Goal: Task Accomplishment & Management: Contribute content

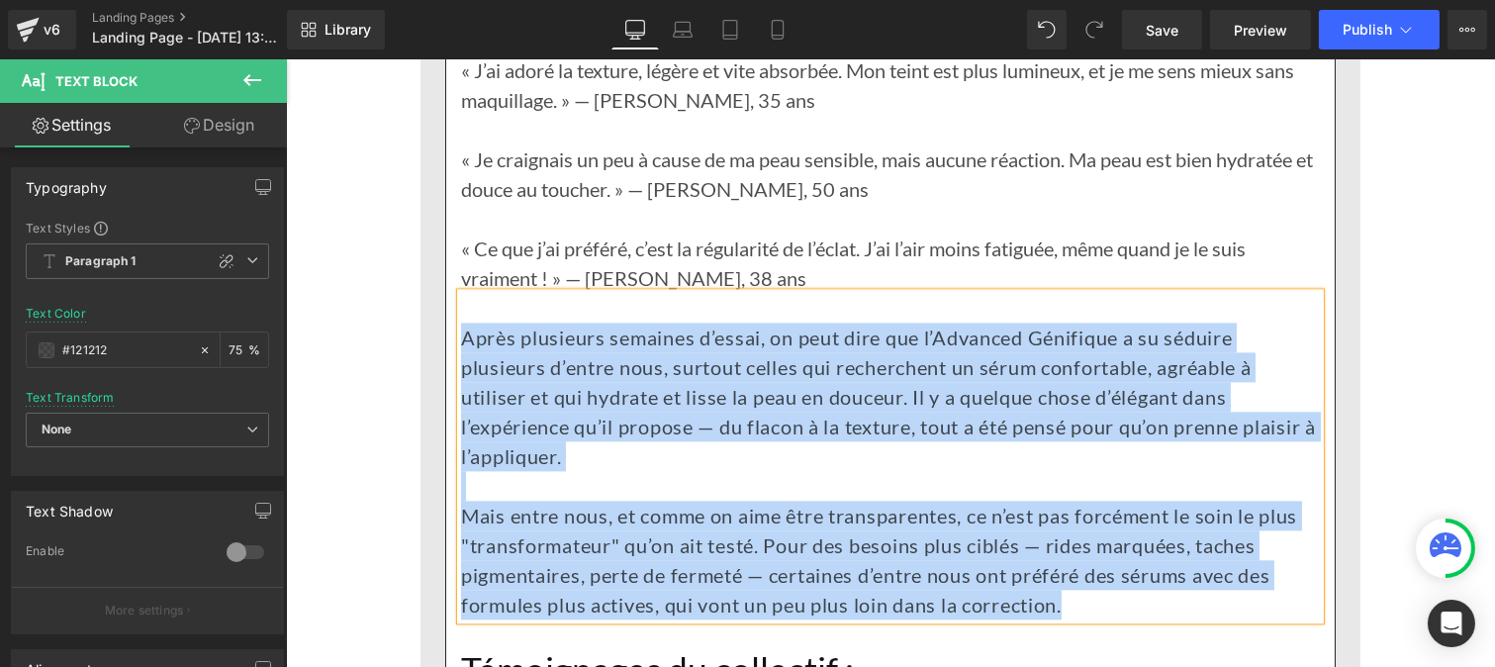
copy div "Après plusieurs semaines d’essai, on peut dire que l’Advanced Génifique a su sé…"
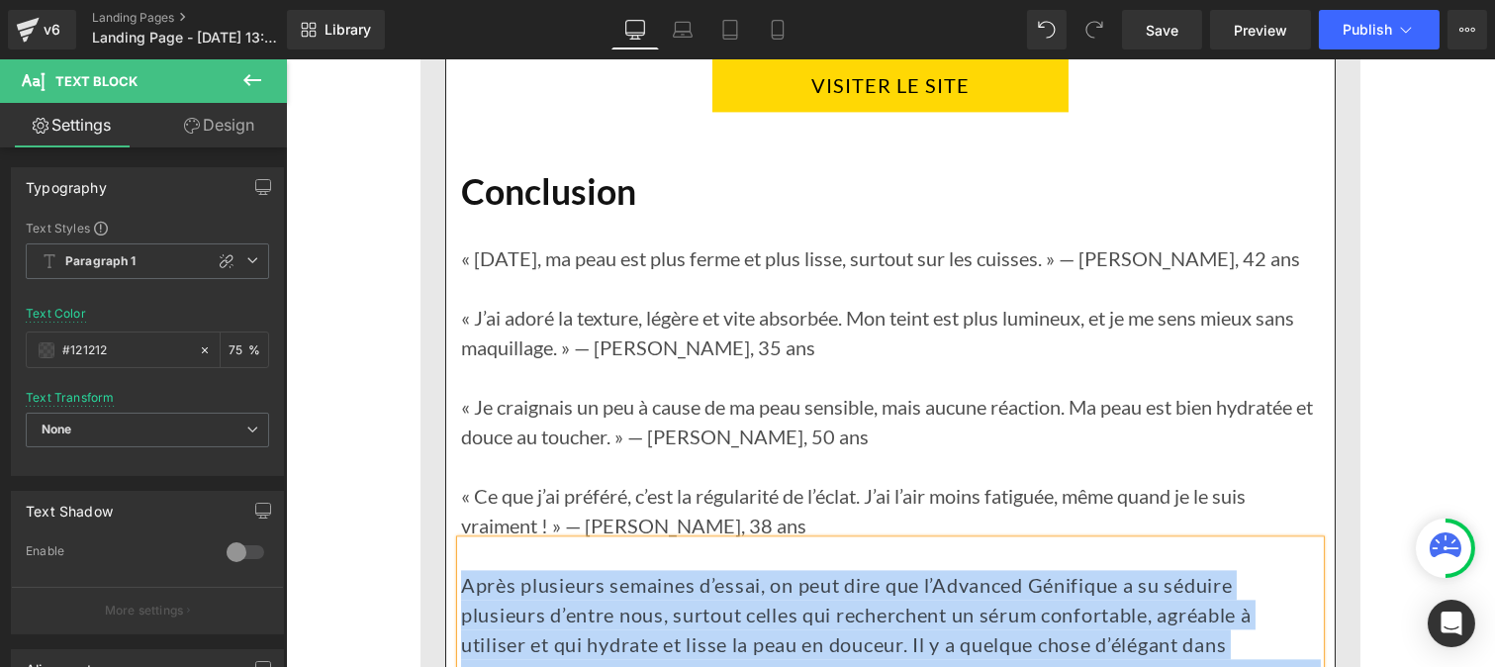
scroll to position [7982, 0]
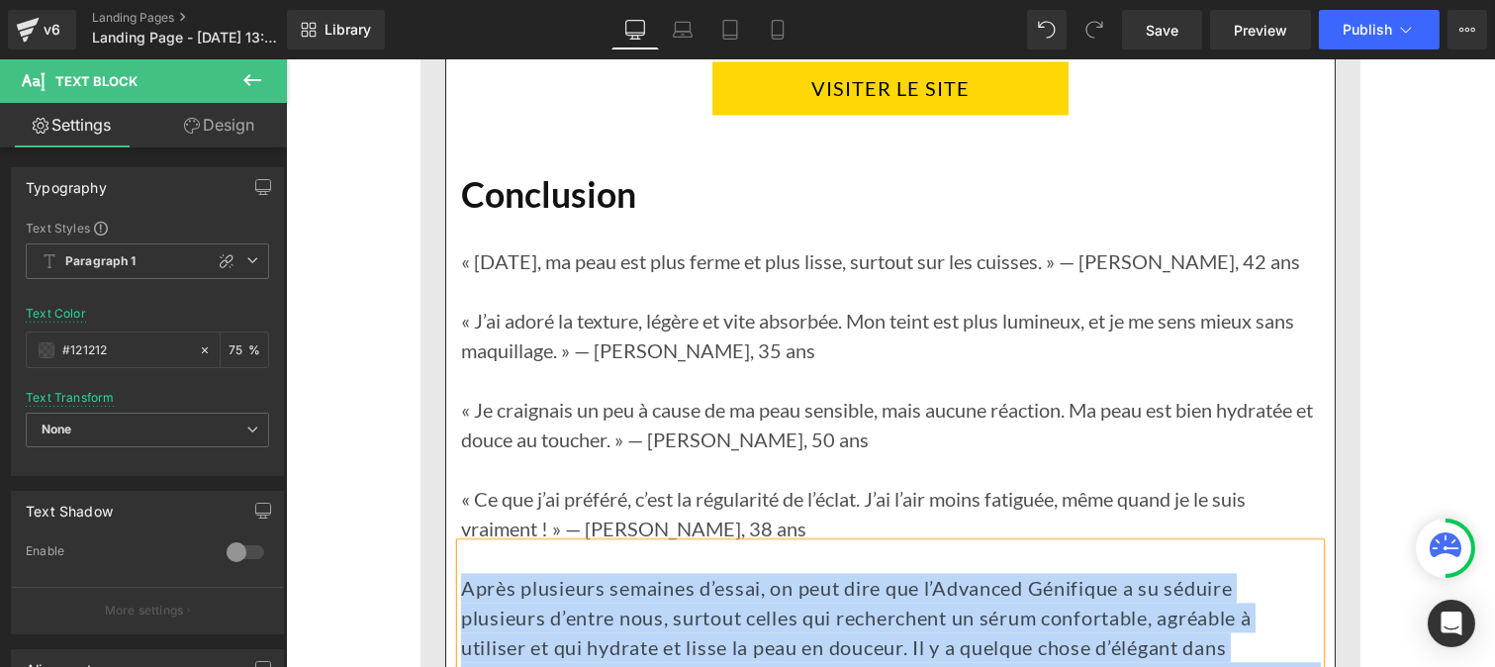
click at [535, 393] on p at bounding box center [889, 380] width 859 height 30
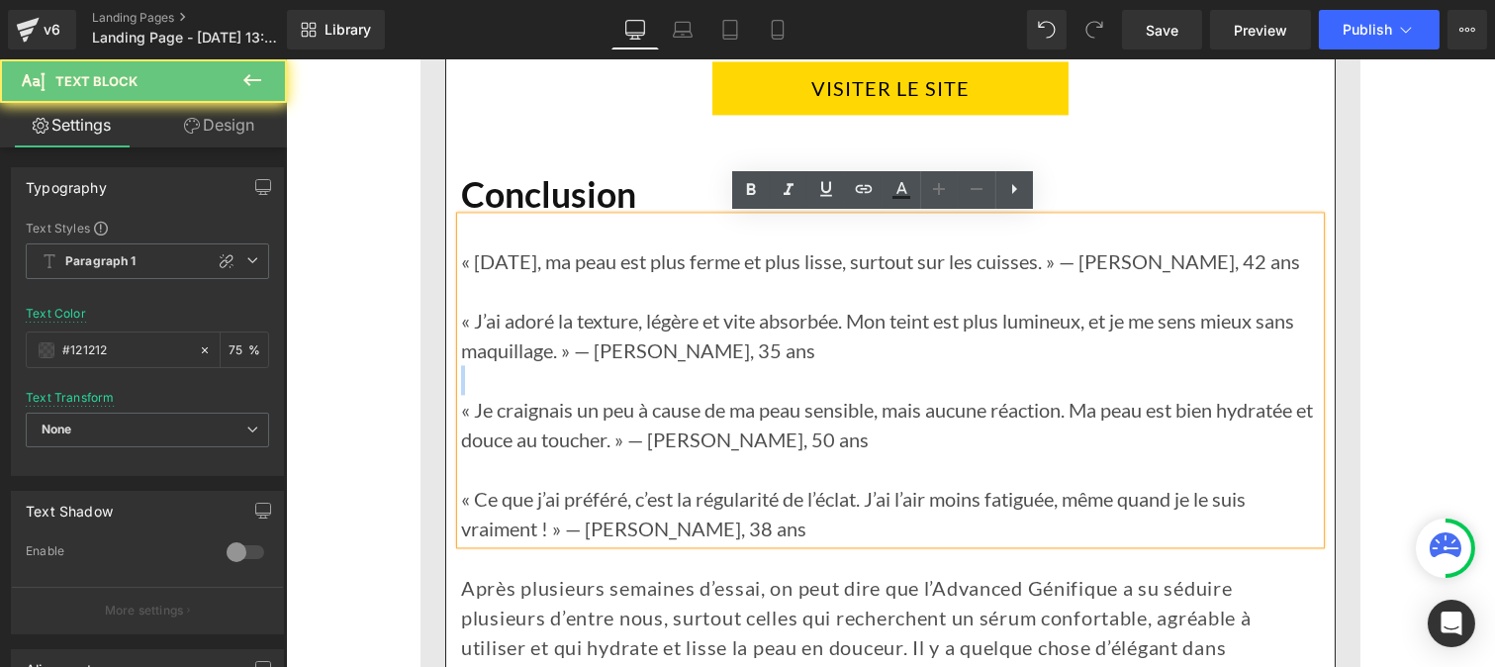
click at [535, 393] on p at bounding box center [889, 380] width 859 height 30
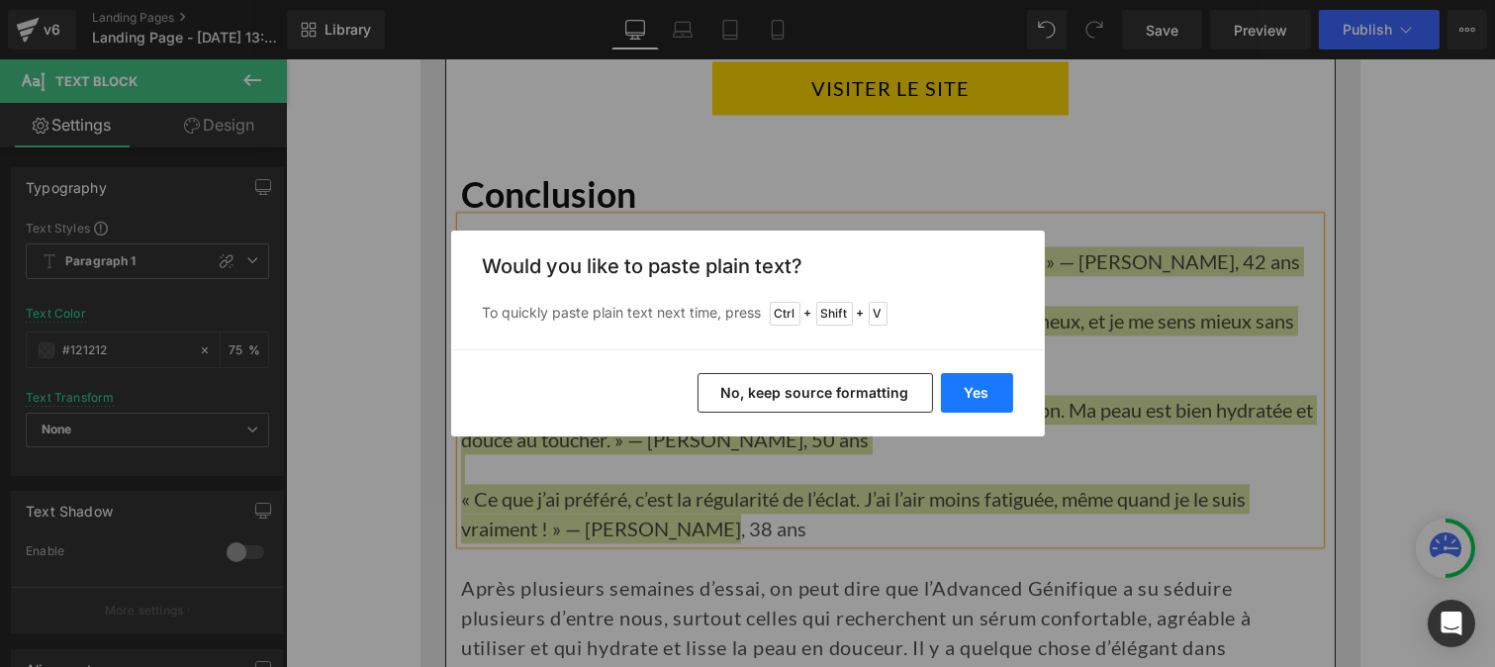
click at [965, 390] on button "Yes" at bounding box center [977, 393] width 72 height 40
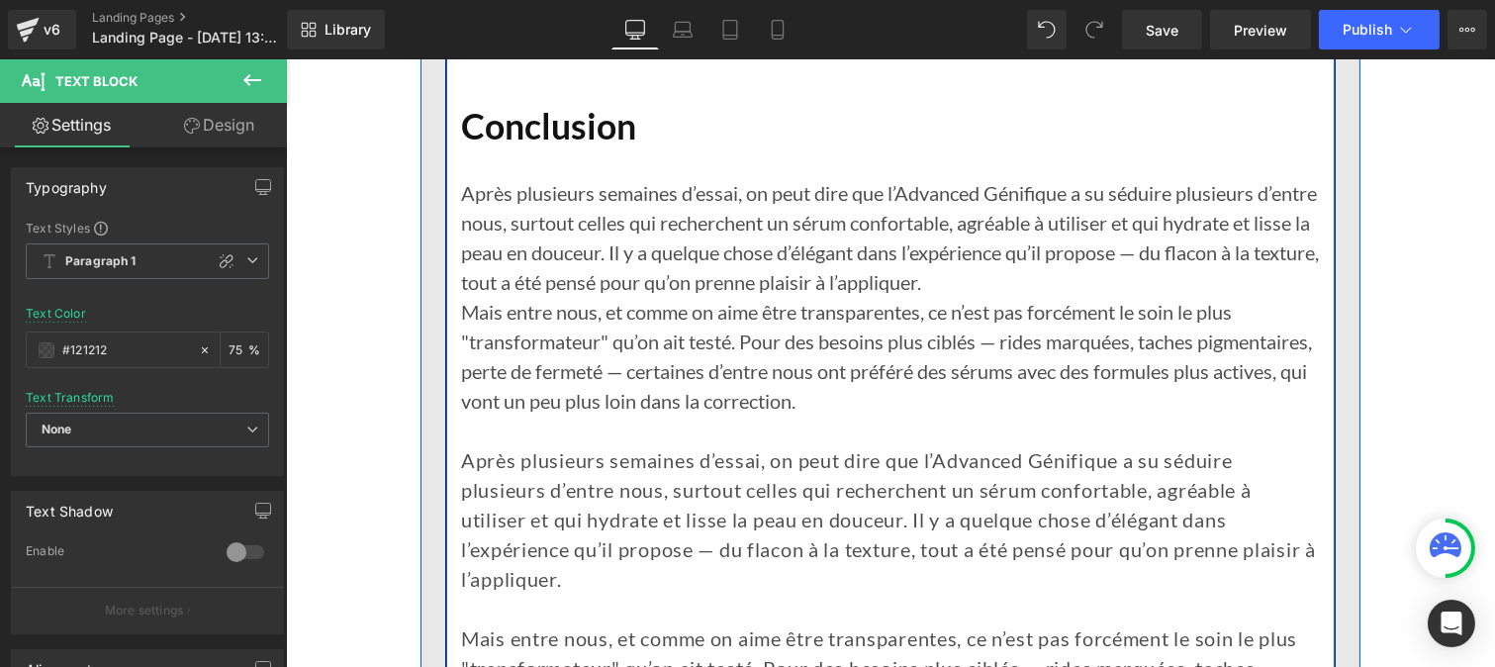
scroll to position [8049, 0]
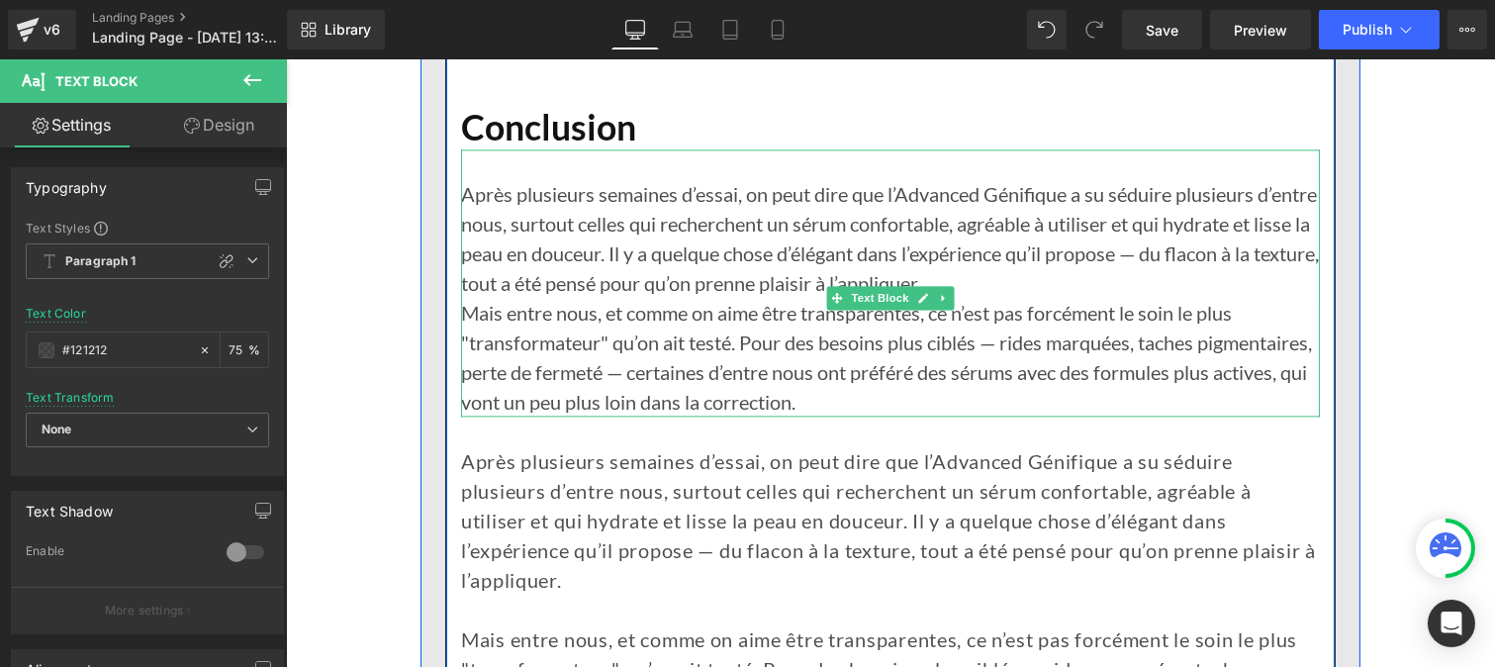
click at [1048, 284] on p "Après plusieurs semaines d’essai, on peut dire que l’Advanced Génifique a su sé…" at bounding box center [889, 238] width 859 height 119
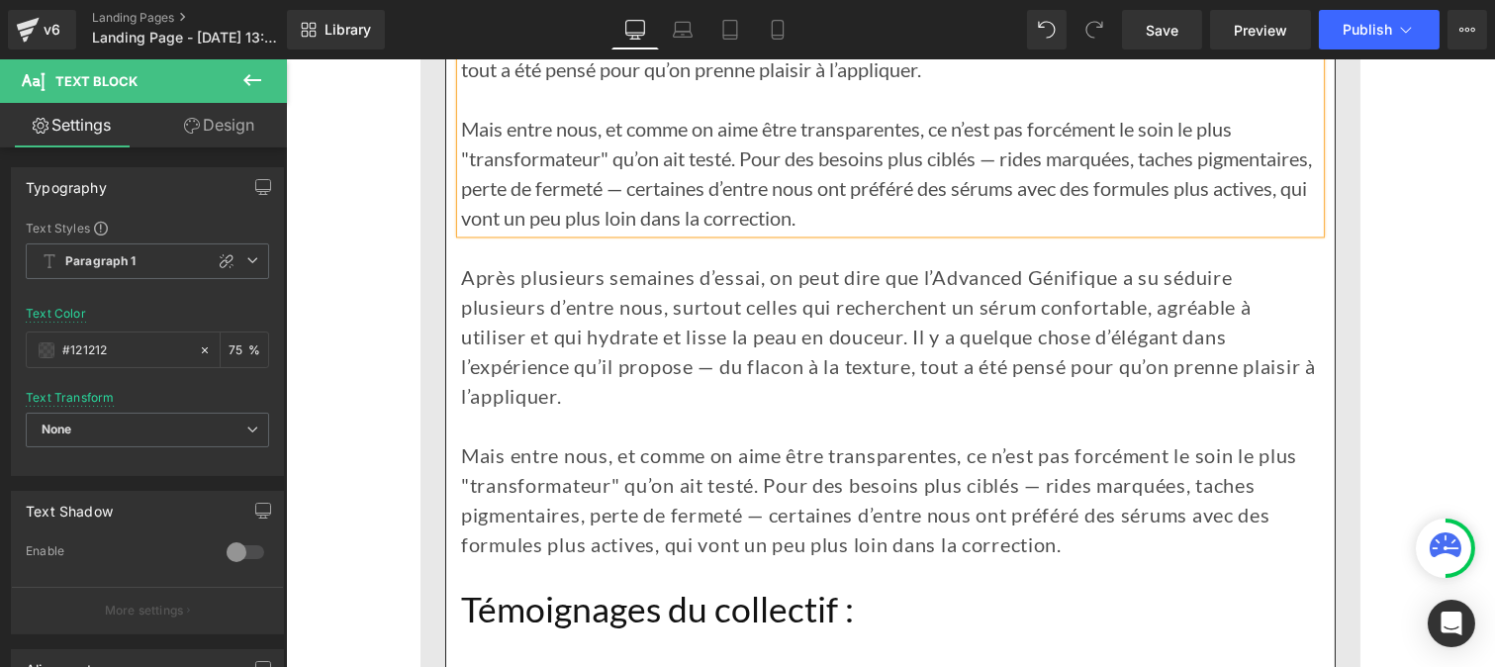
scroll to position [8266, 0]
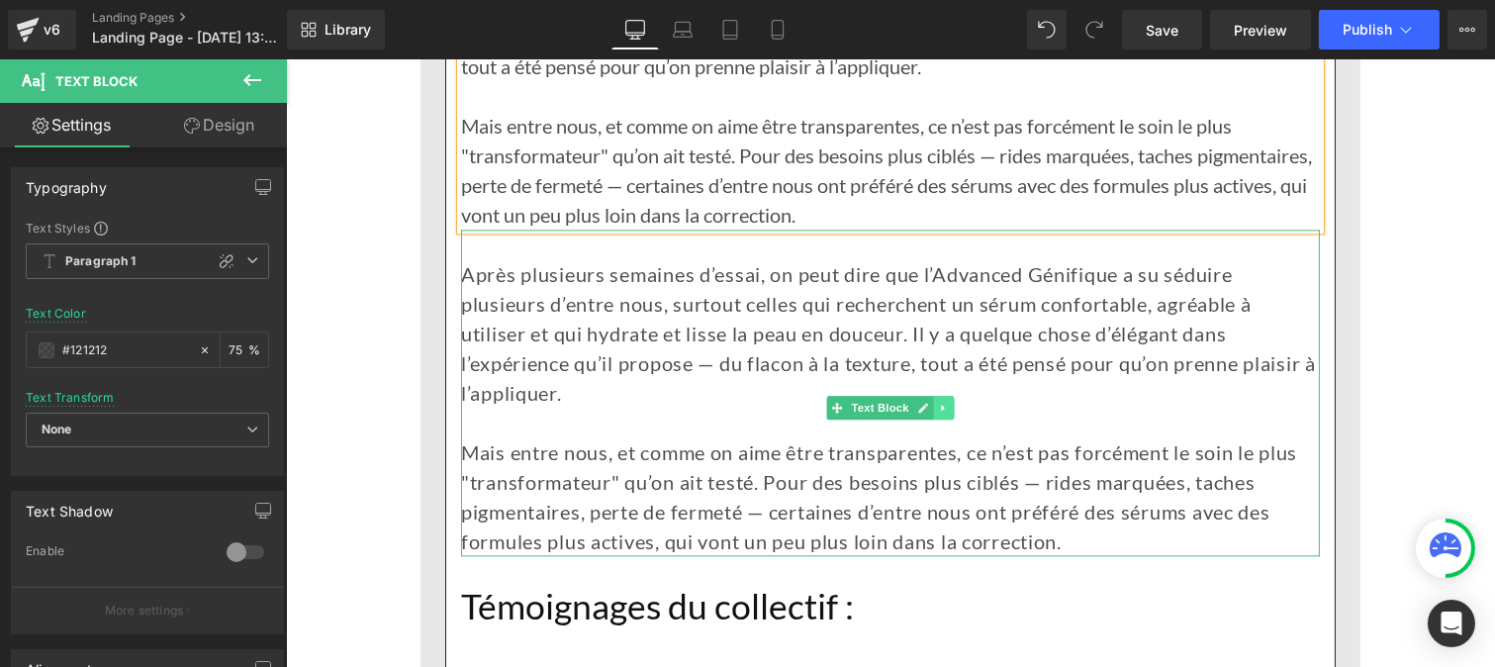
click at [940, 407] on icon at bounding box center [941, 408] width 3 height 7
click at [948, 404] on icon at bounding box center [953, 407] width 11 height 11
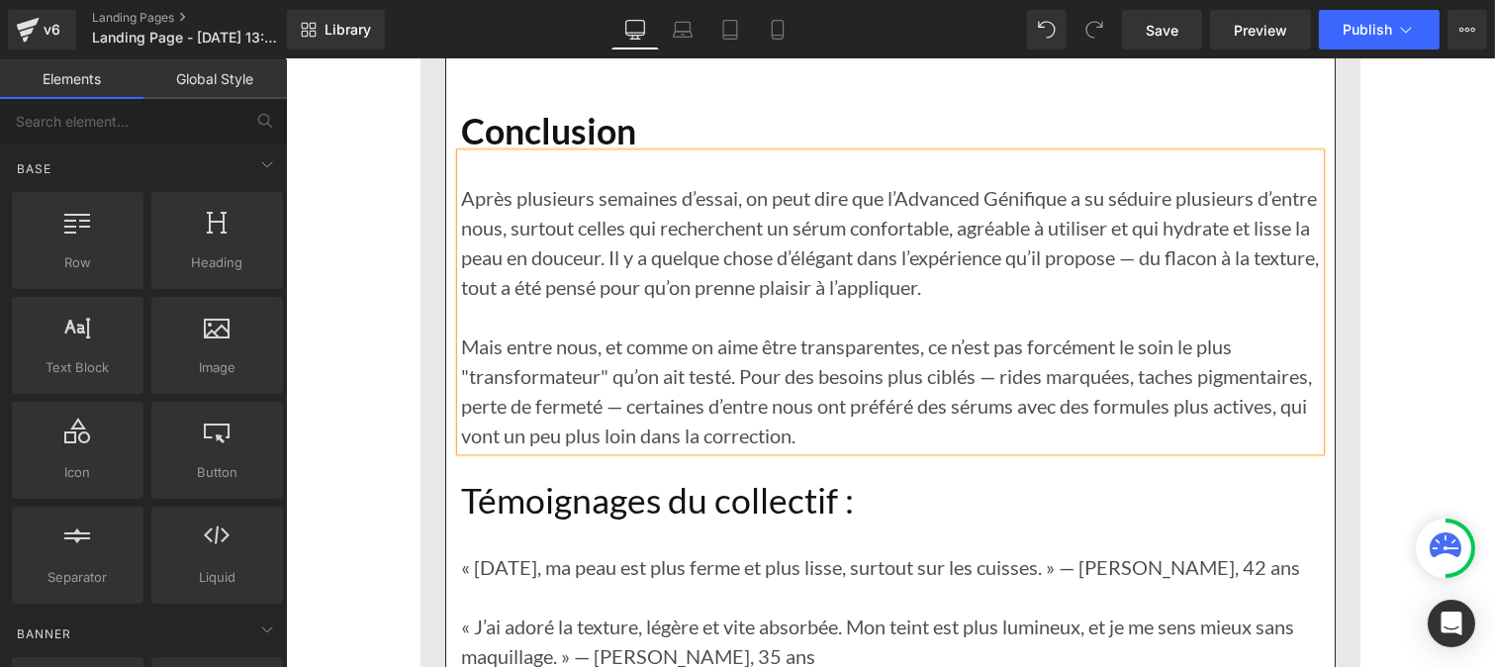
scroll to position [8044, 0]
click at [562, 260] on p "Après plusieurs semaines d’essai, on peut dire que l’Advanced Génifique a su sé…" at bounding box center [889, 243] width 859 height 119
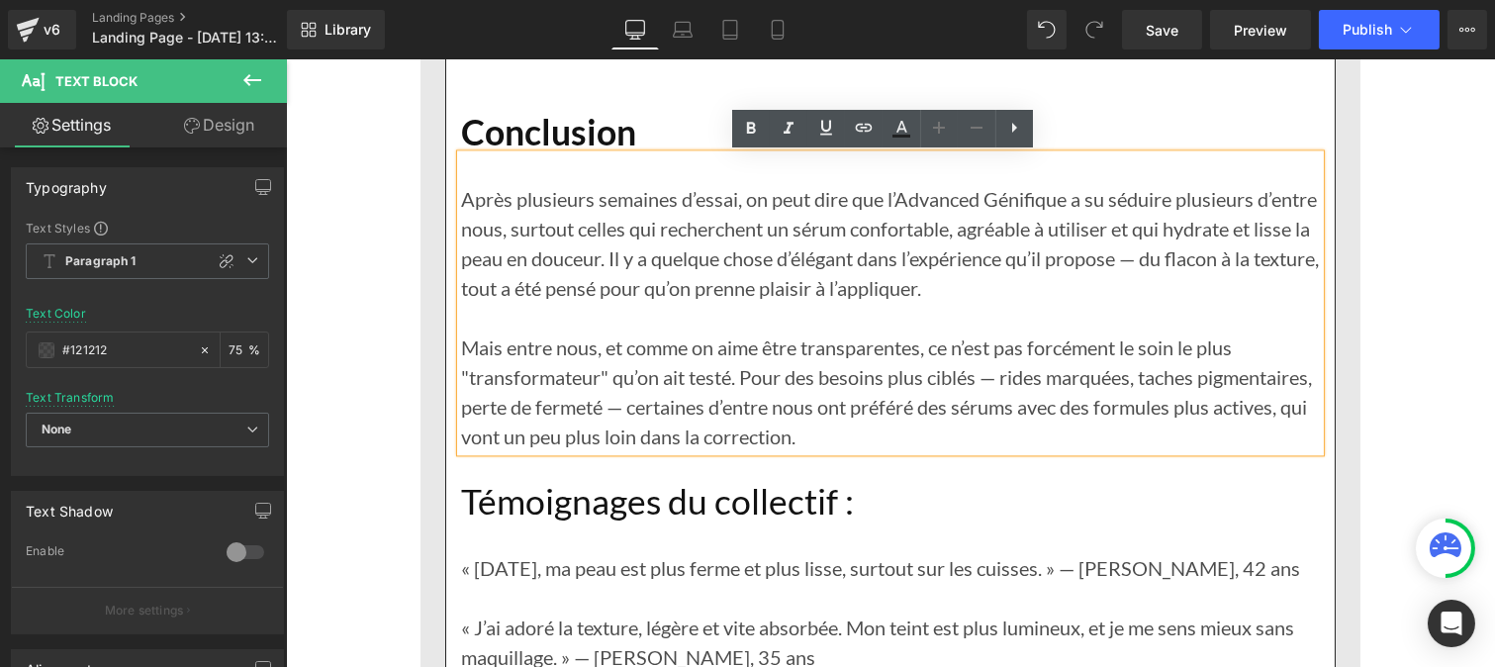
scroll to position [8117, 0]
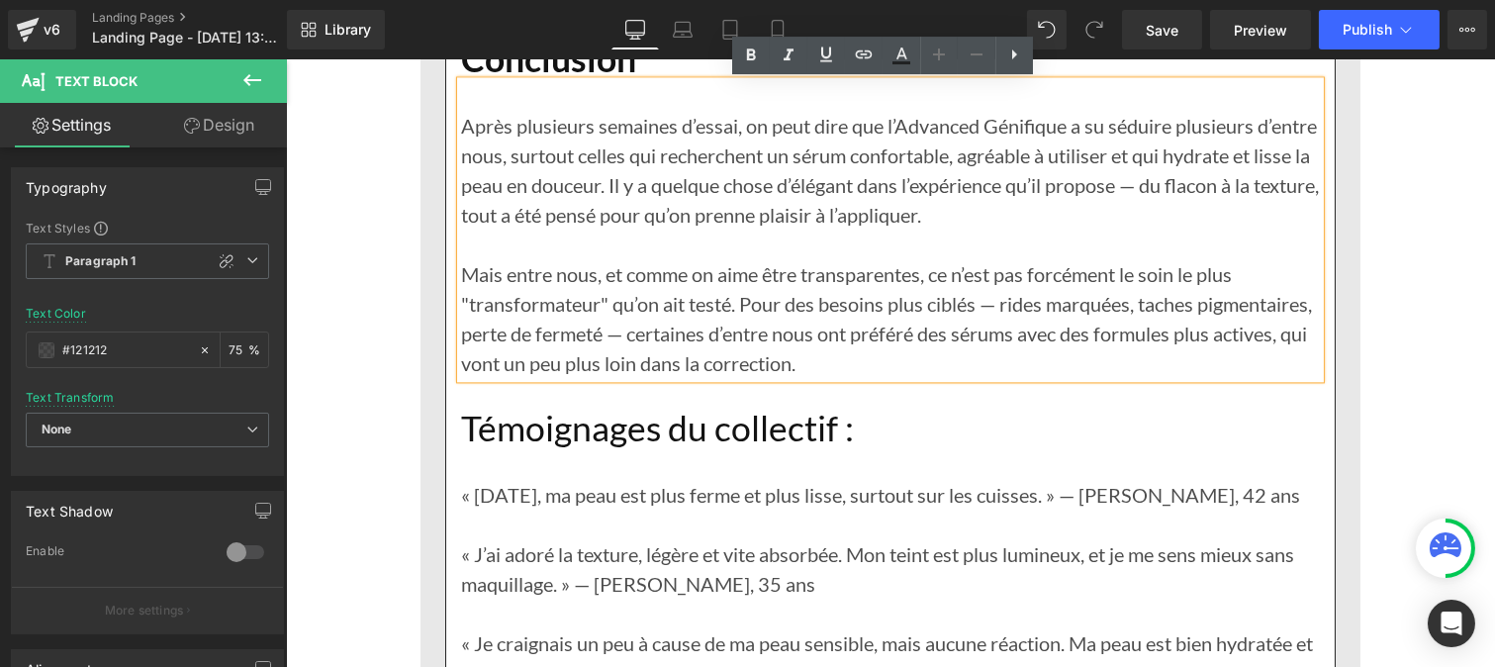
click at [612, 430] on h1 "Témoignages du collectif :" at bounding box center [889, 429] width 859 height 43
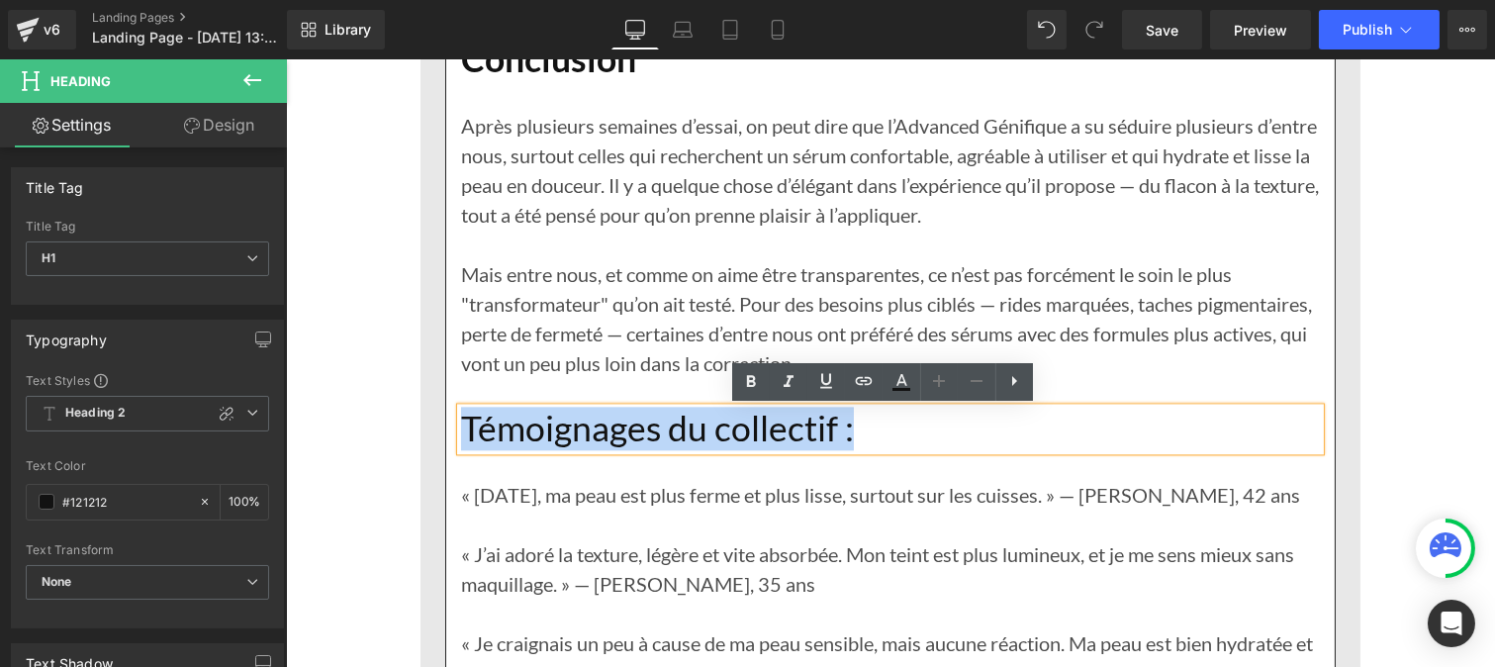
drag, startPoint x: 860, startPoint y: 430, endPoint x: 453, endPoint y: 435, distance: 406.6
click at [460, 435] on h1 "Témoignages du collectif :" at bounding box center [889, 429] width 859 height 43
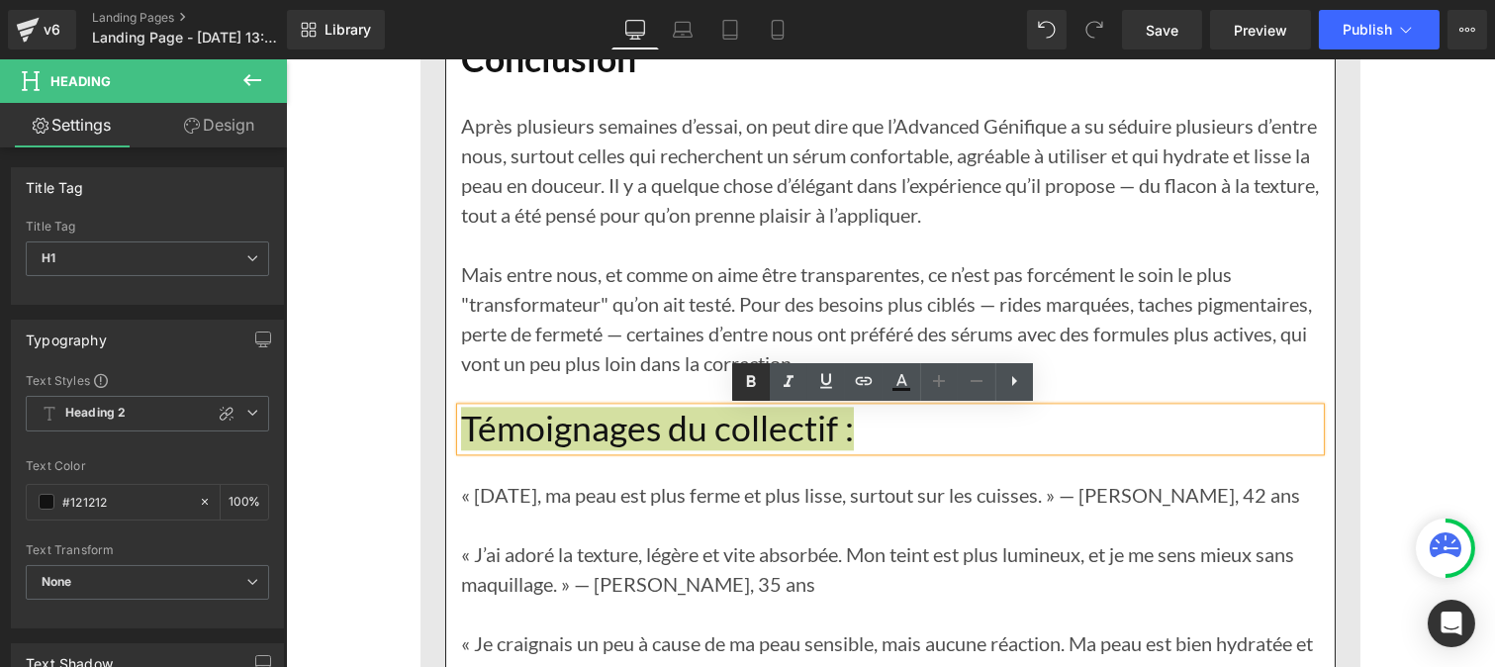
click at [739, 383] on icon at bounding box center [751, 382] width 24 height 24
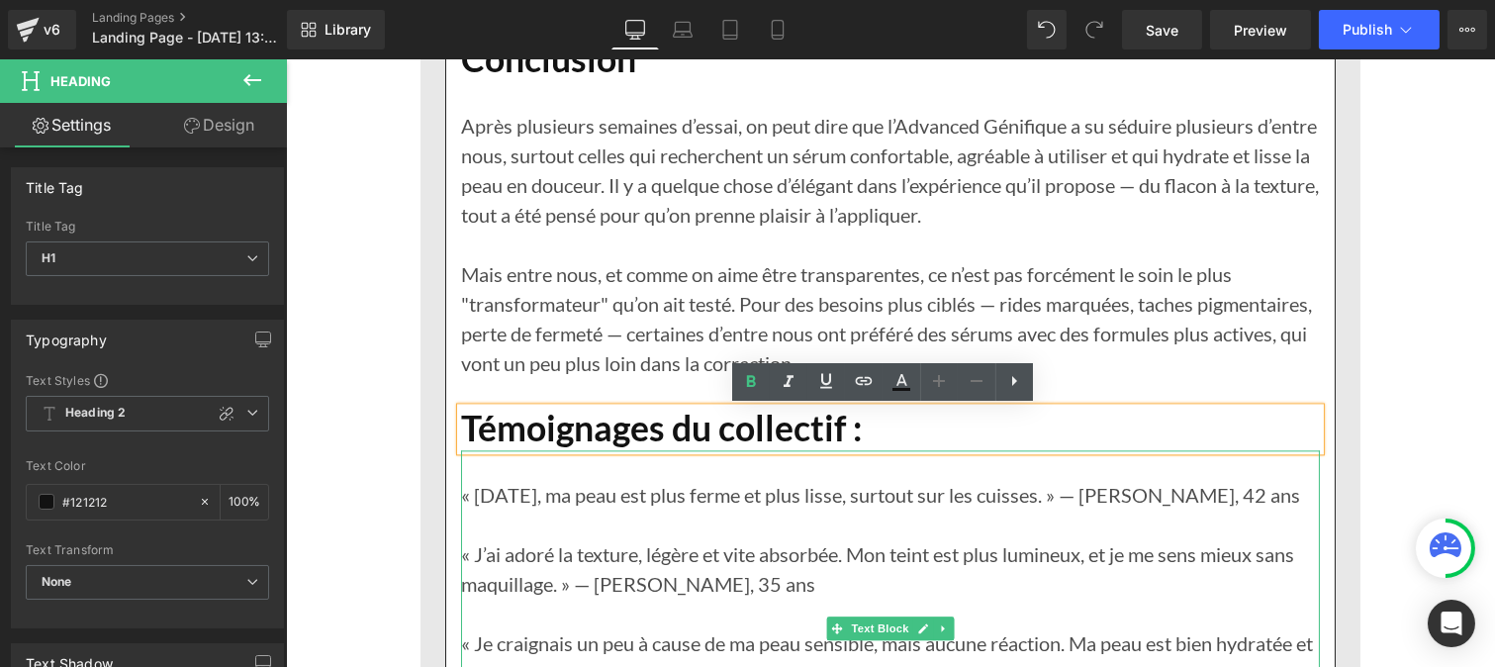
click at [689, 552] on p "« J’ai adoré la texture, légère et vite absorbée. Mon teint est plus lumineux, …" at bounding box center [889, 568] width 859 height 59
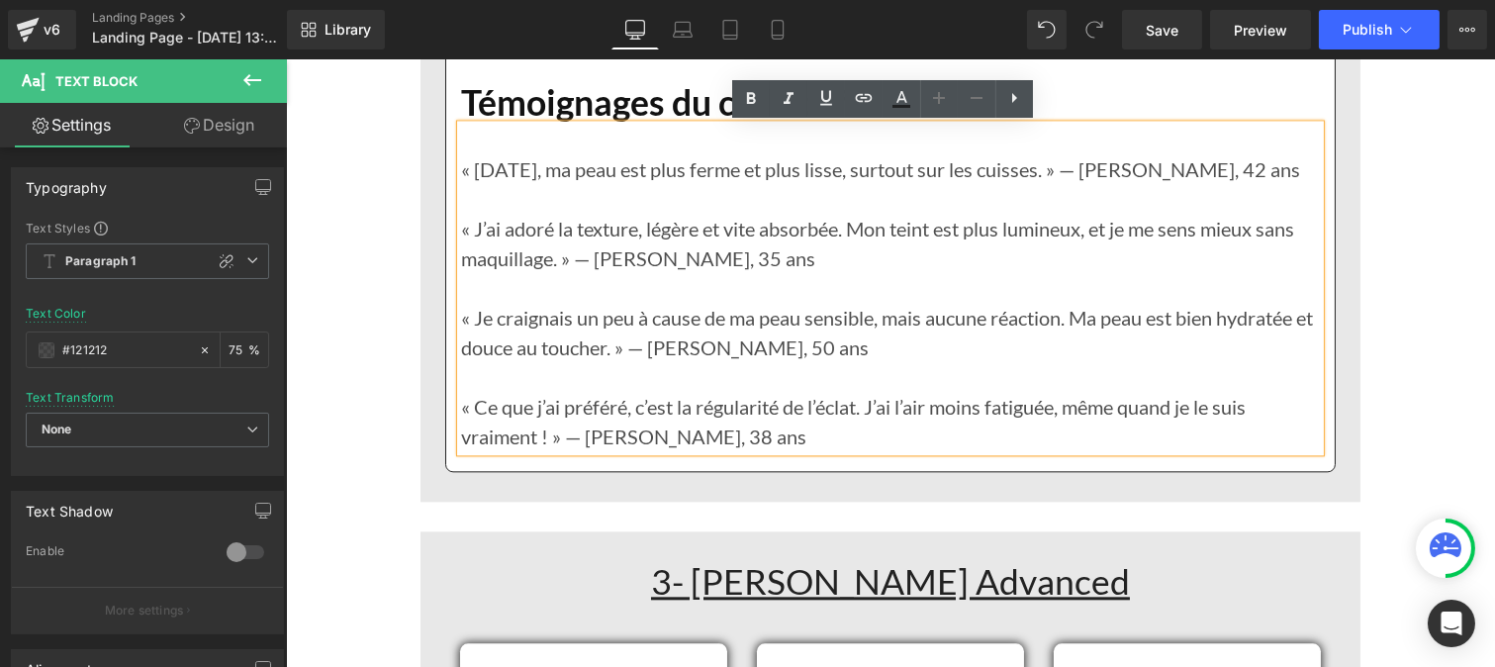
scroll to position [8550, 0]
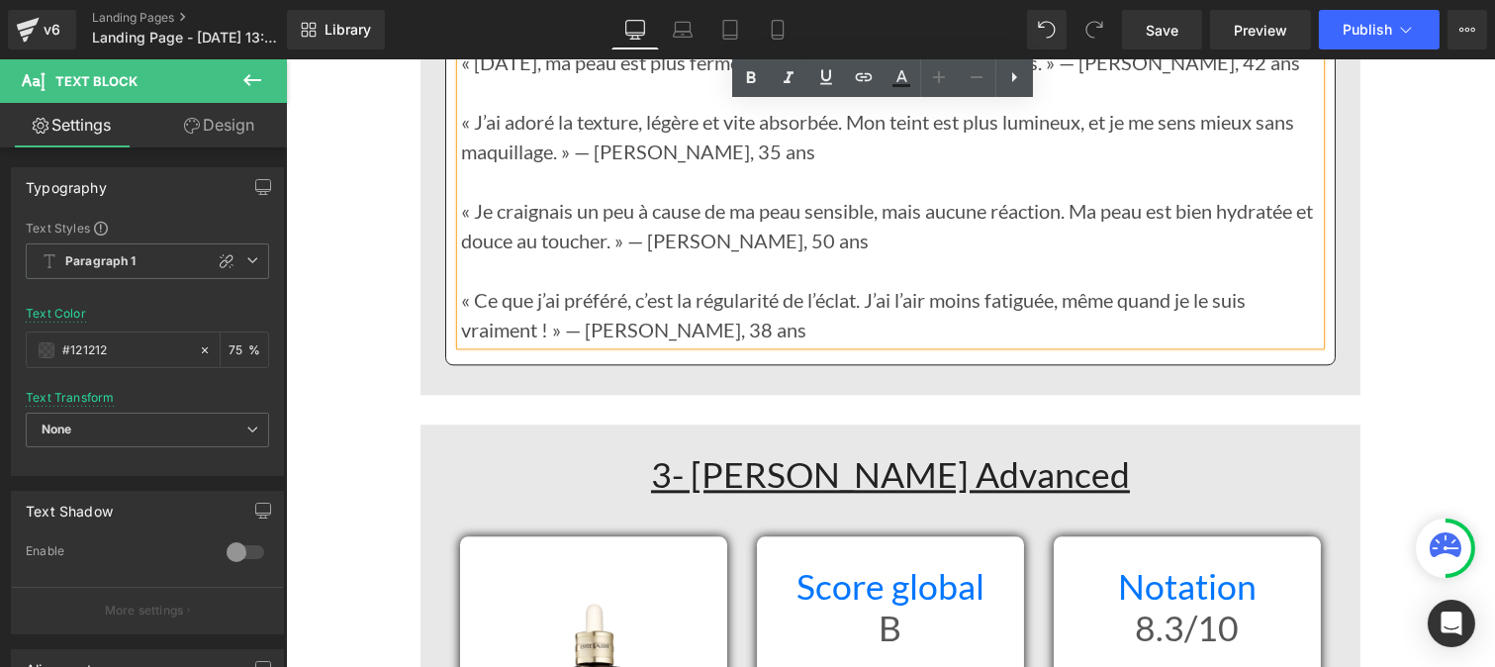
click at [688, 476] on u "3- [PERSON_NAME] Advanced" at bounding box center [889, 474] width 479 height 43
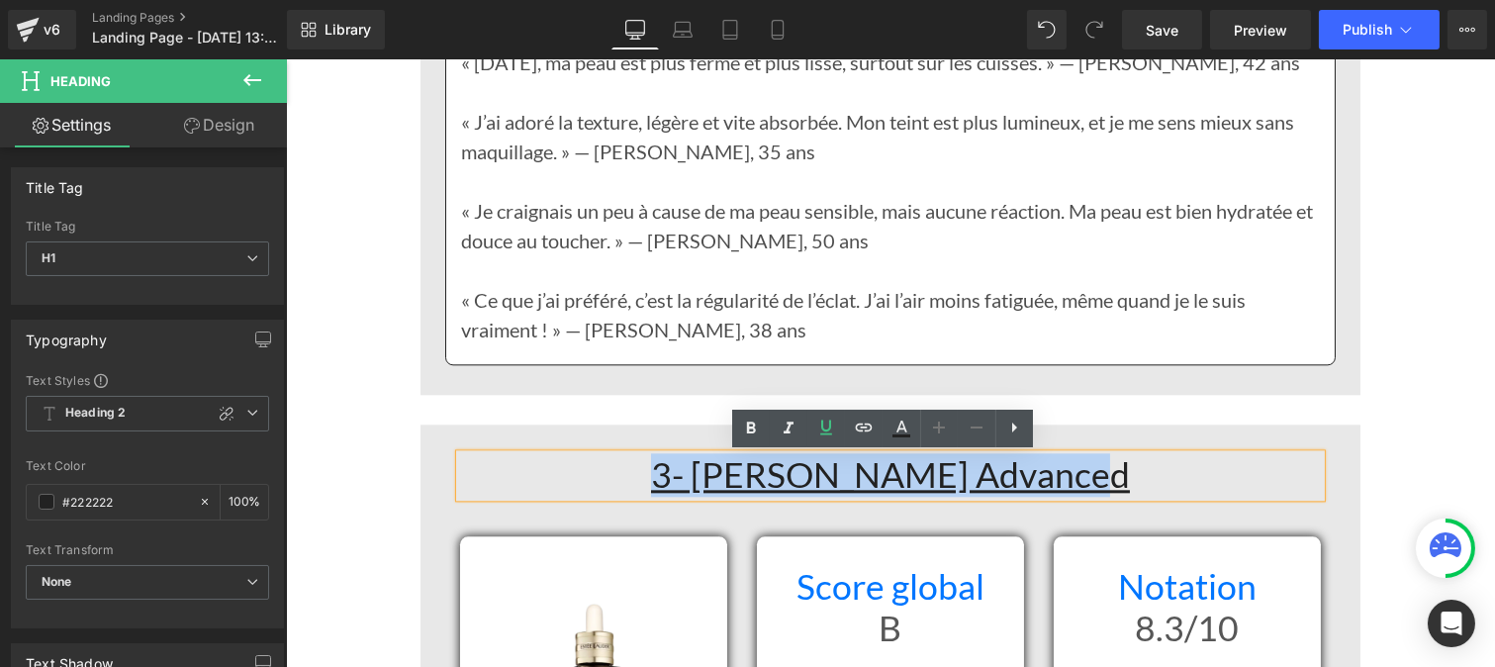
drag, startPoint x: 688, startPoint y: 476, endPoint x: 1094, endPoint y: 485, distance: 406.7
click at [1094, 485] on h1 "3- [PERSON_NAME] Advanced" at bounding box center [889, 475] width 861 height 43
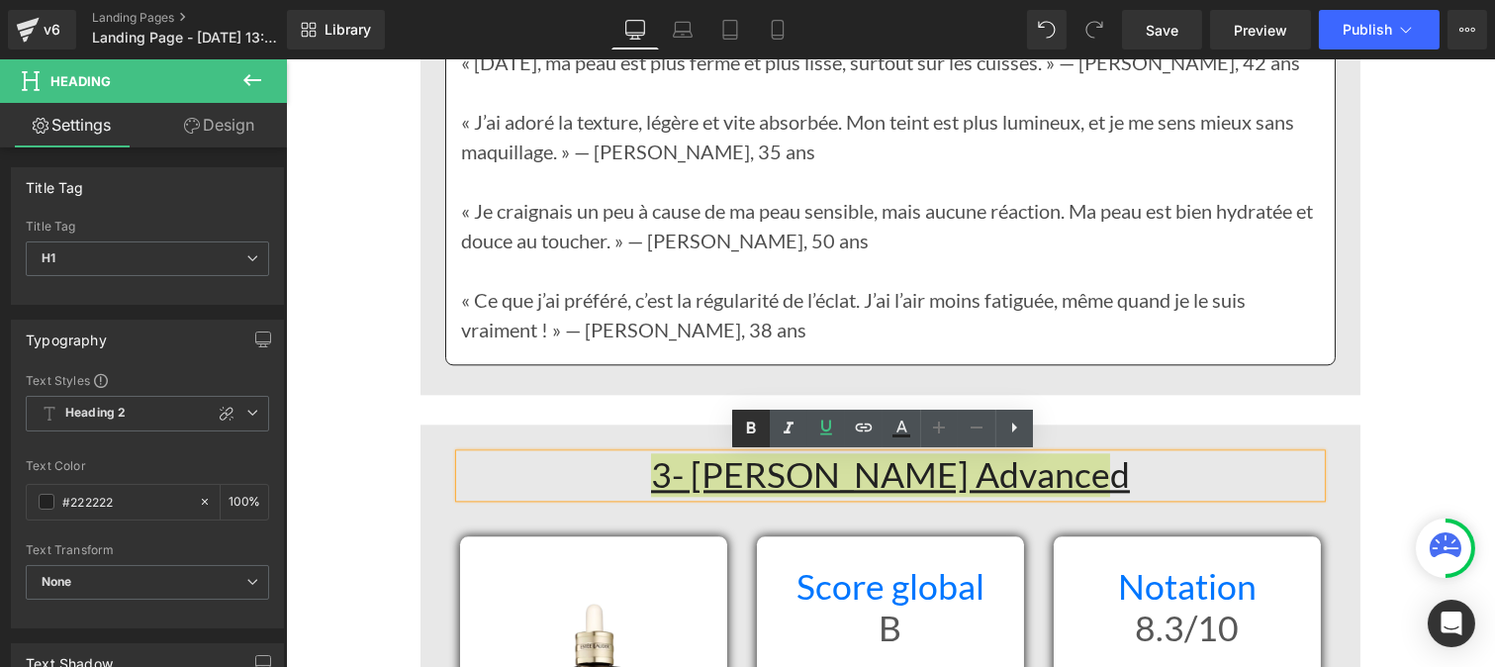
click at [748, 421] on icon at bounding box center [751, 427] width 9 height 12
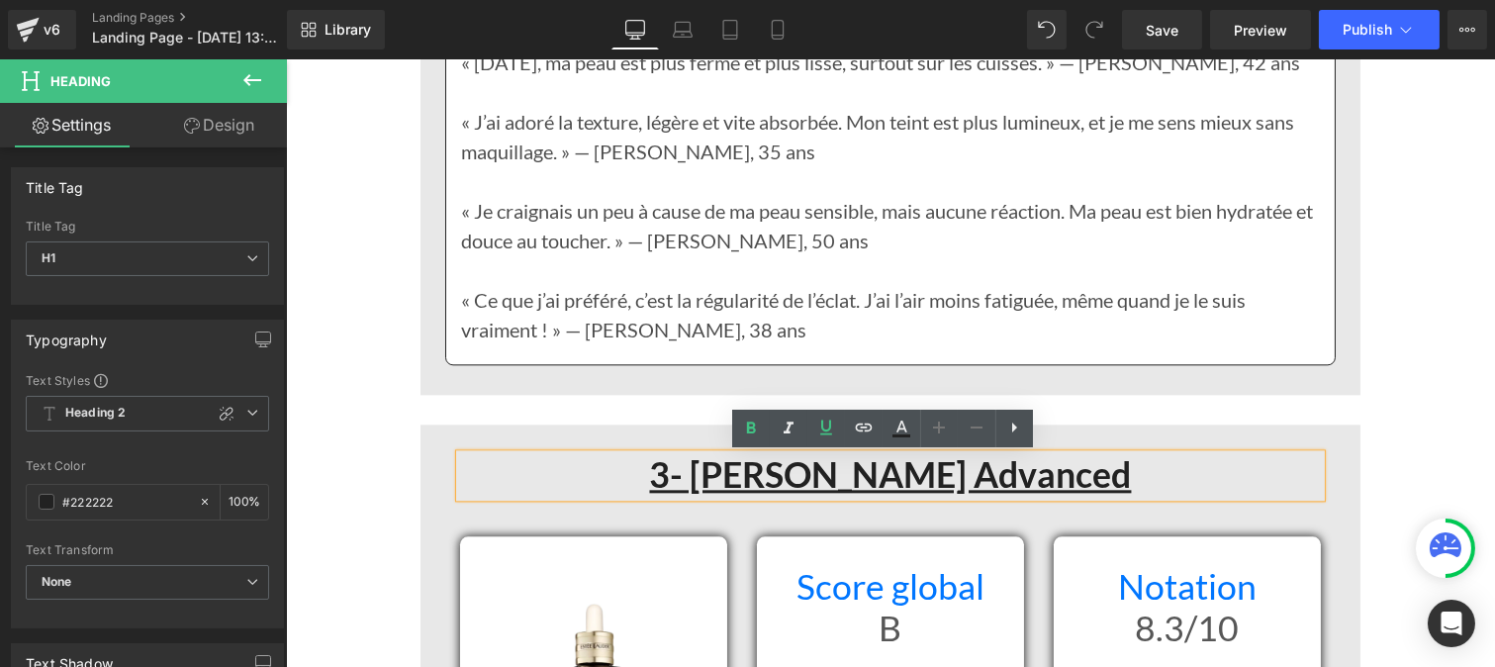
click at [789, 589] on div "Rendering Content" at bounding box center [748, 589] width 122 height 22
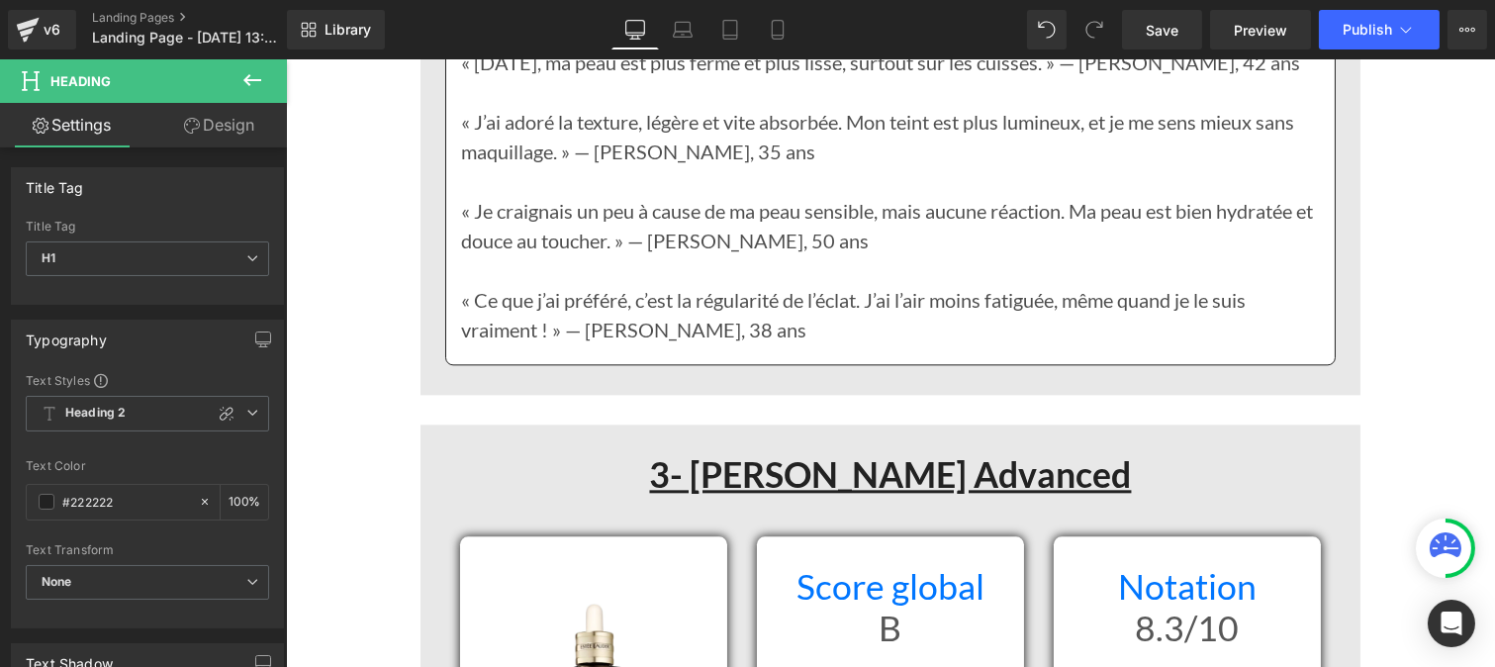
drag, startPoint x: 1077, startPoint y: 648, endPoint x: 1011, endPoint y: 591, distance: 87.7
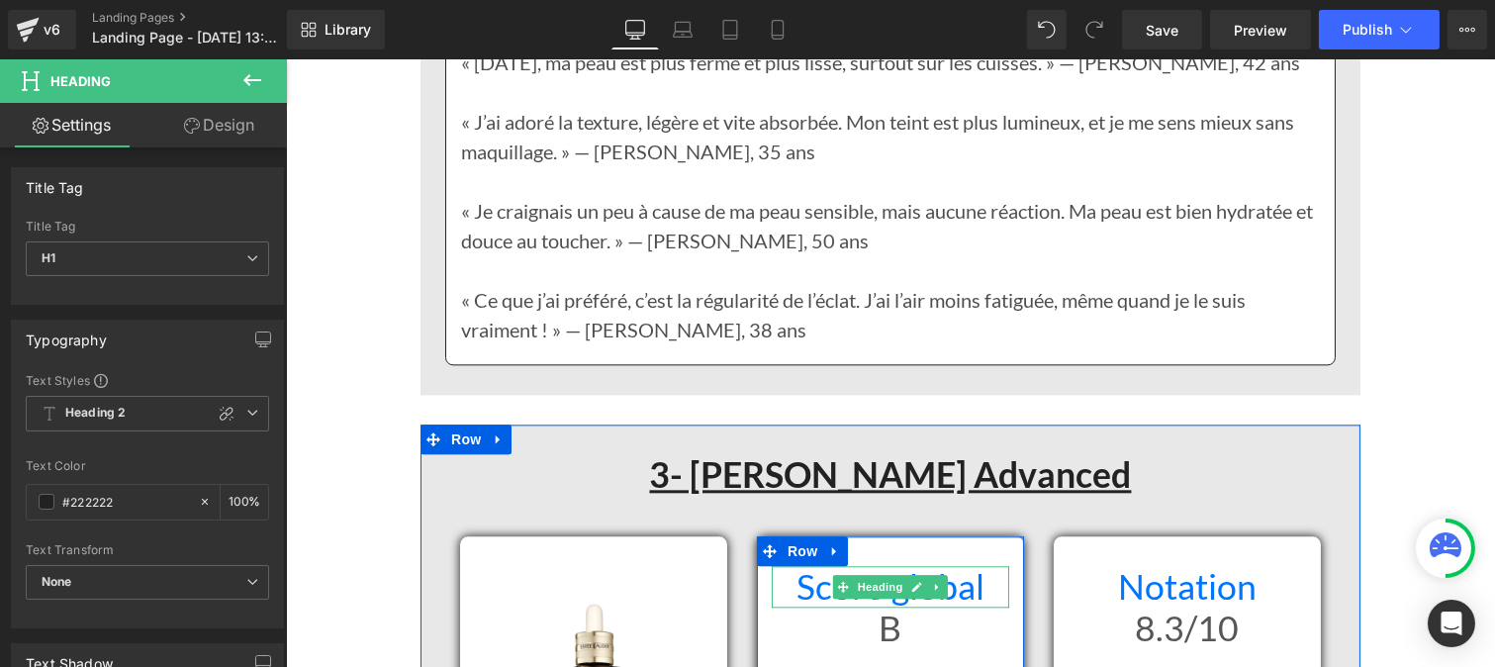
click at [976, 591] on h1 "Score global" at bounding box center [889, 587] width 237 height 43
click at [972, 587] on h1 "Score global" at bounding box center [889, 587] width 237 height 43
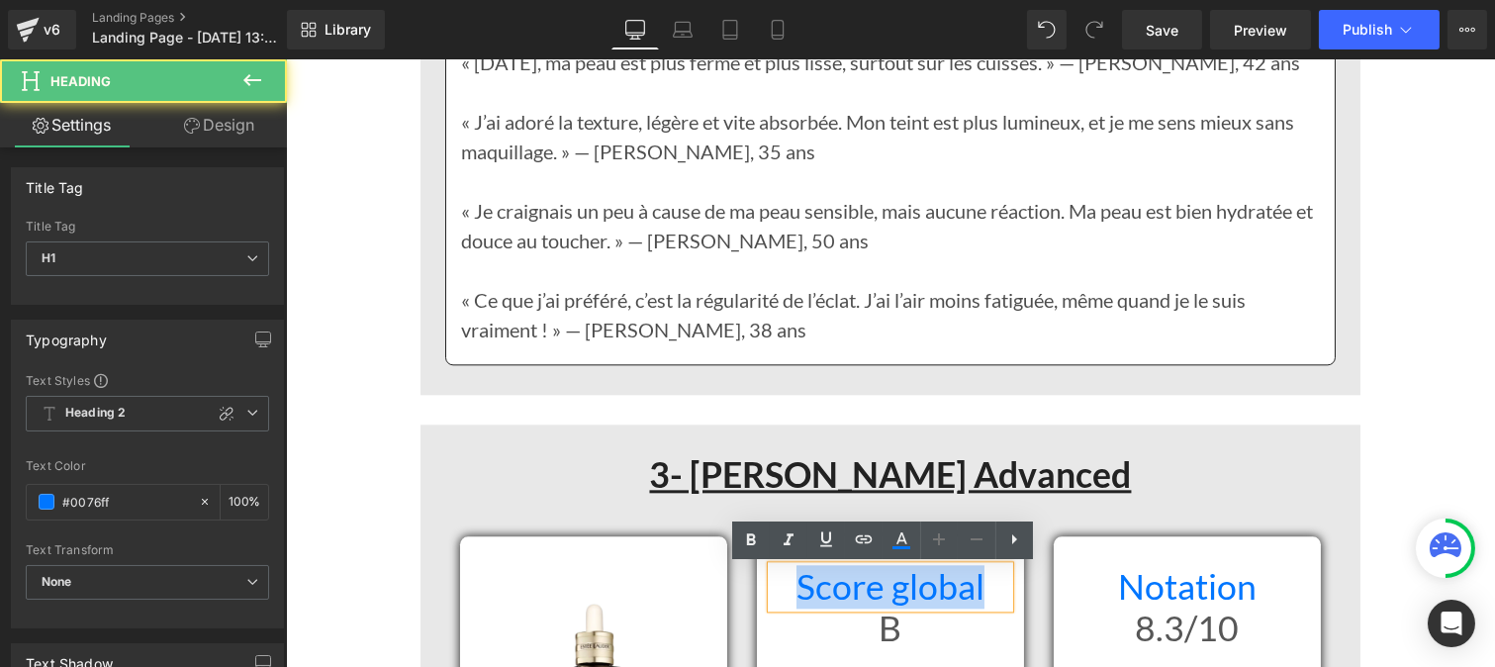
drag, startPoint x: 971, startPoint y: 585, endPoint x: 786, endPoint y: 591, distance: 184.1
click at [786, 591] on h1 "Score global" at bounding box center [889, 587] width 237 height 43
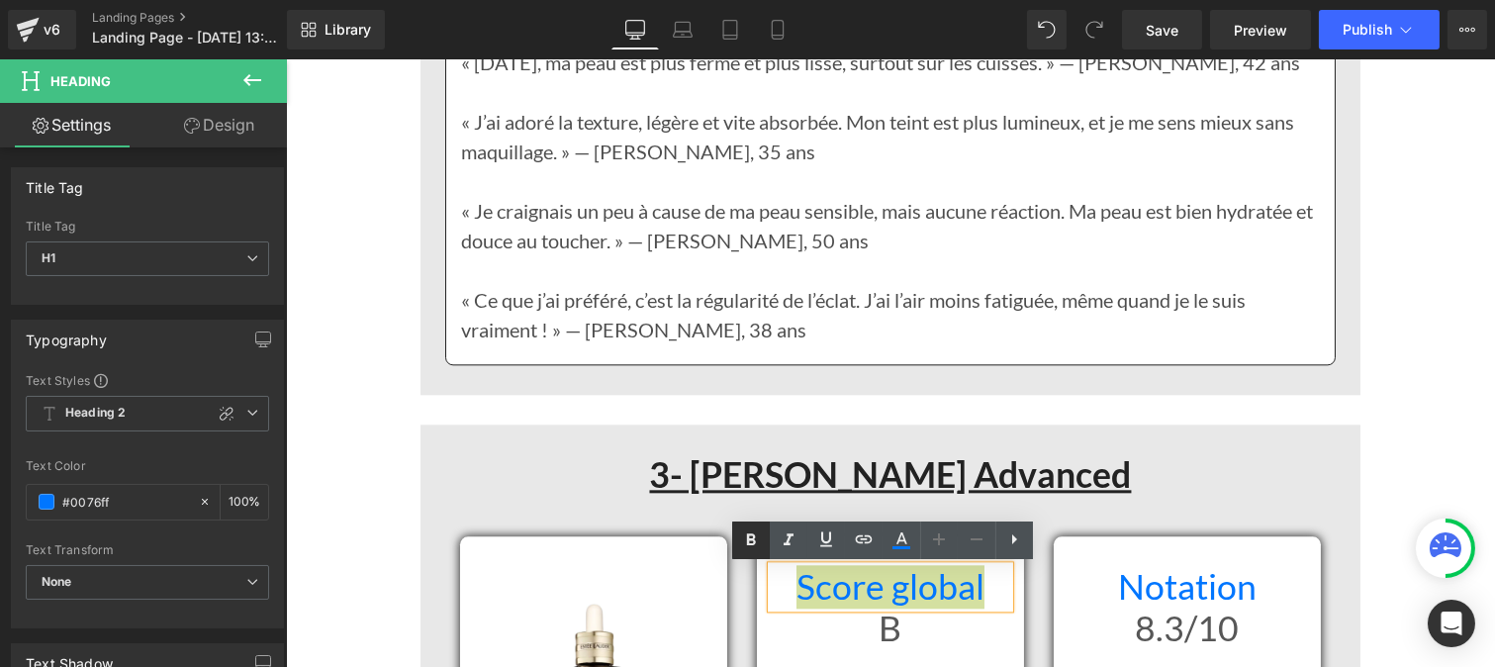
type textarea "Content"
click at [754, 547] on icon at bounding box center [751, 540] width 24 height 24
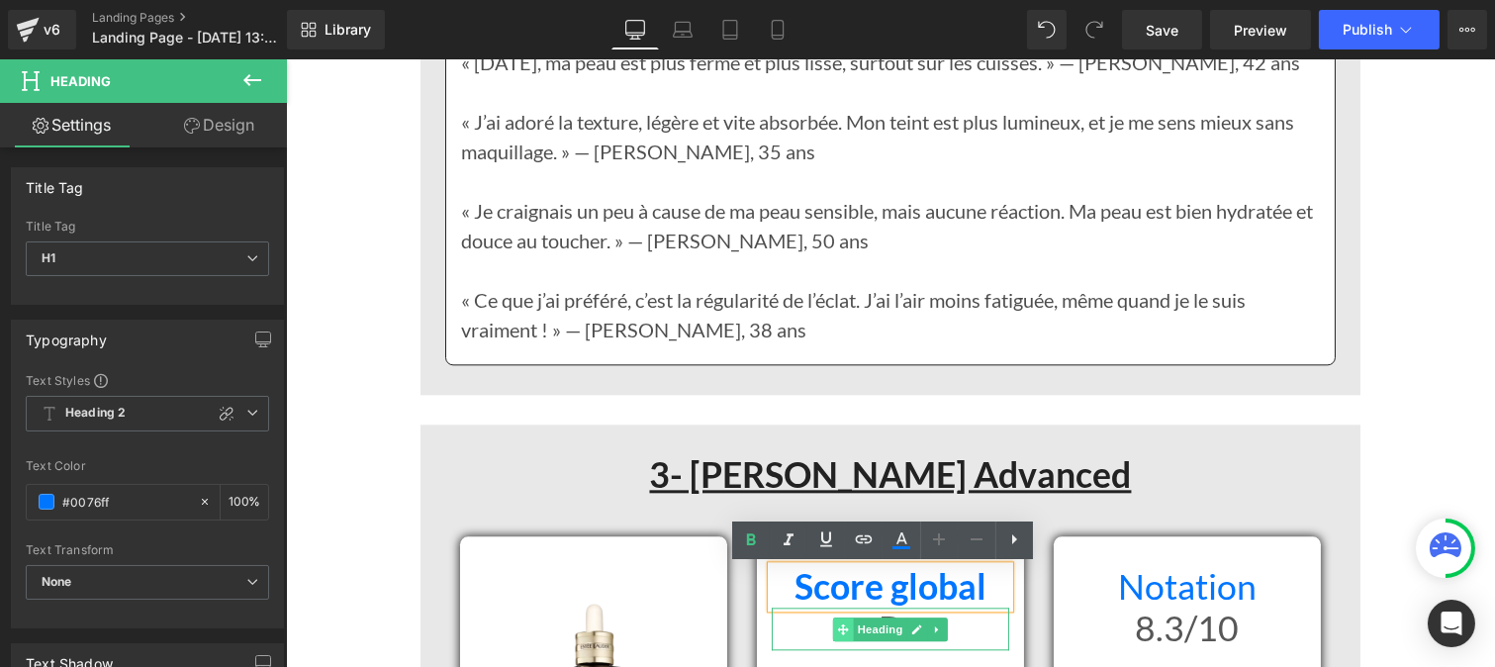
click at [832, 623] on span at bounding box center [842, 629] width 21 height 24
click at [981, 633] on h1 "B" at bounding box center [889, 628] width 237 height 43
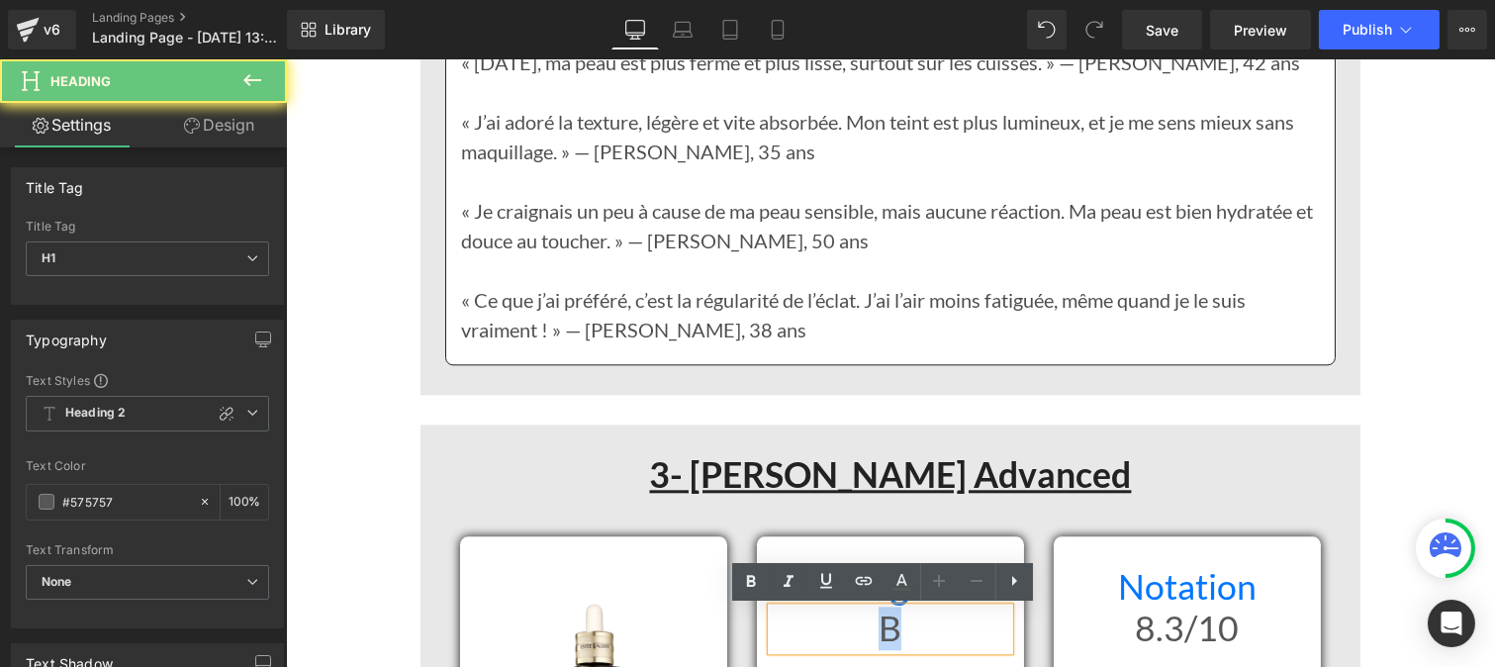
drag, startPoint x: 849, startPoint y: 630, endPoint x: 808, endPoint y: 628, distance: 40.6
click at [808, 628] on h1 "B" at bounding box center [889, 628] width 237 height 43
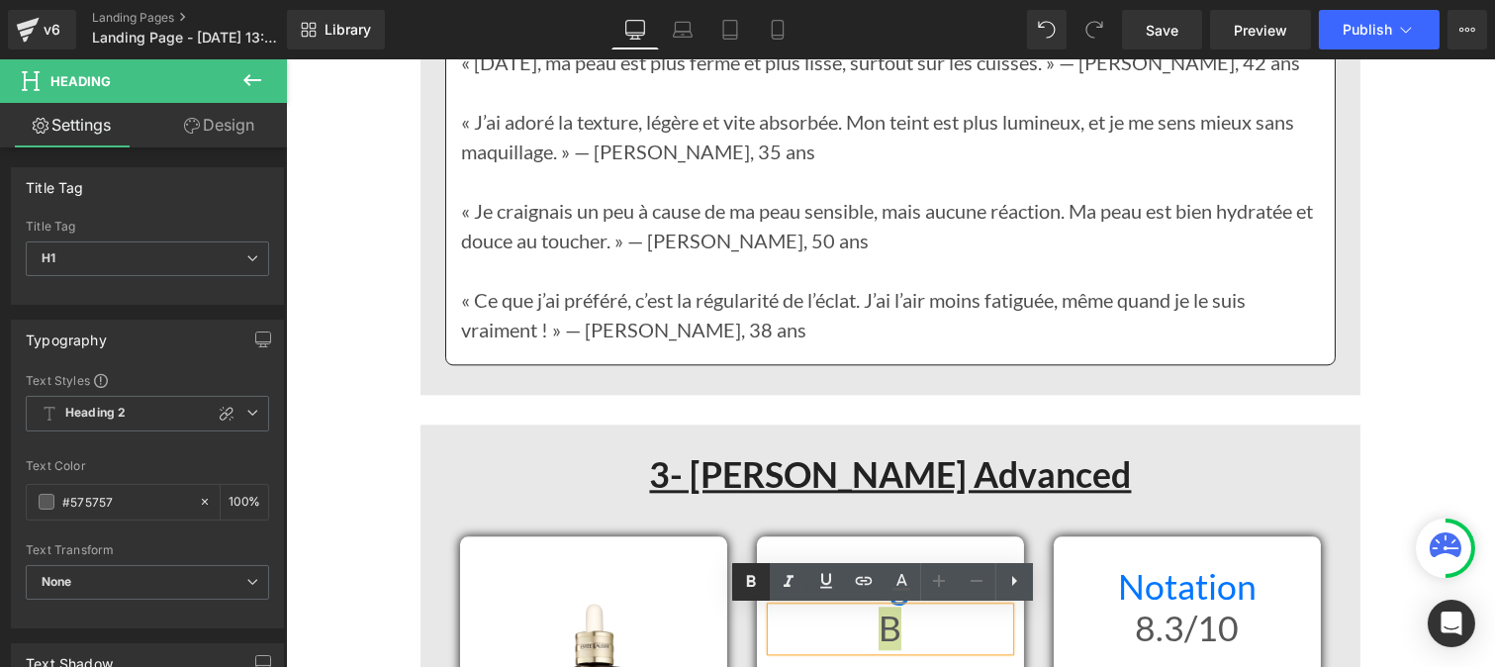
click at [743, 570] on icon at bounding box center [751, 582] width 24 height 24
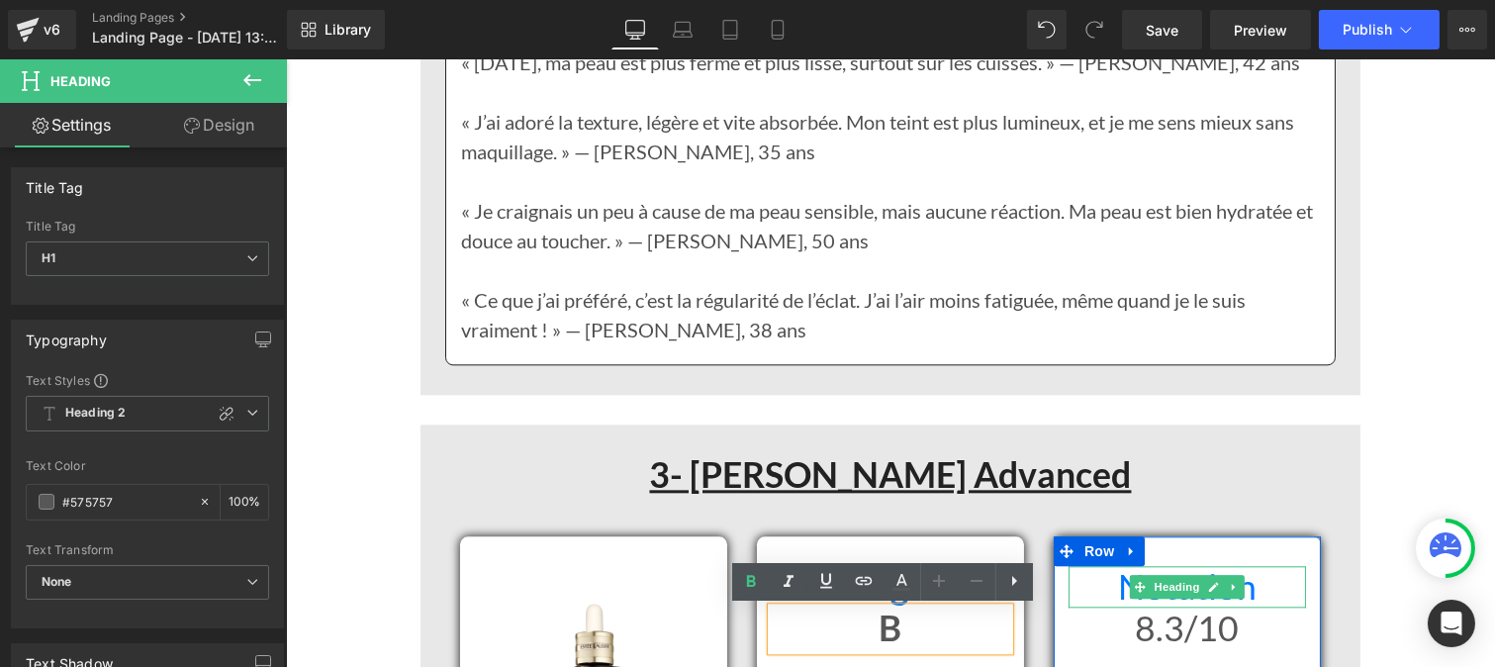
click at [1094, 581] on h1 "Notation" at bounding box center [1185, 587] width 237 height 43
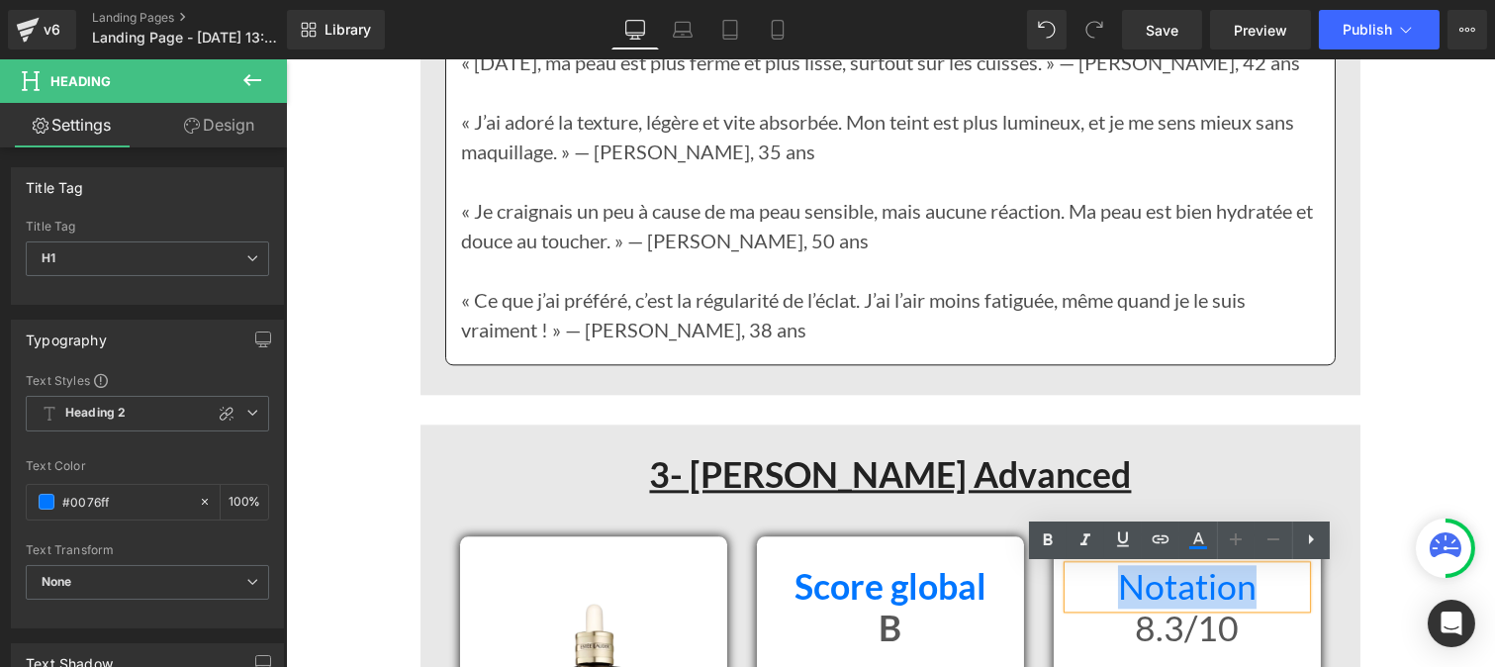
drag, startPoint x: 1106, startPoint y: 585, endPoint x: 1305, endPoint y: 580, distance: 198.9
click at [1305, 580] on div "Notation Heading 8.3/10 Heading Icon Icon Icon Icon Icon Icon List Hoz" at bounding box center [1186, 640] width 267 height 149
click at [1043, 539] on icon at bounding box center [1048, 540] width 24 height 24
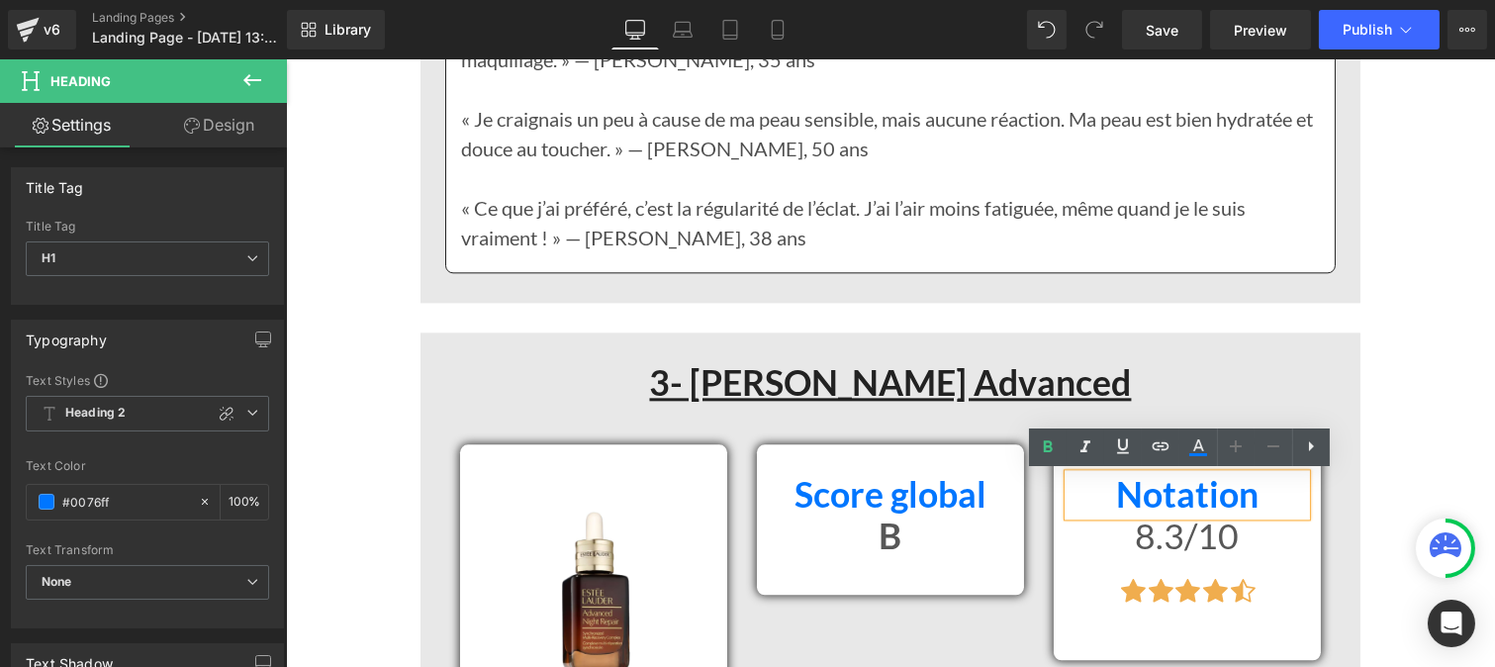
click at [1124, 537] on div "8.3/10 Heading" at bounding box center [1185, 536] width 237 height 43
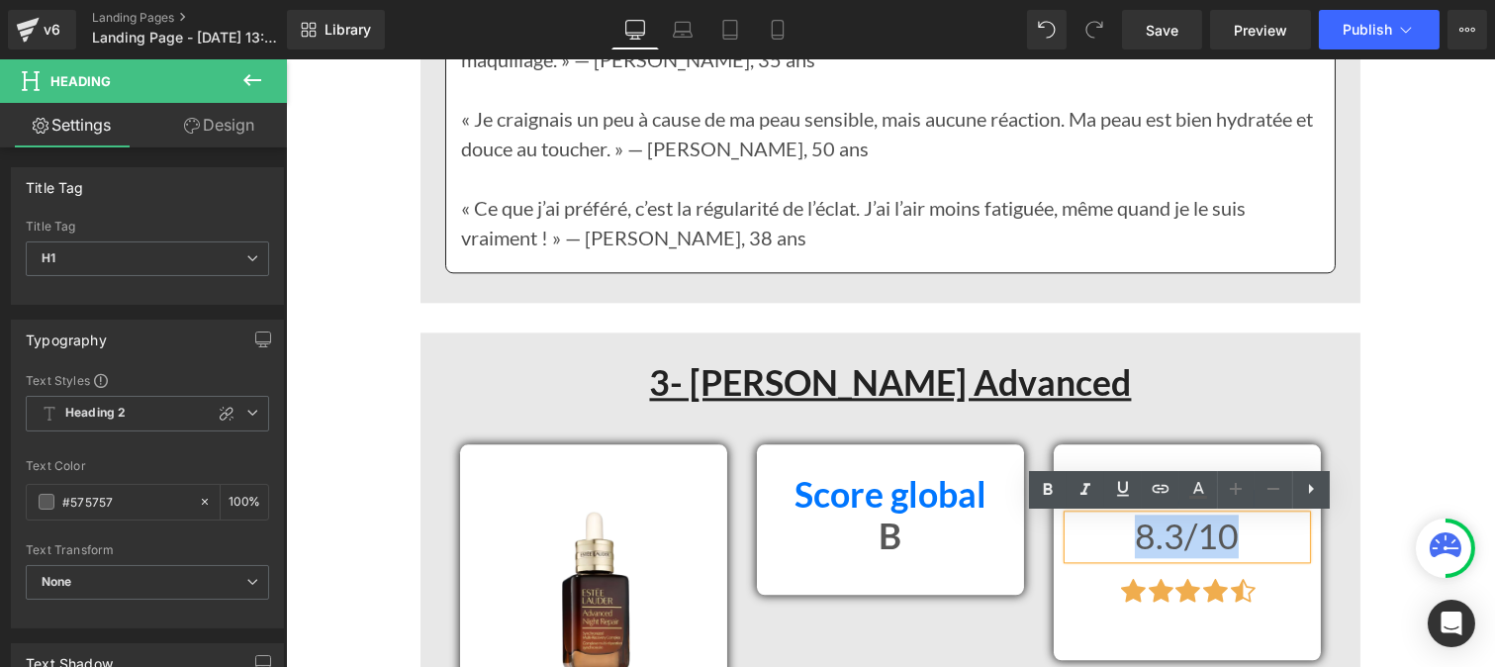
drag, startPoint x: 1133, startPoint y: 542, endPoint x: 1261, endPoint y: 538, distance: 128.7
click at [1298, 544] on div "8.3/10" at bounding box center [1185, 536] width 237 height 43
click at [1033, 488] on link at bounding box center [1048, 490] width 38 height 38
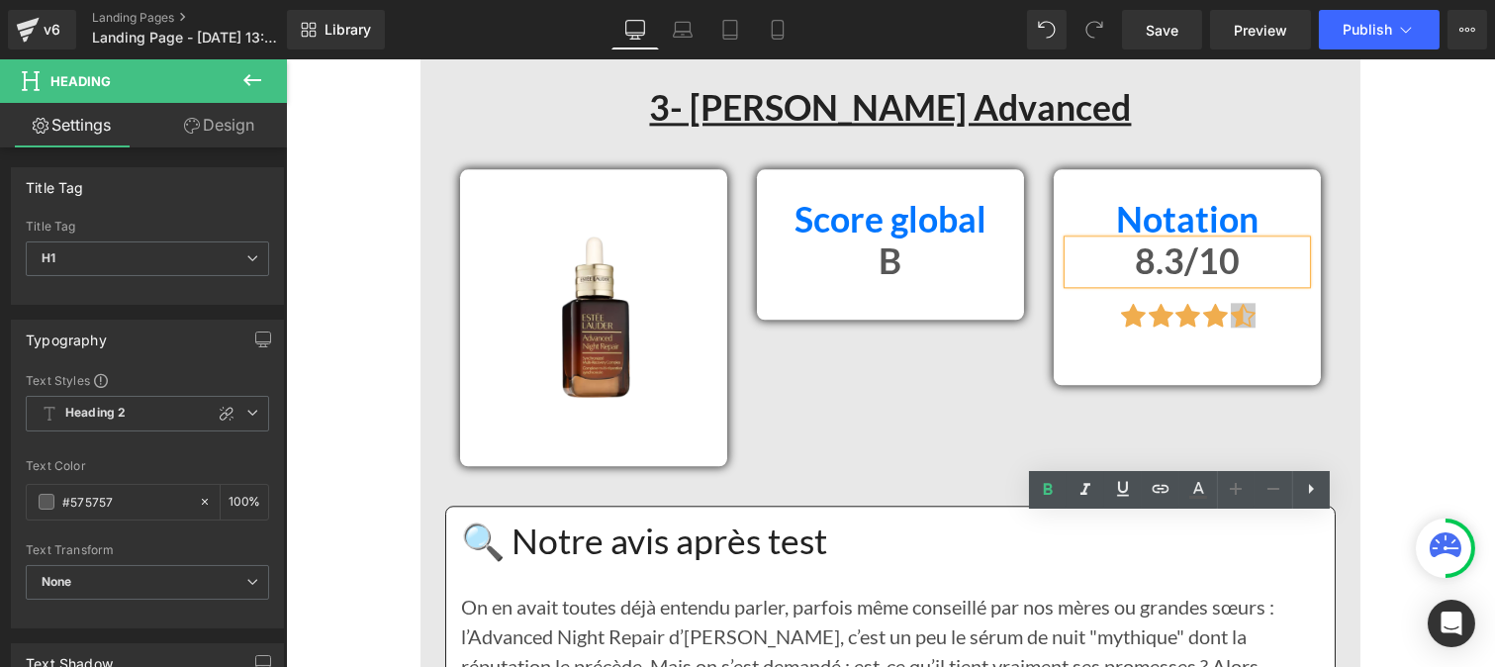
scroll to position [8931, 0]
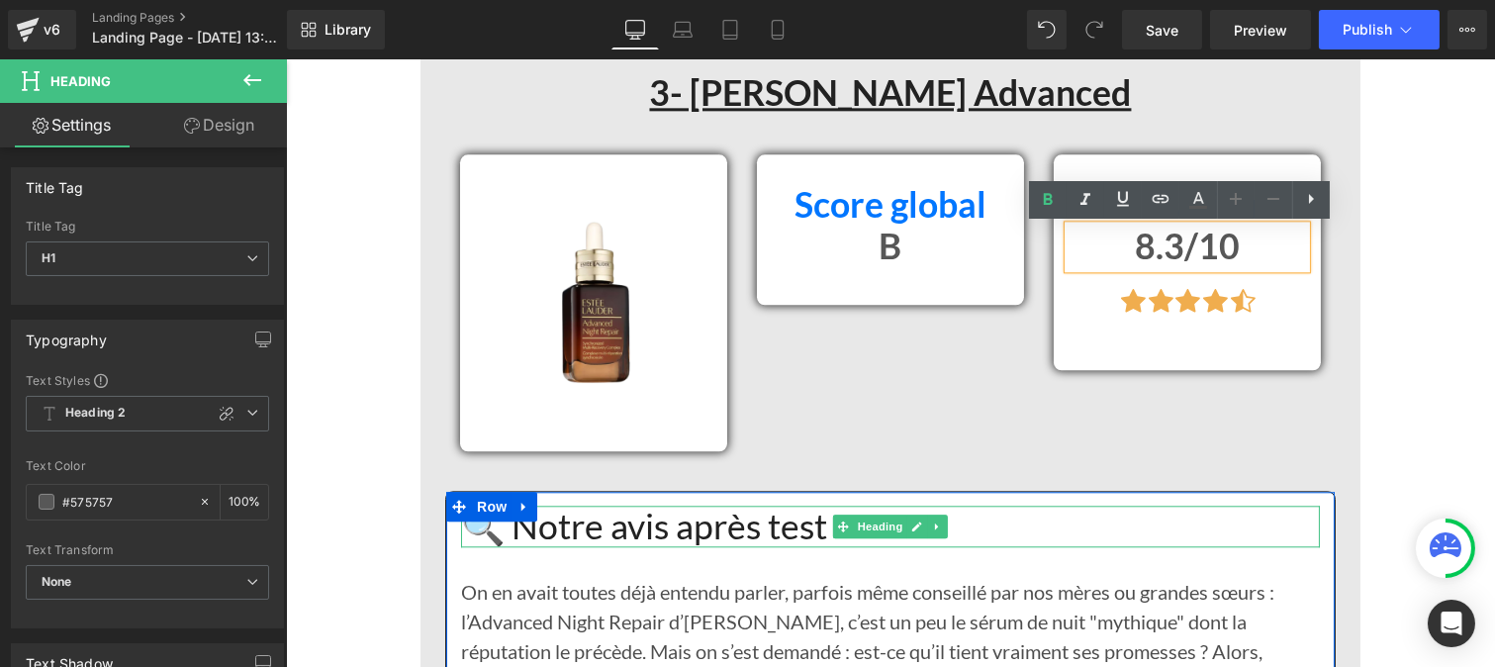
click at [581, 525] on h1 "🔍 Notre avis après test" at bounding box center [889, 527] width 859 height 43
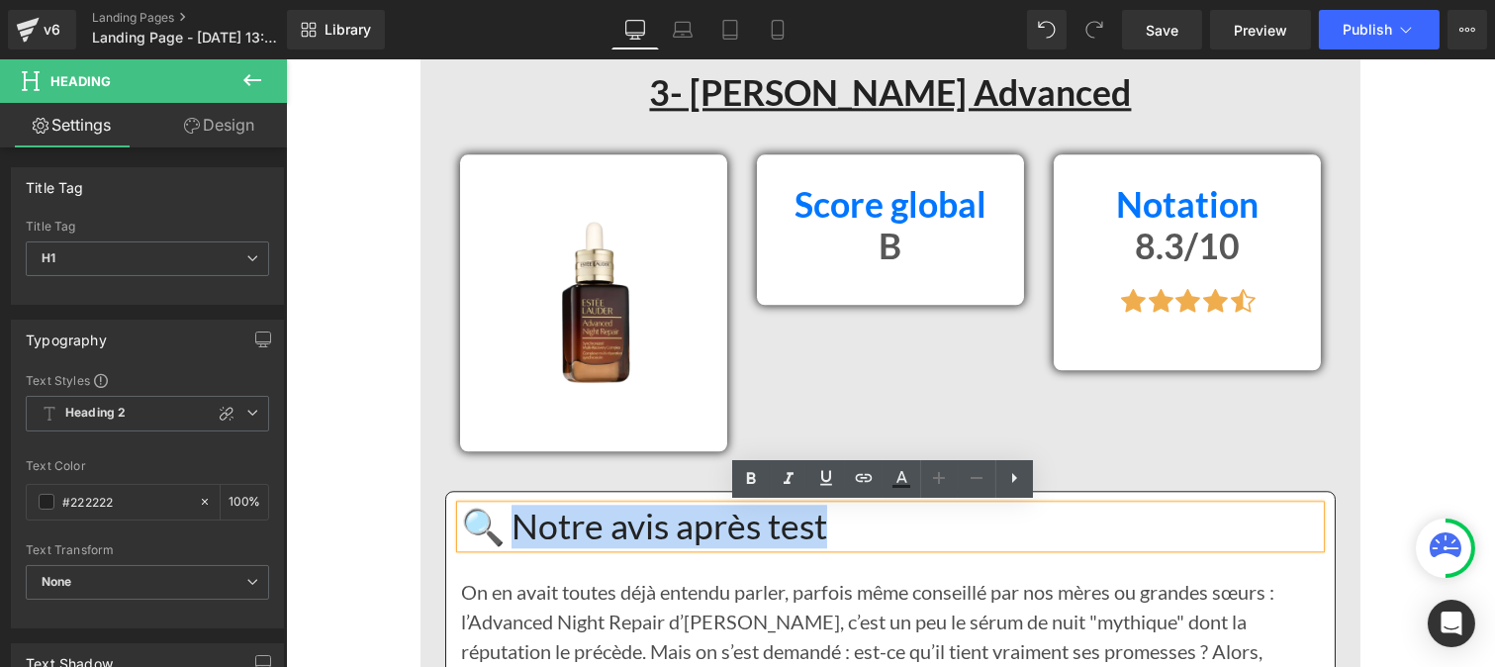
drag, startPoint x: 707, startPoint y: 515, endPoint x: 536, endPoint y: 511, distance: 171.2
click at [518, 514] on h1 "🔍 Notre avis après test" at bounding box center [889, 527] width 859 height 43
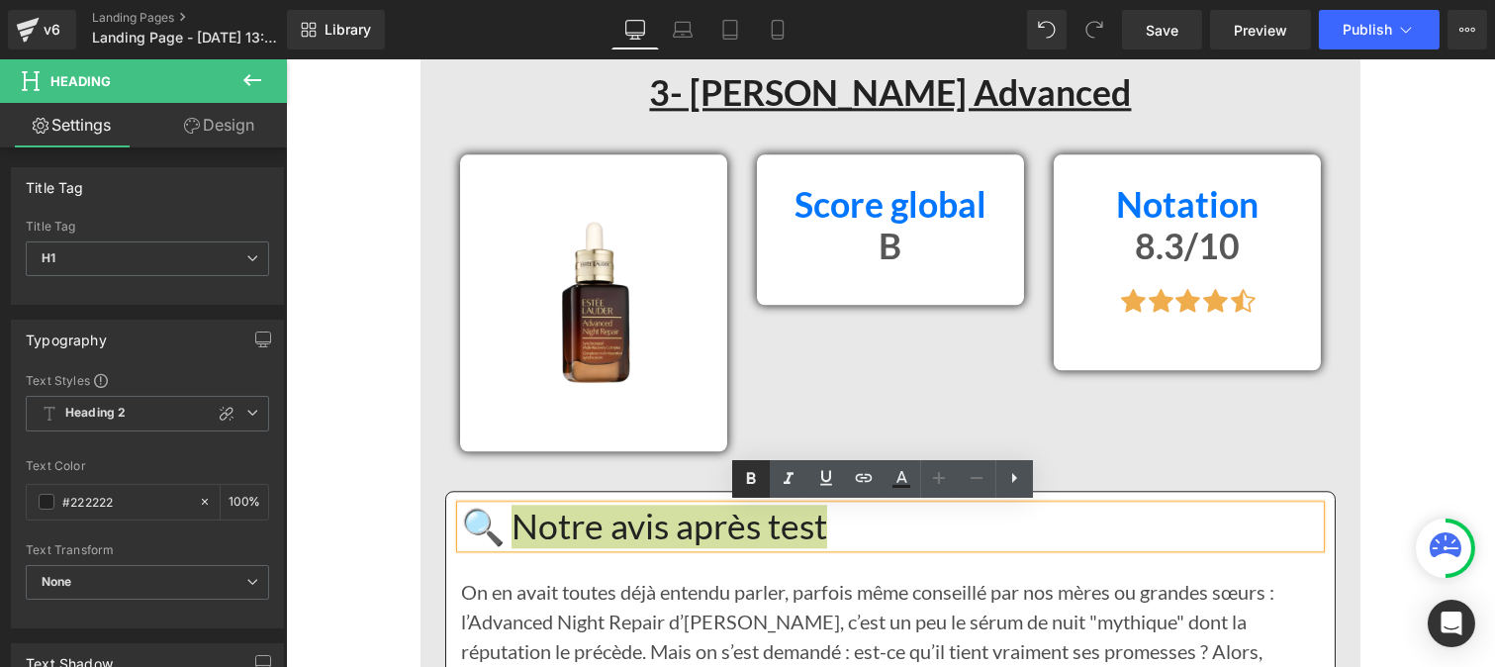
click at [748, 480] on icon at bounding box center [751, 478] width 9 height 12
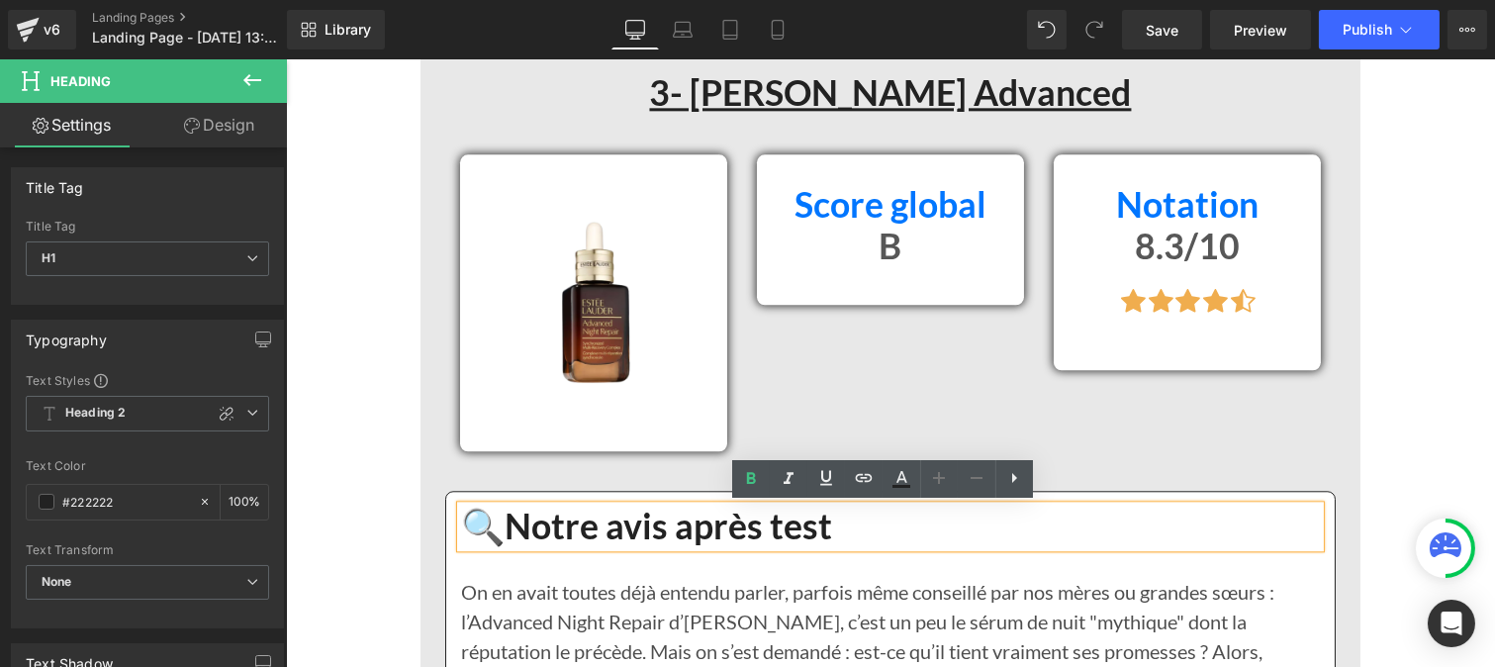
scroll to position [9135, 0]
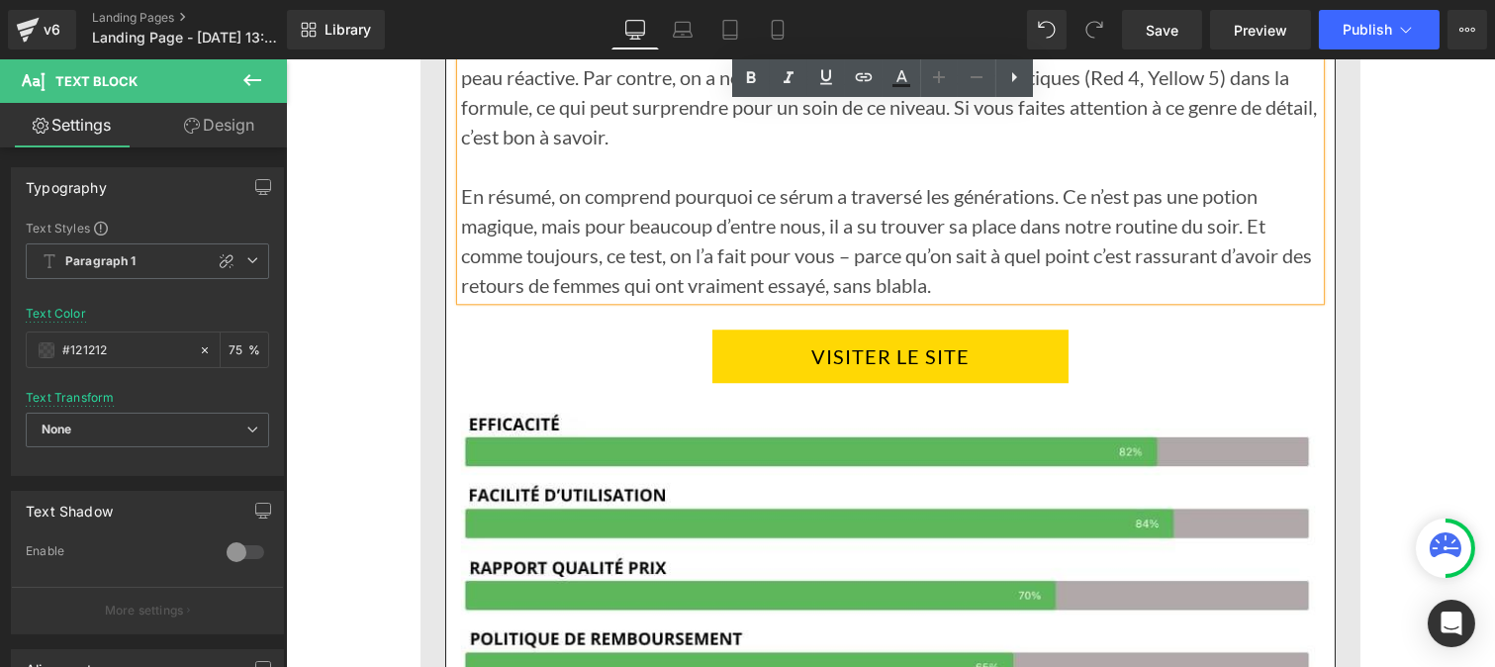
scroll to position [9952, 0]
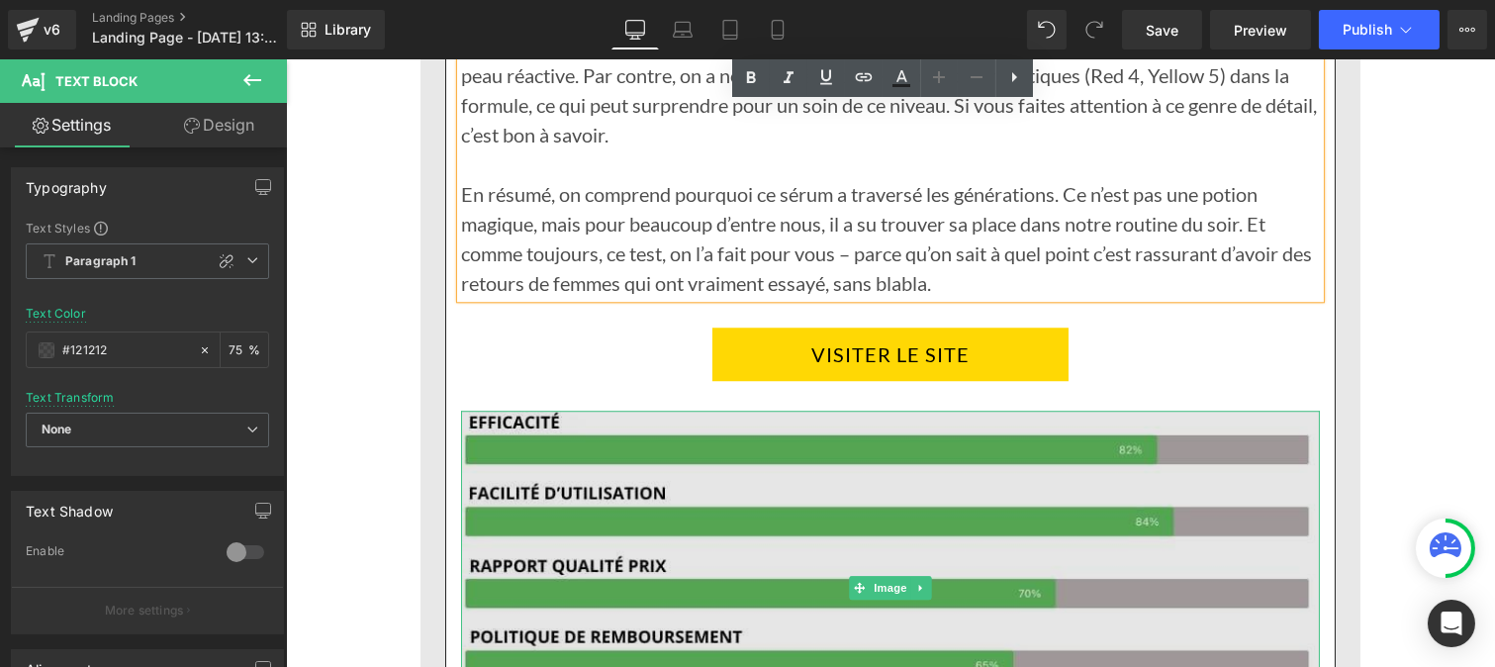
click at [667, 571] on img at bounding box center [889, 588] width 859 height 354
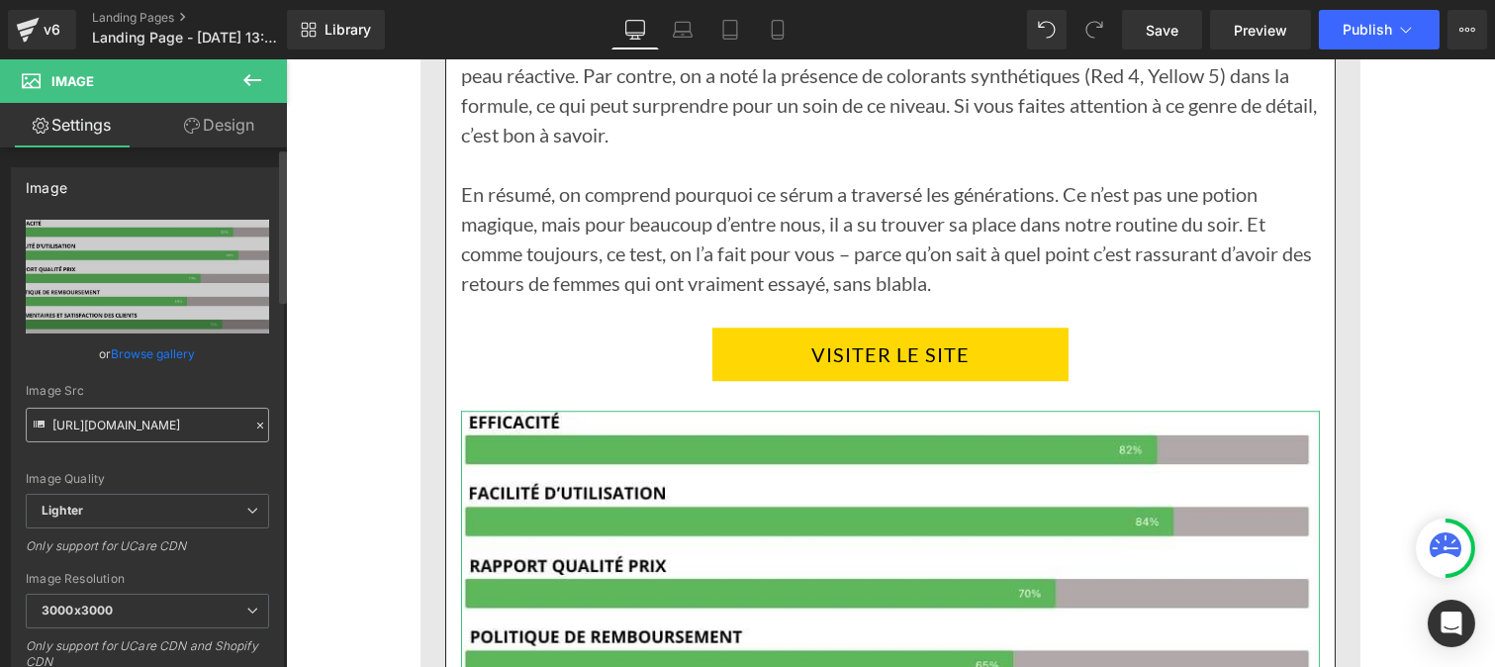
click at [253, 419] on icon at bounding box center [260, 425] width 14 height 14
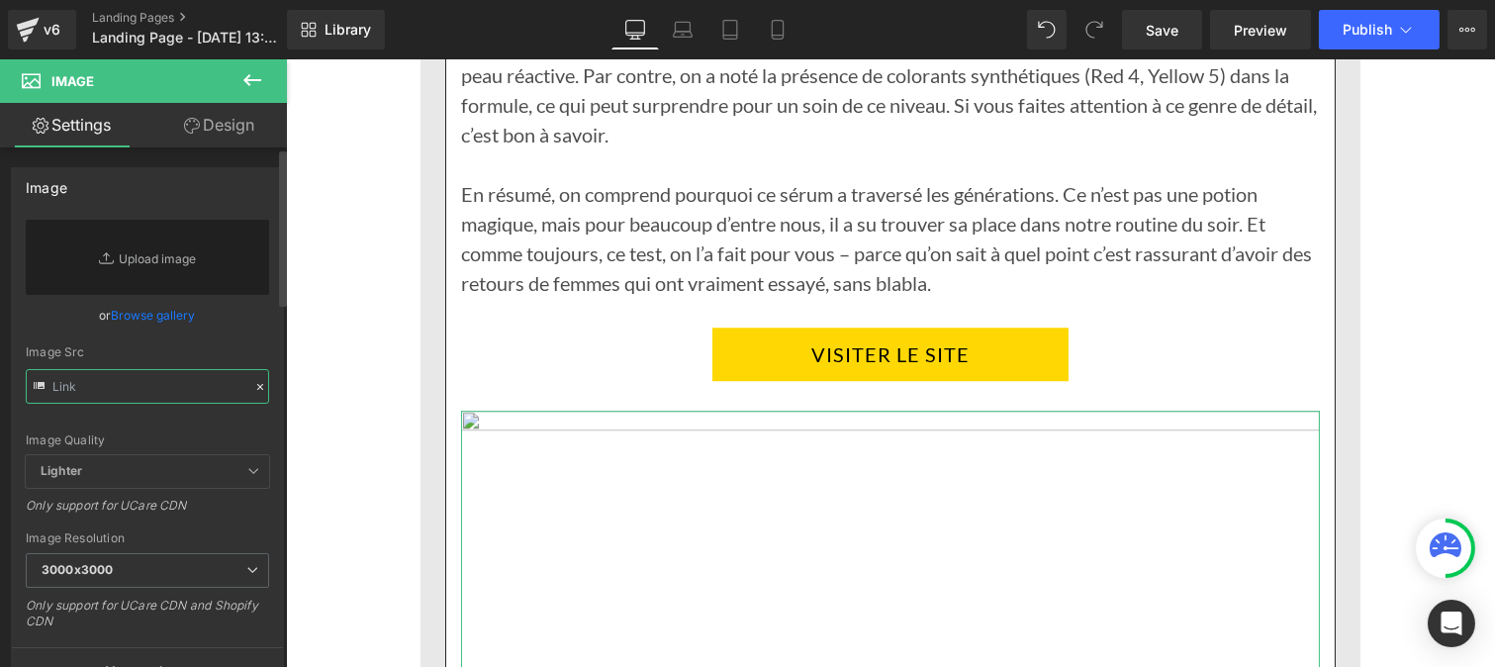
click at [148, 393] on input "text" at bounding box center [147, 386] width 243 height 35
paste input "[URL][DOMAIN_NAME]"
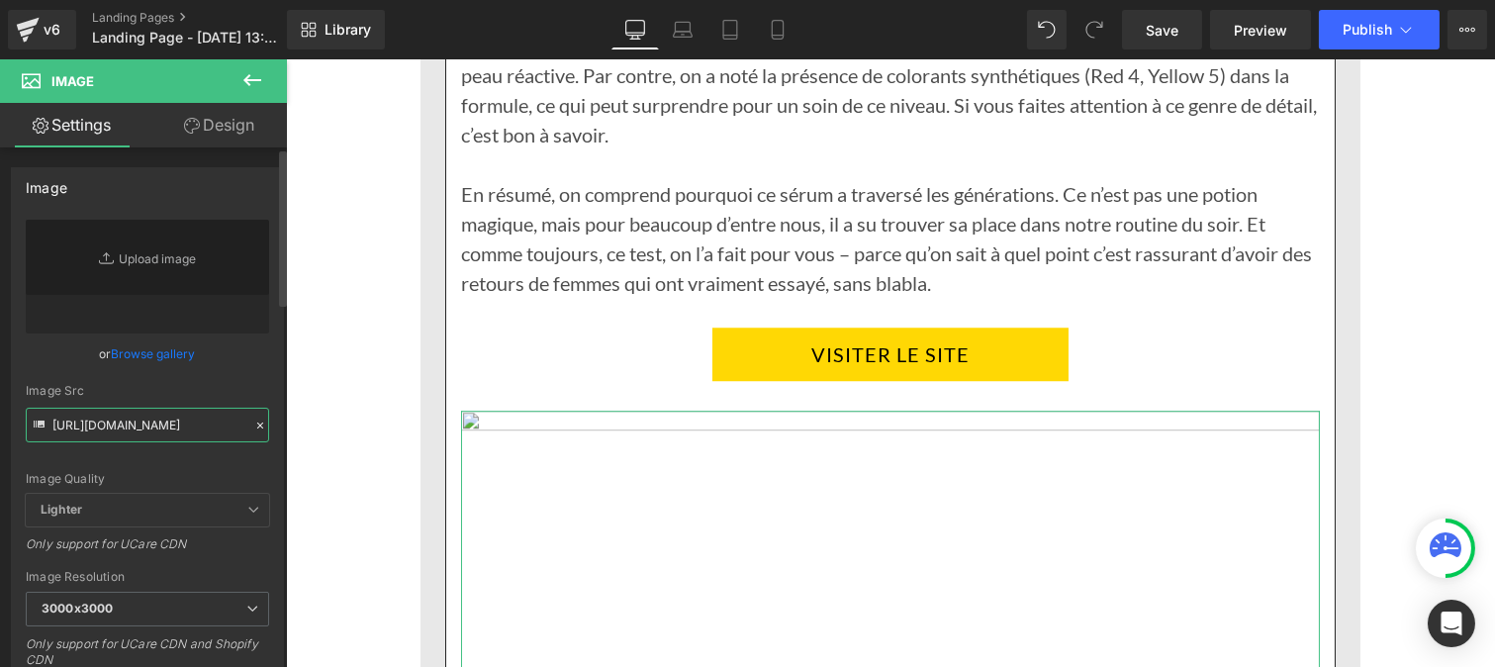
type input "[URL][DOMAIN_NAME]"
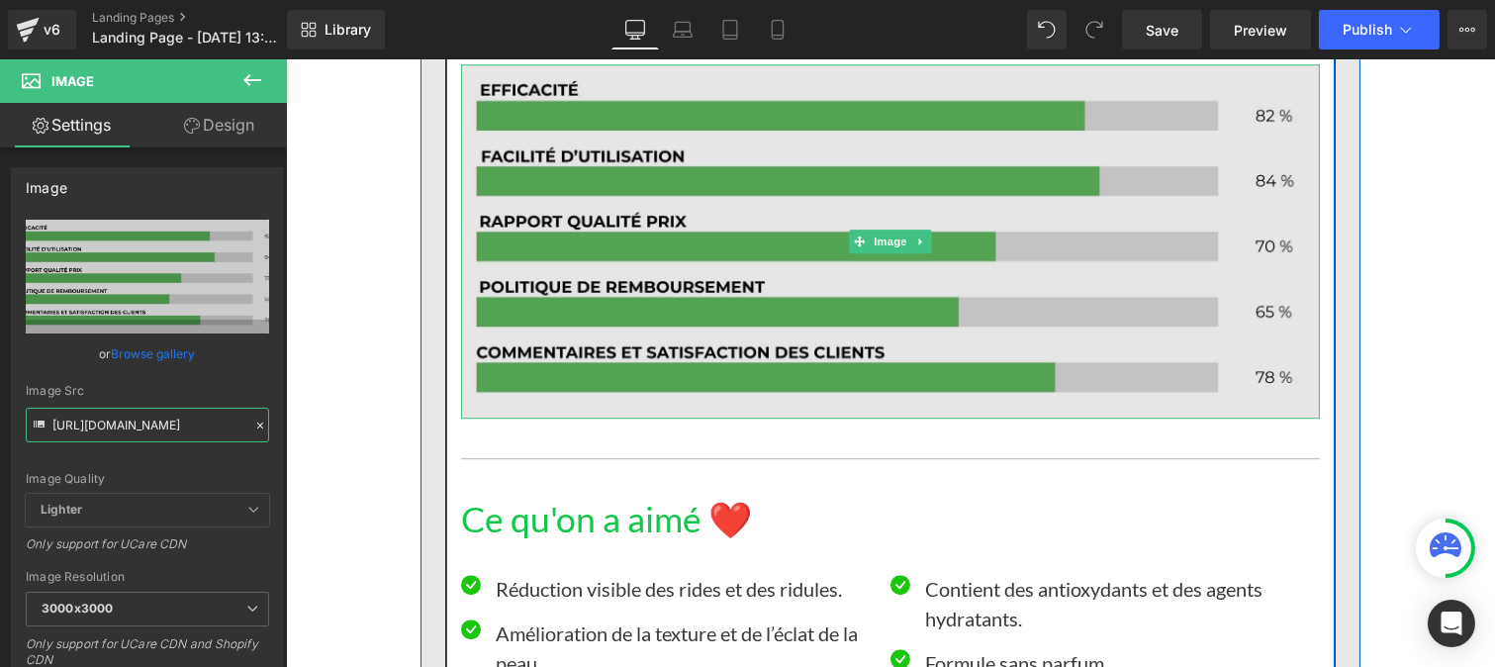
scroll to position [10301, 0]
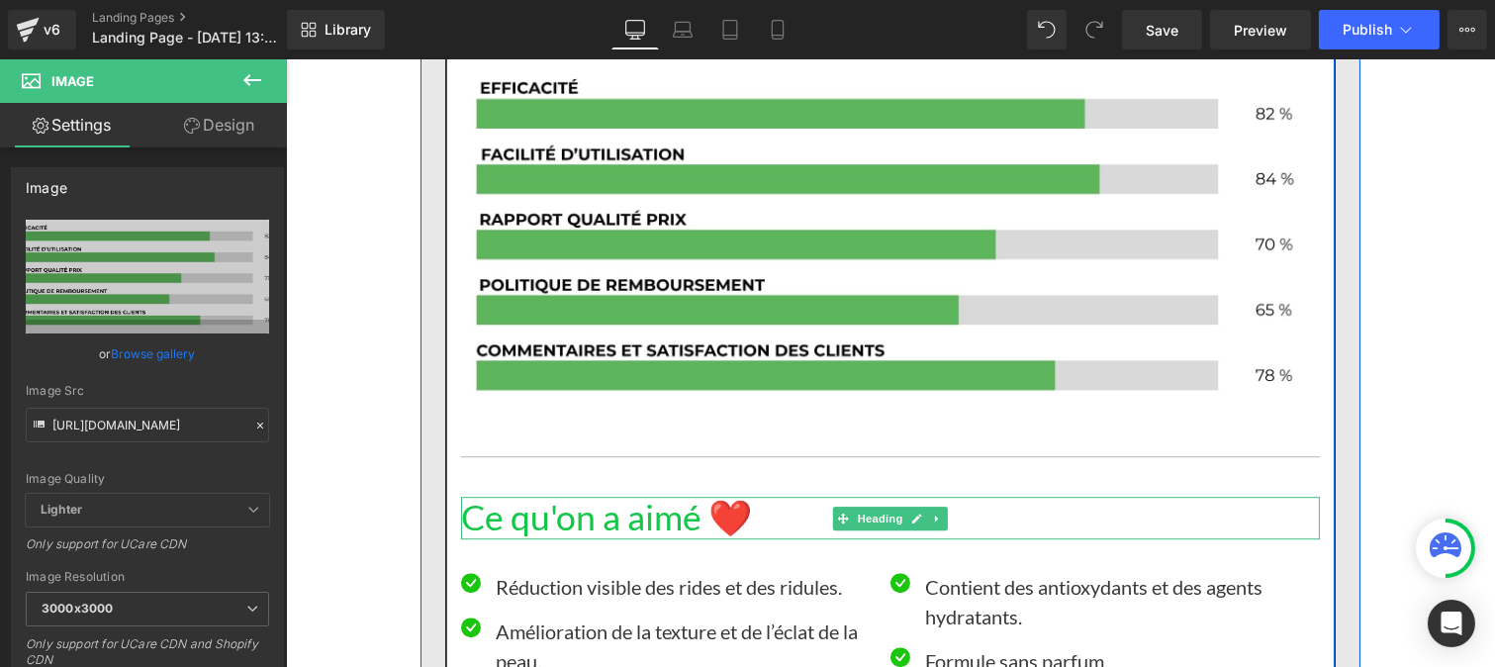
click at [672, 518] on h1 "Ce qu'on a aimé ❤️" at bounding box center [889, 518] width 859 height 43
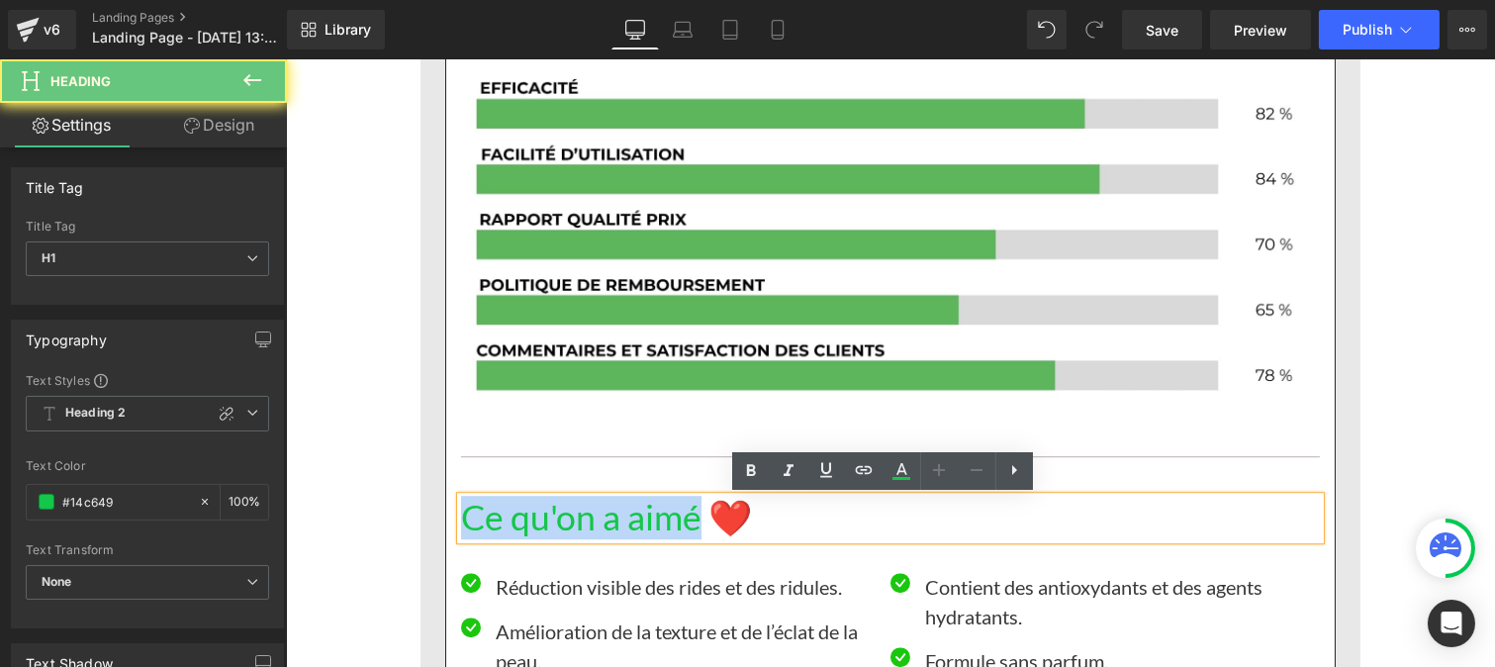
drag, startPoint x: 463, startPoint y: 502, endPoint x: 430, endPoint y: 502, distance: 32.6
click at [430, 502] on div "3- [PERSON_NAME] Advanced Heading Row Image Row Score global Heading B Heading …" at bounding box center [889, 305] width 920 height 3205
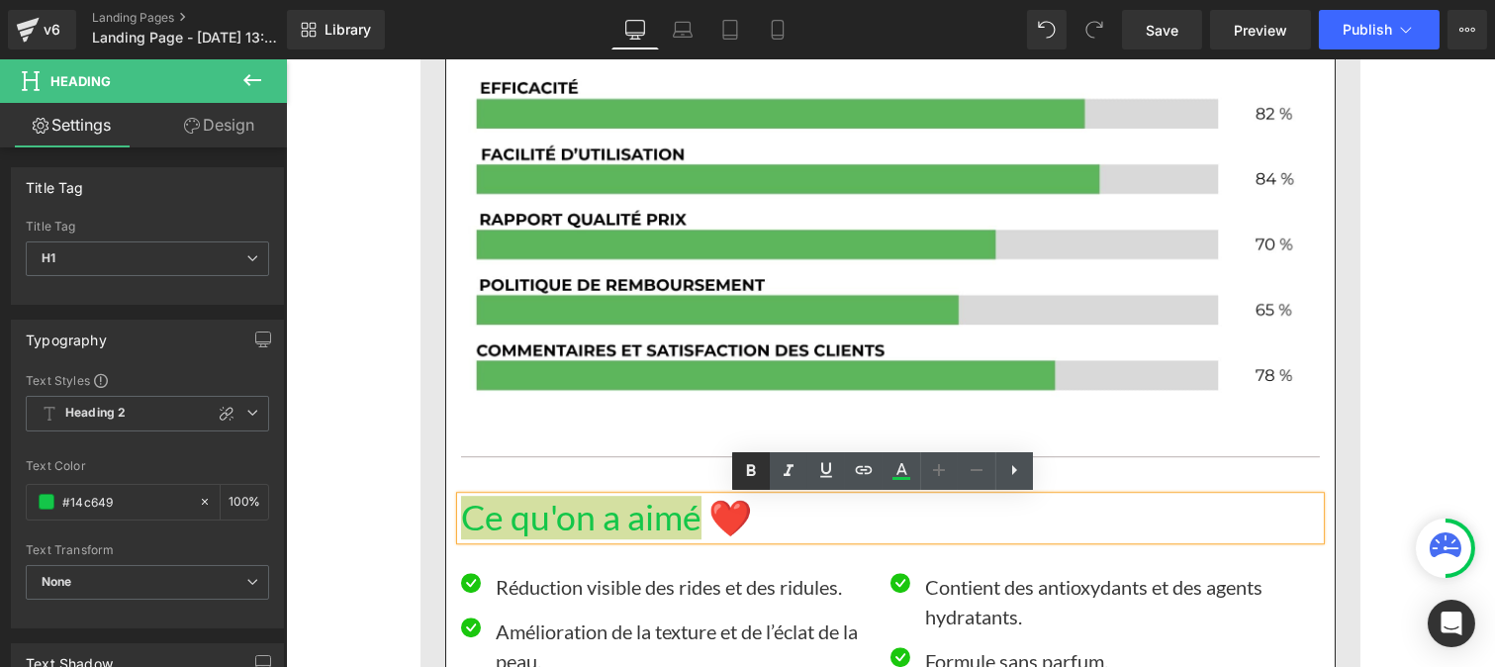
click at [753, 470] on icon at bounding box center [751, 471] width 9 height 12
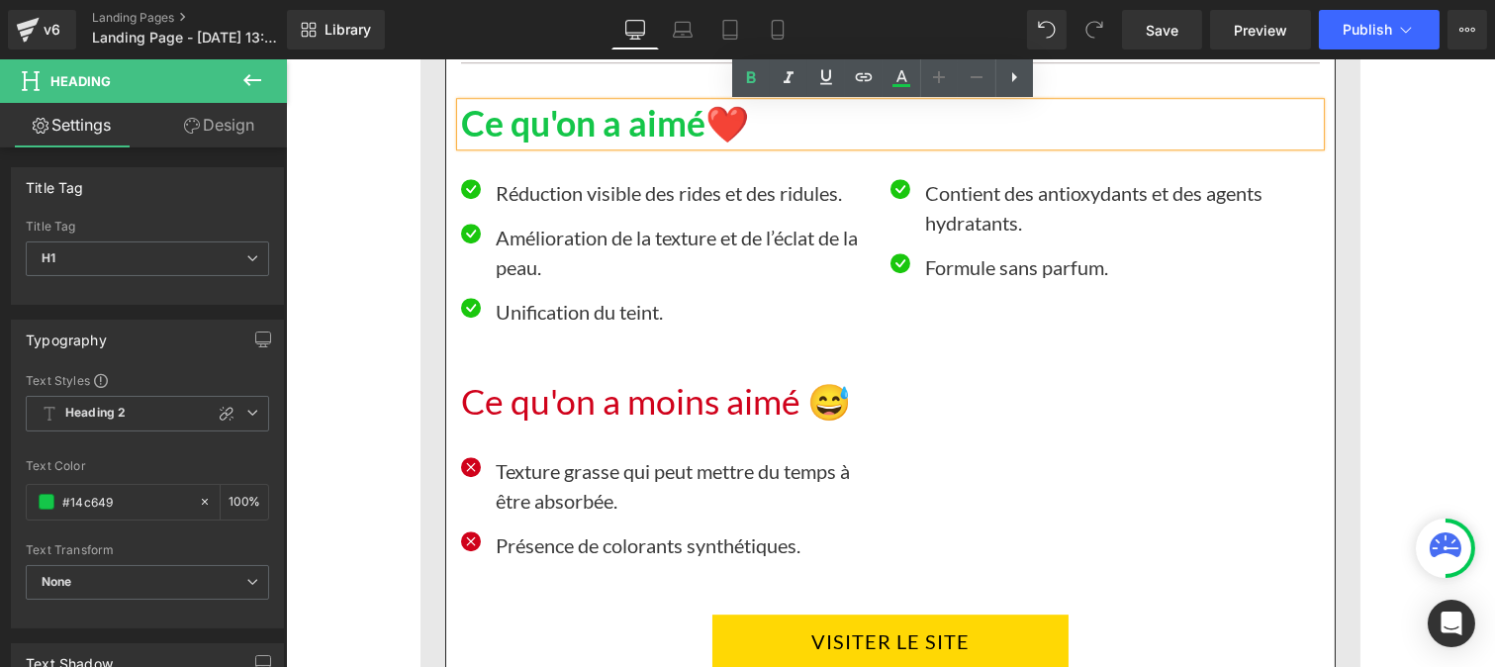
scroll to position [10696, 0]
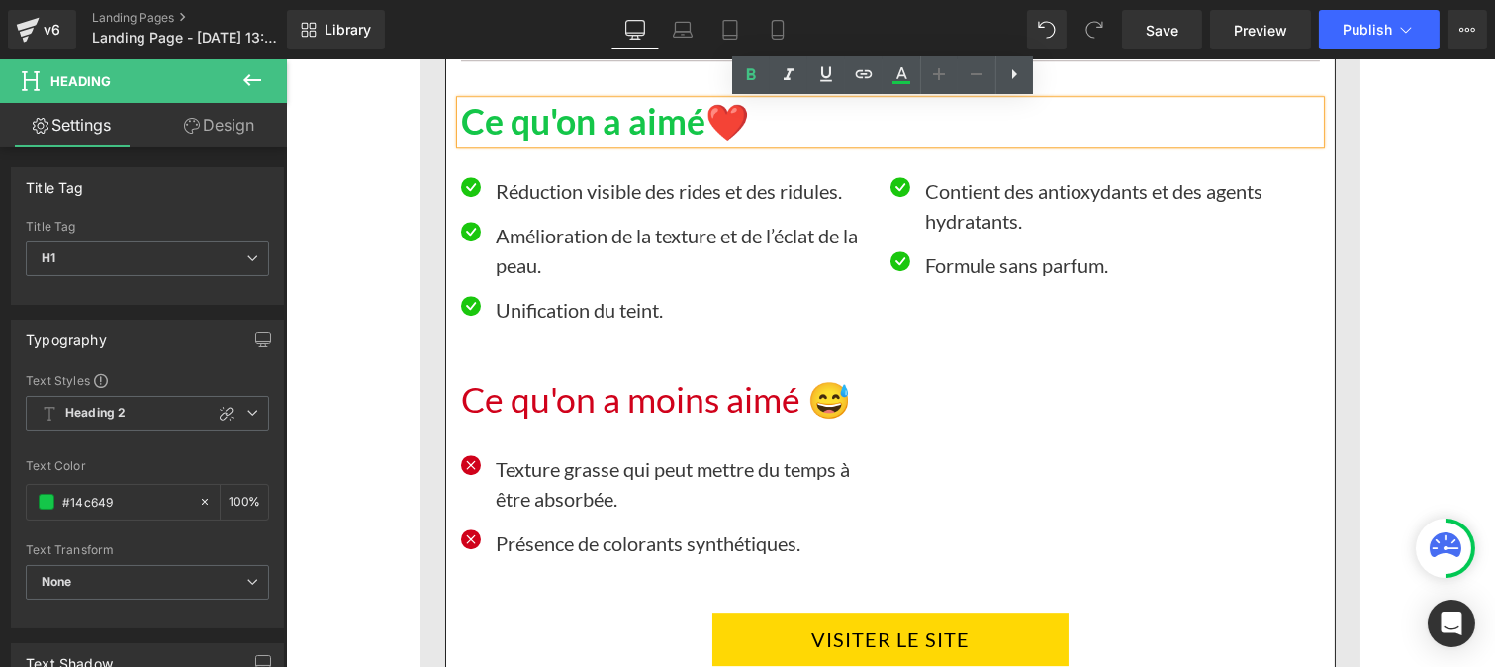
click at [655, 399] on h1 "Ce qu'on a moins aimé 😅" at bounding box center [889, 400] width 859 height 43
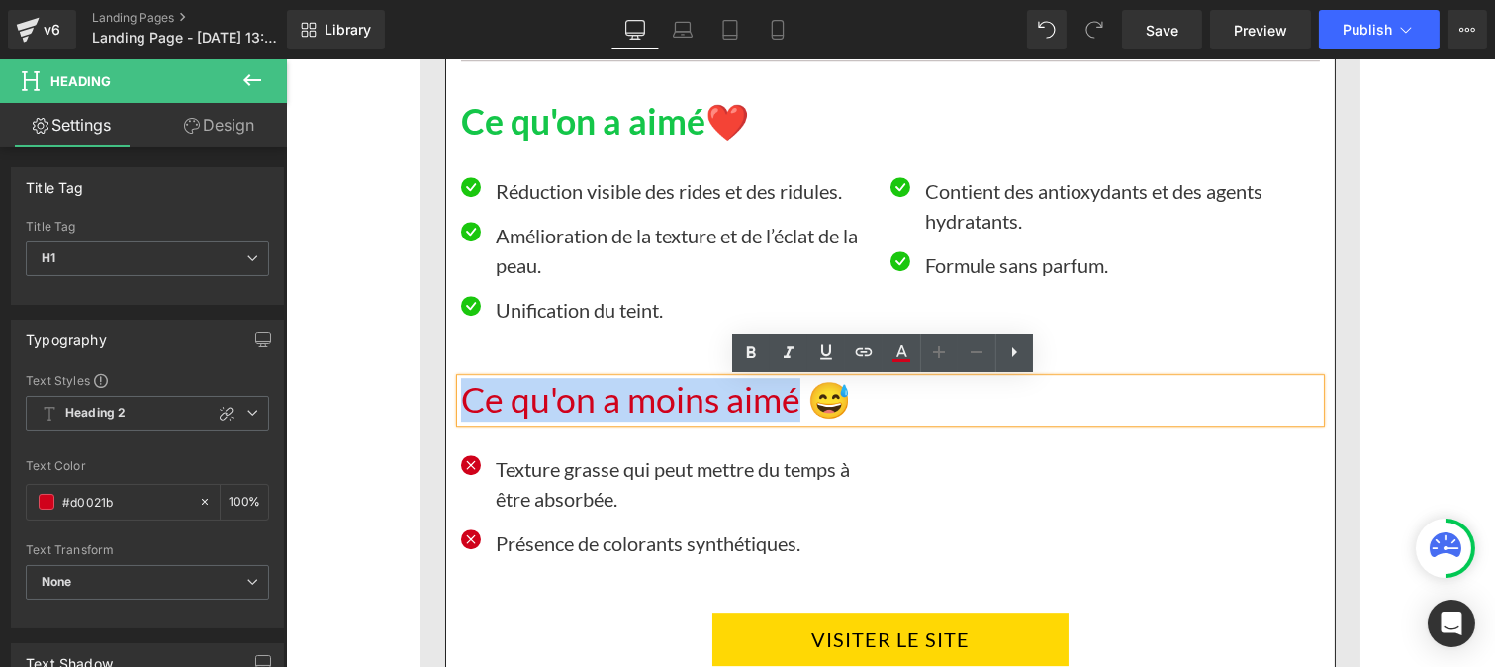
drag, startPoint x: 780, startPoint y: 401, endPoint x: 418, endPoint y: 401, distance: 361.1
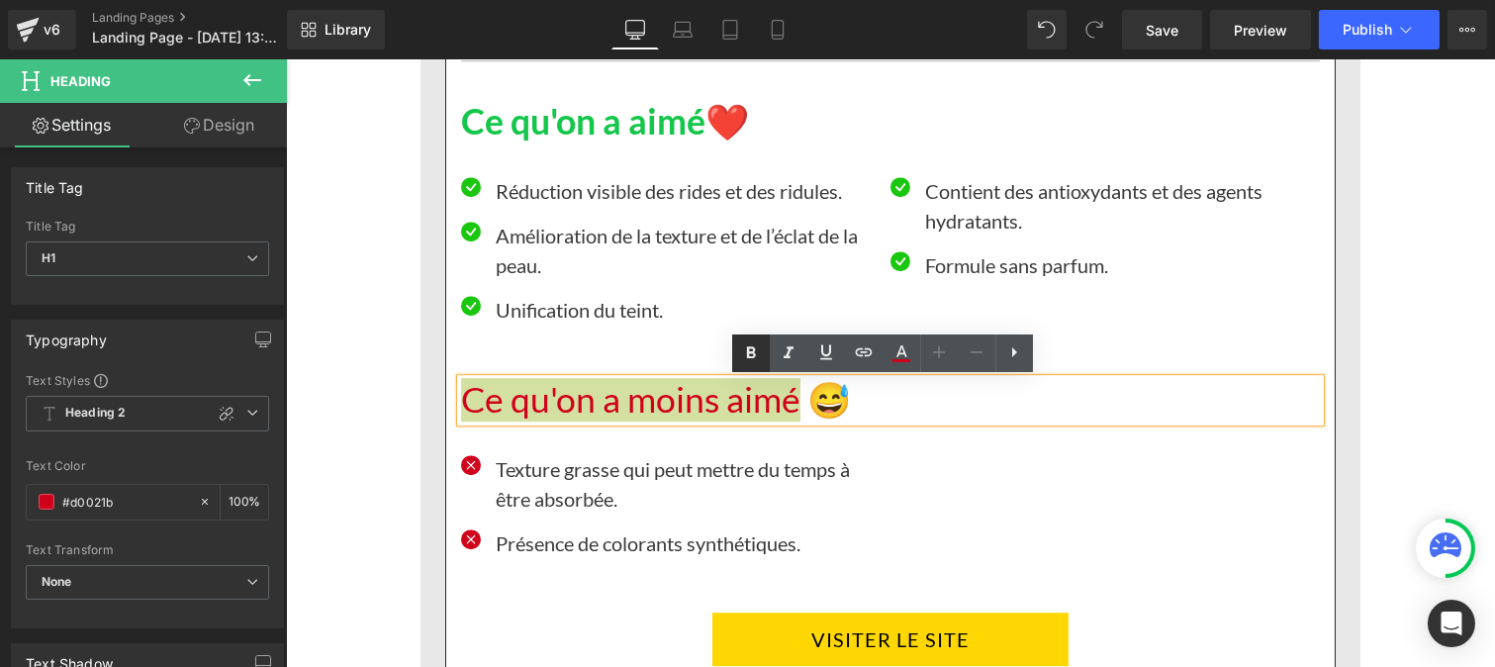
click at [758, 356] on icon at bounding box center [751, 353] width 24 height 24
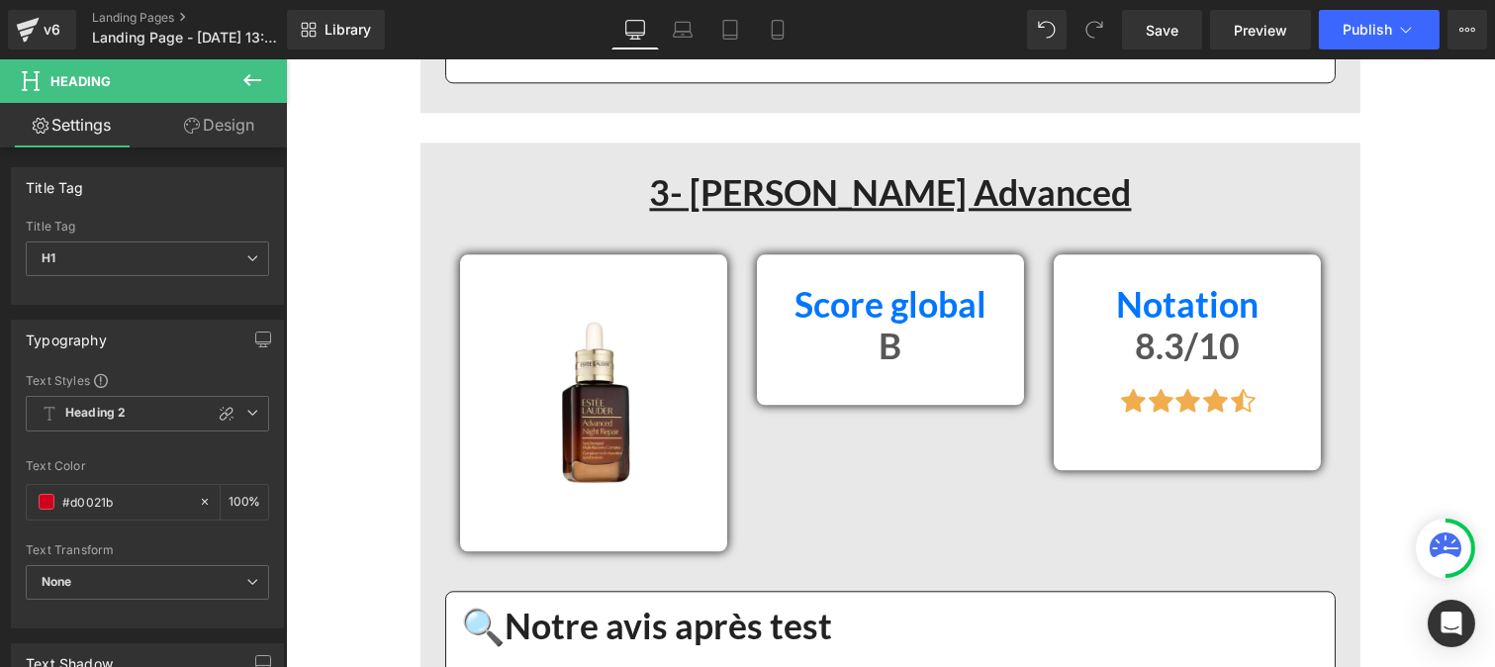
scroll to position [9141, 0]
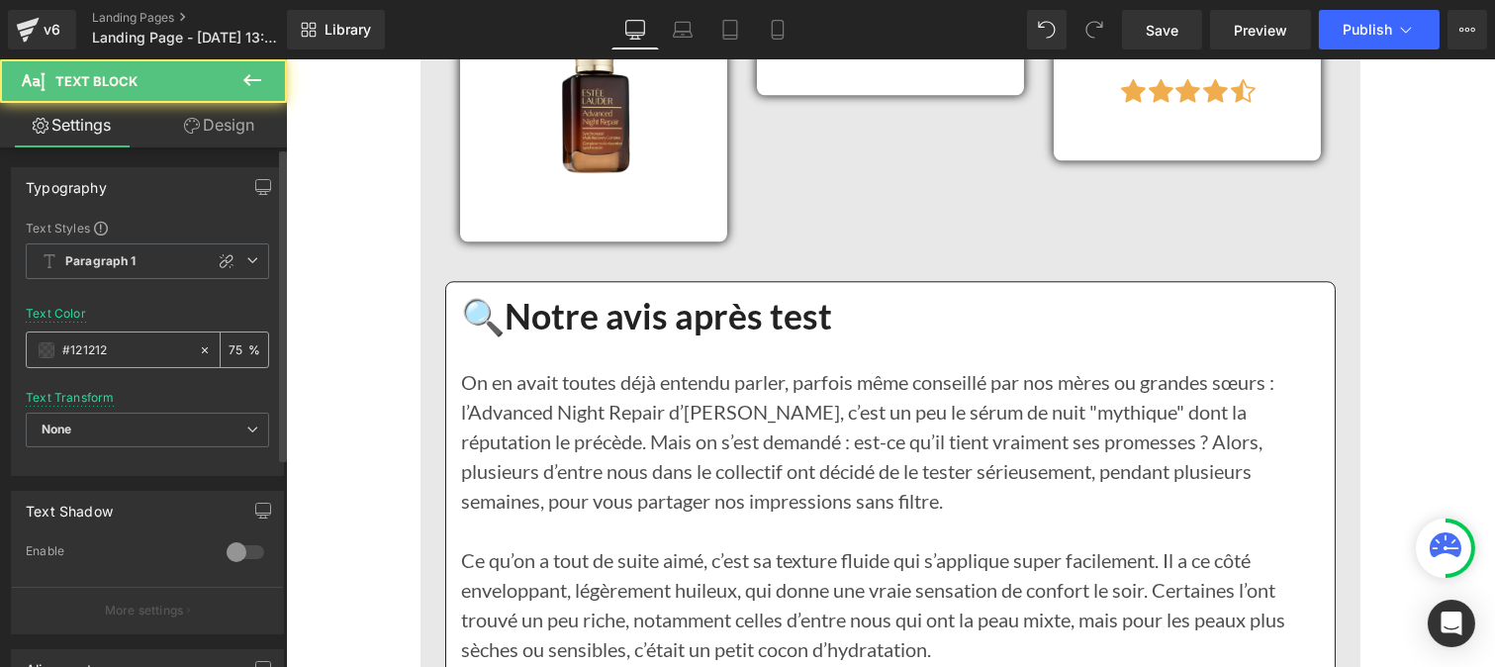
click at [123, 348] on input "#121212" at bounding box center [125, 350] width 127 height 22
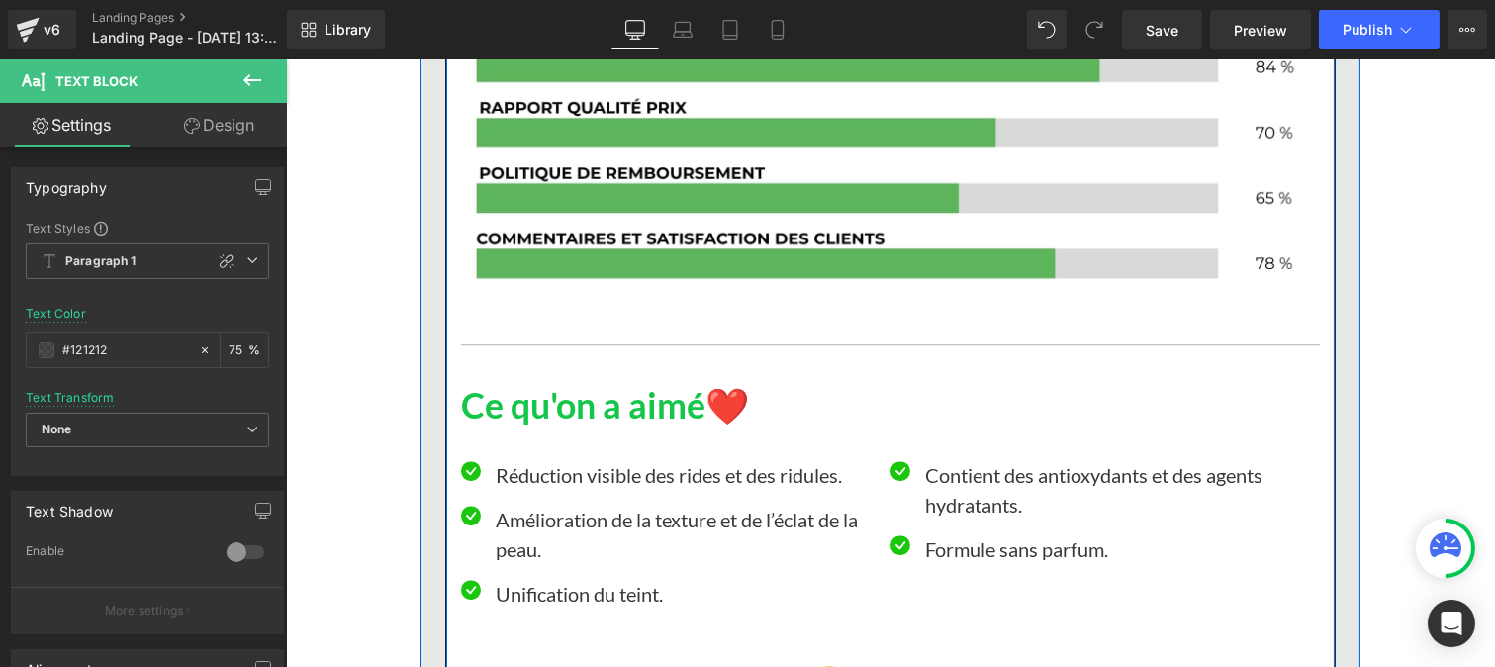
scroll to position [10615, 0]
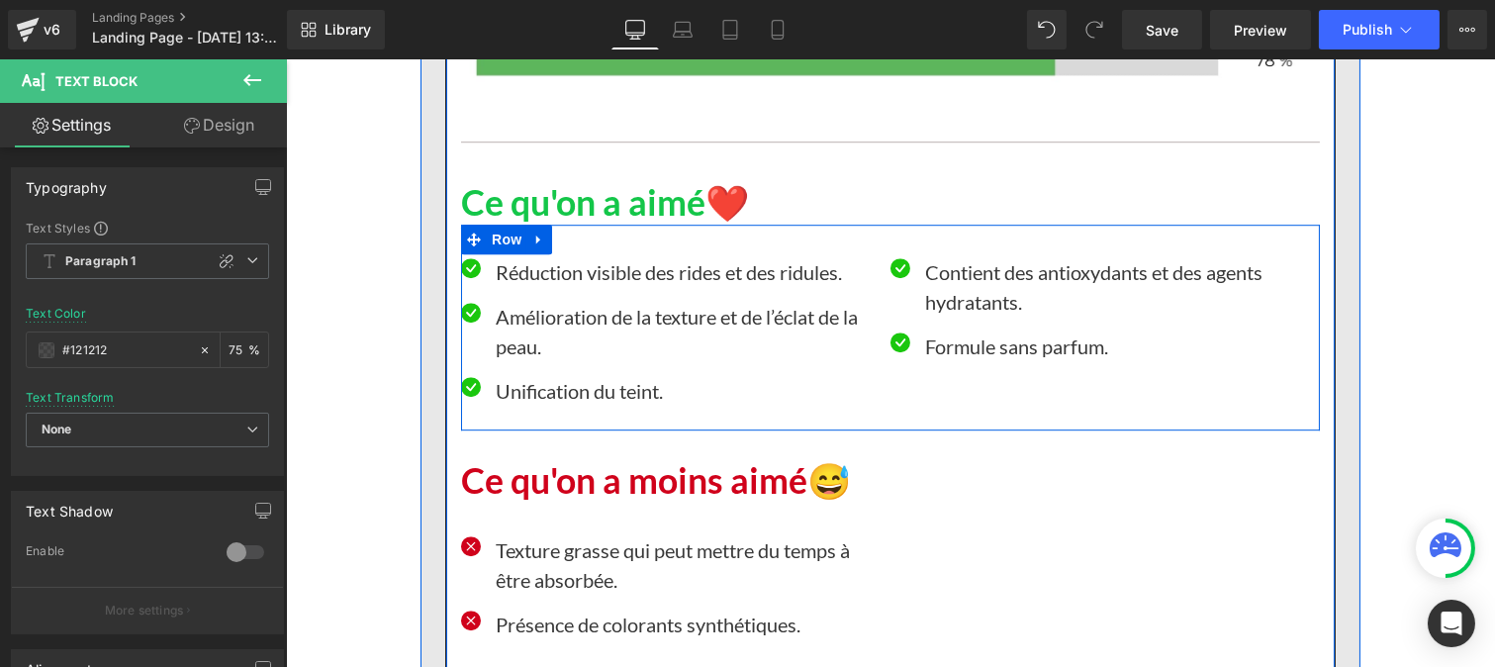
click at [557, 277] on p "Réduction visible des rides et des ridules." at bounding box center [685, 272] width 380 height 30
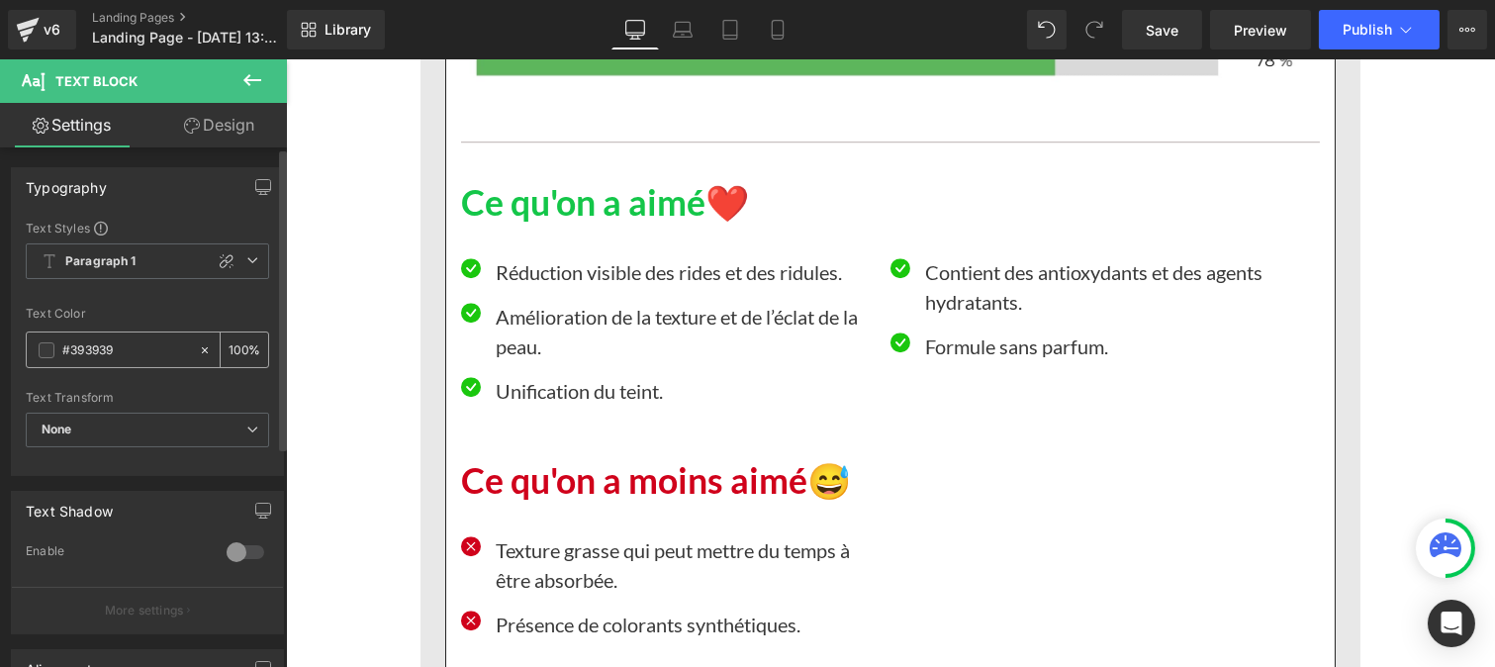
click at [127, 349] on input "#393939" at bounding box center [125, 350] width 127 height 22
paste input "121212"
type input "#121212"
click at [234, 337] on div "100 %" at bounding box center [244, 349] width 47 height 35
click at [238, 343] on input "100" at bounding box center [239, 349] width 20 height 22
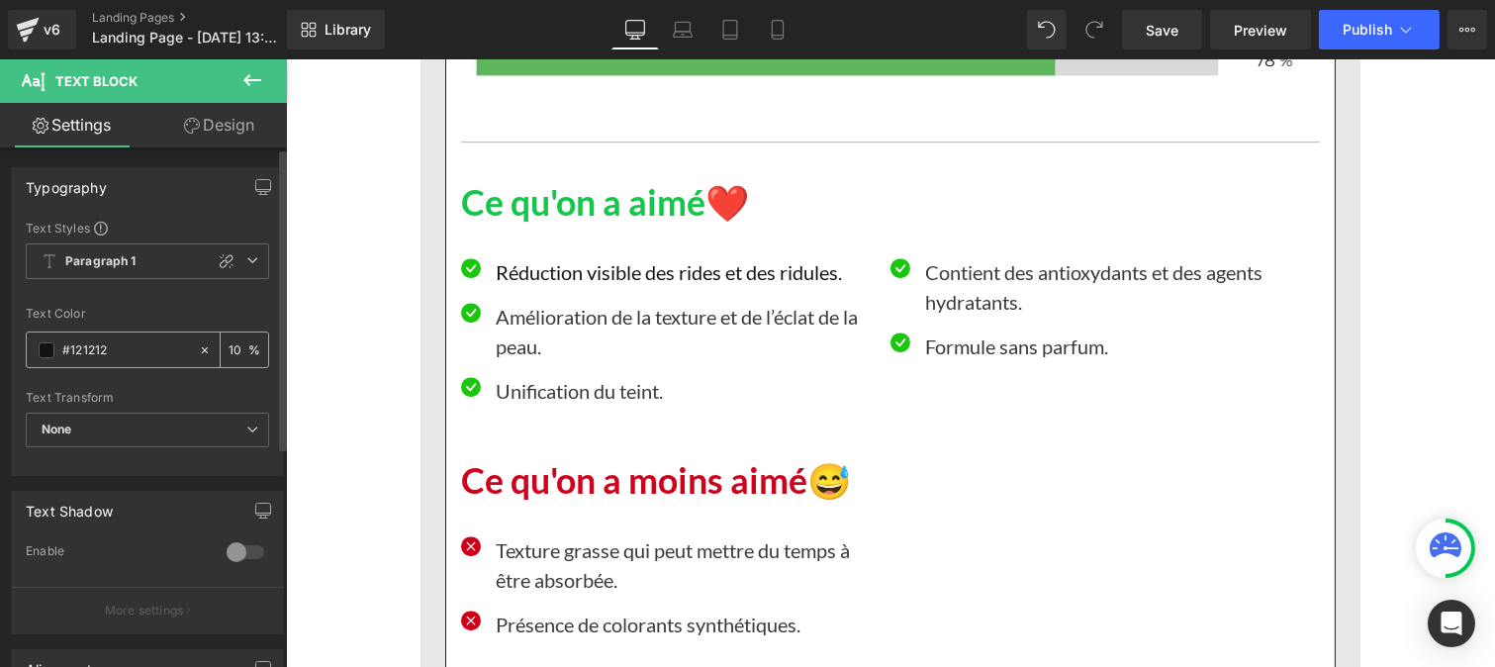
type input "1"
type input "75"
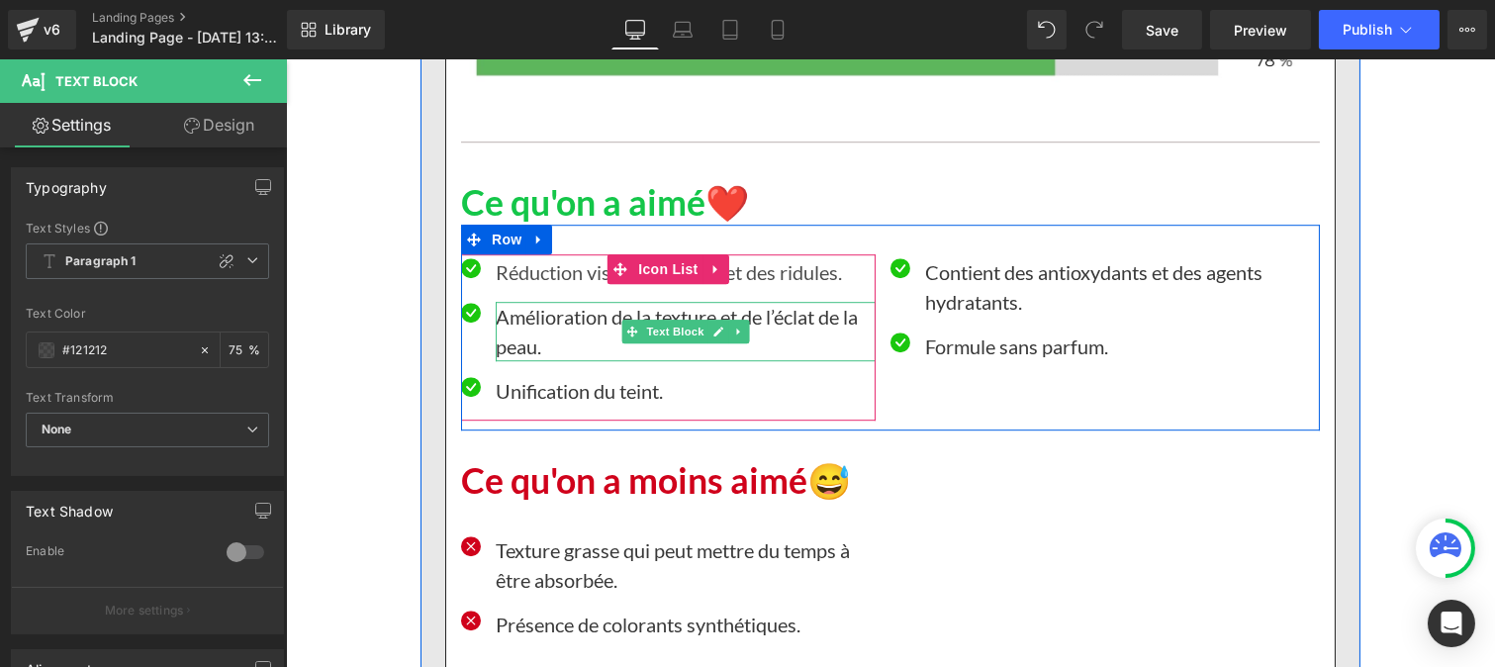
click at [526, 327] on p "Amélioration de la texture et de l’éclat de la peau." at bounding box center [685, 331] width 380 height 59
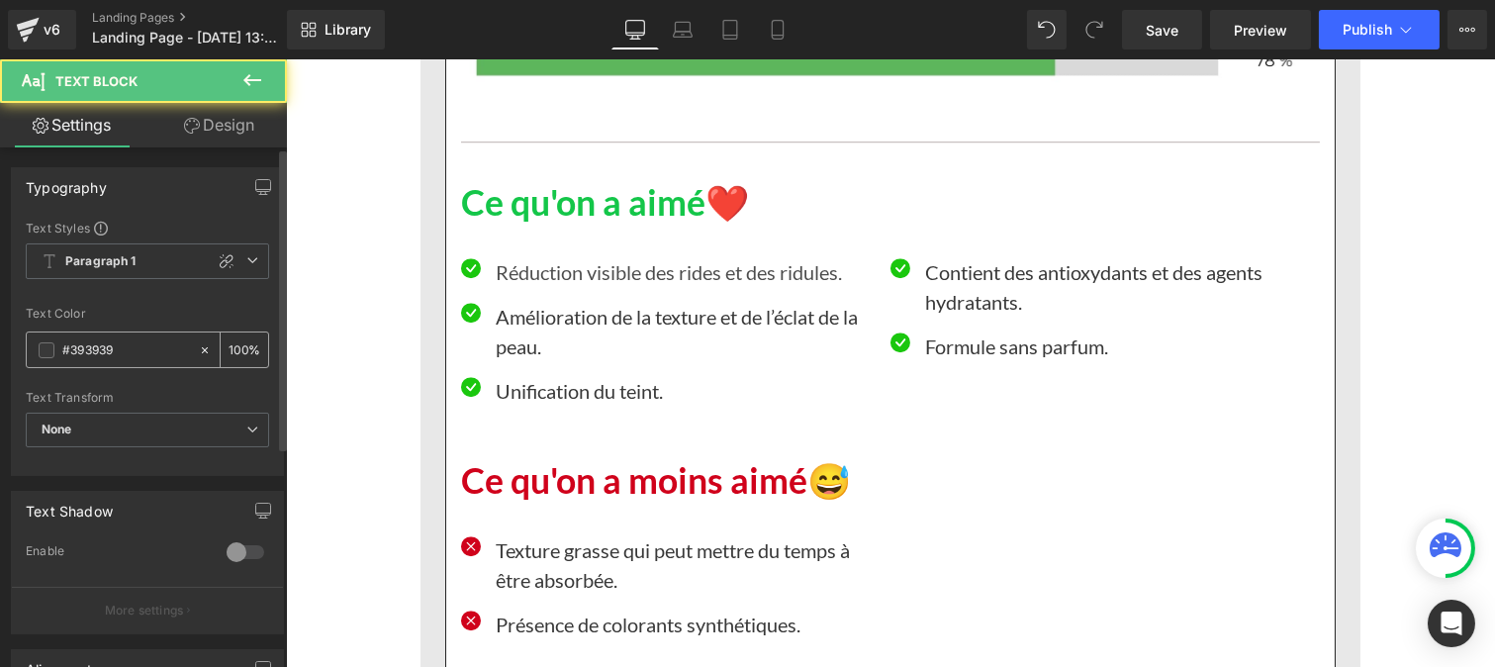
click at [107, 351] on input "#393939" at bounding box center [125, 350] width 127 height 22
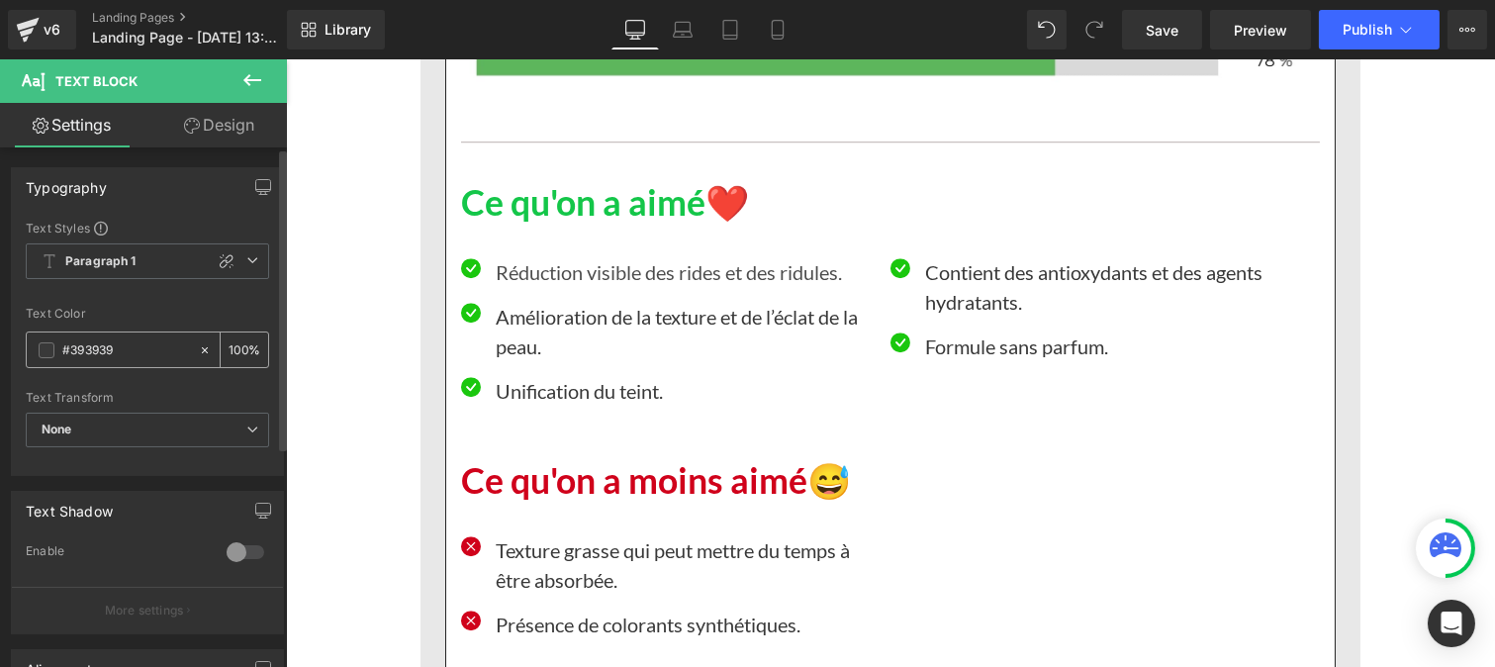
paste input "121212"
type input "#121212"
click at [235, 351] on input "100" at bounding box center [239, 349] width 20 height 22
type input "0"
type input "75"
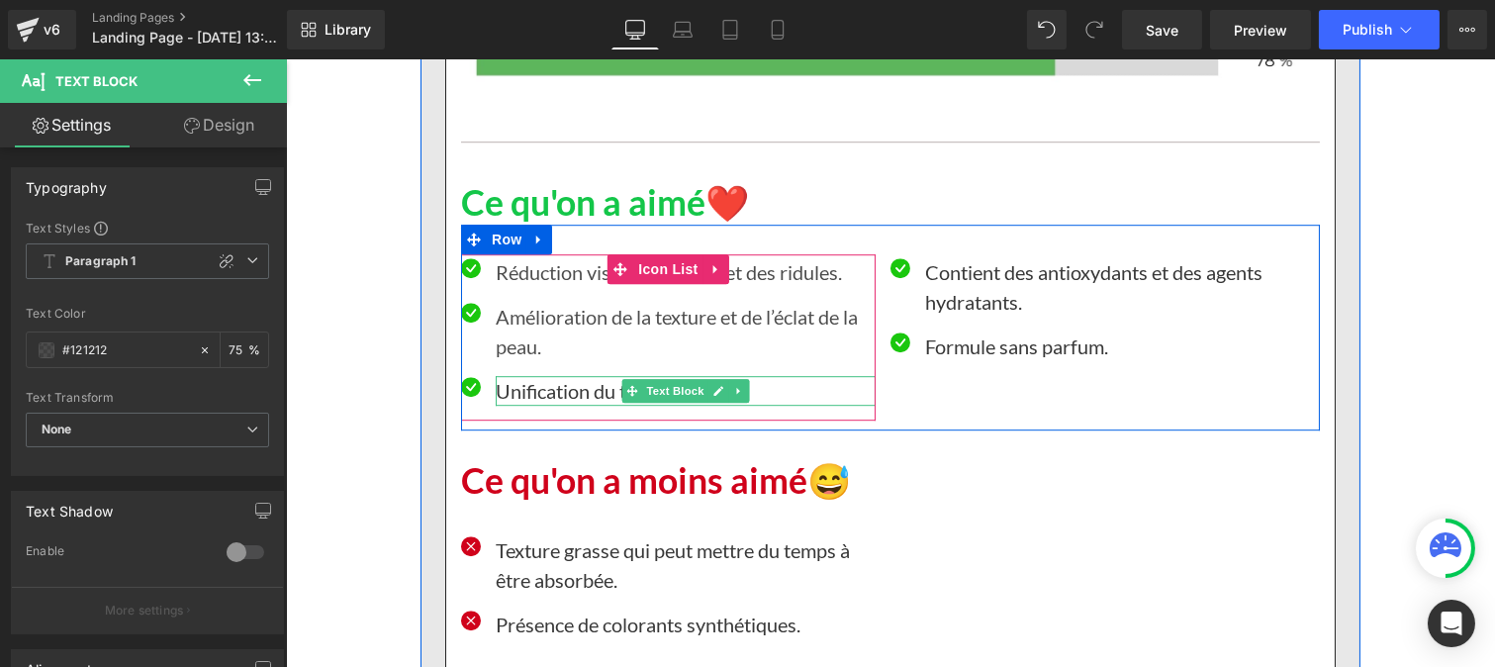
click at [540, 394] on p "Unification du teint." at bounding box center [685, 391] width 380 height 30
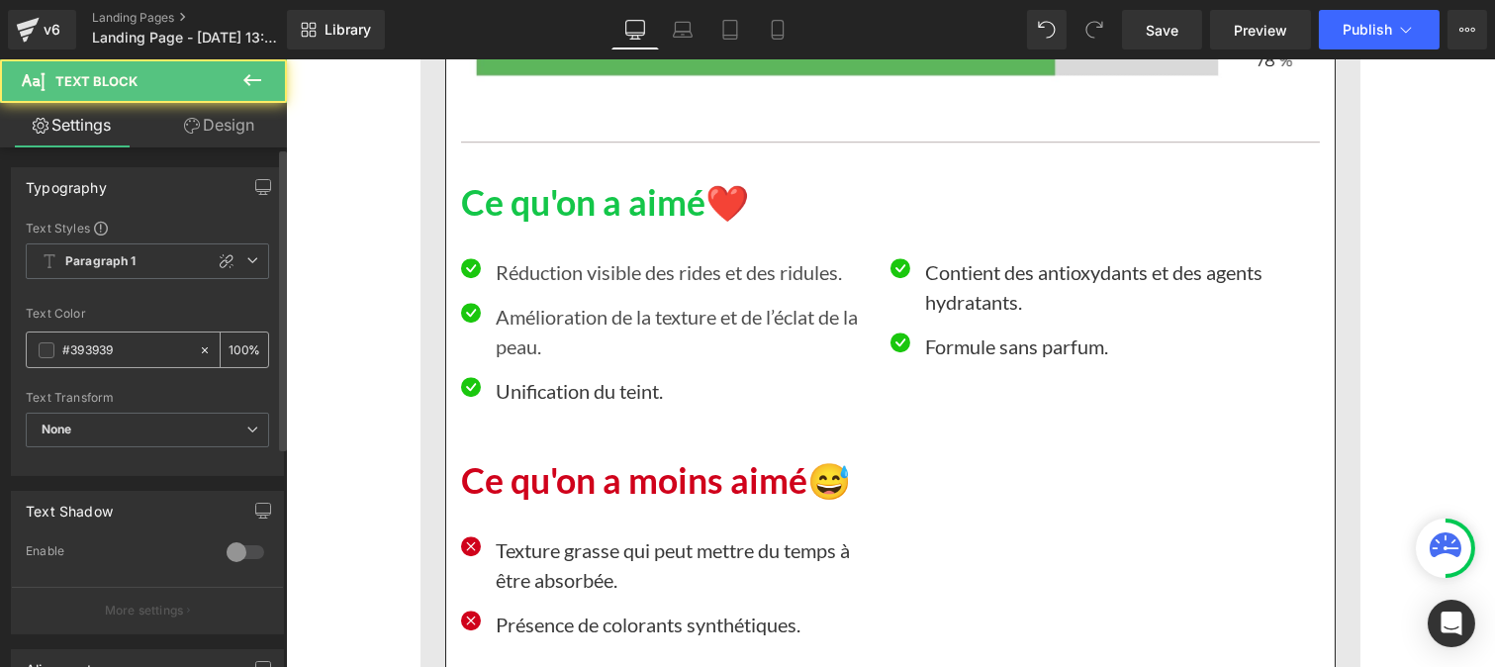
click at [126, 342] on input "#393939" at bounding box center [125, 350] width 127 height 22
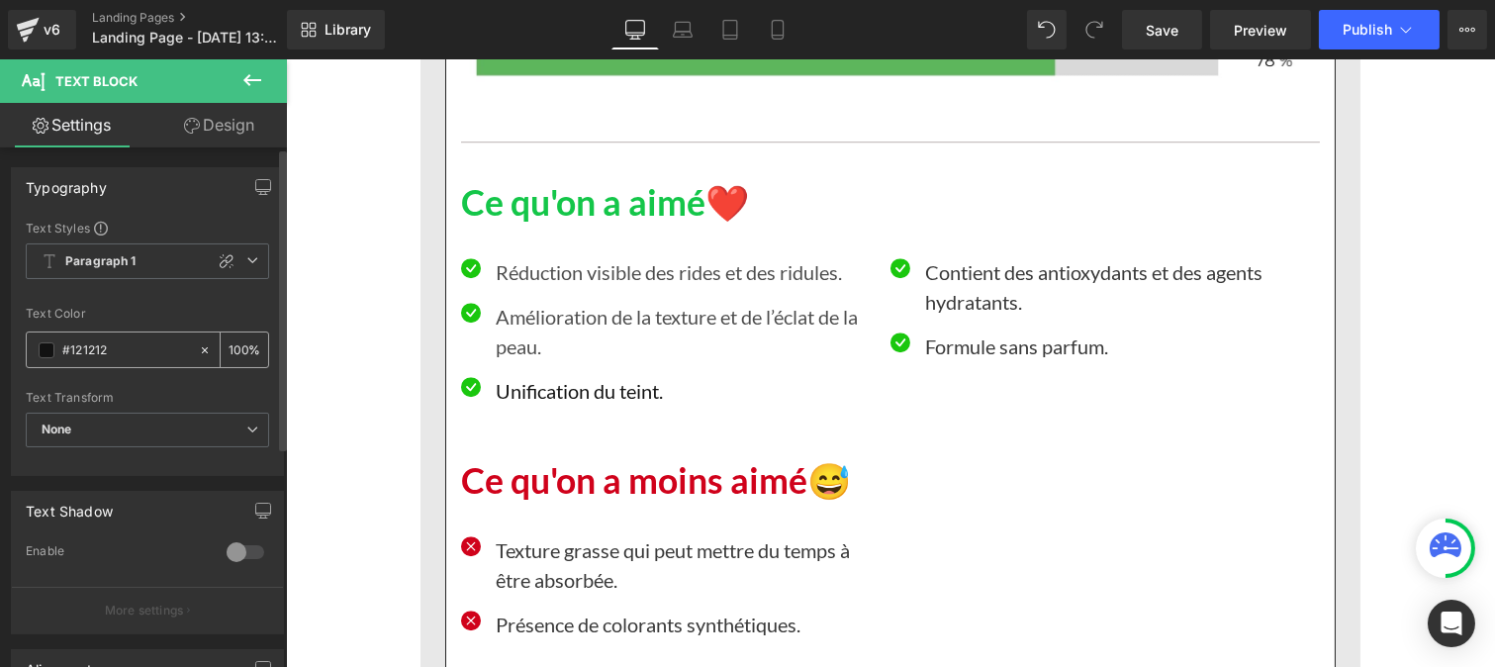
type input "#121212"
click at [238, 342] on input "100" at bounding box center [239, 349] width 20 height 22
type input "1"
type input "75"
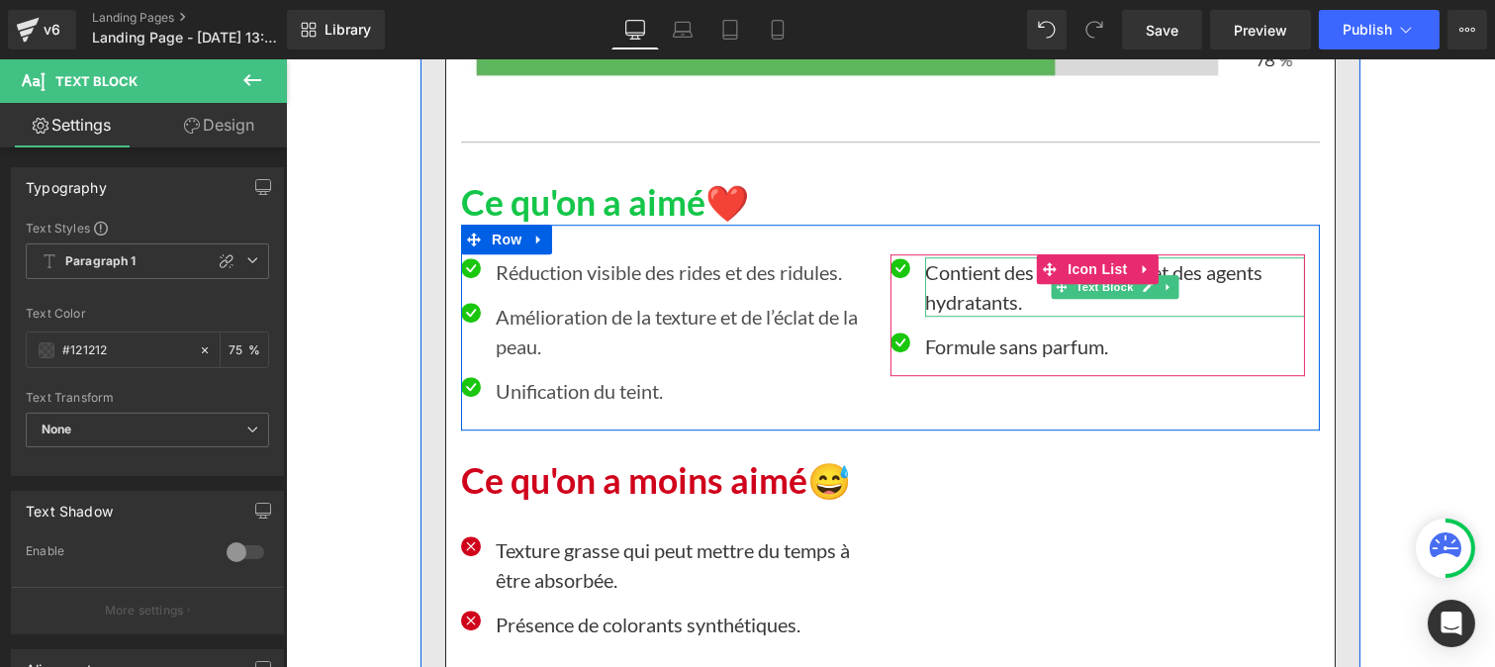
click at [956, 272] on p "Contient des antioxydants et des agents hydratants." at bounding box center [1114, 286] width 380 height 59
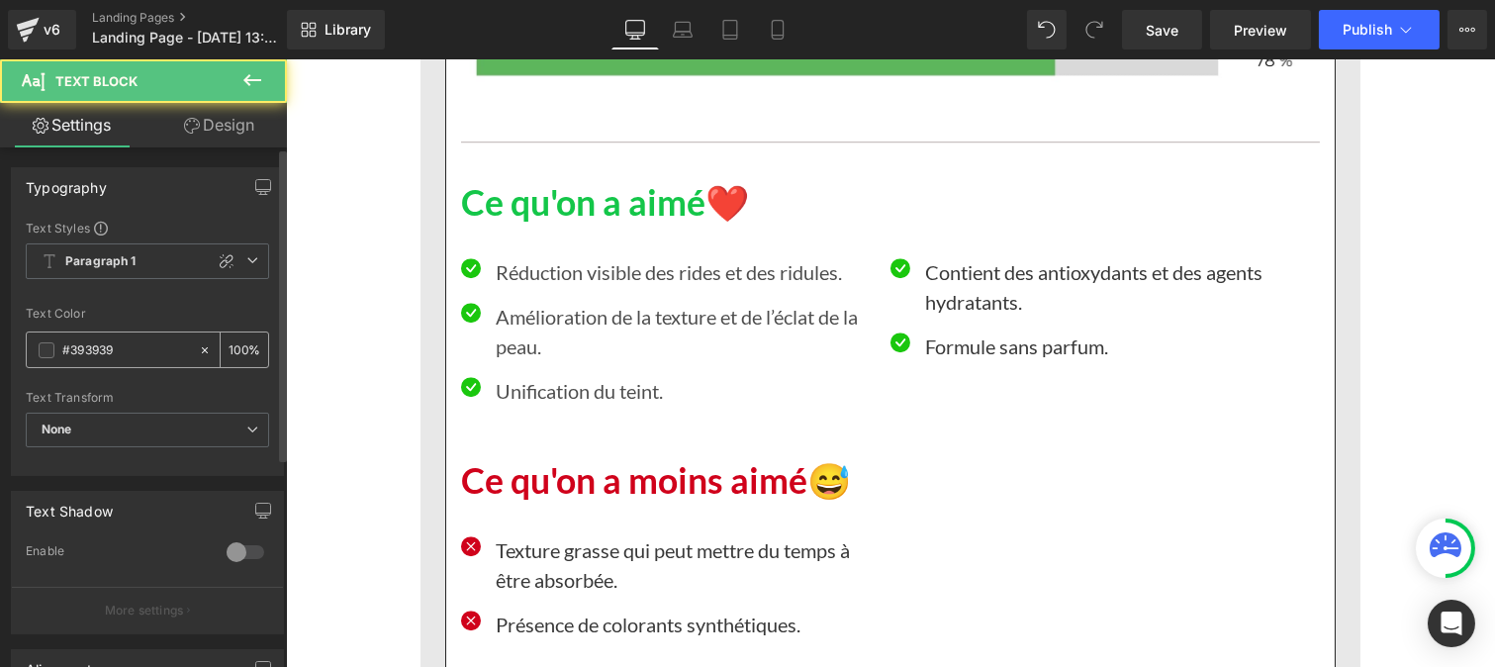
click at [132, 359] on input "#393939" at bounding box center [125, 350] width 127 height 22
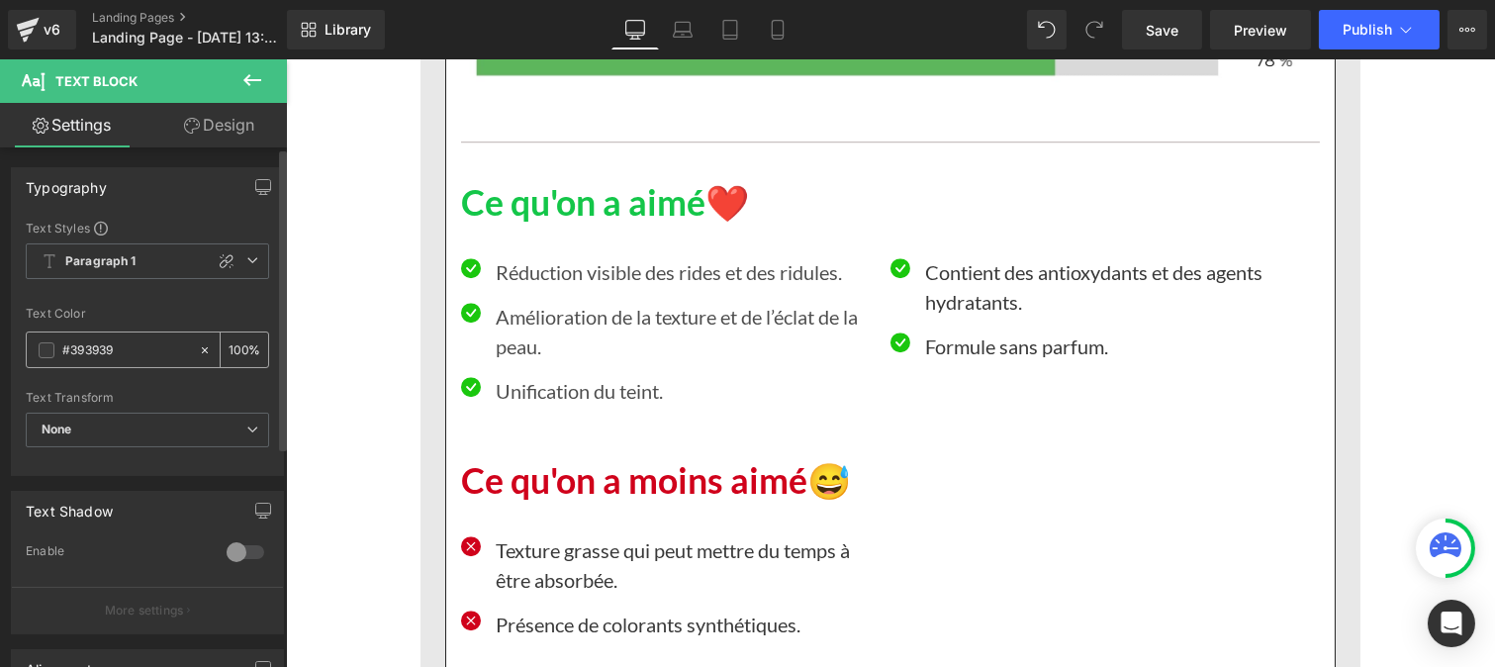
paste input "121212"
type input "#121212"
click at [239, 349] on div "100 %" at bounding box center [244, 349] width 47 height 35
click at [233, 332] on div "100 %" at bounding box center [244, 349] width 47 height 35
click at [237, 347] on input "100" at bounding box center [239, 349] width 20 height 22
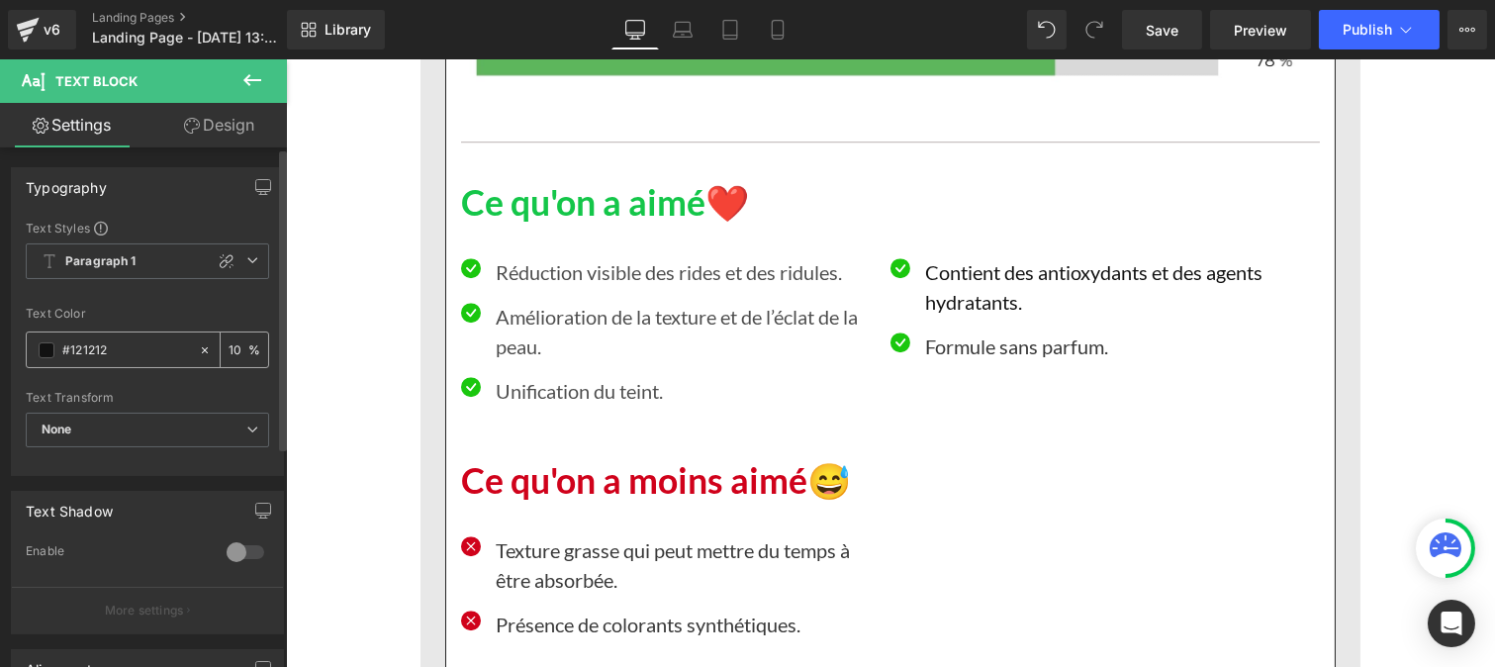
type input "1"
type input "75"
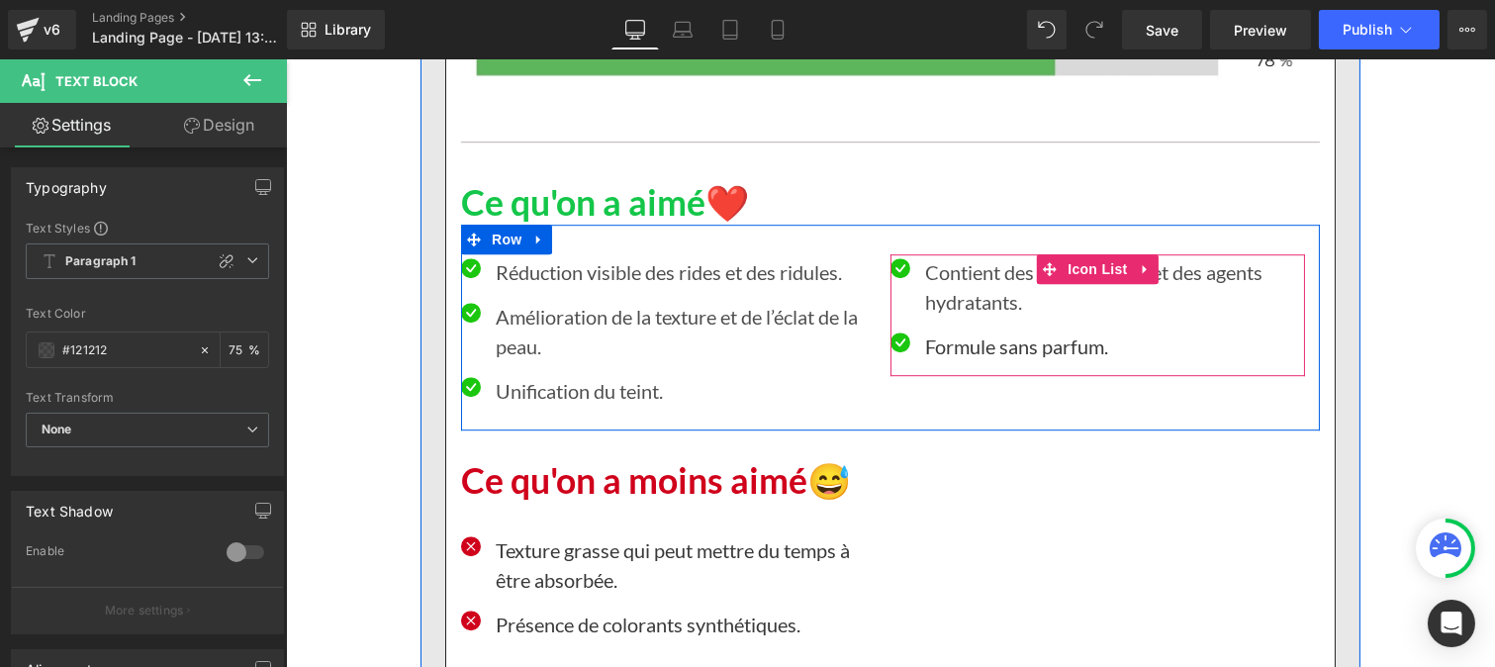
click at [941, 347] on p "Formule sans parfum." at bounding box center [1114, 346] width 380 height 30
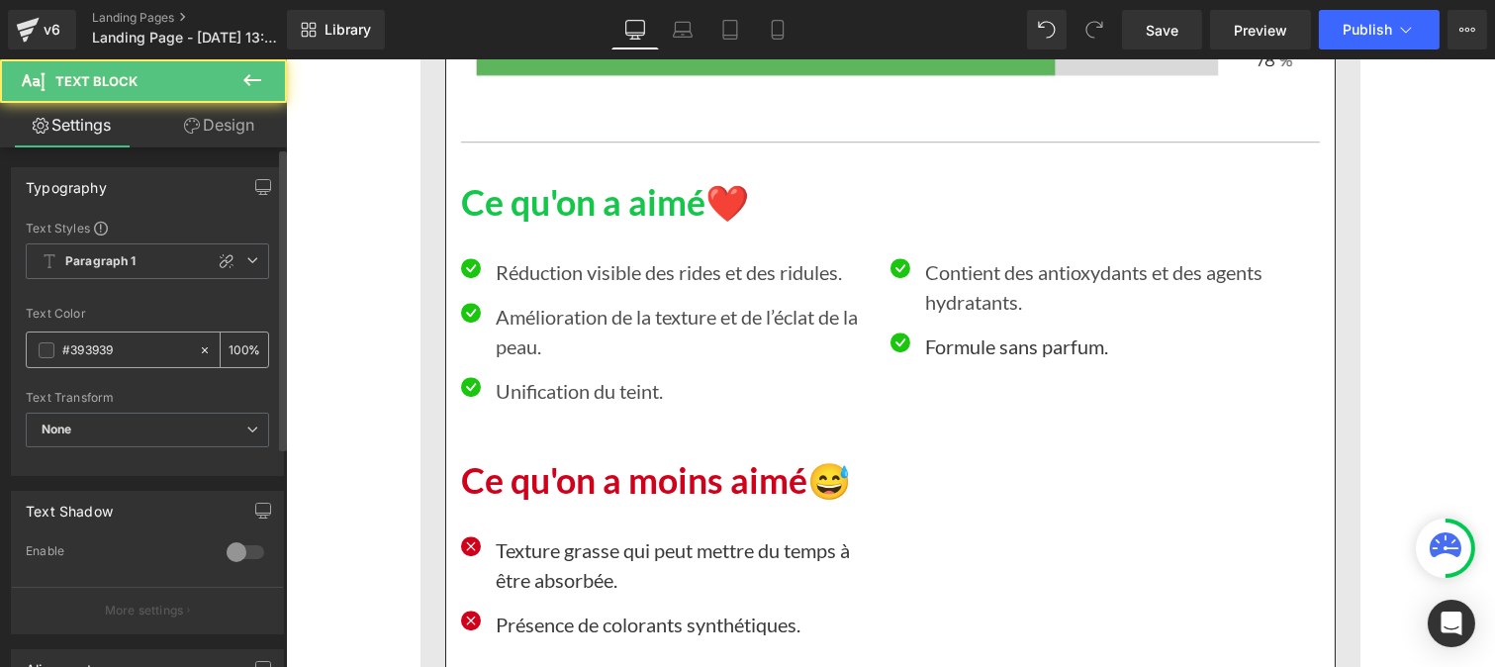
click at [144, 352] on input "#393939" at bounding box center [125, 350] width 127 height 22
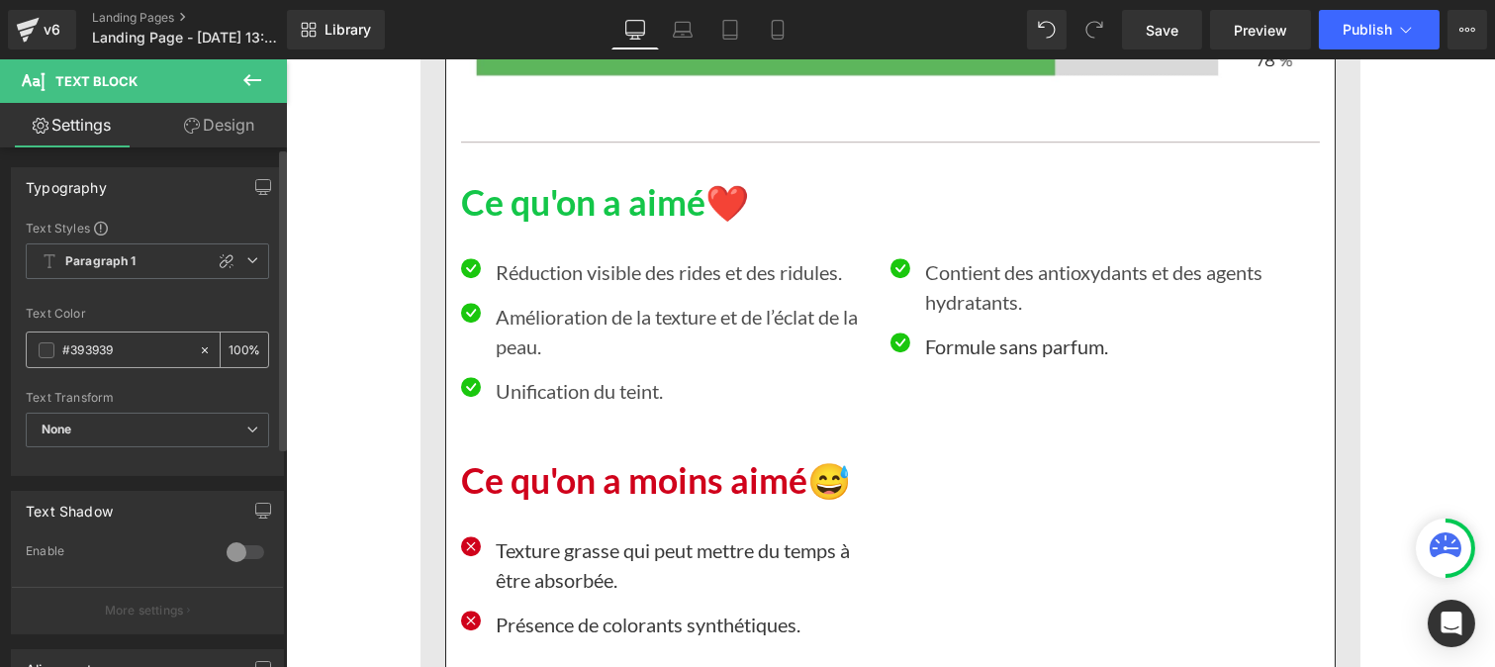
paste input "121212"
type input "#121212"
click at [240, 340] on div "100 %" at bounding box center [244, 349] width 47 height 35
type input "1"
type input "75"
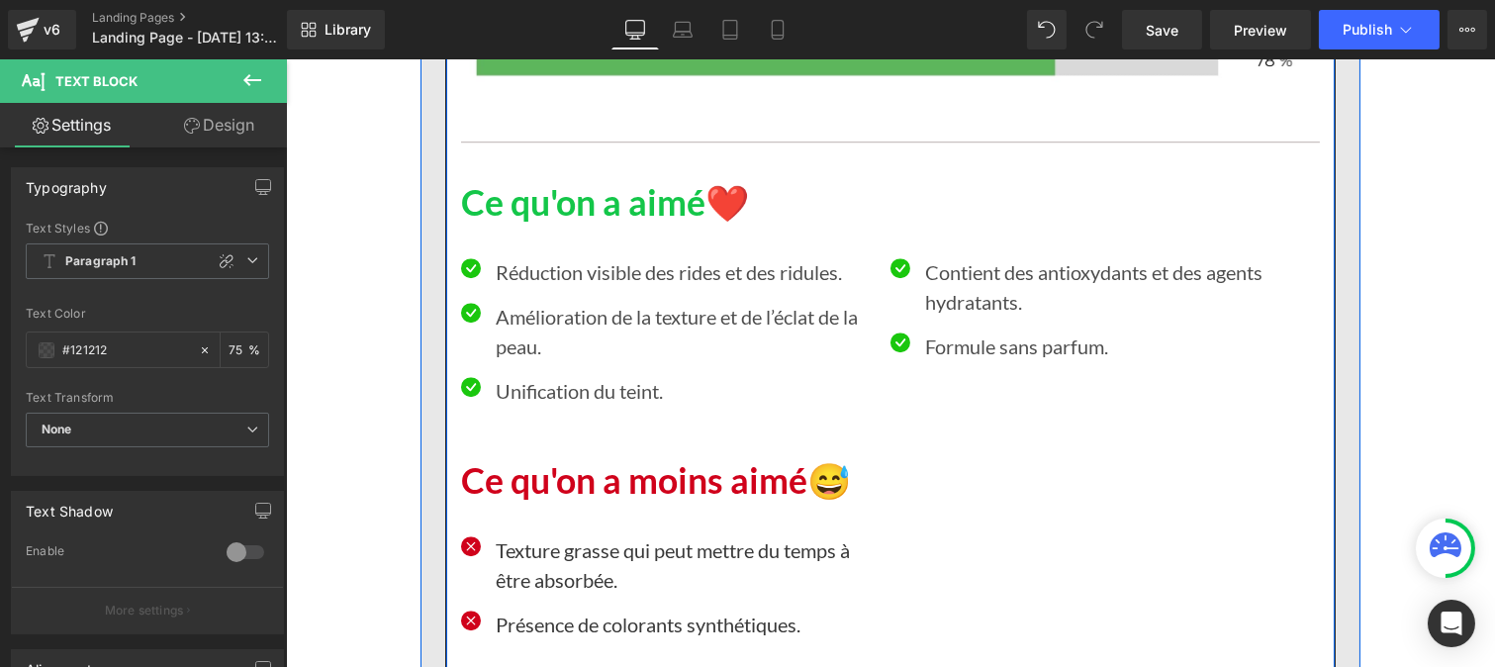
scroll to position [10730, 0]
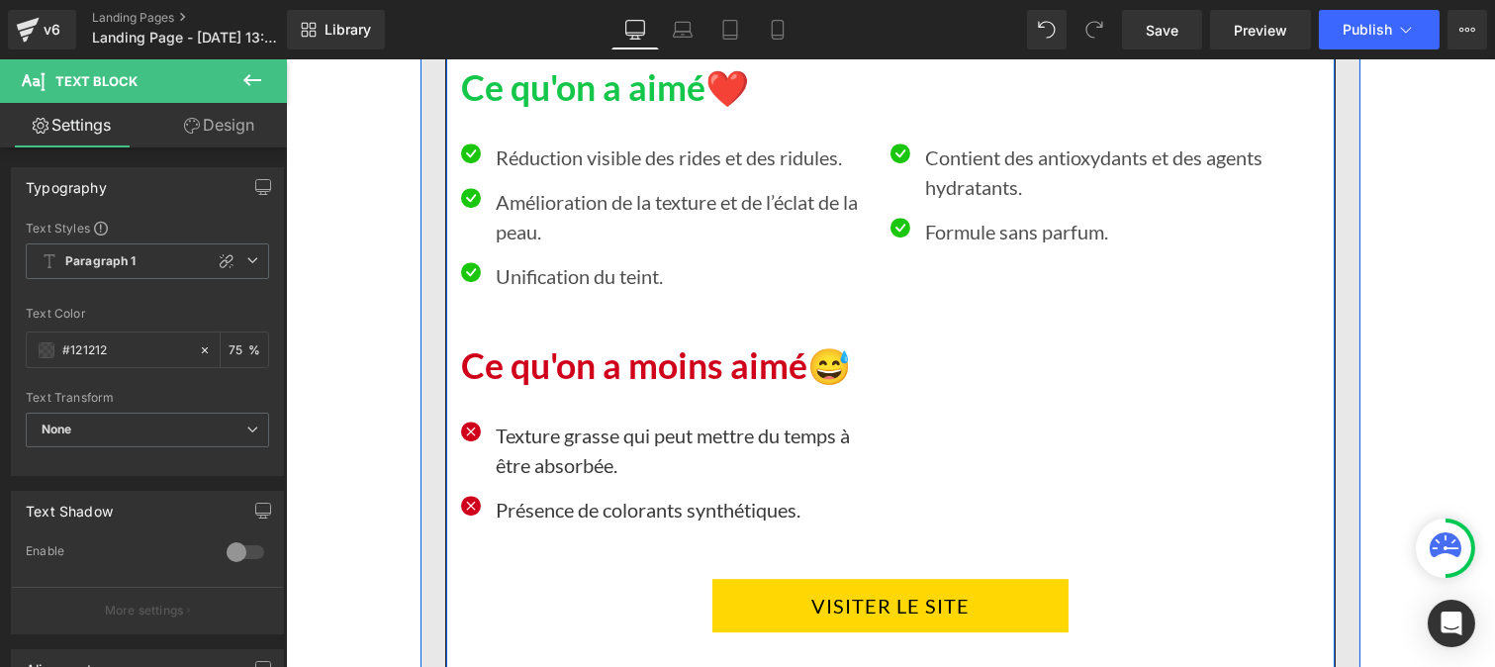
click at [566, 452] on p "Texture grasse qui peut mettre du temps à être absorbée." at bounding box center [685, 449] width 380 height 59
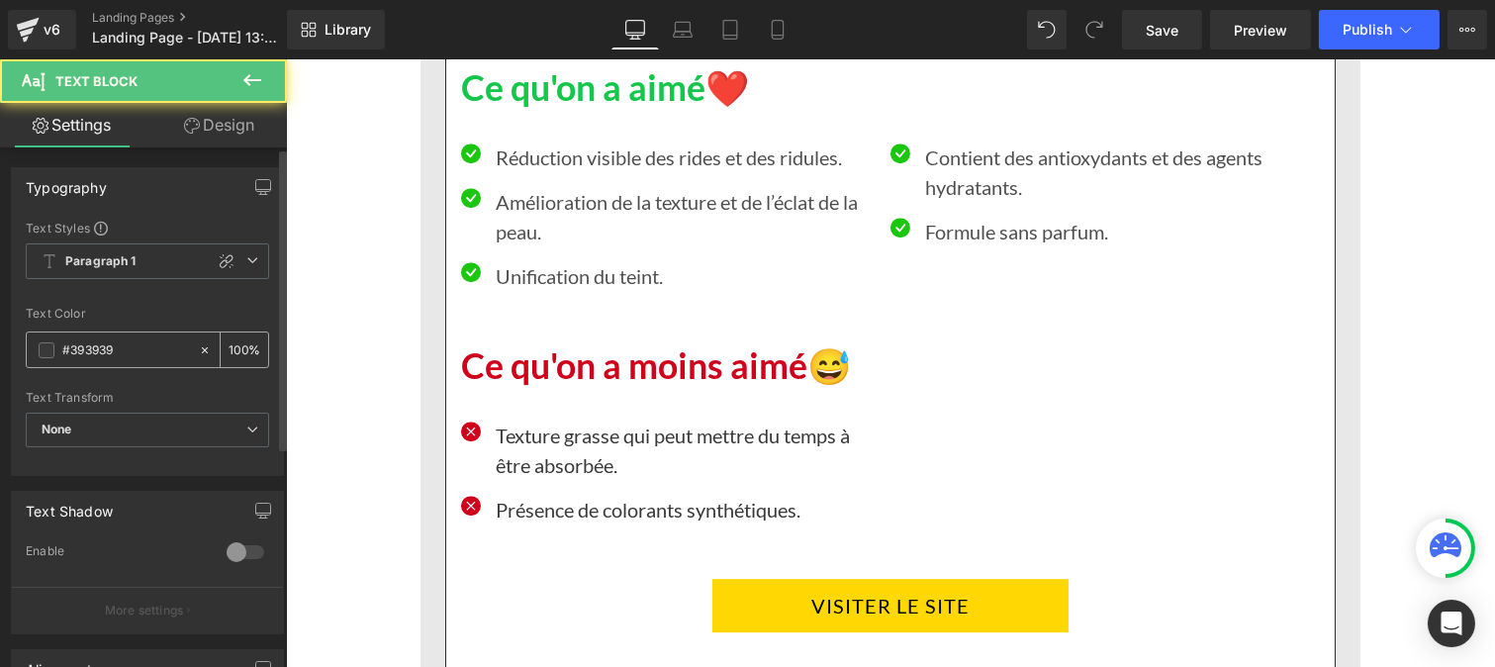
click at [113, 357] on input "#393939" at bounding box center [125, 350] width 127 height 22
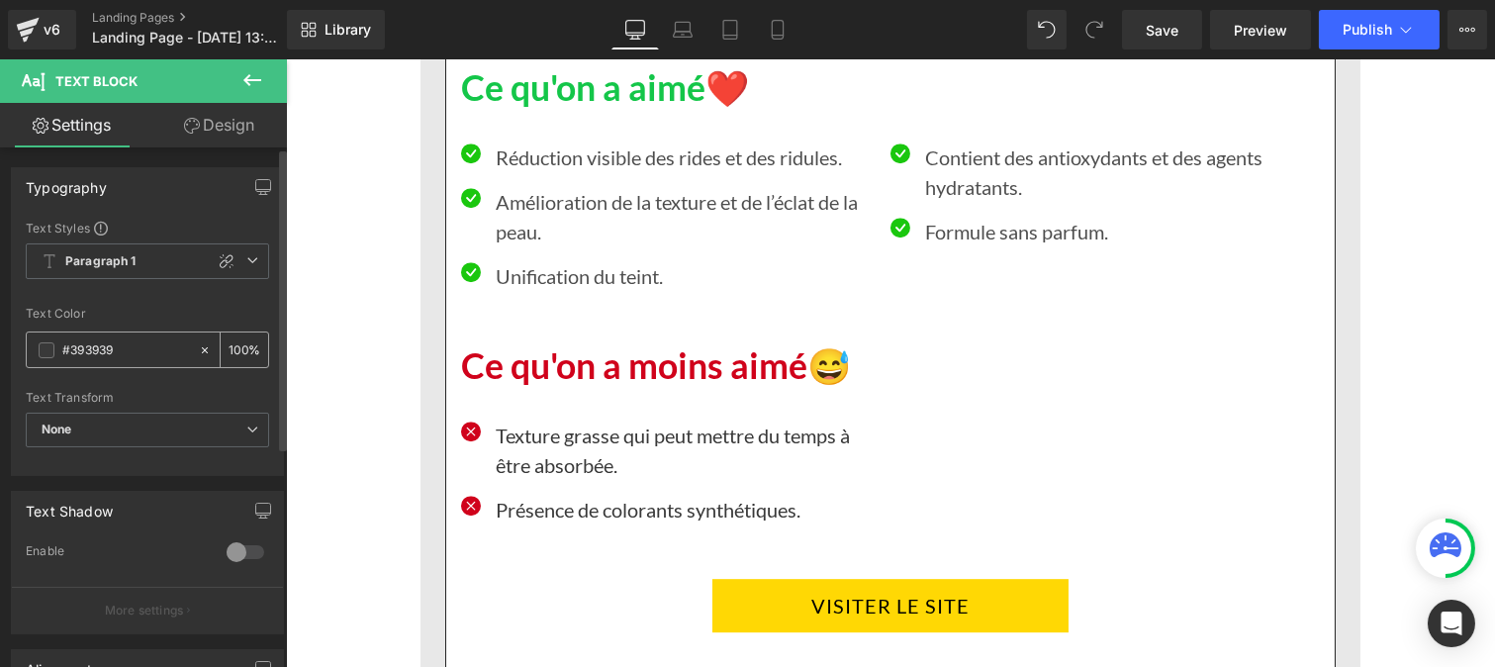
paste input "121212"
type input "#121212"
click at [235, 349] on input "100" at bounding box center [239, 349] width 20 height 22
type input "0"
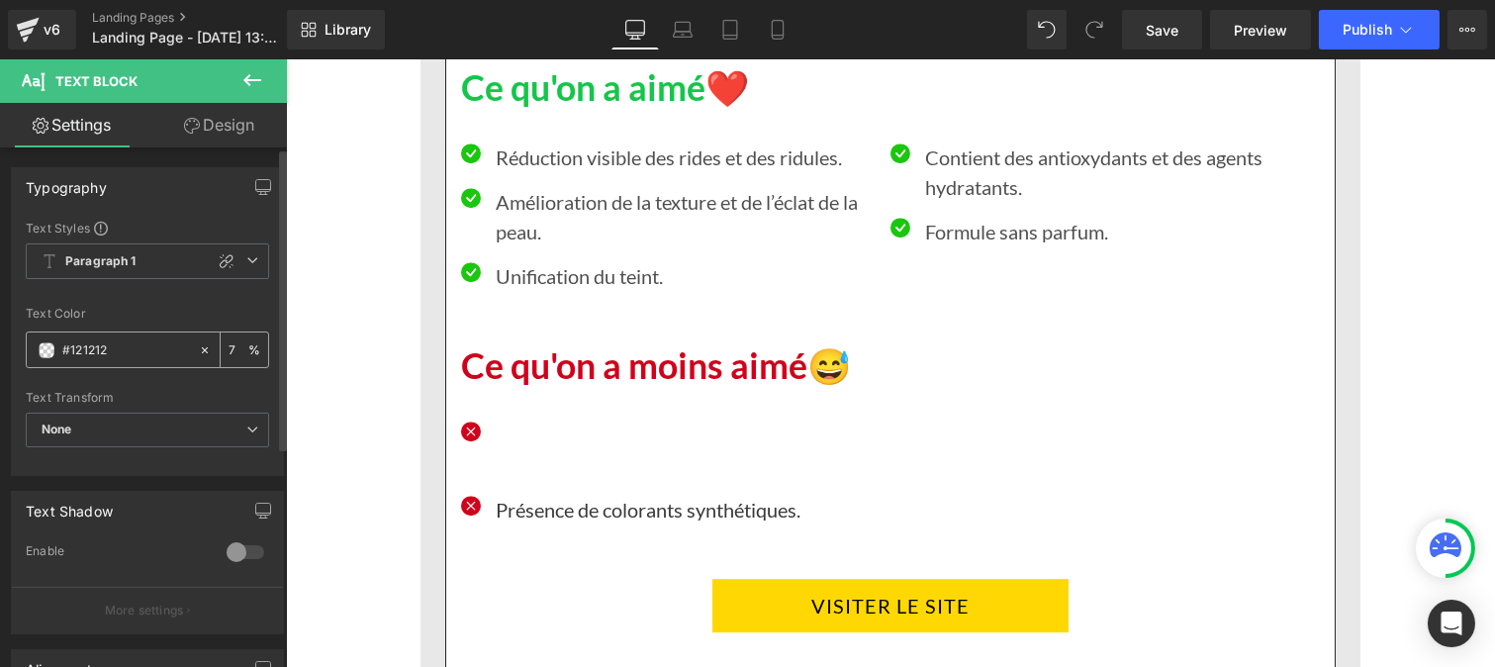
type input "75"
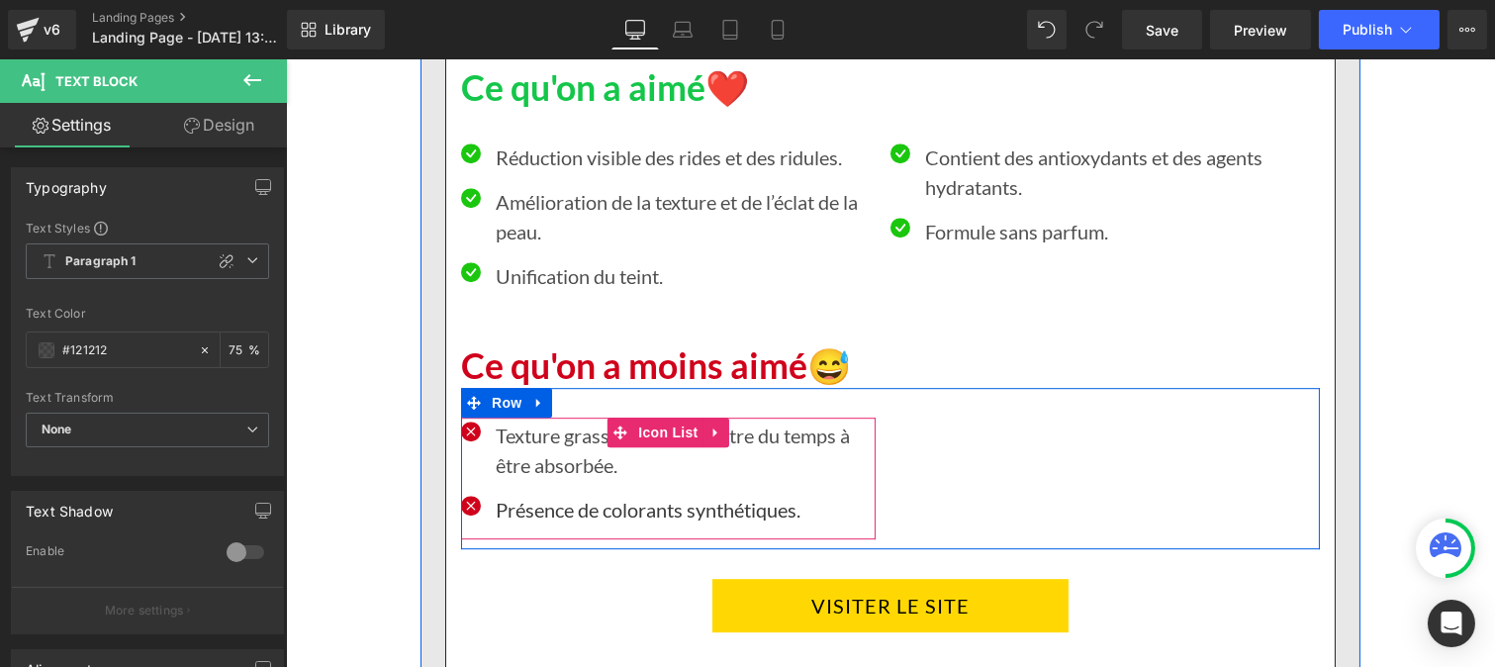
click at [285, 59] on div at bounding box center [285, 59] width 0 height 0
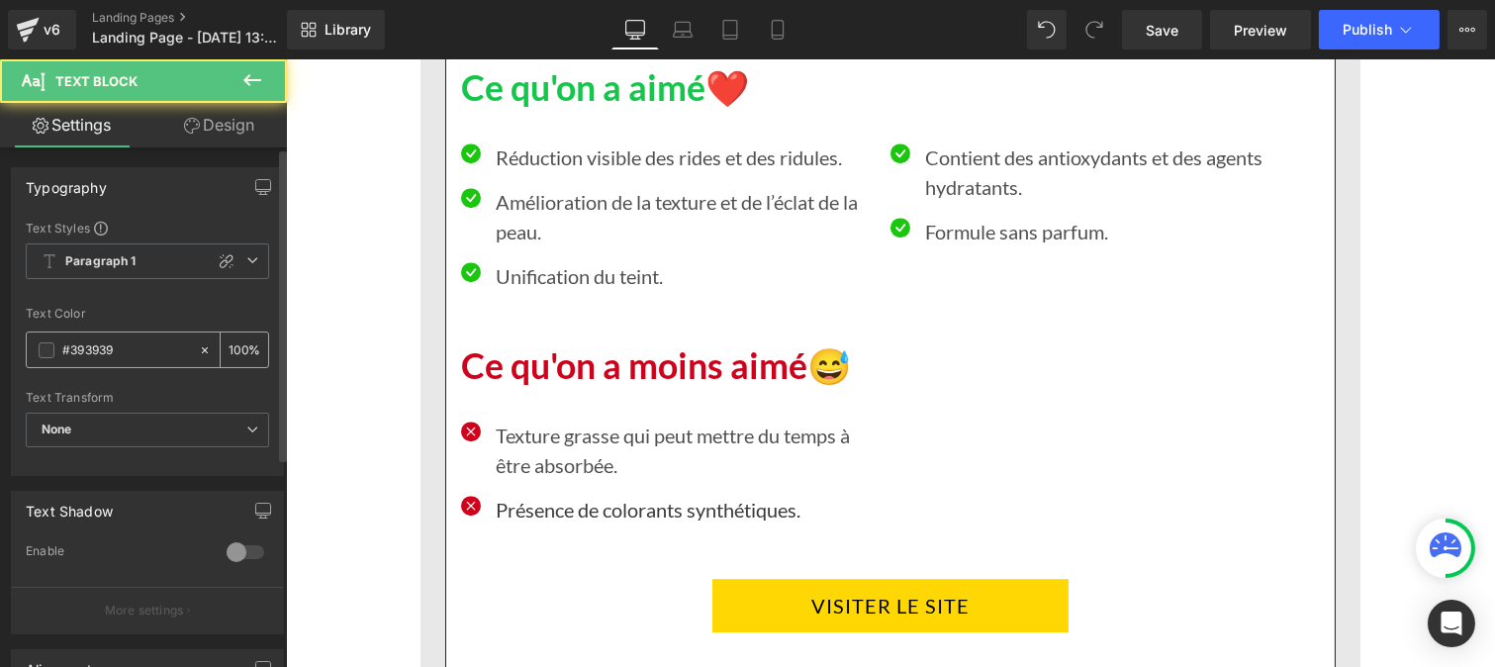
click at [130, 343] on input "#393939" at bounding box center [125, 350] width 127 height 22
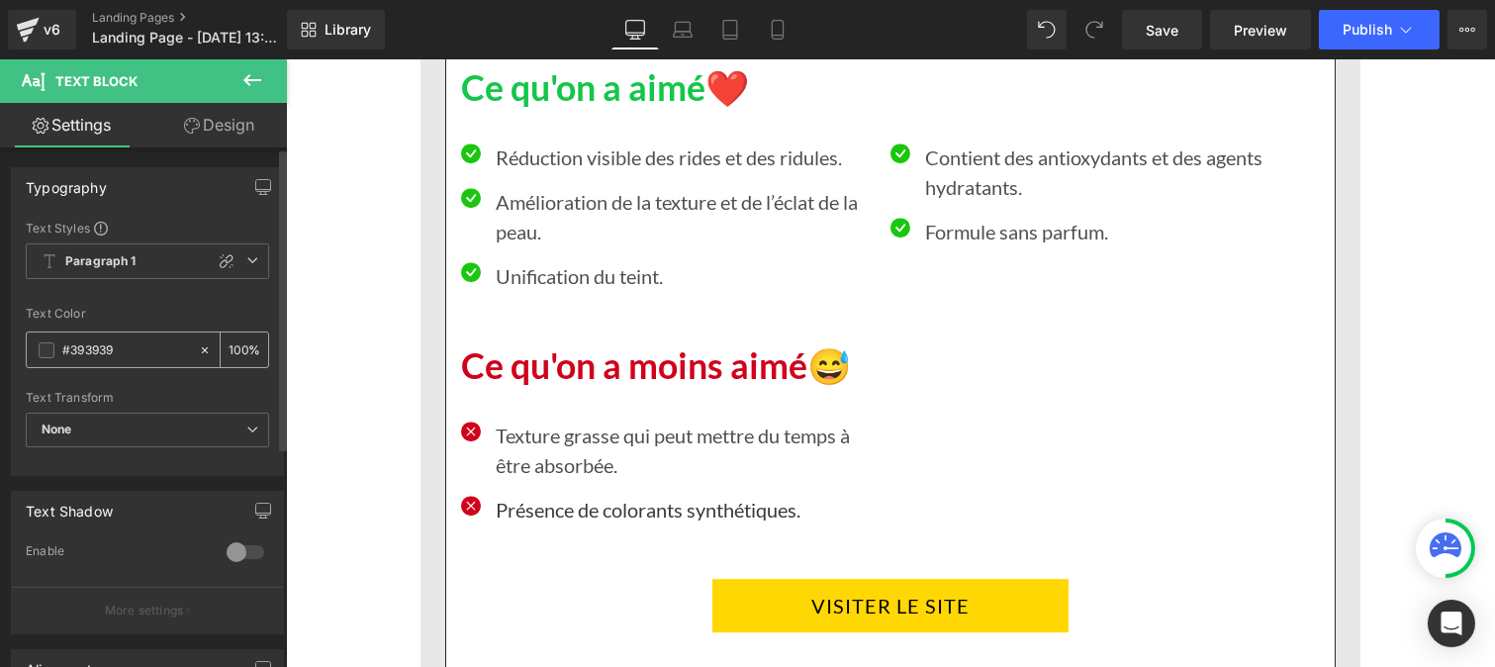
paste input "121212"
type input "#121212"
click at [238, 342] on input "100" at bounding box center [239, 349] width 20 height 22
type input "1"
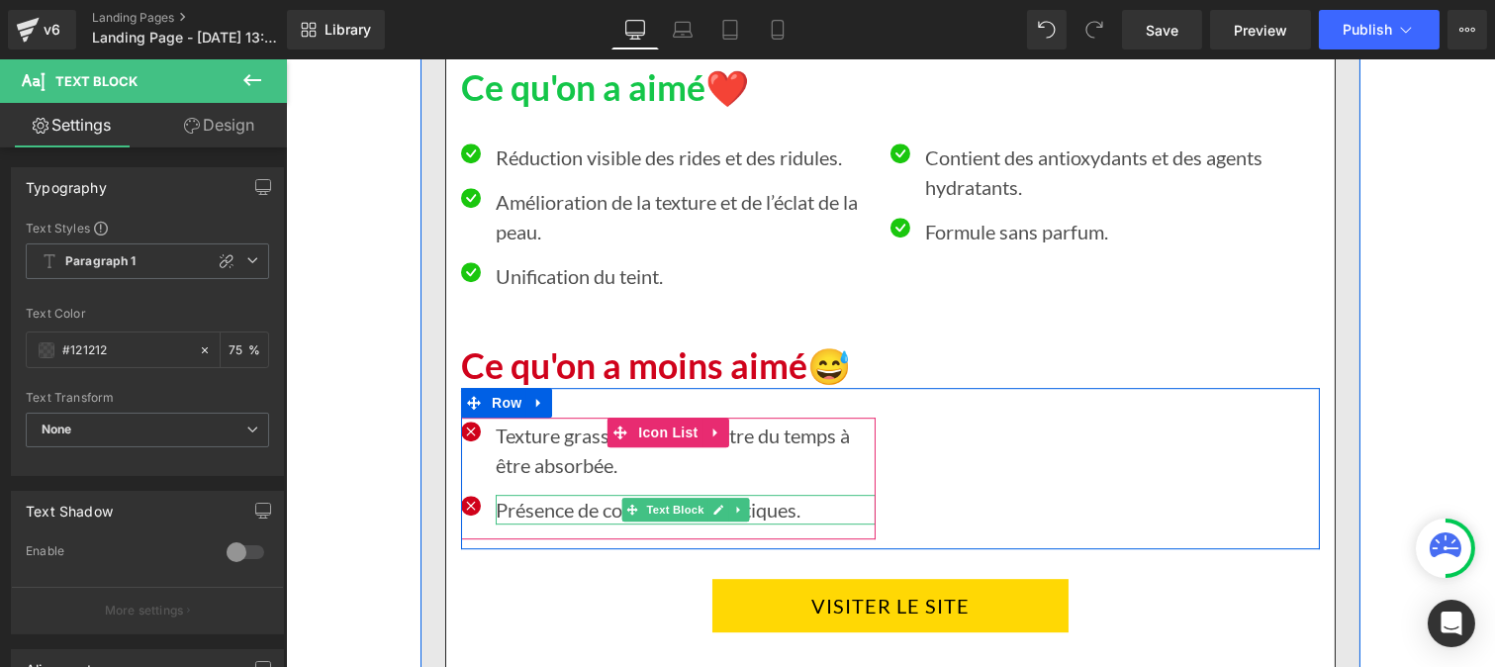
type input "75"
click at [501, 509] on p "Présence de colorants synthétiques." at bounding box center [685, 510] width 380 height 30
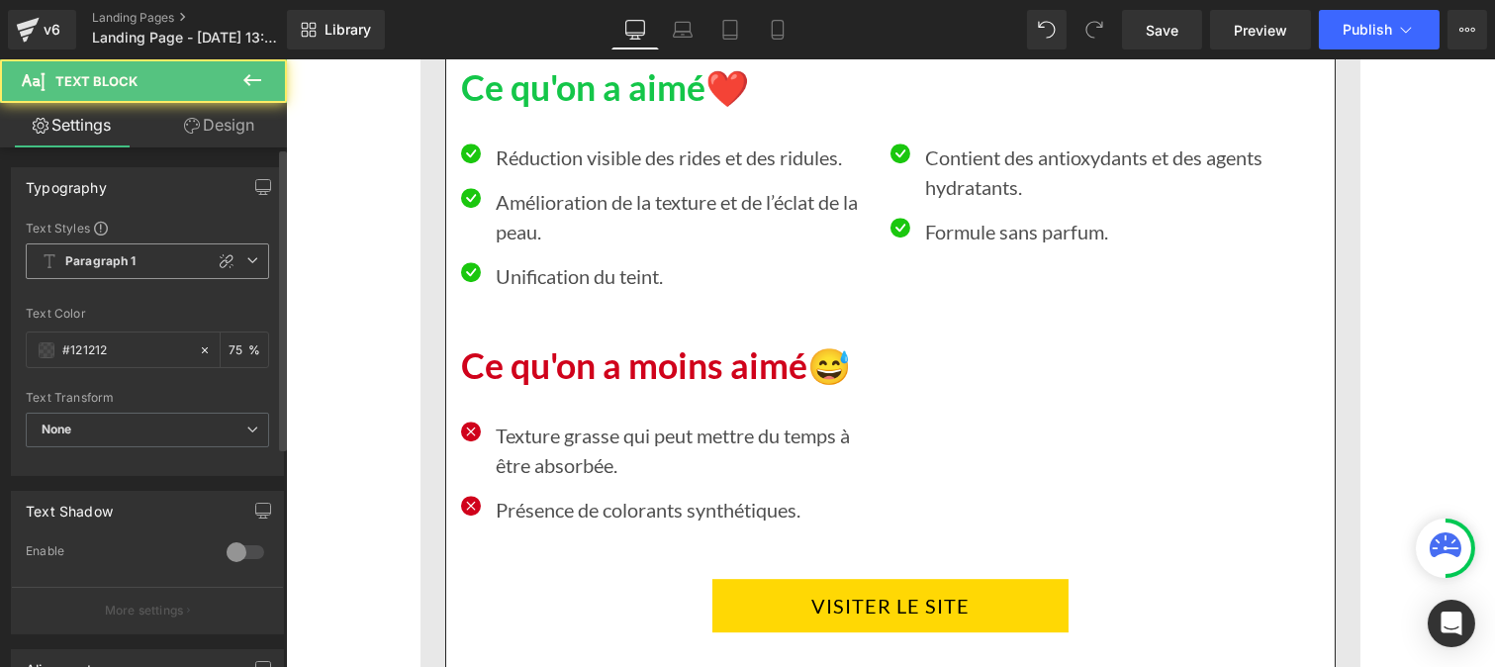
click at [134, 270] on span "Paragraph 1" at bounding box center [147, 261] width 243 height 36
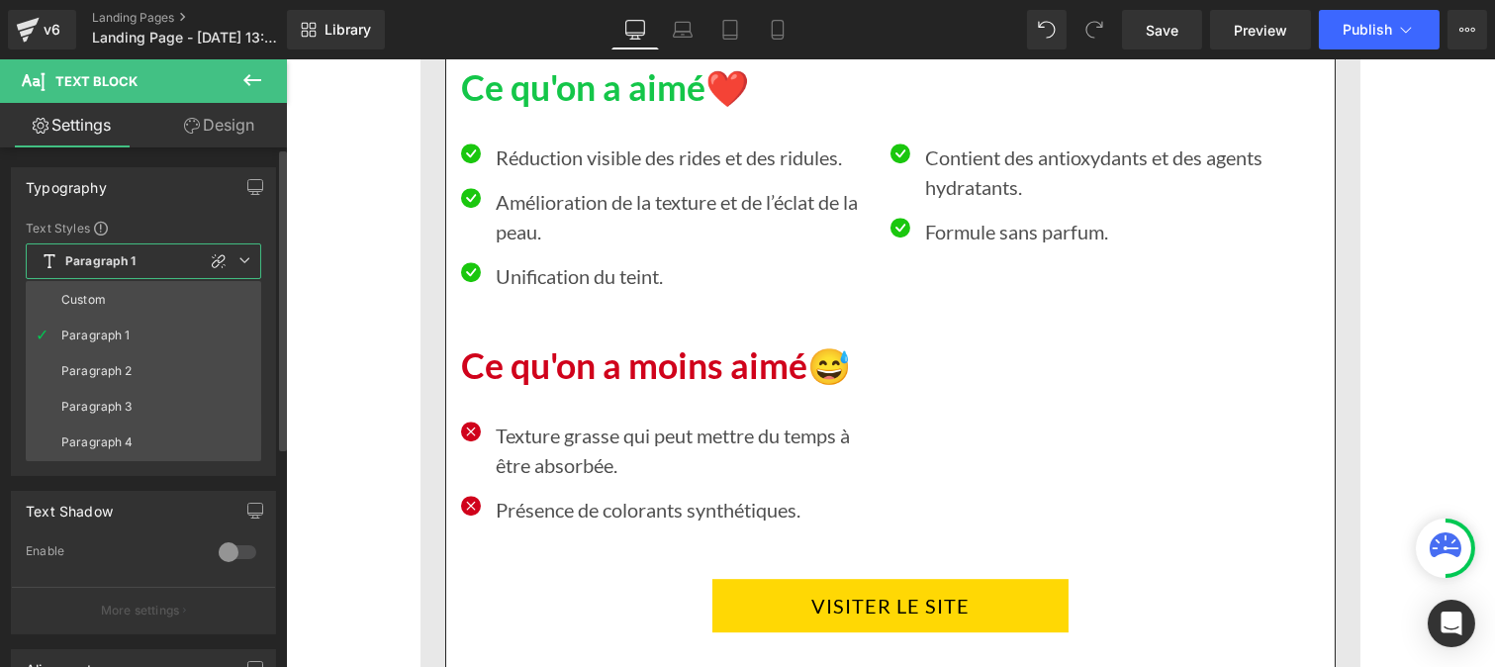
click at [109, 288] on li "Custom" at bounding box center [143, 300] width 235 height 36
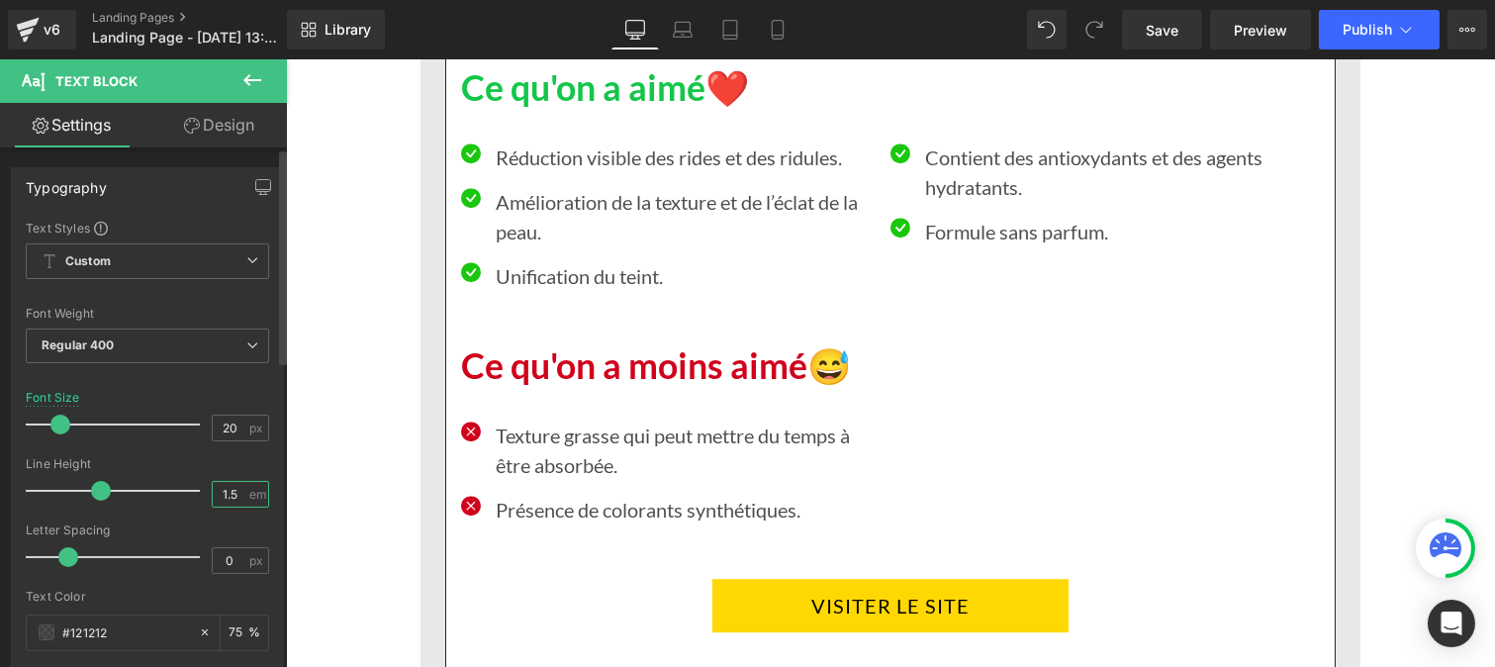
click at [234, 495] on input "1.5" at bounding box center [230, 494] width 35 height 25
type input "1"
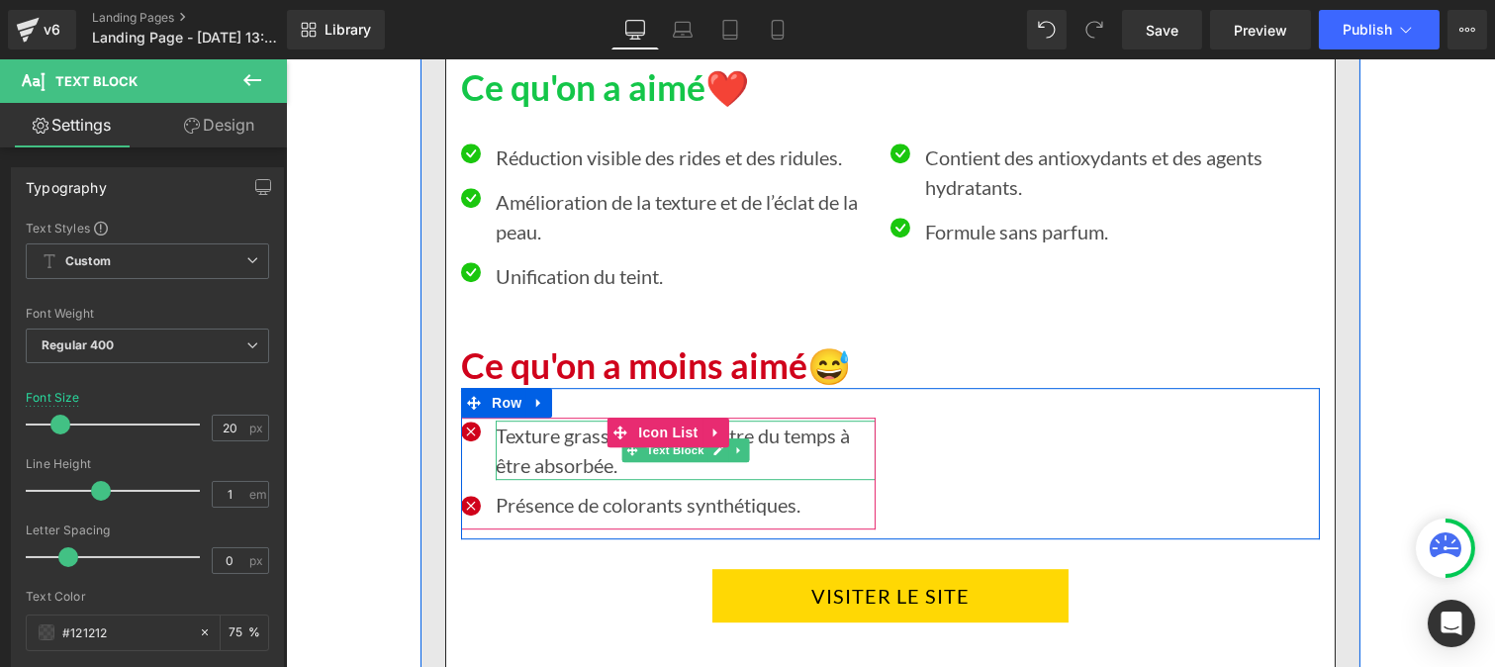
click at [512, 451] on p "Texture grasse qui peut mettre du temps à être absorbée." at bounding box center [685, 449] width 380 height 59
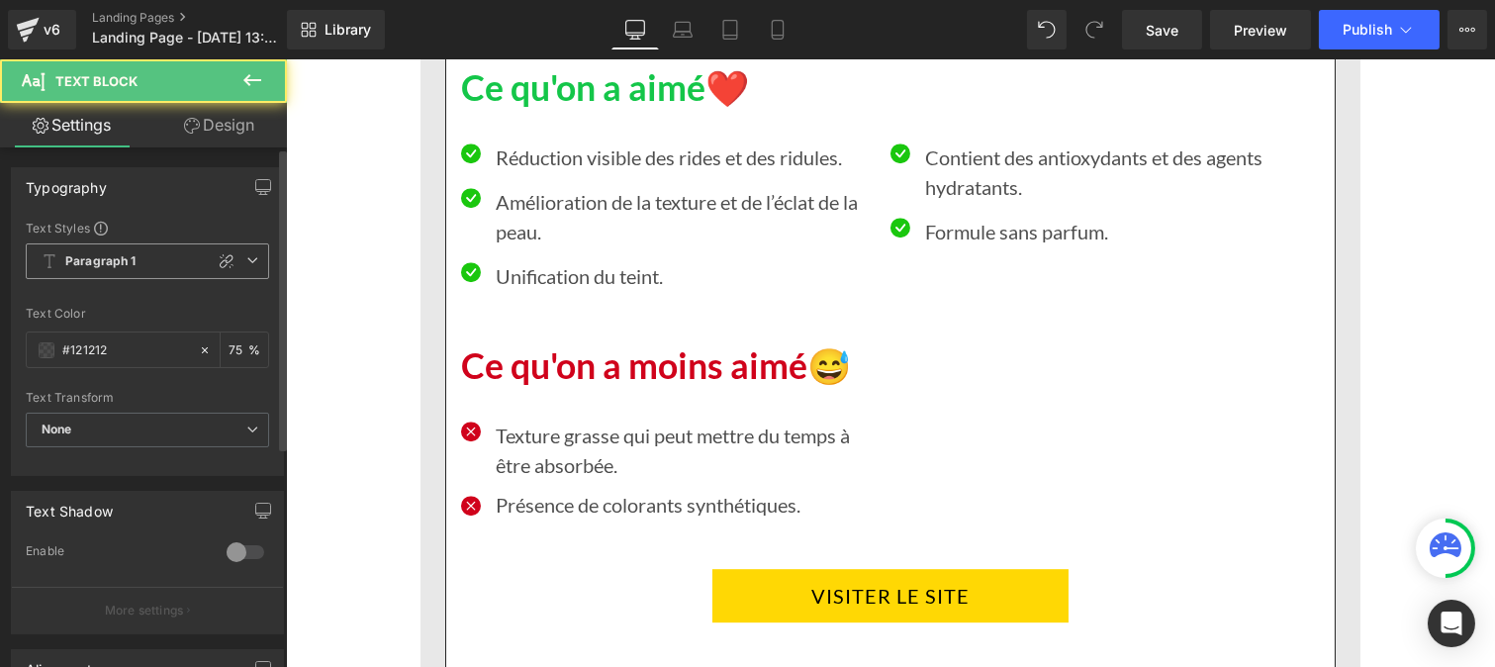
click at [105, 261] on b "Paragraph 1" at bounding box center [100, 261] width 71 height 17
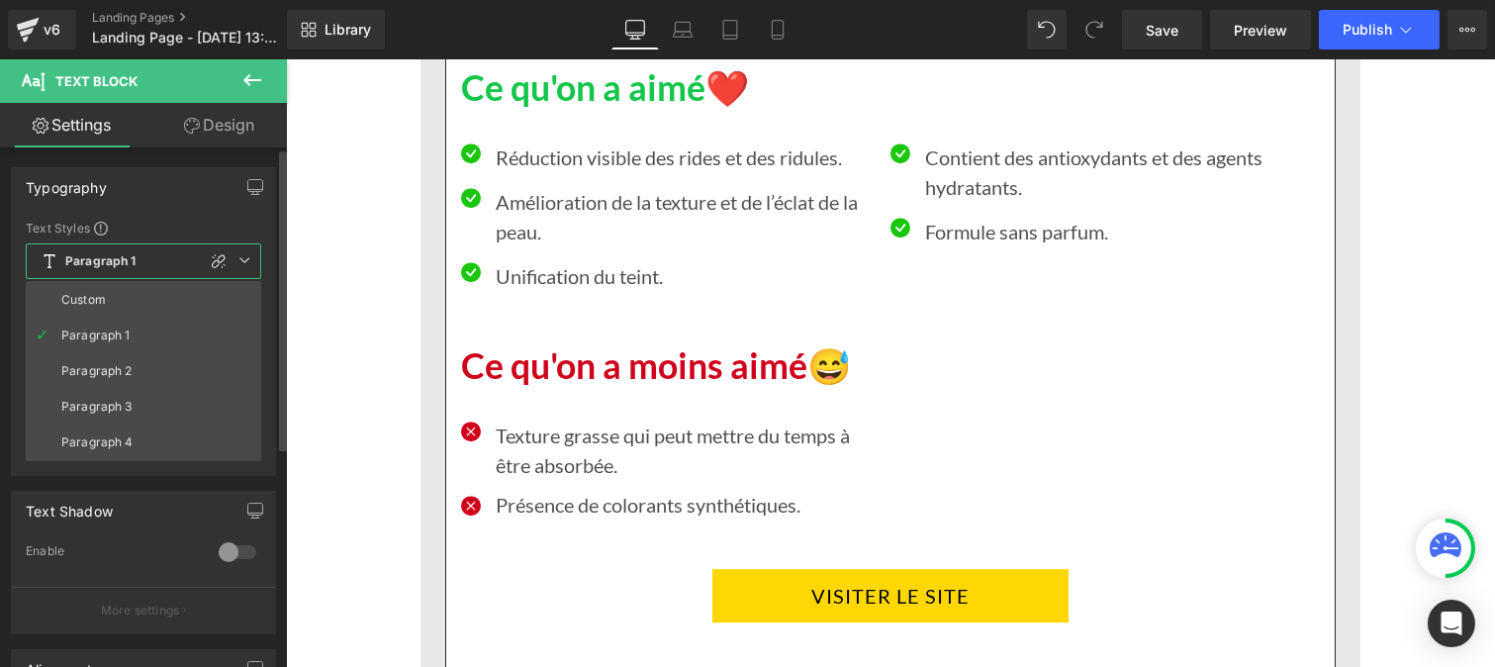
click at [104, 293] on div "Custom" at bounding box center [83, 300] width 45 height 14
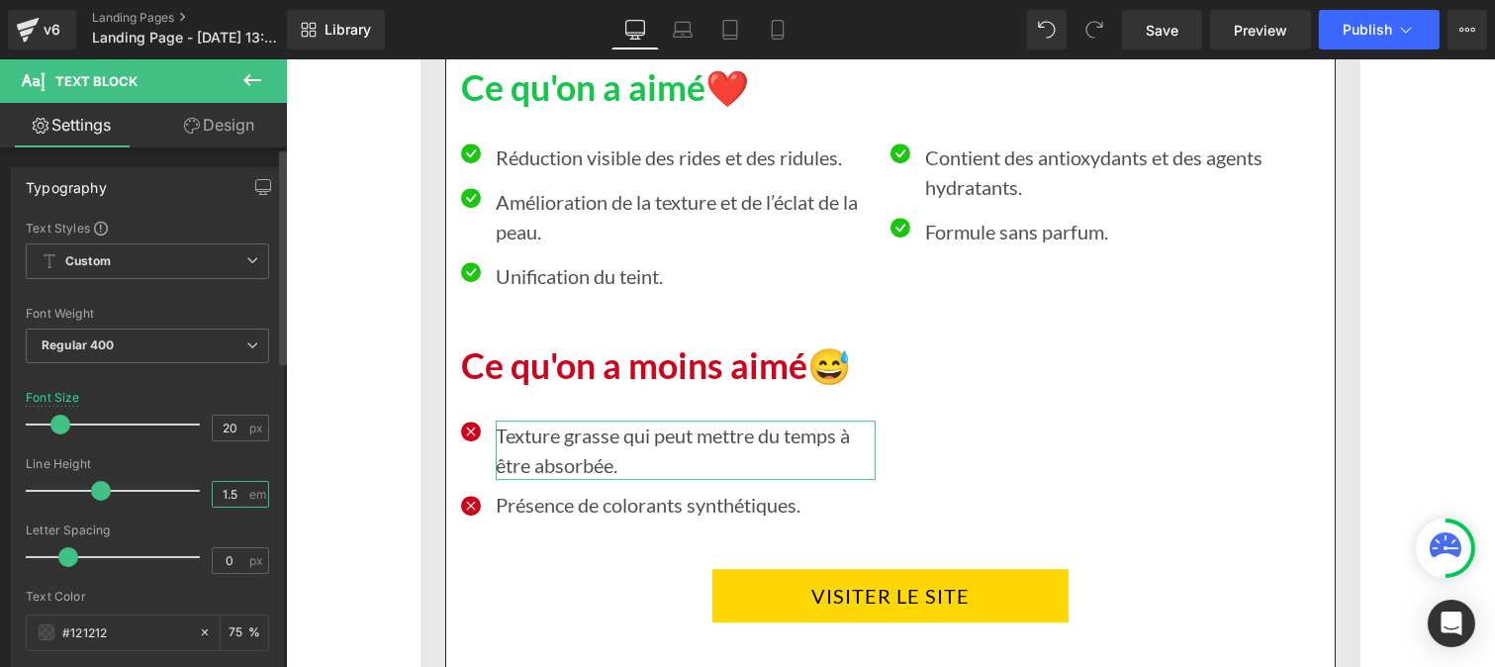
click at [239, 493] on input "1.5" at bounding box center [230, 494] width 35 height 25
type input "1"
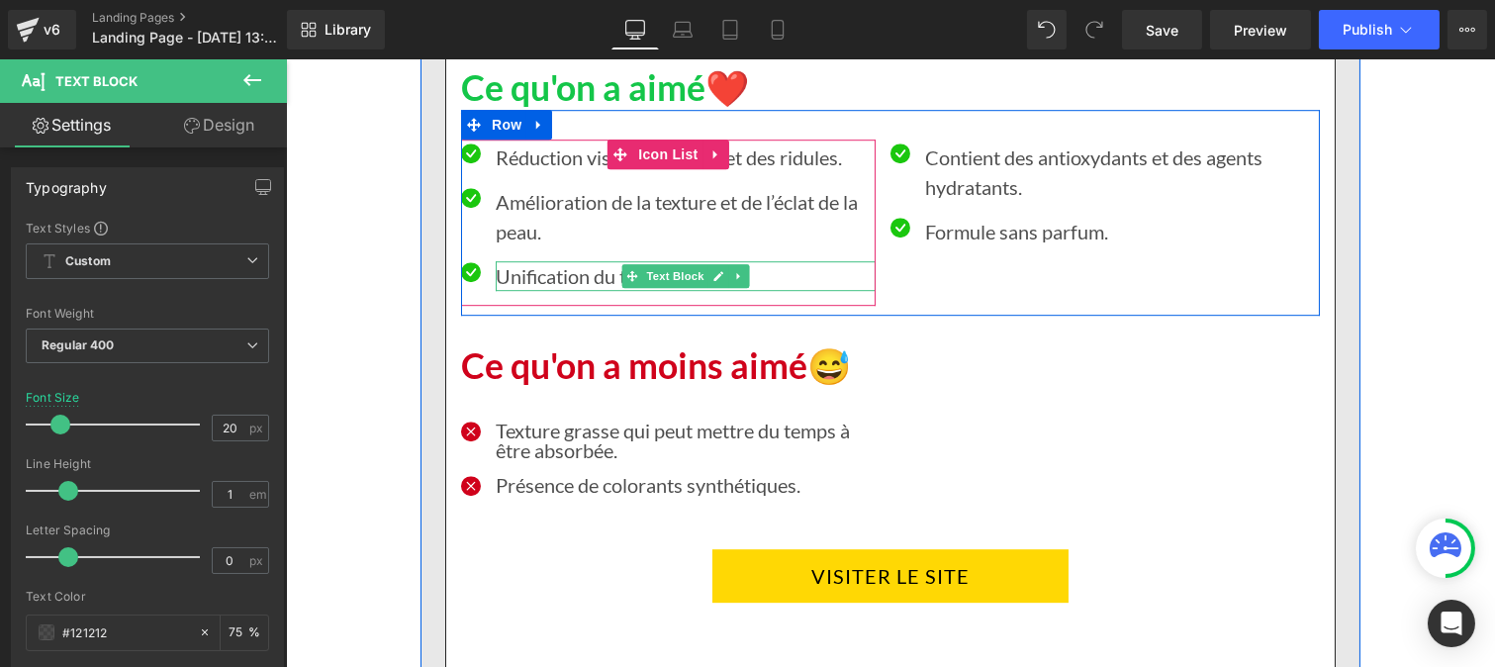
click at [521, 277] on p "Unification du teint." at bounding box center [685, 276] width 380 height 30
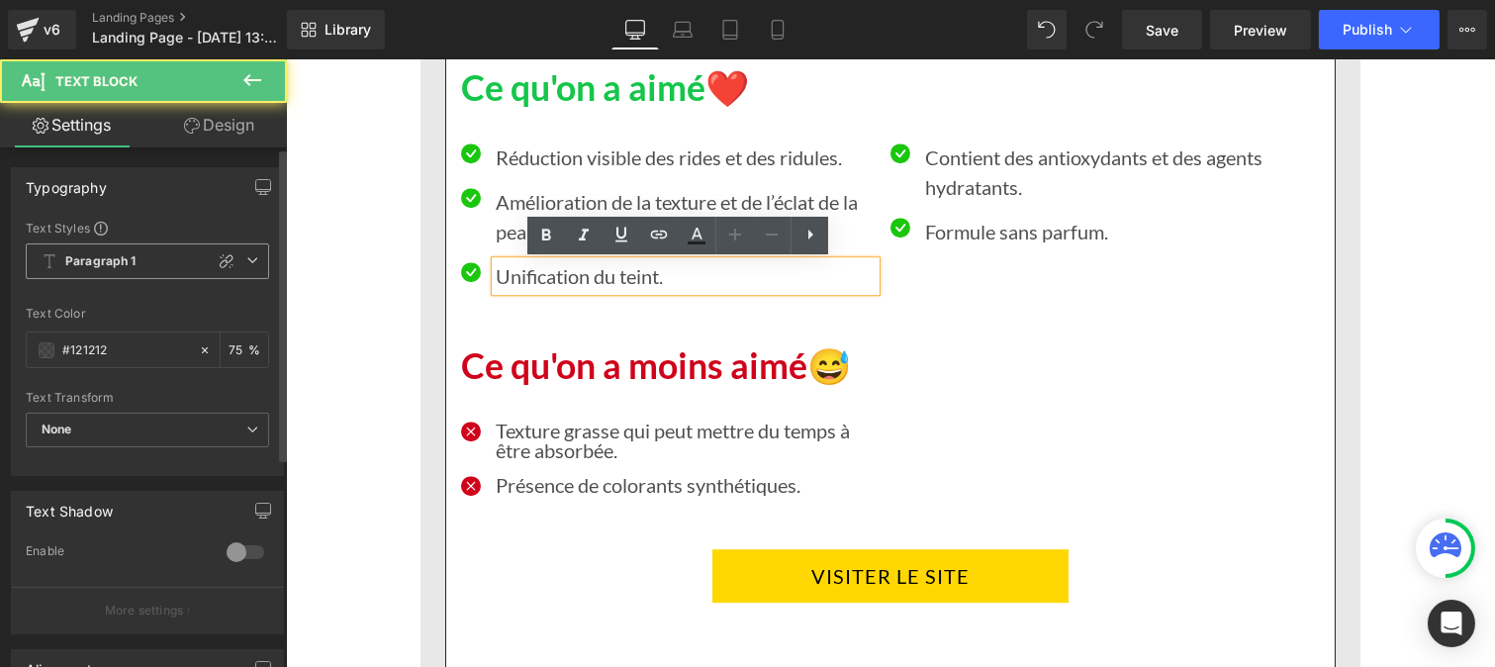
click at [126, 274] on span "Paragraph 1" at bounding box center [147, 261] width 243 height 36
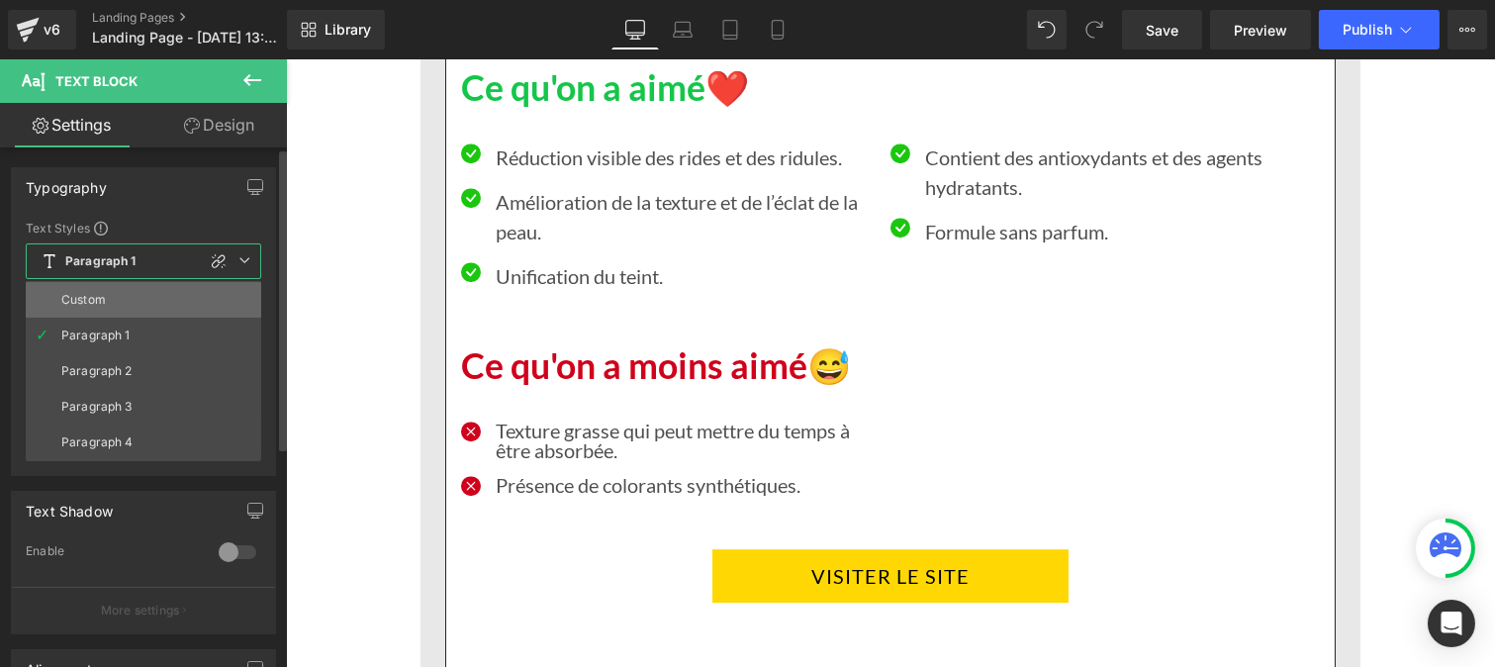
click at [116, 303] on li "Custom" at bounding box center [143, 300] width 235 height 36
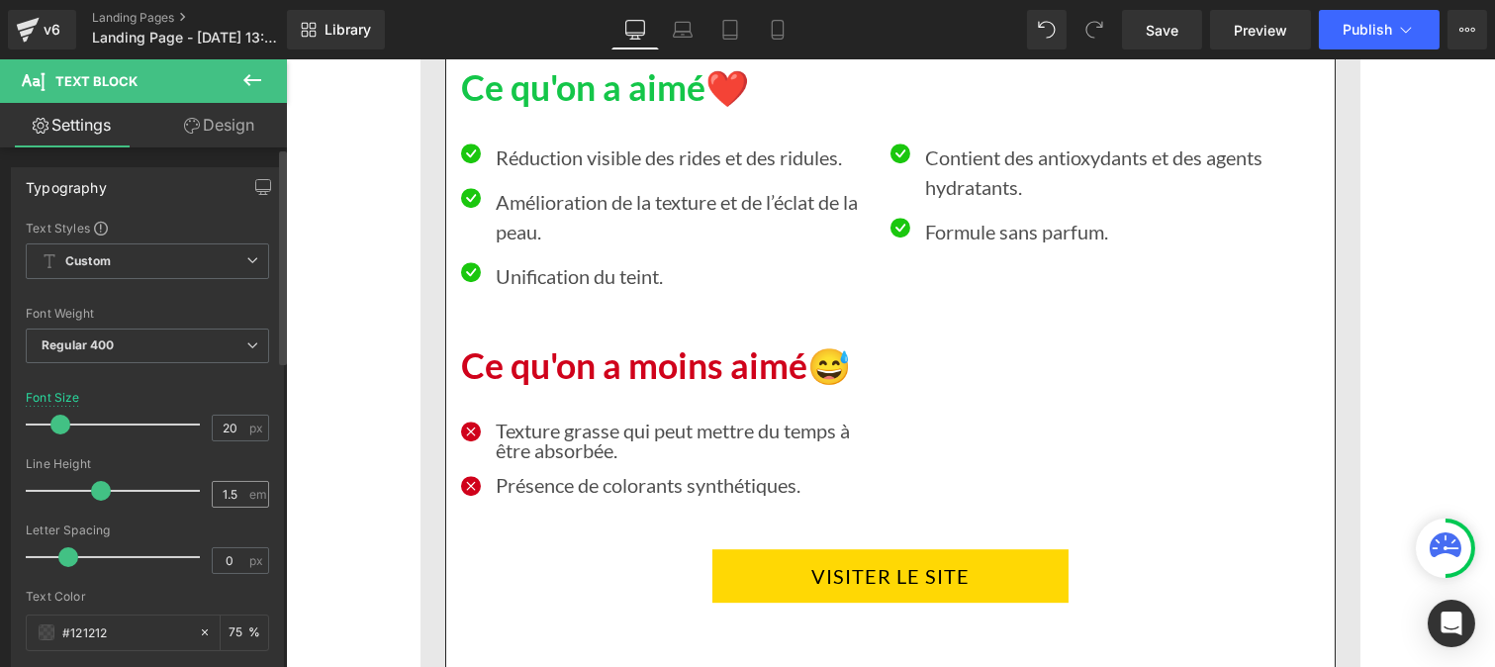
click at [243, 496] on div "1.5 em" at bounding box center [240, 494] width 57 height 27
click at [234, 492] on input "1.5" at bounding box center [230, 494] width 35 height 25
type input "1"
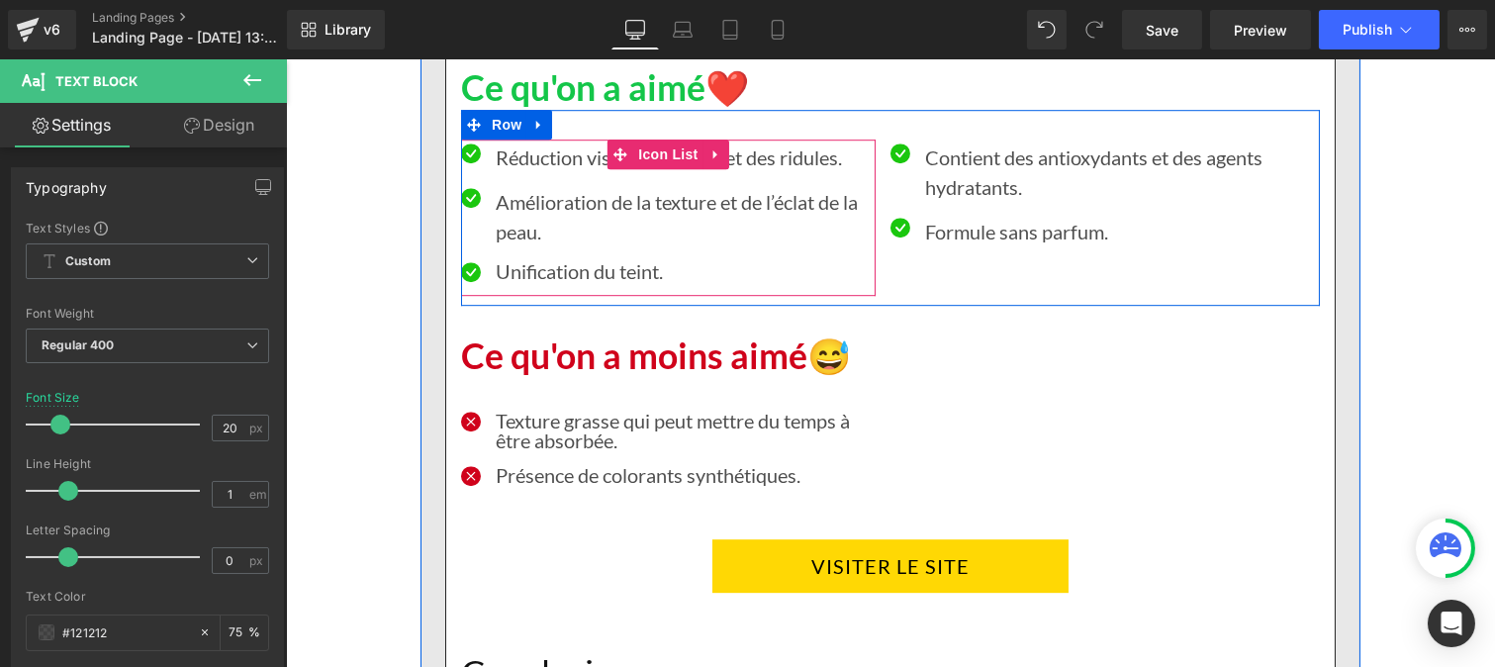
click at [527, 201] on p "Amélioration de la texture et de l’éclat de la peau." at bounding box center [685, 216] width 380 height 59
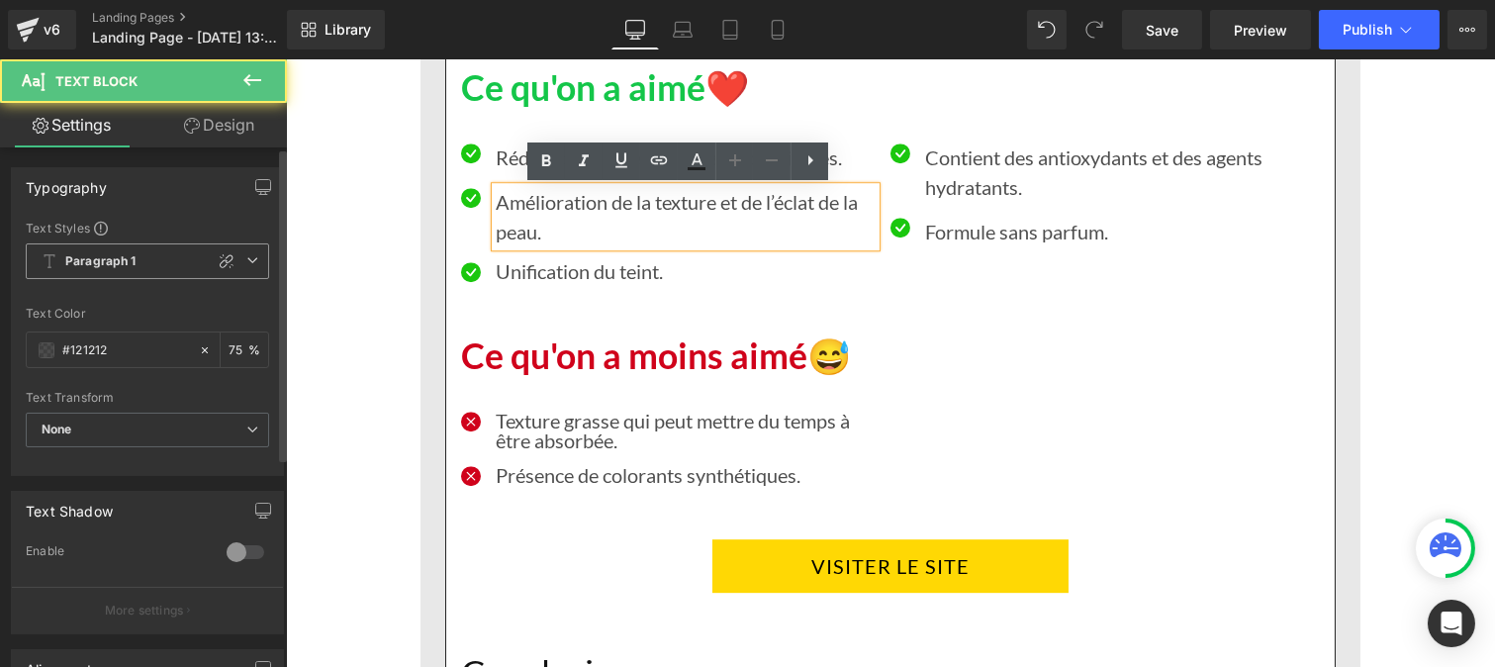
click at [102, 275] on span "Paragraph 1" at bounding box center [147, 261] width 243 height 36
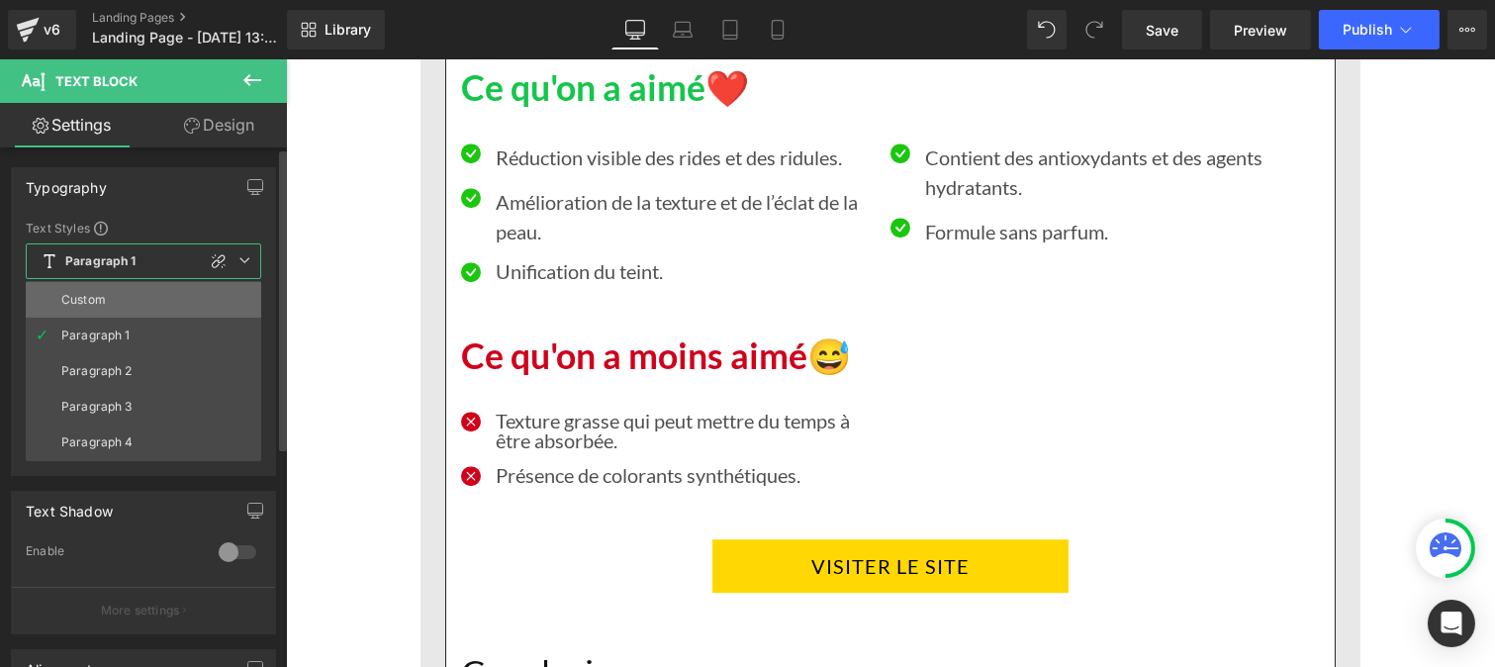
click at [107, 300] on li "Custom" at bounding box center [143, 300] width 235 height 36
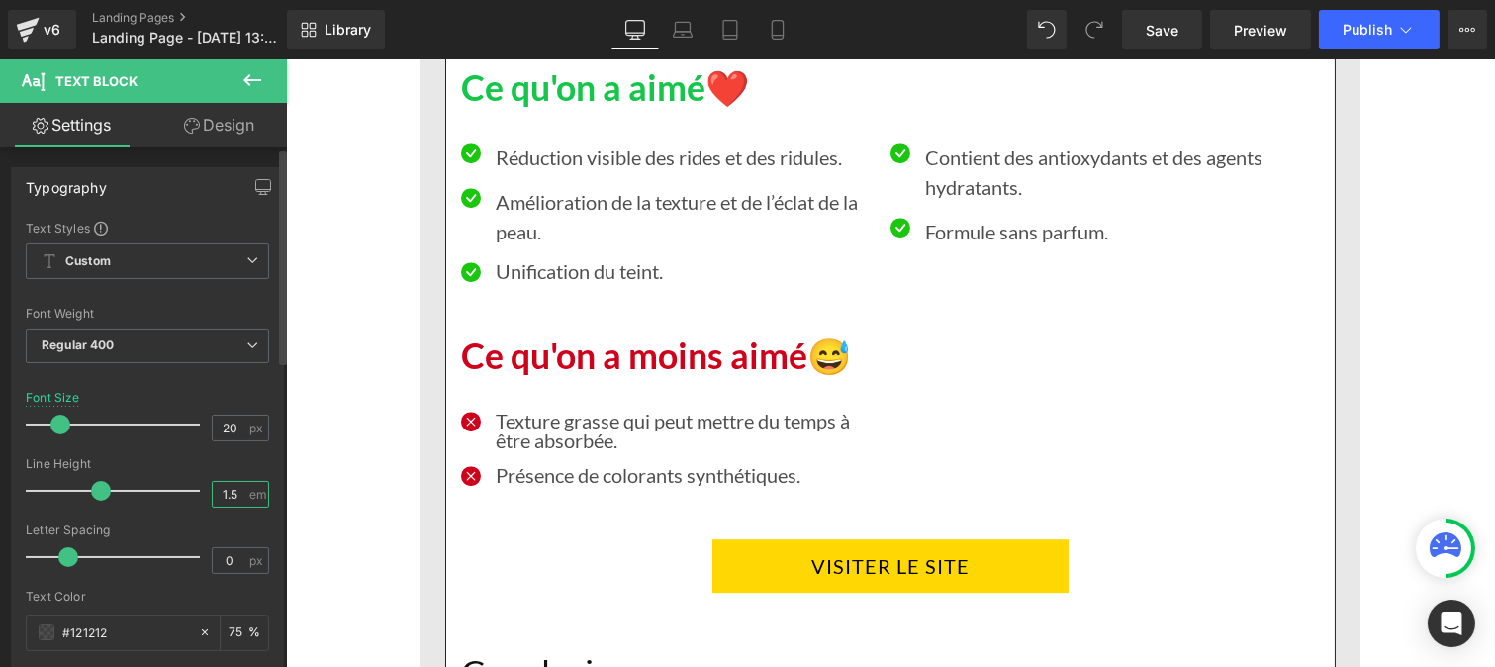
click at [233, 495] on input "1.5" at bounding box center [230, 494] width 35 height 25
type input "1"
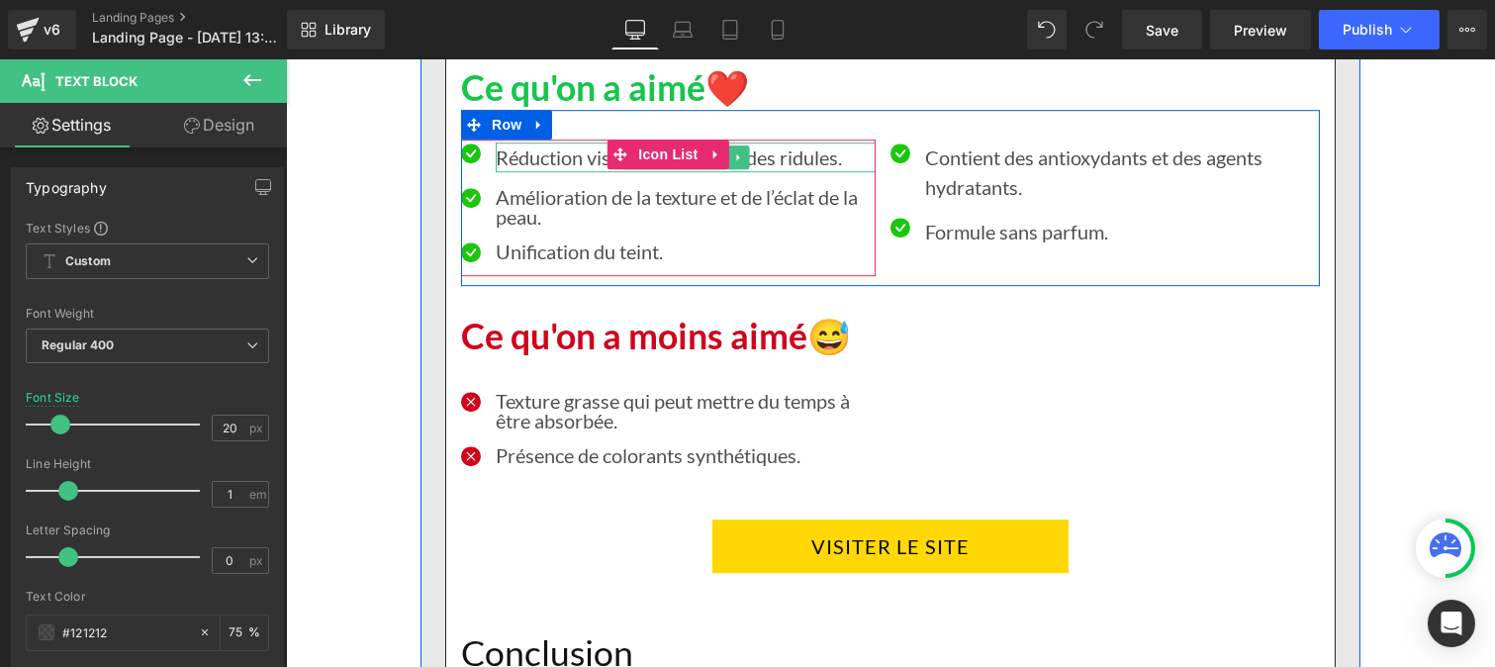
click at [523, 158] on p "Réduction visible des rides et des ridules." at bounding box center [685, 157] width 380 height 30
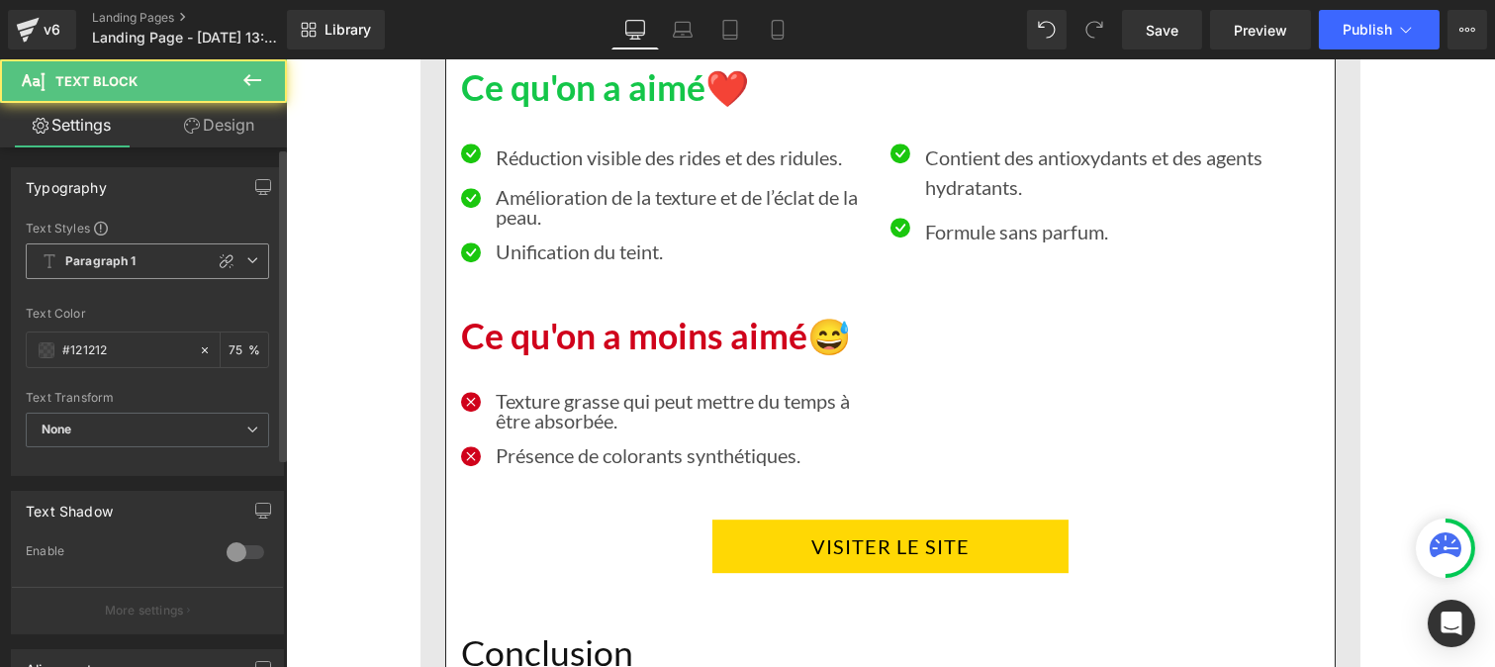
click at [136, 261] on span "Paragraph 1" at bounding box center [147, 261] width 243 height 36
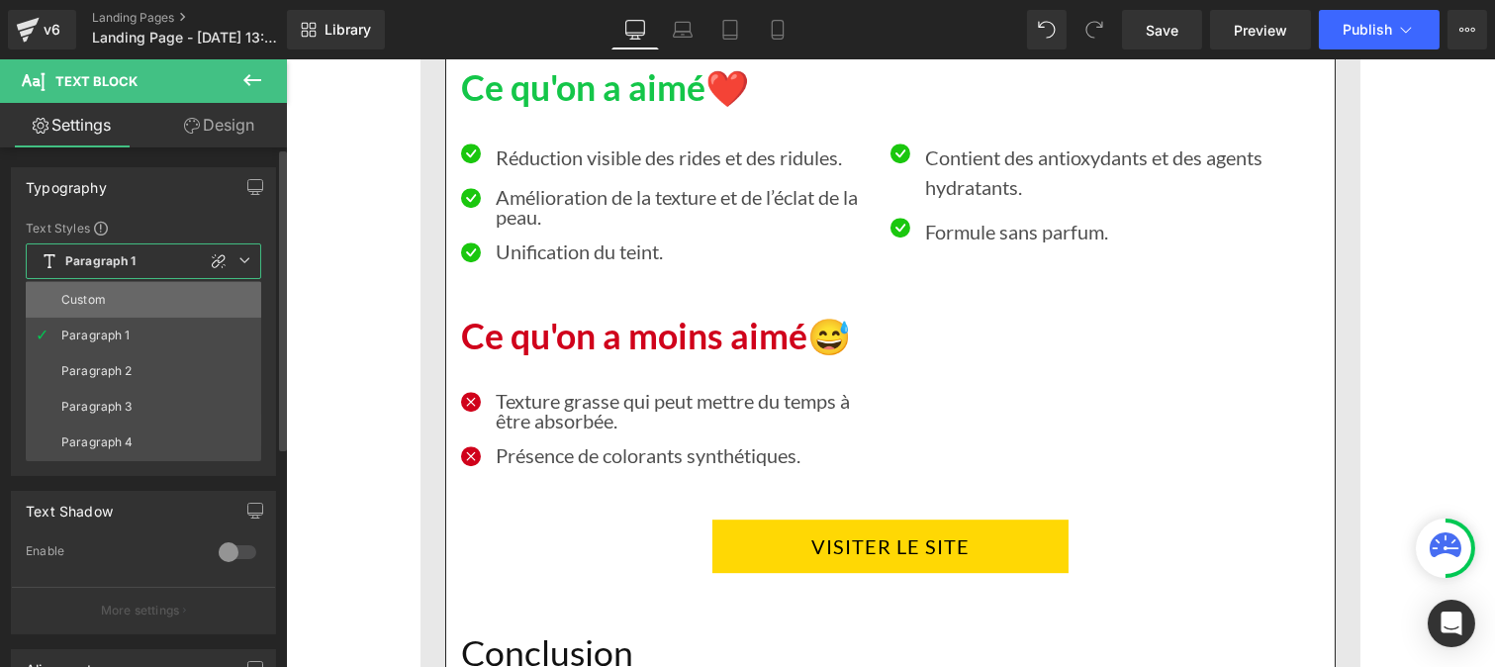
click at [126, 308] on li "Custom" at bounding box center [143, 300] width 235 height 36
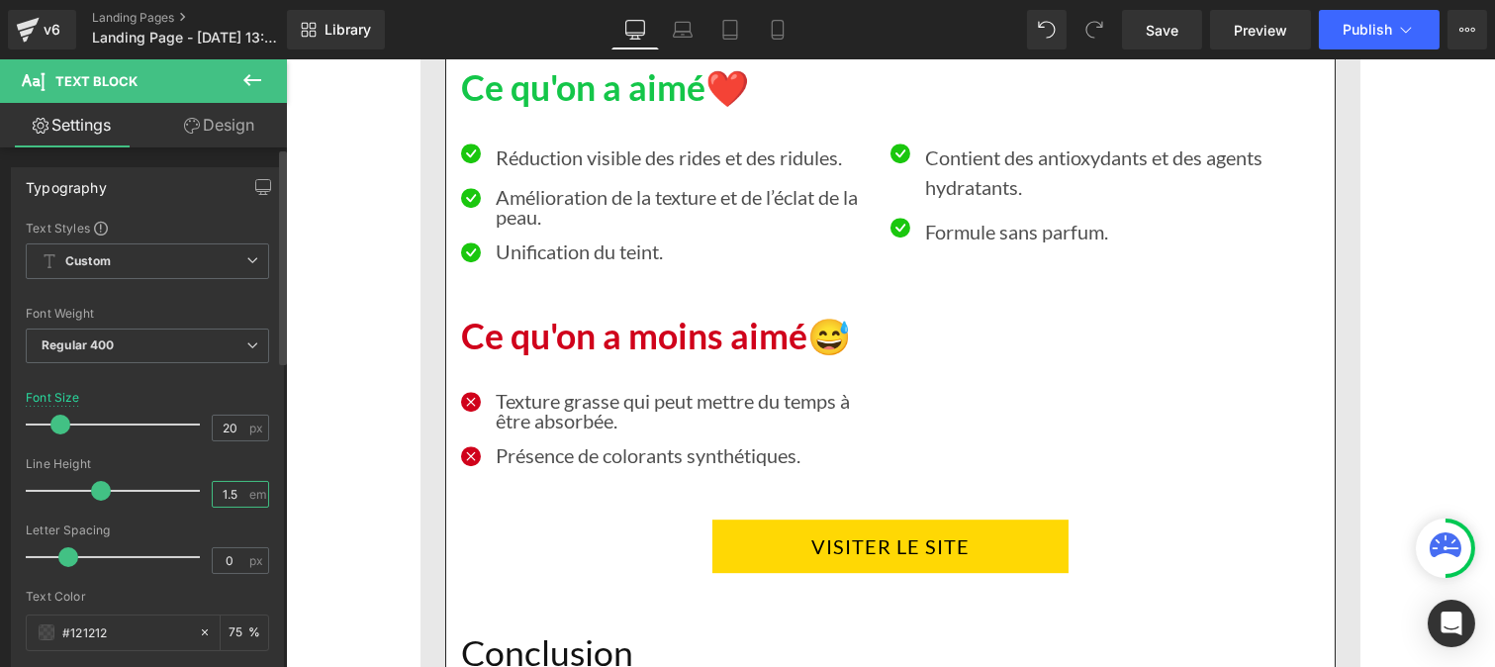
click at [230, 498] on input "1.5" at bounding box center [230, 494] width 35 height 25
type input "1"
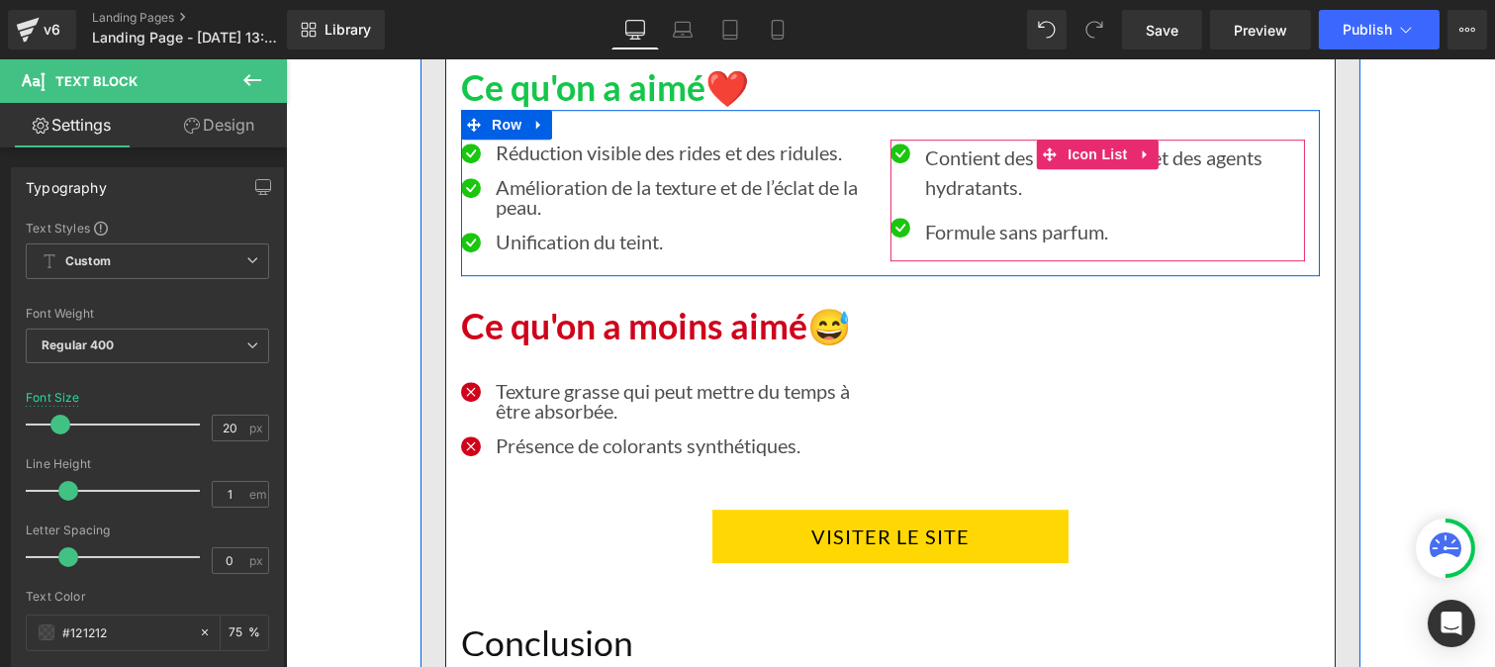
click at [958, 172] on p "Contient des antioxydants et des agents hydratants." at bounding box center [1114, 171] width 380 height 59
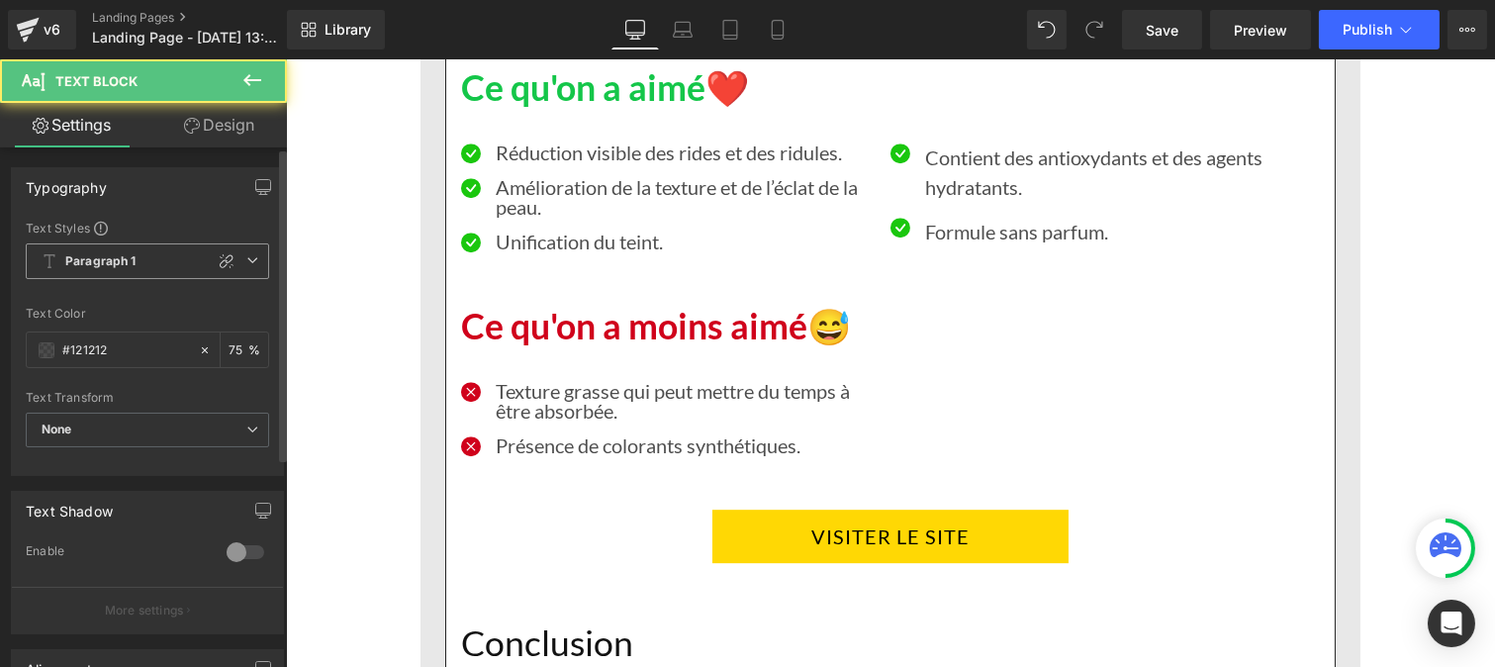
click at [133, 259] on b "Paragraph 1" at bounding box center [100, 261] width 71 height 17
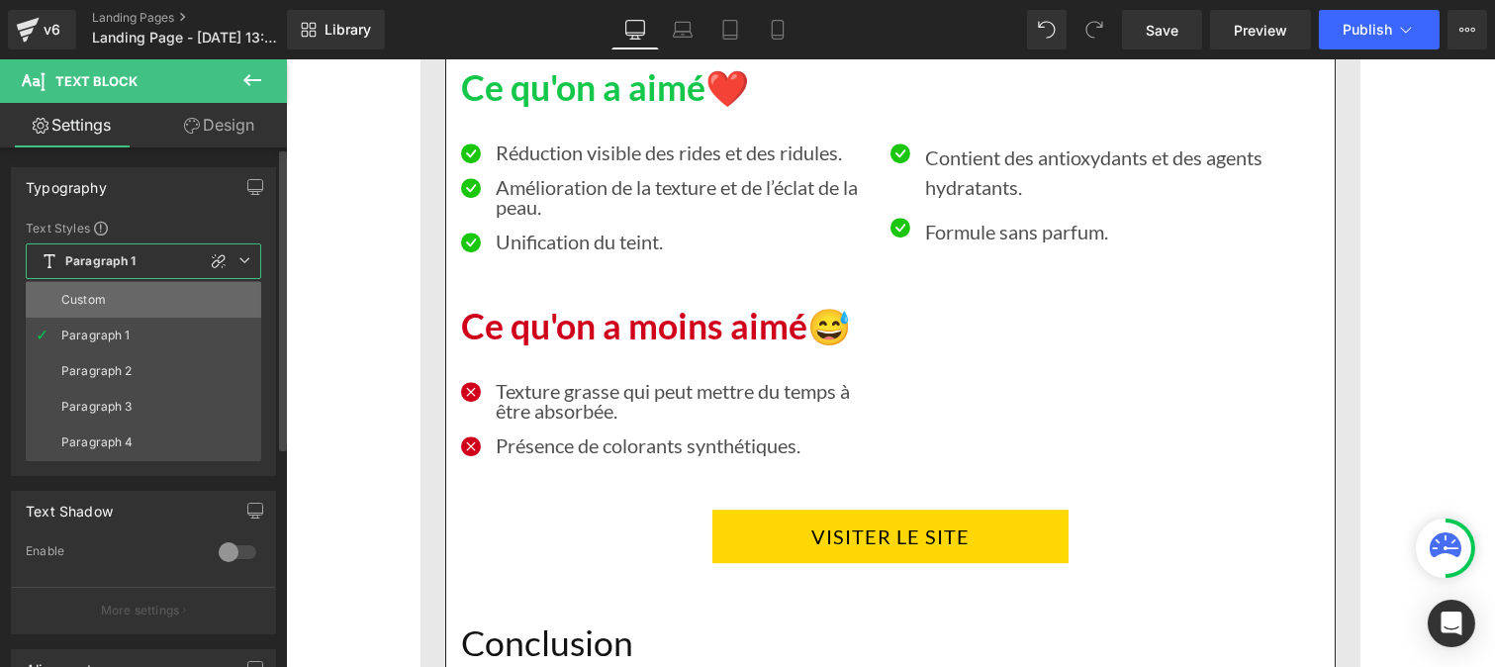
click at [124, 307] on li "Custom" at bounding box center [143, 300] width 235 height 36
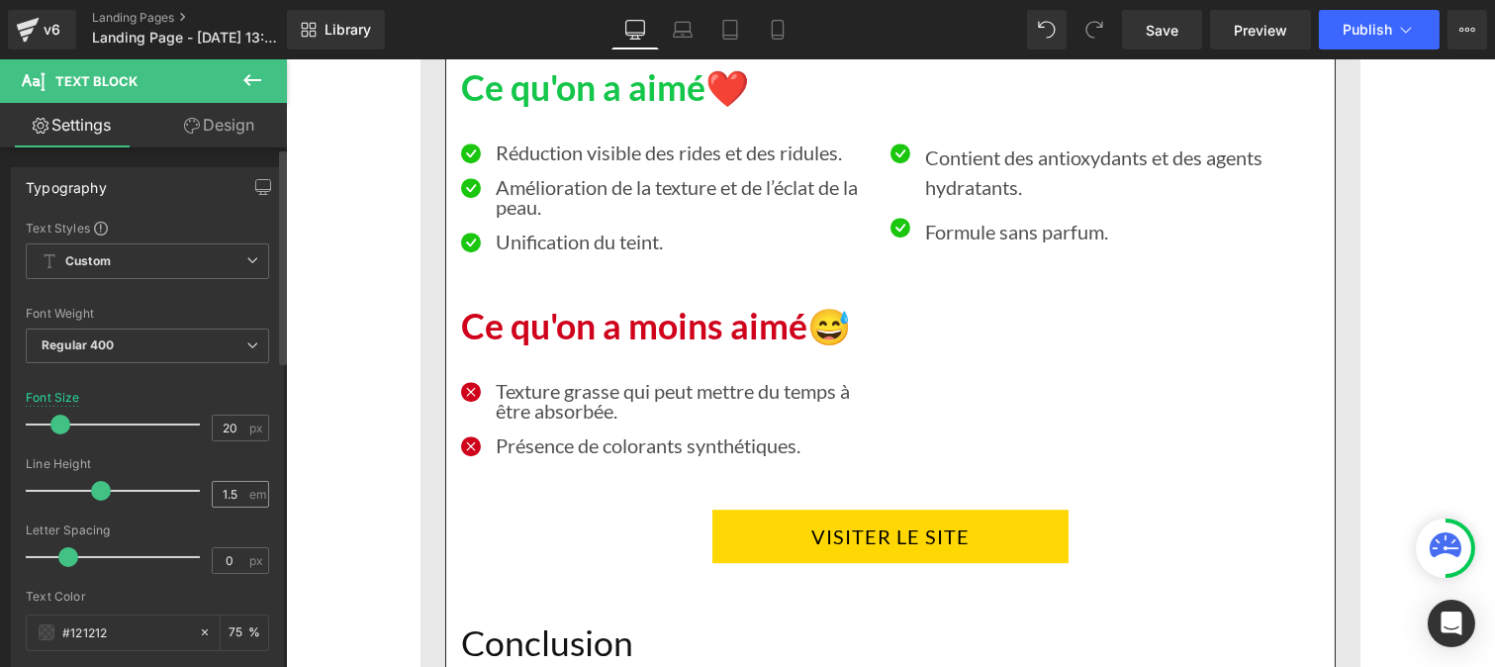
click at [240, 502] on div "1.5 em" at bounding box center [240, 494] width 57 height 27
click at [231, 491] on input "1.5" at bounding box center [230, 494] width 35 height 25
type input "1"
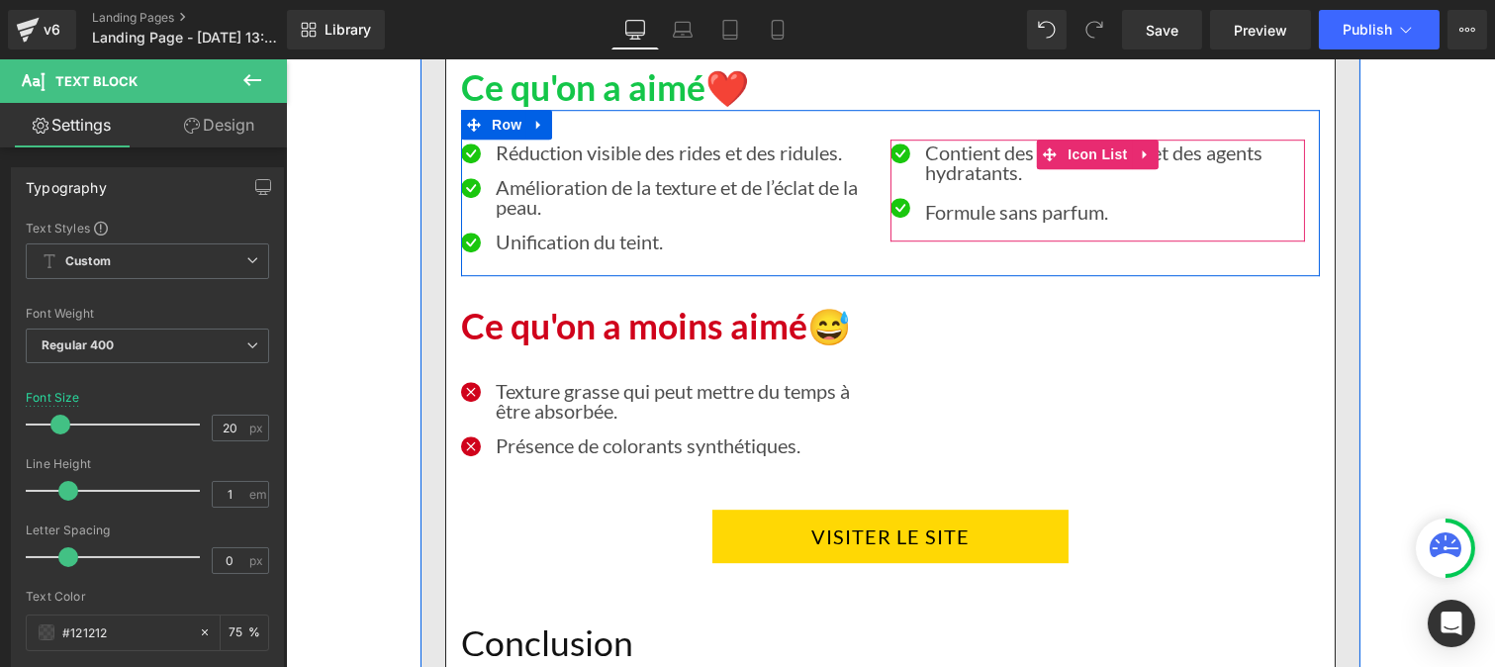
click at [941, 215] on p "Formule sans parfum." at bounding box center [1114, 212] width 380 height 30
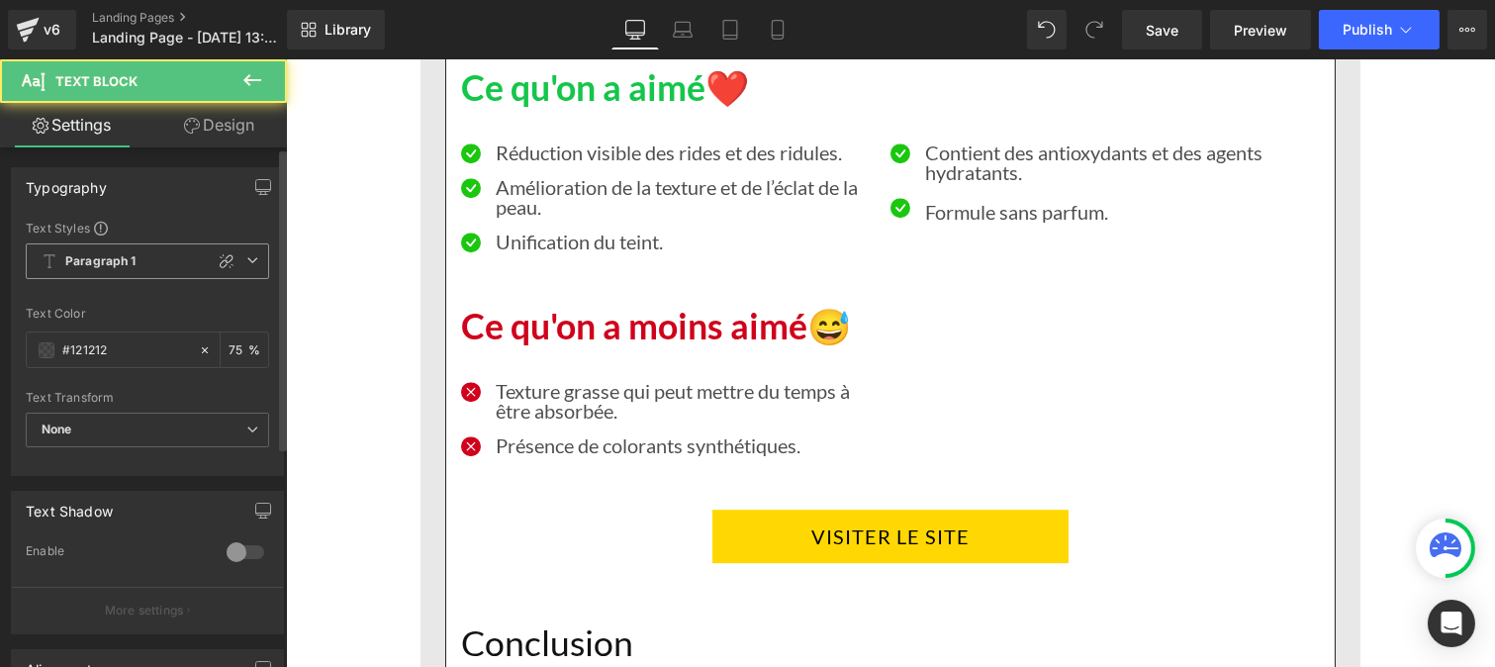
click at [120, 251] on span "Paragraph 1" at bounding box center [147, 261] width 243 height 36
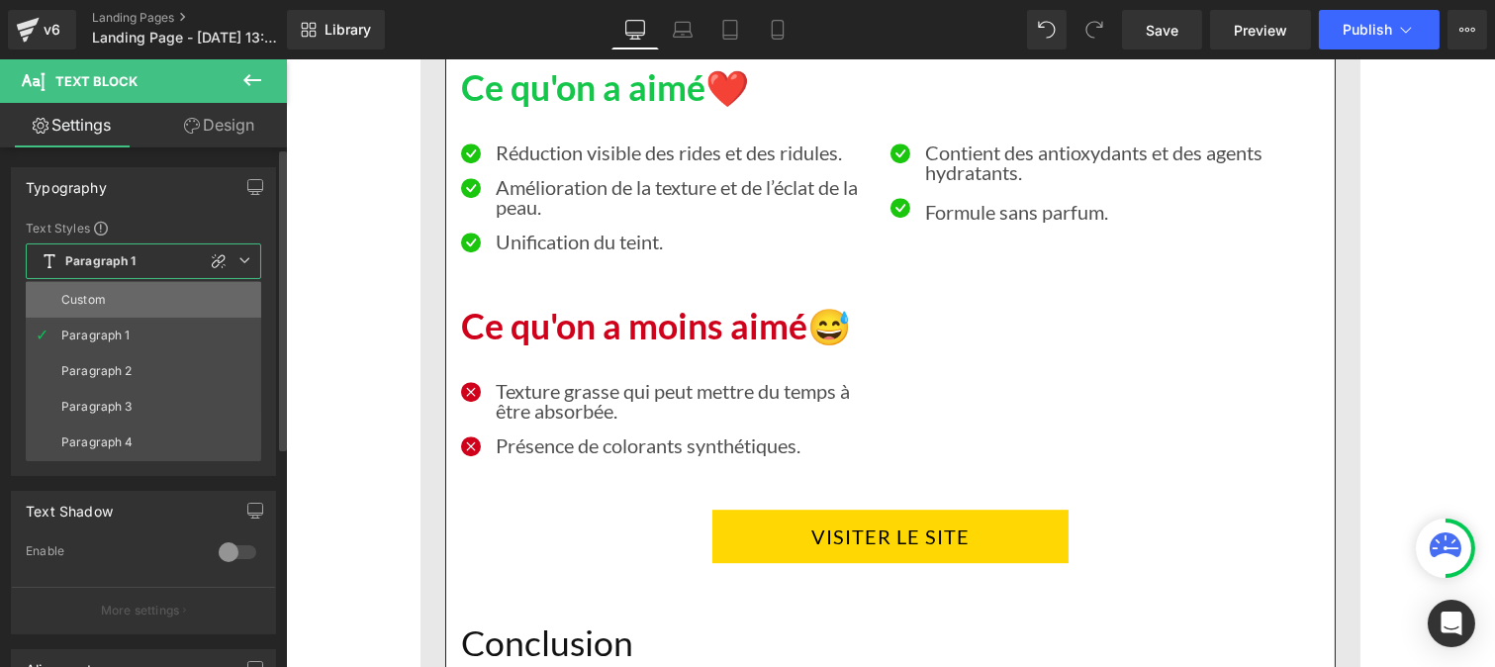
drag, startPoint x: 107, startPoint y: 295, endPoint x: 5, endPoint y: 392, distance: 140.7
click at [107, 295] on li "Custom" at bounding box center [143, 300] width 235 height 36
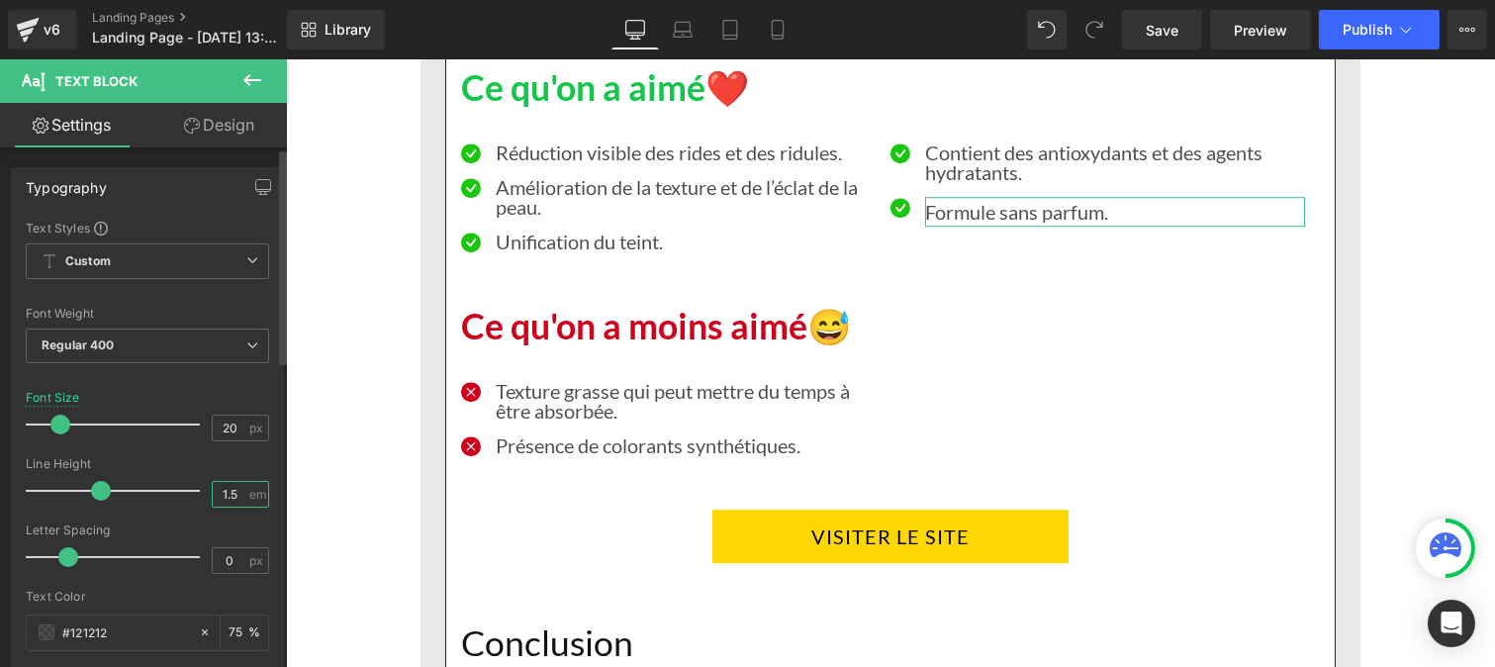
click at [238, 501] on input "1.5" at bounding box center [230, 494] width 35 height 25
type input "1"
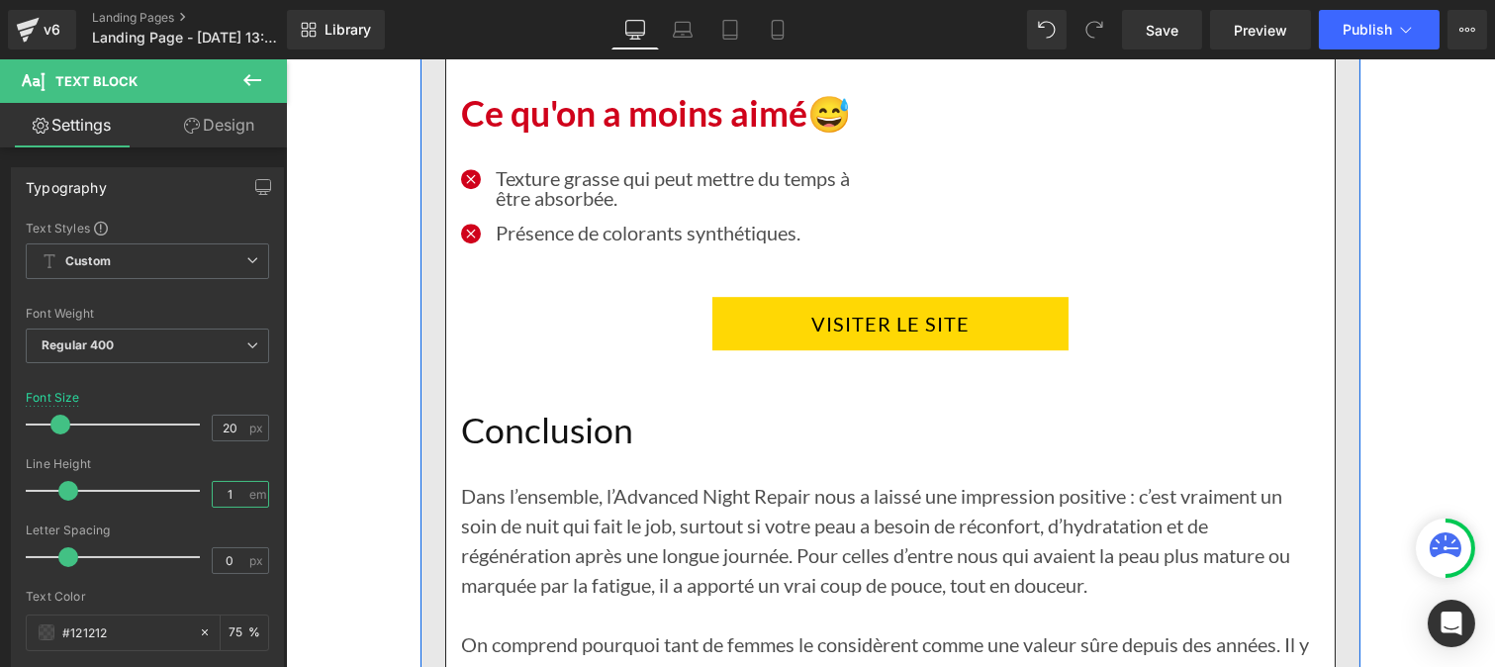
scroll to position [10944, 0]
click at [582, 419] on h1 "Conclusion" at bounding box center [889, 430] width 859 height 43
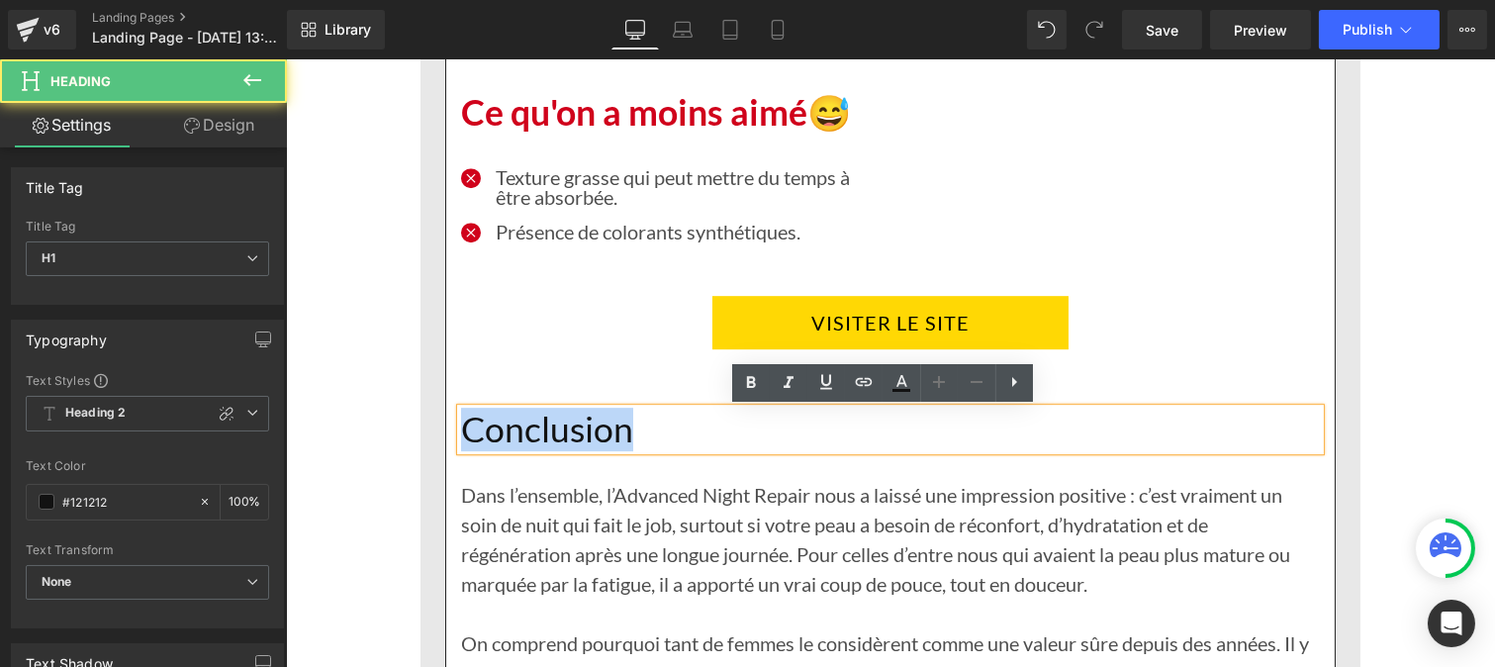
drag, startPoint x: 528, startPoint y: 420, endPoint x: 452, endPoint y: 423, distance: 76.2
click at [460, 423] on h1 "Conclusion" at bounding box center [889, 430] width 859 height 43
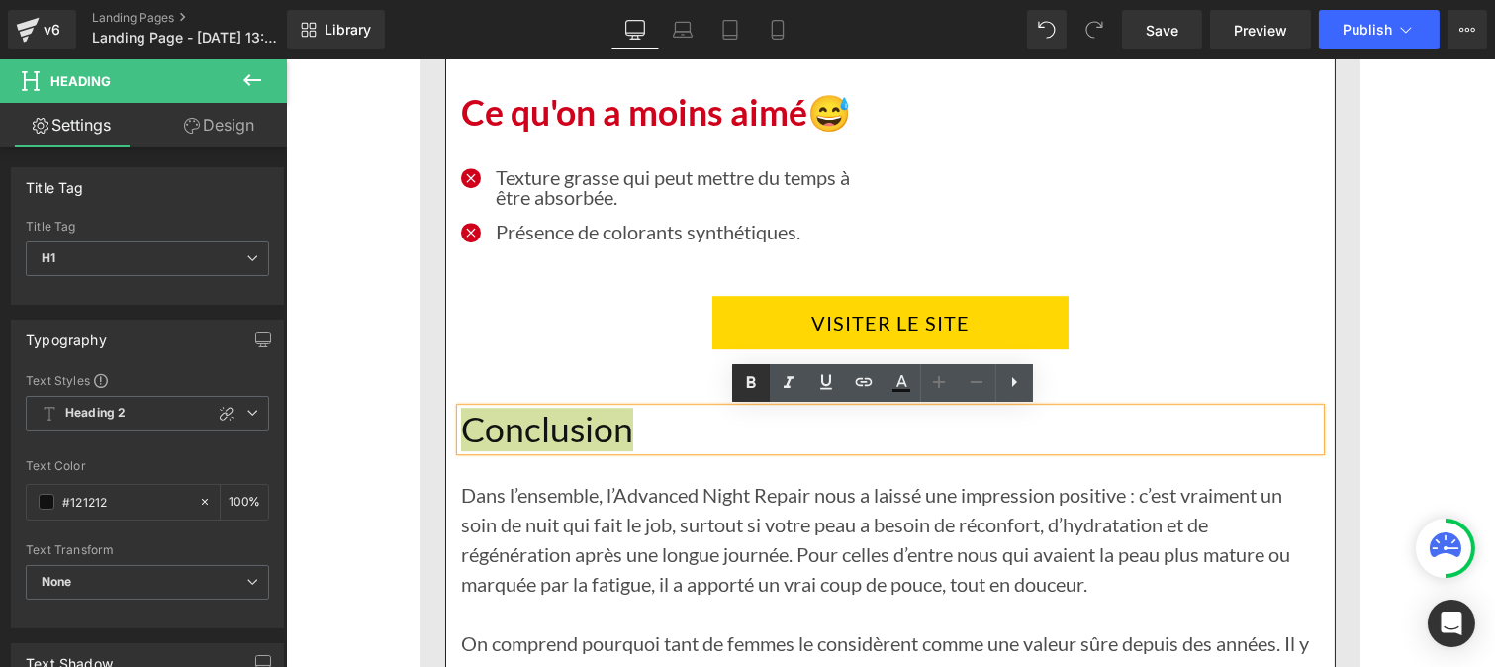
click at [748, 380] on icon at bounding box center [751, 382] width 9 height 12
click at [549, 544] on div "Dans l’ensemble, l’Advanced Night Repair nous a laissé une impression positive …" at bounding box center [889, 598] width 859 height 297
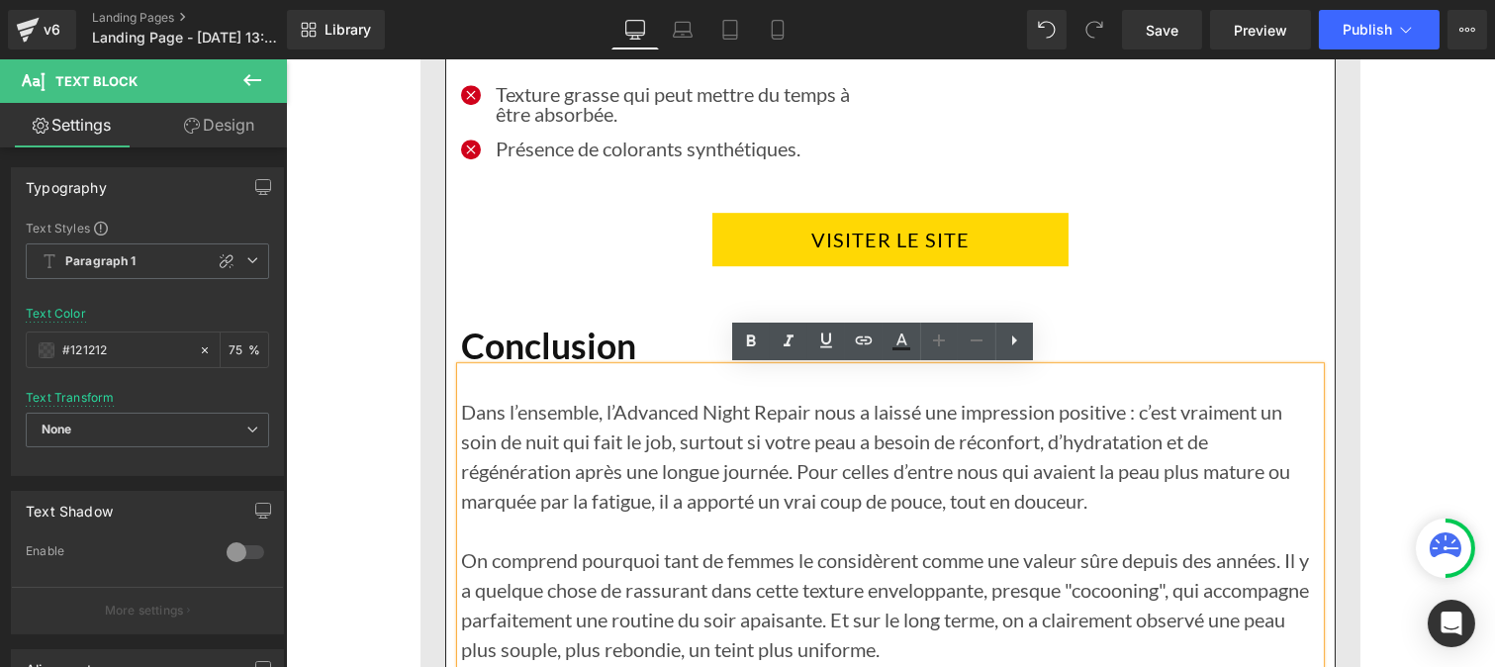
scroll to position [11028, 0]
click at [907, 344] on icon at bounding box center [901, 340] width 24 height 24
type input "75"
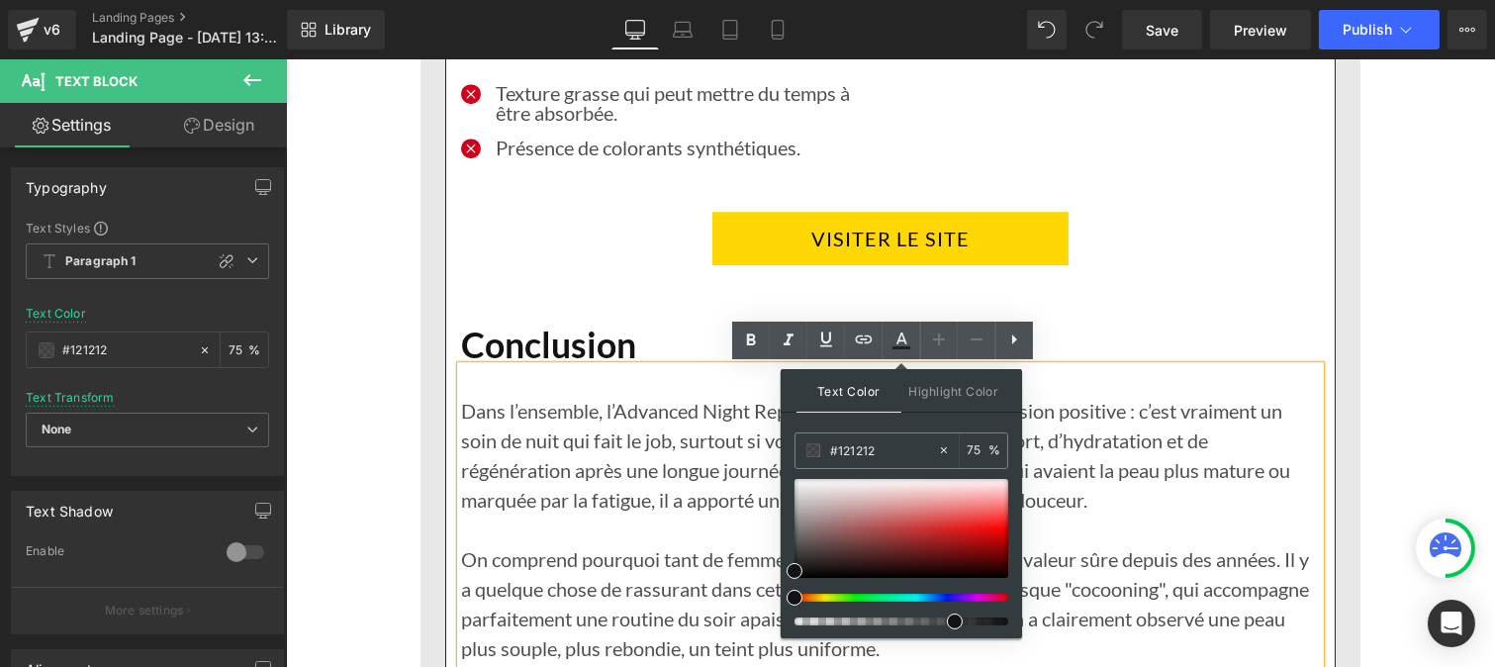
click at [665, 475] on div "Dans l’ensemble, l’Advanced Night Repair nous a laissé une impression positive …" at bounding box center [889, 514] width 859 height 297
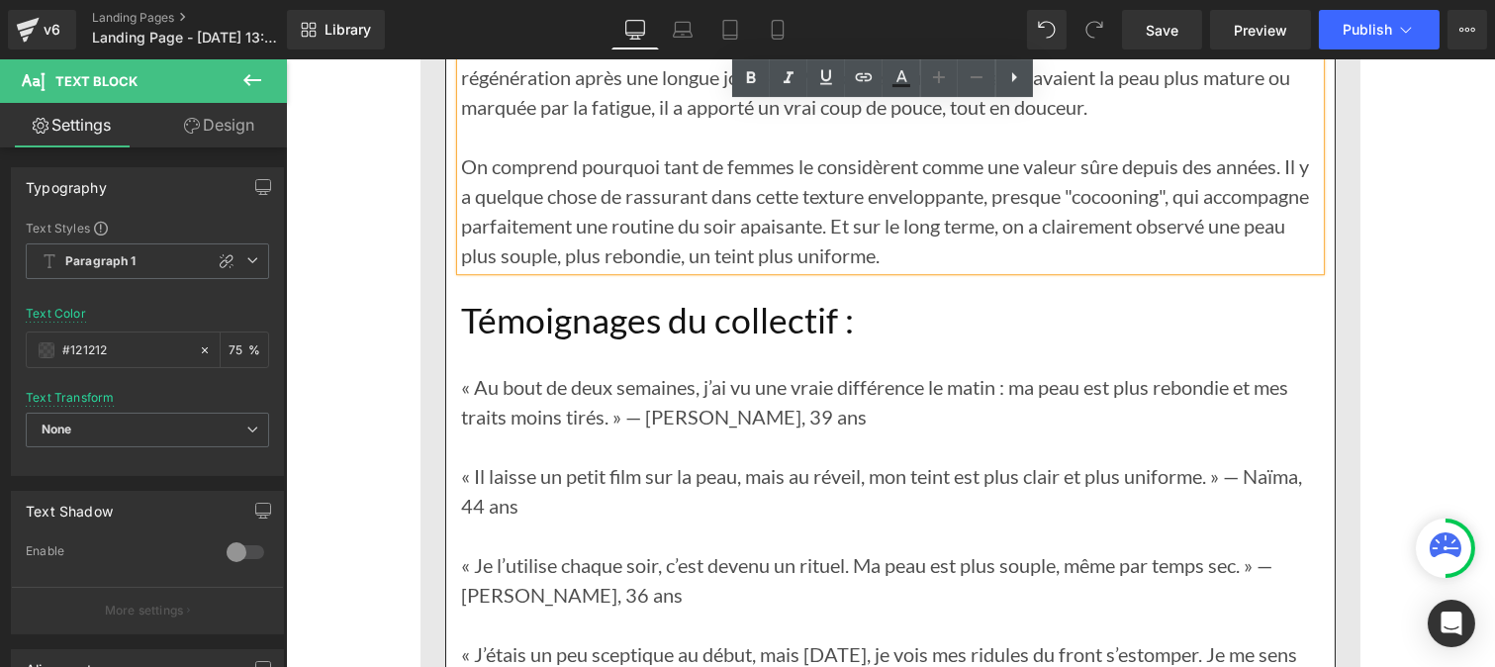
scroll to position [11421, 0]
click at [557, 321] on h1 "Témoignages du collectif :" at bounding box center [889, 320] width 859 height 43
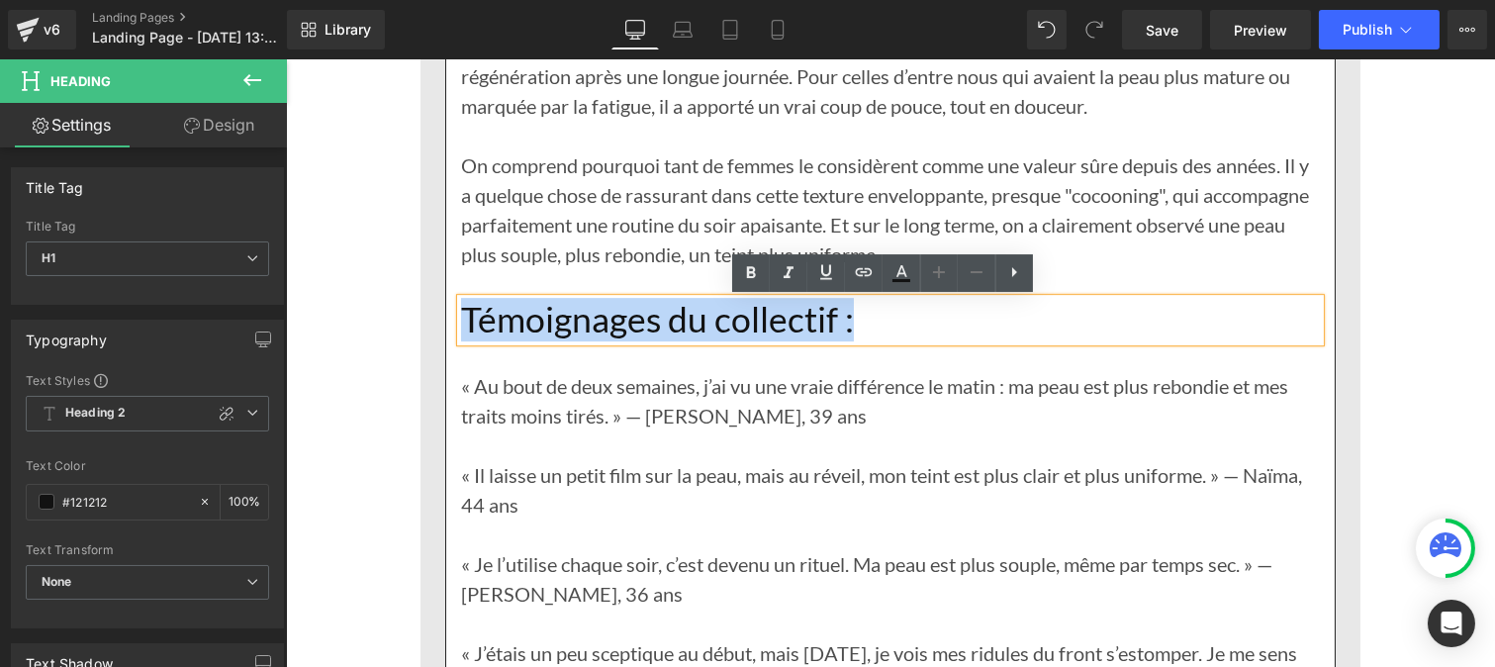
drag, startPoint x: 625, startPoint y: 342, endPoint x: 430, endPoint y: 337, distance: 195.0
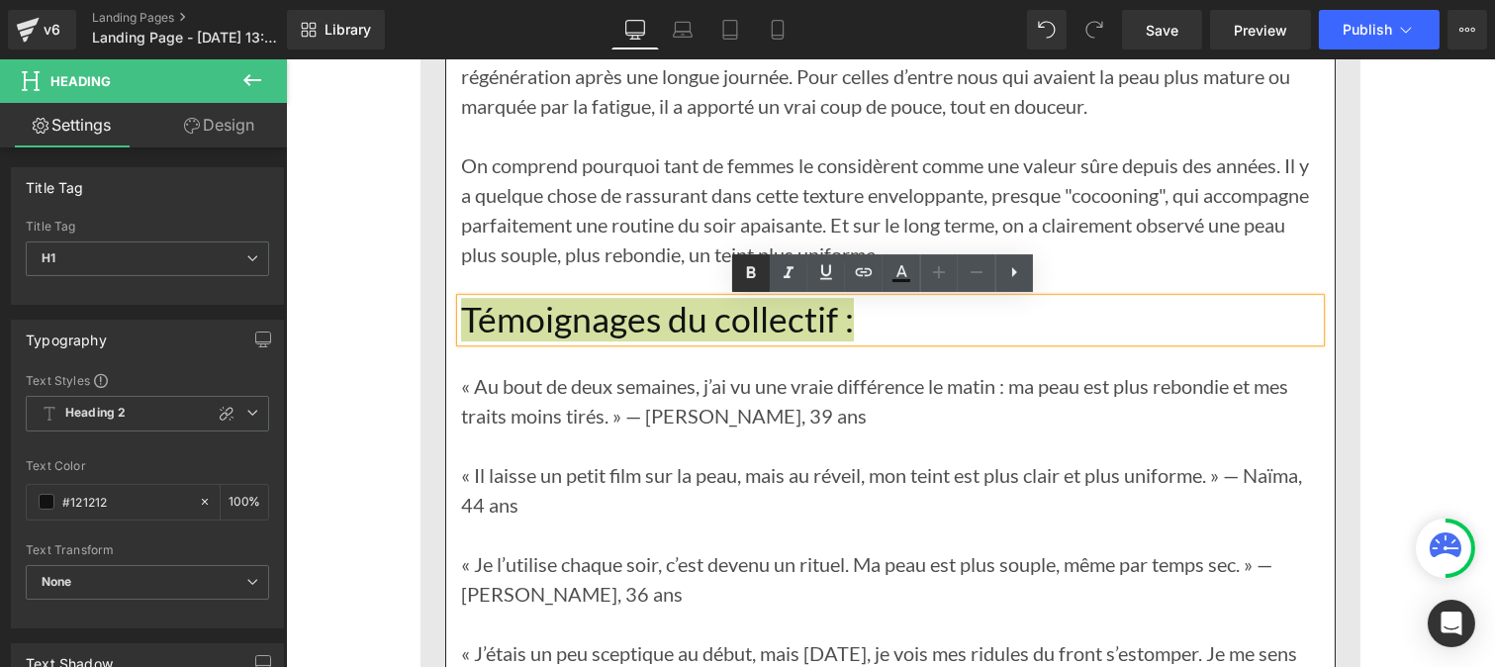
click at [742, 274] on icon at bounding box center [751, 273] width 24 height 24
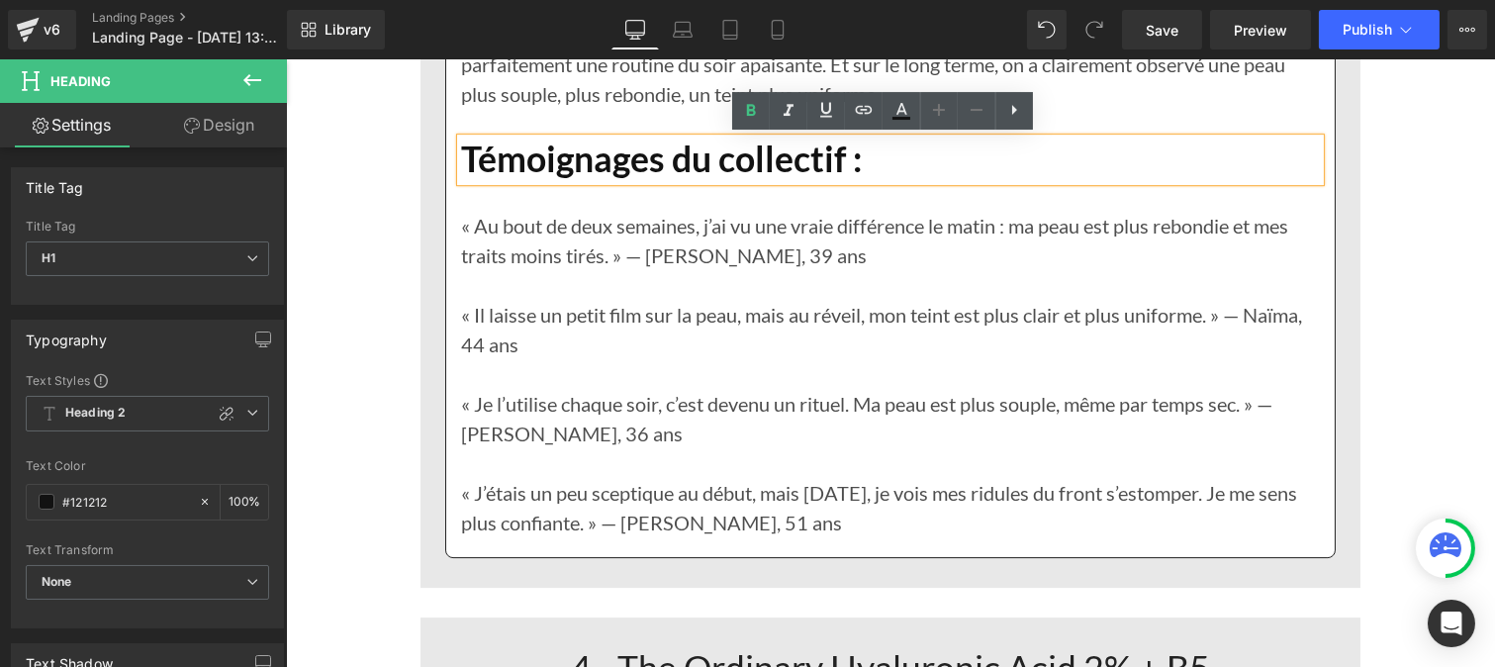
scroll to position [11586, 0]
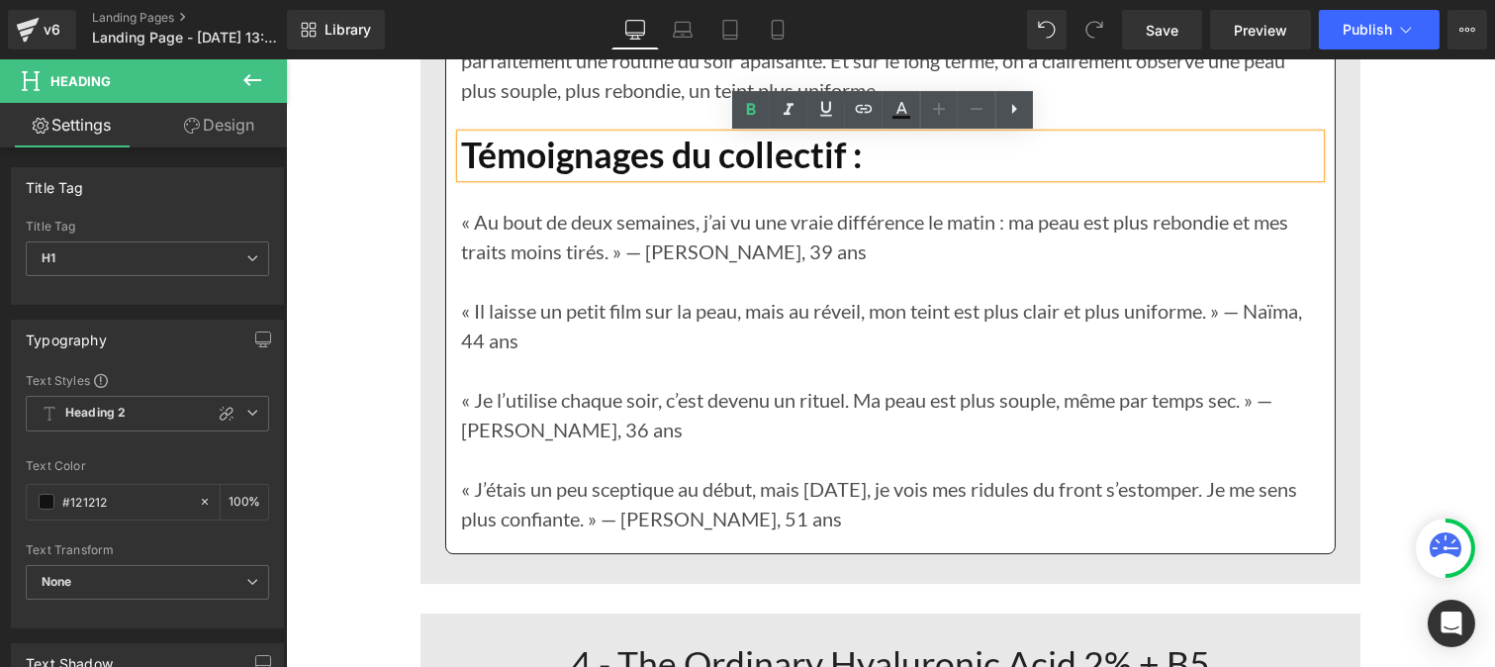
click at [563, 308] on p "« Il laisse un petit film sur la peau, mais au réveil, mon teint est plus clair…" at bounding box center [889, 325] width 859 height 59
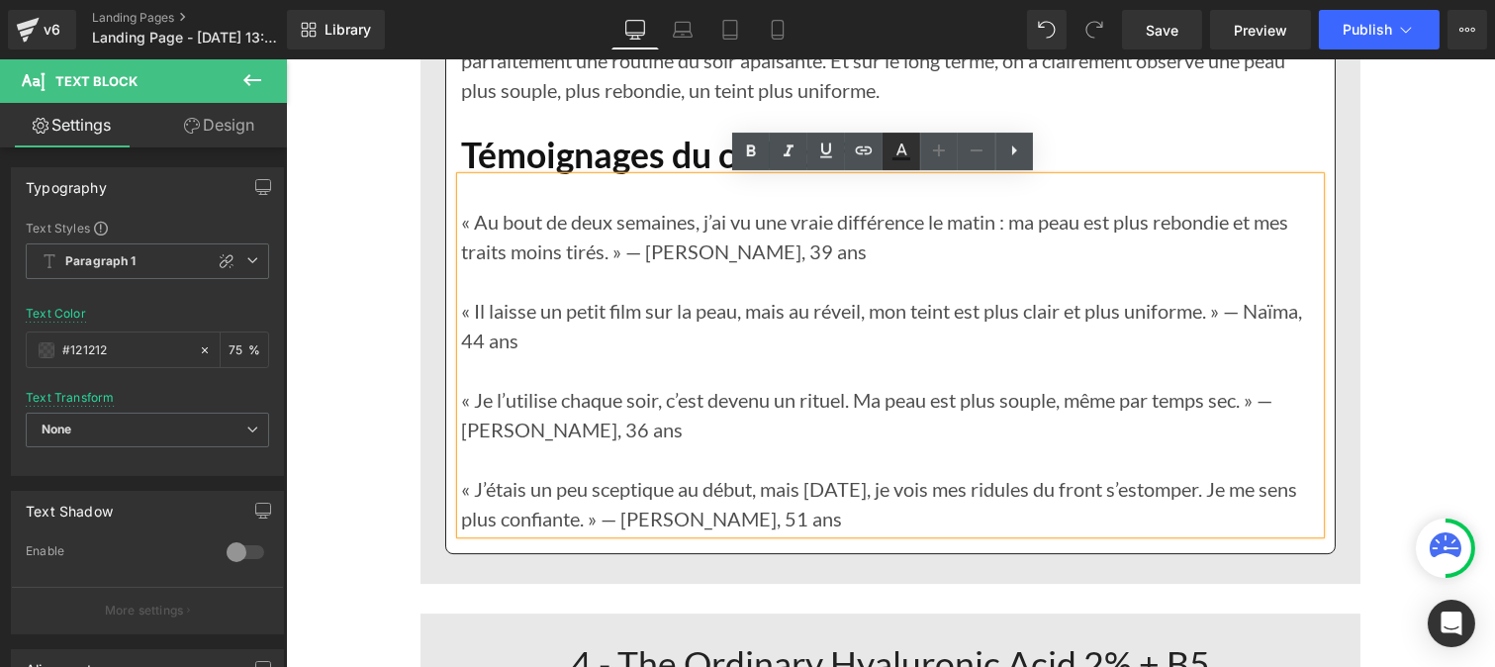
click at [893, 146] on icon at bounding box center [901, 151] width 24 height 24
type input "75"
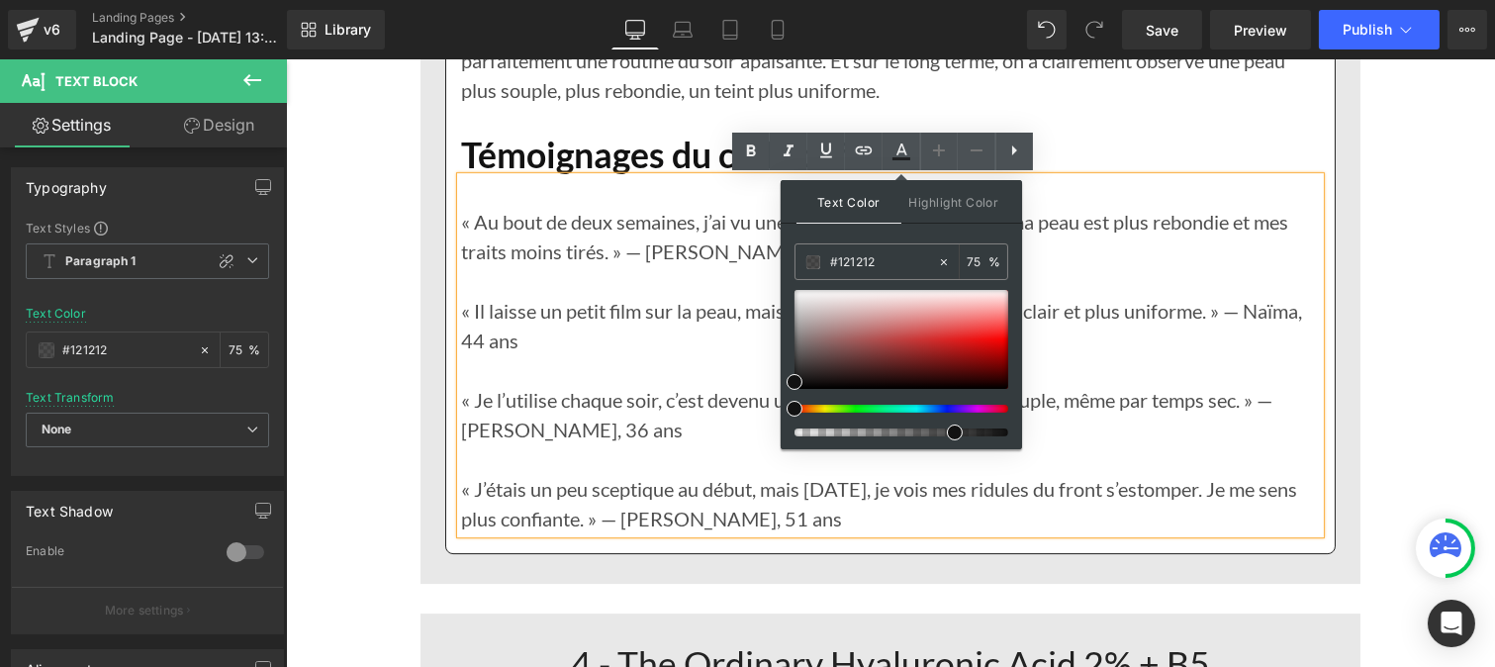
click at [588, 353] on p "« Il laisse un petit film sur la peau, mais au réveil, mon teint est plus clair…" at bounding box center [889, 325] width 859 height 59
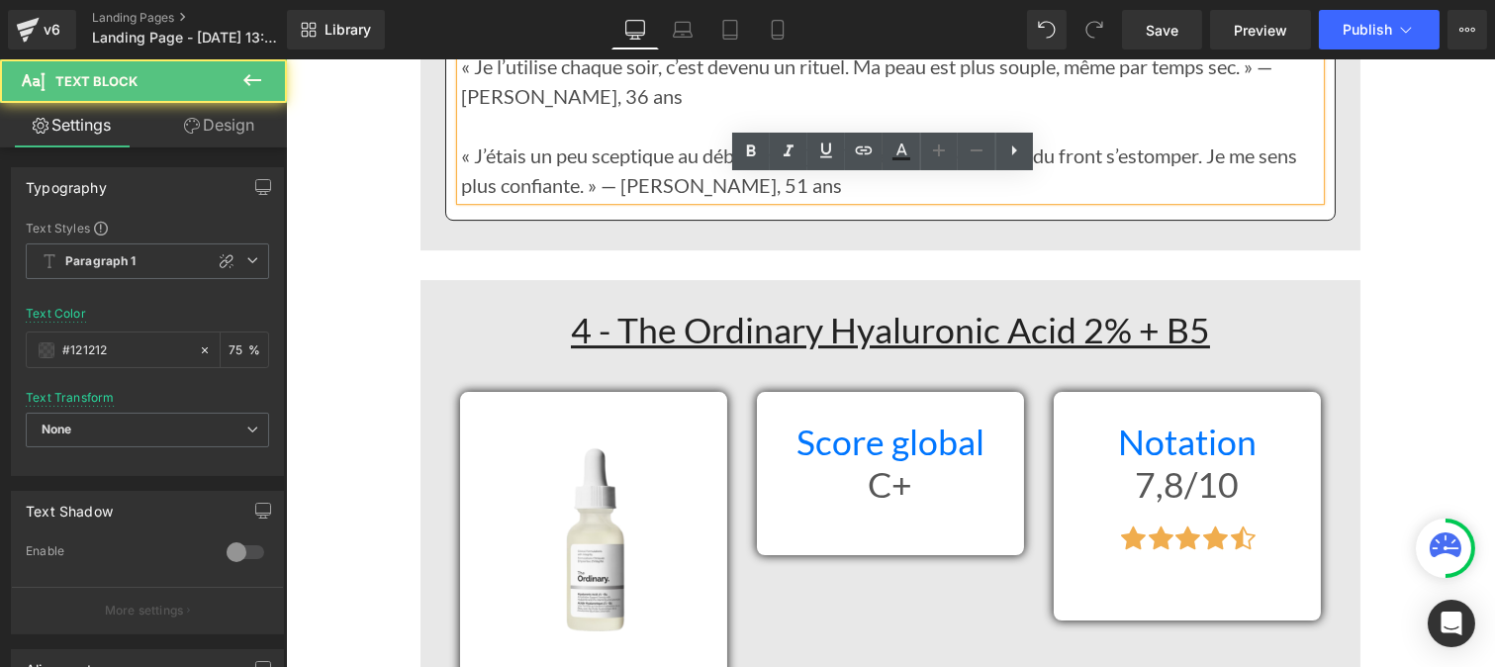
scroll to position [11927, 0]
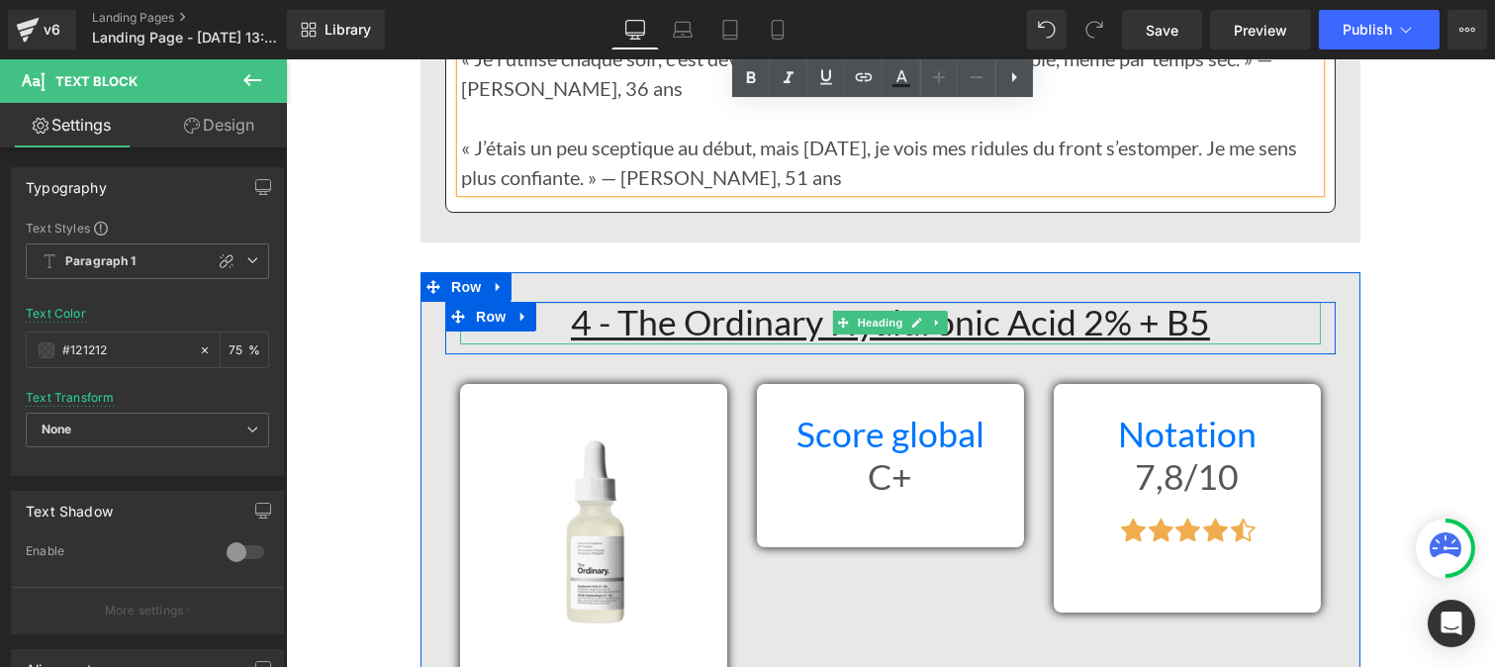
click at [556, 309] on h1 "4 - The Ordinary Hyaluronic Acid 2% + B5" at bounding box center [889, 323] width 861 height 43
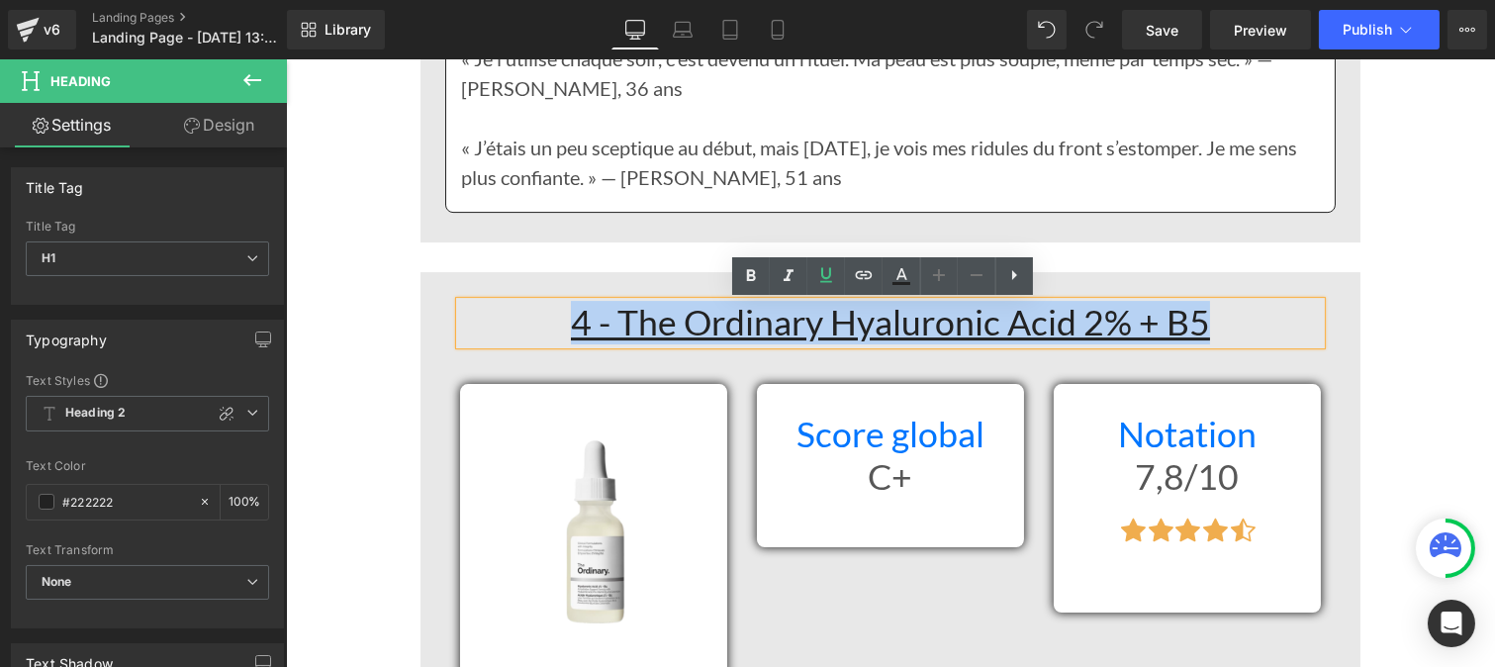
drag, startPoint x: 824, startPoint y: 299, endPoint x: 1222, endPoint y: 313, distance: 397.9
click at [1222, 313] on h1 "4 - The Ordinary Hyaluronic Acid 2% + B5" at bounding box center [889, 323] width 861 height 43
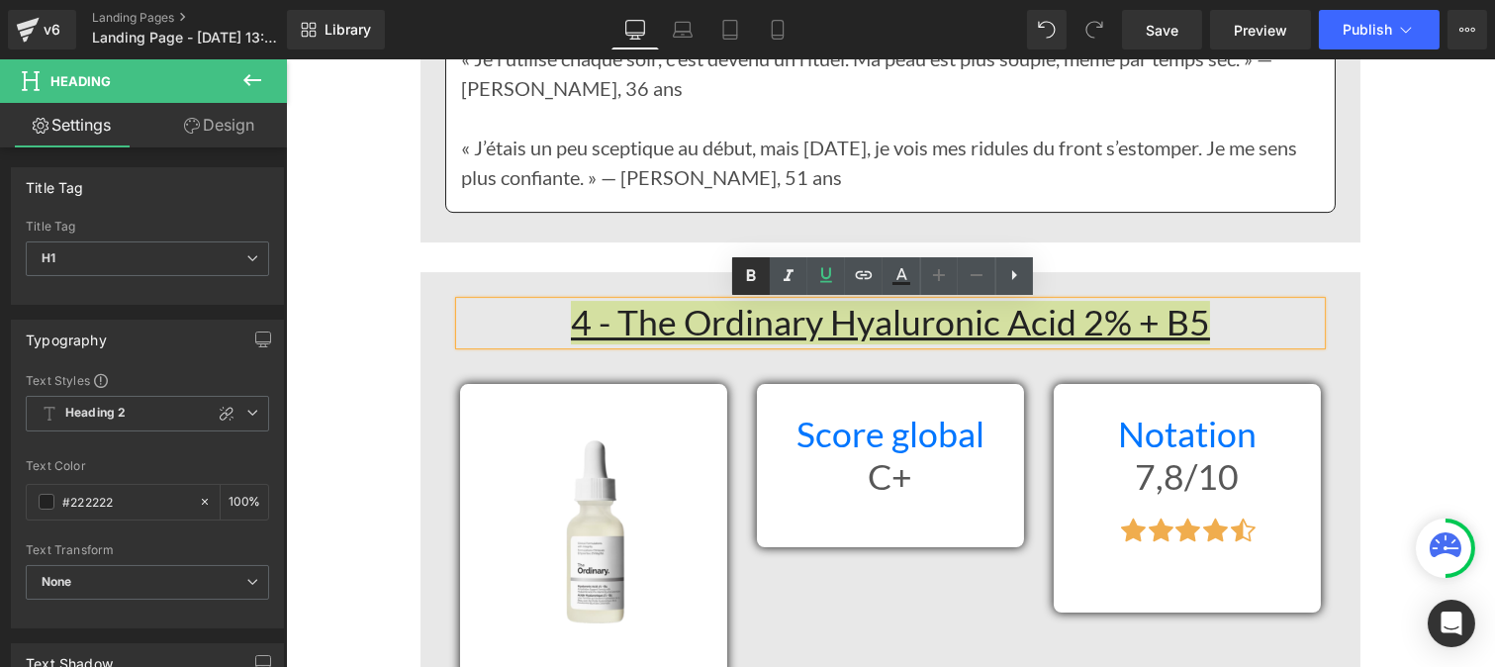
click at [747, 275] on icon at bounding box center [751, 275] width 9 height 12
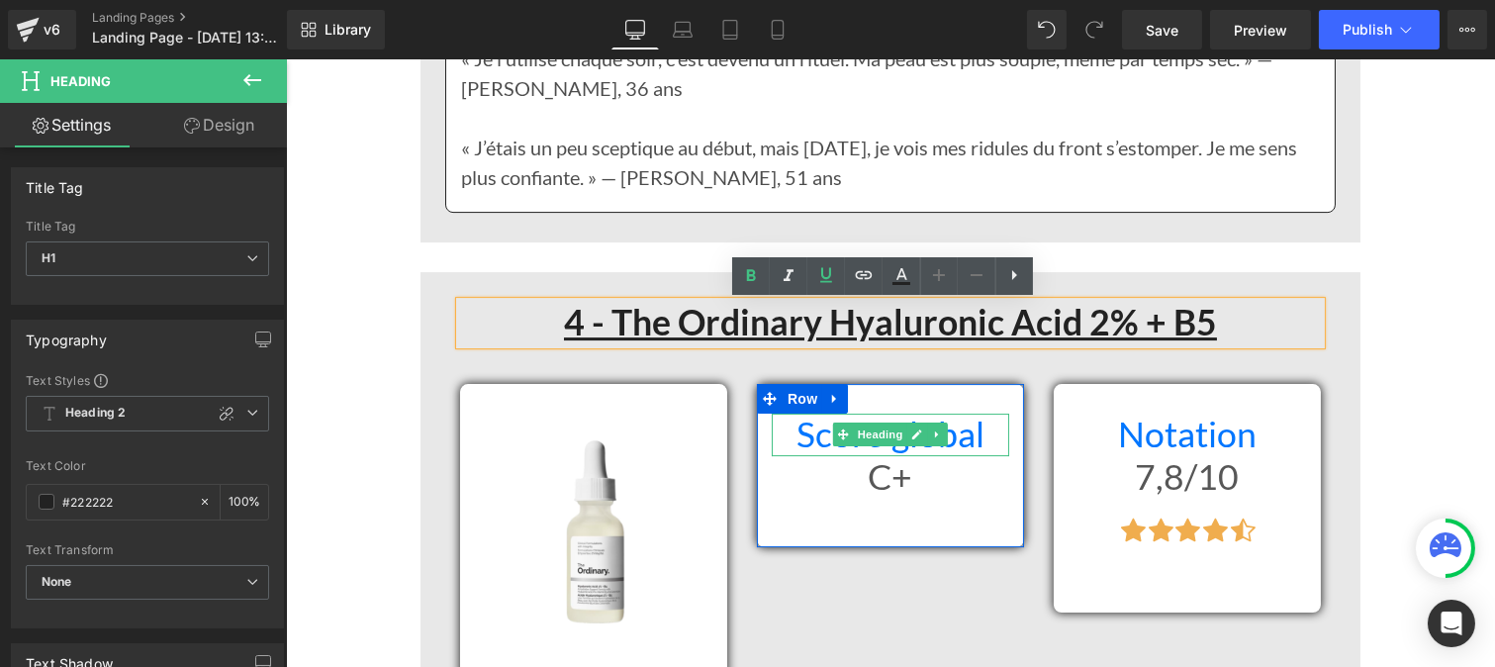
click at [784, 427] on h1 "Score global" at bounding box center [889, 435] width 237 height 43
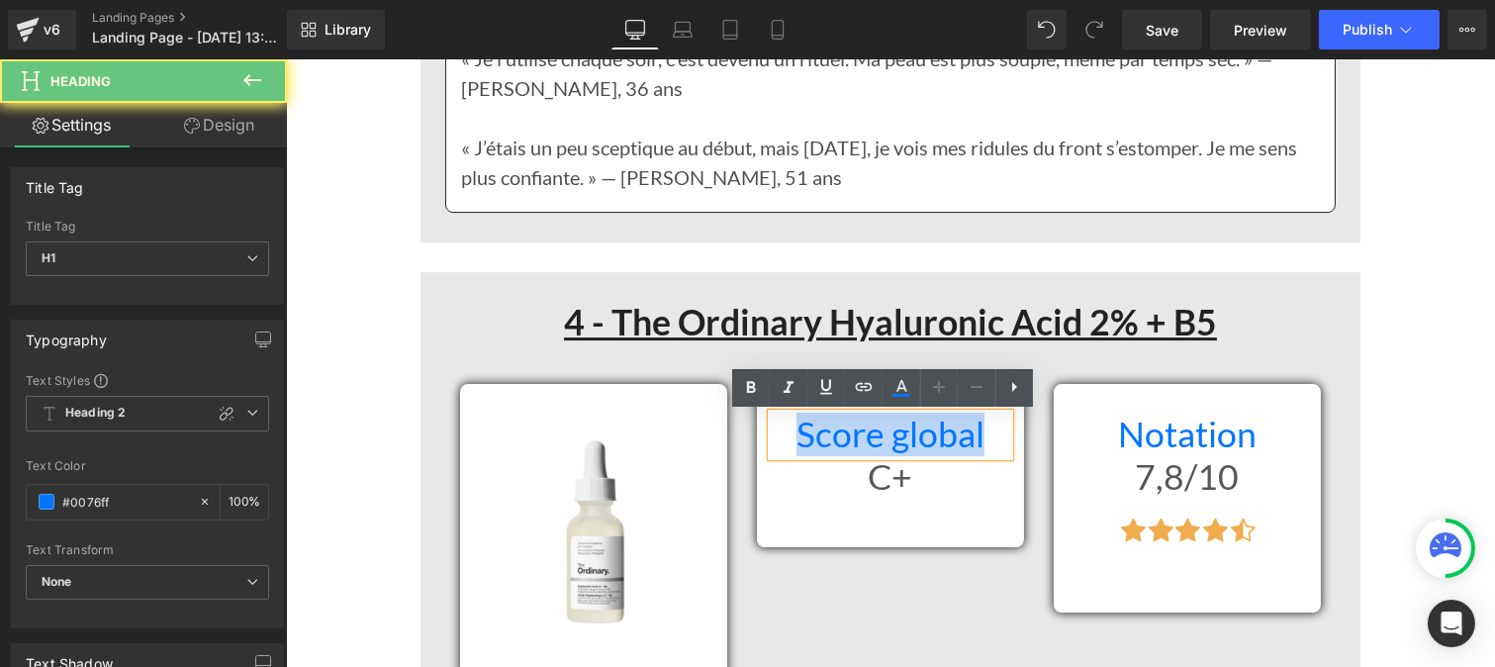
drag, startPoint x: 787, startPoint y: 433, endPoint x: 983, endPoint y: 432, distance: 195.9
click at [983, 432] on h1 "Score global" at bounding box center [889, 435] width 237 height 43
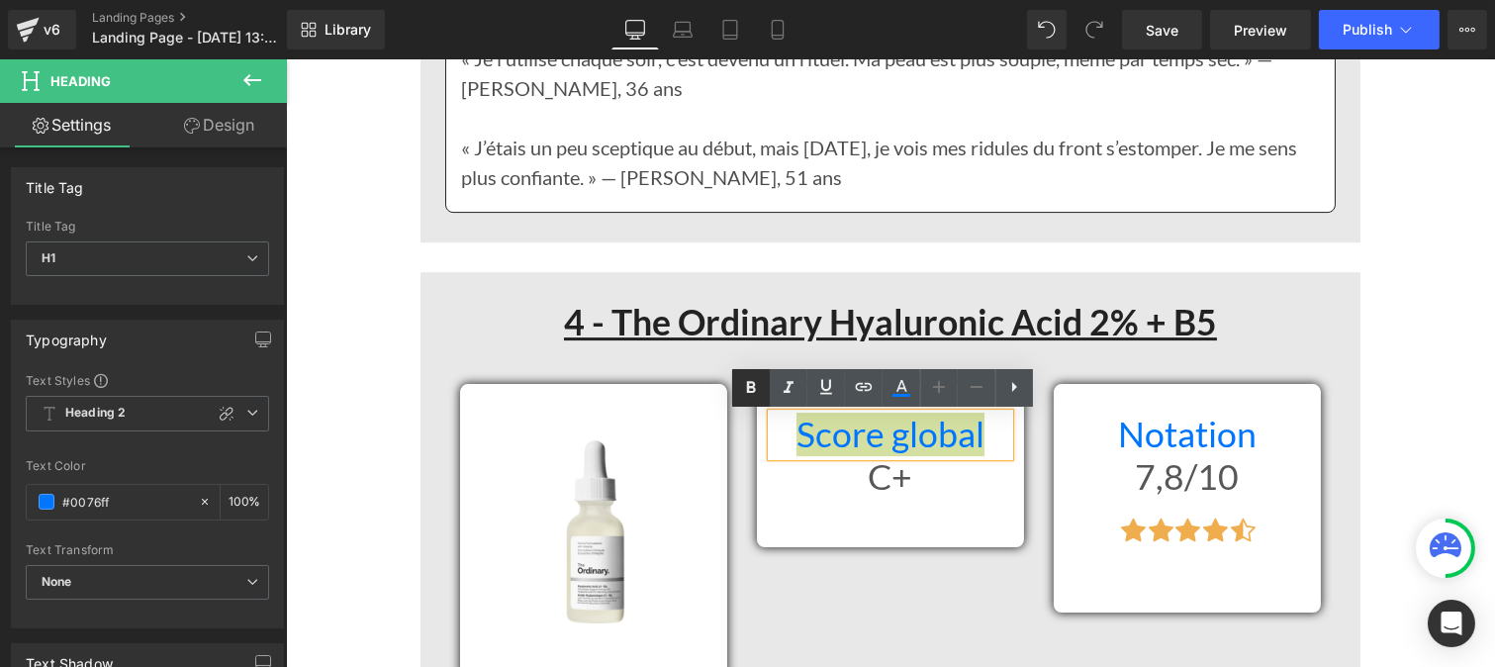
click at [734, 384] on link at bounding box center [751, 388] width 38 height 38
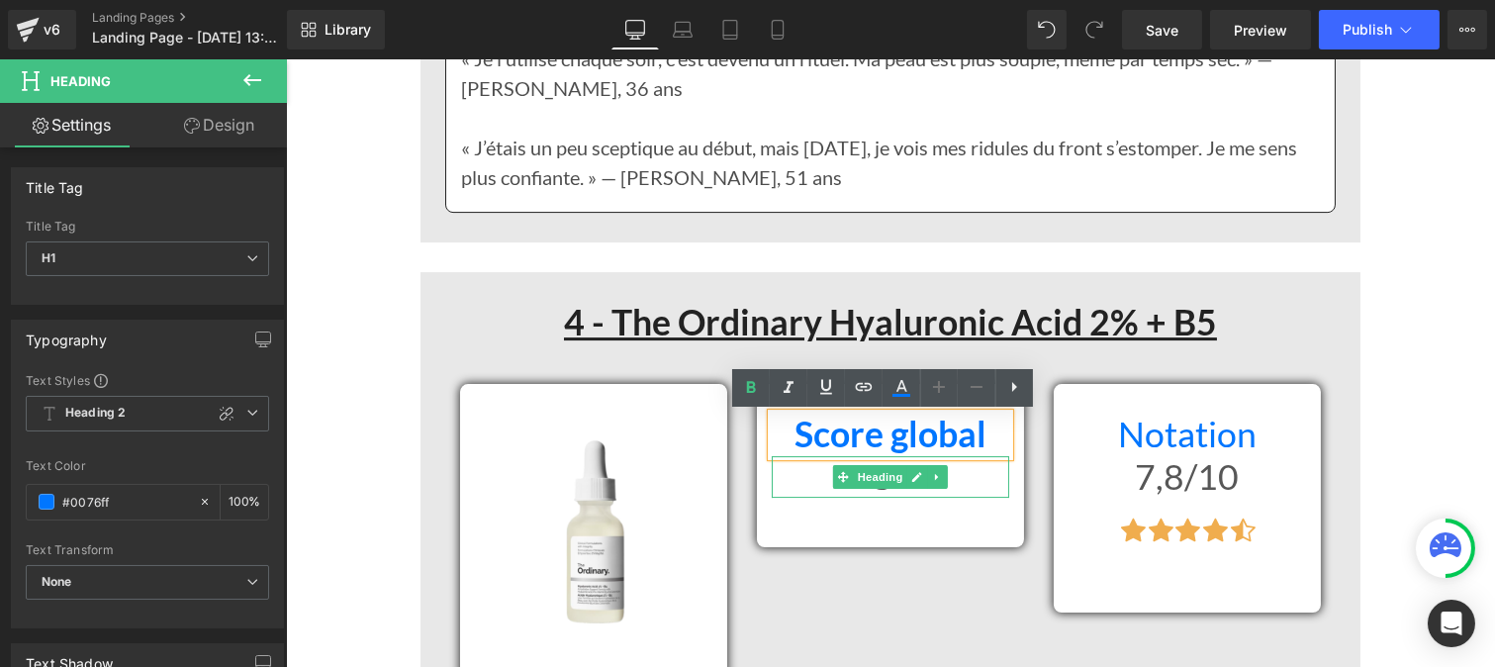
click at [853, 485] on span "Heading" at bounding box center [879, 477] width 53 height 24
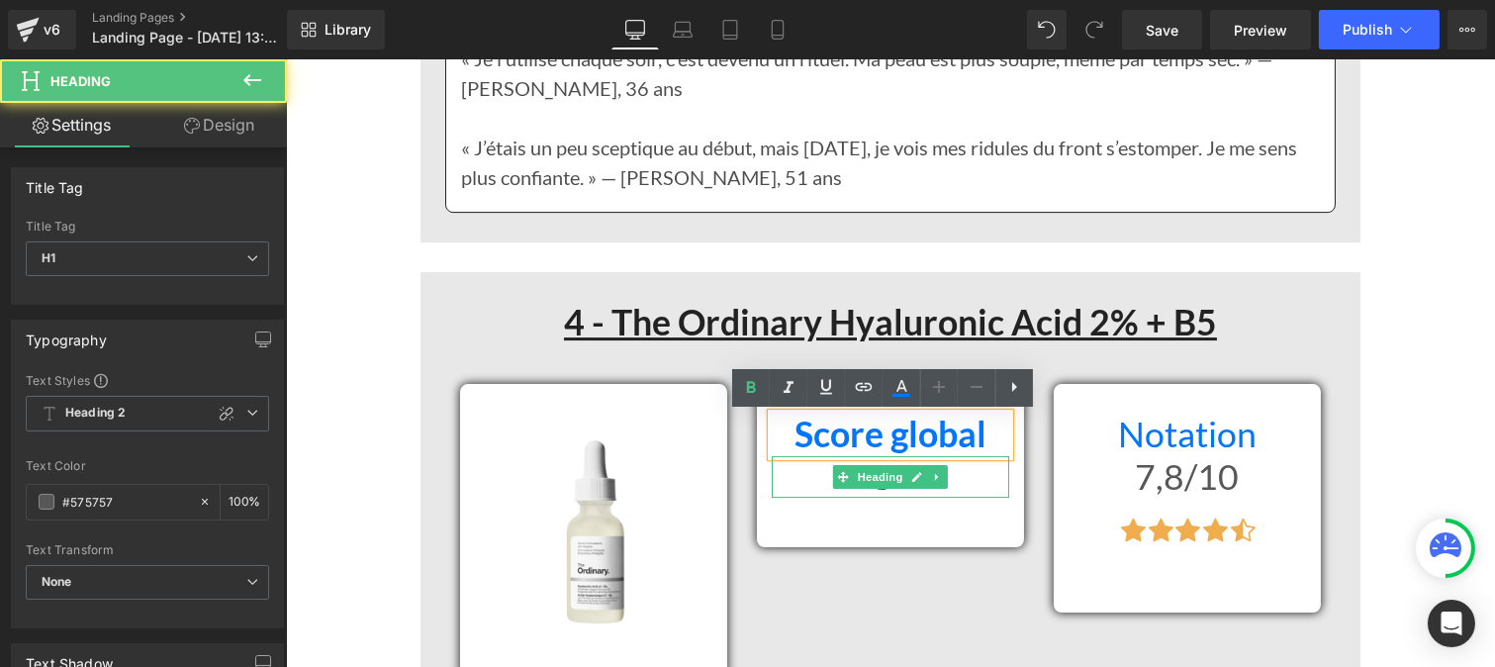
click at [796, 472] on h1 "C+" at bounding box center [889, 477] width 237 height 43
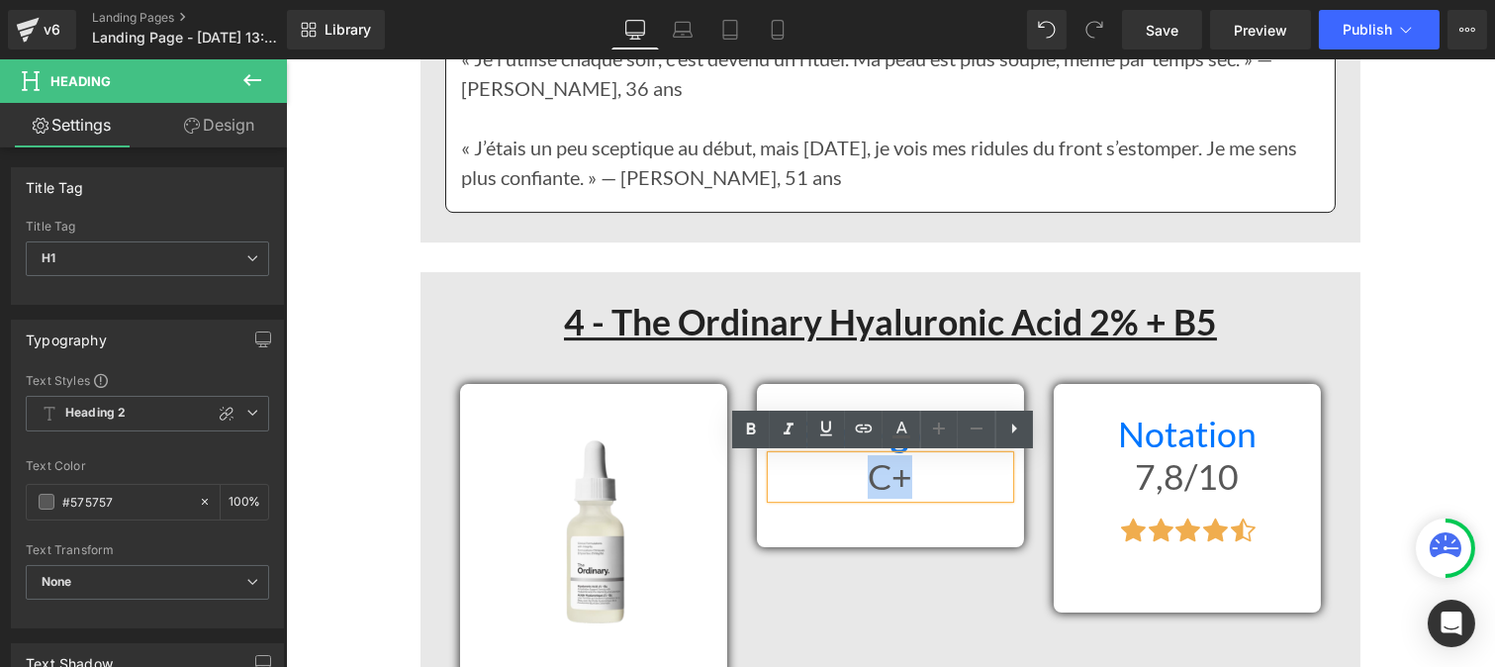
click at [929, 498] on h1 "C+" at bounding box center [889, 477] width 237 height 43
click at [752, 440] on icon at bounding box center [751, 429] width 24 height 24
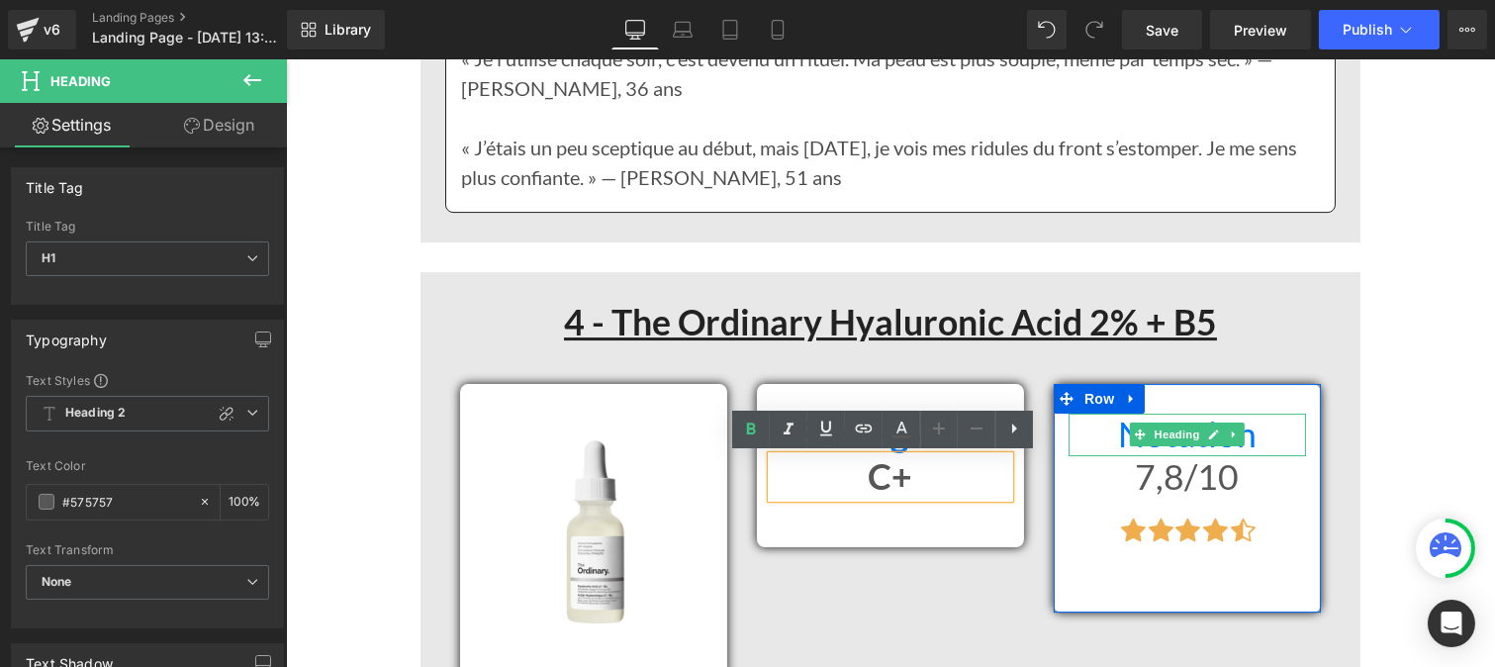
click at [1094, 433] on h1 "Notation" at bounding box center [1185, 435] width 237 height 43
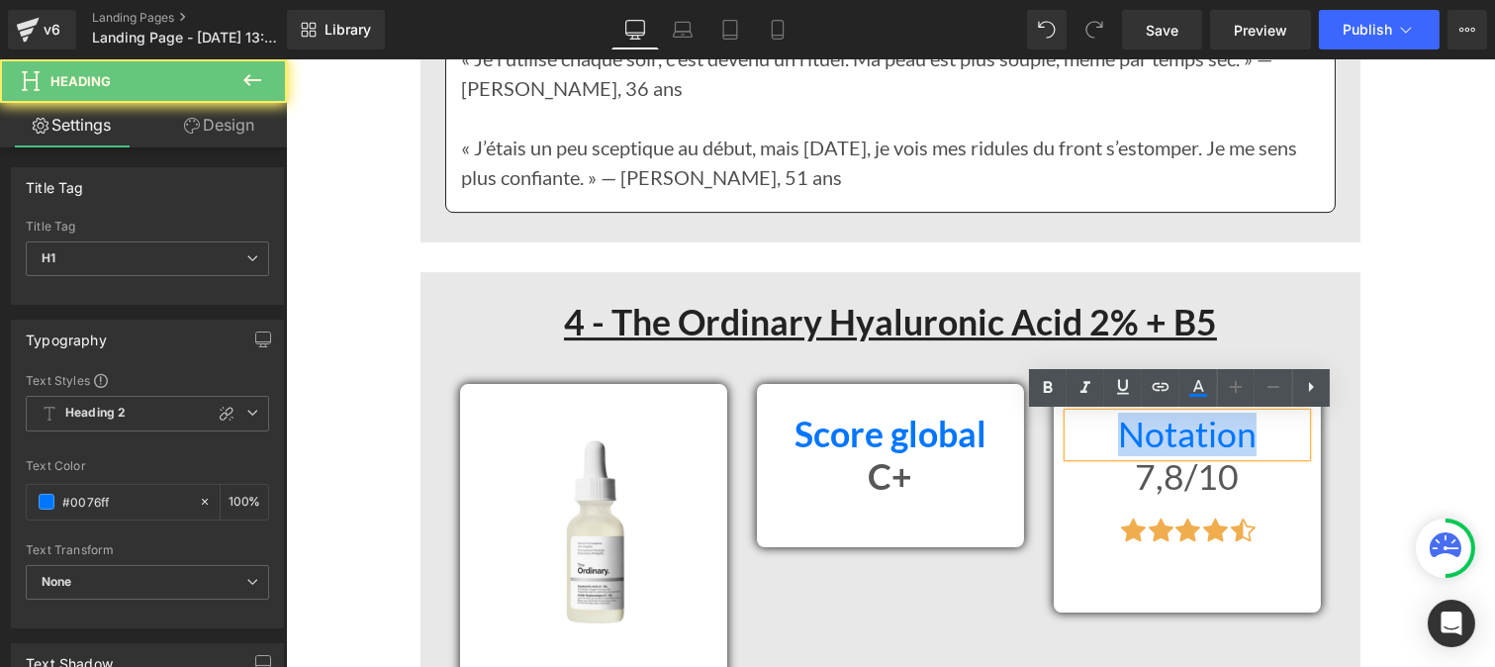
drag, startPoint x: 1224, startPoint y: 436, endPoint x: 1240, endPoint y: 437, distance: 15.9
click at [1240, 437] on h1 "Notation" at bounding box center [1185, 435] width 237 height 43
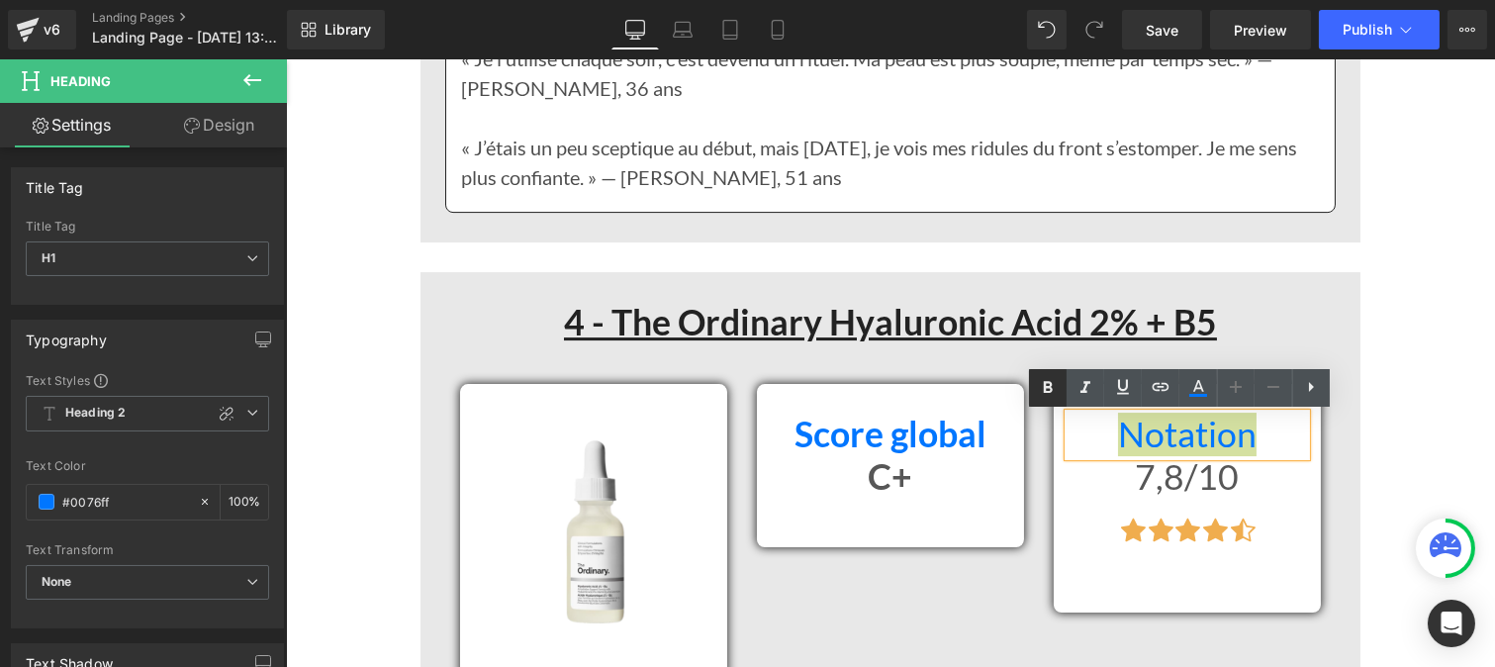
click at [1046, 380] on icon at bounding box center [1048, 388] width 24 height 24
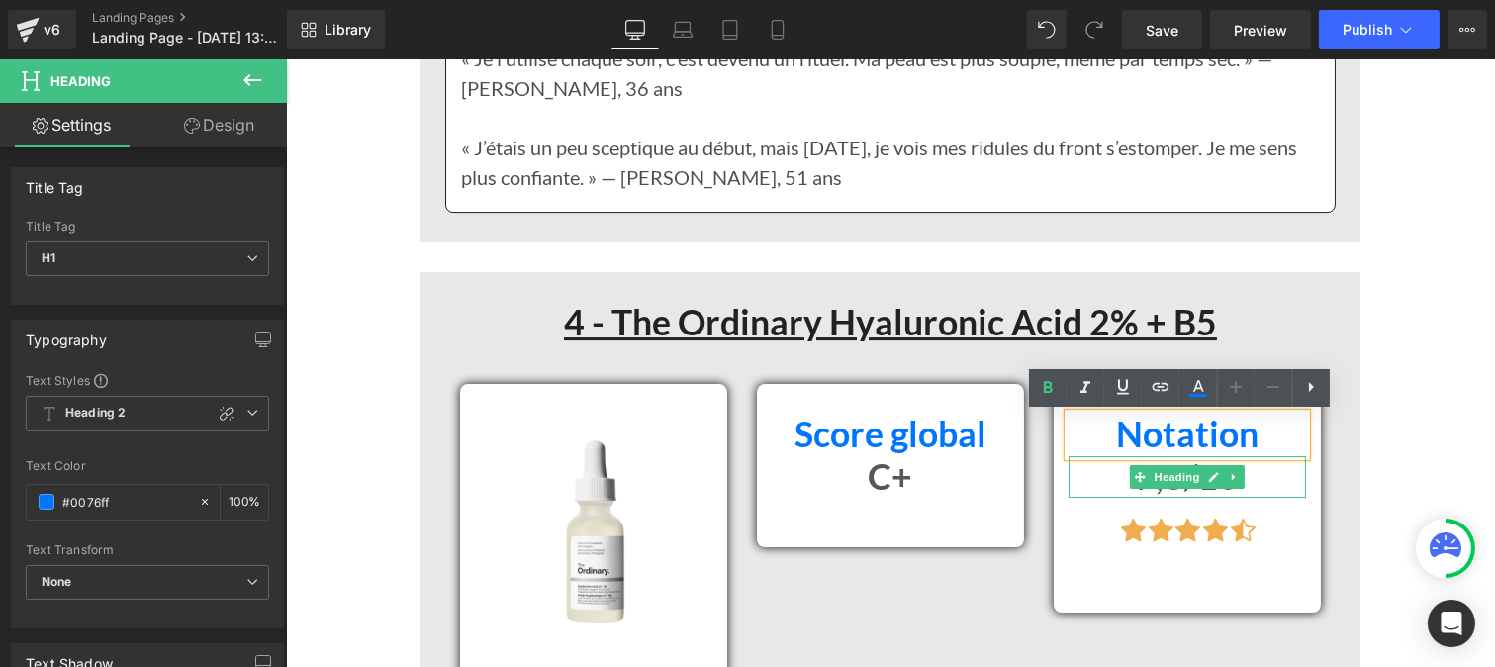
click at [1123, 491] on h1 "7,8/10" at bounding box center [1185, 477] width 237 height 43
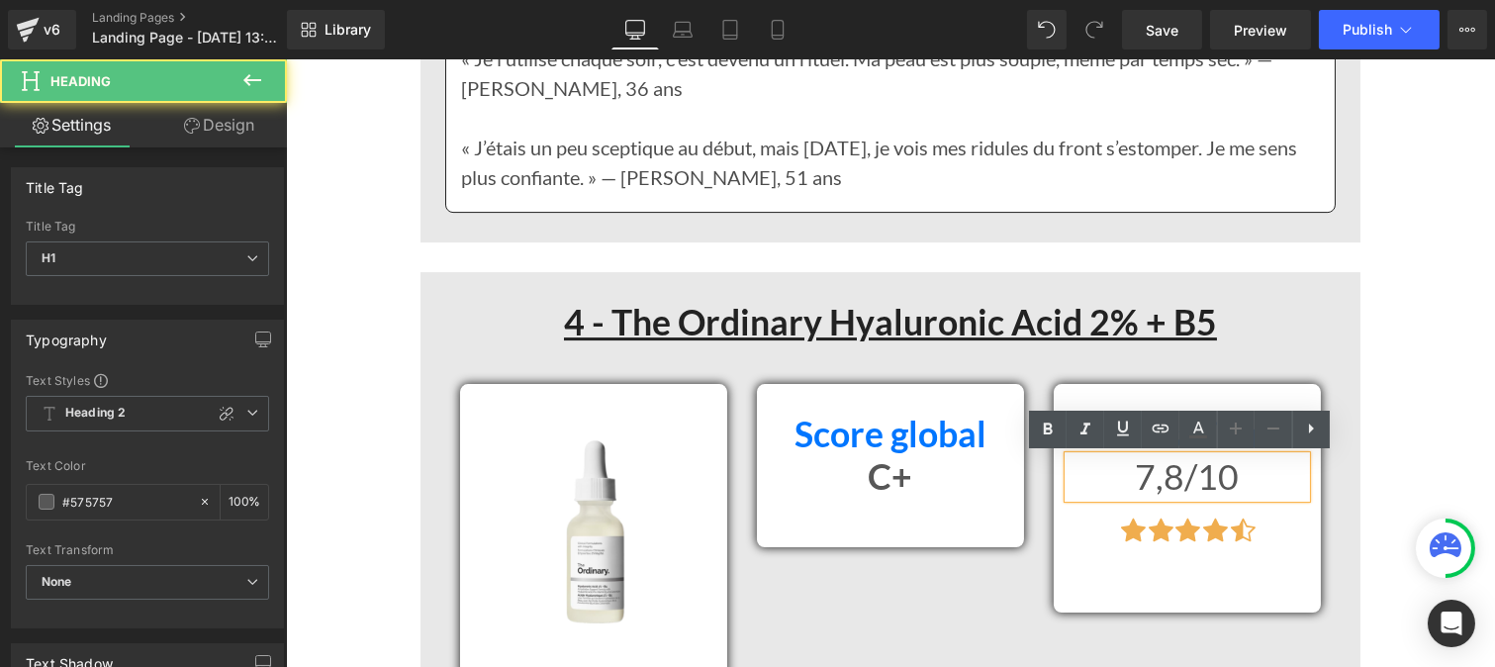
click at [1114, 486] on h1 "7,8/10" at bounding box center [1185, 477] width 237 height 43
drag, startPoint x: 1114, startPoint y: 486, endPoint x: 1223, endPoint y: 486, distance: 108.8
click at [1223, 486] on h1 "7,8/10" at bounding box center [1185, 477] width 237 height 43
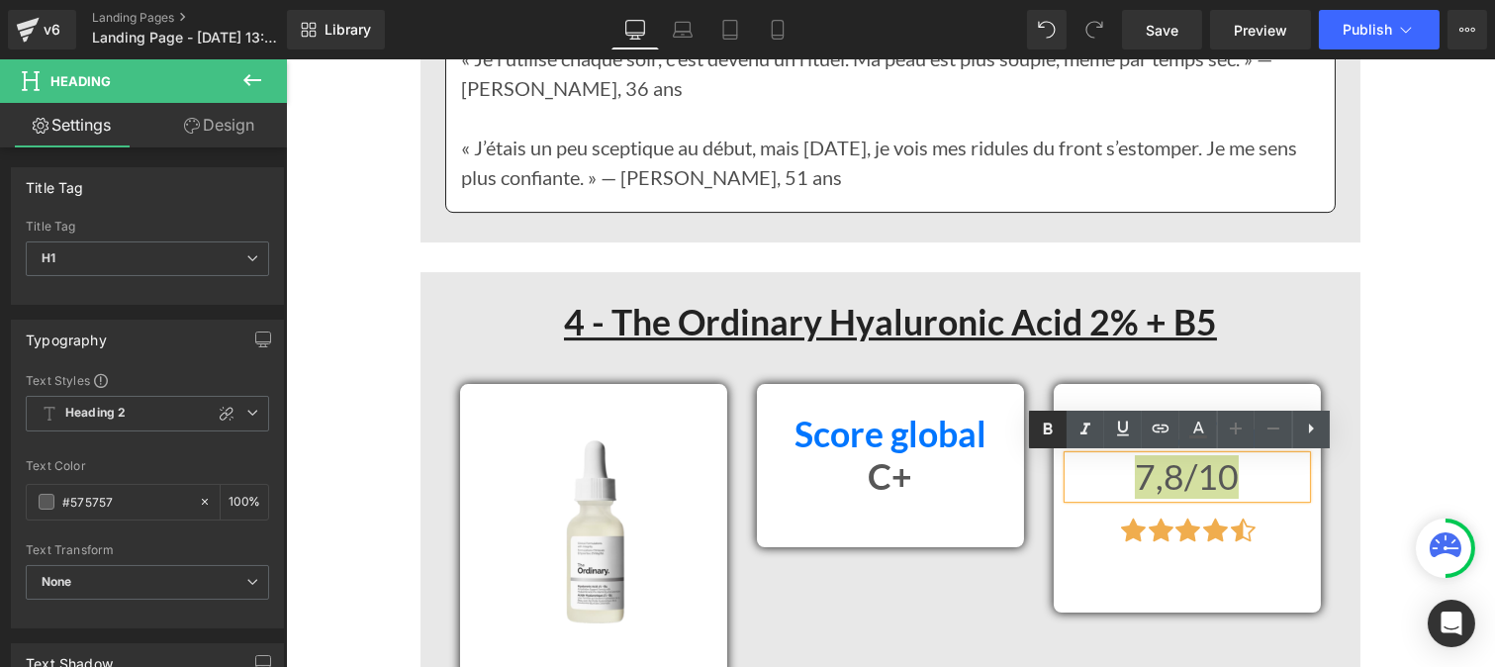
click at [1044, 433] on icon at bounding box center [1048, 429] width 9 height 12
click at [1161, 25] on span "Save" at bounding box center [1162, 30] width 33 height 21
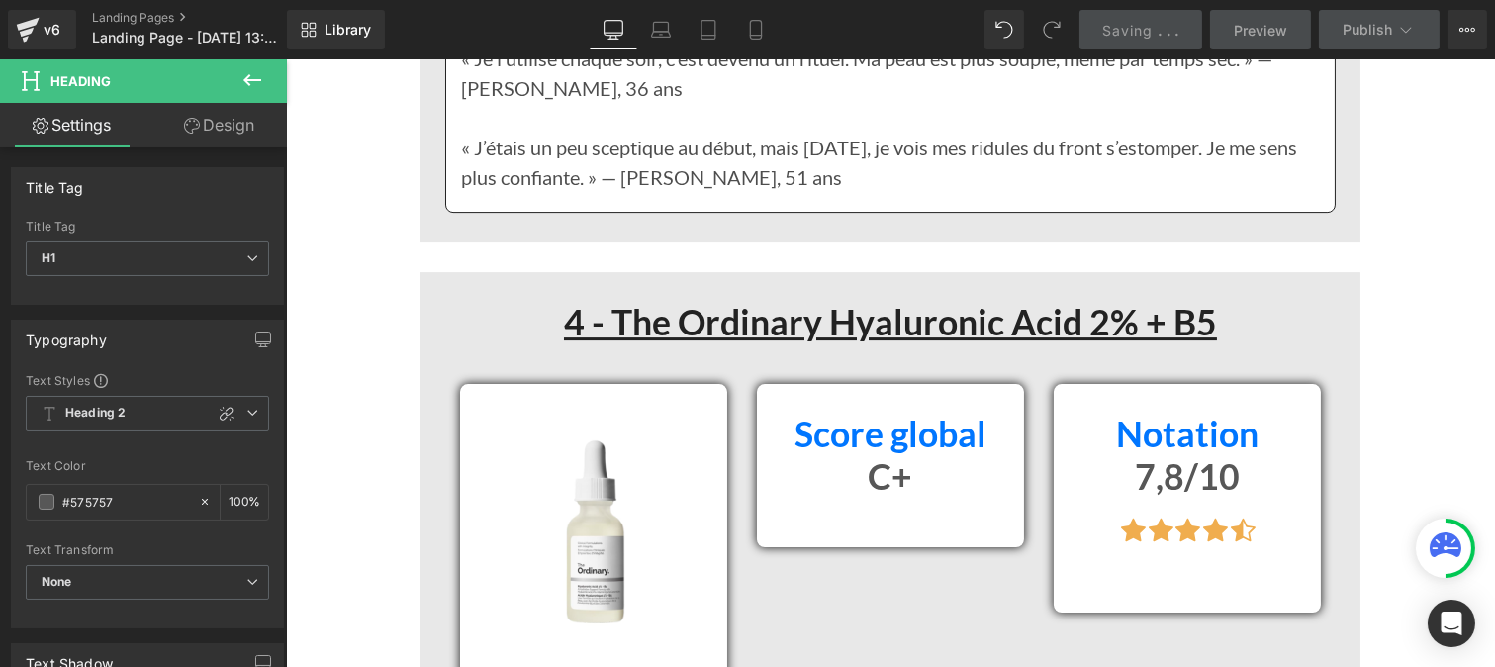
scroll to position [12417, 0]
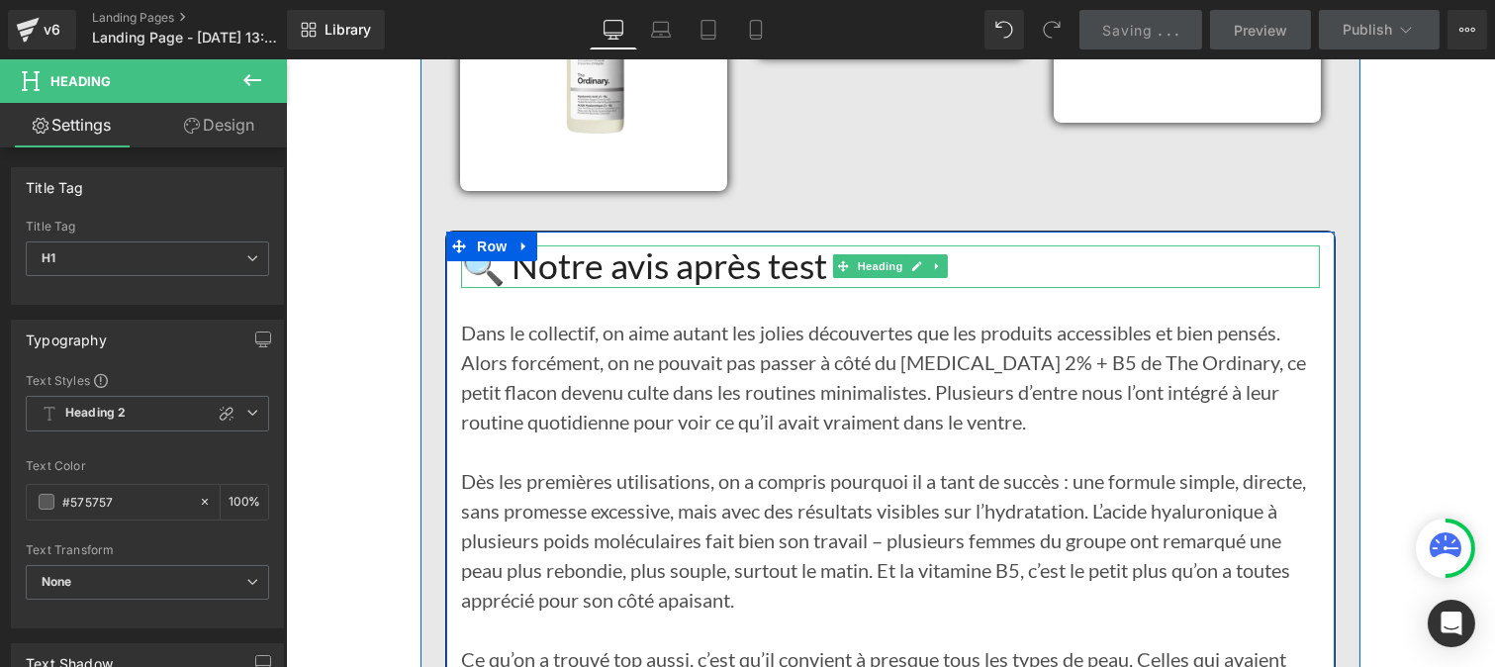
click at [634, 264] on h1 "🔍 Notre avis après test" at bounding box center [889, 266] width 859 height 43
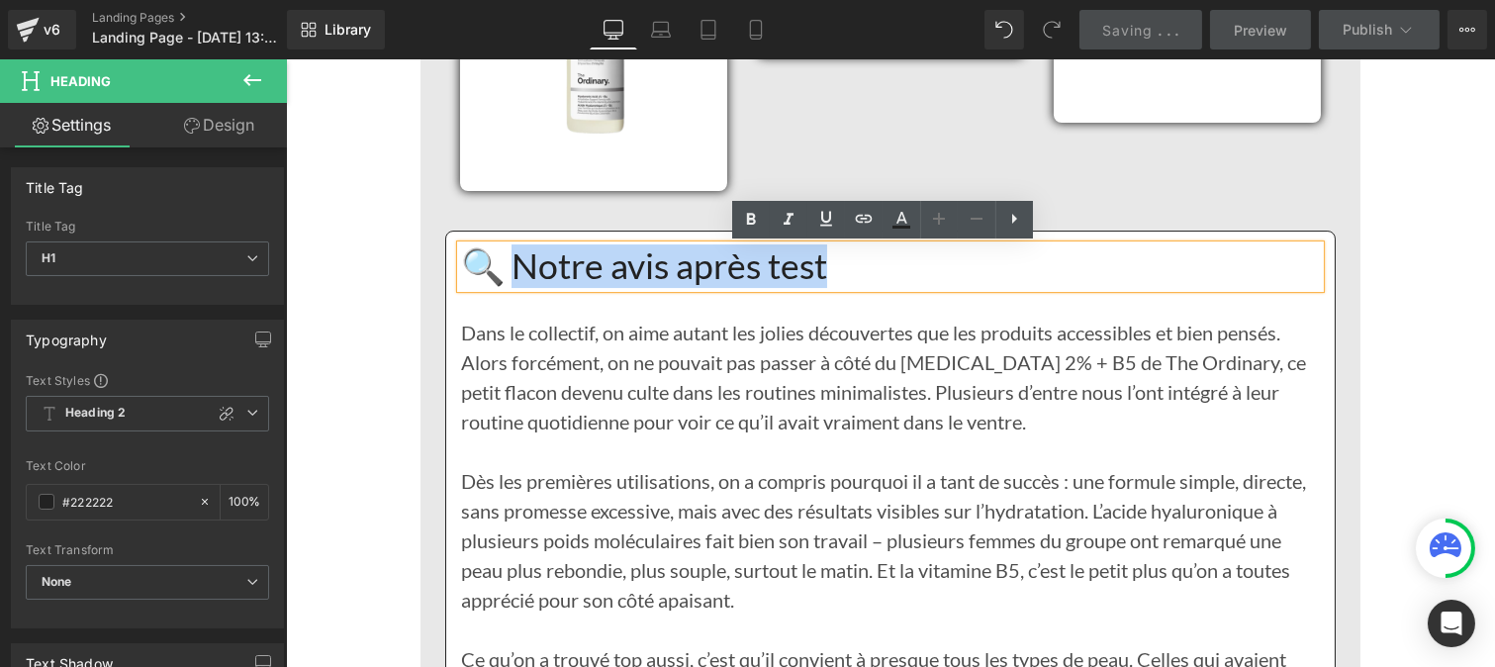
drag, startPoint x: 838, startPoint y: 275, endPoint x: 510, endPoint y: 257, distance: 327.9
click at [510, 257] on h1 "🔍 Notre avis après test" at bounding box center [889, 266] width 859 height 43
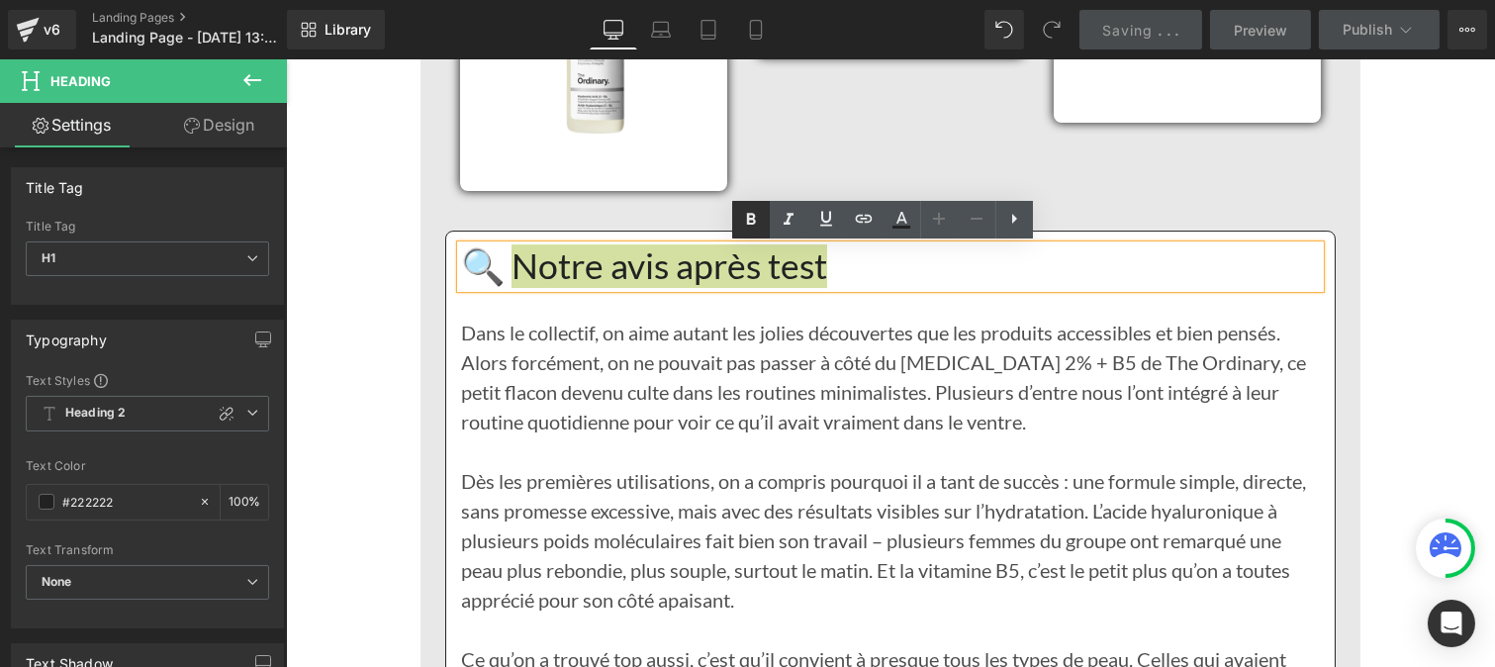
click at [754, 223] on icon at bounding box center [751, 220] width 9 height 12
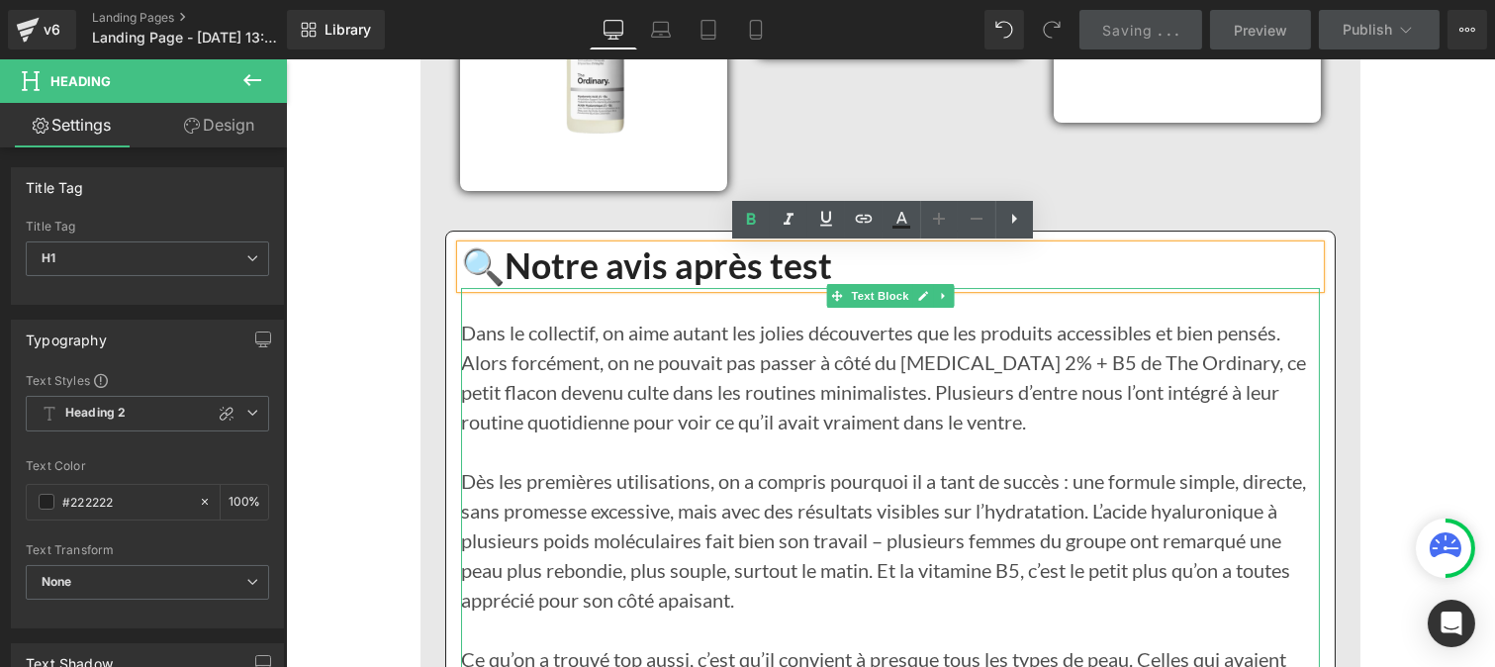
click at [531, 437] on div at bounding box center [889, 451] width 859 height 30
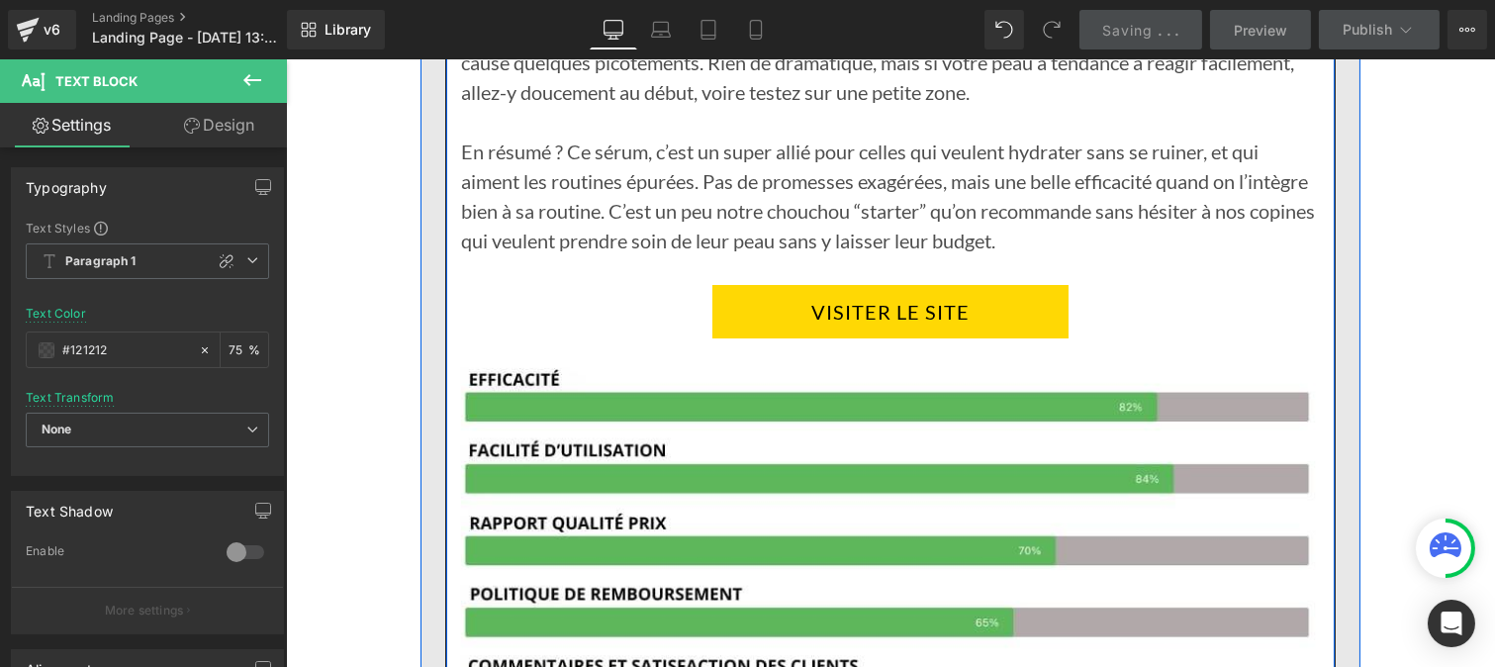
scroll to position [13341, 0]
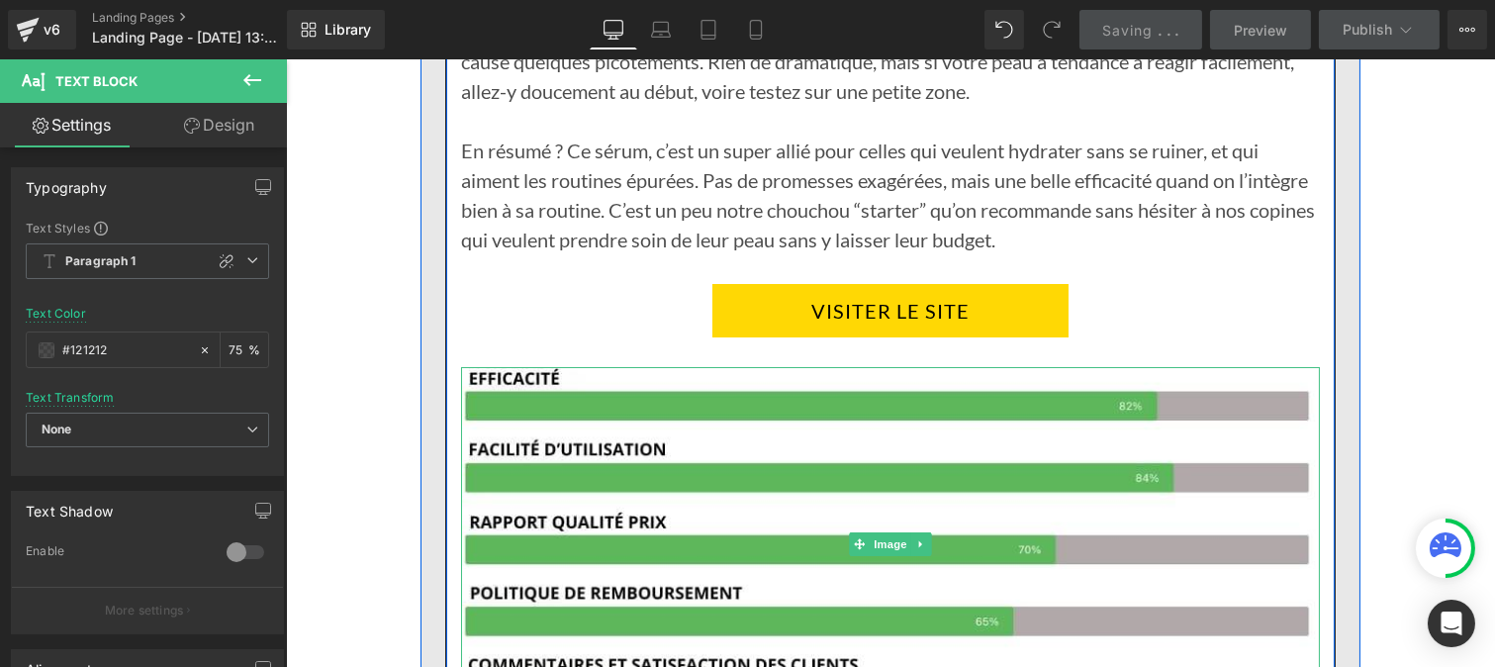
click at [754, 443] on img at bounding box center [889, 544] width 859 height 354
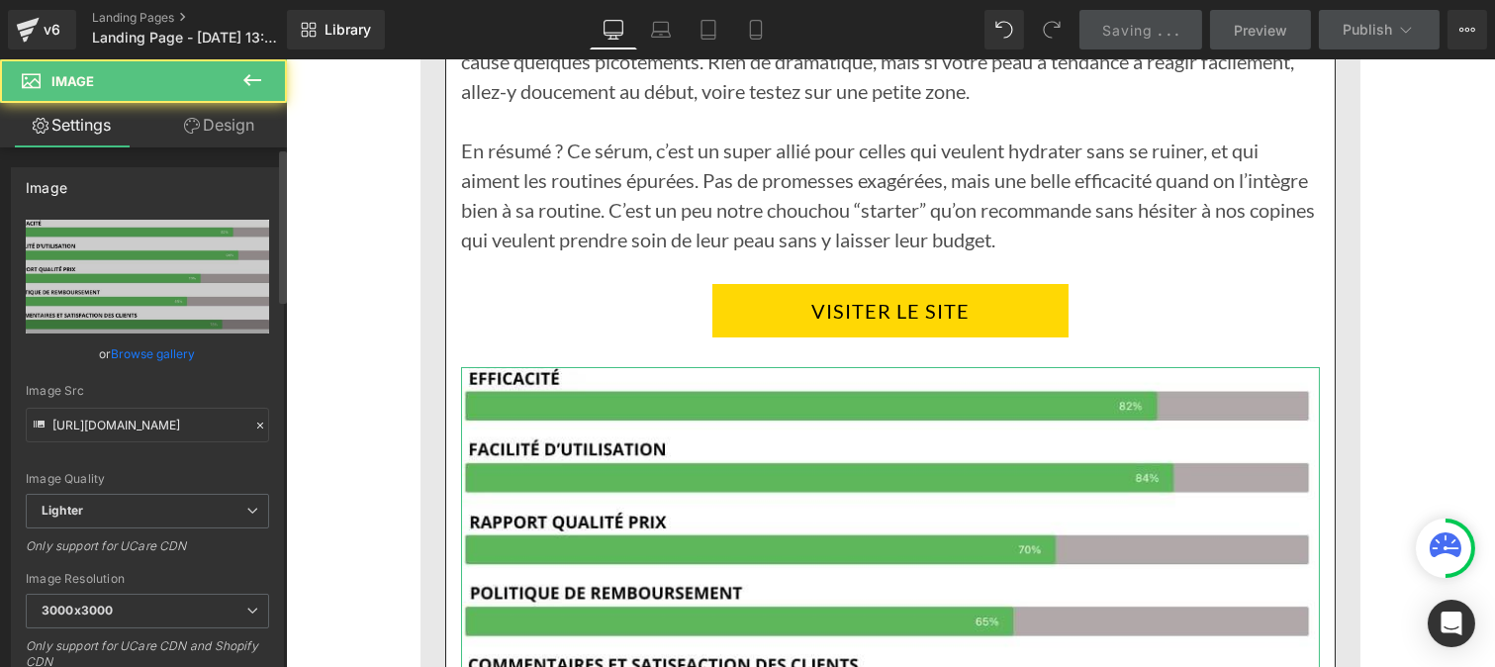
click at [253, 418] on icon at bounding box center [260, 425] width 14 height 14
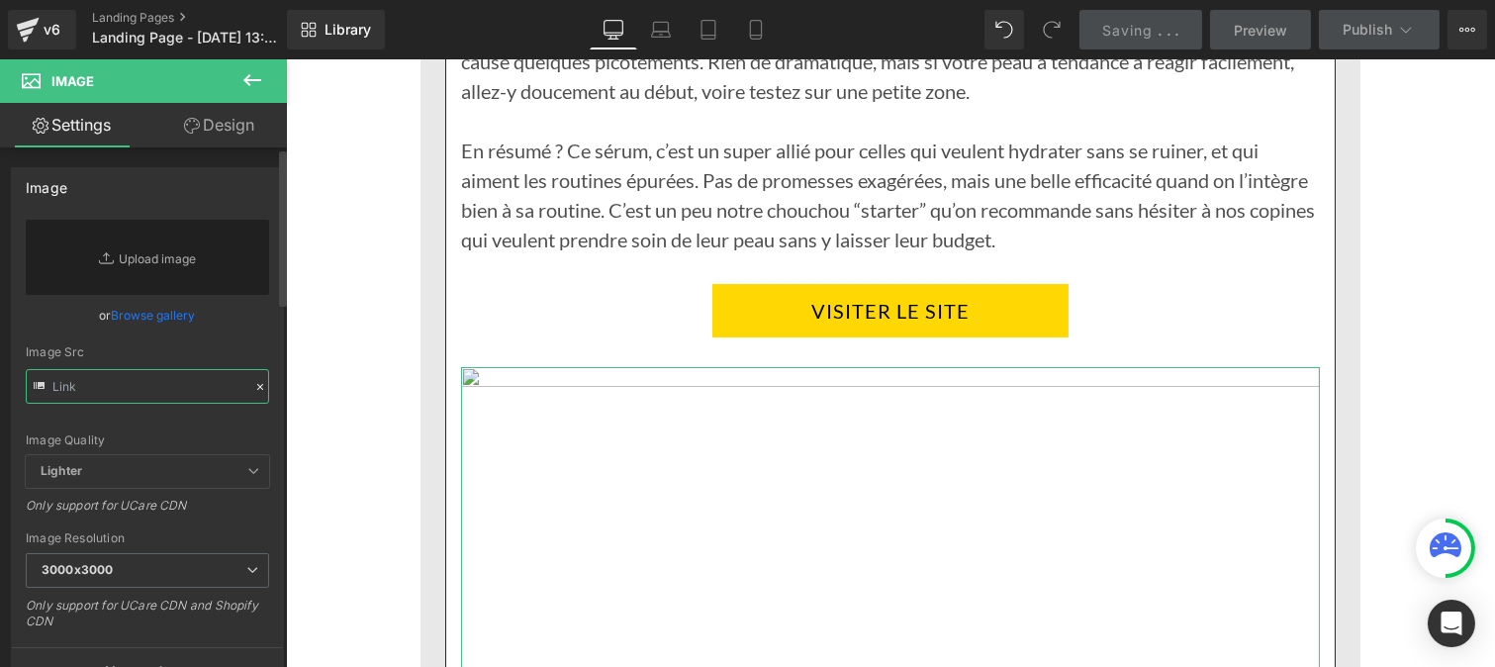
click at [134, 383] on input "text" at bounding box center [147, 386] width 243 height 35
paste input "[URL][DOMAIN_NAME]"
type input "[URL][DOMAIN_NAME]"
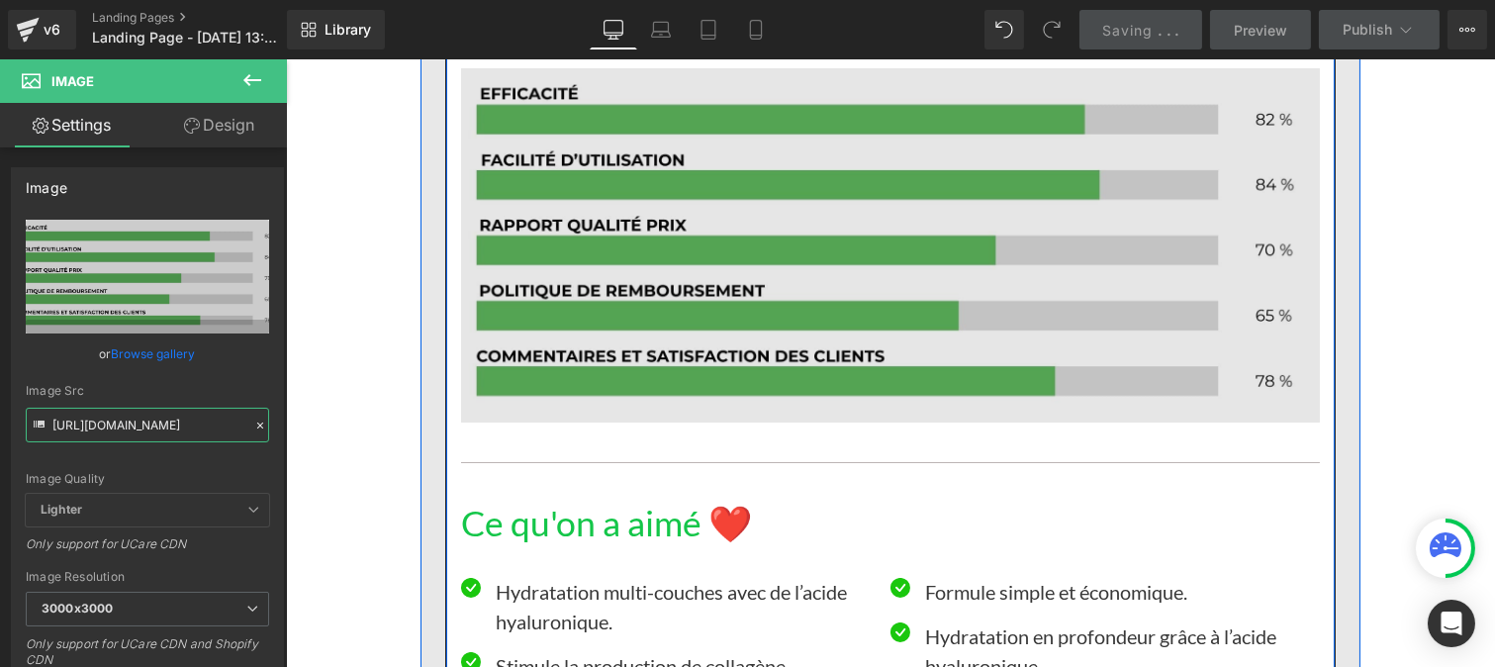
scroll to position [13754, 0]
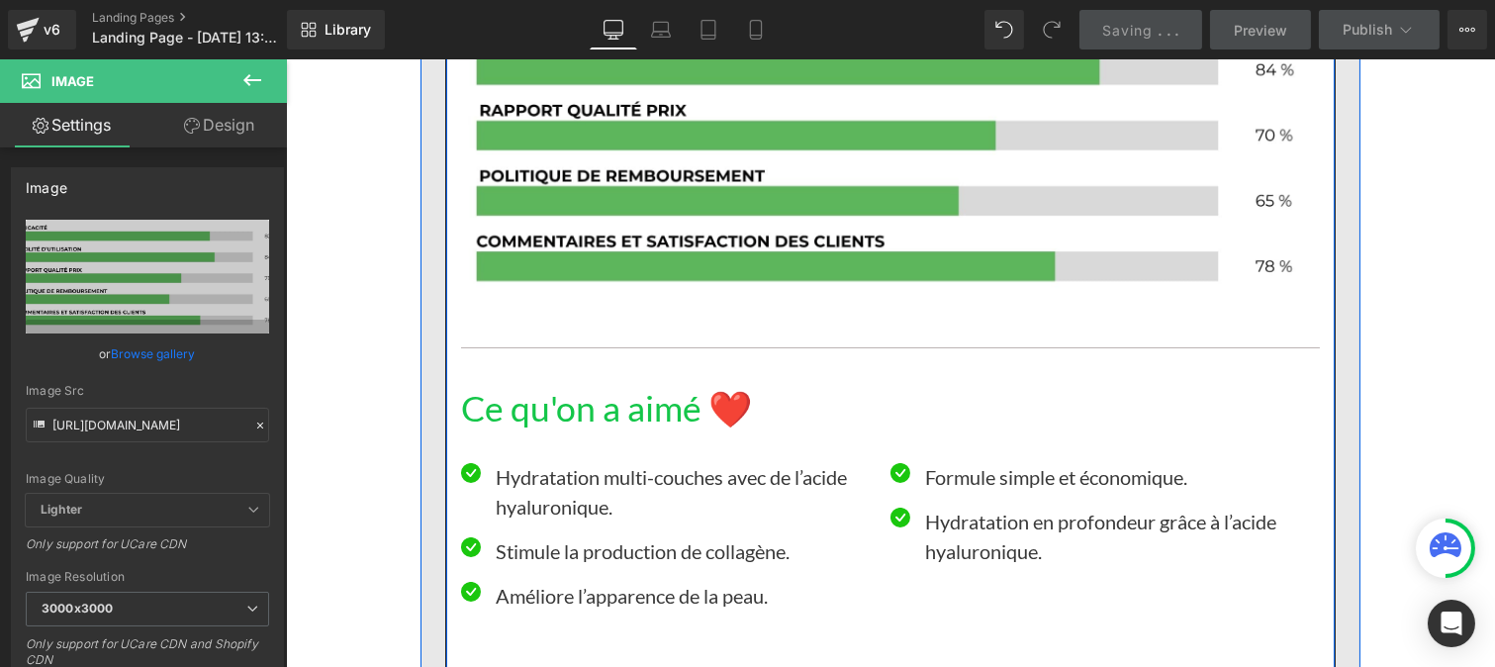
click at [641, 388] on h1 "Ce qu'on a aimé ❤️" at bounding box center [889, 409] width 859 height 43
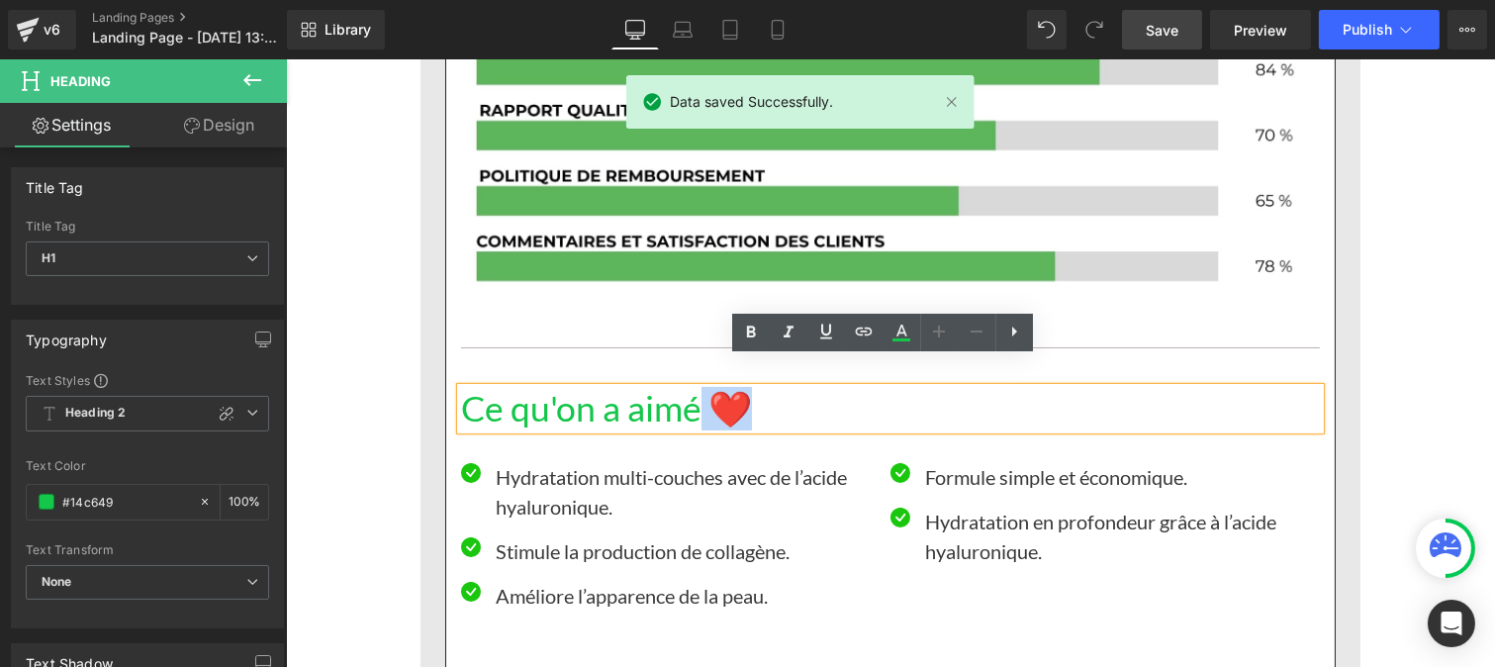
drag, startPoint x: 691, startPoint y: 384, endPoint x: 450, endPoint y: 389, distance: 240.4
click at [460, 389] on div "Ce qu'on a aimé ❤️" at bounding box center [889, 409] width 859 height 43
click at [694, 394] on h1 "Ce qu'on a aimé ❤️" at bounding box center [889, 409] width 859 height 43
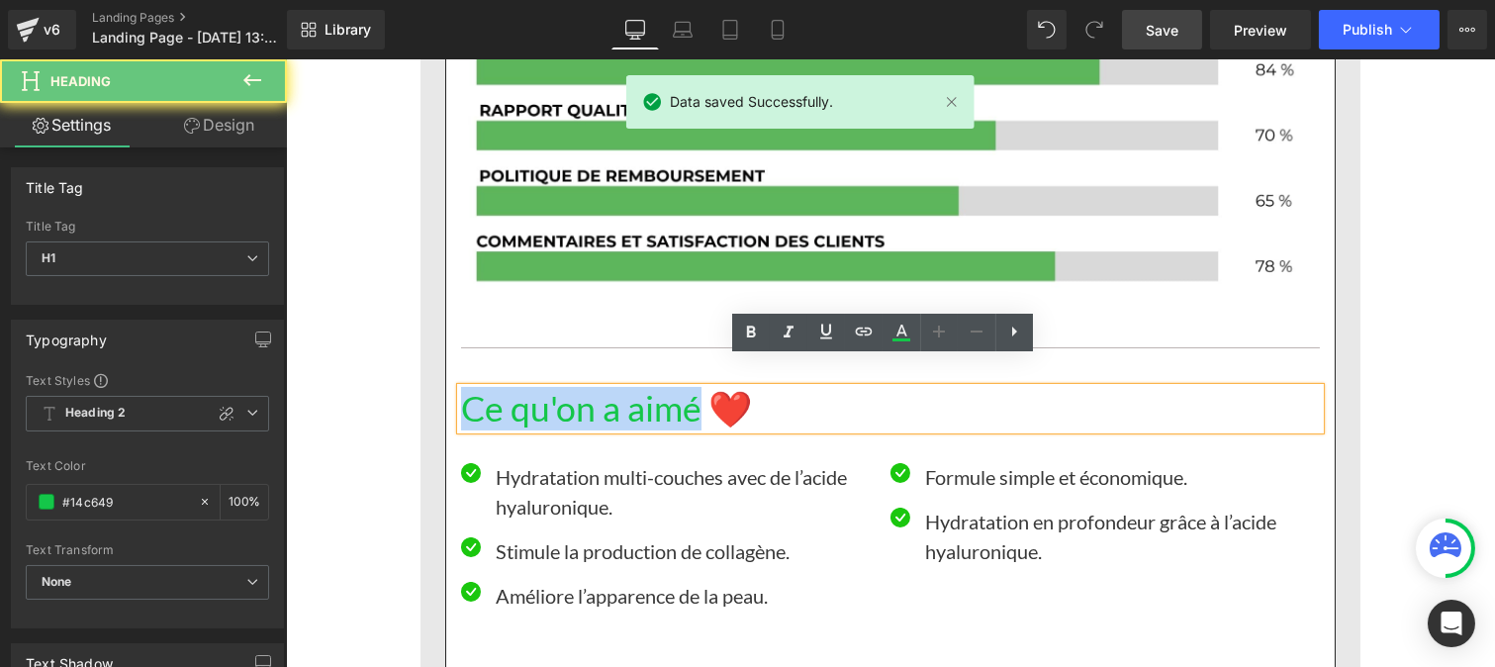
drag, startPoint x: 522, startPoint y: 380, endPoint x: 460, endPoint y: 382, distance: 62.4
click at [460, 388] on h1 "Ce qu'on a aimé ❤️" at bounding box center [889, 409] width 859 height 43
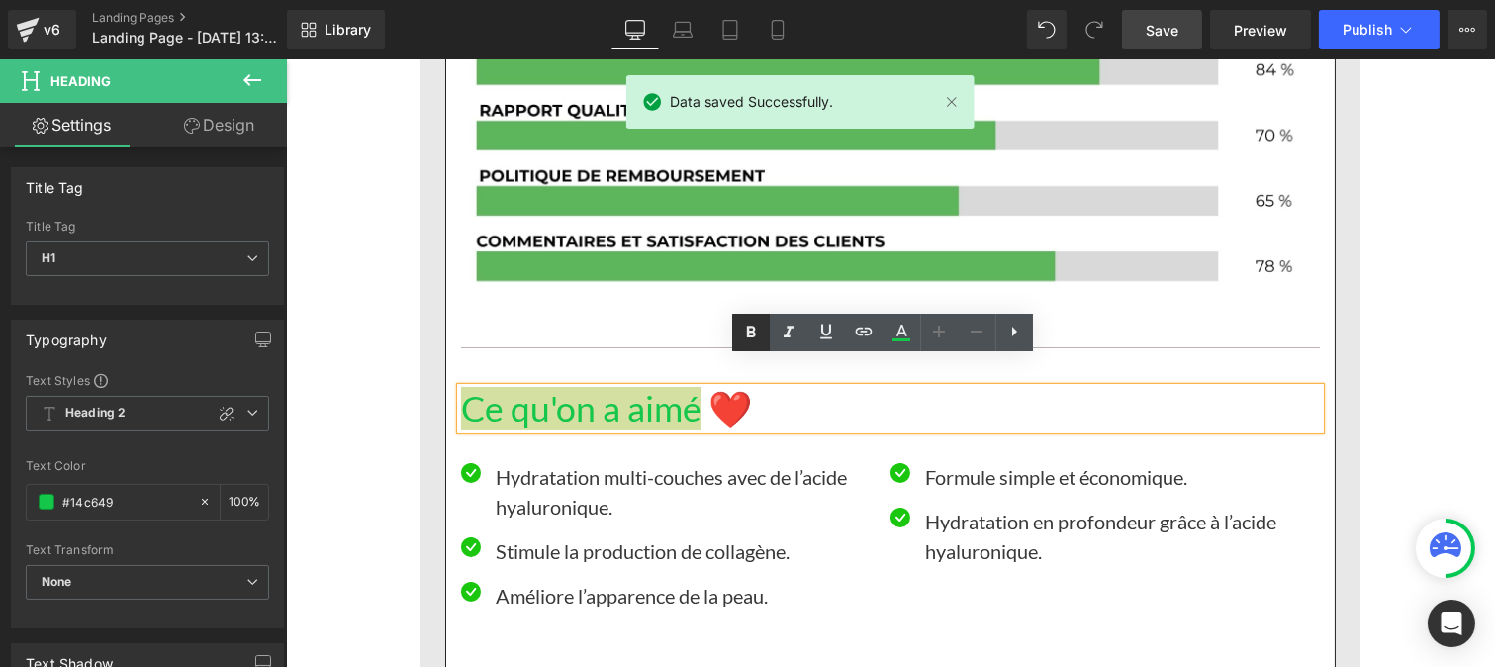
click at [743, 323] on icon at bounding box center [751, 333] width 24 height 24
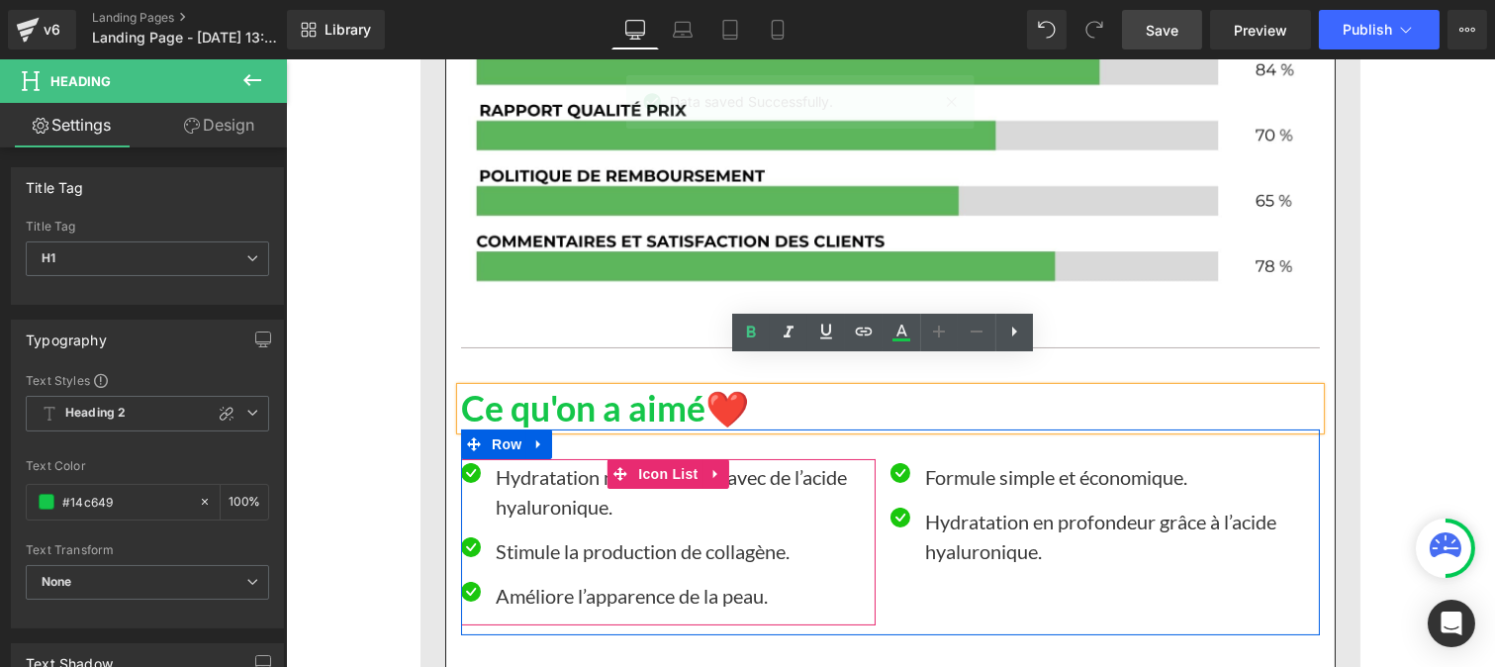
scroll to position [13856, 0]
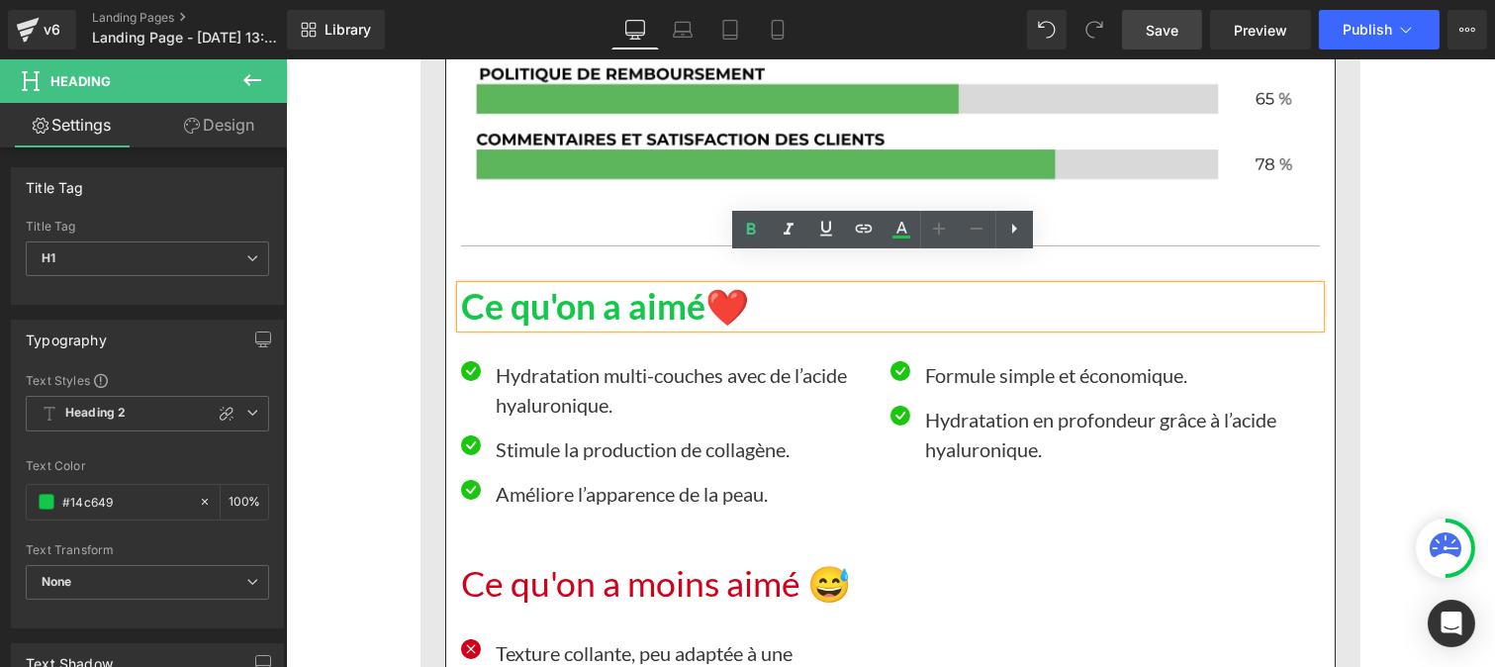
click at [656, 563] on h1 "Ce qu'on a moins aimé 😅" at bounding box center [889, 584] width 859 height 43
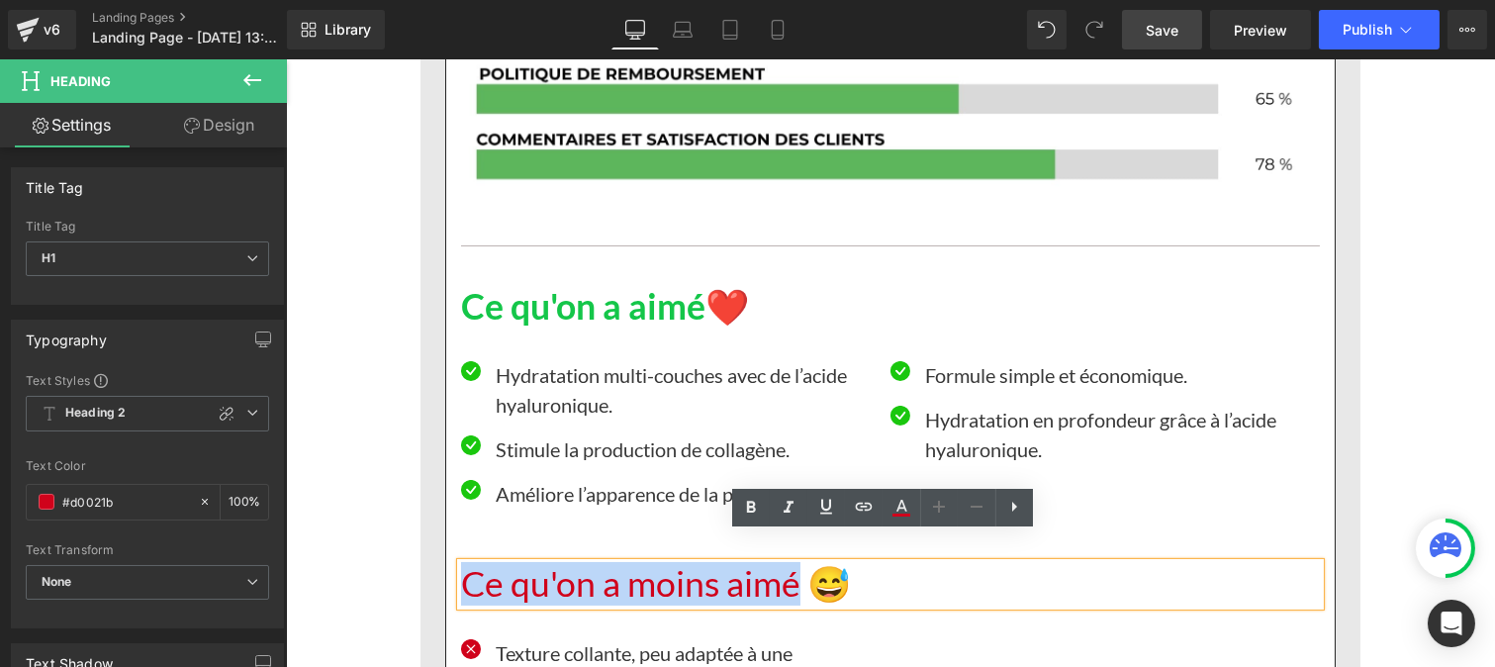
drag, startPoint x: 792, startPoint y: 557, endPoint x: 459, endPoint y: 555, distance: 333.4
click at [460, 563] on h1 "Ce qu'on a moins aimé 😅" at bounding box center [889, 584] width 859 height 43
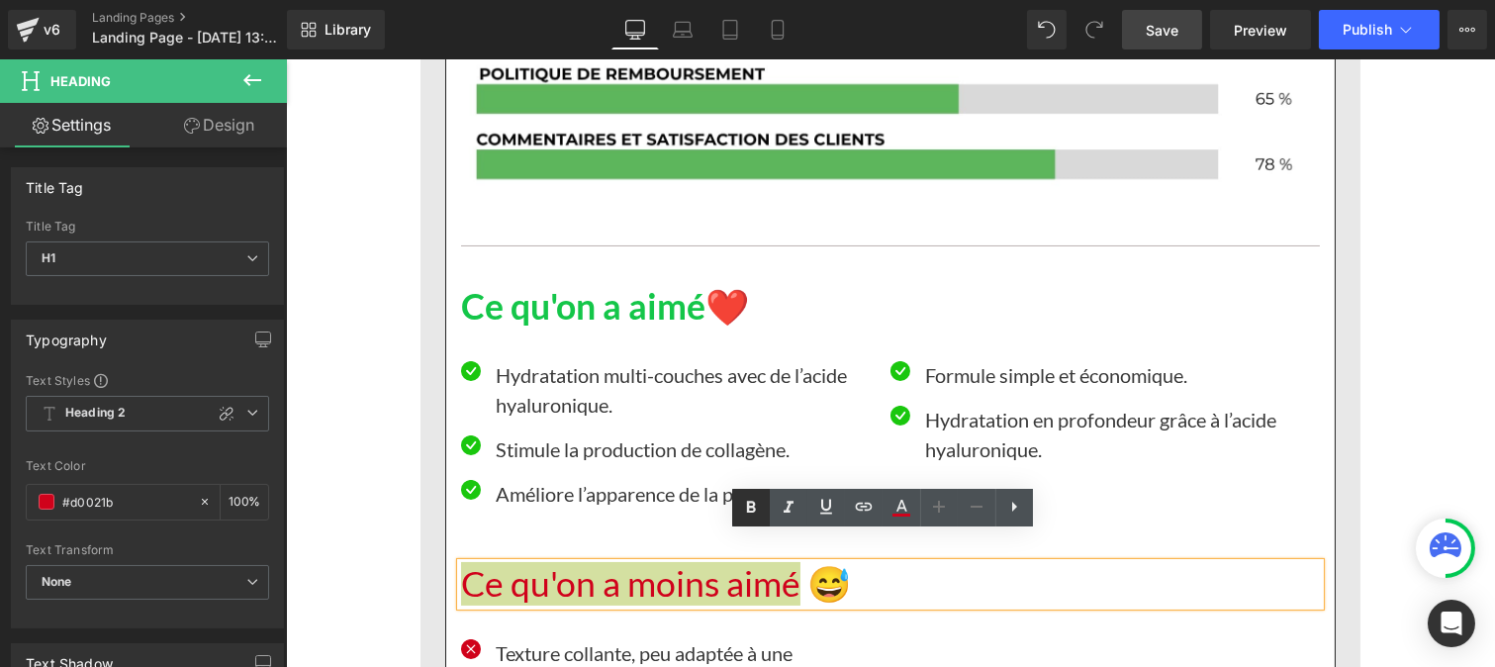
click at [758, 502] on icon at bounding box center [751, 508] width 24 height 24
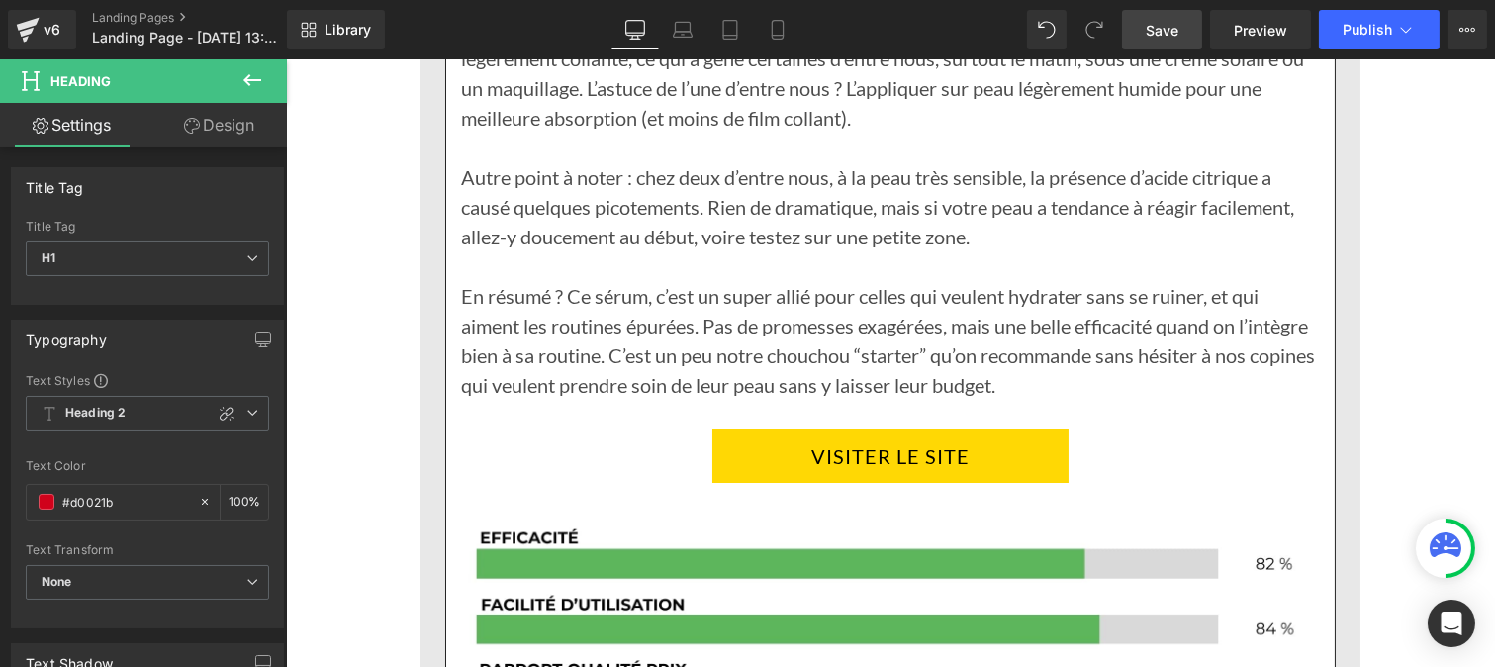
scroll to position [13113, 0]
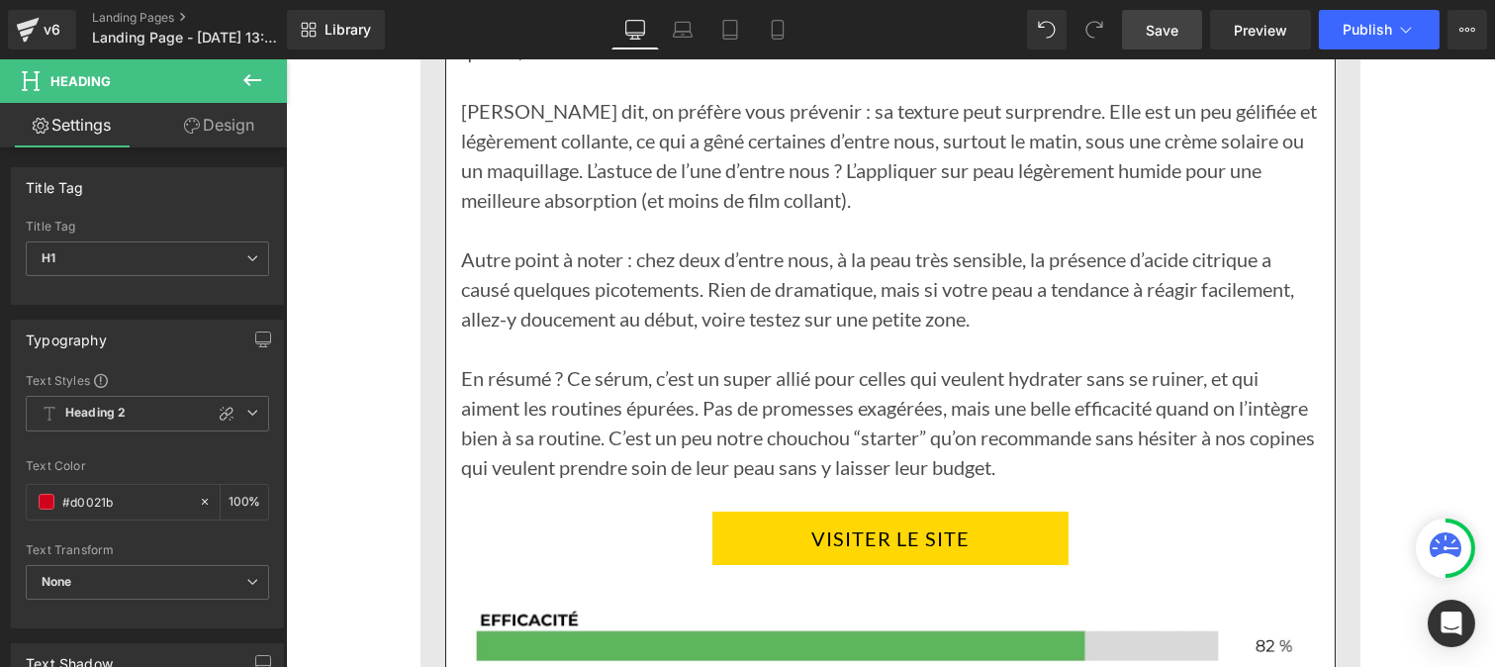
click at [558, 290] on div "Autre point à noter : chez deux d’entre nous, à la peau très sensible, la prése…" at bounding box center [889, 288] width 859 height 89
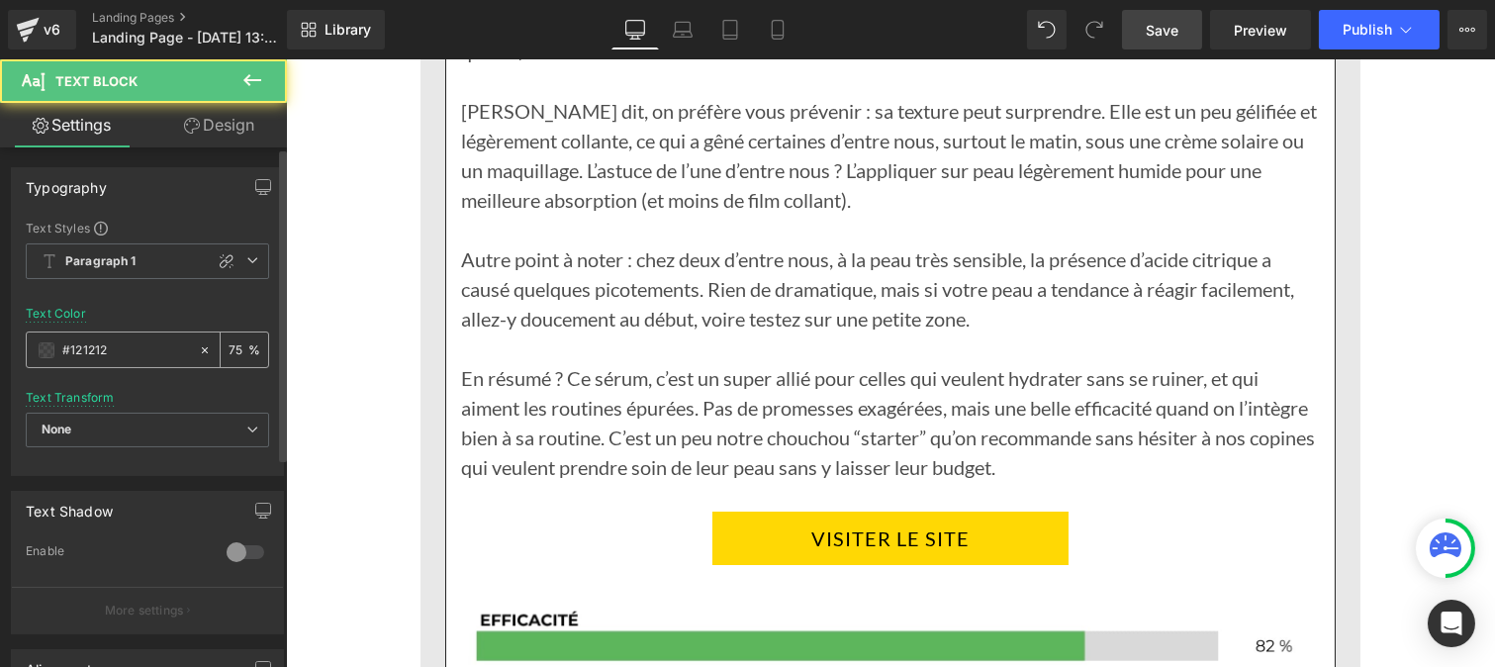
click at [127, 357] on input "#121212" at bounding box center [125, 350] width 127 height 22
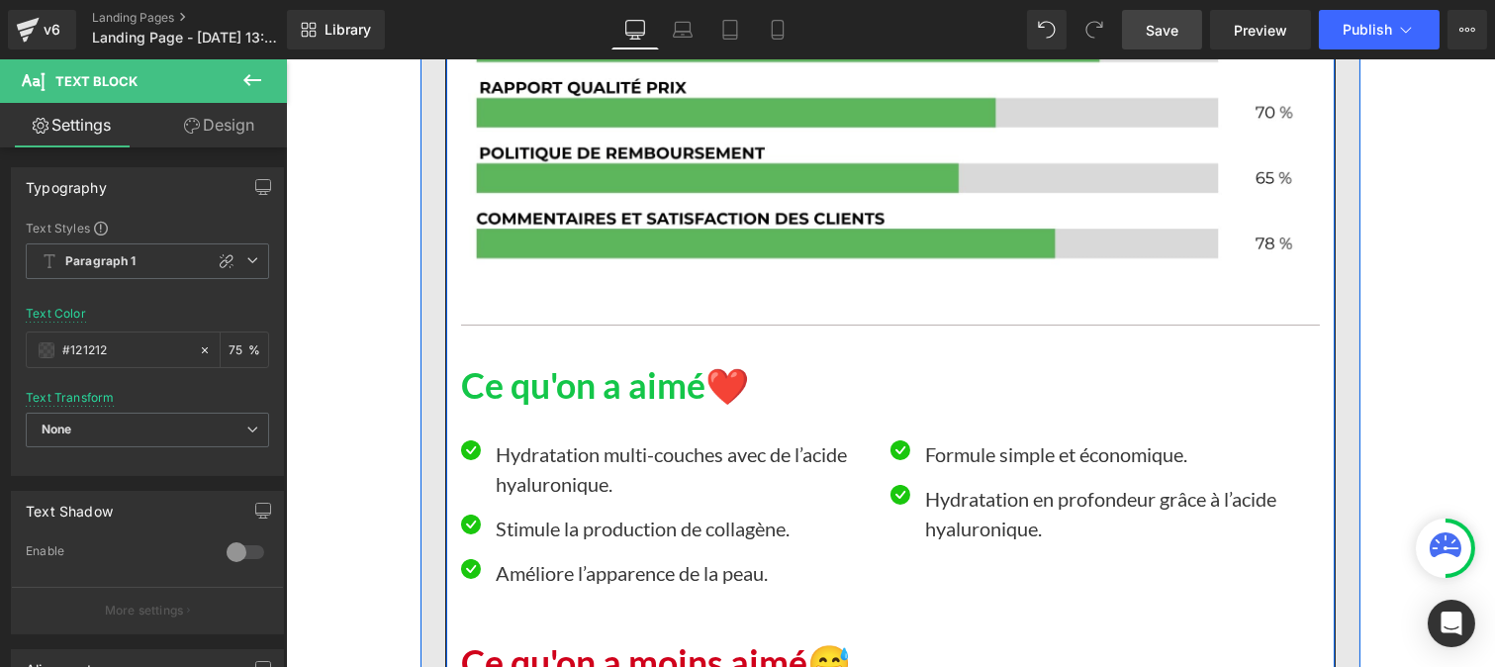
scroll to position [13778, 0]
click at [558, 468] on div "Hydratation multi-couches avec de l’acide hyaluronique. Text Block" at bounding box center [685, 467] width 380 height 59
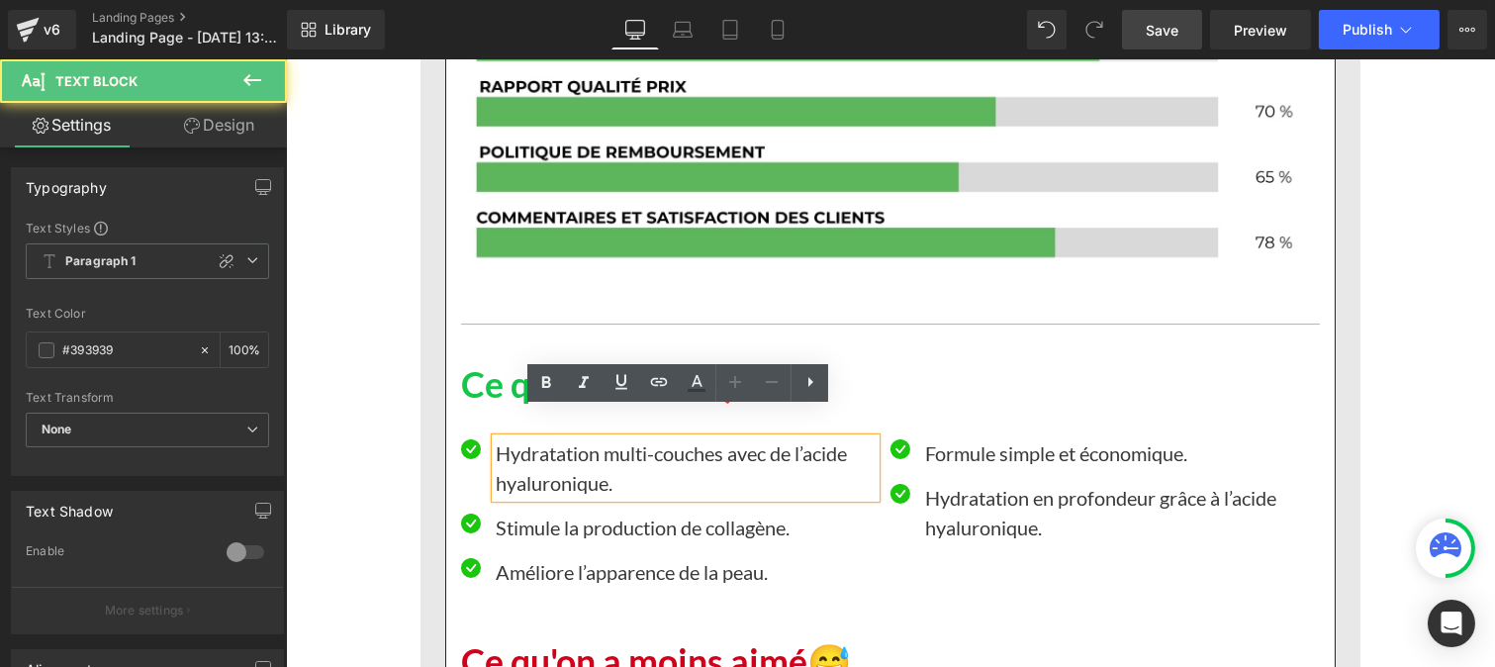
click at [530, 439] on p "Hydratation multi-couches avec de l’acide hyaluronique." at bounding box center [685, 467] width 380 height 59
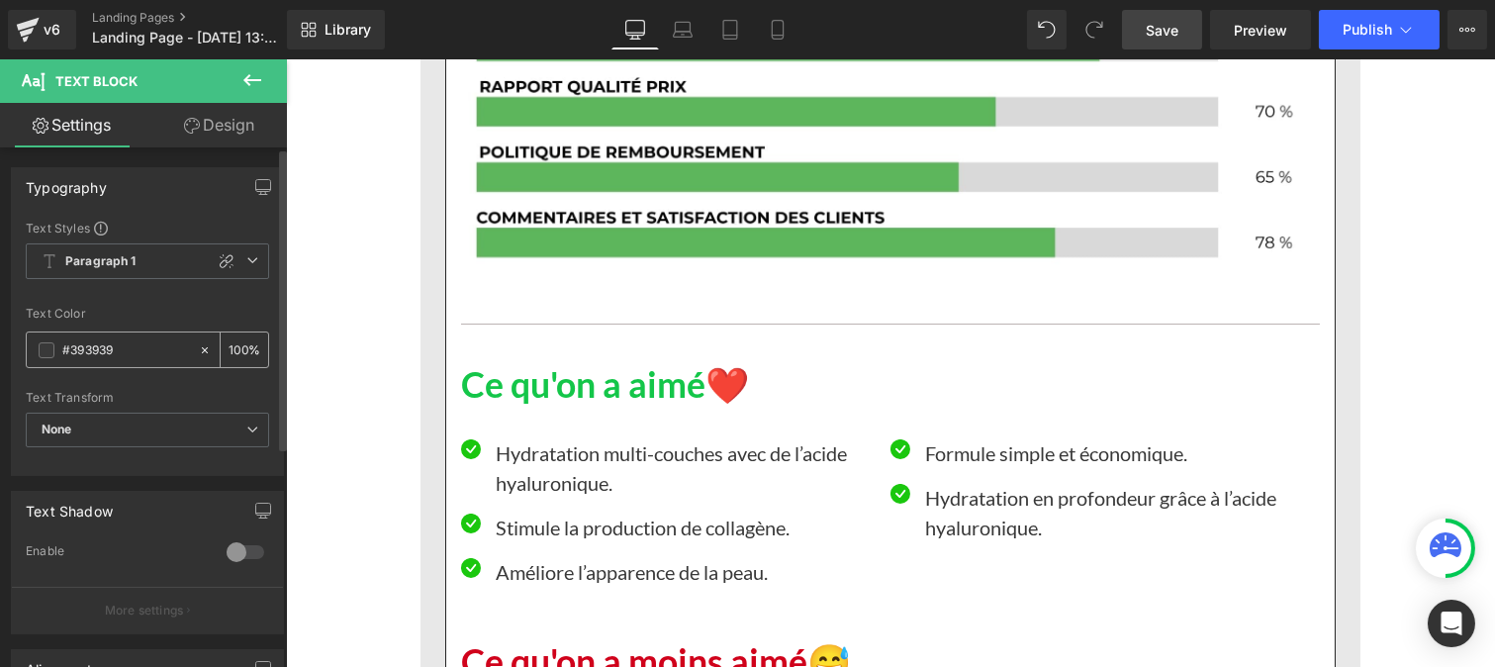
click at [133, 347] on input "#393939" at bounding box center [125, 350] width 127 height 22
paste input "121212"
type input "#121212"
click at [239, 342] on div "100 %" at bounding box center [244, 349] width 47 height 35
click at [235, 340] on input "100" at bounding box center [239, 349] width 20 height 22
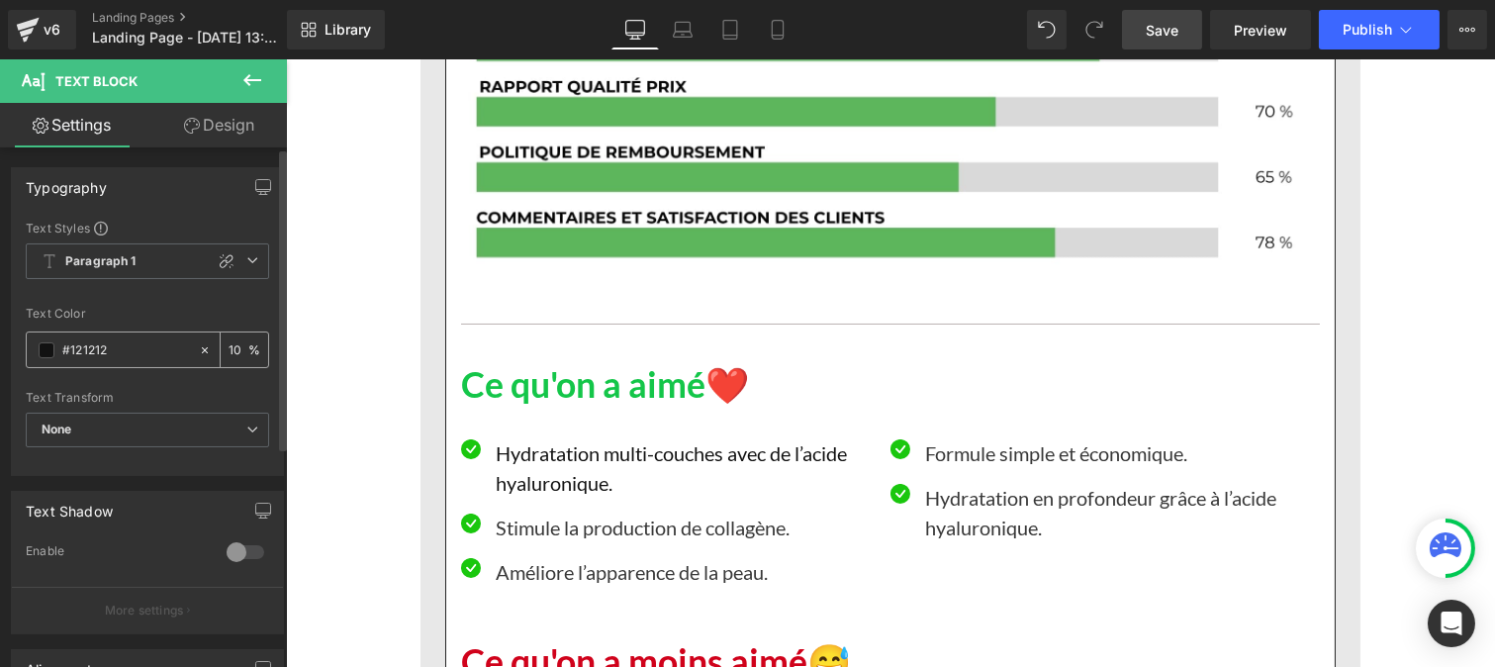
type input "0"
type input "75"
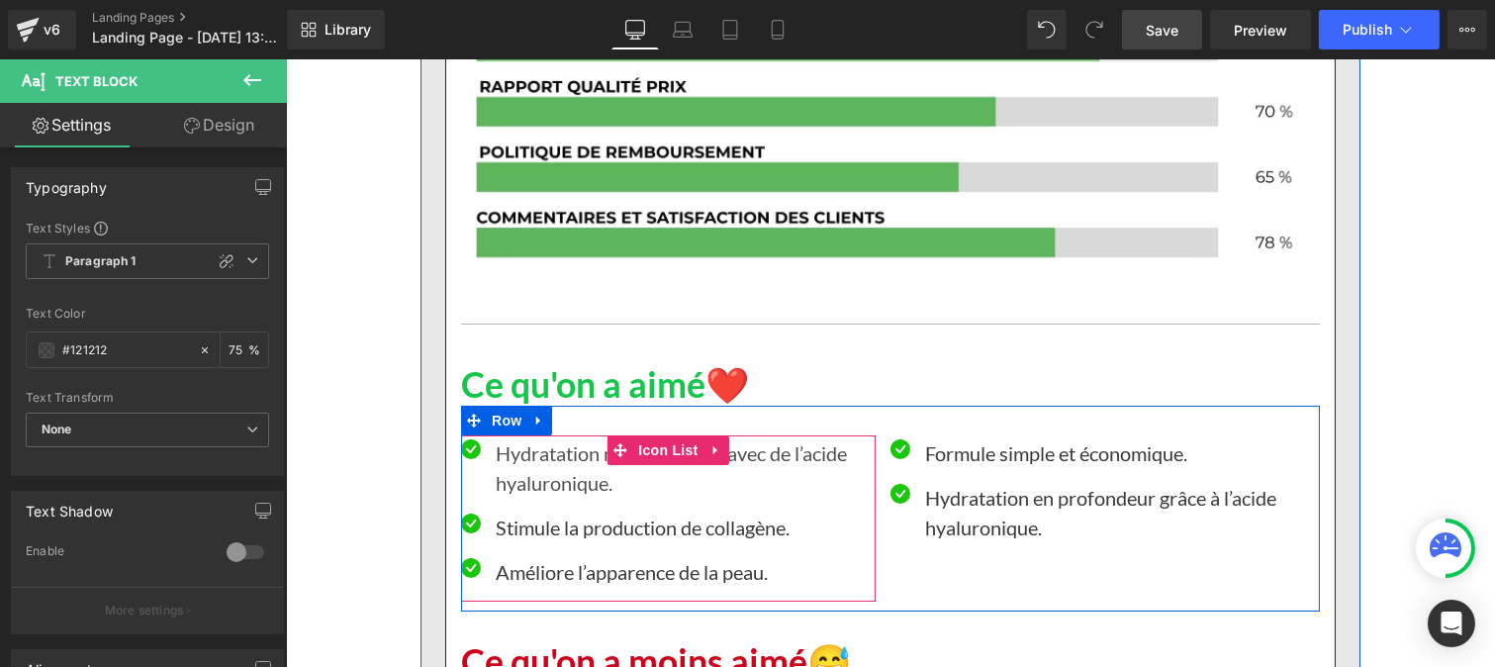
click at [285, 59] on div at bounding box center [285, 59] width 0 height 0
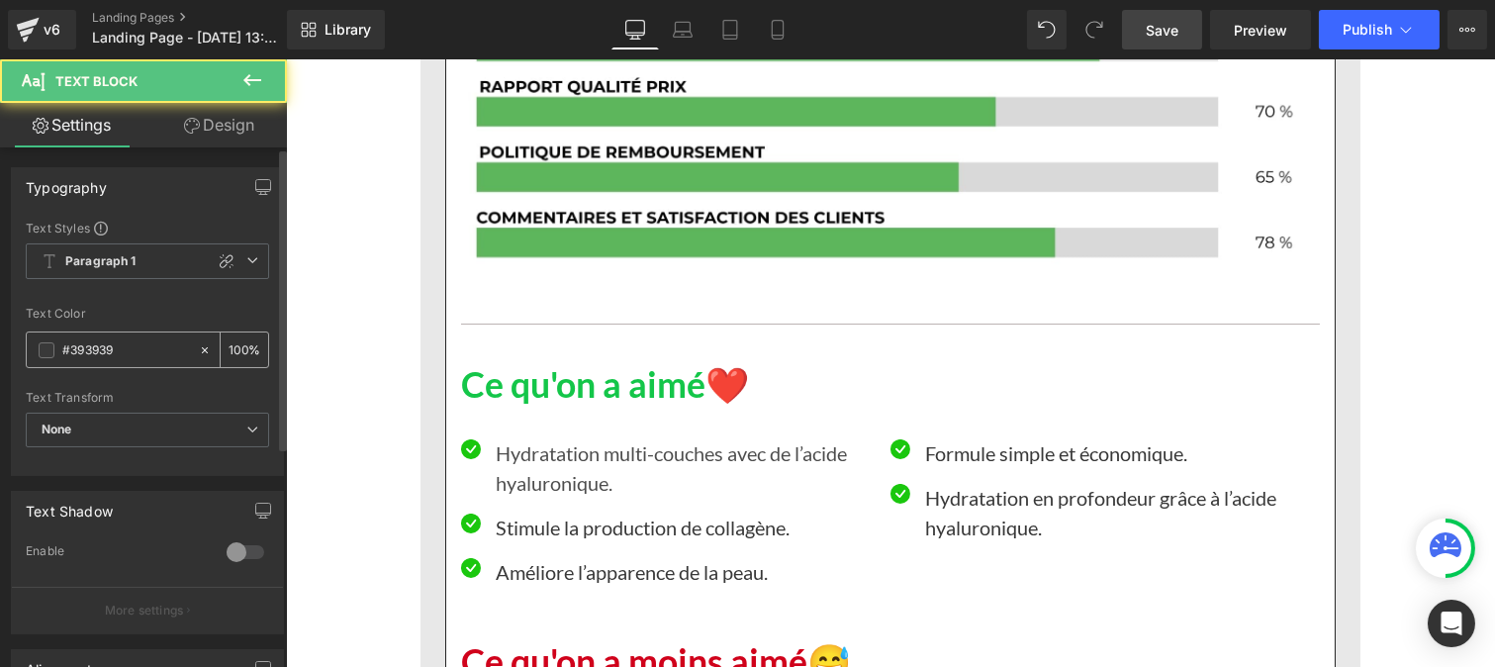
click at [143, 347] on input "#393939" at bounding box center [125, 350] width 127 height 22
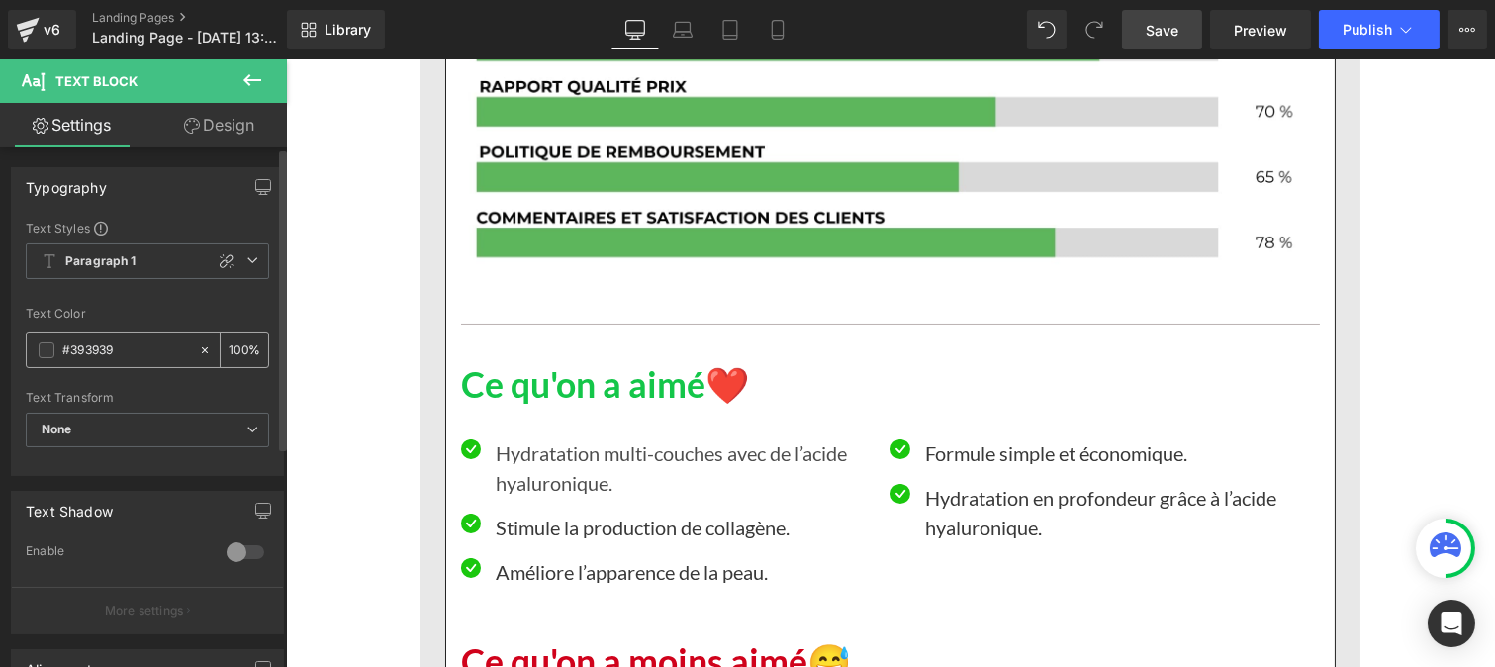
paste input "121212"
type input "#121212"
click at [235, 340] on input "100" at bounding box center [239, 349] width 20 height 22
type input "0"
type input "75"
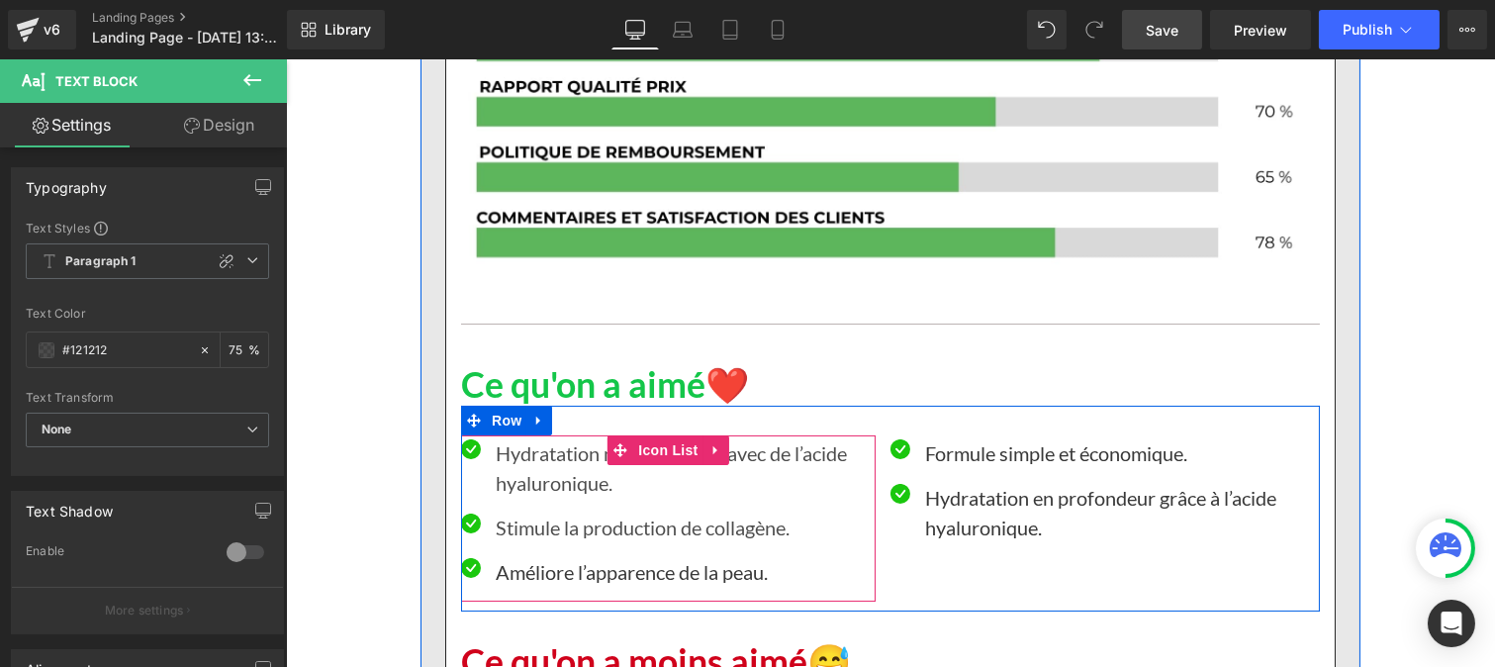
click at [507, 557] on p "Améliore l’apparence de la peau." at bounding box center [685, 572] width 380 height 30
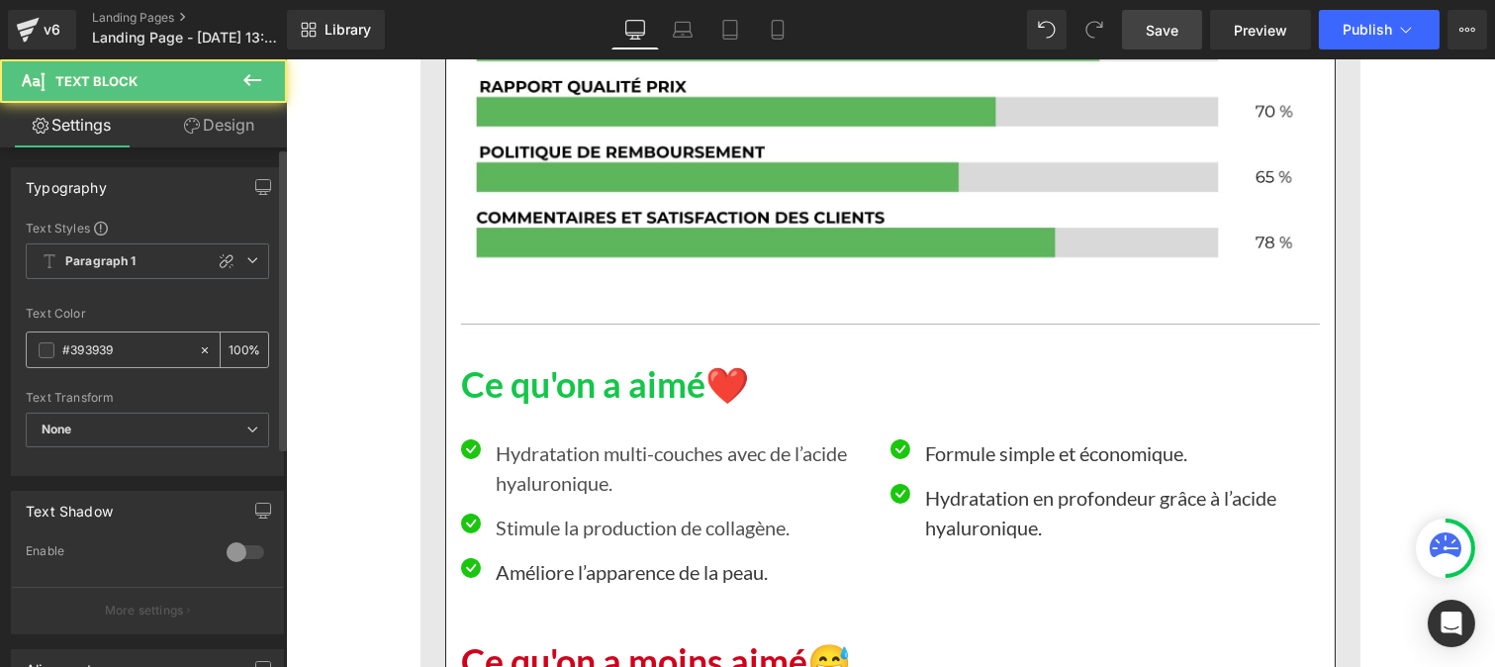
click at [122, 353] on input "#393939" at bounding box center [125, 350] width 127 height 22
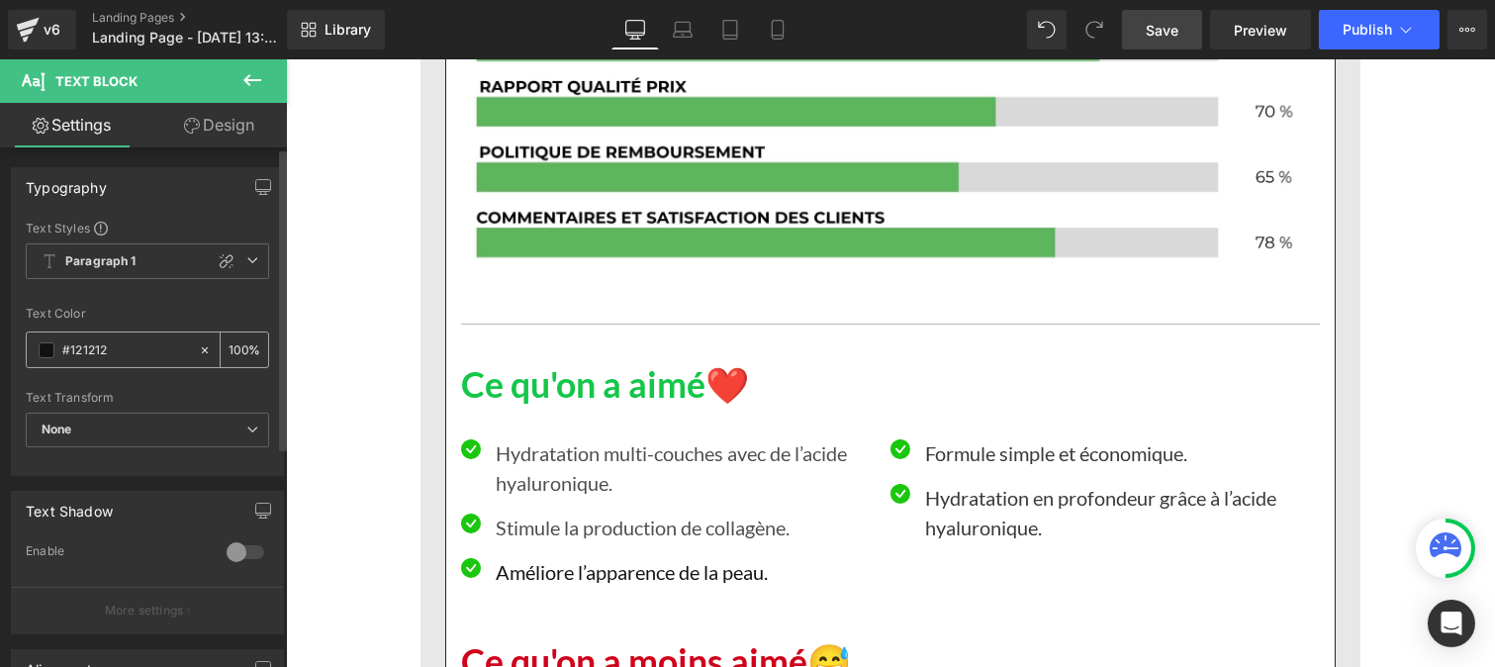
type input "#121212"
click at [237, 340] on input "100" at bounding box center [239, 349] width 20 height 22
type input "1"
type input "75"
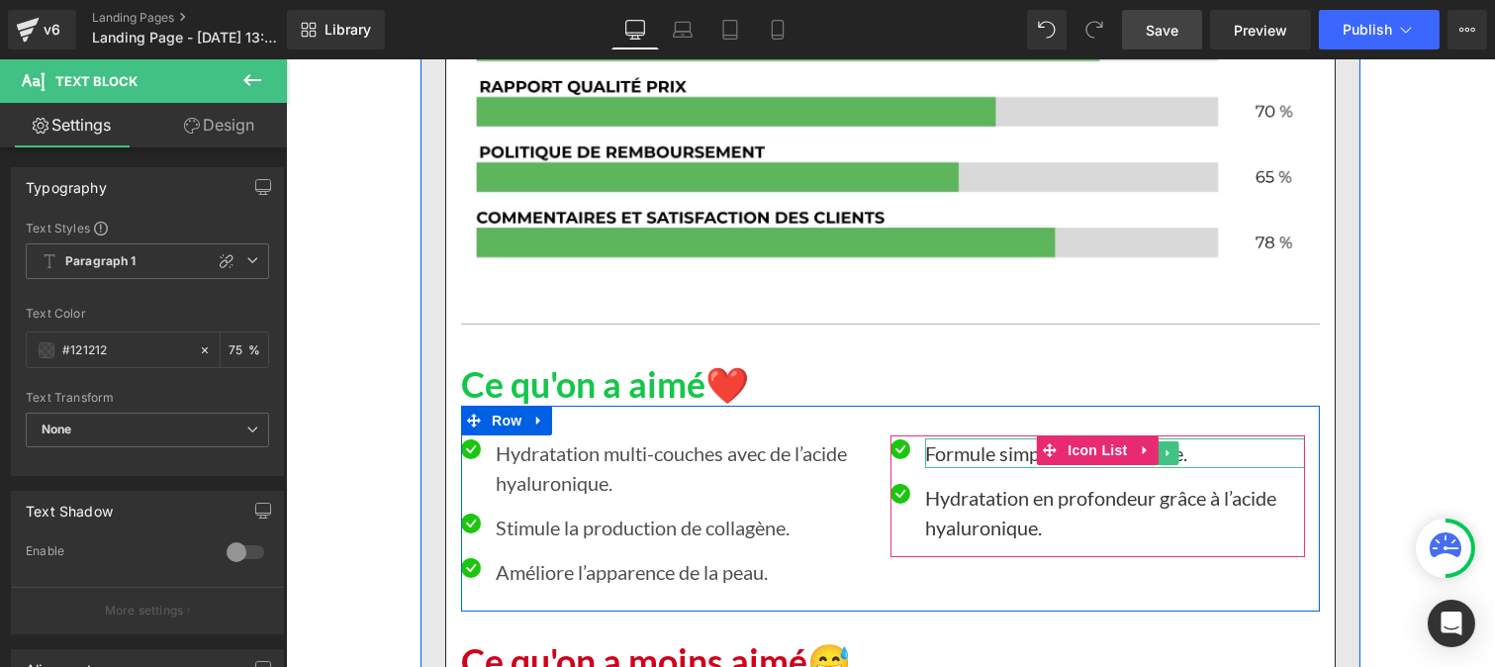
click at [931, 438] on p "Formule simple et économique." at bounding box center [1114, 453] width 380 height 30
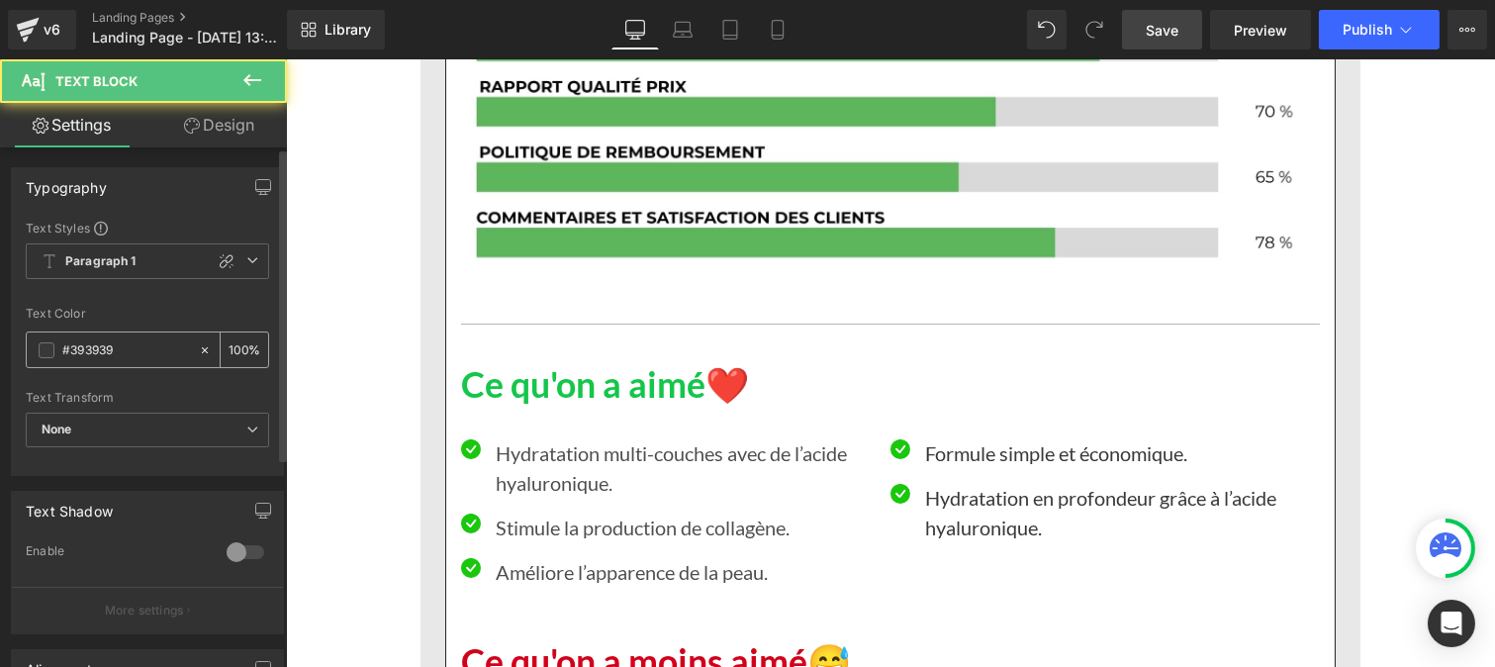
click at [133, 362] on div "#393939" at bounding box center [112, 349] width 171 height 35
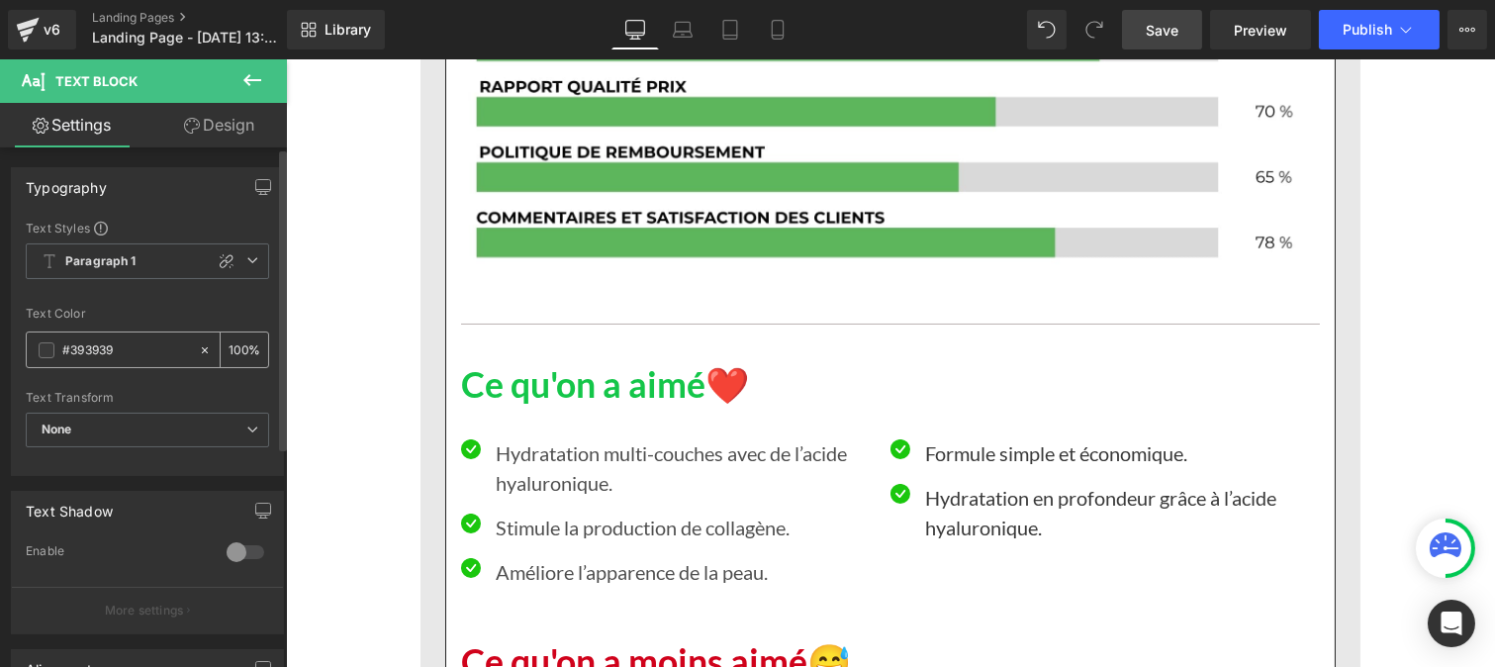
click at [123, 358] on div "#393939" at bounding box center [112, 349] width 171 height 35
click at [123, 358] on input "#393939" at bounding box center [125, 350] width 127 height 22
paste input "121212"
type input "#121212"
click at [239, 344] on div "100 %" at bounding box center [244, 349] width 47 height 35
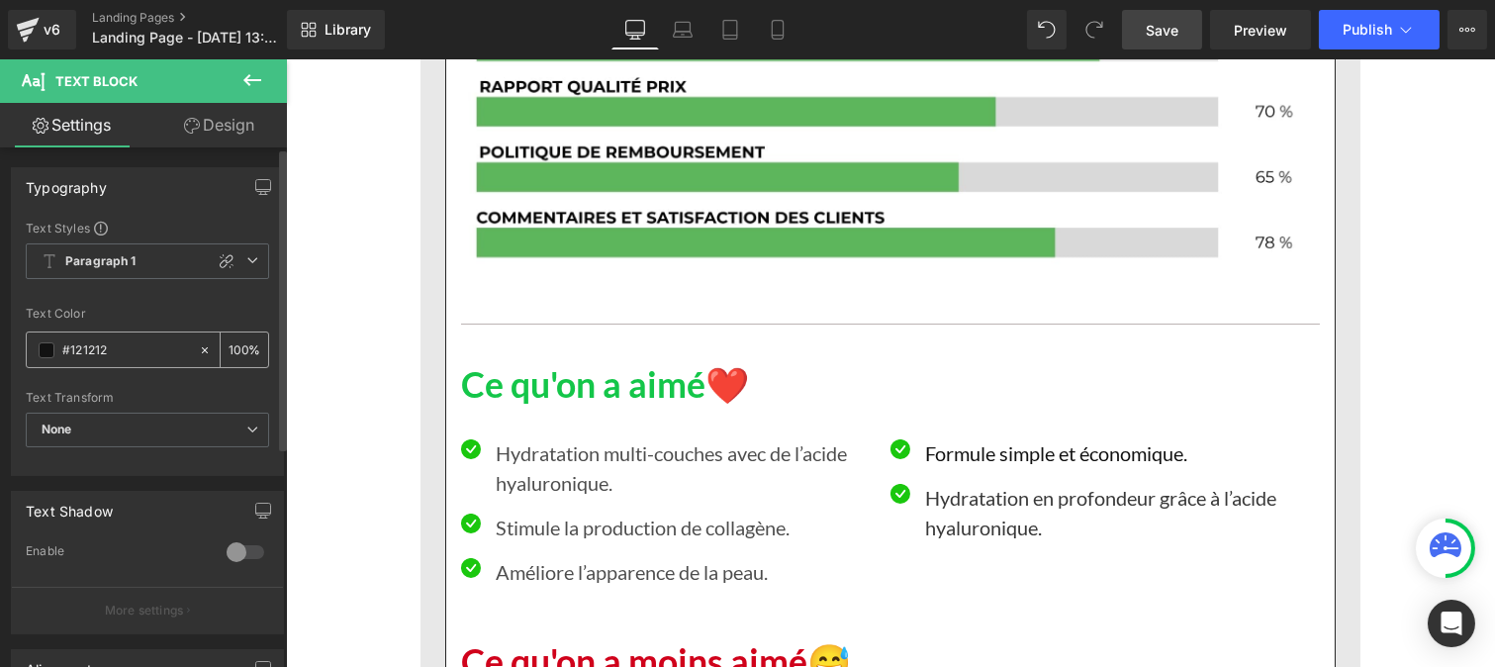
click at [239, 341] on input "100" at bounding box center [239, 349] width 20 height 22
type input "1"
type input "75"
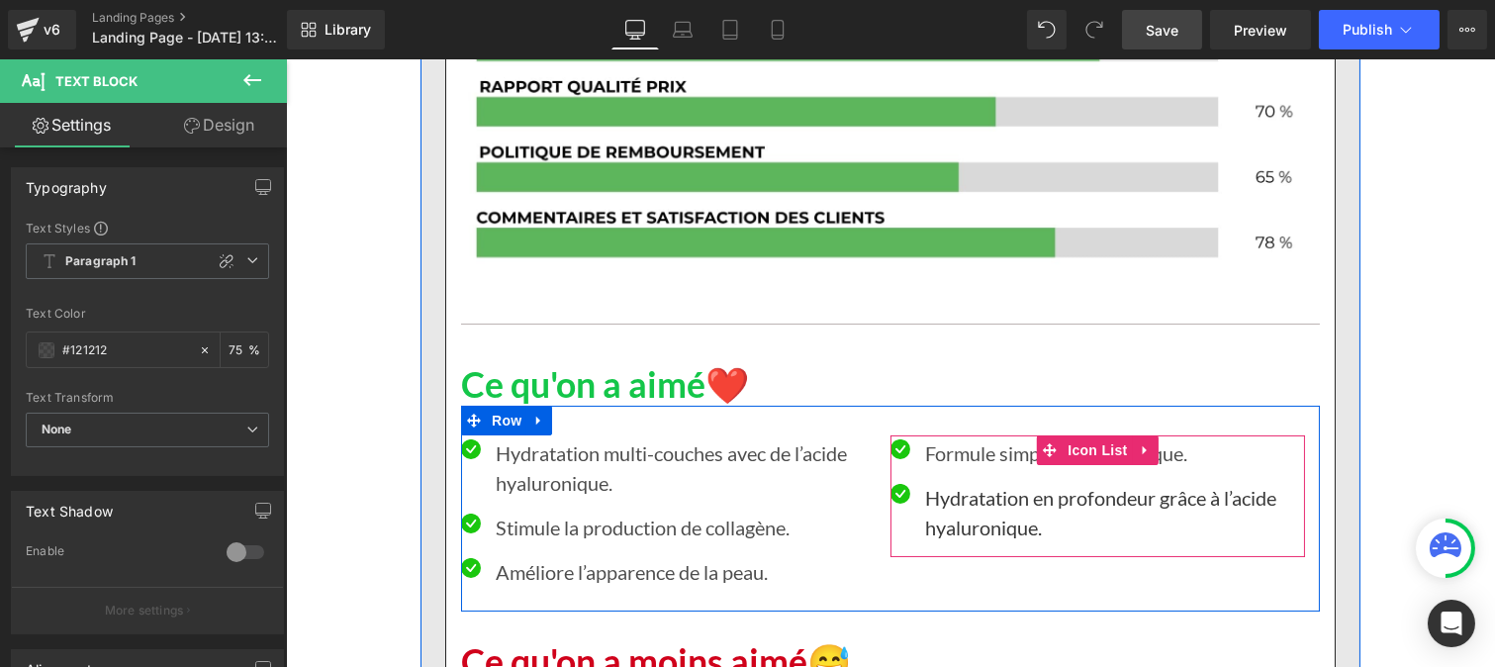
click at [945, 496] on p "Hydratation en profondeur grâce à l’acide hyaluronique." at bounding box center [1114, 512] width 380 height 59
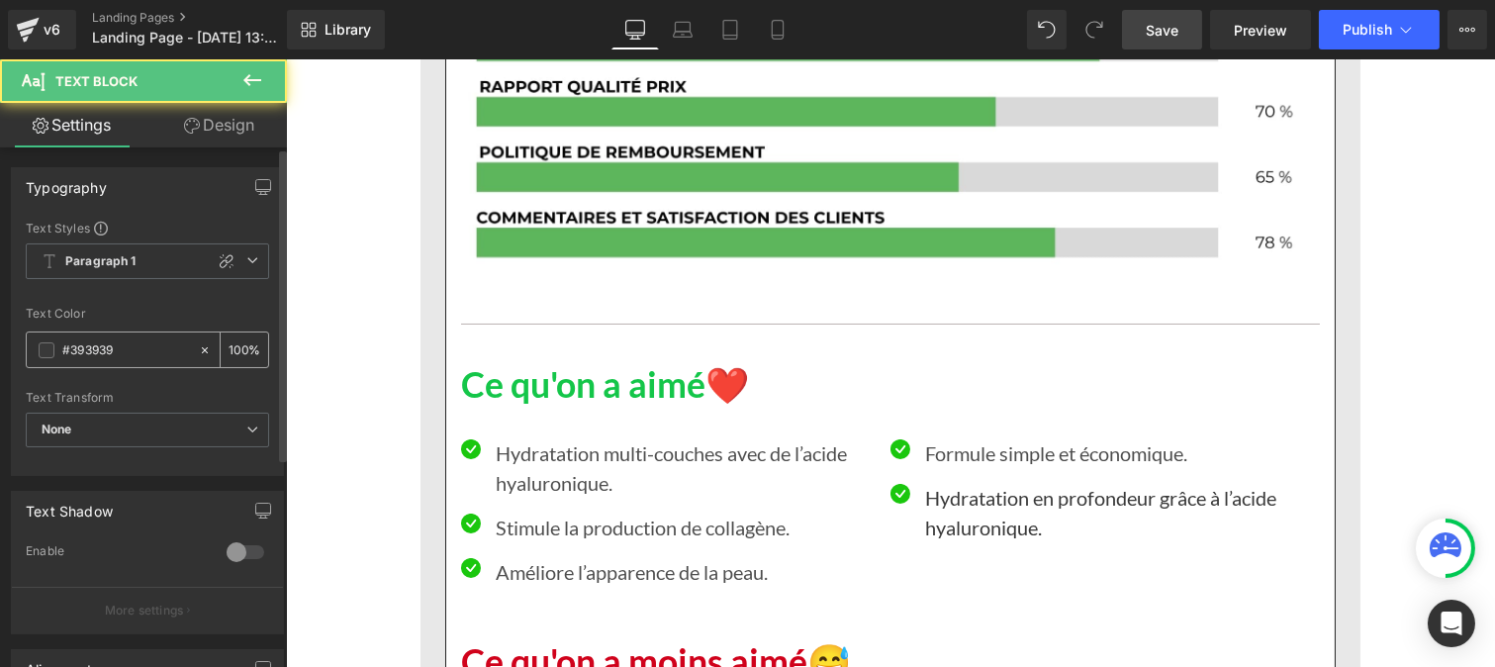
click at [140, 352] on input "#393939" at bounding box center [125, 350] width 127 height 22
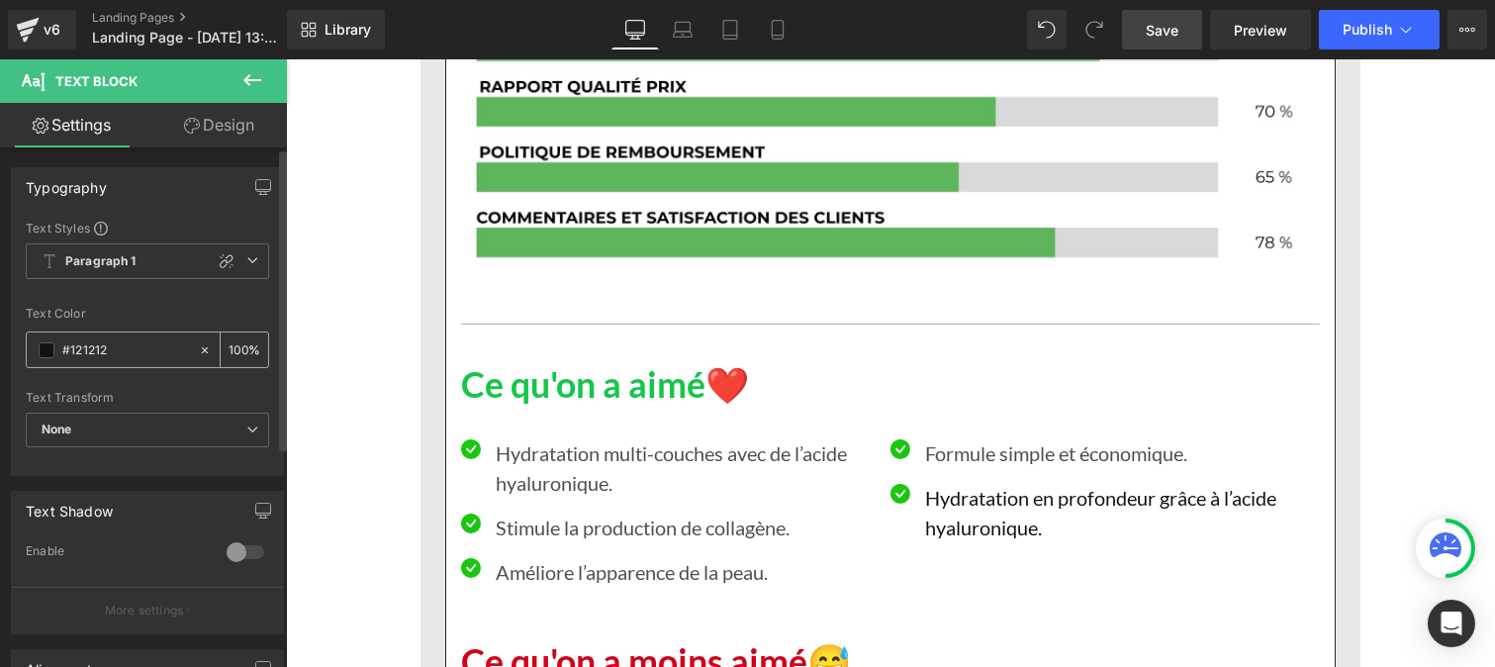
type input "#121212"
click at [237, 341] on input "100" at bounding box center [239, 349] width 20 height 22
type input "1"
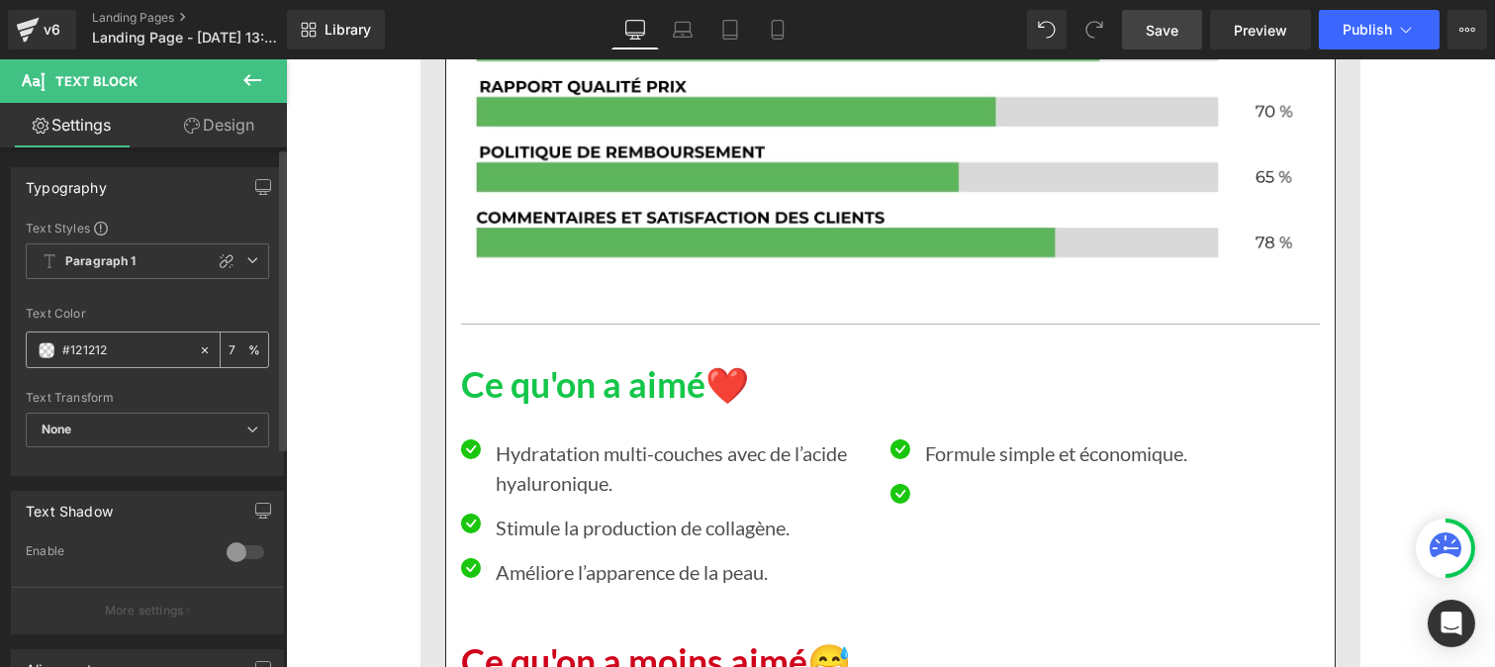
type input "75"
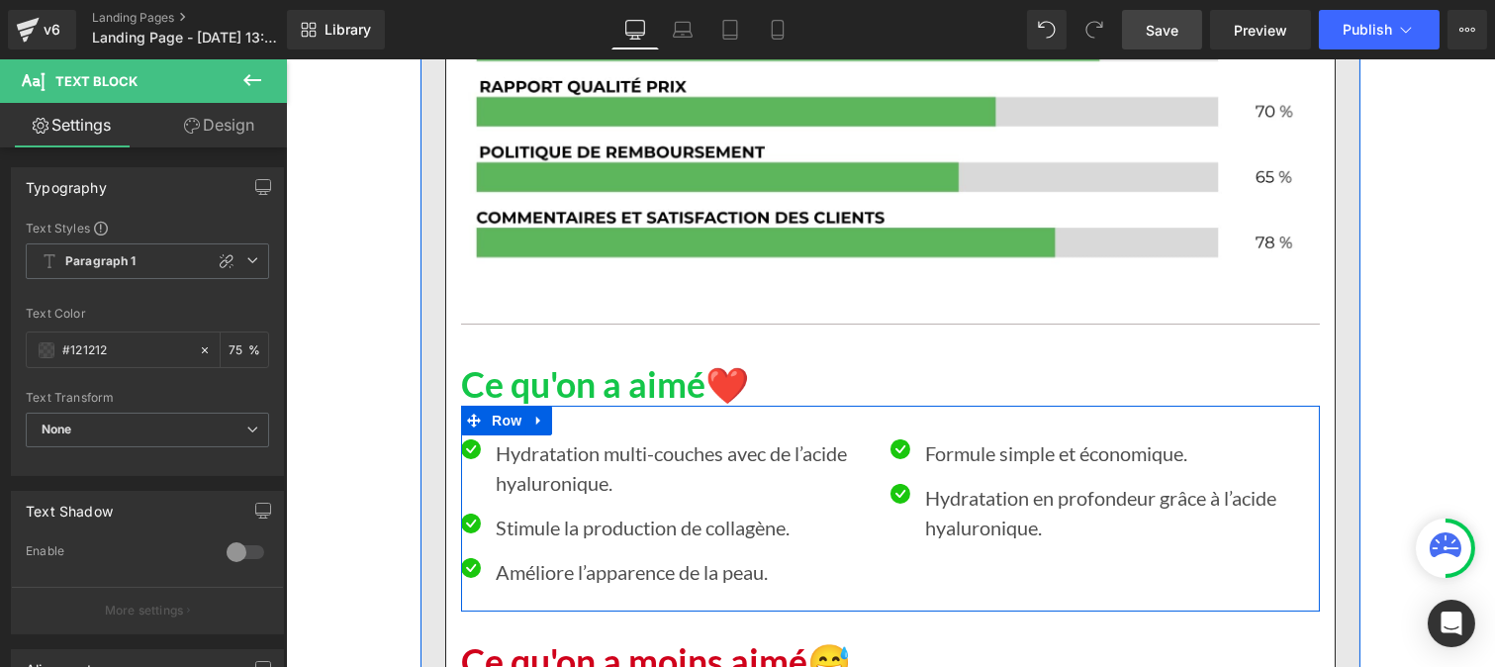
click at [537, 438] on p "Hydratation multi-couches avec de l’acide hyaluronique." at bounding box center [685, 467] width 380 height 59
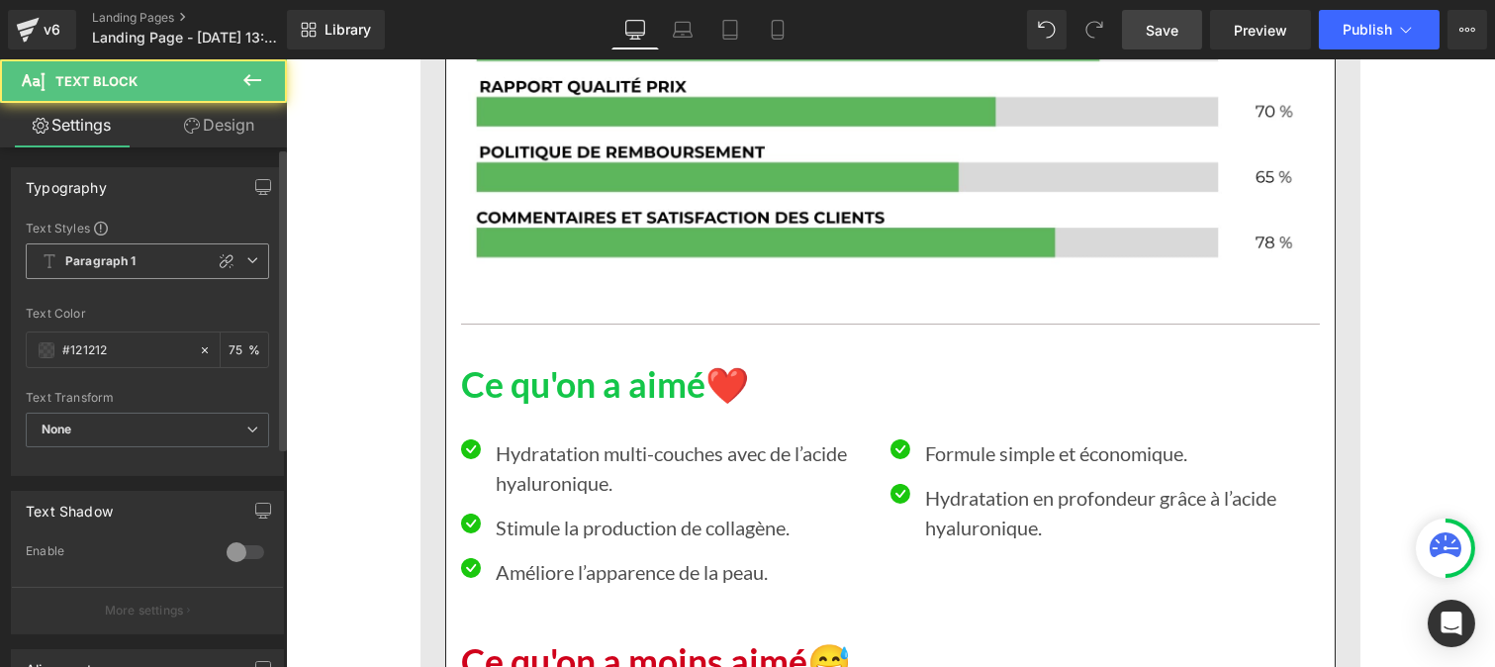
click at [152, 257] on span "Paragraph 1" at bounding box center [147, 261] width 243 height 36
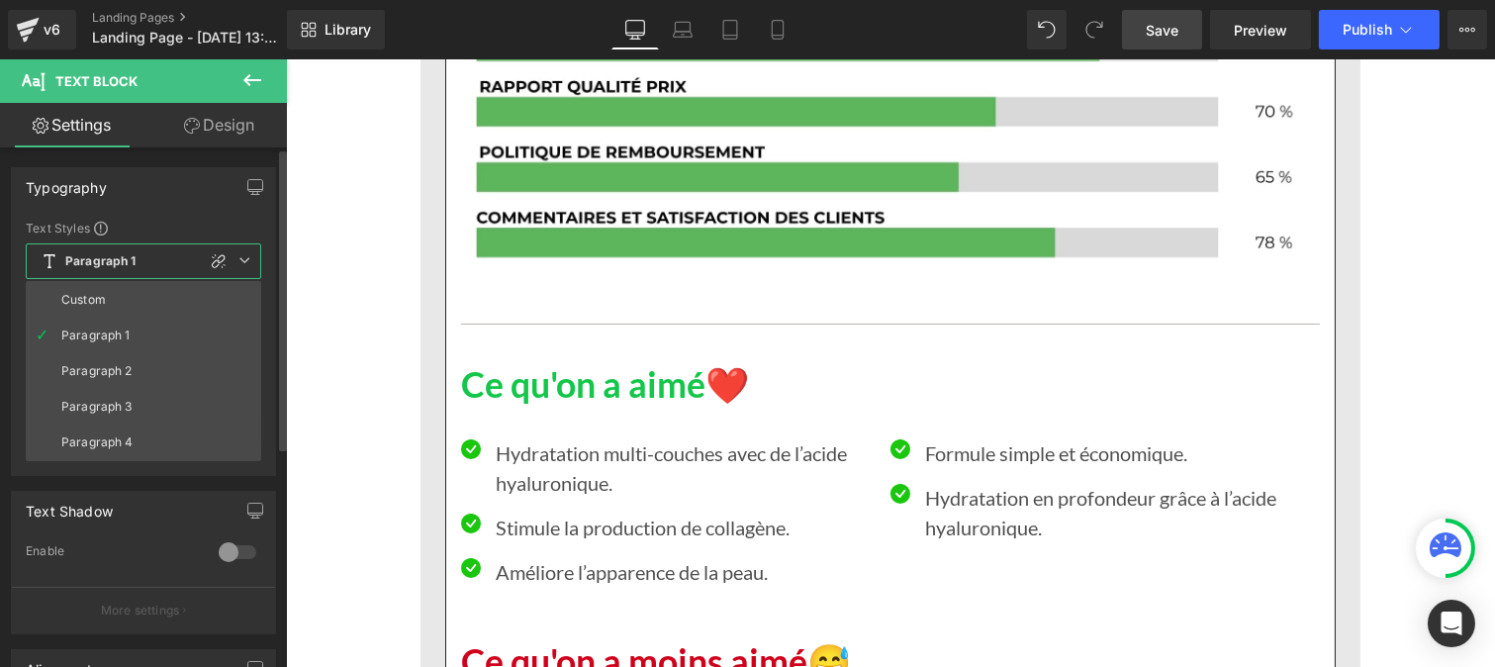
click at [105, 282] on li "Custom" at bounding box center [143, 300] width 235 height 36
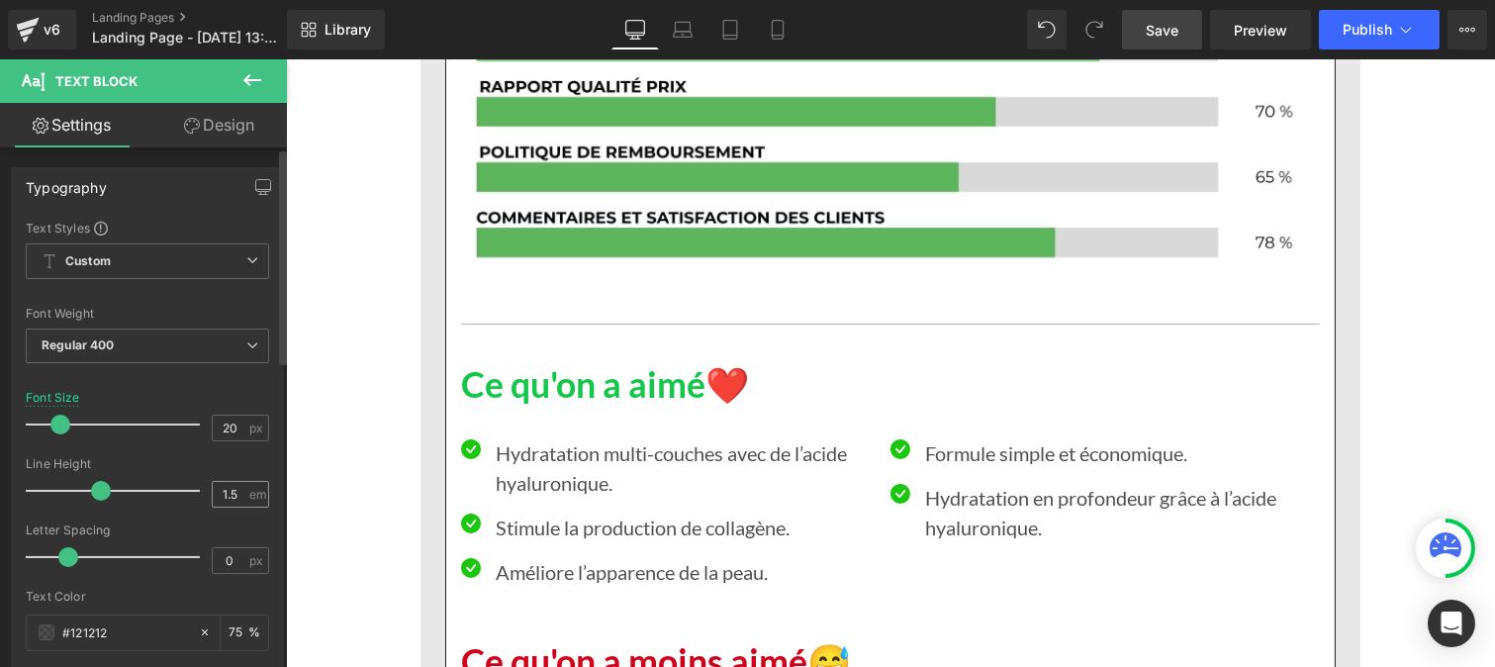
click at [235, 481] on div "1.5 em" at bounding box center [240, 494] width 57 height 27
click at [235, 496] on input "1.5" at bounding box center [230, 494] width 35 height 25
type input "1"
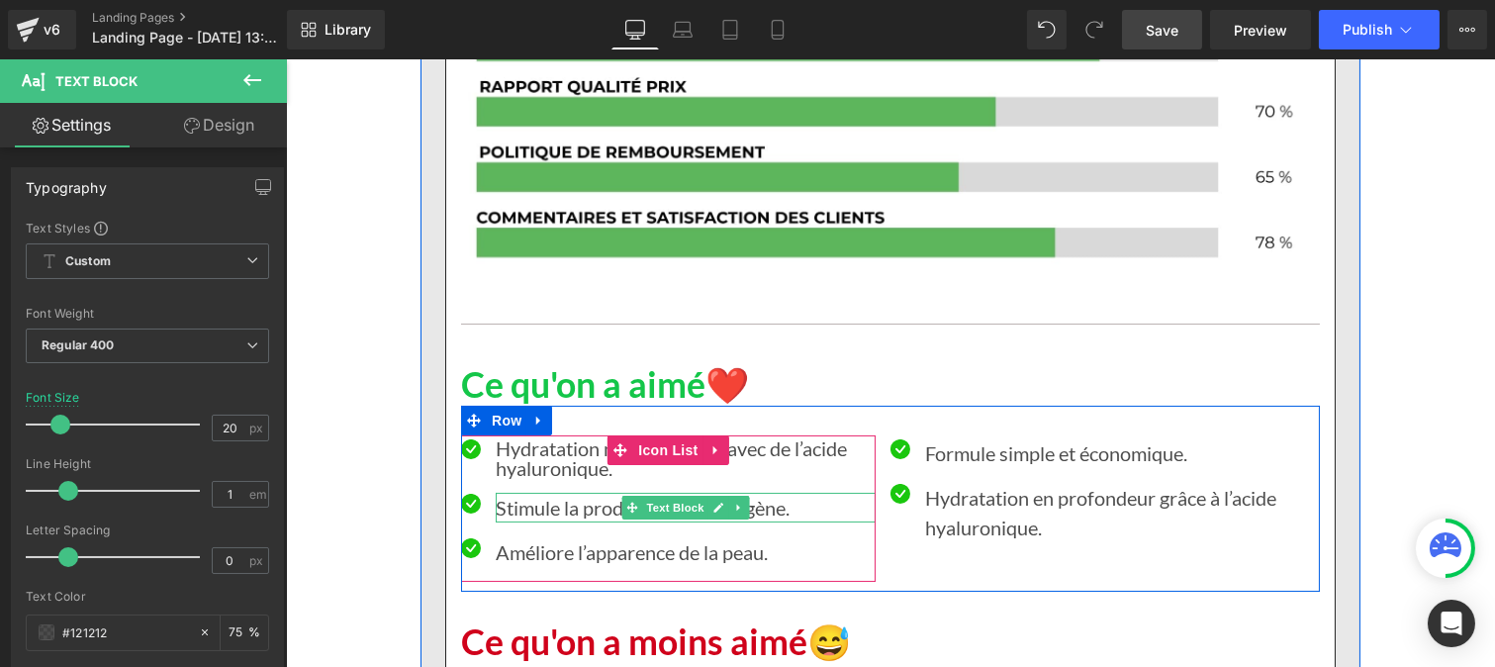
click at [517, 517] on div at bounding box center [685, 519] width 380 height 5
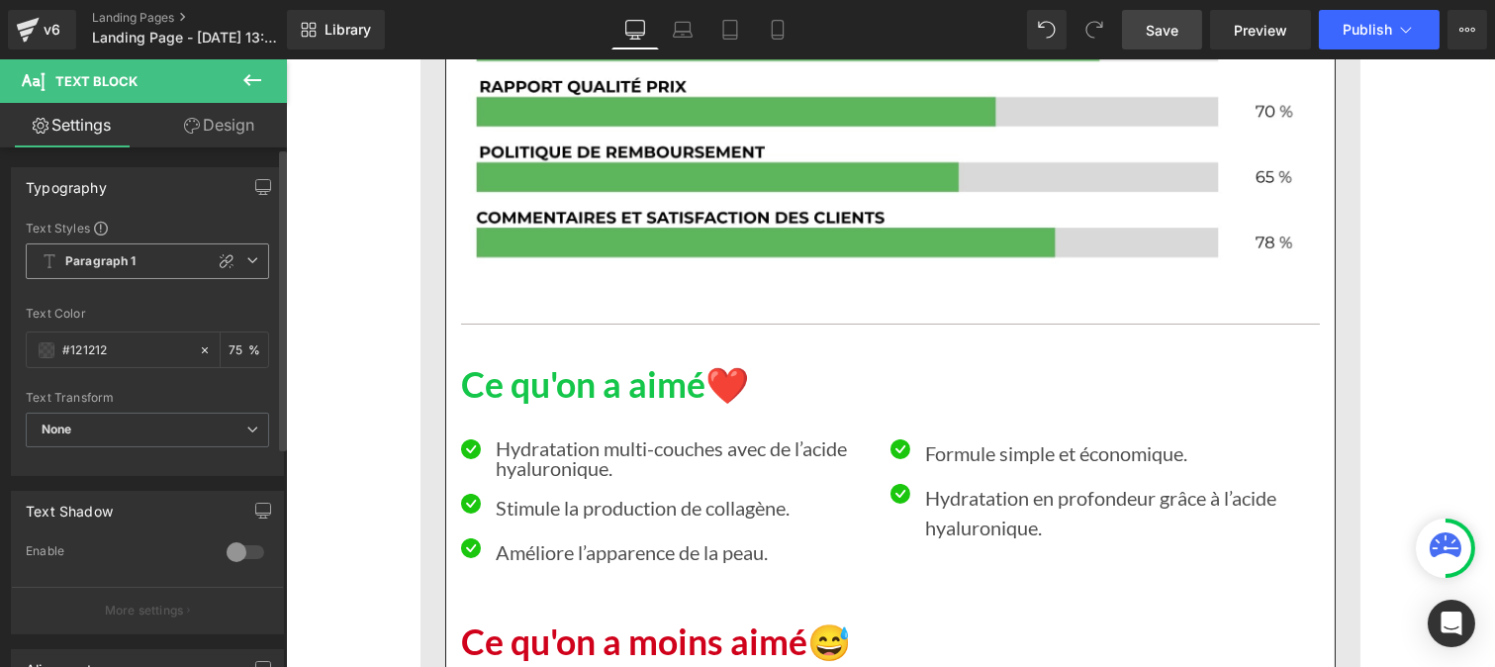
click at [114, 257] on b "Paragraph 1" at bounding box center [100, 261] width 71 height 17
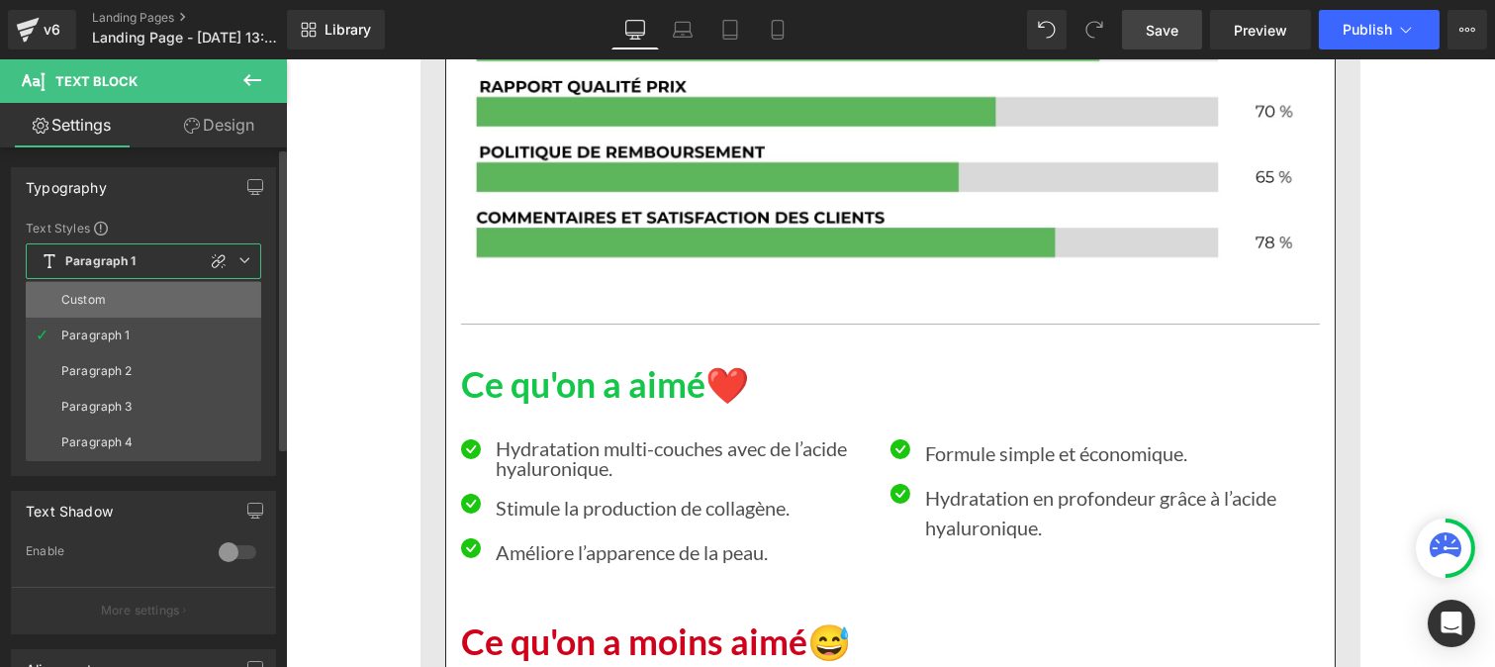
click at [89, 298] on div "Custom" at bounding box center [83, 300] width 45 height 14
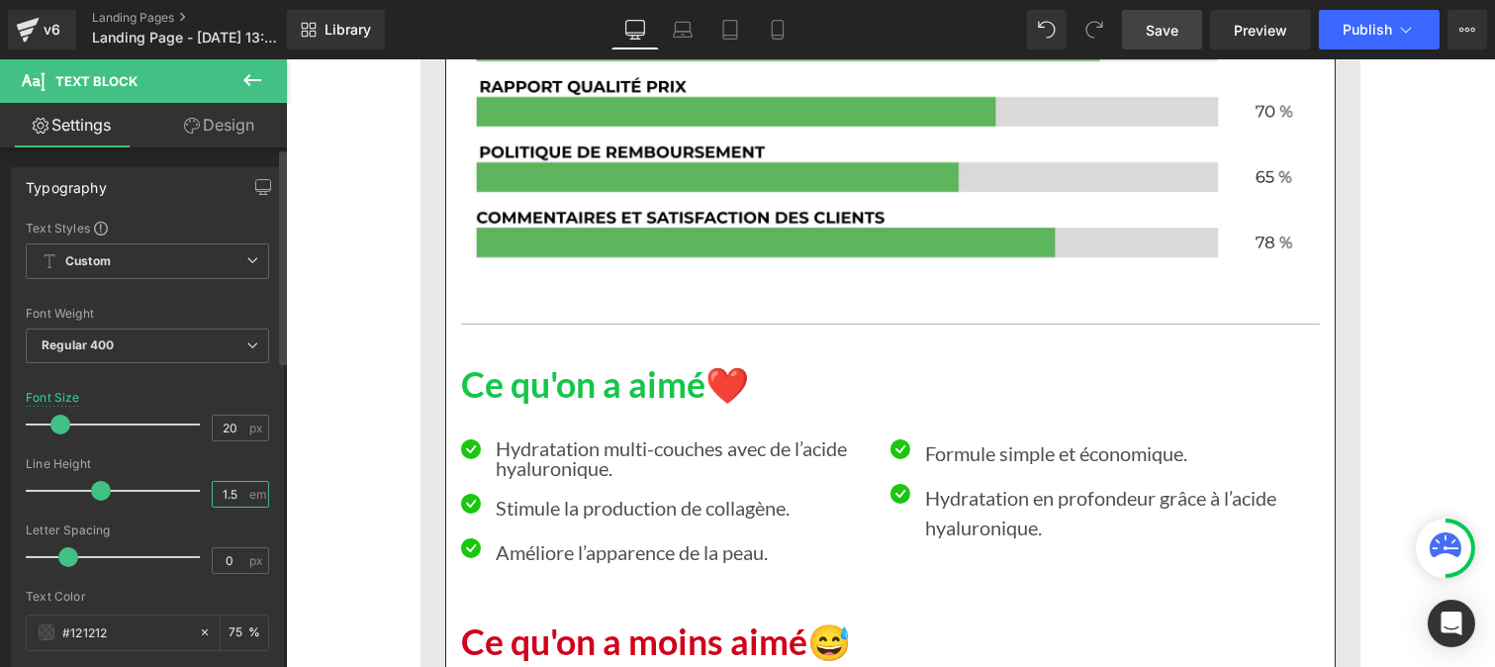
click at [233, 493] on input "1.5" at bounding box center [230, 494] width 35 height 25
type input "1"
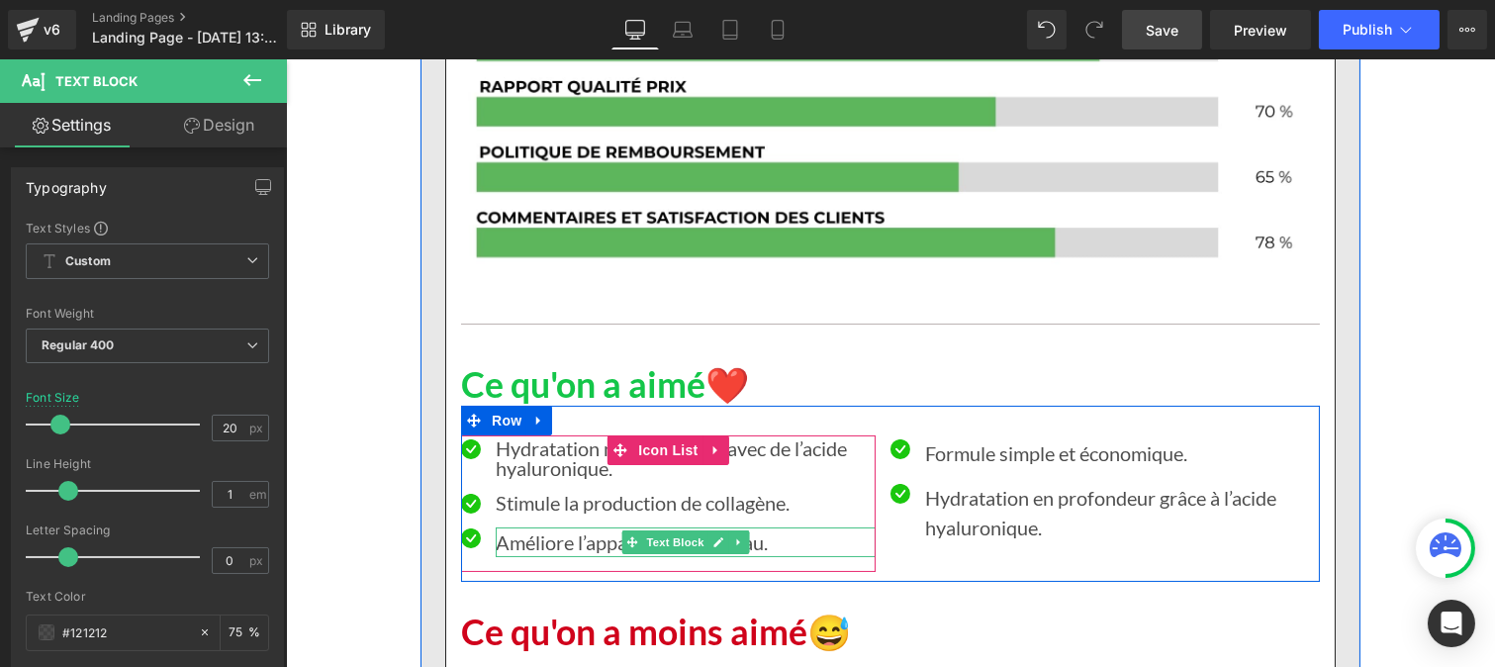
click at [518, 527] on p "Améliore l’apparence de la peau." at bounding box center [685, 542] width 380 height 30
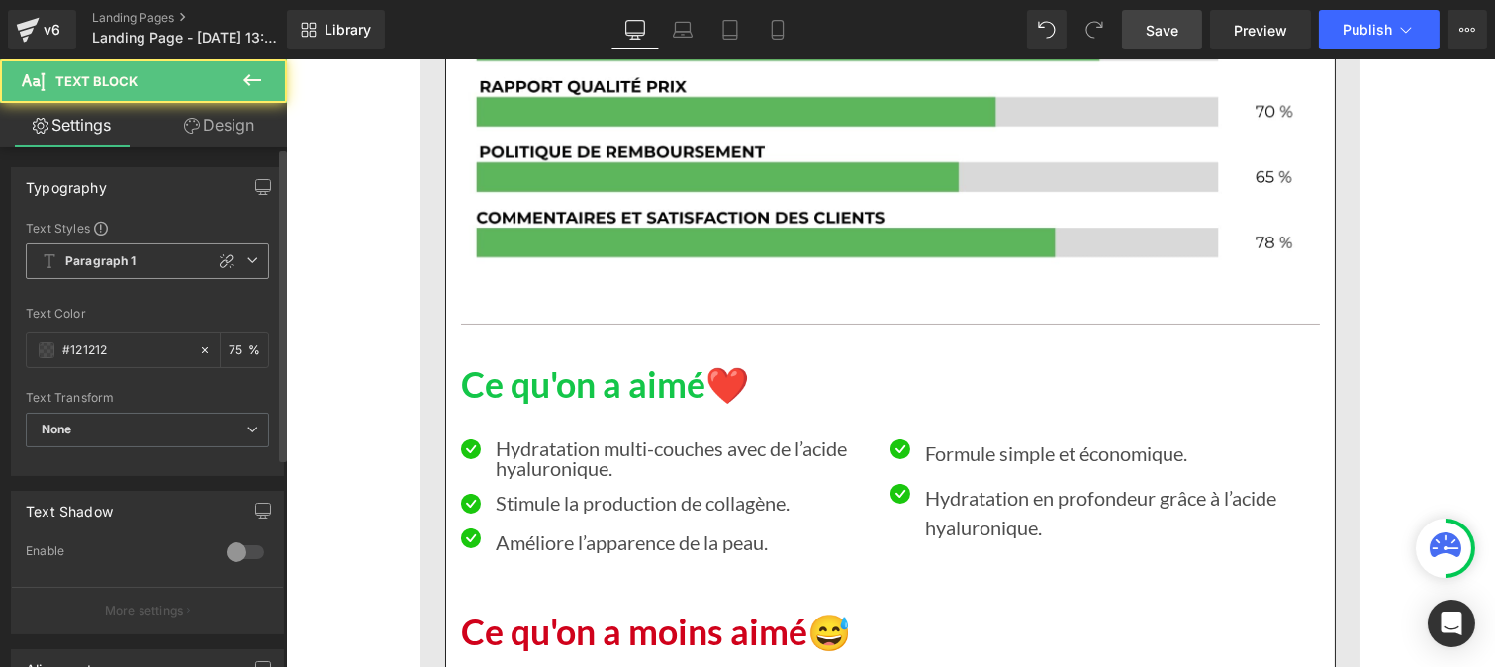
click at [53, 255] on icon at bounding box center [50, 261] width 11 height 14
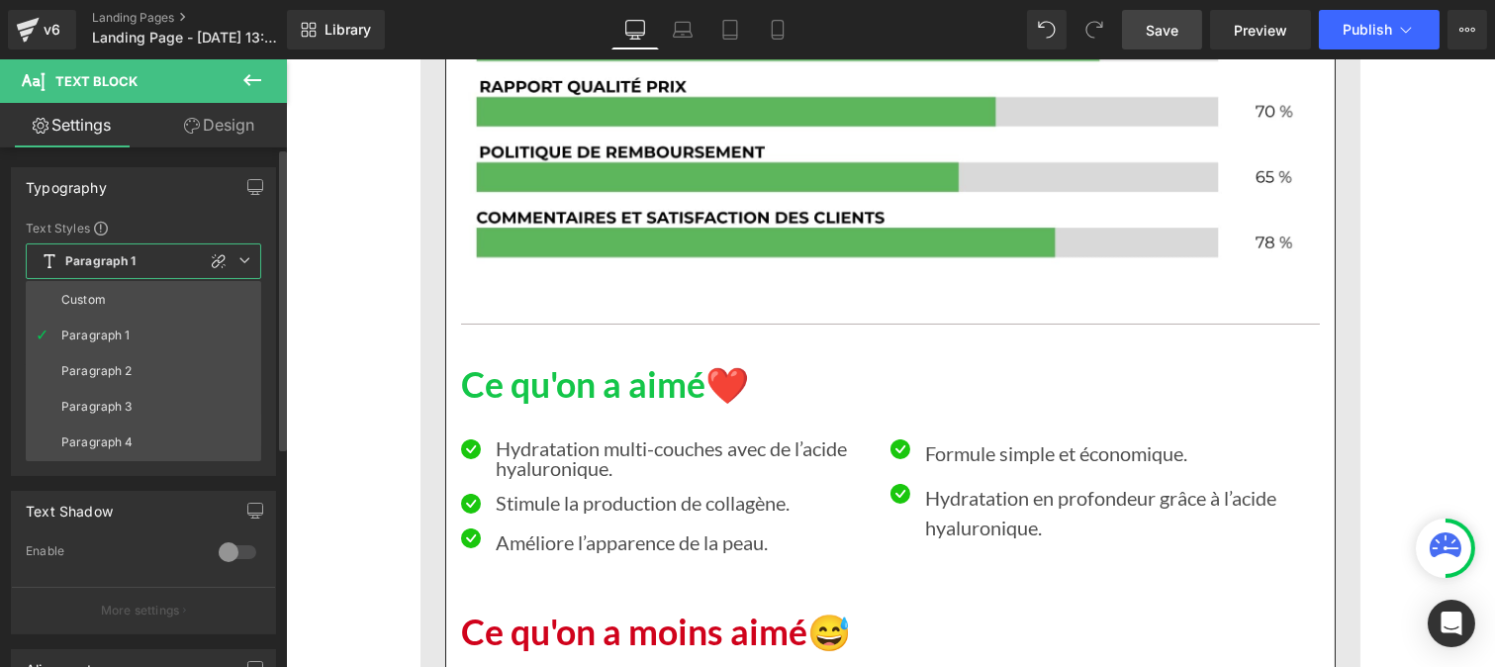
click at [90, 304] on div "Custom" at bounding box center [83, 300] width 45 height 14
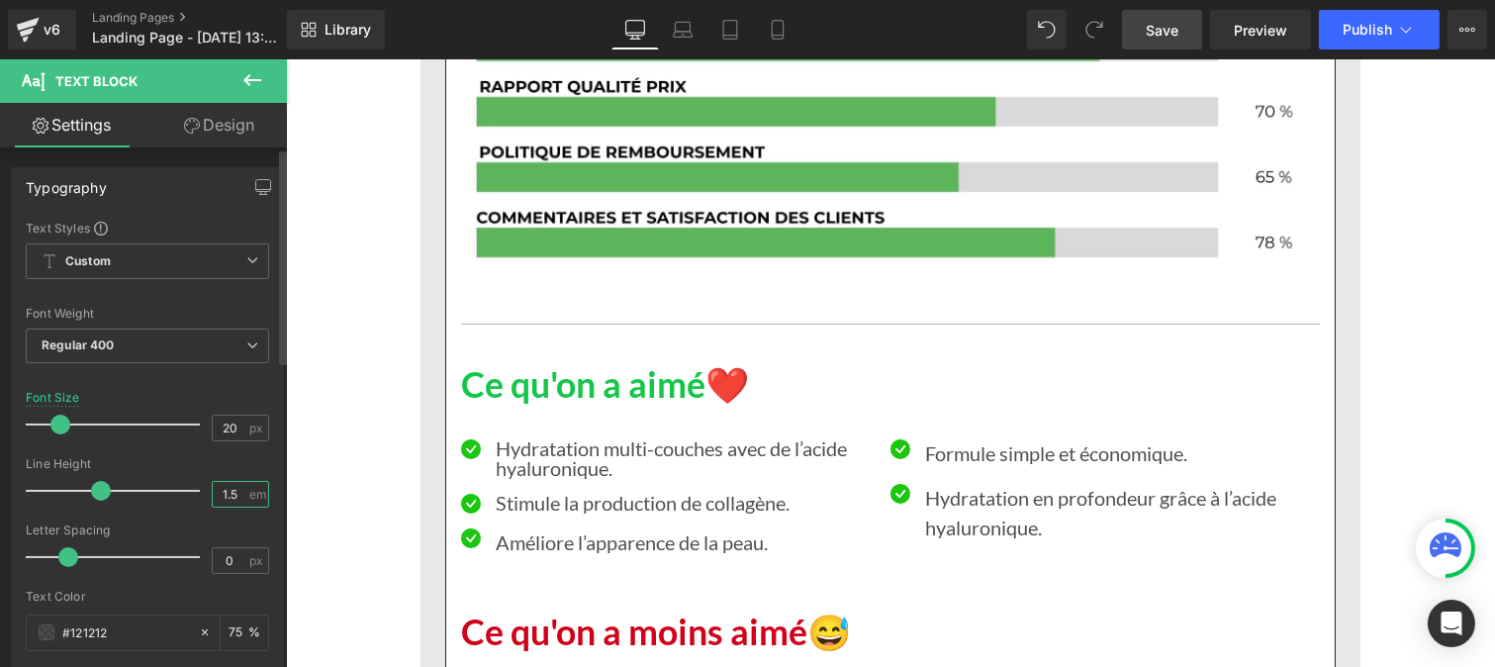
click at [233, 492] on input "1.5" at bounding box center [230, 494] width 35 height 25
type input "1"
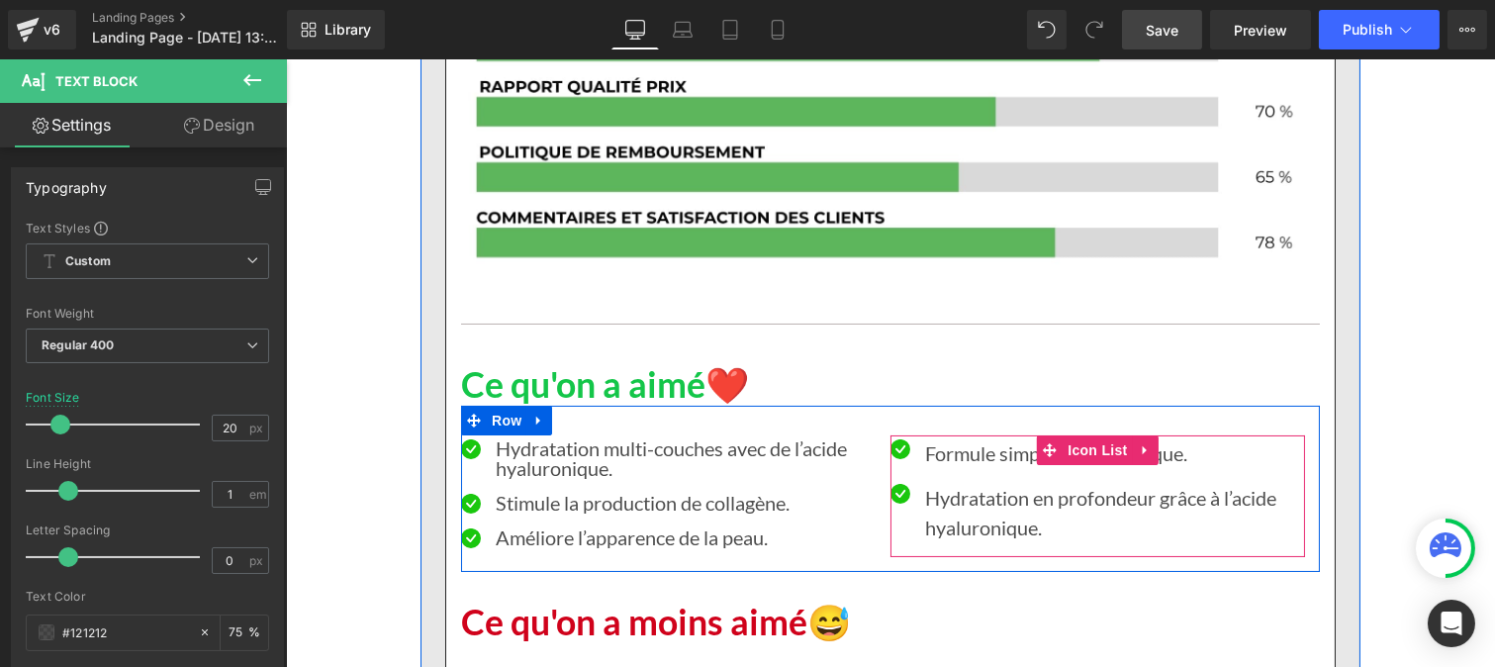
click at [933, 438] on div "Formule simple et économique. Text Block" at bounding box center [1114, 453] width 380 height 30
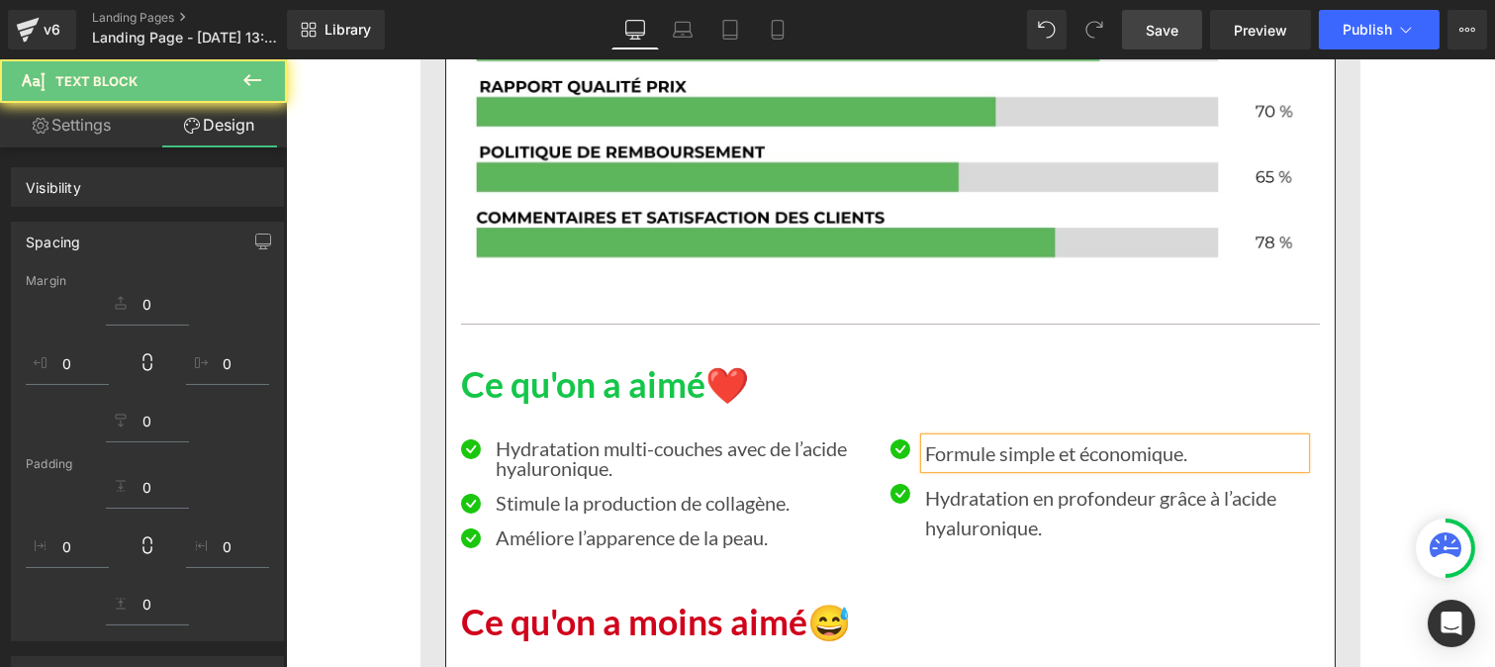
click at [117, 274] on div "Margin" at bounding box center [147, 281] width 243 height 14
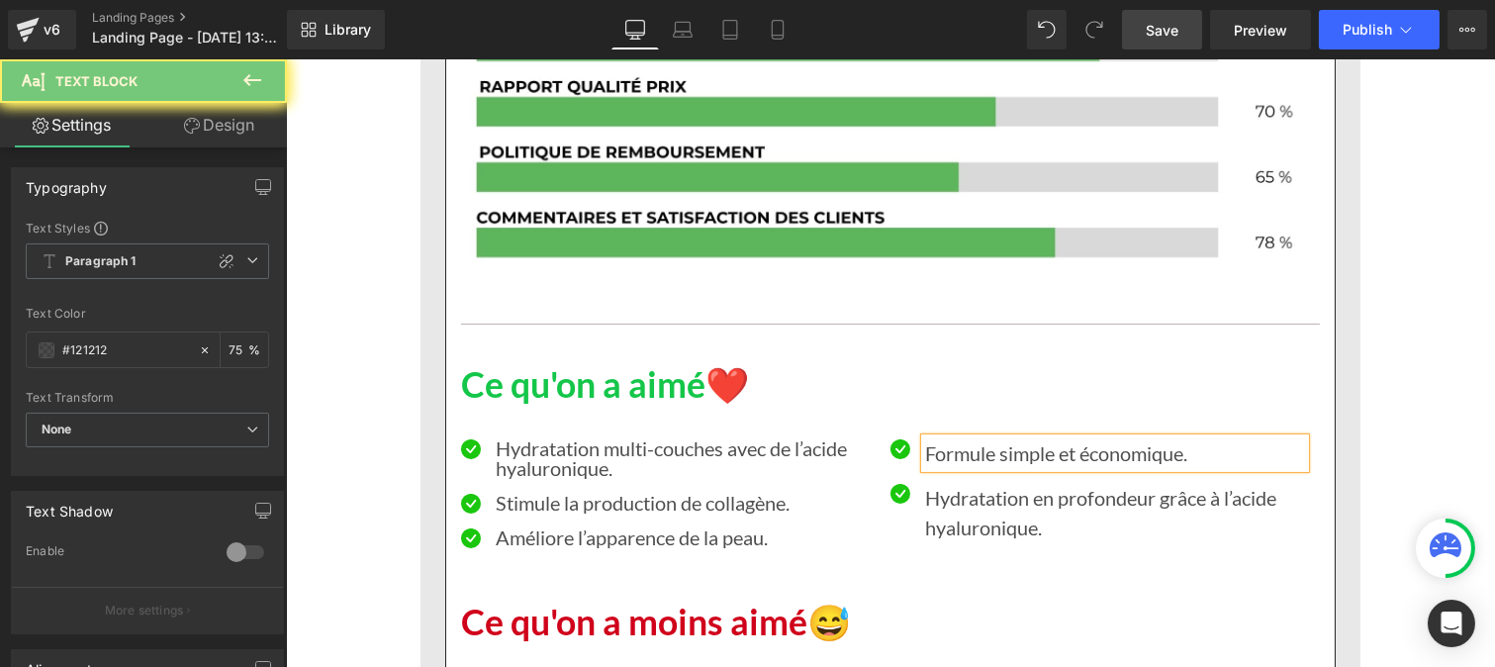
click at [961, 438] on p "Formule simple et économique." at bounding box center [1114, 453] width 380 height 30
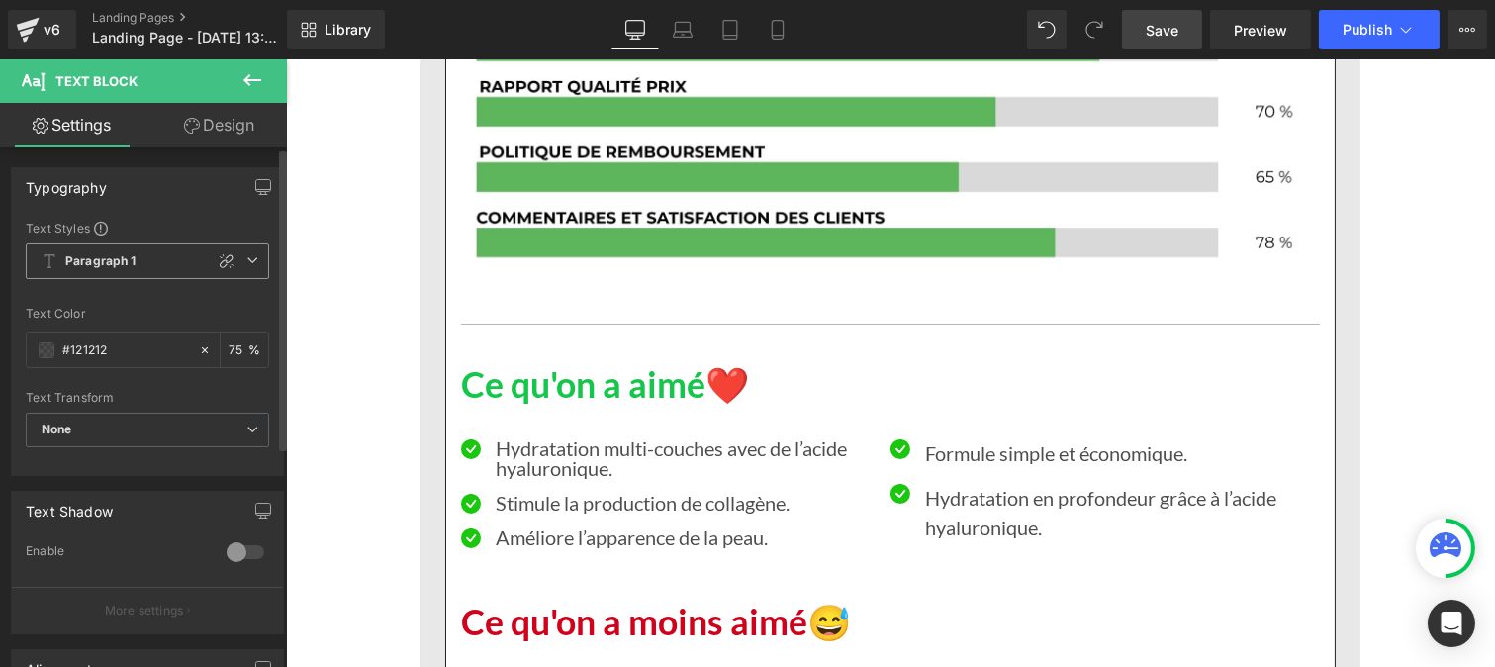
click at [109, 257] on b "Paragraph 1" at bounding box center [100, 261] width 71 height 17
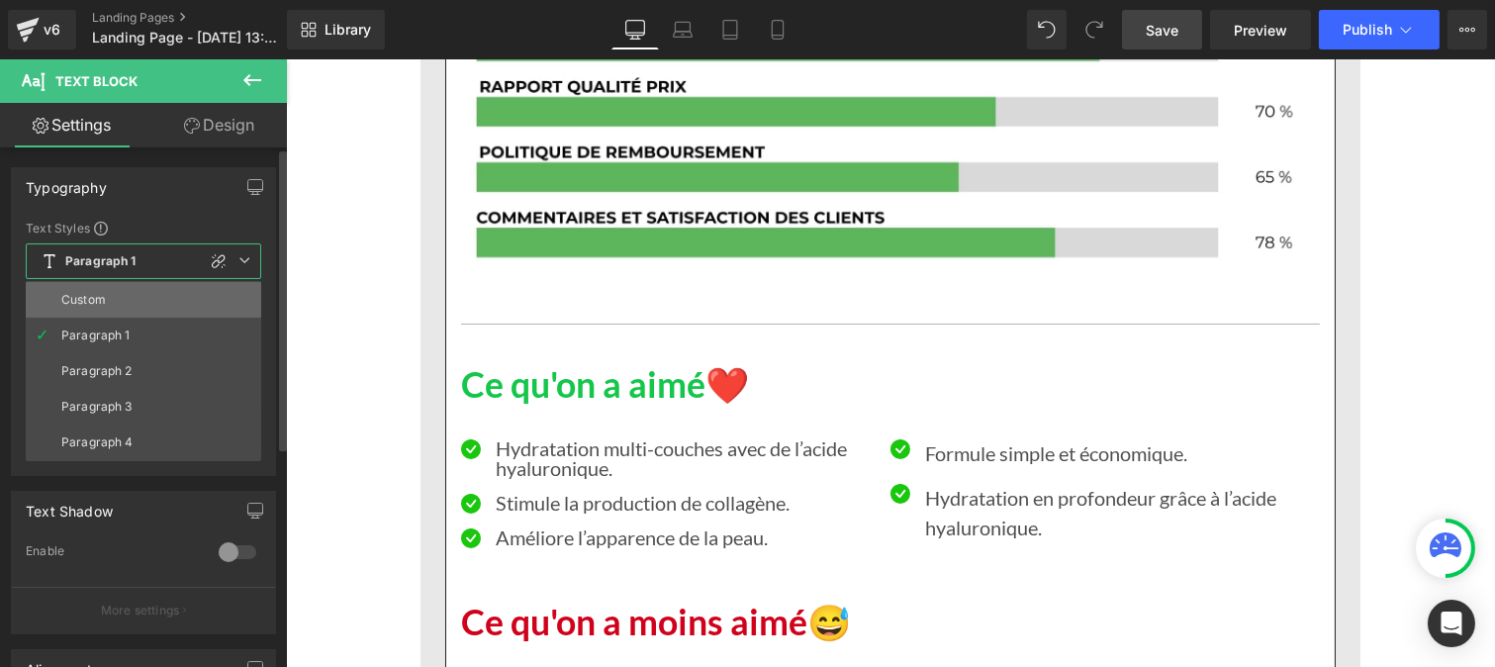
click at [106, 290] on li "Custom" at bounding box center [143, 300] width 235 height 36
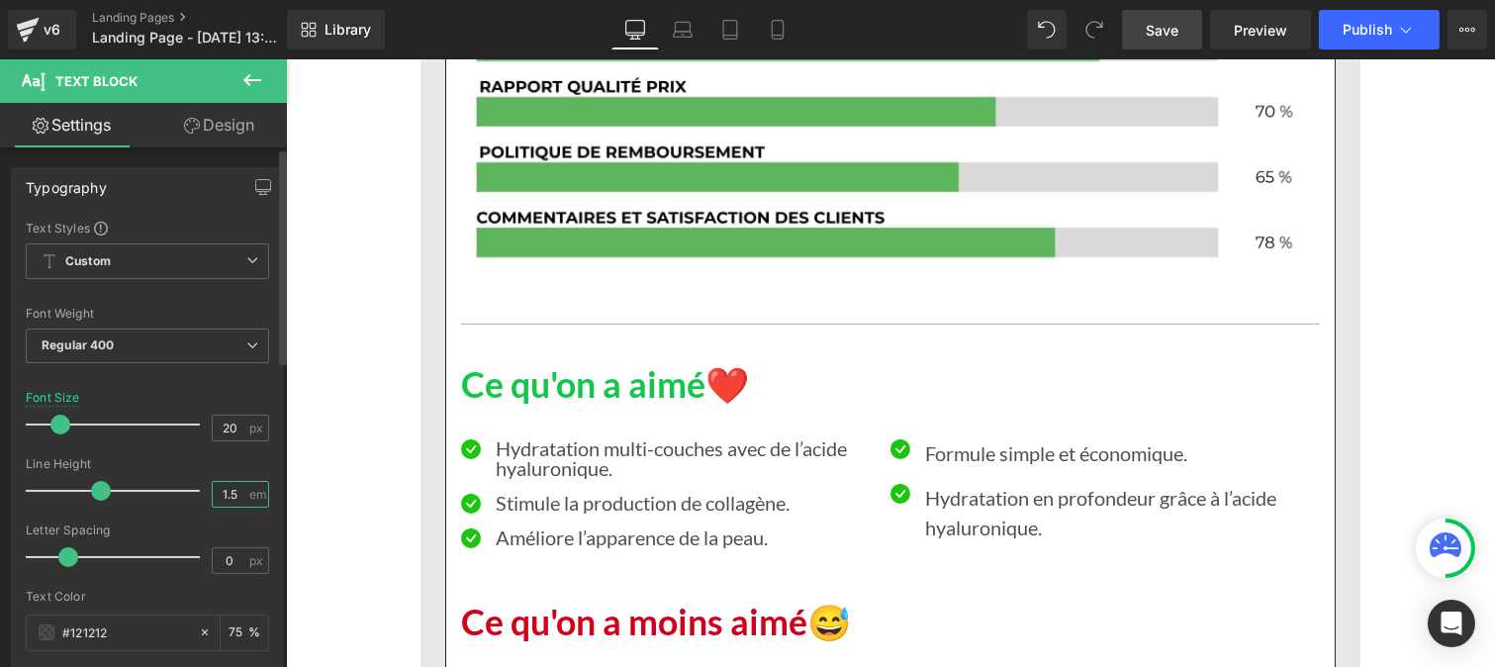
click at [232, 498] on input "1.5" at bounding box center [230, 494] width 35 height 25
type input "1"
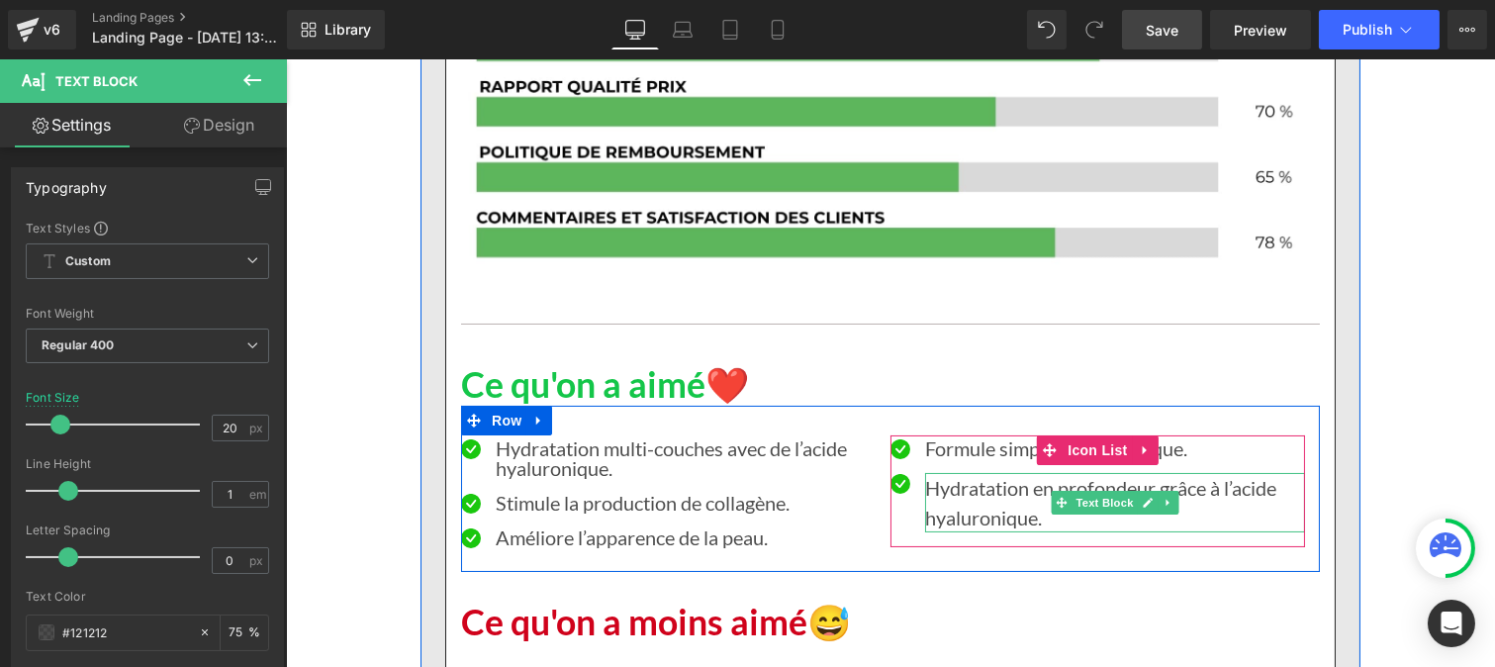
click at [971, 475] on p "Hydratation en profondeur grâce à l’acide hyaluronique." at bounding box center [1114, 502] width 380 height 59
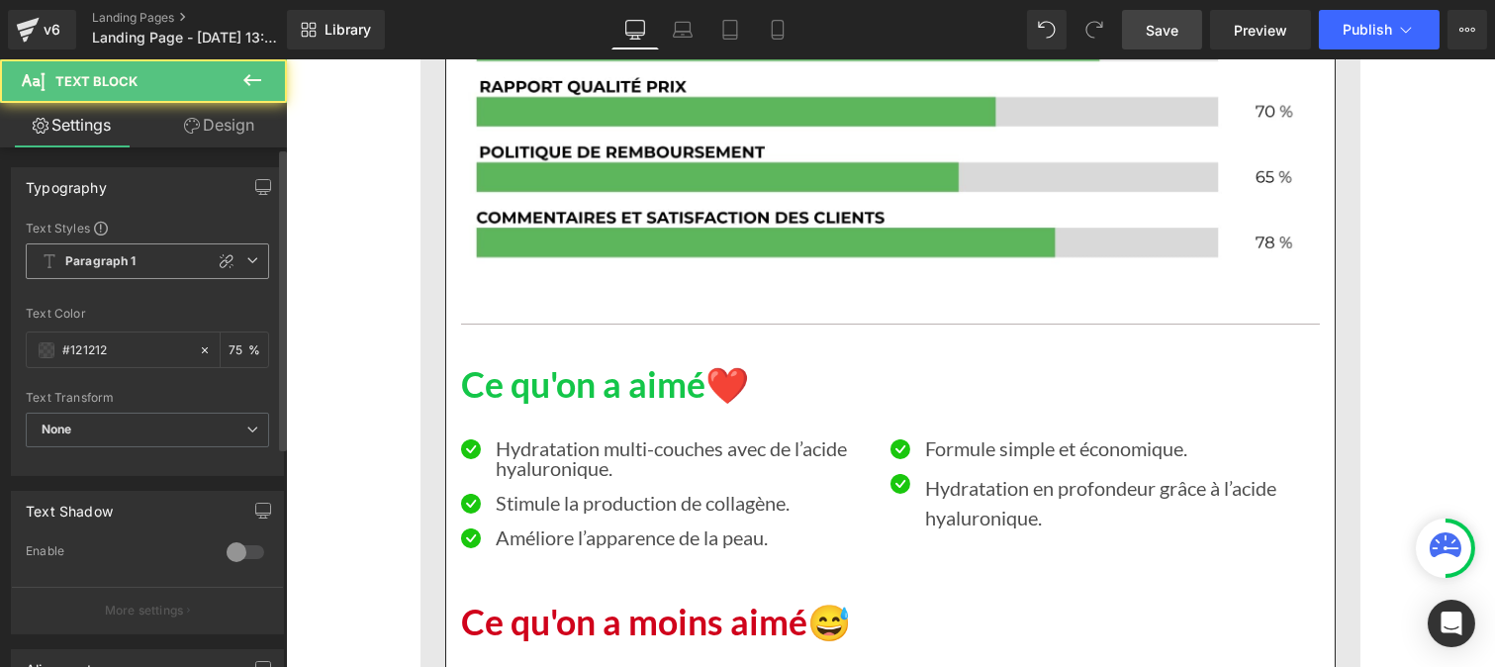
click at [122, 274] on span "Paragraph 1" at bounding box center [147, 261] width 243 height 36
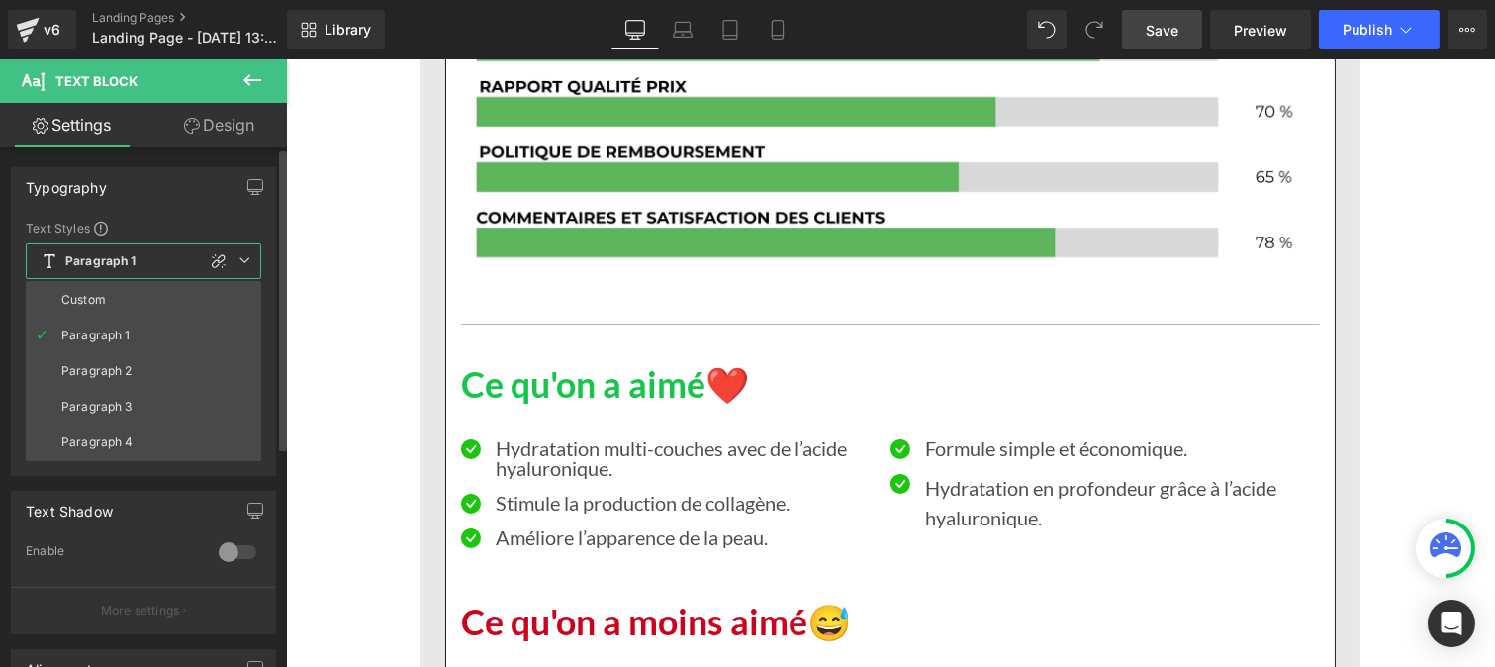
click at [93, 293] on div "Custom" at bounding box center [83, 300] width 45 height 14
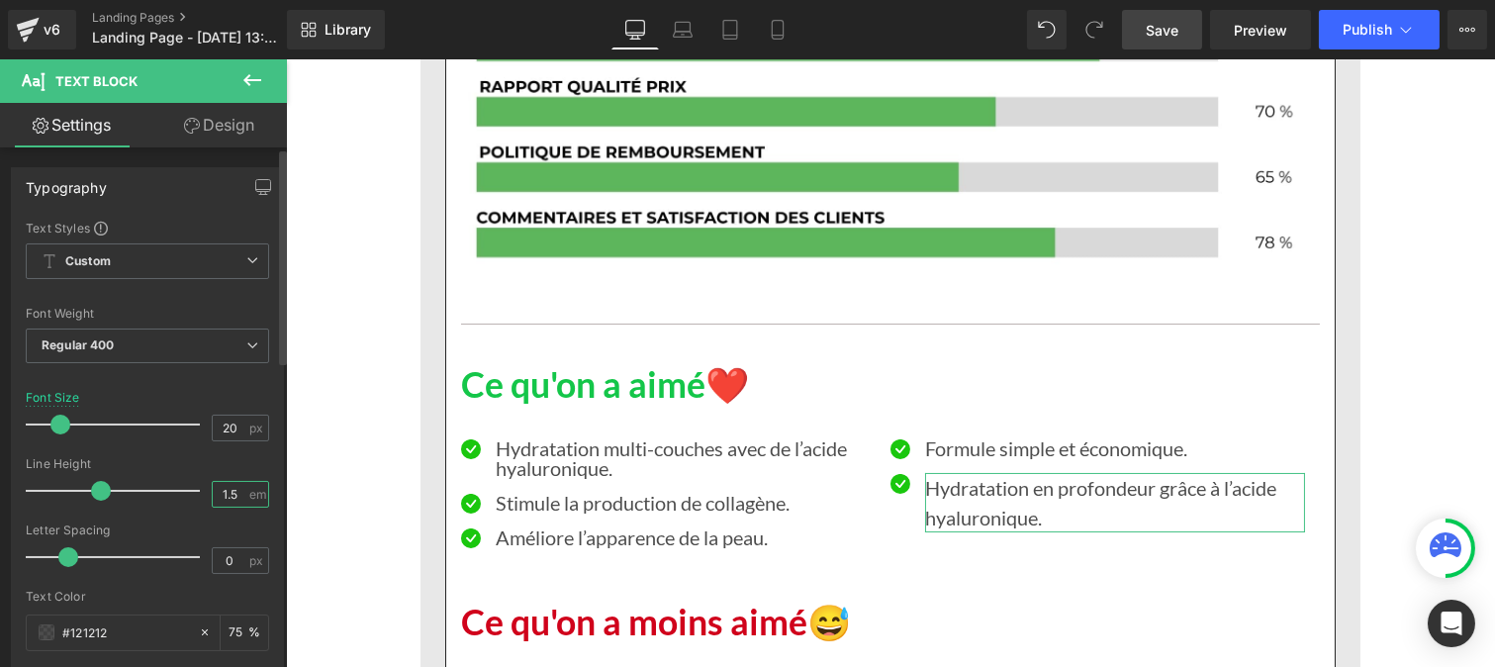
click at [231, 497] on input "1.5" at bounding box center [230, 494] width 35 height 25
type input "1"
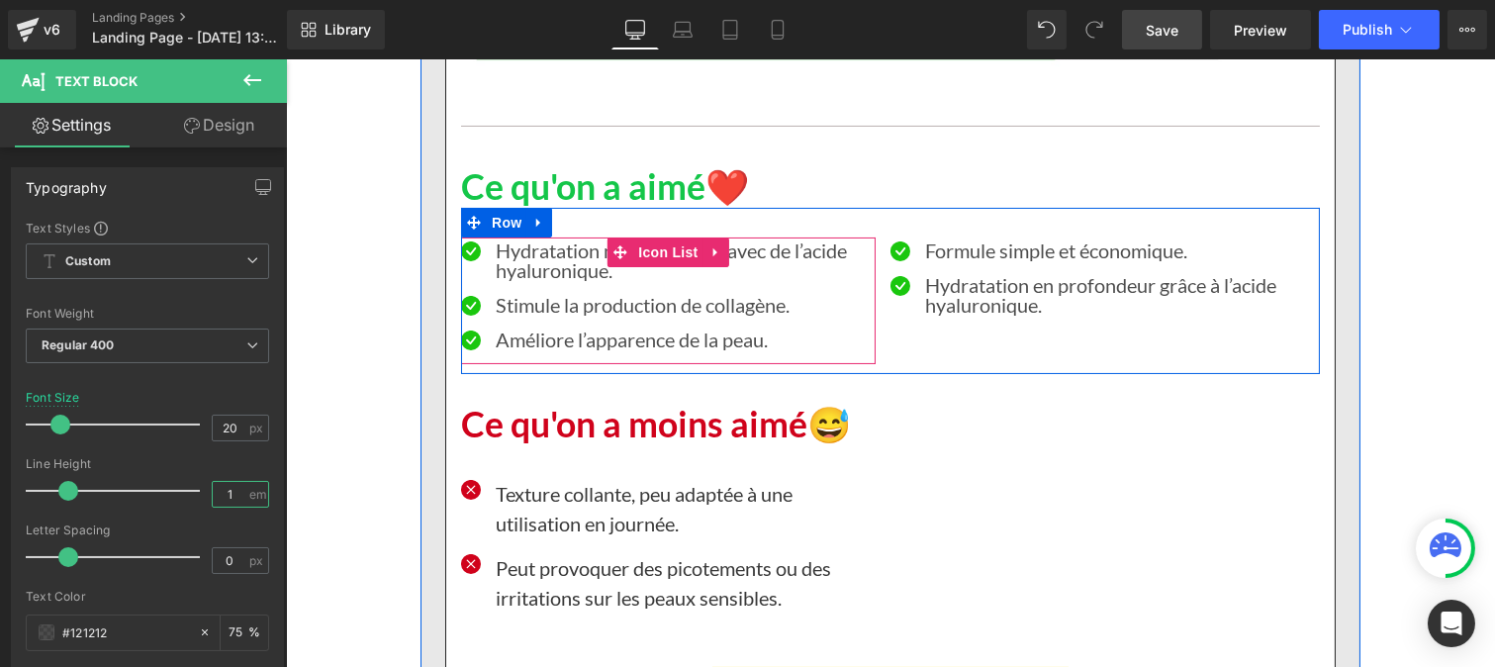
scroll to position [13977, 0]
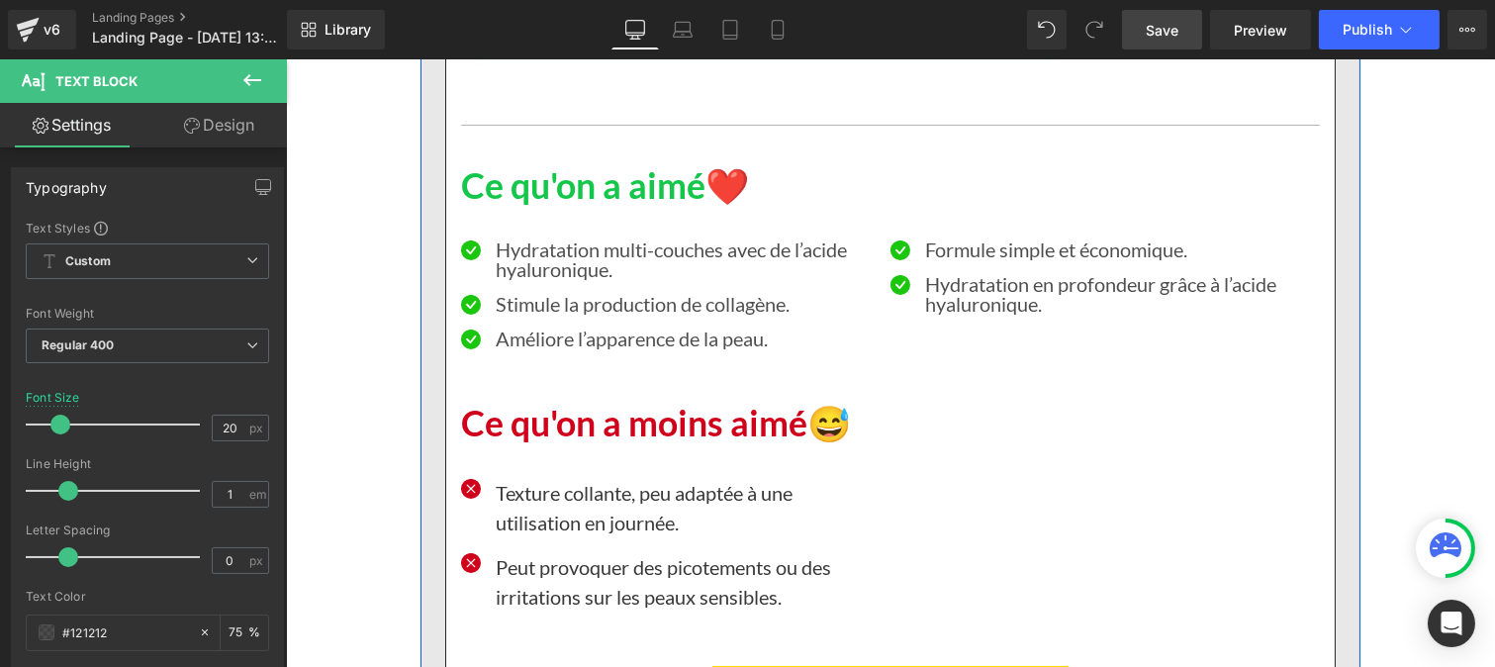
click at [541, 481] on p "Texture collante, peu adaptée à une utilisation en journée." at bounding box center [685, 507] width 380 height 59
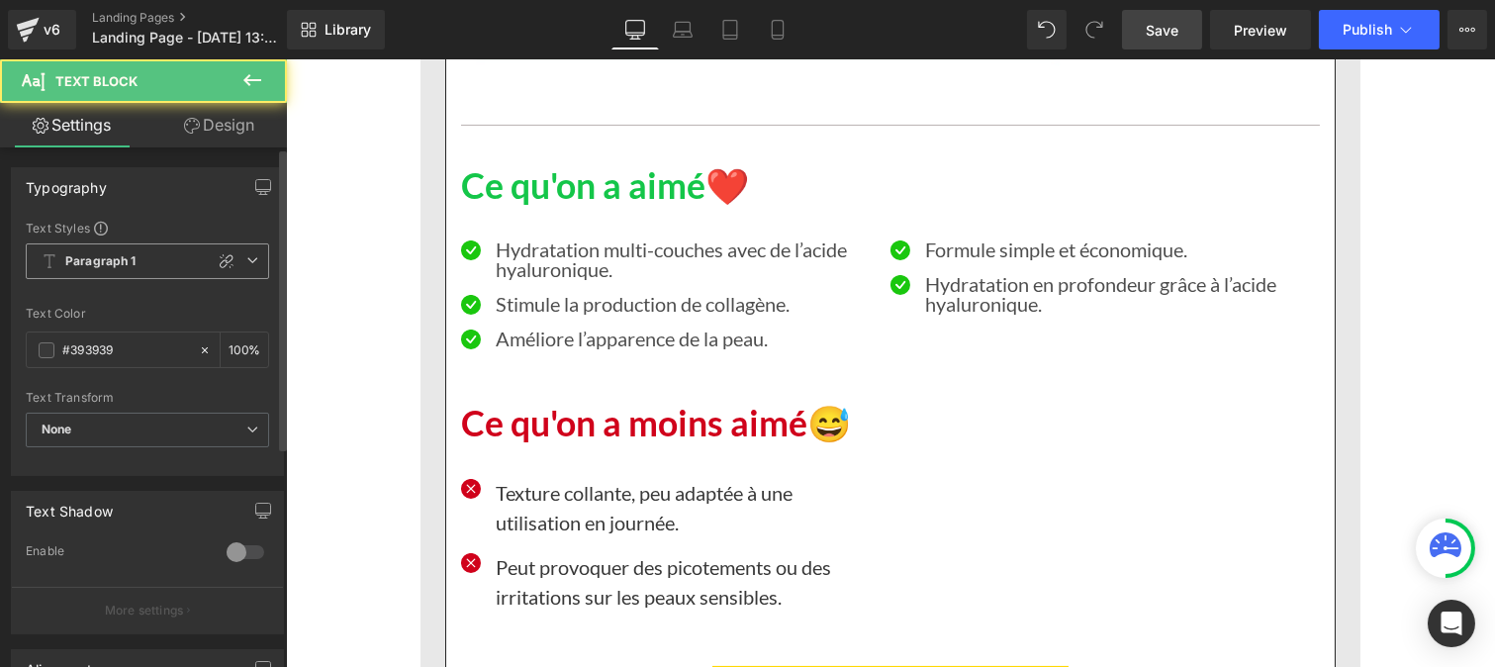
click at [121, 245] on span "Paragraph 1" at bounding box center [147, 261] width 243 height 36
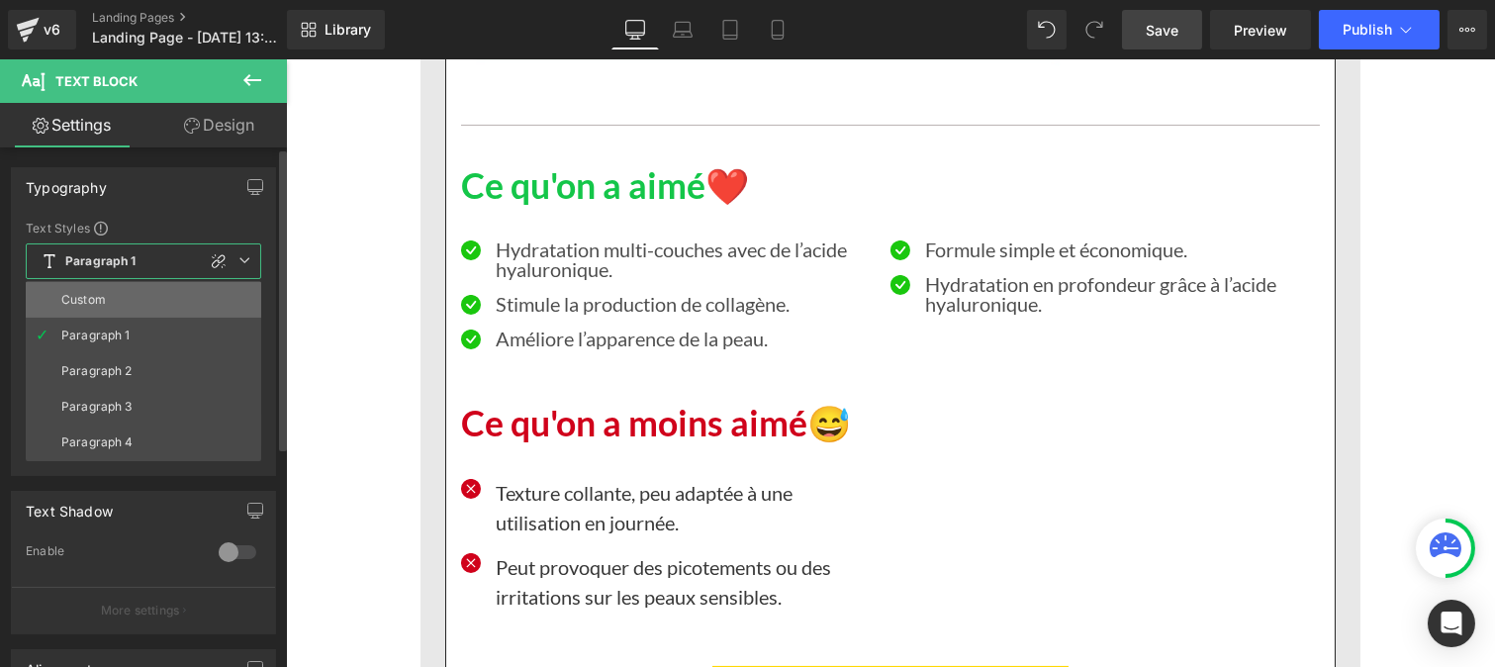
click at [102, 302] on div "Custom" at bounding box center [83, 300] width 45 height 14
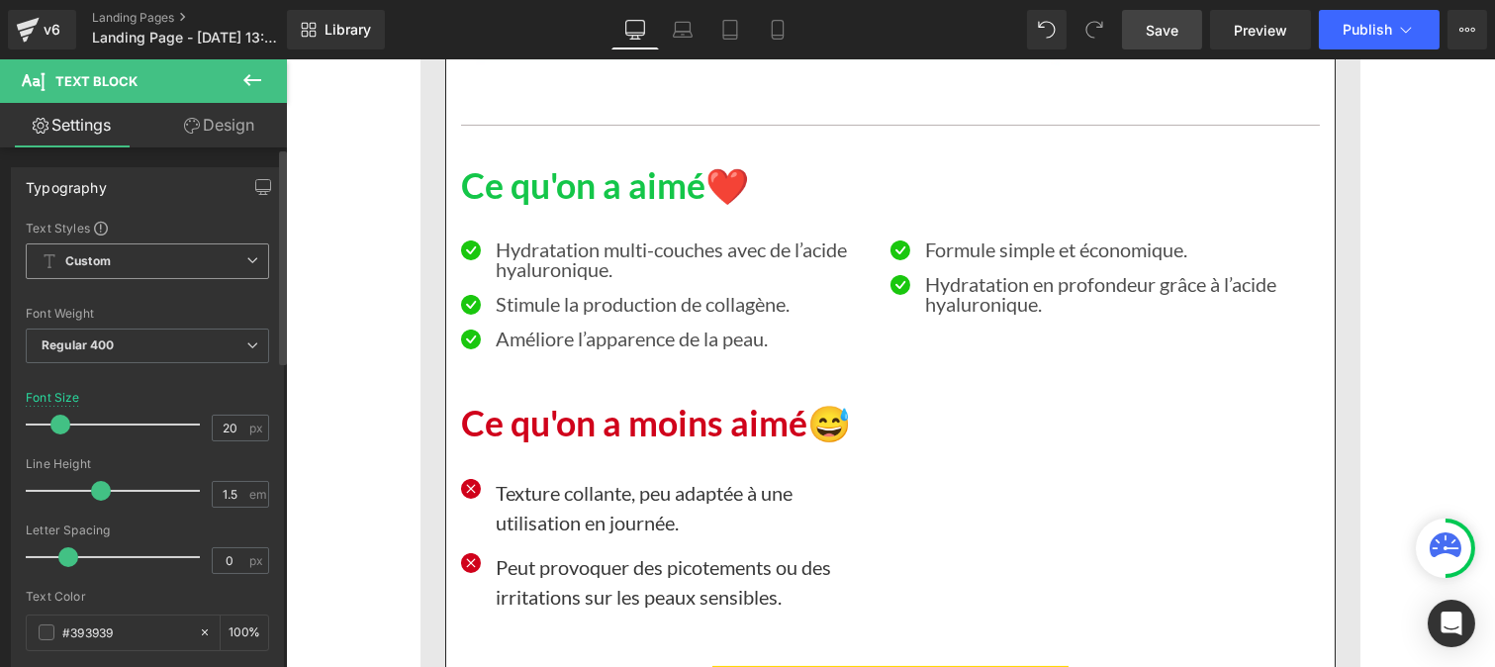
click at [150, 262] on span "Custom" at bounding box center [147, 261] width 243 height 36
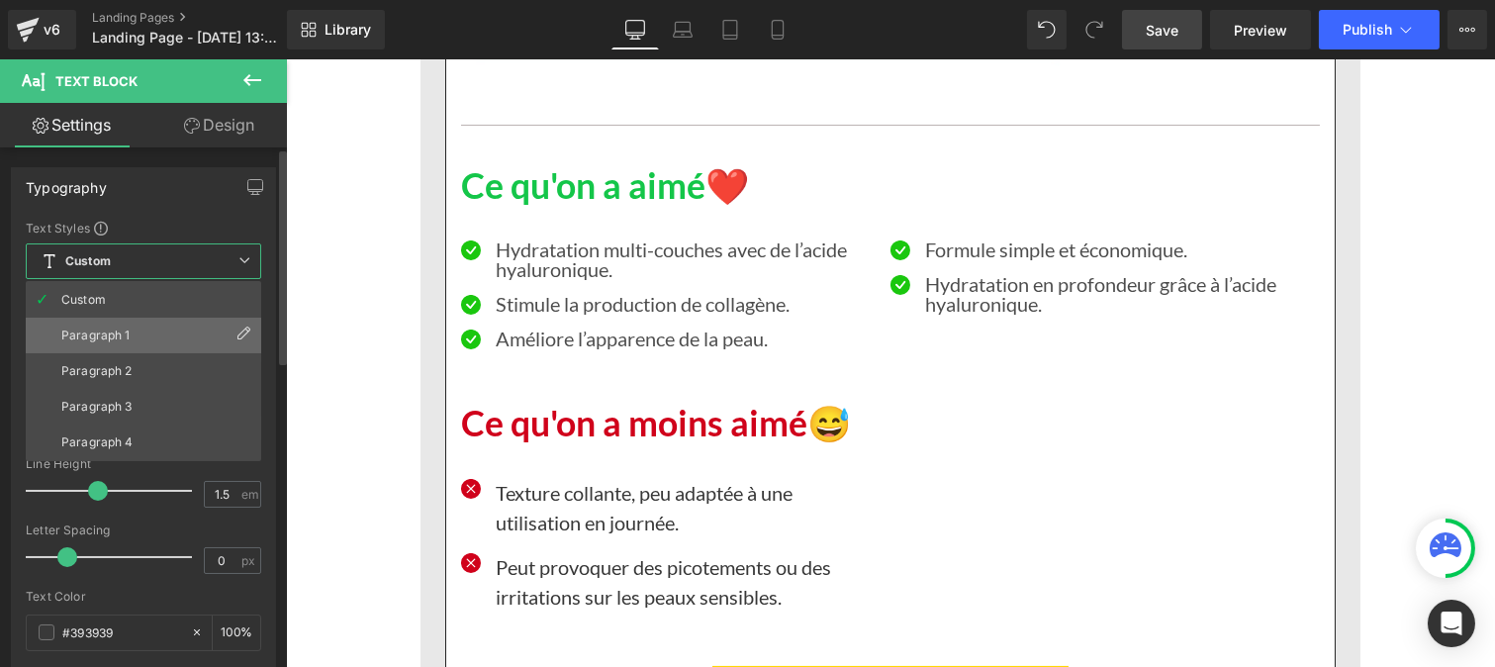
click at [89, 339] on div "Paragraph 1" at bounding box center [95, 335] width 69 height 14
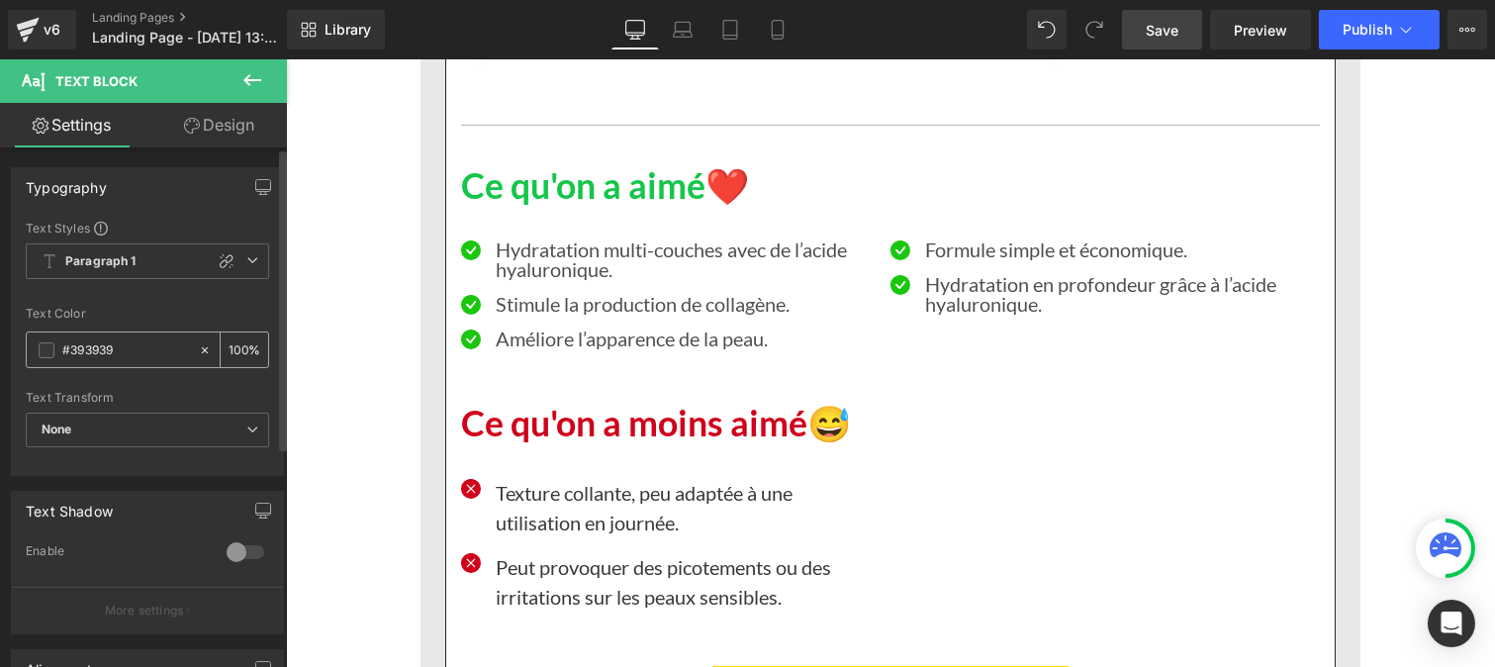
click at [129, 356] on input "#393939" at bounding box center [125, 350] width 127 height 22
paste input "121212"
type input "#121212"
click at [242, 347] on div "100 %" at bounding box center [244, 349] width 47 height 35
click at [238, 341] on input "100" at bounding box center [239, 349] width 20 height 22
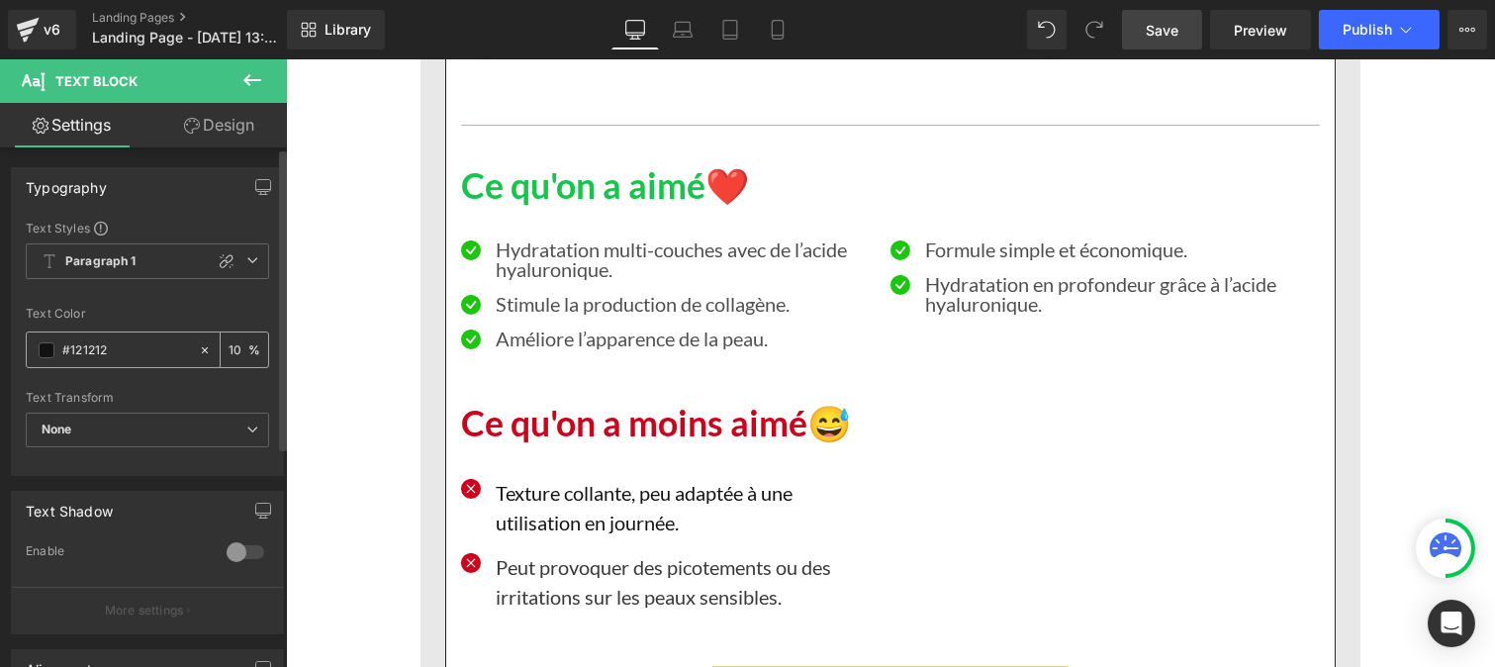
type input "1"
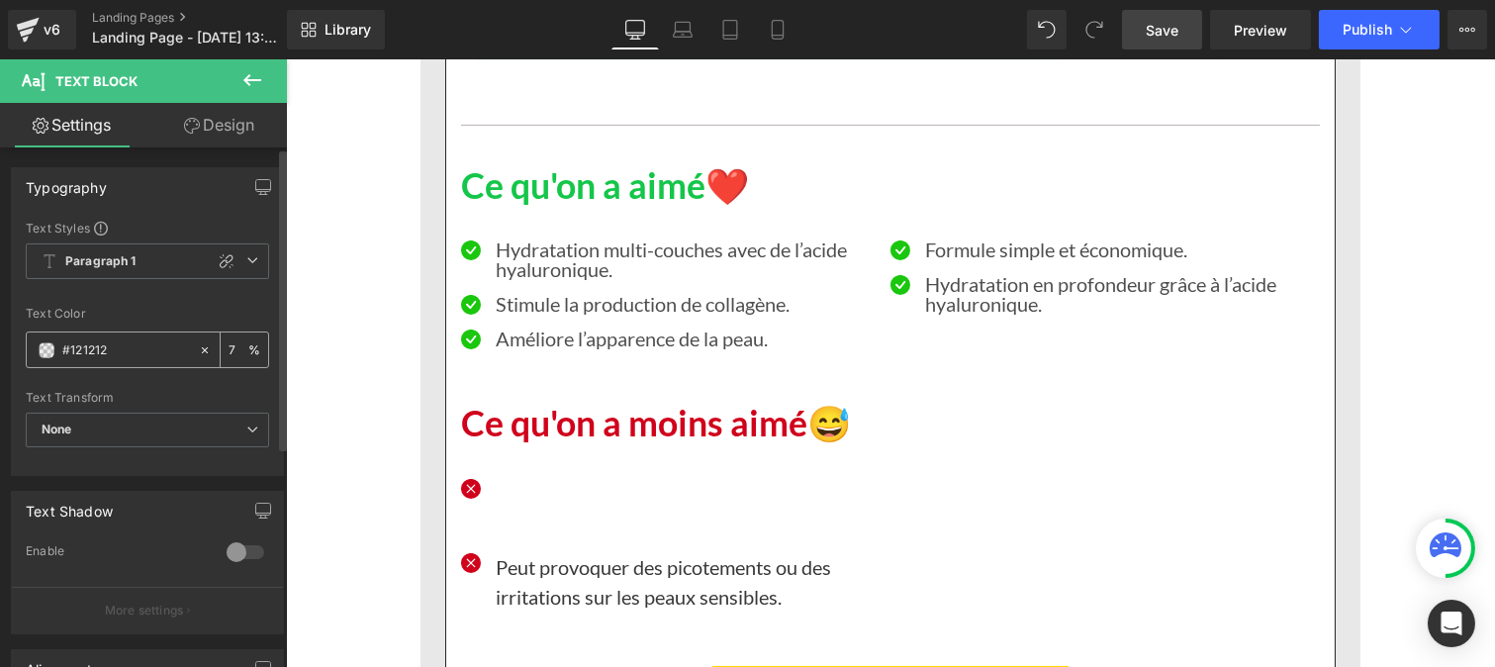
type input "75"
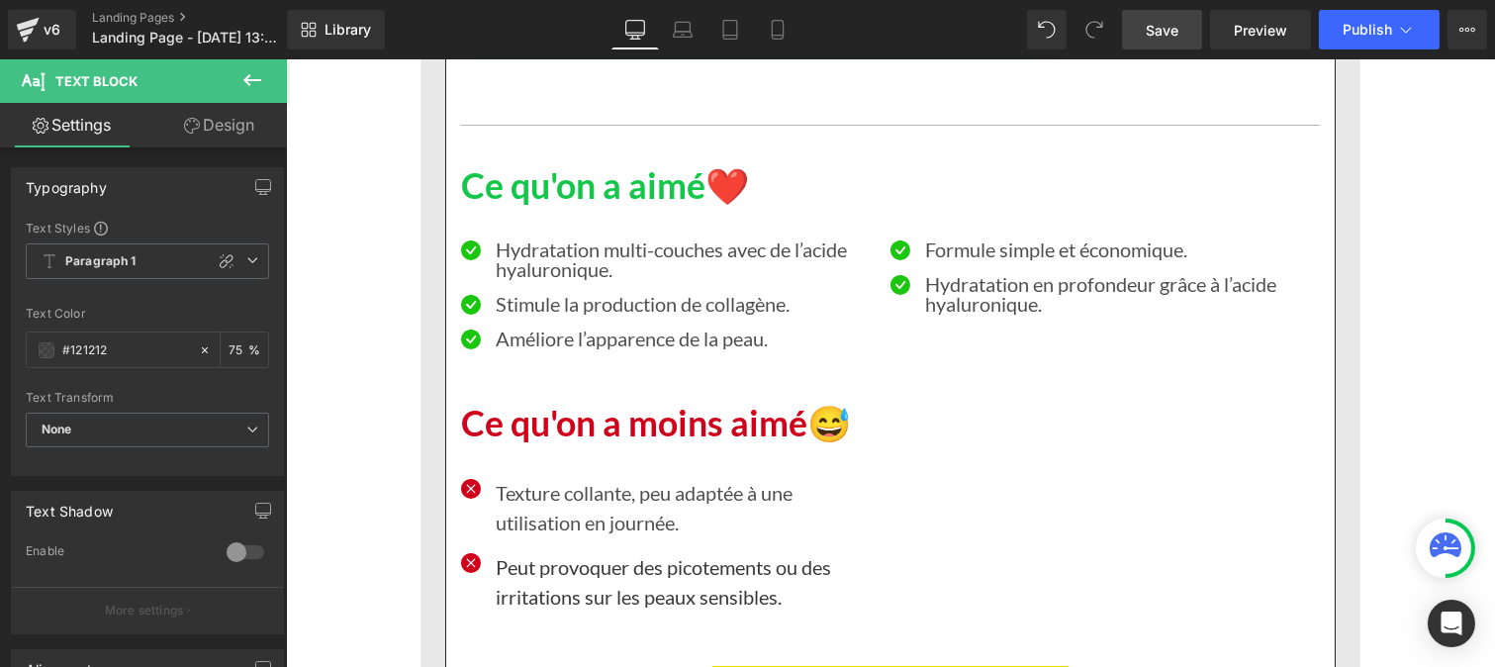
click at [536, 552] on p "Peut provoquer des picotements ou des irritations sur les peaux sensibles." at bounding box center [685, 581] width 380 height 59
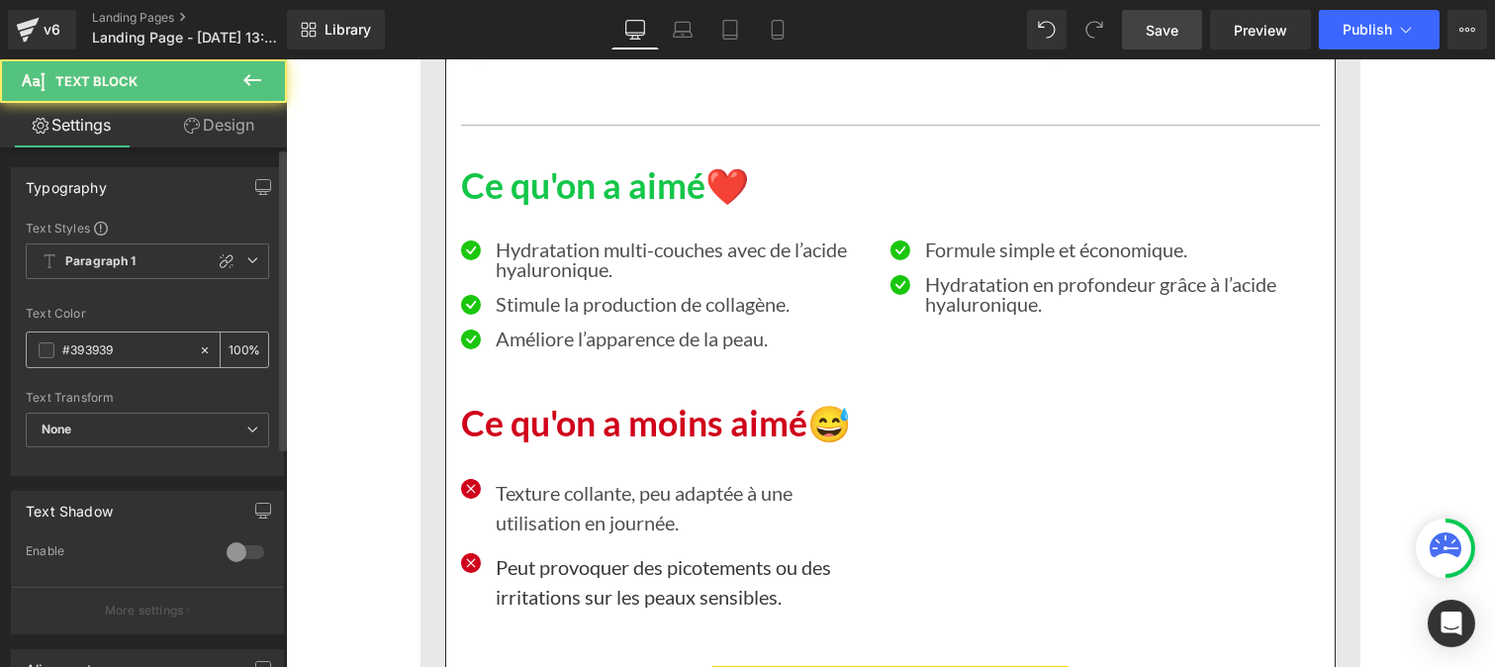
click at [139, 356] on input "#393939" at bounding box center [125, 350] width 127 height 22
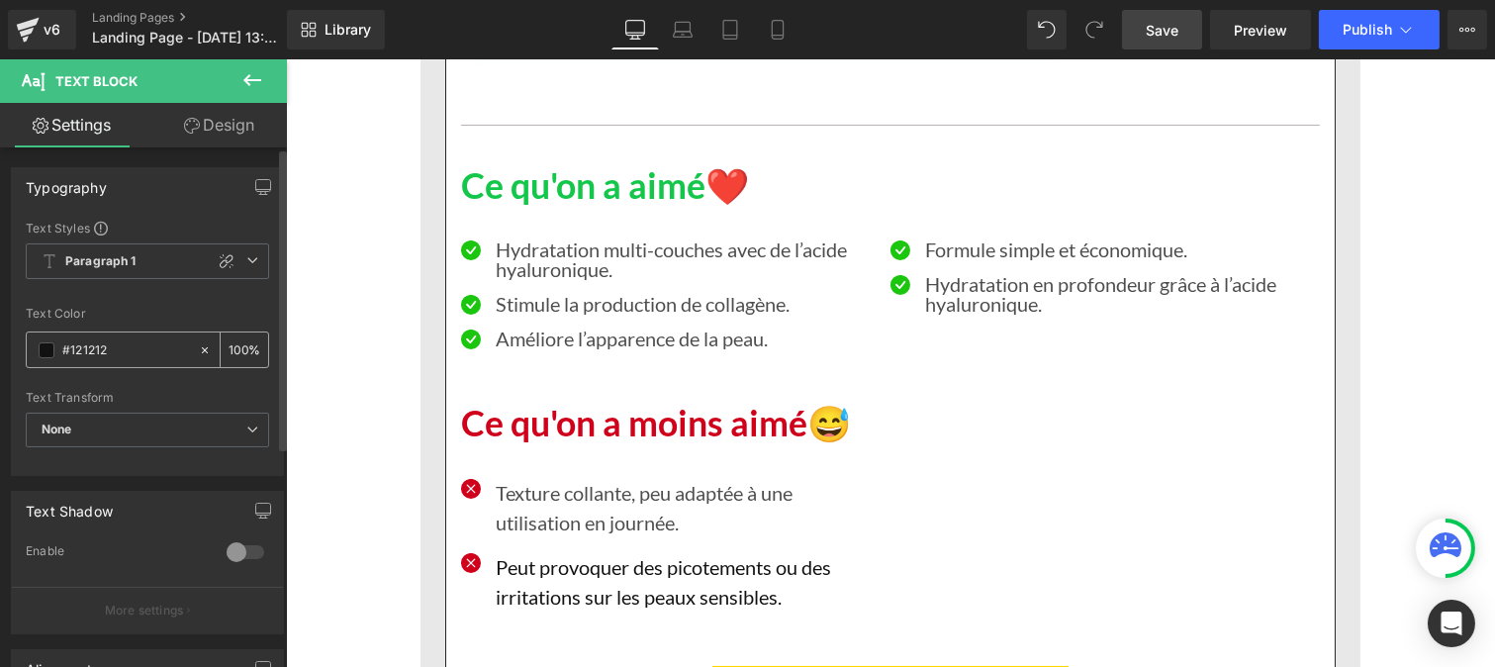
type input "#121212"
click at [240, 340] on div "100 %" at bounding box center [244, 349] width 47 height 35
click at [237, 342] on input "100" at bounding box center [239, 349] width 20 height 22
type input "1"
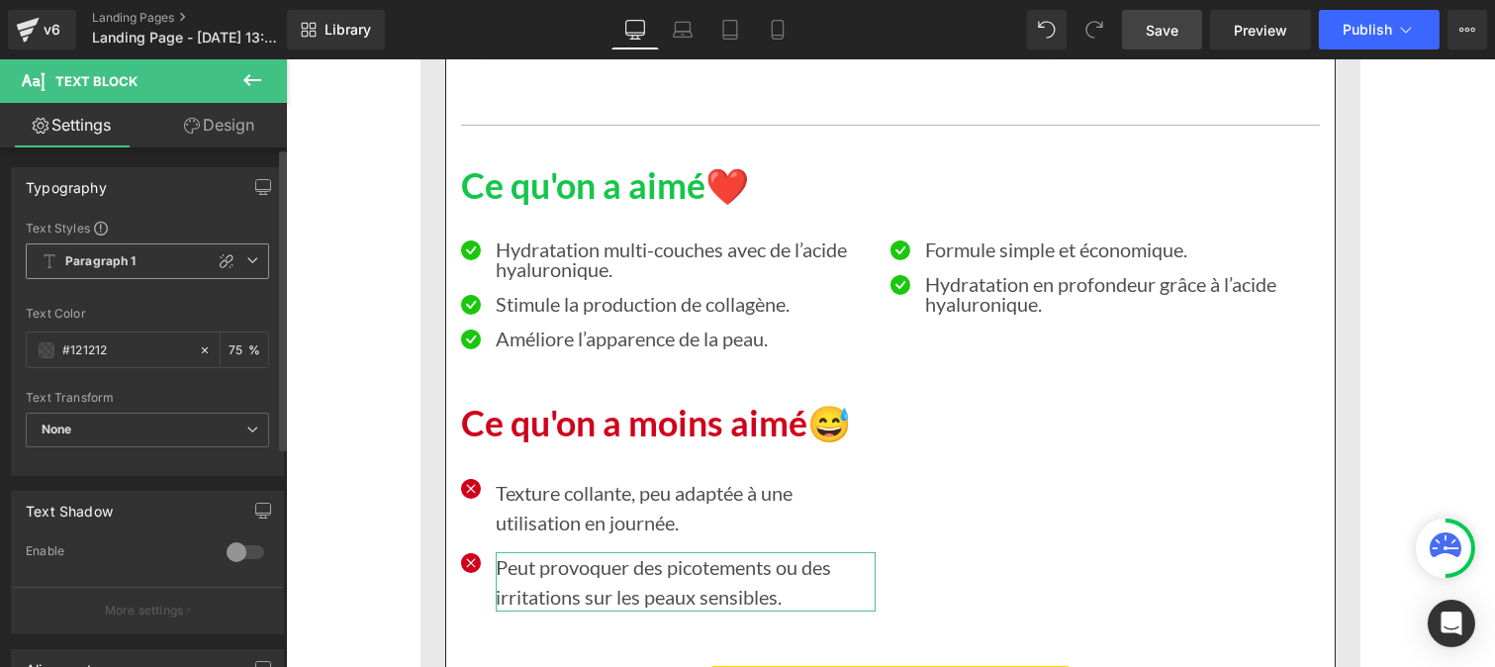
type input "75"
click at [146, 258] on span "Paragraph 1" at bounding box center [147, 261] width 243 height 36
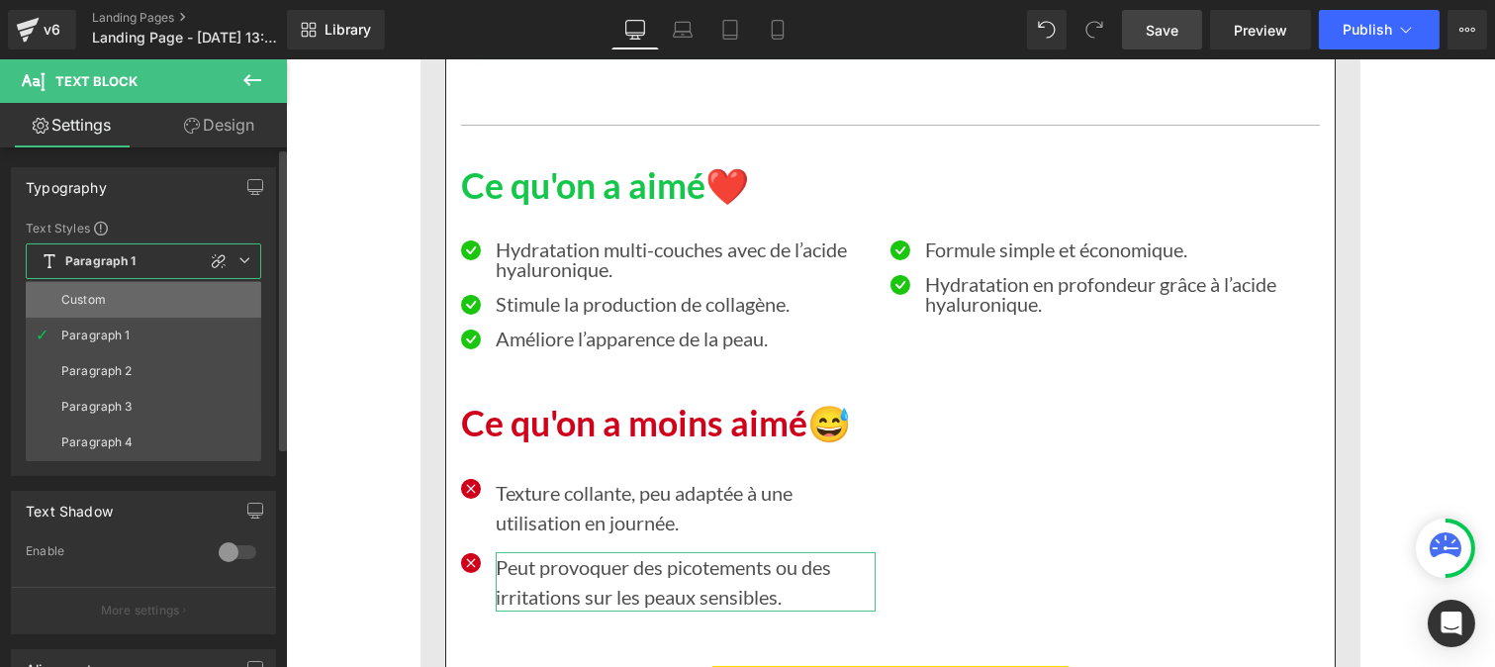
click at [104, 302] on div "Custom" at bounding box center [83, 300] width 45 height 14
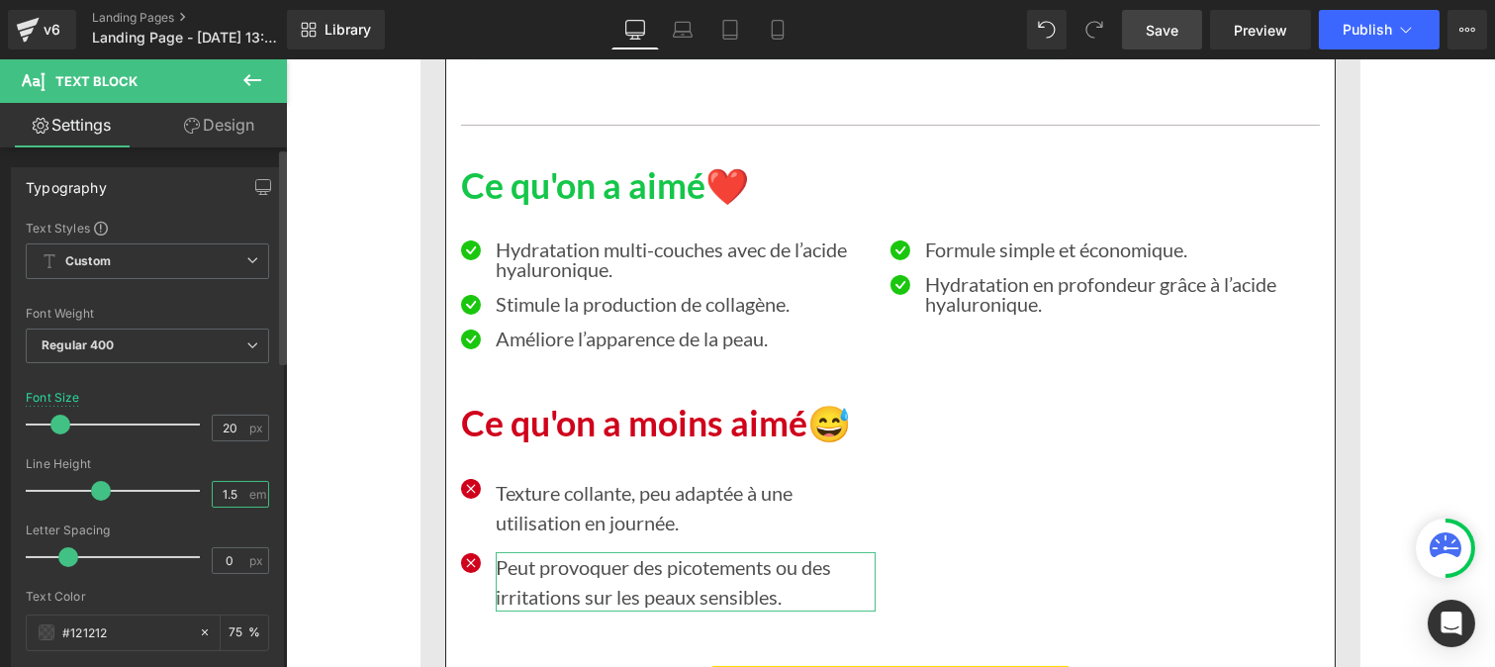
click at [233, 498] on input "1.5" at bounding box center [230, 494] width 35 height 25
type input "1"
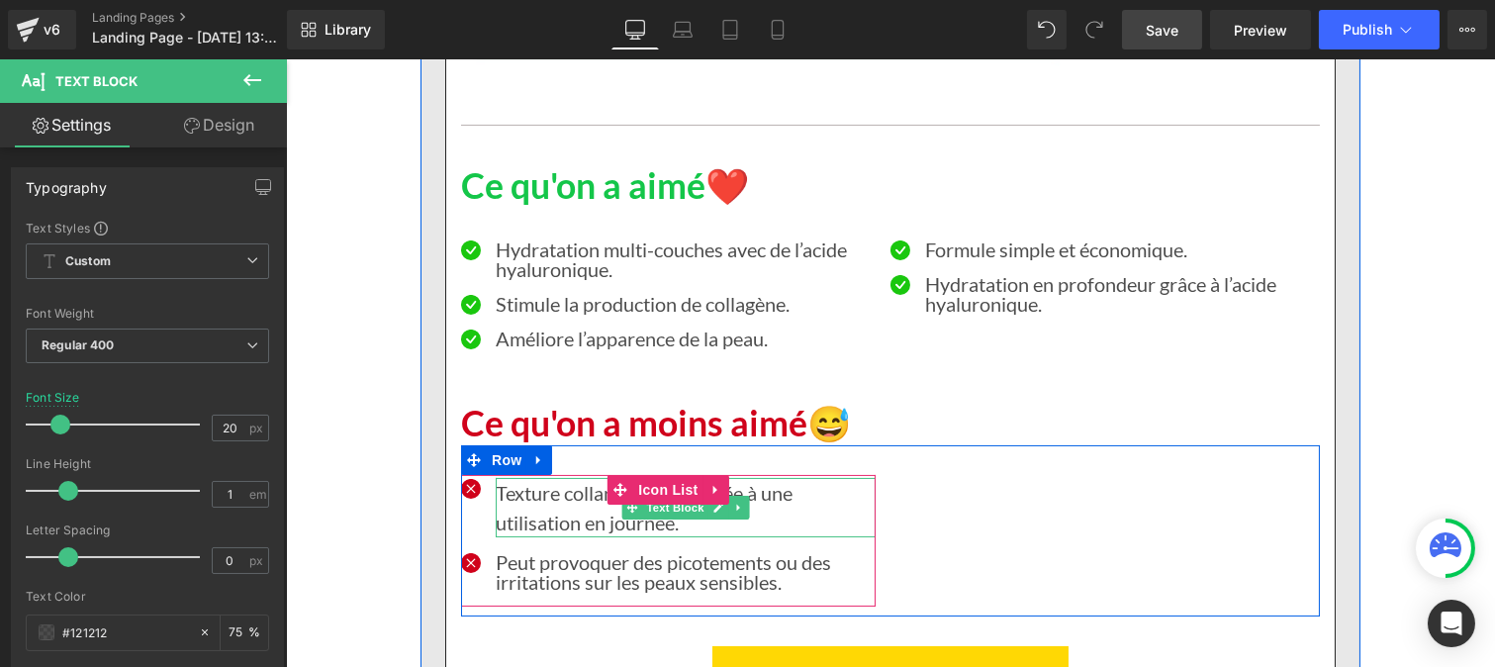
click at [535, 482] on p "Texture collante, peu adaptée à une utilisation en journée." at bounding box center [685, 507] width 380 height 59
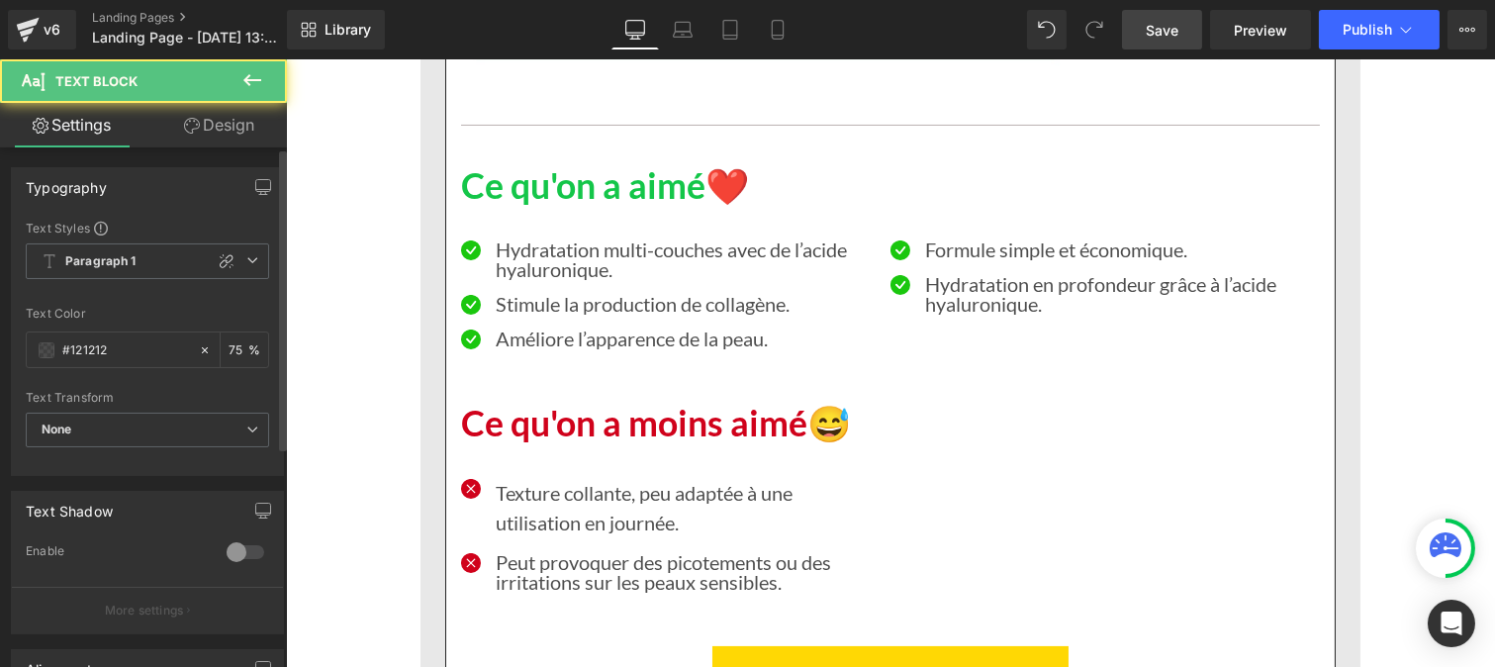
click at [70, 297] on div at bounding box center [147, 295] width 243 height 13
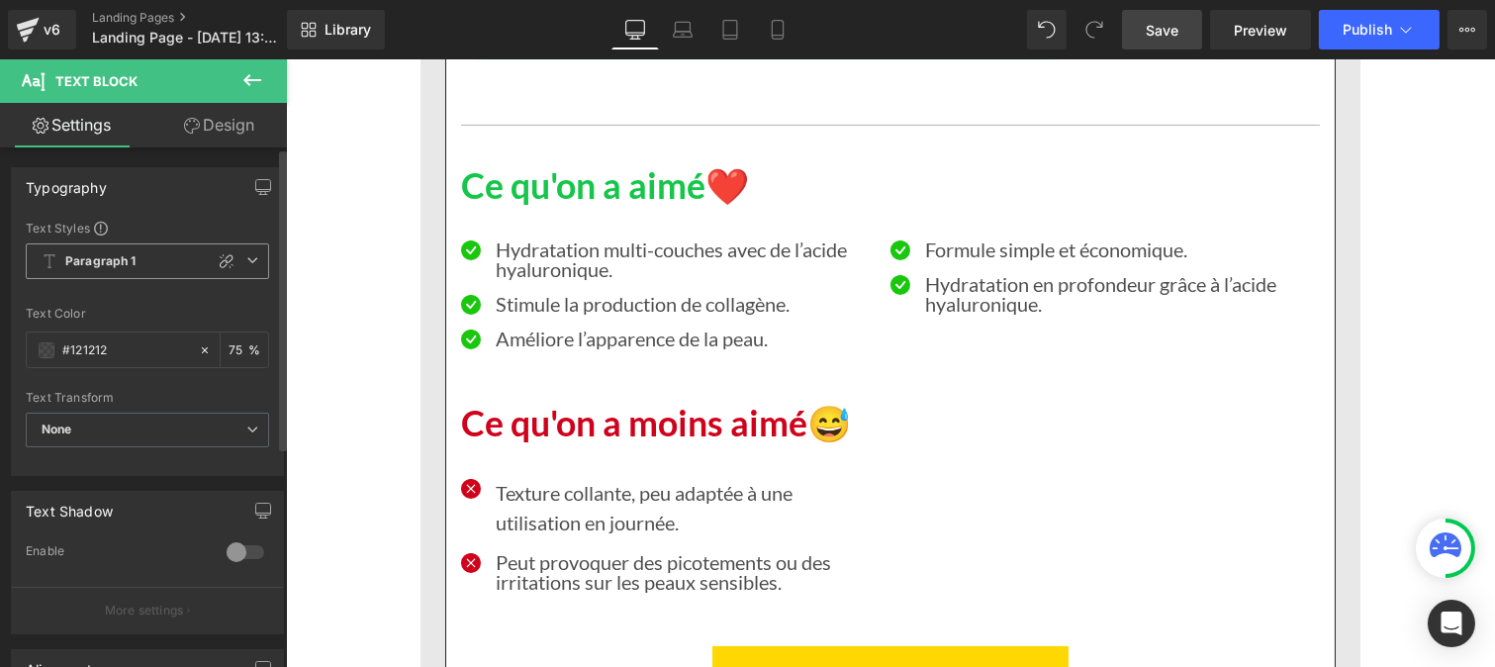
click at [96, 267] on b "Paragraph 1" at bounding box center [100, 261] width 71 height 17
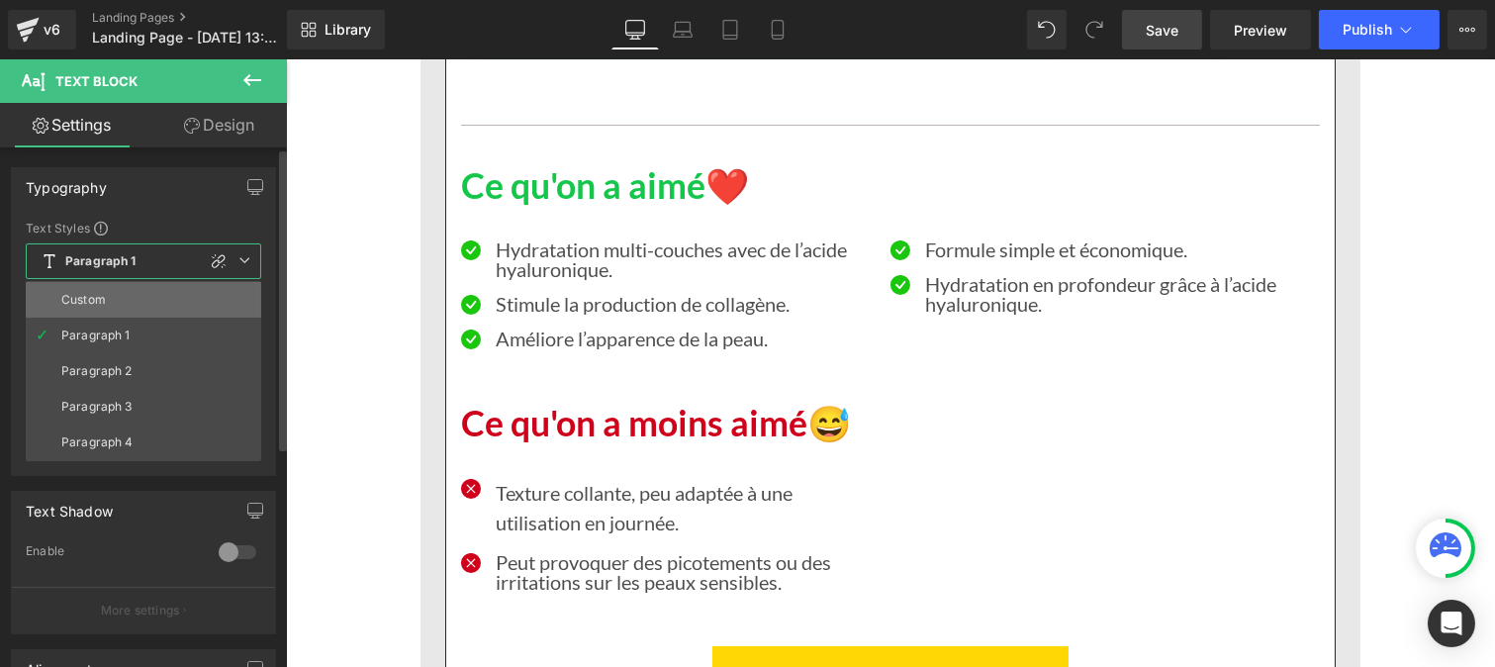
click at [103, 307] on div "Custom" at bounding box center [83, 300] width 45 height 14
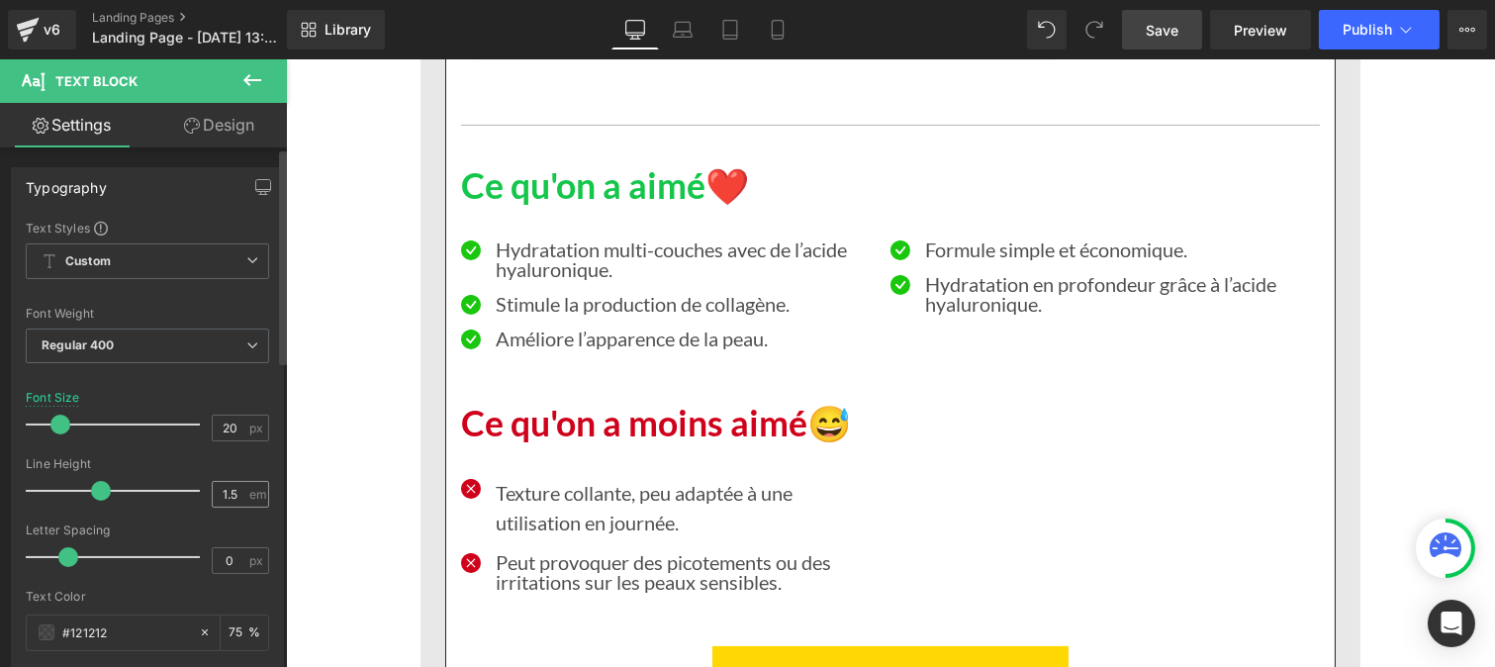
click at [240, 489] on div "1.5 em" at bounding box center [240, 494] width 57 height 27
click at [231, 493] on input "1.5" at bounding box center [230, 494] width 35 height 25
type input "1"
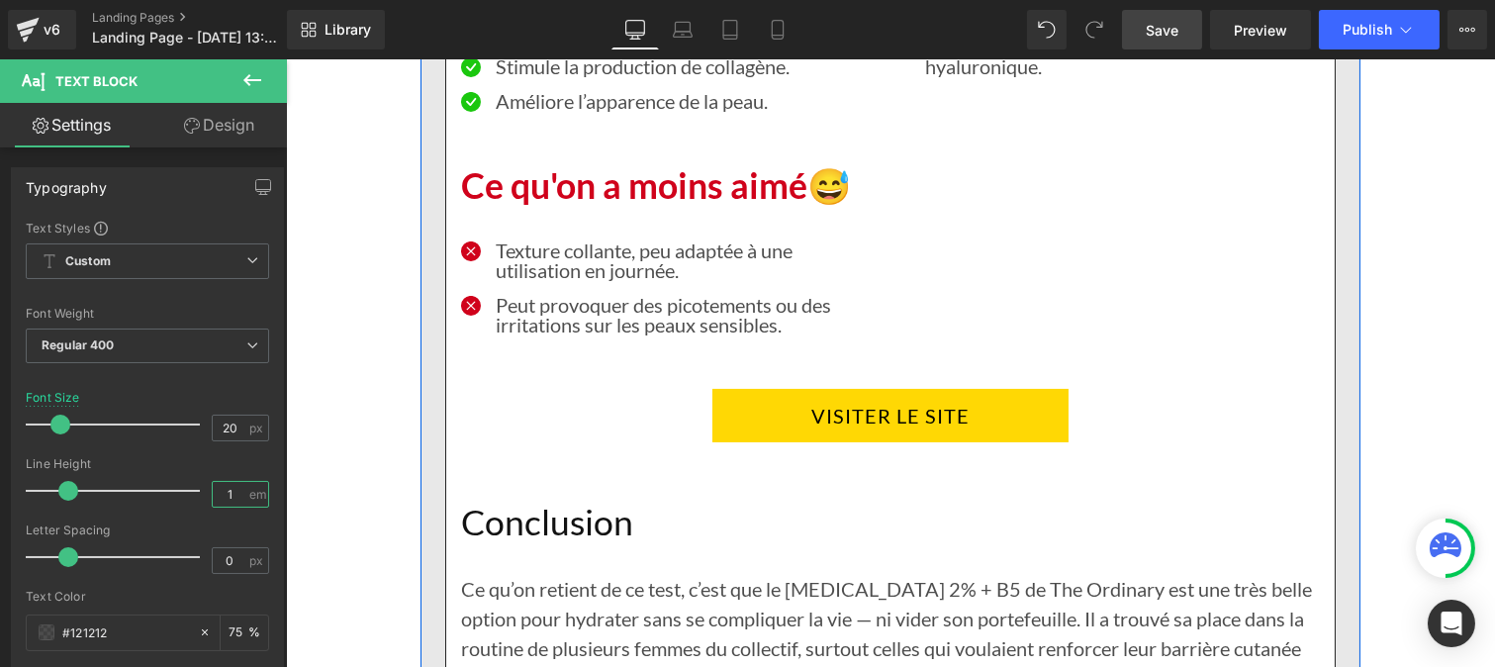
scroll to position [14216, 0]
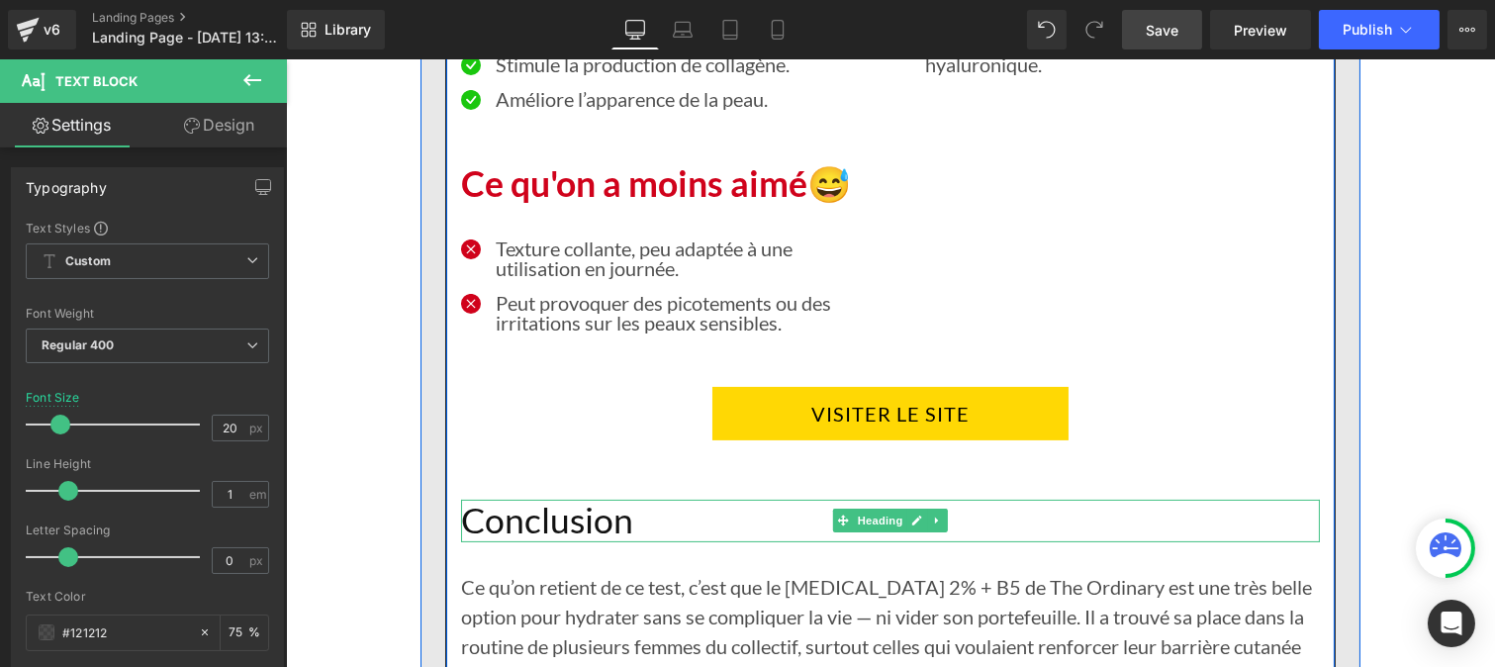
click at [580, 500] on h1 "Conclusion" at bounding box center [889, 521] width 859 height 43
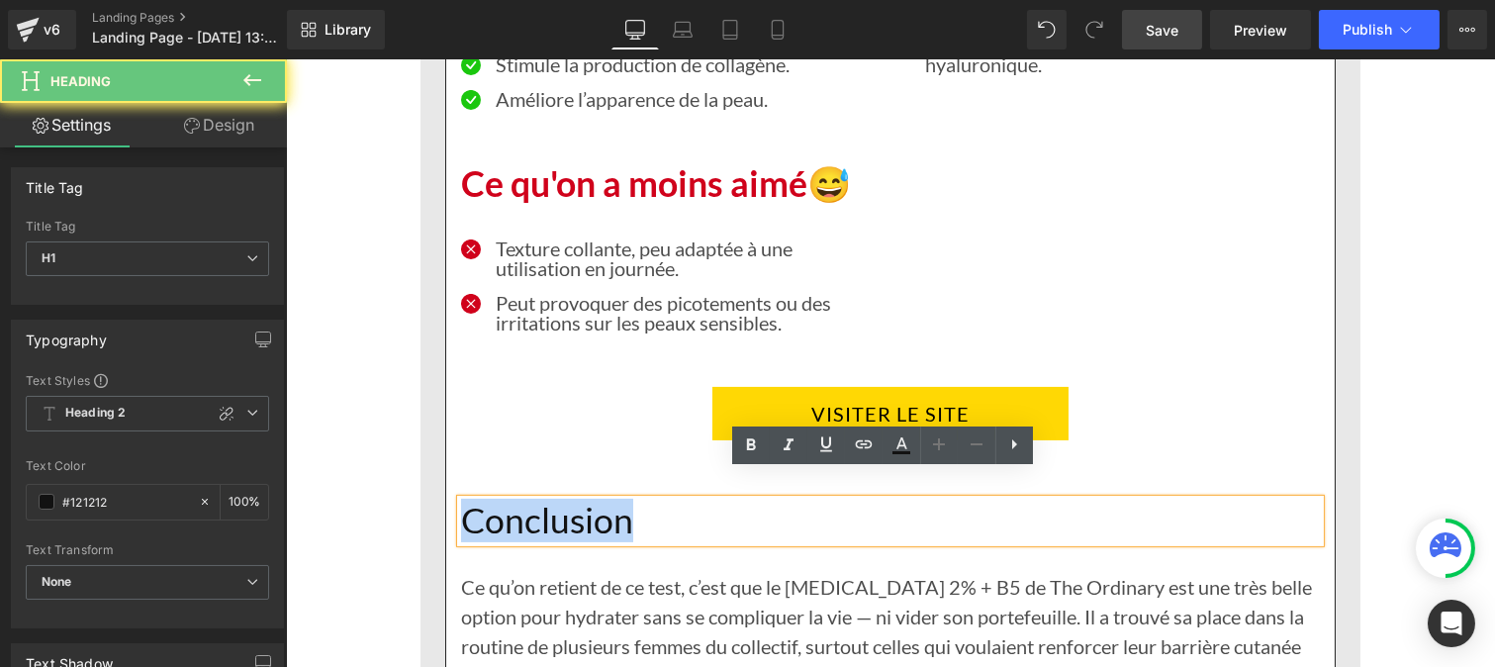
drag, startPoint x: 657, startPoint y: 496, endPoint x: 398, endPoint y: 491, distance: 259.2
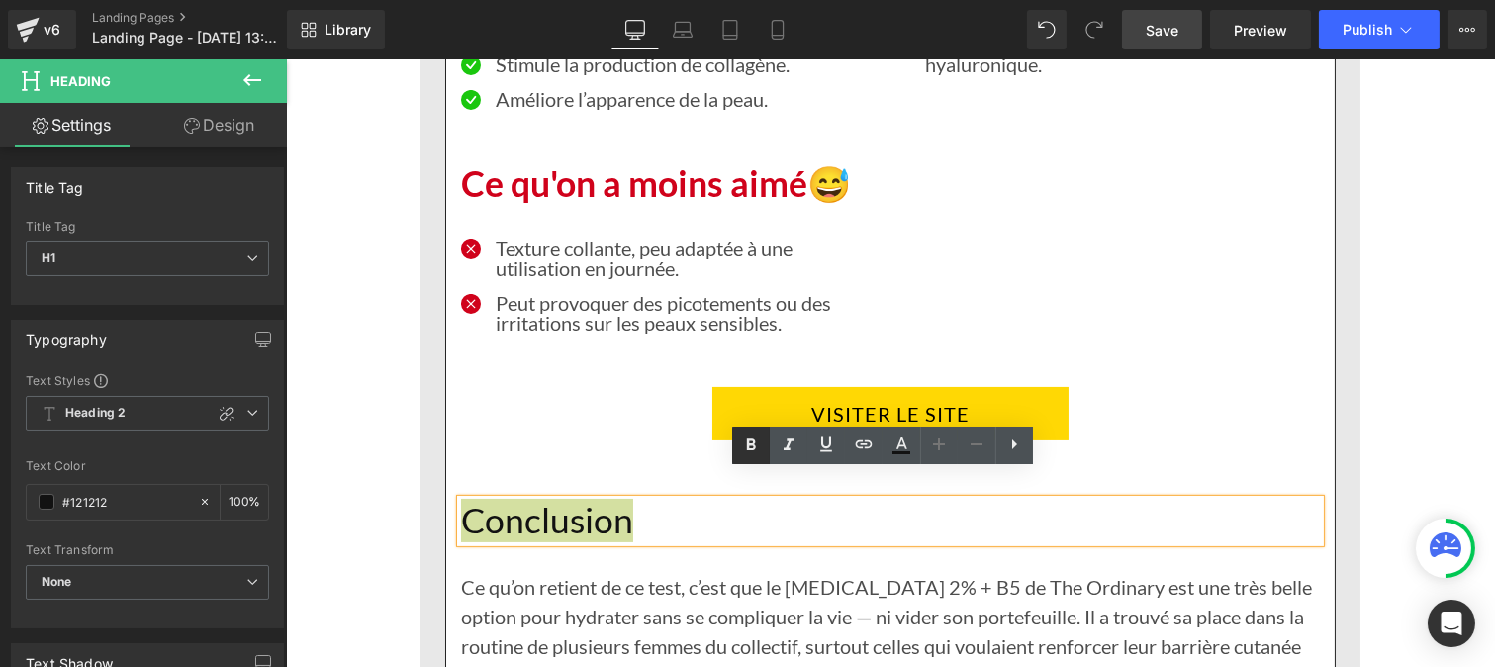
click at [757, 439] on icon at bounding box center [751, 445] width 24 height 24
click at [631, 594] on div "Ce qu’on retient de ce test, c’est que le [MEDICAL_DATA] 2% + B5 de The Ordinar…" at bounding box center [889, 675] width 859 height 267
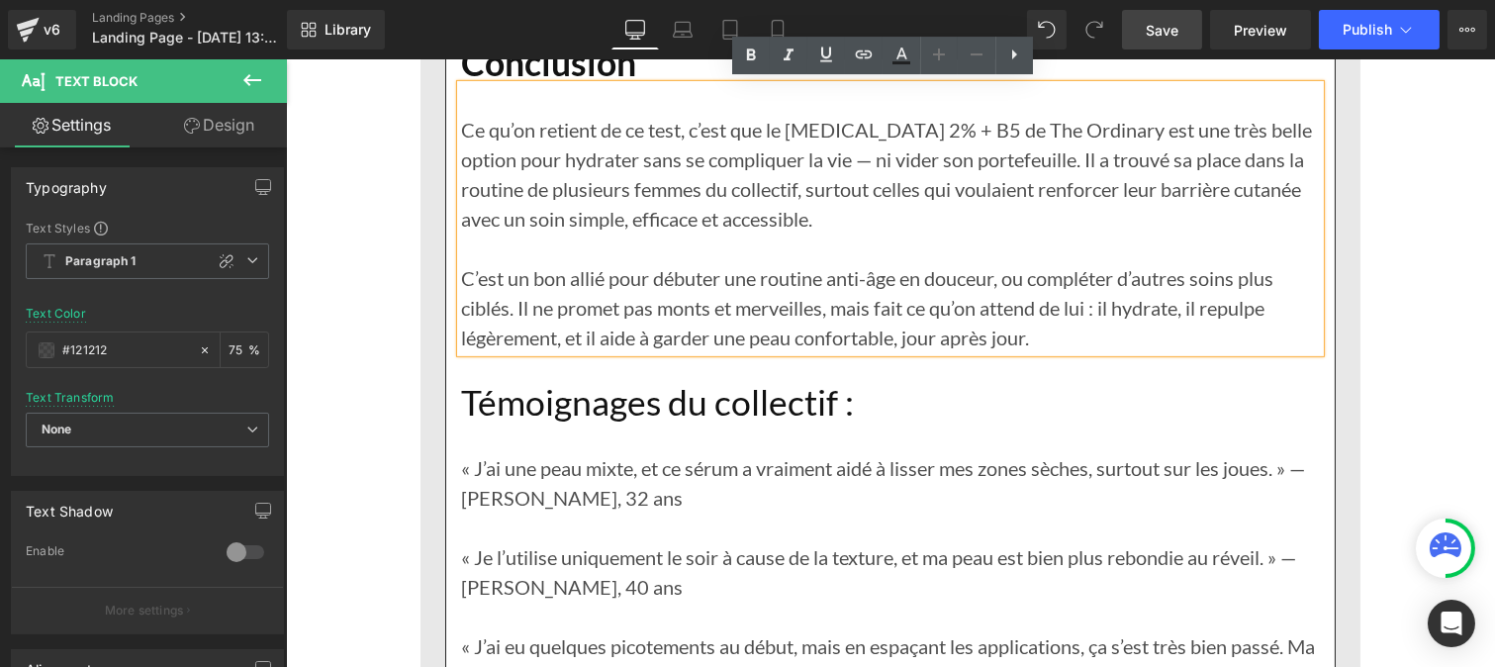
scroll to position [14677, 0]
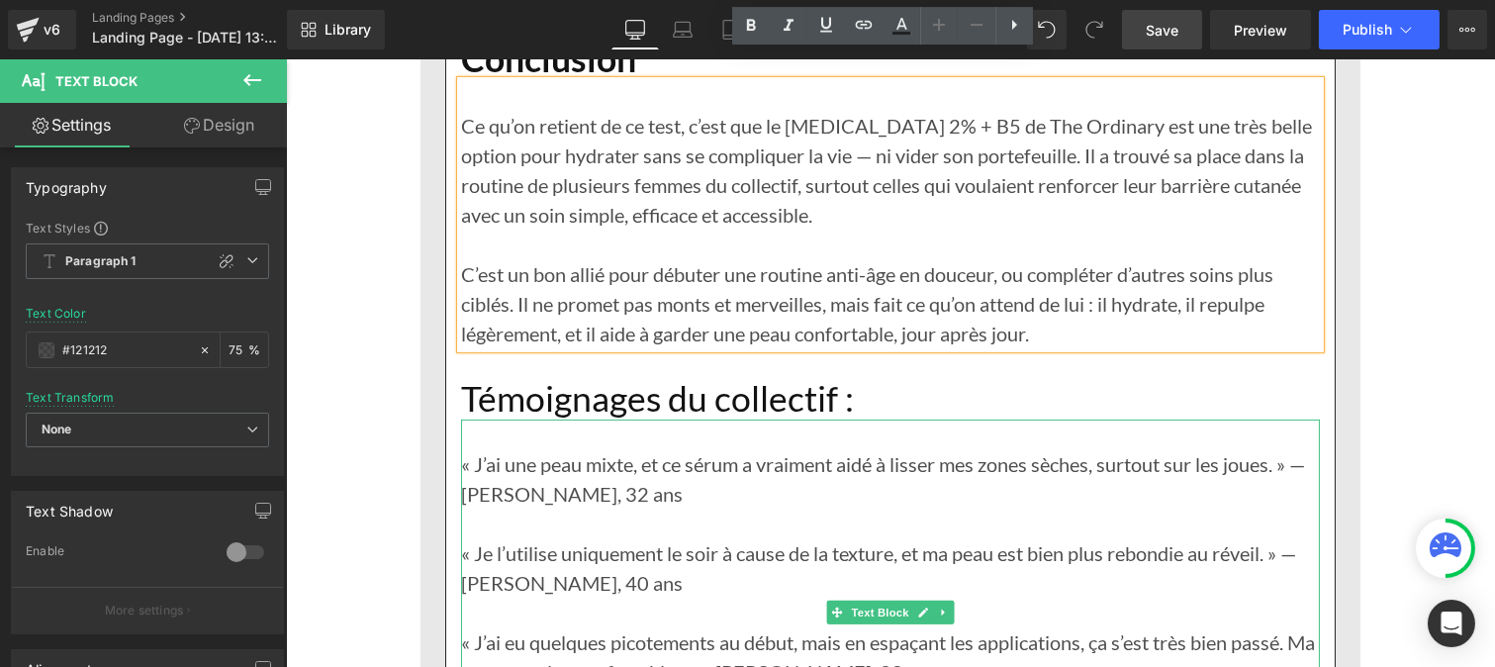
click at [560, 378] on h1 "Témoignages du collectif :" at bounding box center [889, 399] width 859 height 43
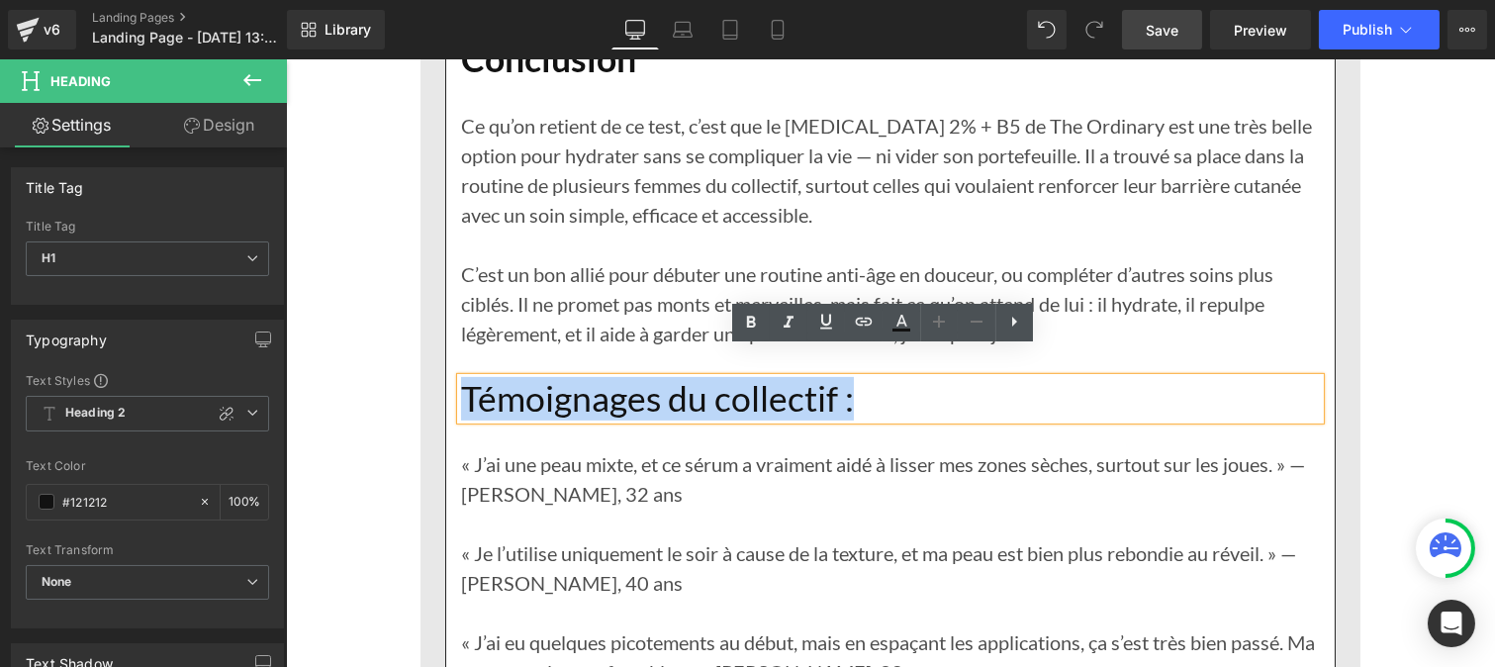
drag, startPoint x: 605, startPoint y: 379, endPoint x: 451, endPoint y: 366, distance: 154.9
click at [460, 378] on h1 "Témoignages du collectif :" at bounding box center [889, 399] width 859 height 43
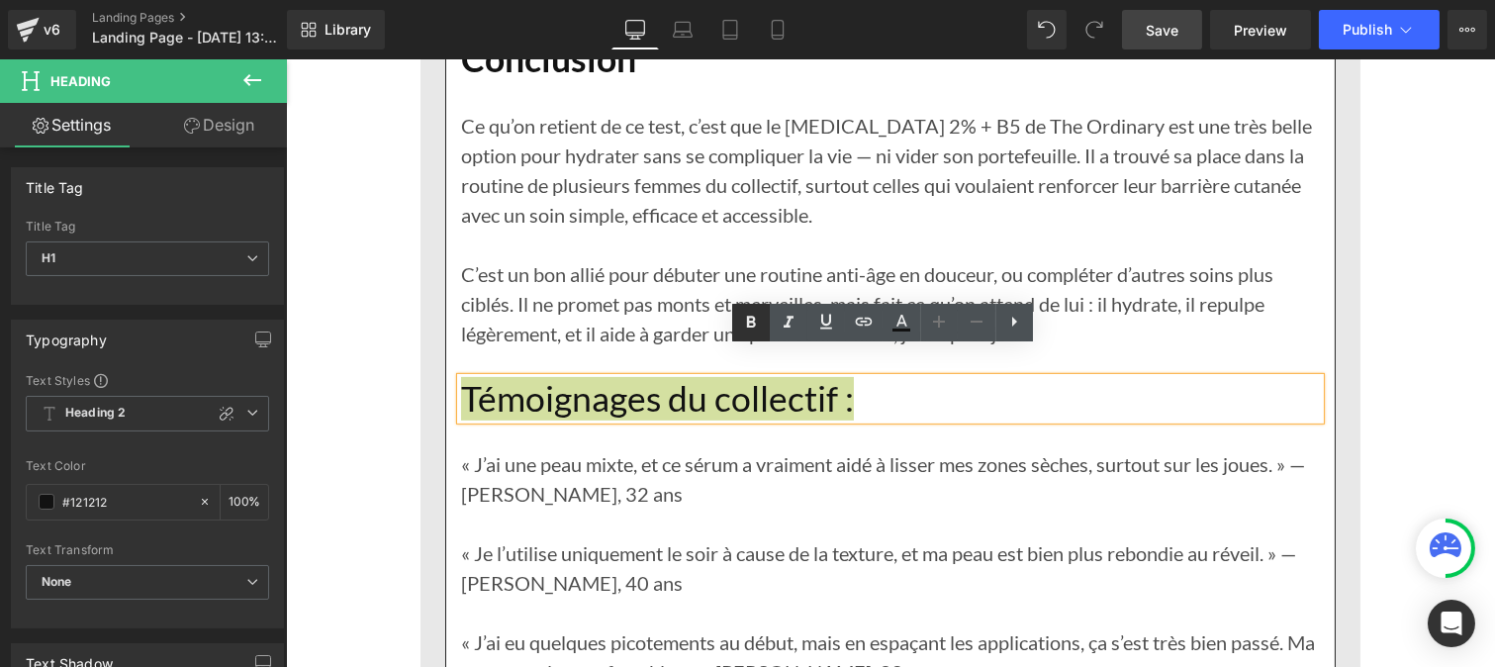
click at [749, 320] on icon at bounding box center [751, 323] width 24 height 24
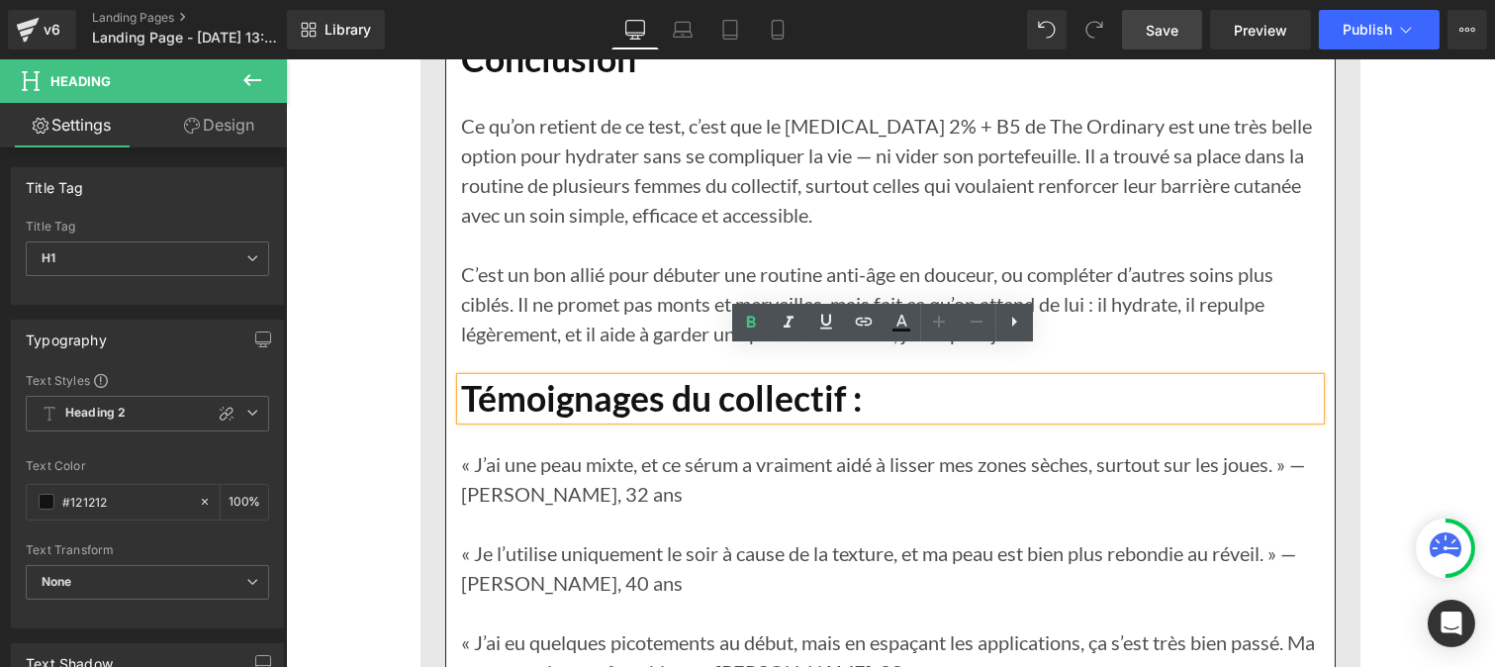
click at [522, 627] on div "« J’ai eu quelques picotements au début, mais en espaçant les applications, ça …" at bounding box center [889, 656] width 859 height 59
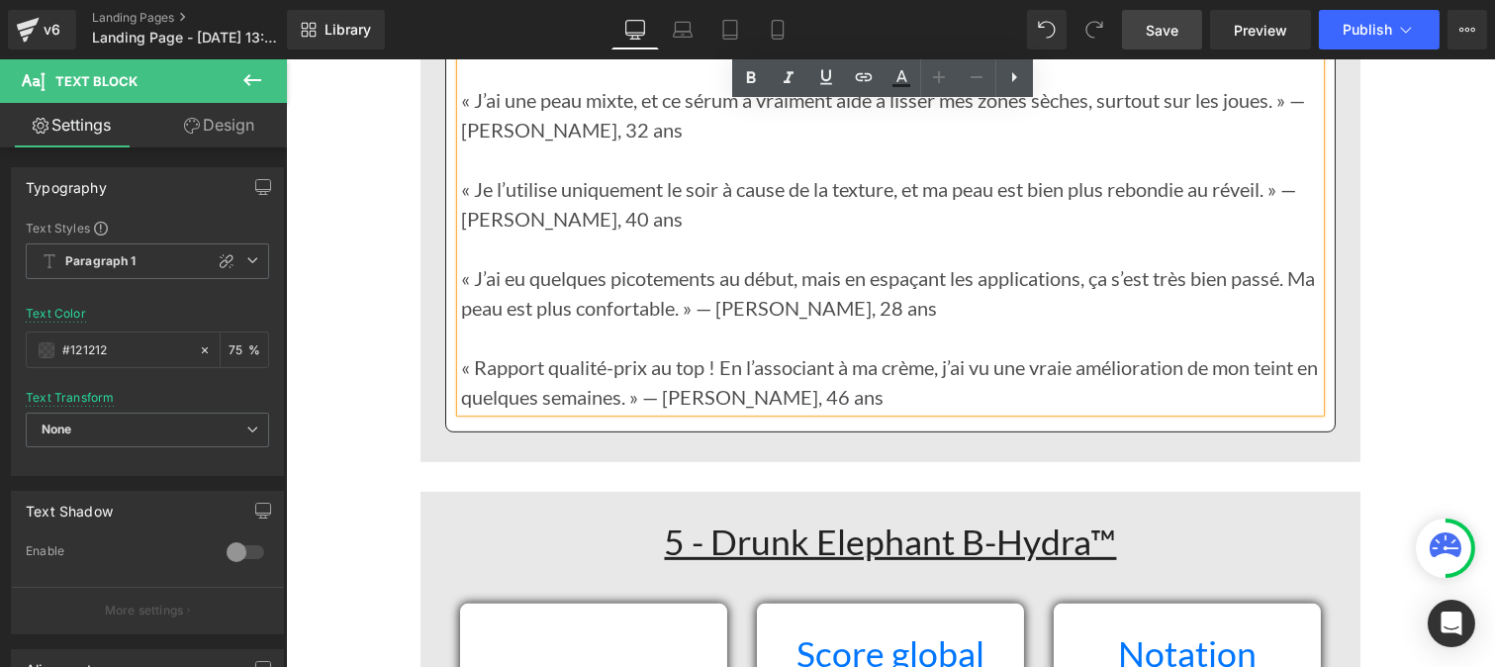
scroll to position [15047, 0]
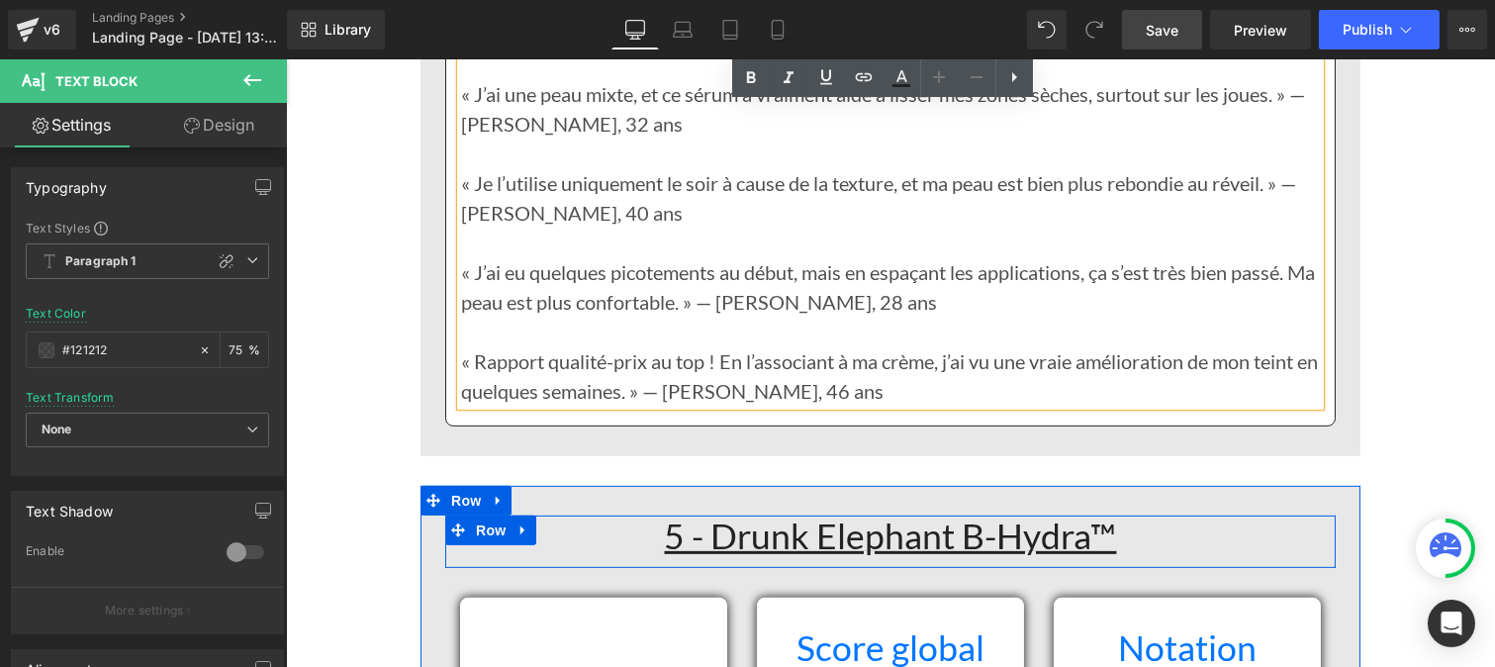
click at [645, 515] on h1 "5 - Drunk Elephant B-Hydra™" at bounding box center [889, 536] width 861 height 43
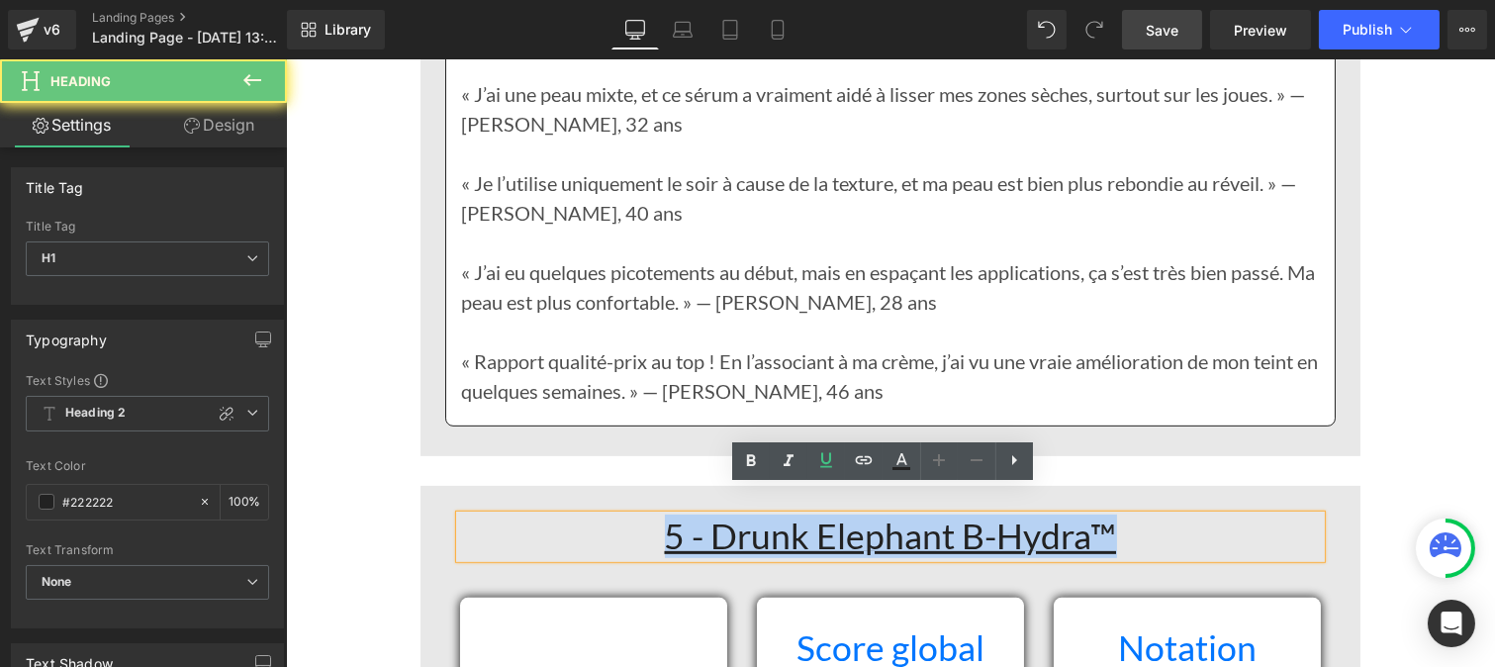
drag, startPoint x: 645, startPoint y: 511, endPoint x: 1124, endPoint y: 511, distance: 478.8
click at [1124, 515] on h1 "5 - Drunk Elephant B-Hydra™" at bounding box center [889, 536] width 861 height 43
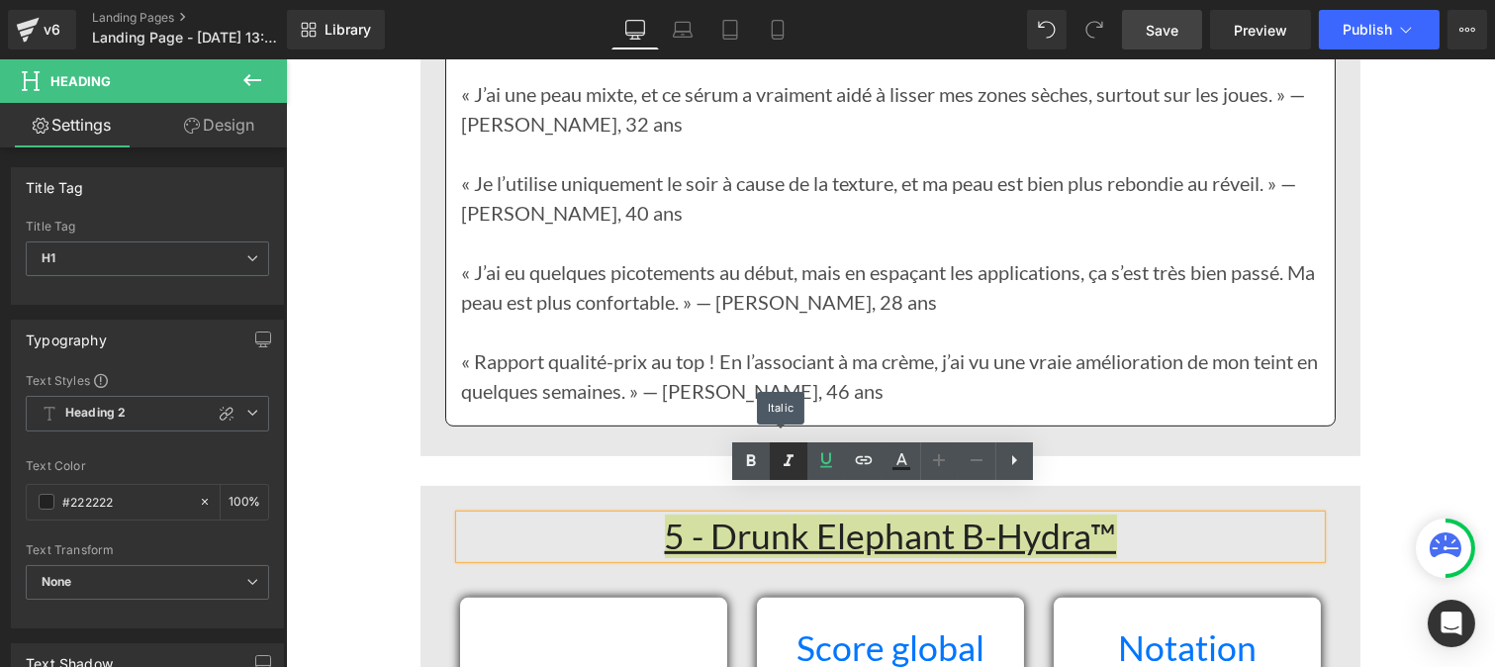
click at [773, 442] on link at bounding box center [789, 461] width 38 height 38
click at [777, 451] on icon at bounding box center [789, 461] width 24 height 24
click at [764, 451] on link at bounding box center [751, 461] width 38 height 38
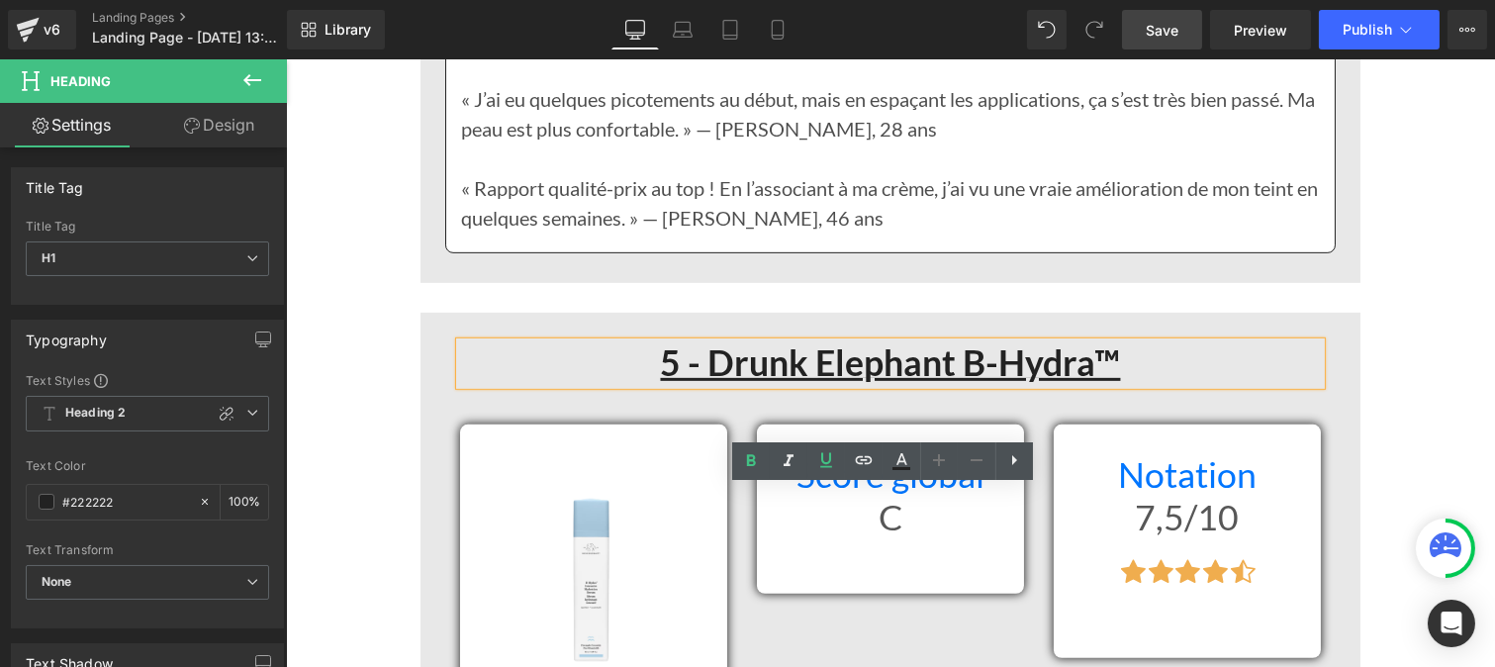
scroll to position [15222, 0]
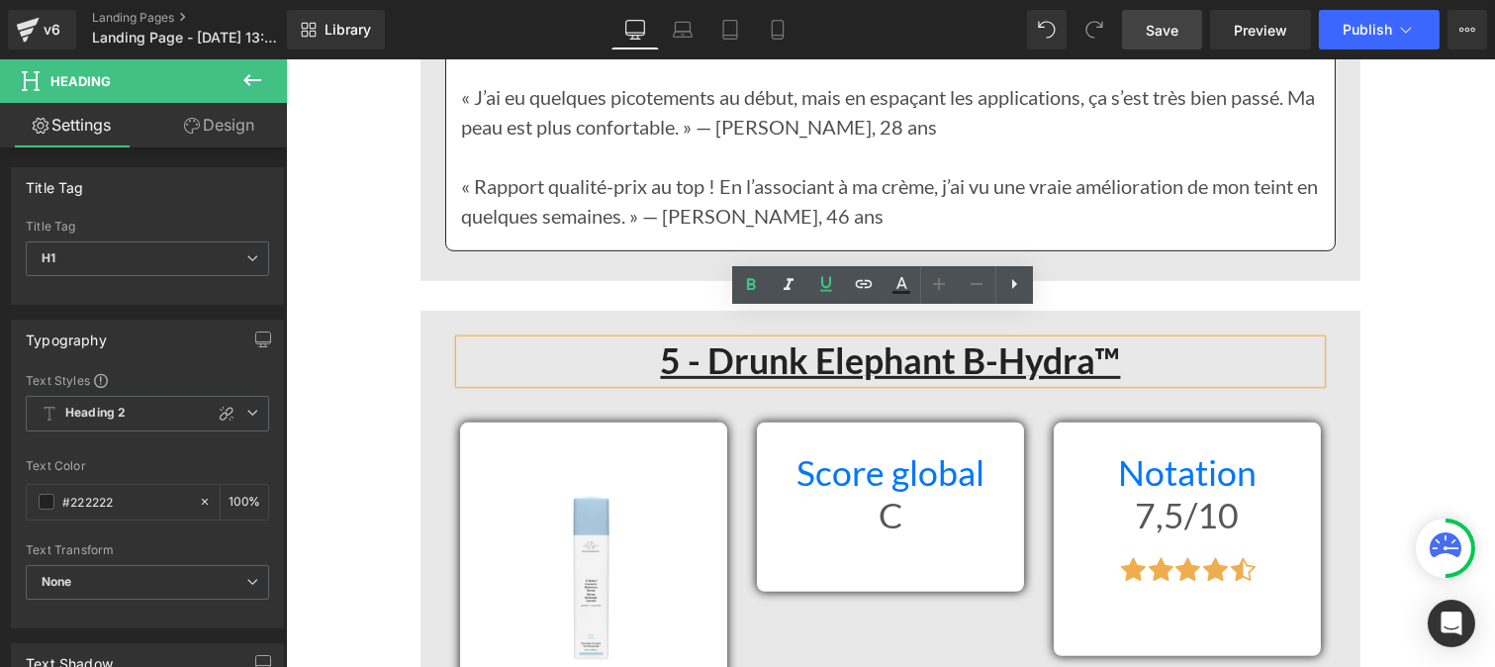
click at [789, 452] on h1 "Score global" at bounding box center [889, 473] width 237 height 43
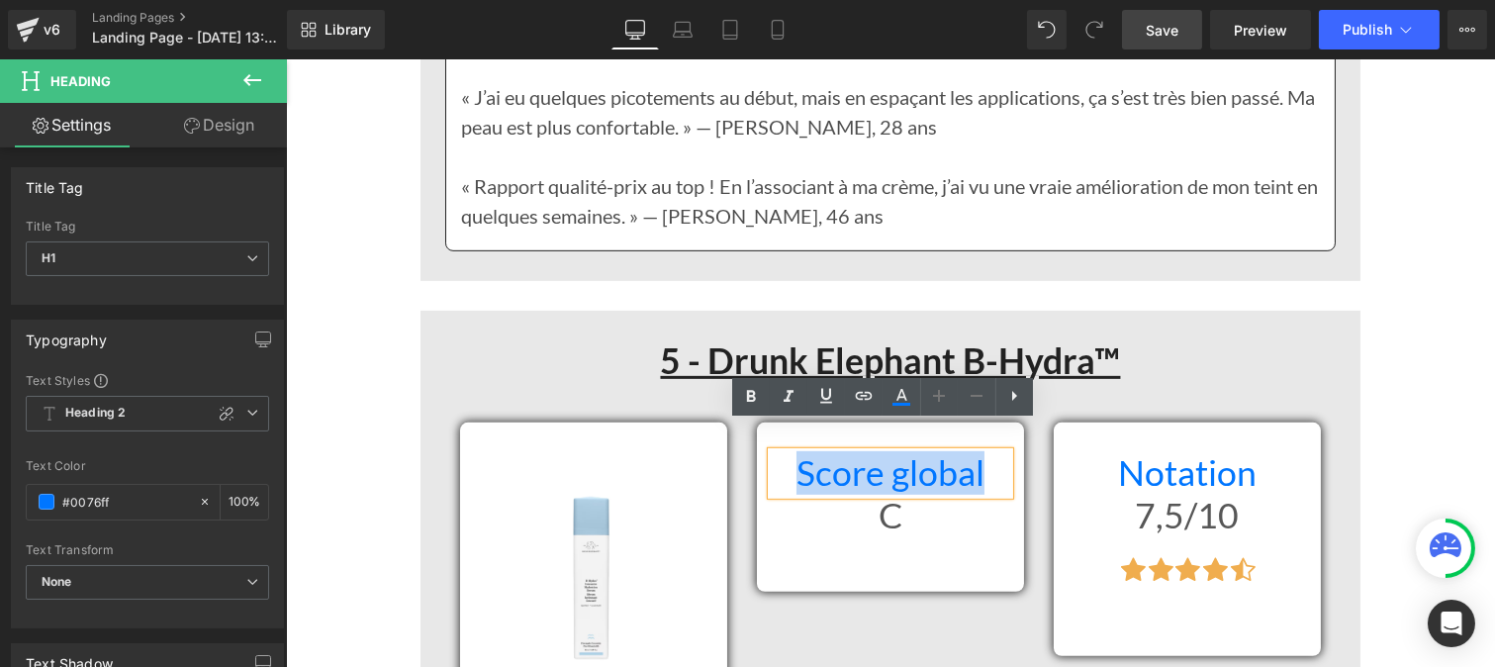
drag, startPoint x: 789, startPoint y: 440, endPoint x: 974, endPoint y: 446, distance: 185.1
click at [974, 452] on h1 "Score global" at bounding box center [889, 473] width 237 height 43
click at [753, 393] on icon at bounding box center [751, 396] width 9 height 12
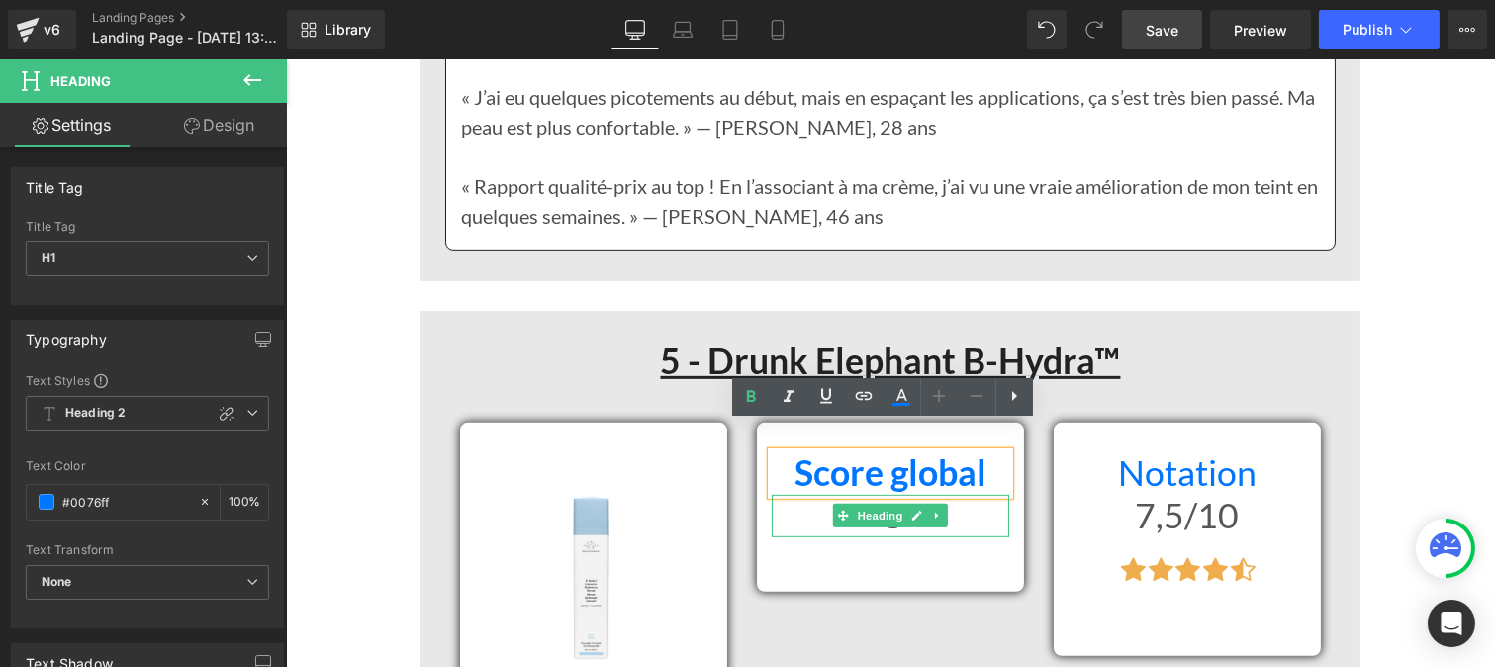
click at [859, 500] on h1 "C" at bounding box center [889, 516] width 237 height 43
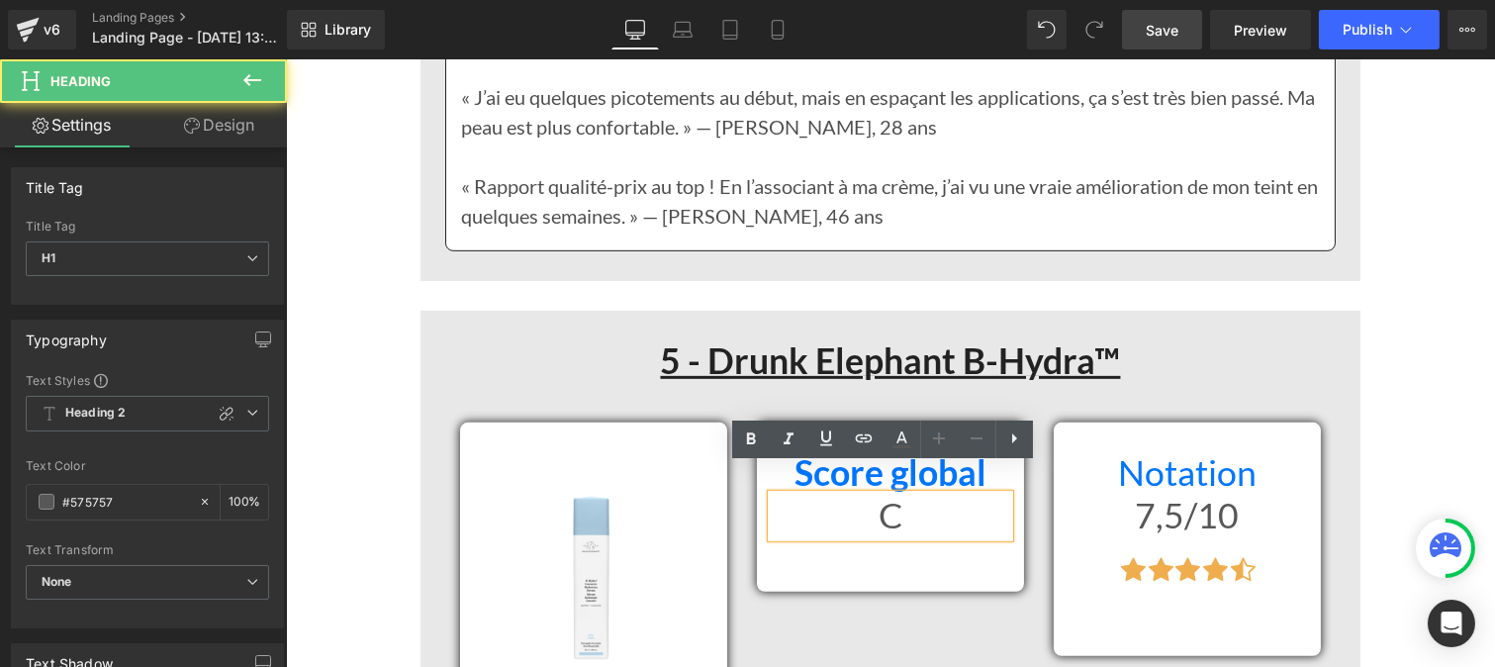
click at [816, 495] on h1 "C" at bounding box center [889, 516] width 237 height 43
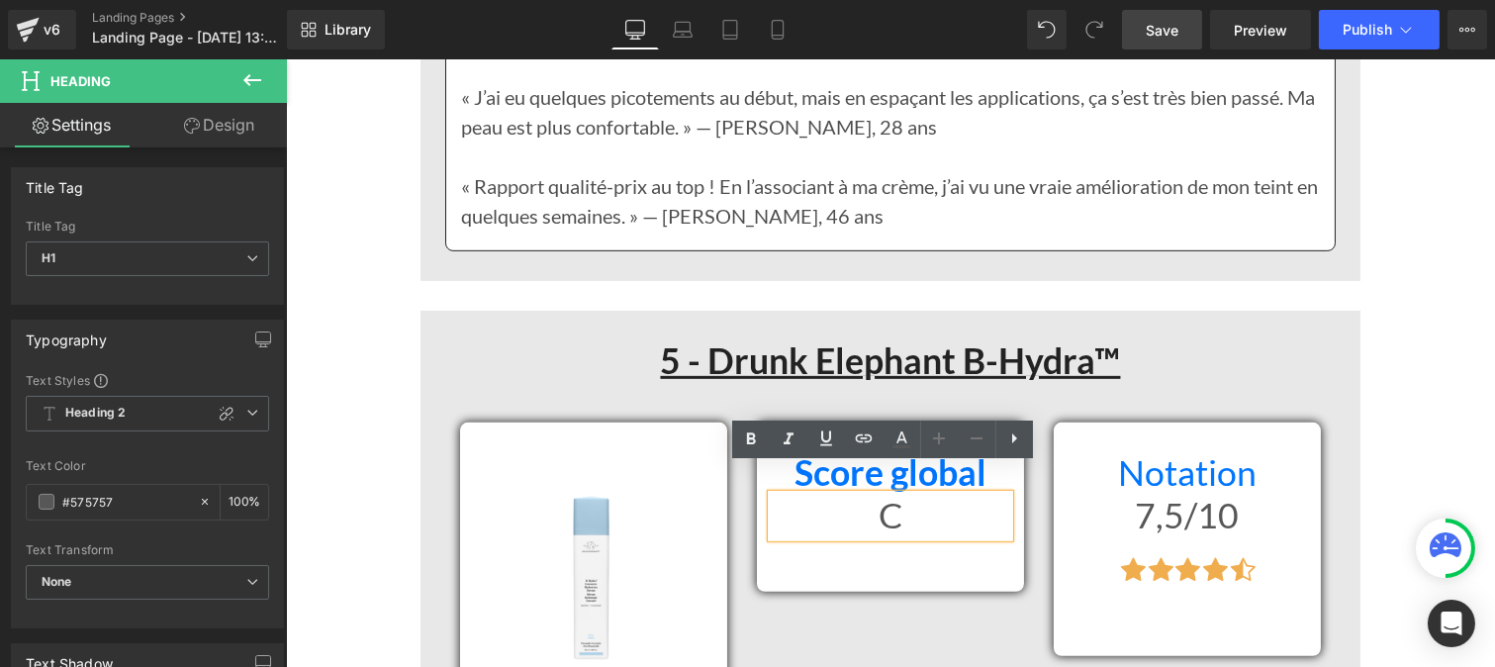
click at [1010, 495] on div "Score global Heading C Heading" at bounding box center [889, 494] width 267 height 84
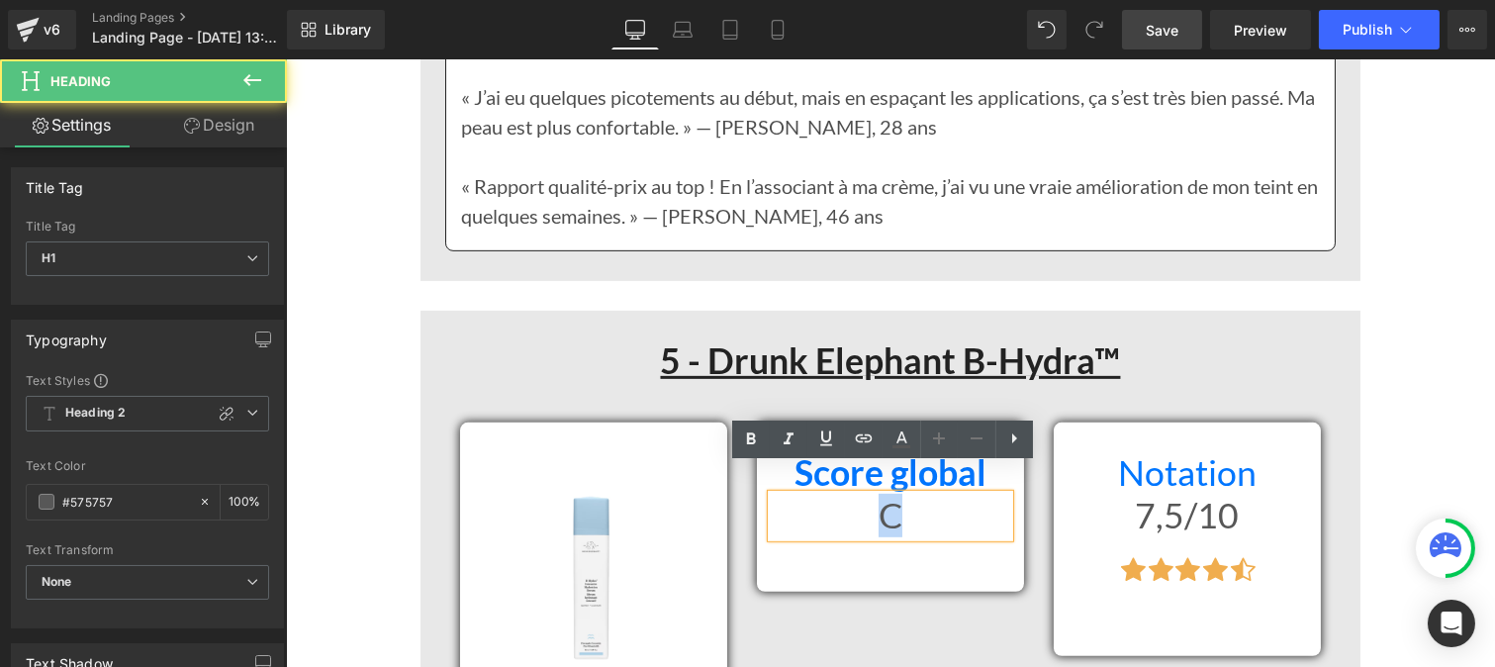
click at [935, 495] on h1 "C" at bounding box center [889, 516] width 237 height 43
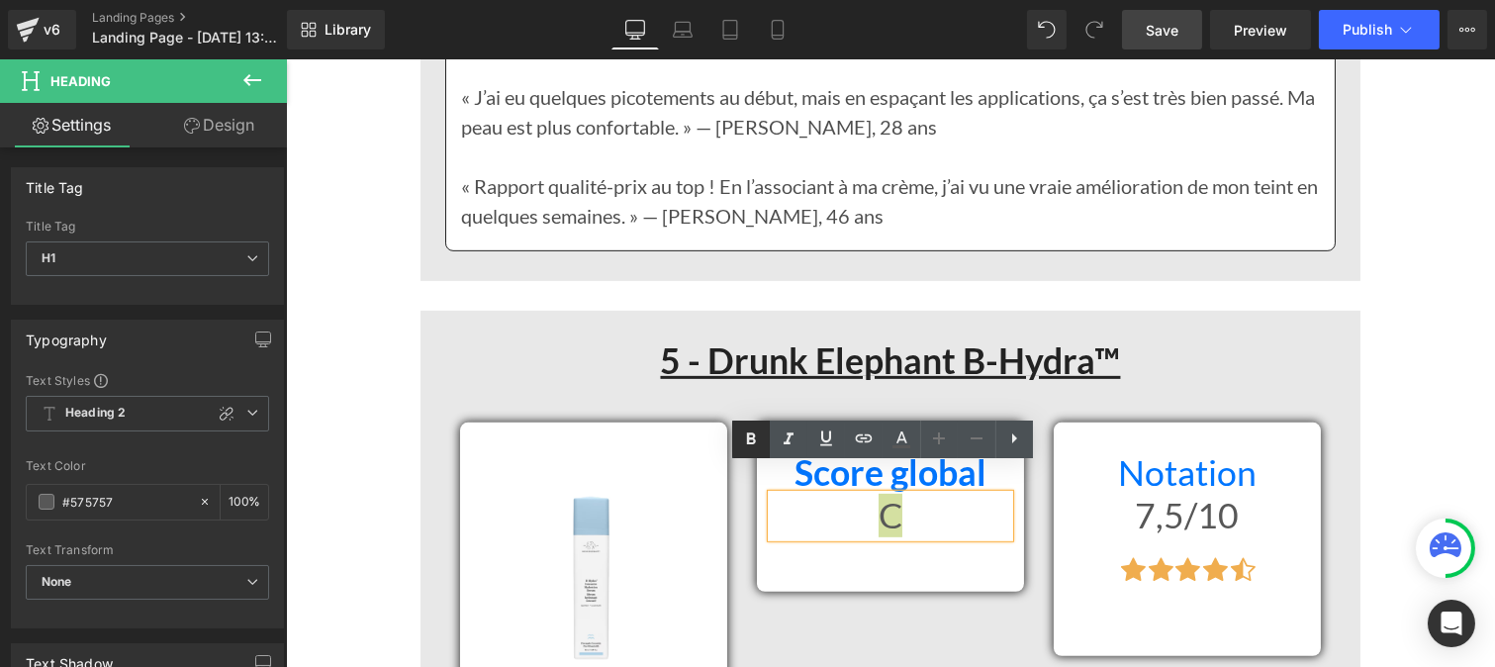
click at [739, 433] on icon at bounding box center [751, 439] width 24 height 24
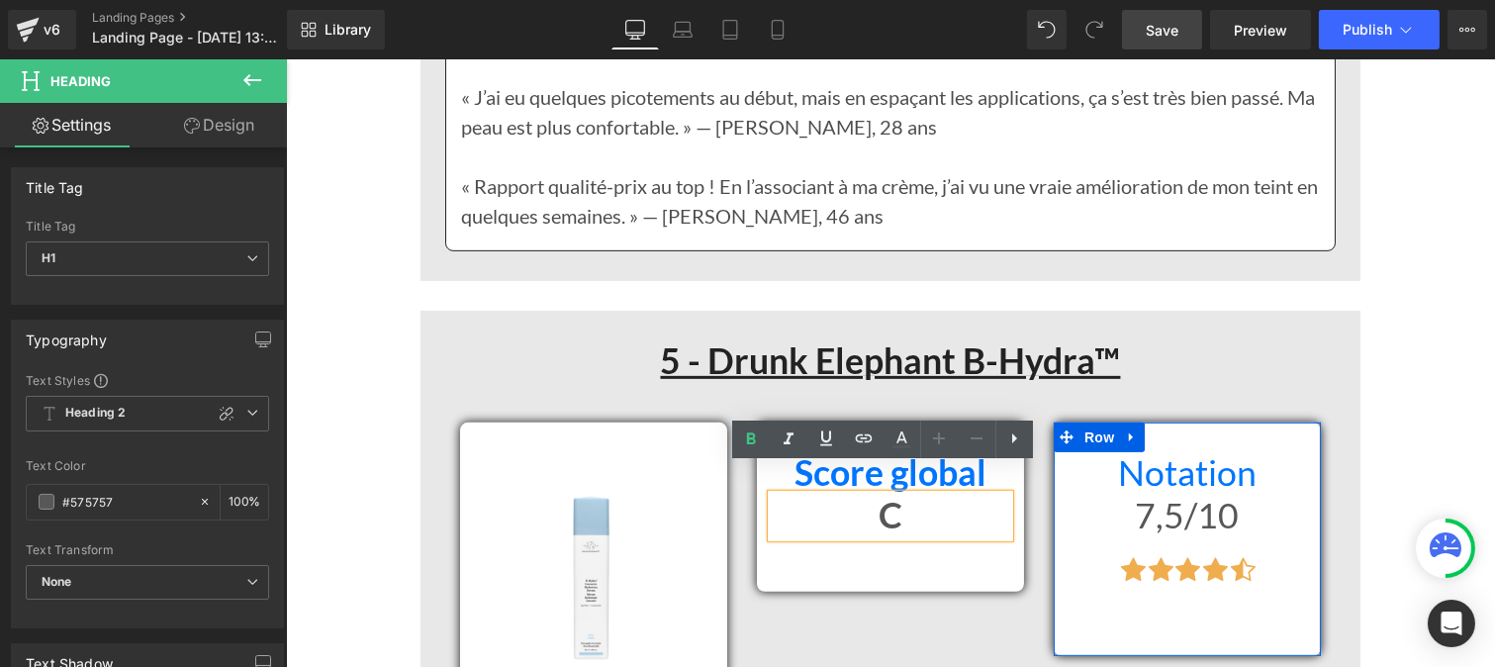
click at [1102, 452] on h1 "Notation" at bounding box center [1185, 473] width 237 height 43
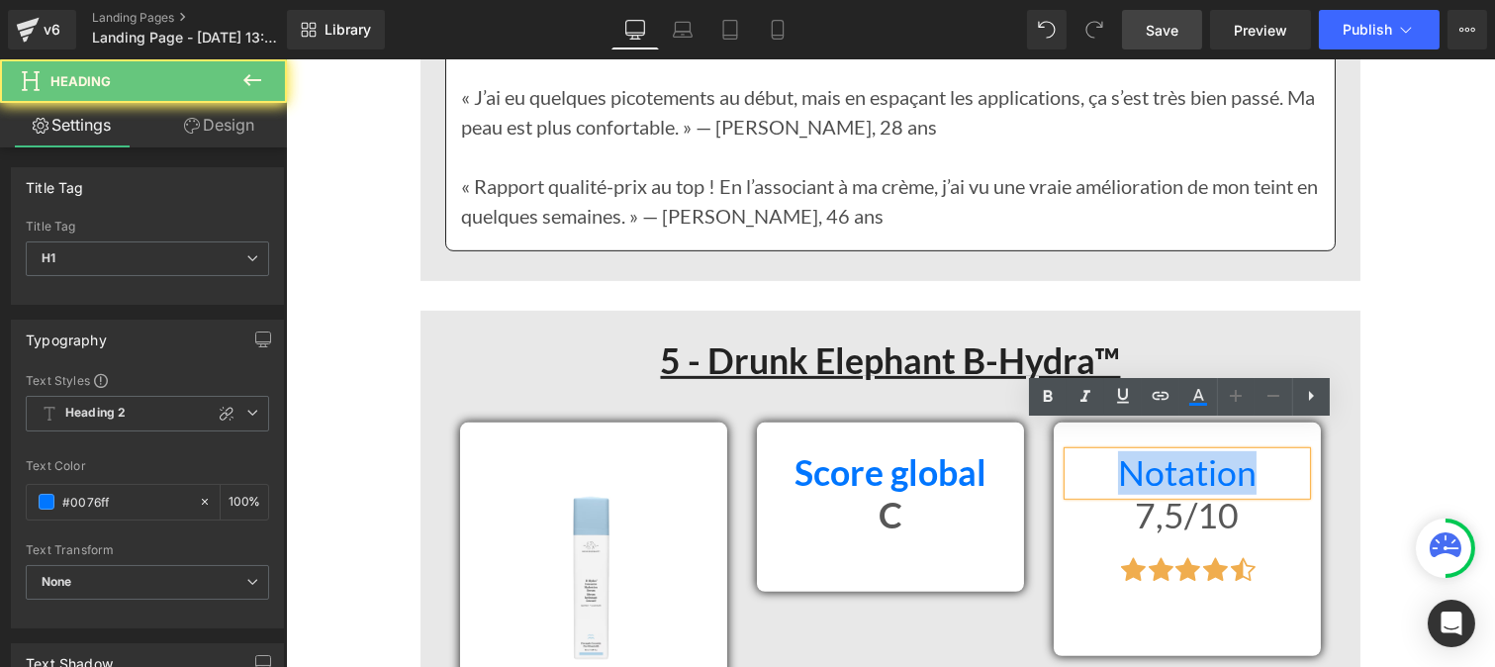
drag, startPoint x: 1102, startPoint y: 447, endPoint x: 1144, endPoint y: 427, distance: 46.0
click at [1290, 452] on h1 "Notation" at bounding box center [1185, 473] width 237 height 43
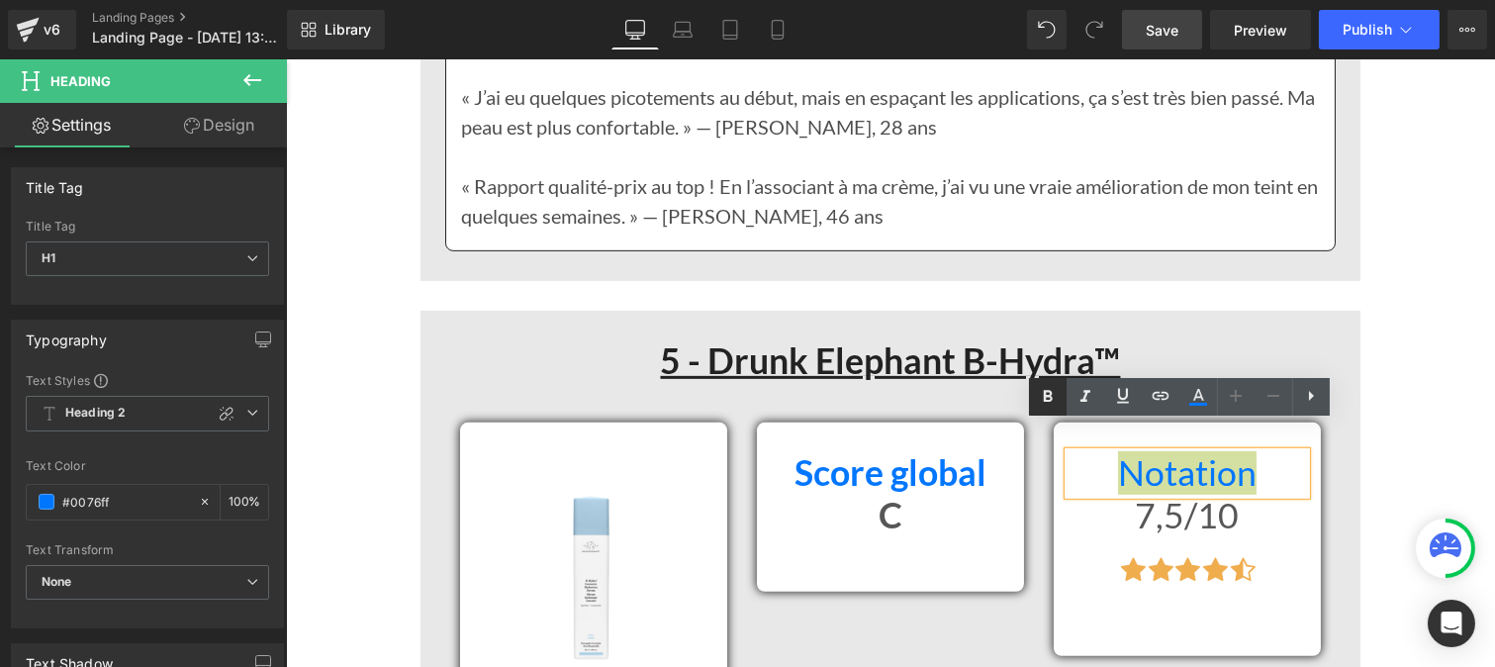
click at [1049, 394] on icon at bounding box center [1048, 397] width 24 height 24
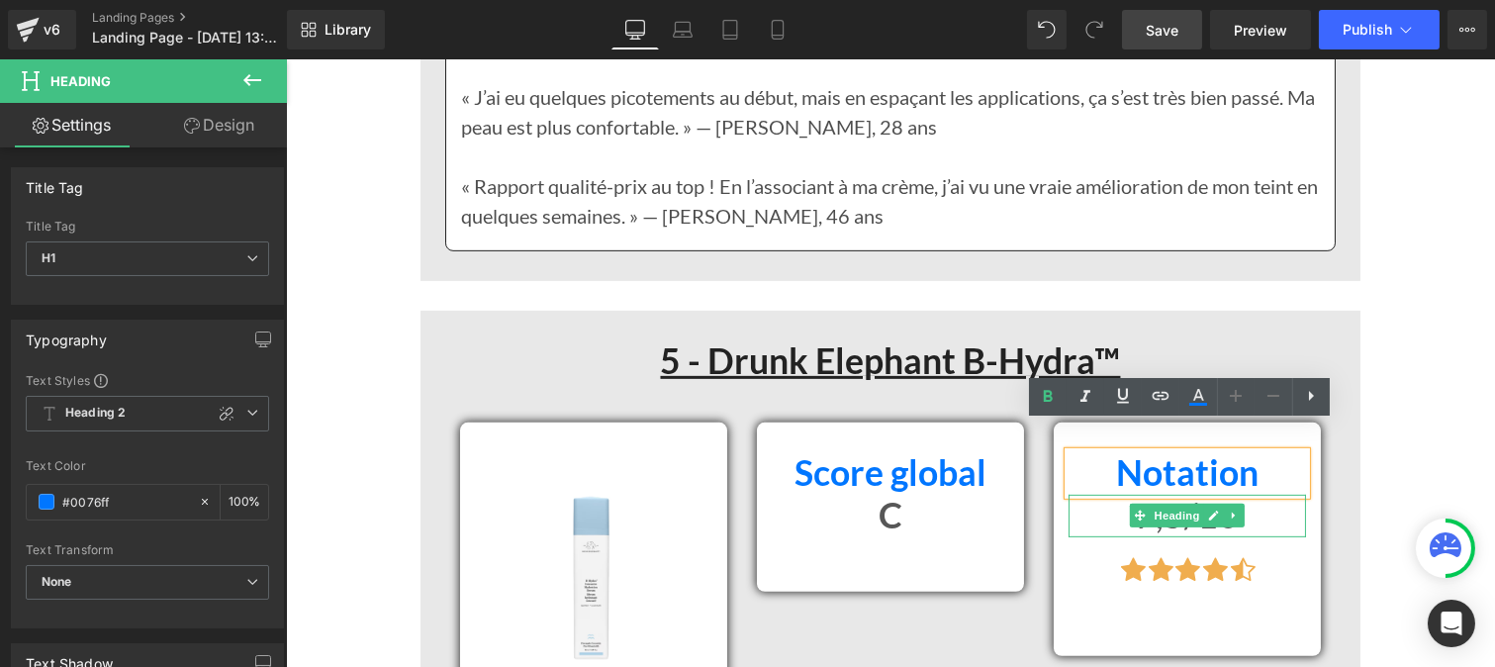
click at [1084, 495] on h1 "7,5/10" at bounding box center [1185, 516] width 237 height 43
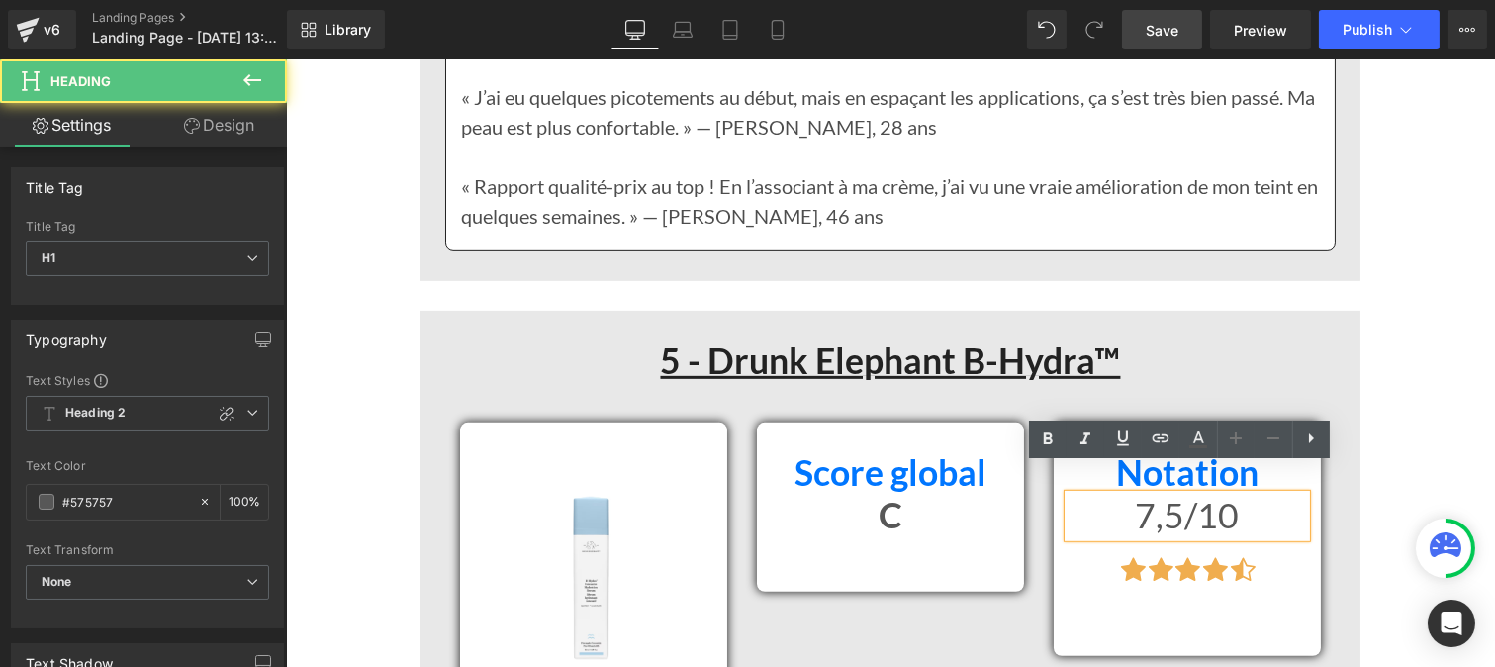
click at [1104, 498] on h1 "7,5/10" at bounding box center [1185, 516] width 237 height 43
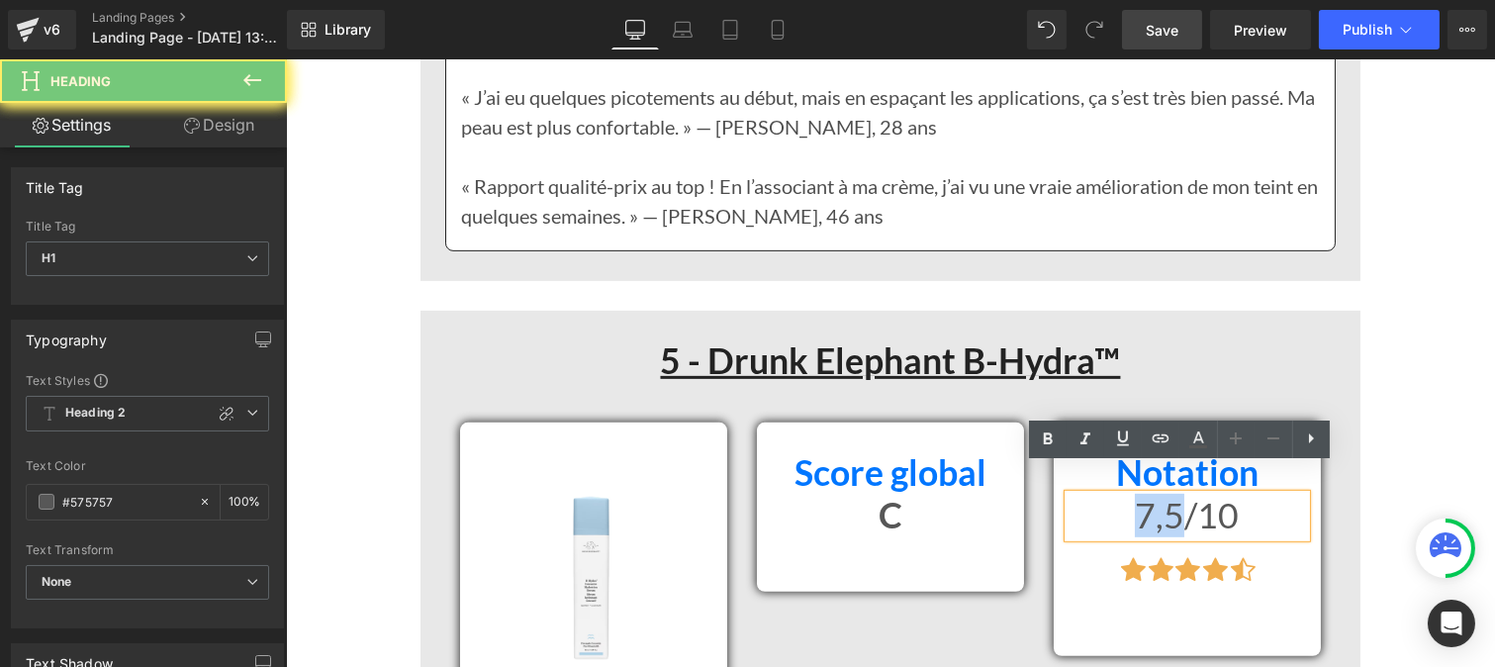
click at [1104, 498] on h1 "7,5/10" at bounding box center [1185, 516] width 237 height 43
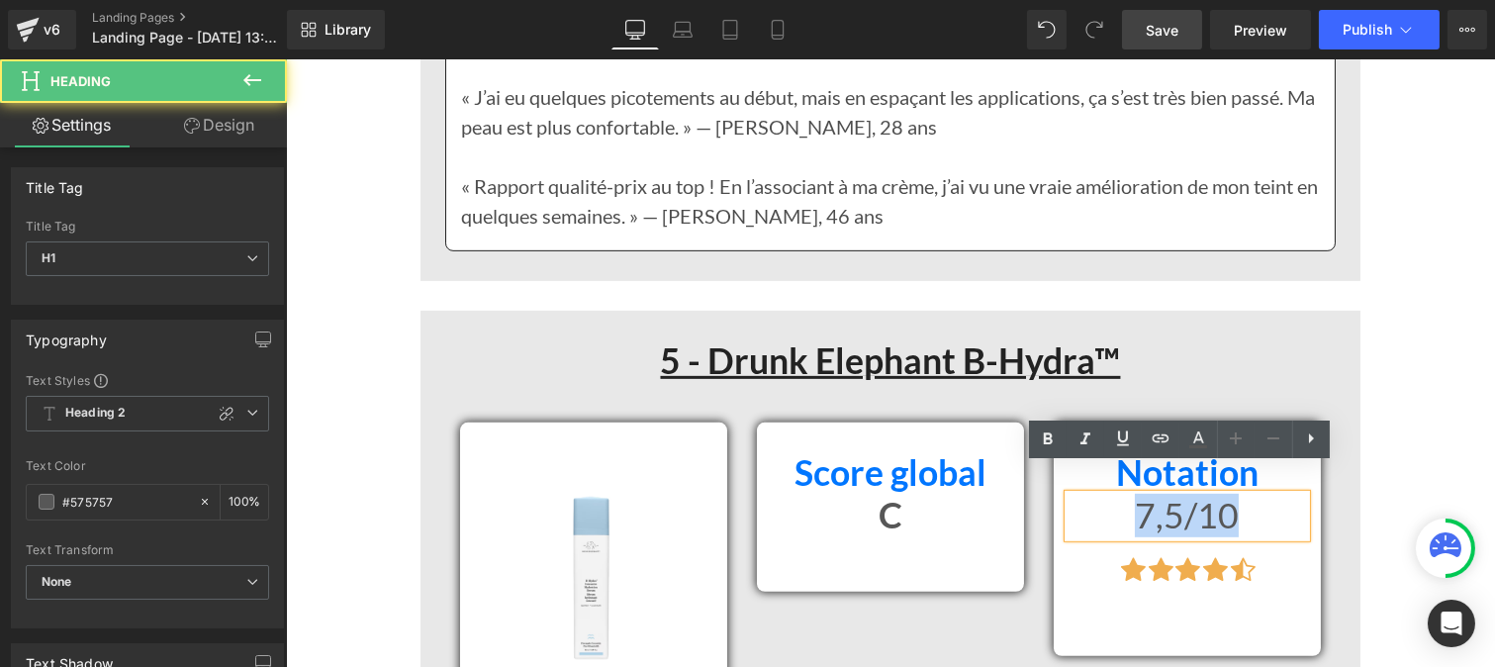
drag, startPoint x: 1104, startPoint y: 498, endPoint x: 1252, endPoint y: 499, distance: 148.4
click at [1252, 499] on h1 "7,5/10" at bounding box center [1185, 516] width 237 height 43
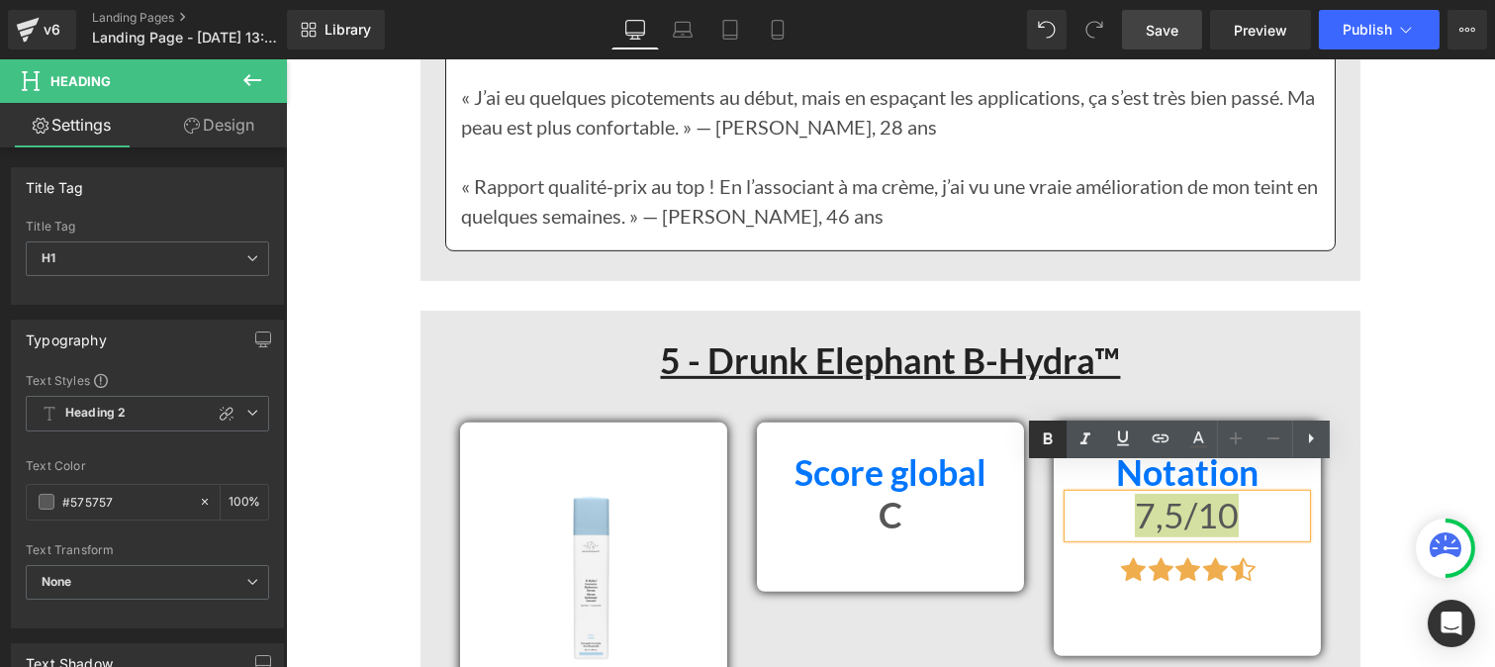
click at [1044, 435] on icon at bounding box center [1048, 438] width 9 height 12
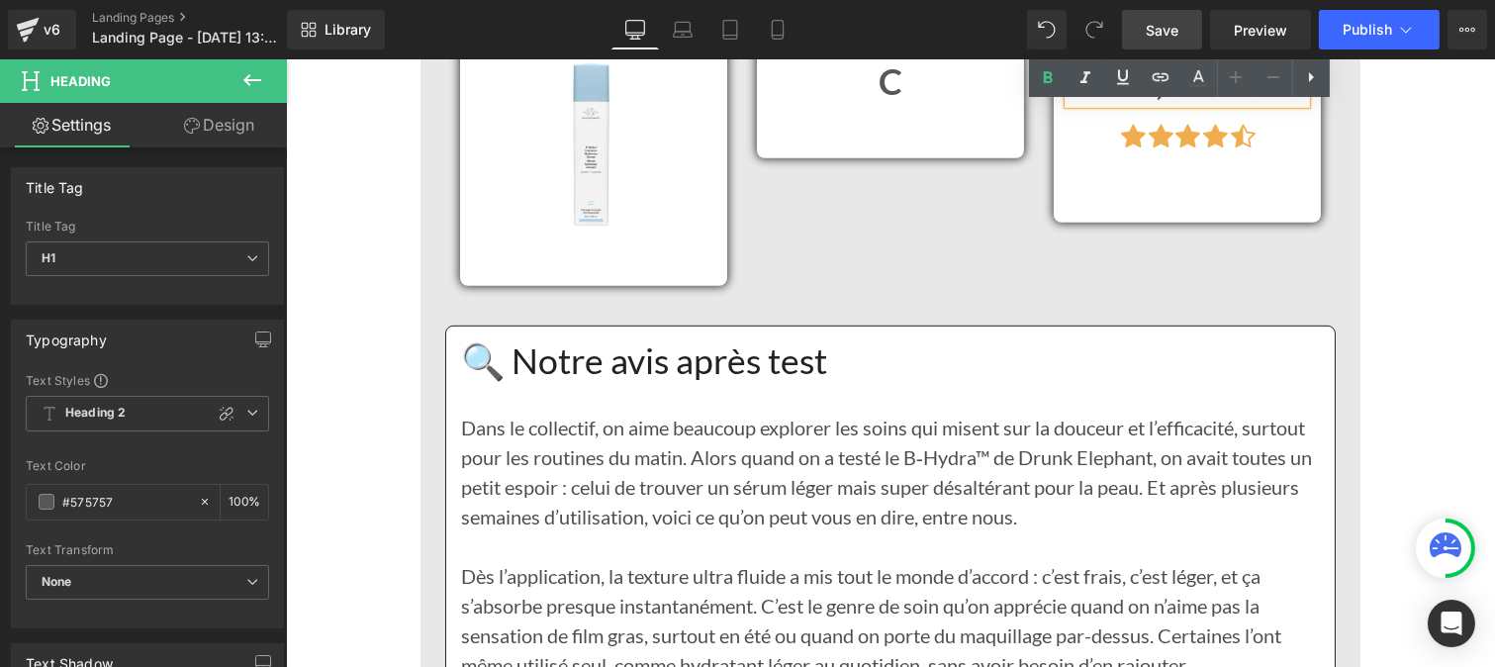
scroll to position [15657, 0]
click at [664, 351] on div "🔍 Notre avis après test Heading" at bounding box center [889, 360] width 859 height 43
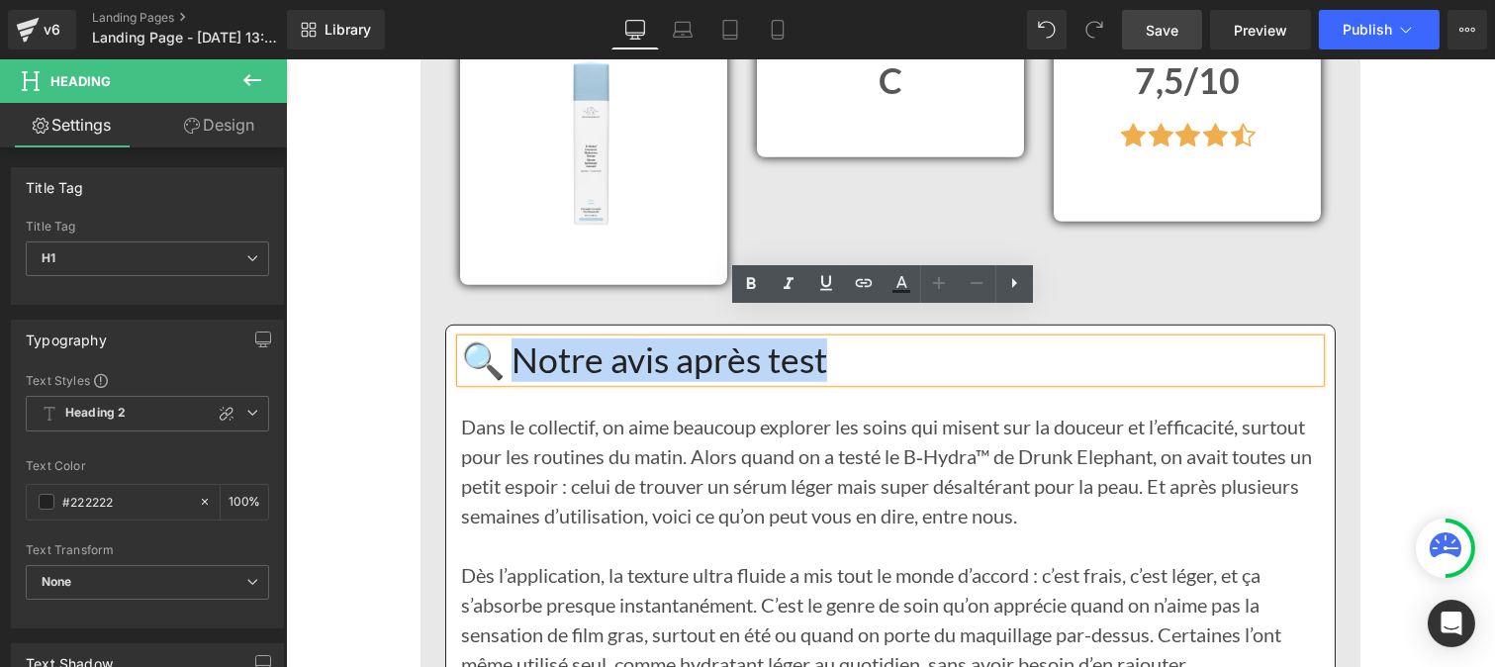
drag, startPoint x: 853, startPoint y: 330, endPoint x: 504, endPoint y: 310, distance: 349.8
click at [504, 339] on h1 "🔍 Notre avis après test" at bounding box center [889, 360] width 859 height 43
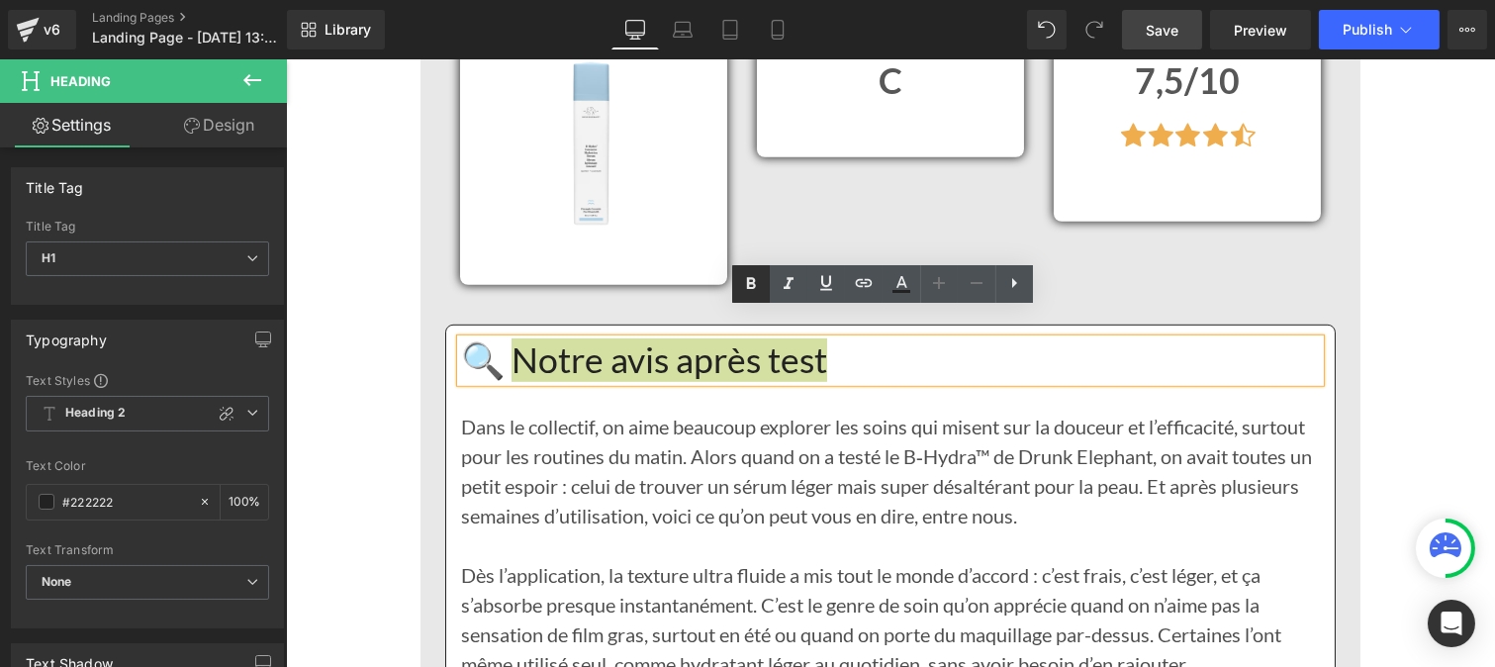
click at [752, 278] on icon at bounding box center [751, 284] width 9 height 12
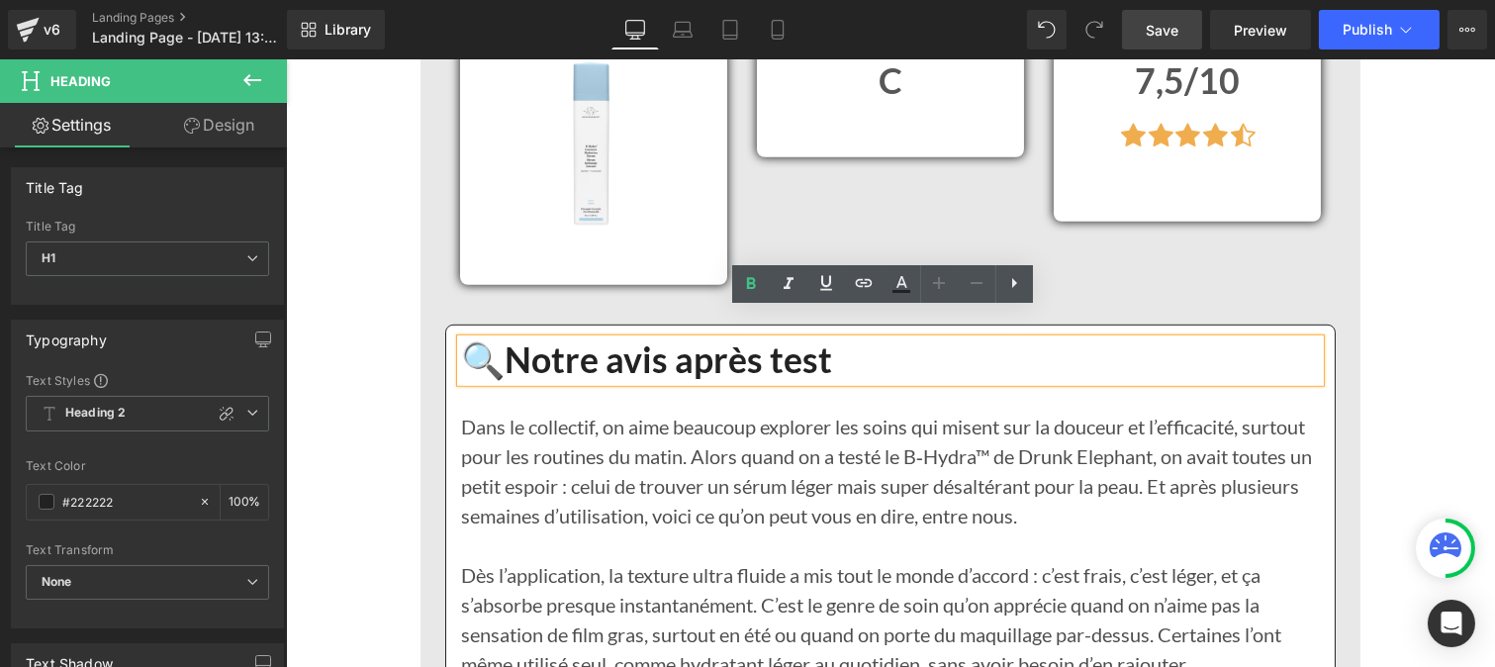
click at [565, 466] on p "Dans le collectif, on aime beaucoup explorer les soins qui misent sur la douceu…" at bounding box center [889, 471] width 859 height 119
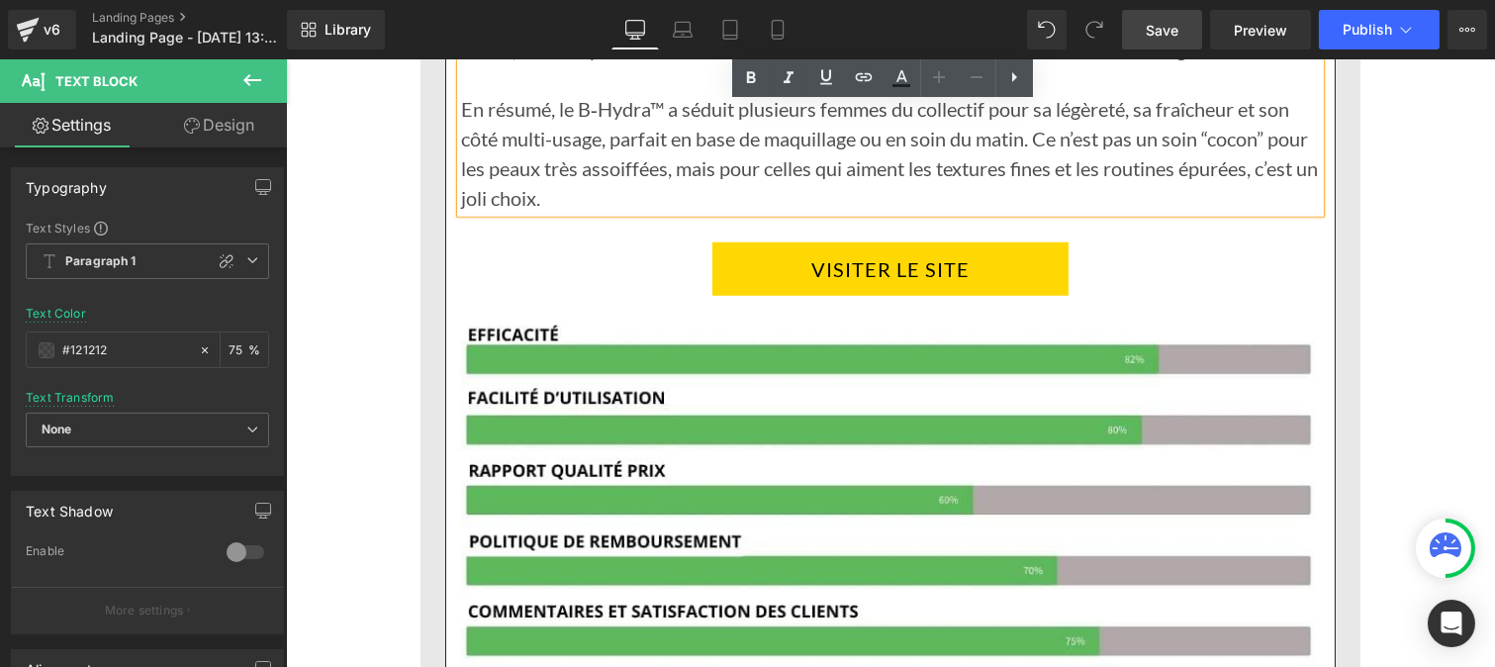
scroll to position [16693, 0]
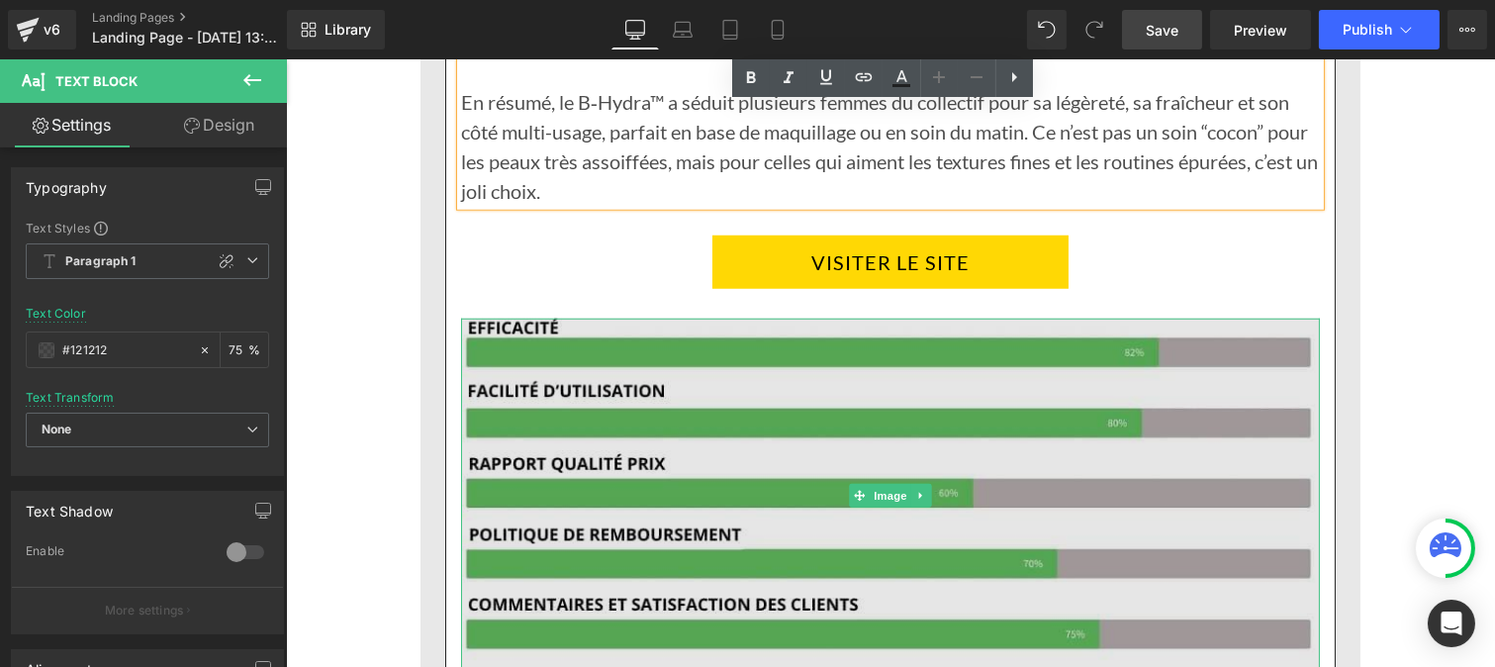
click at [823, 399] on img at bounding box center [889, 496] width 859 height 354
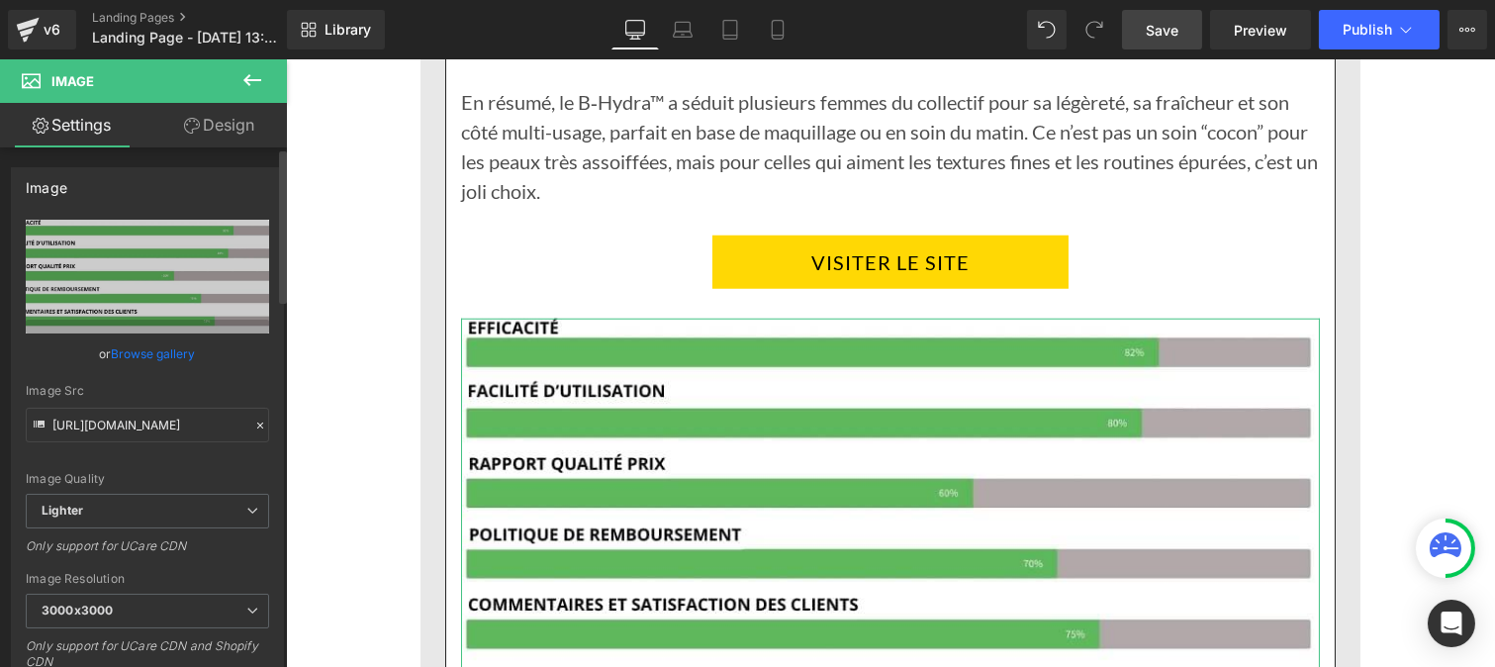
click at [257, 425] on icon at bounding box center [260, 425] width 6 height 6
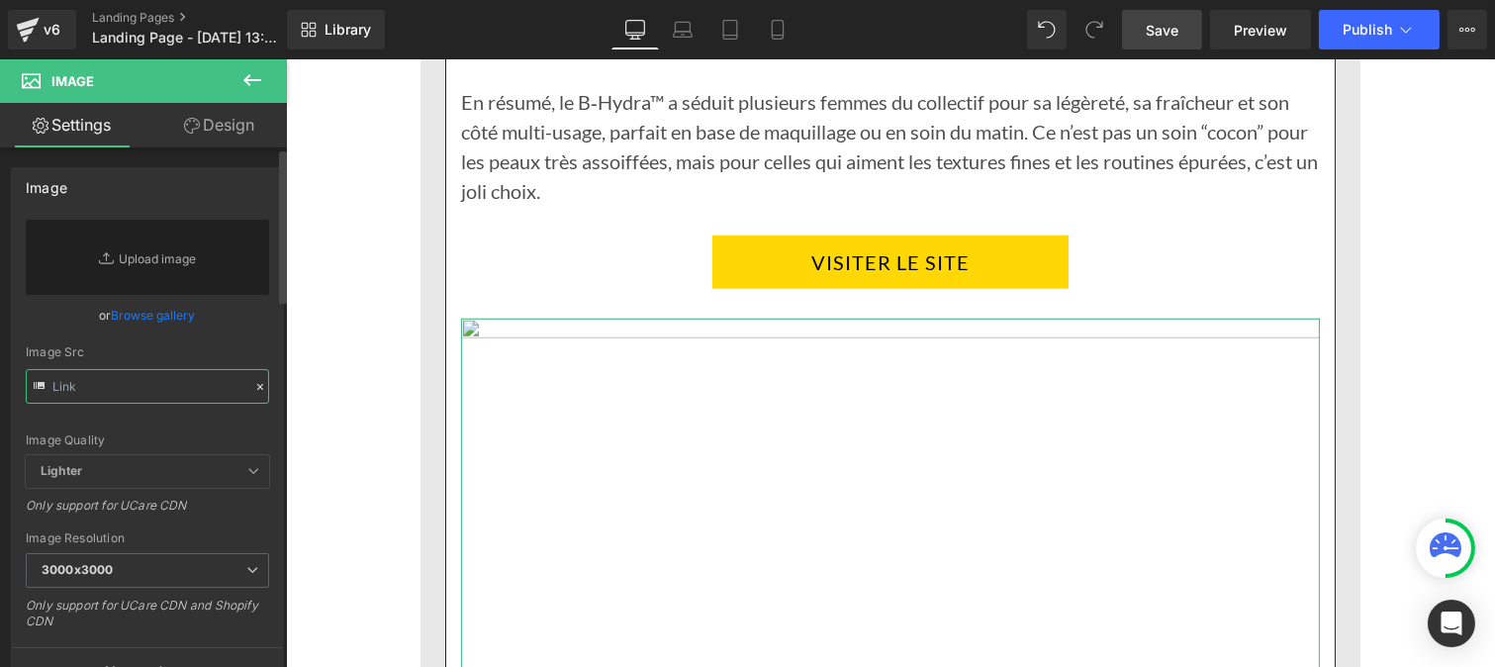
click at [166, 393] on input "text" at bounding box center [147, 386] width 243 height 35
paste input "[URL][DOMAIN_NAME]"
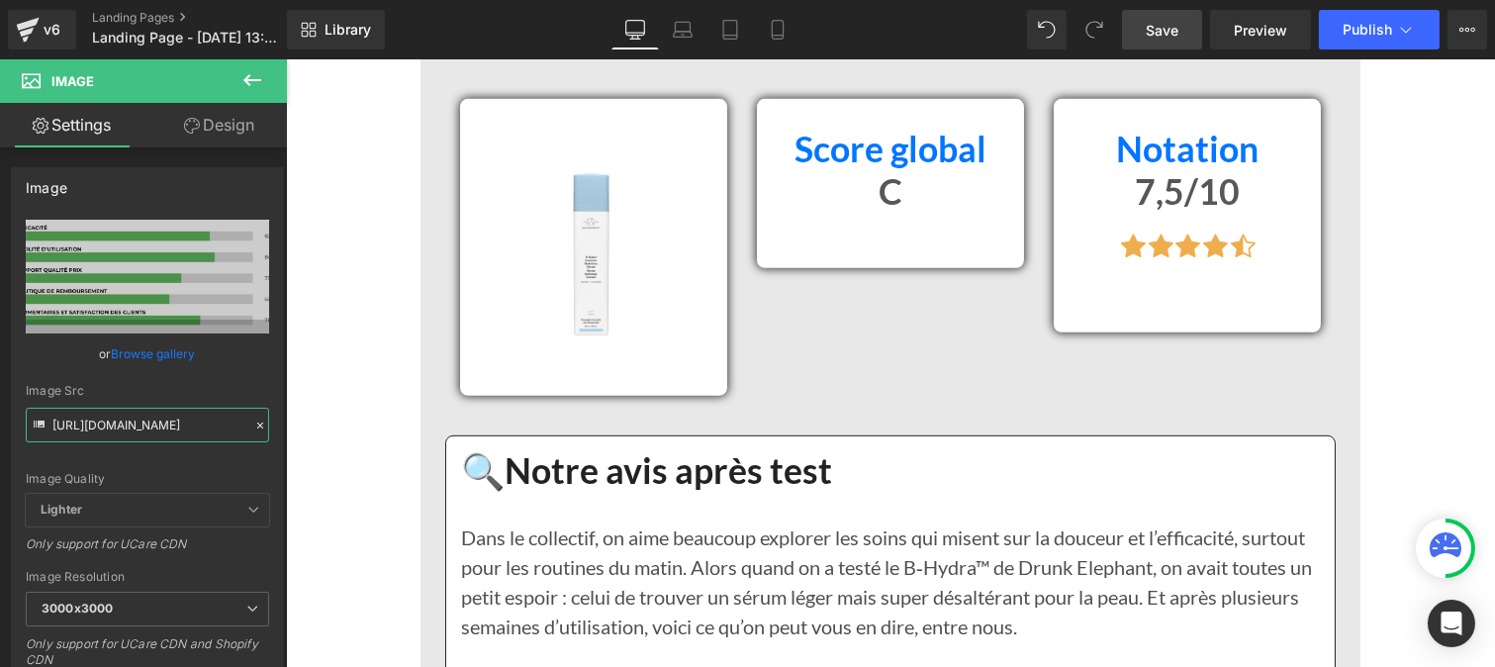
scroll to position [15558, 0]
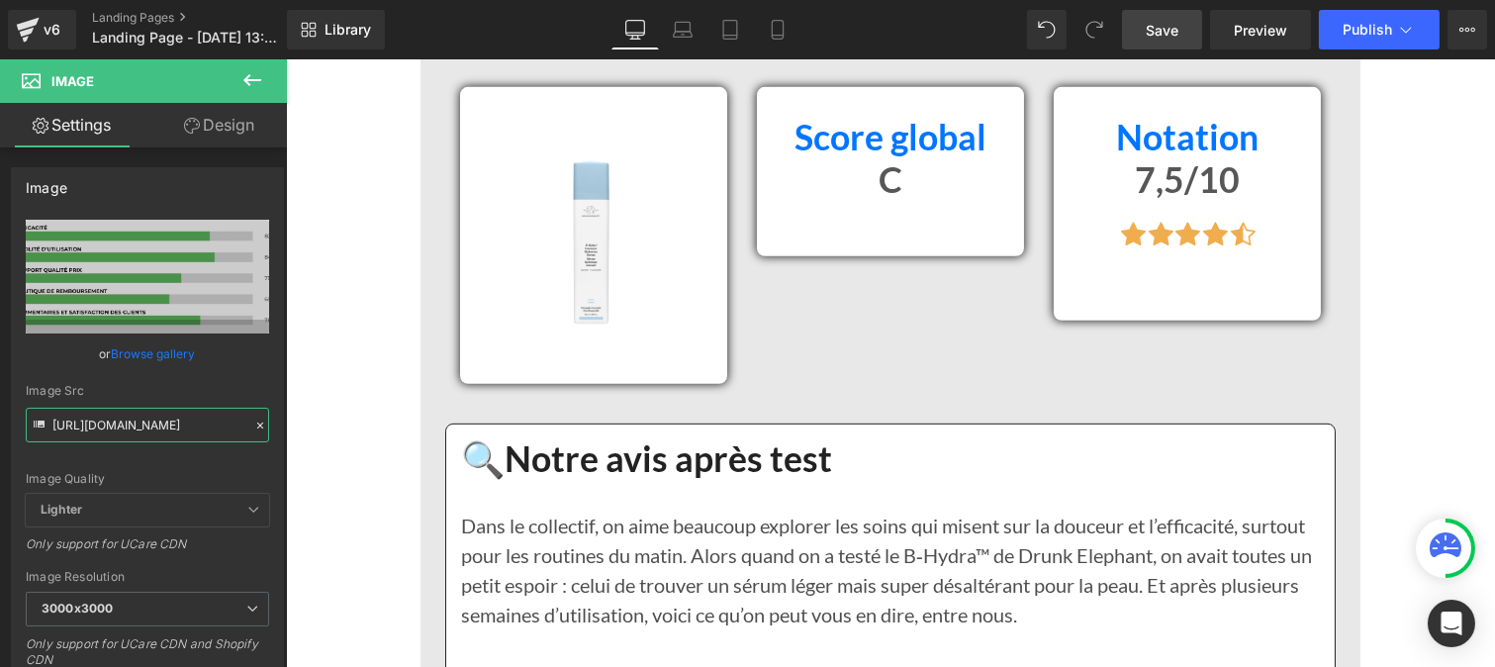
type input "[URL][DOMAIN_NAME]"
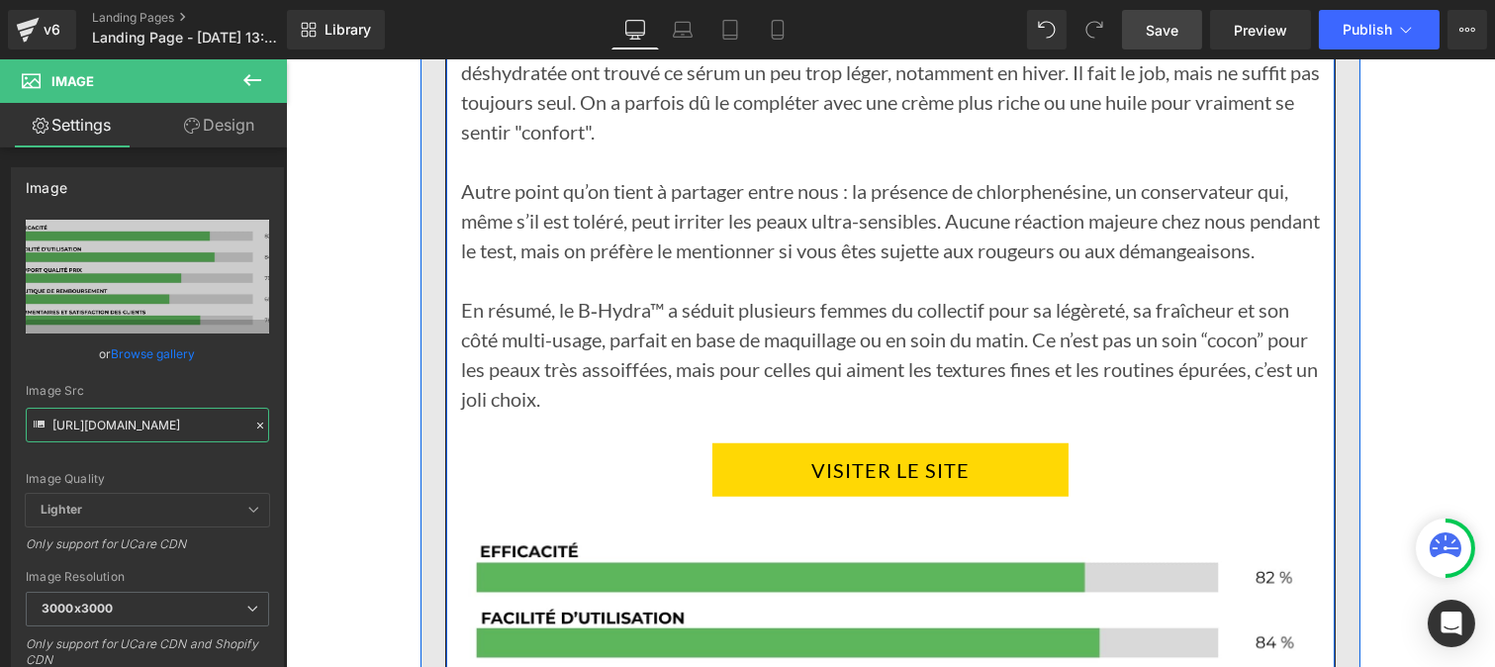
scroll to position [16487, 0]
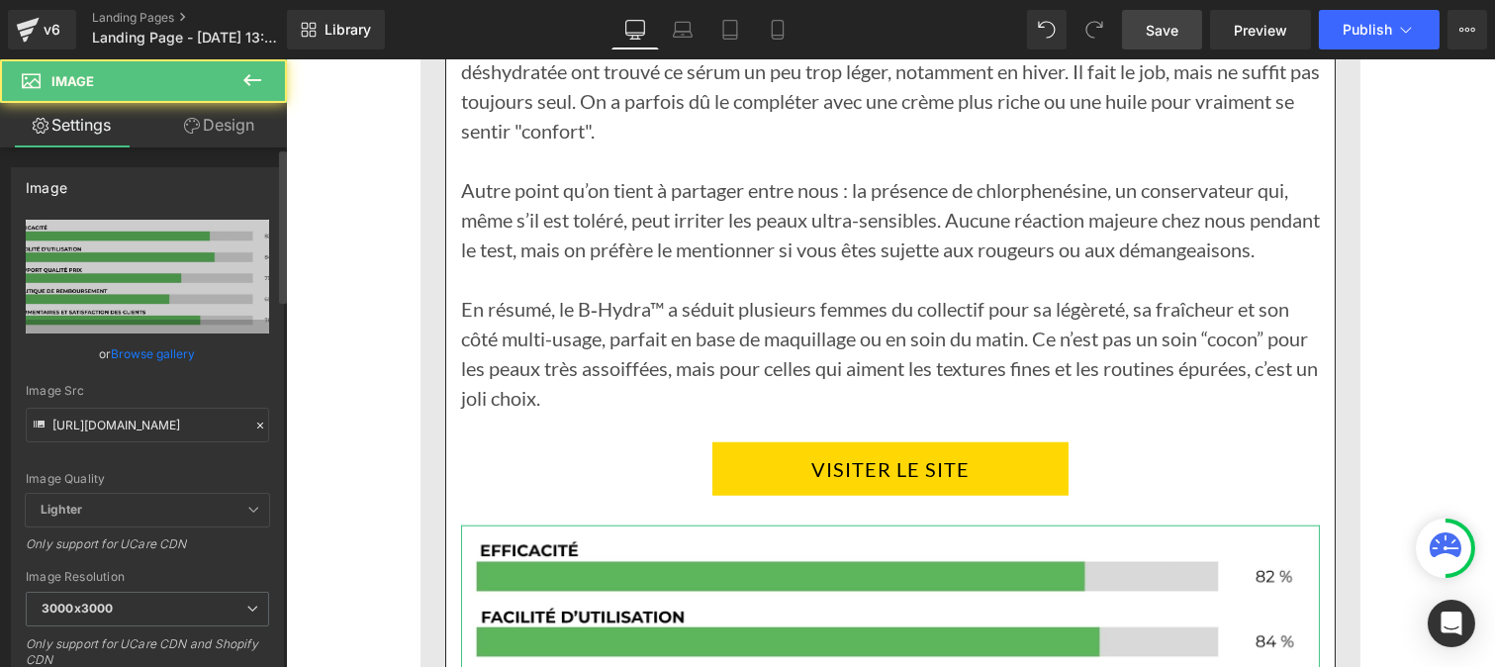
click at [252, 433] on div at bounding box center [260, 426] width 18 height 23
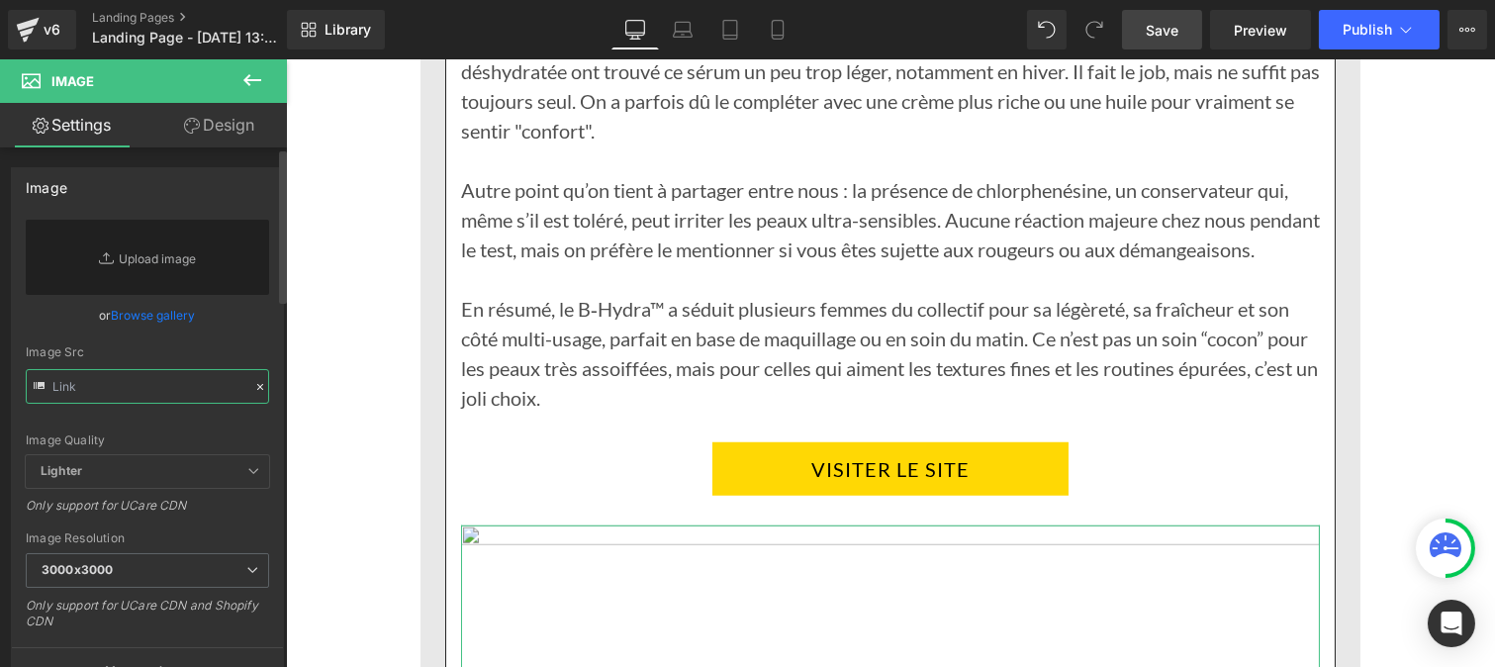
click at [158, 394] on input "text" at bounding box center [147, 386] width 243 height 35
paste input "[URL][DOMAIN_NAME]"
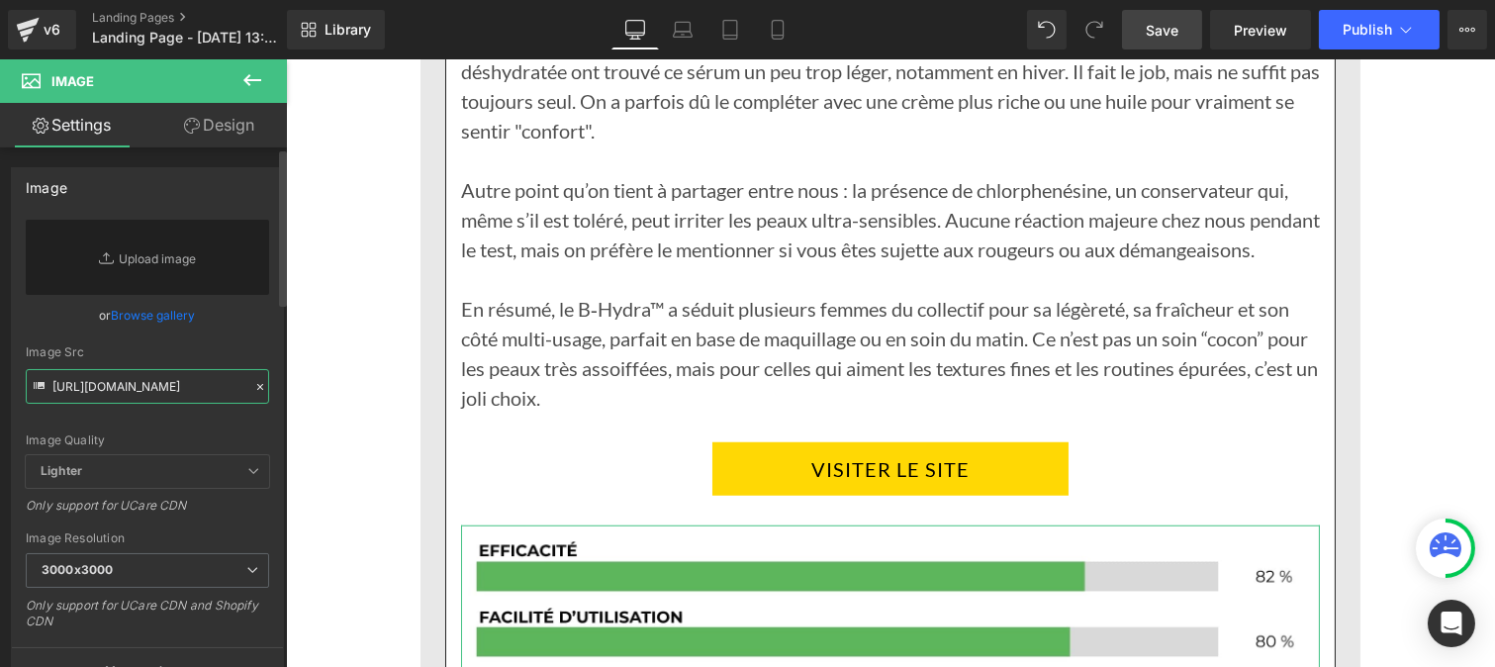
type input "[URL][DOMAIN_NAME]"
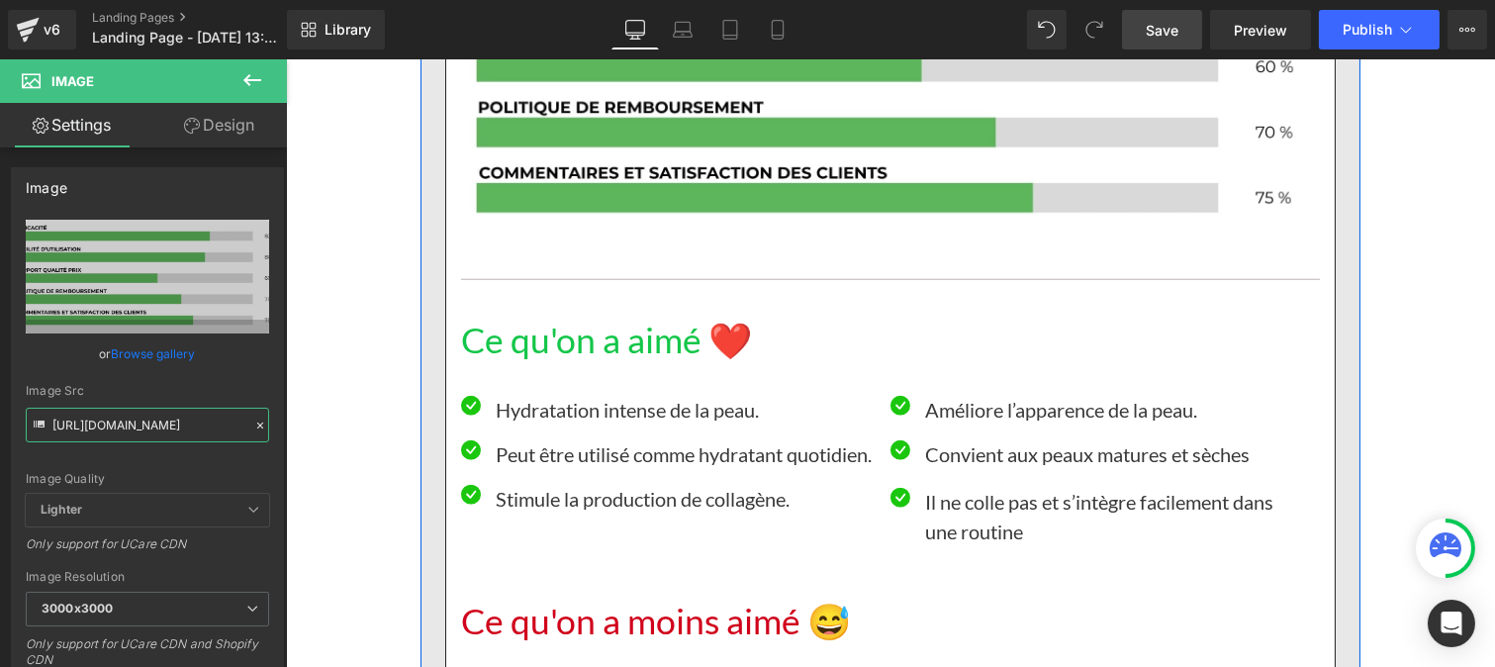
scroll to position [17128, 0]
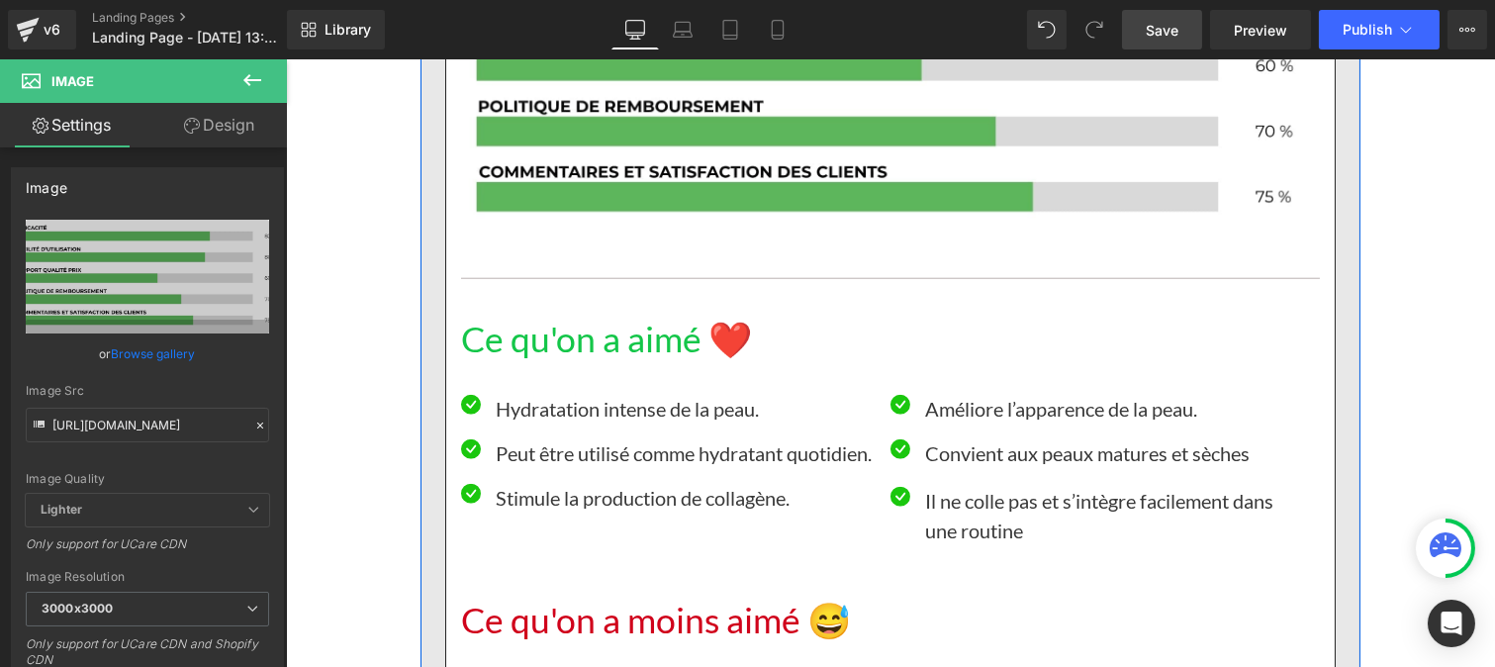
click at [619, 328] on h1 "Ce qu'on a aimé ❤️" at bounding box center [889, 340] width 859 height 43
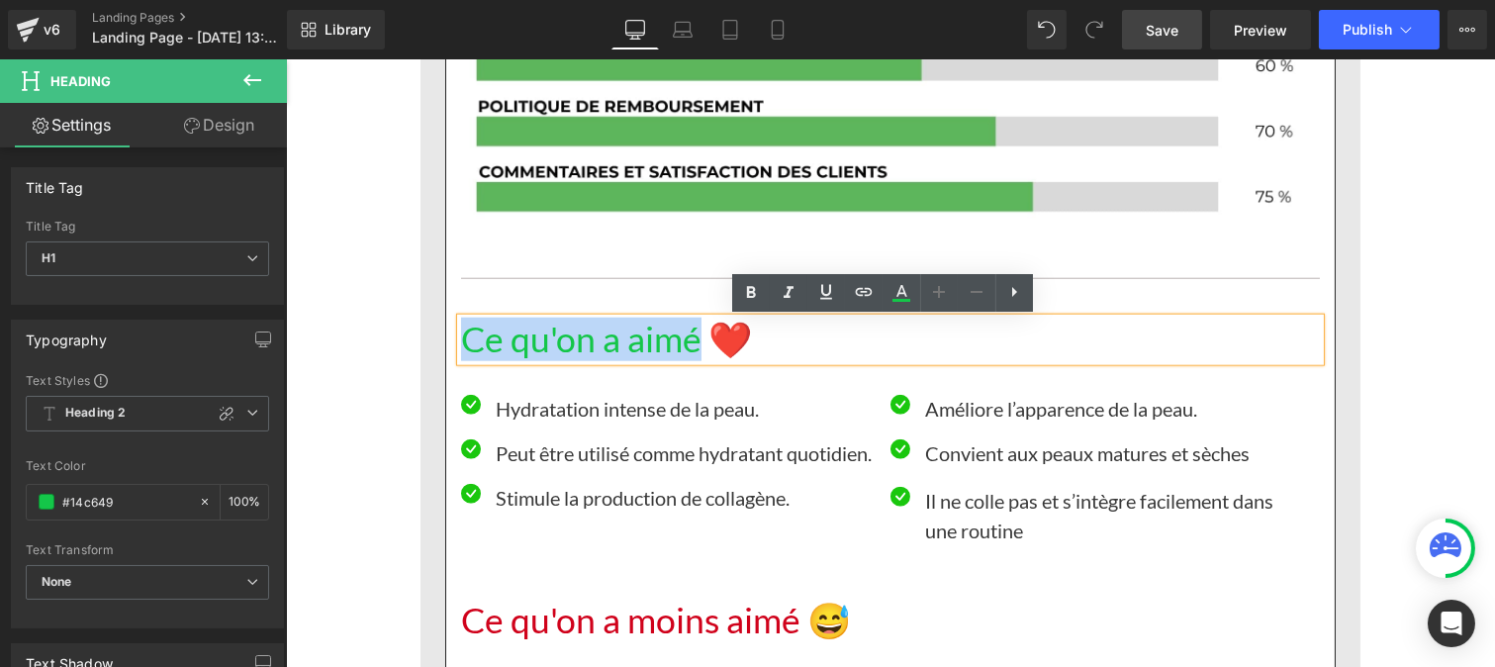
drag, startPoint x: 691, startPoint y: 343, endPoint x: 457, endPoint y: 338, distance: 233.5
click at [460, 338] on h1 "Ce qu'on a aimé ❤️" at bounding box center [889, 340] width 859 height 43
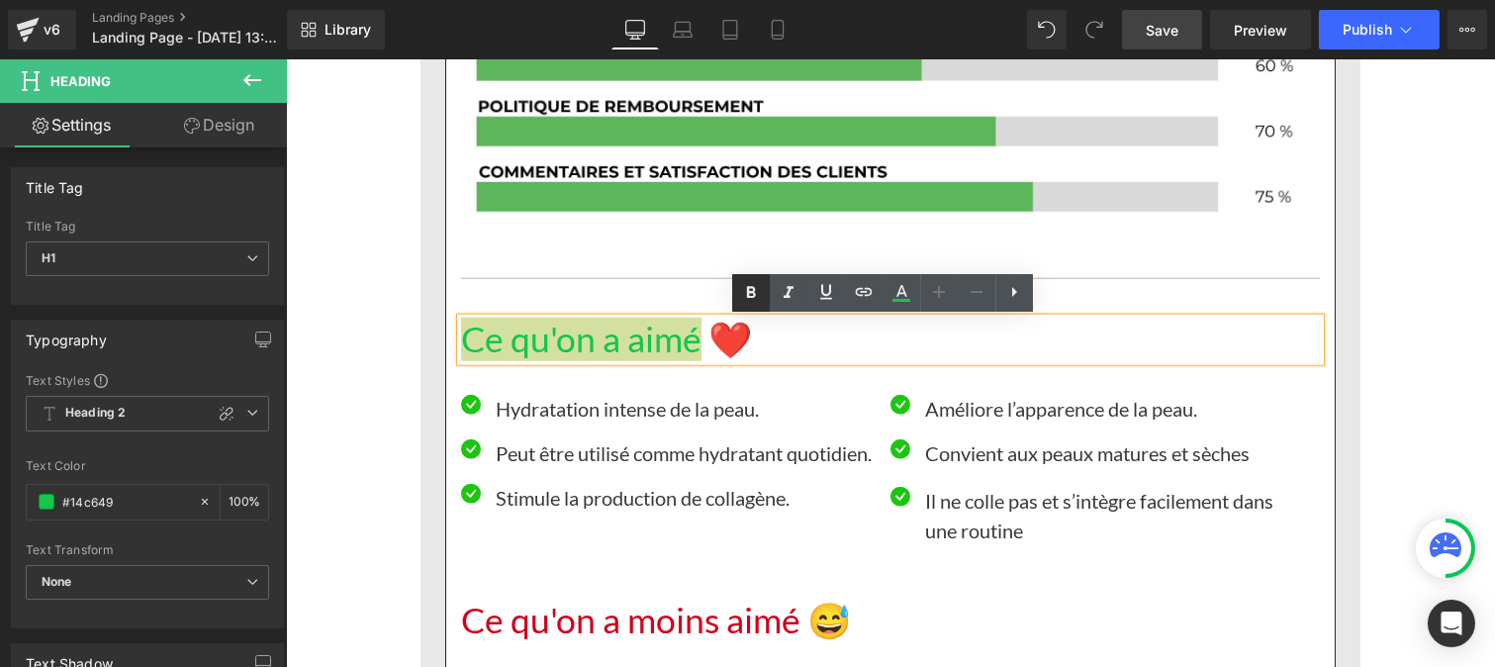
click at [742, 287] on icon at bounding box center [751, 293] width 24 height 24
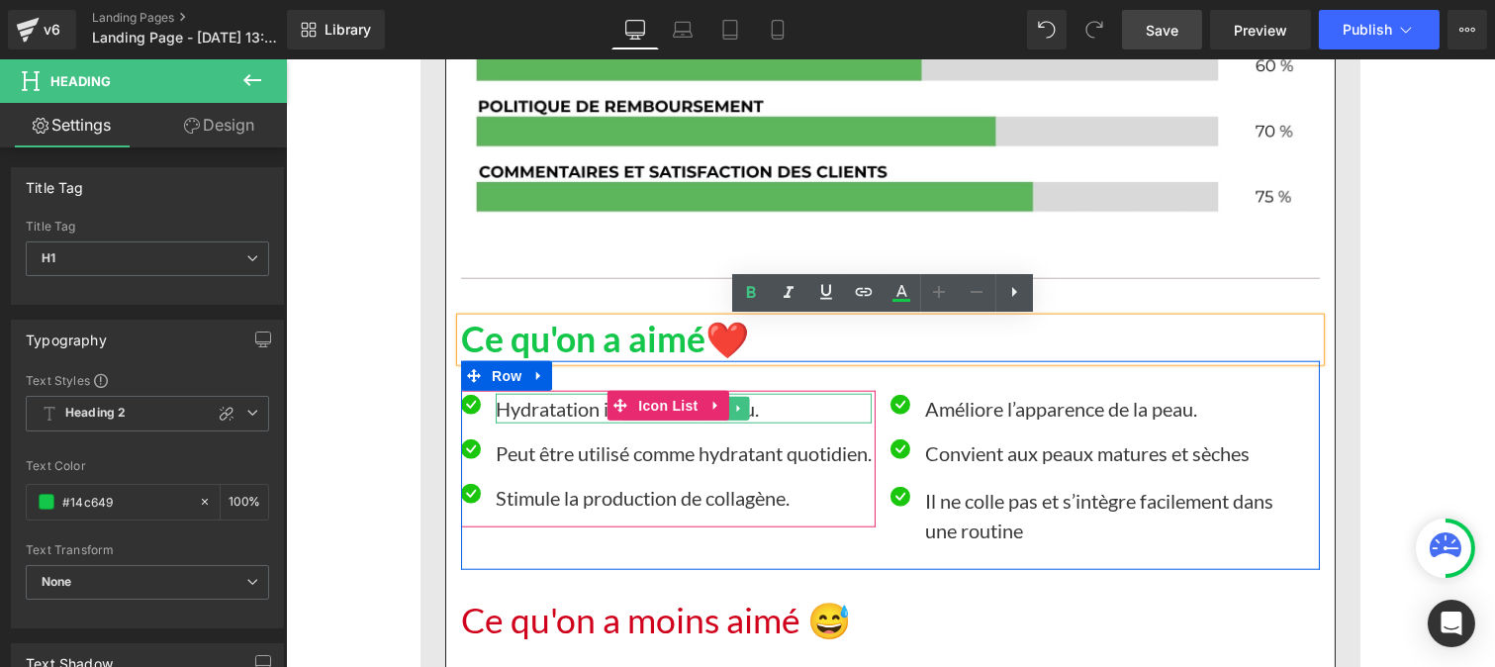
click at [545, 414] on p "Hydratation intense de la peau." at bounding box center [683, 409] width 376 height 30
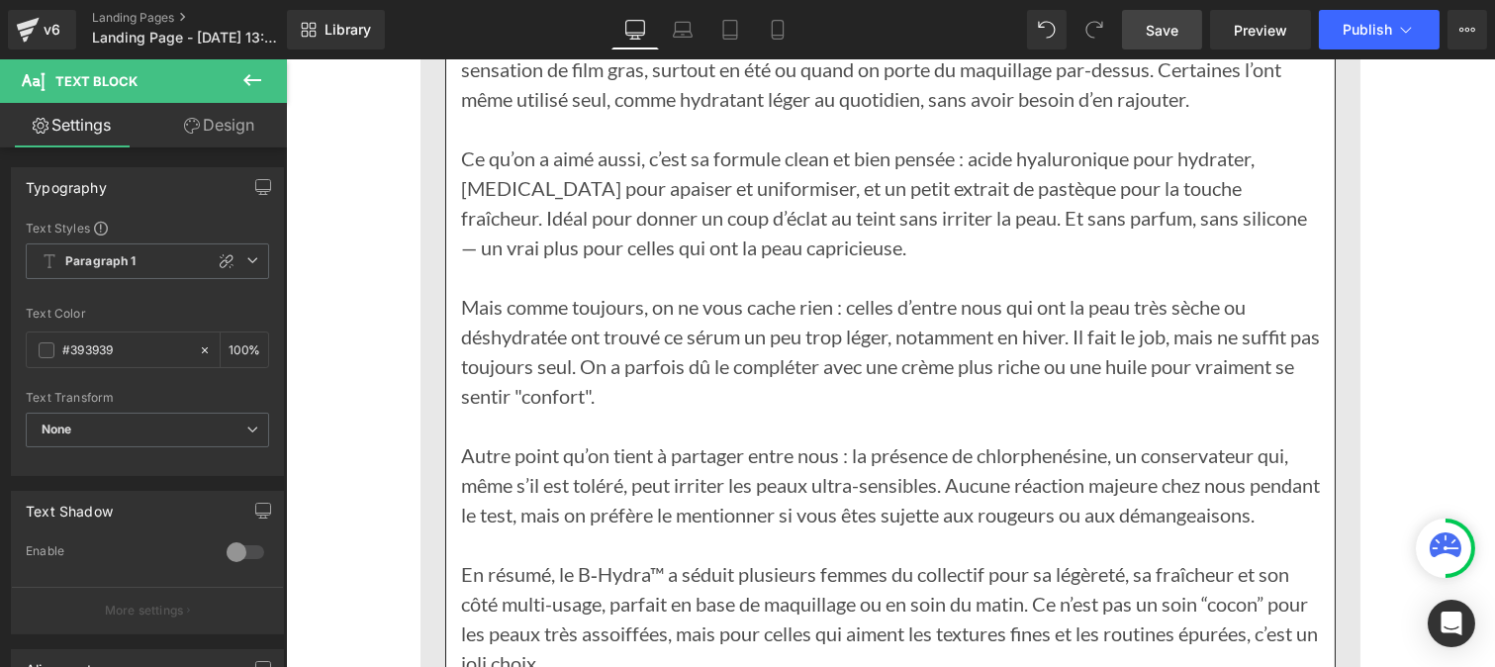
scroll to position [16209, 0]
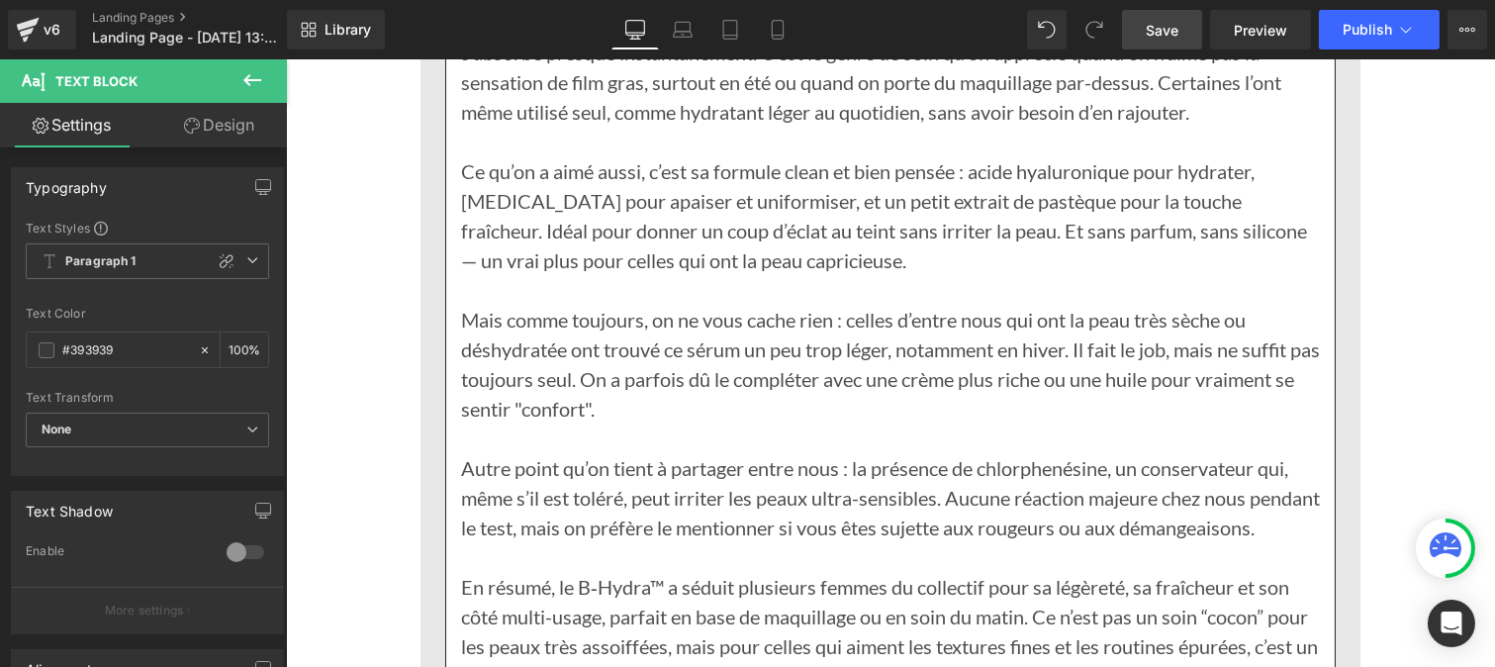
click at [652, 352] on p "Mais comme toujours, on ne vous cache rien : celles d’entre nous qui ont la pea…" at bounding box center [889, 364] width 859 height 119
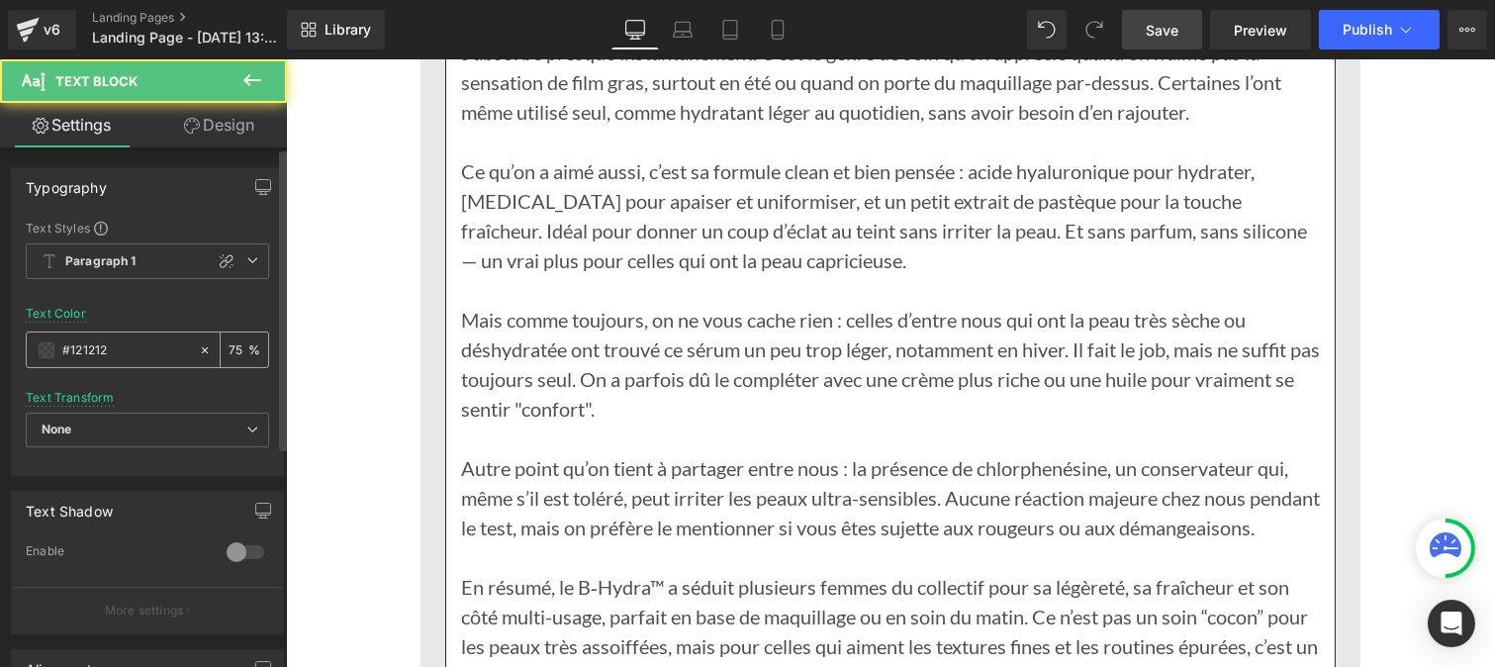
click at [124, 343] on input "#121212" at bounding box center [125, 350] width 127 height 22
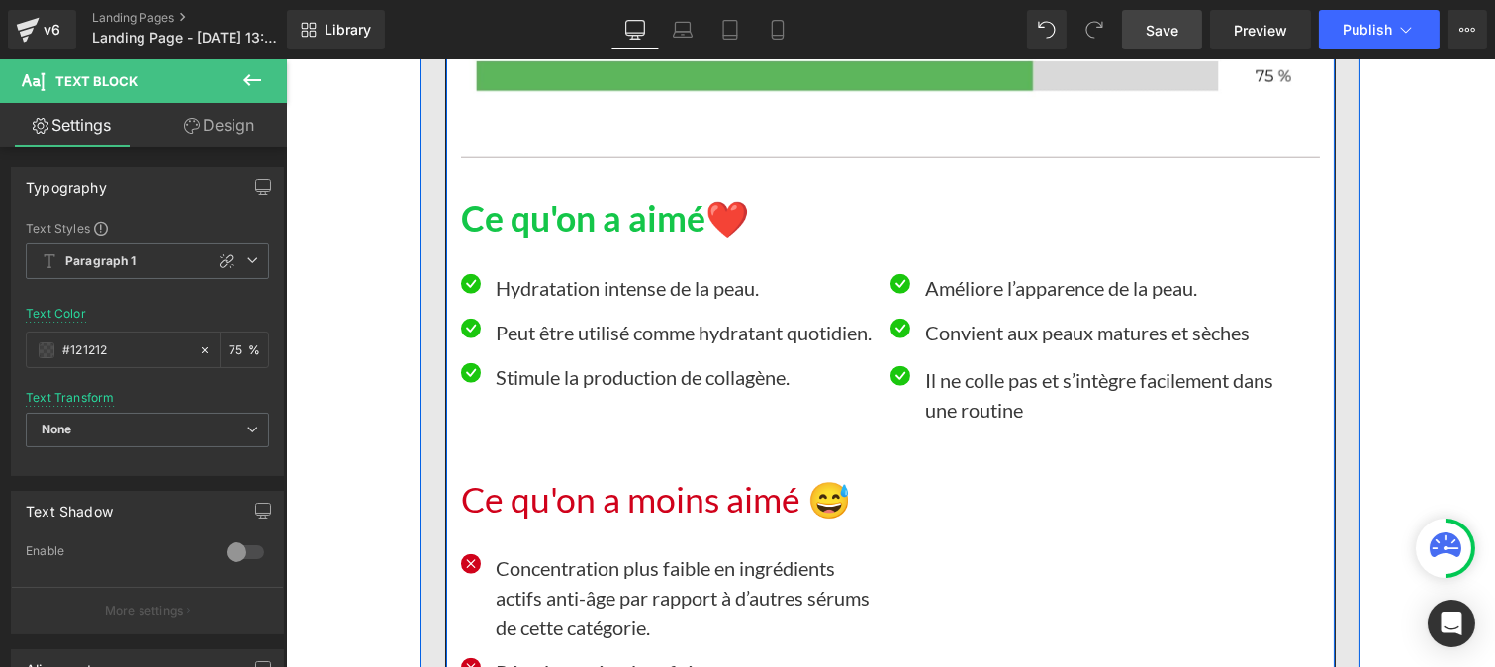
scroll to position [17250, 0]
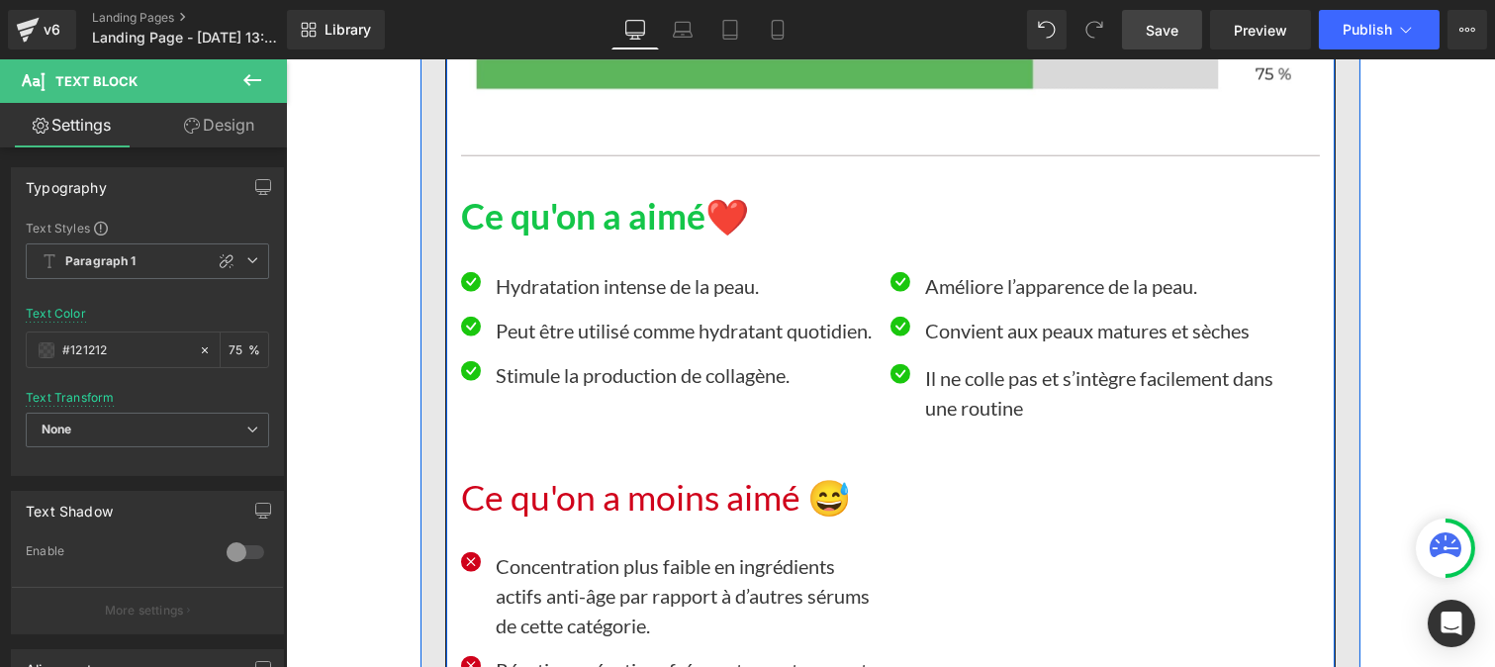
click at [533, 289] on p "Hydratation intense de la peau." at bounding box center [683, 286] width 376 height 30
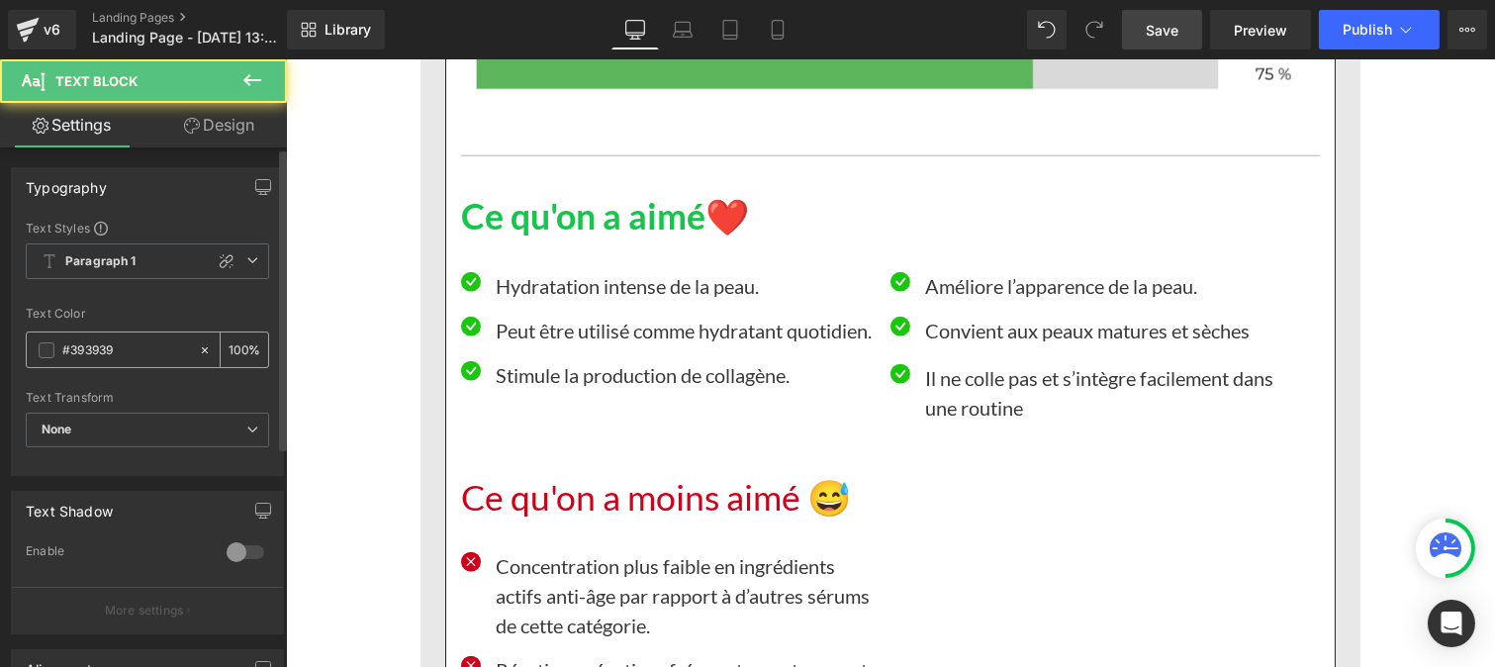
click at [126, 344] on input "#393939" at bounding box center [125, 350] width 127 height 22
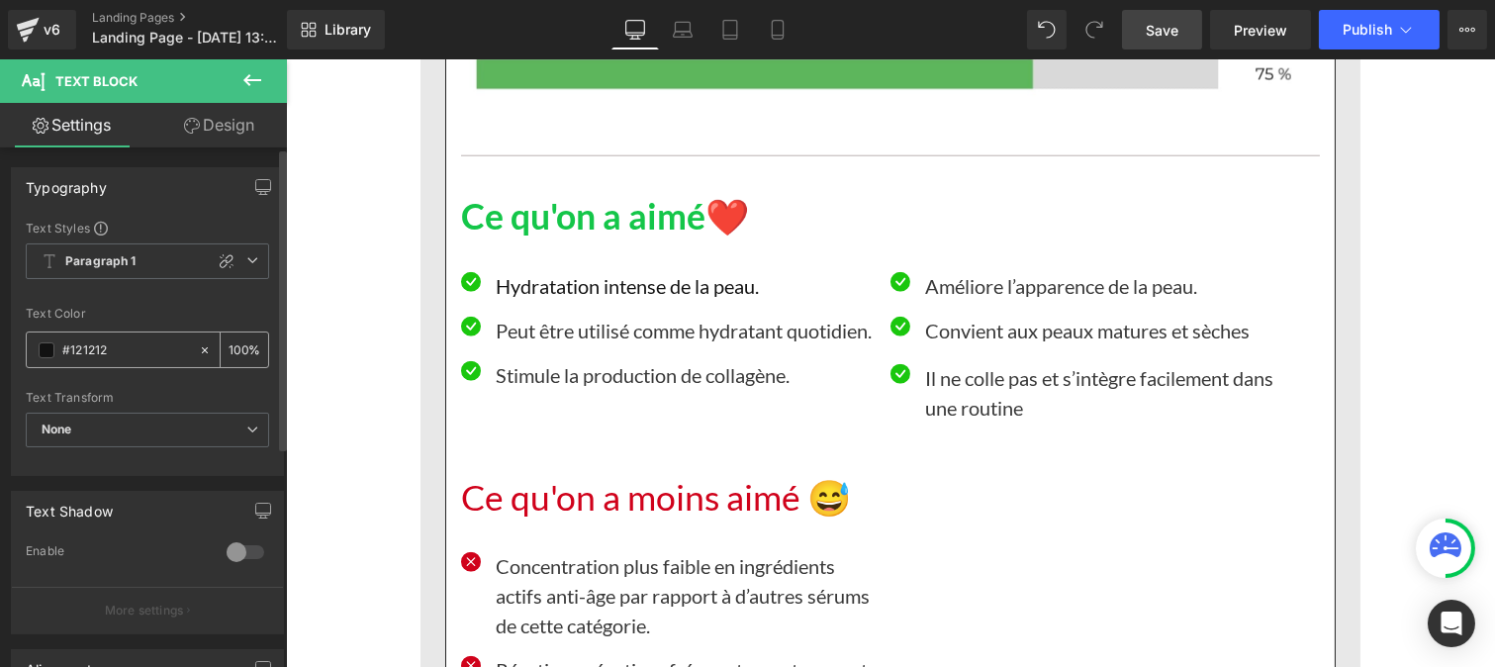
type input "#121212"
click at [235, 340] on input "100" at bounding box center [239, 349] width 20 height 22
type input "0"
type input "75"
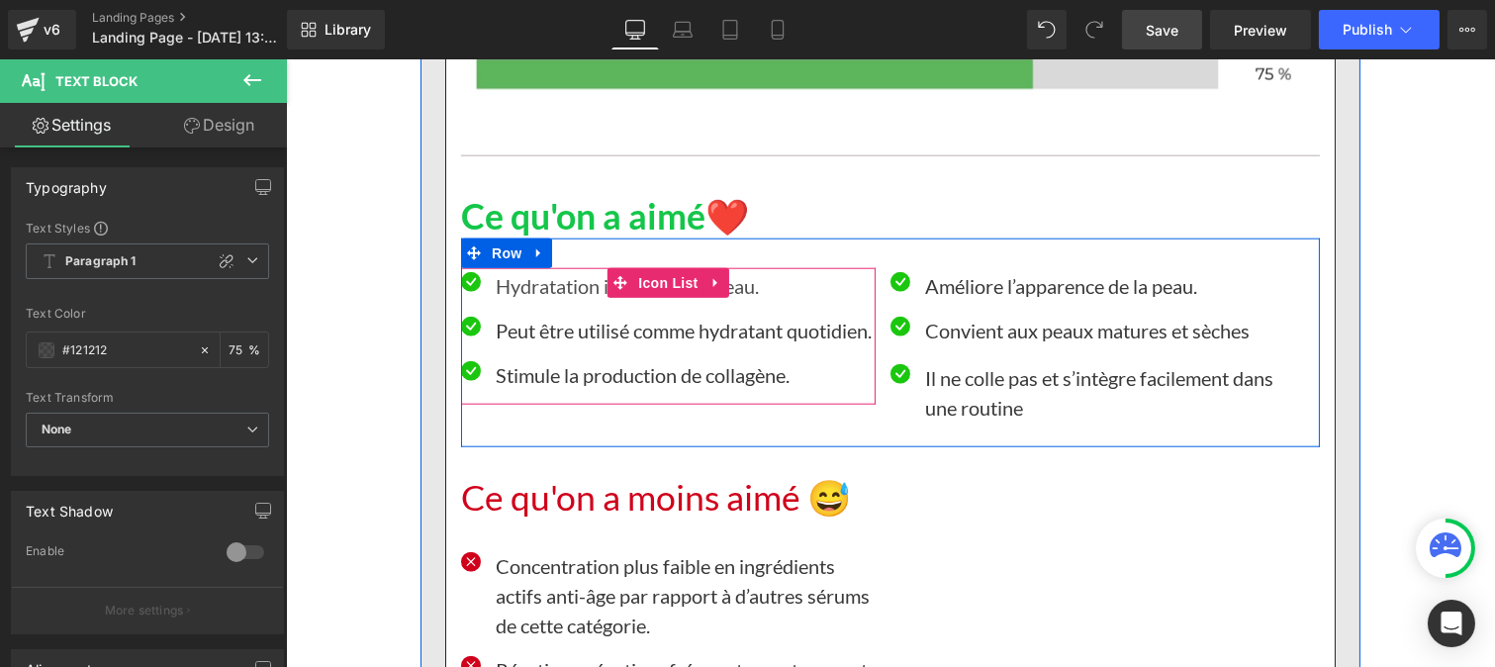
click at [523, 345] on p "Peut être utilisé comme hydratant quotidien." at bounding box center [683, 331] width 376 height 30
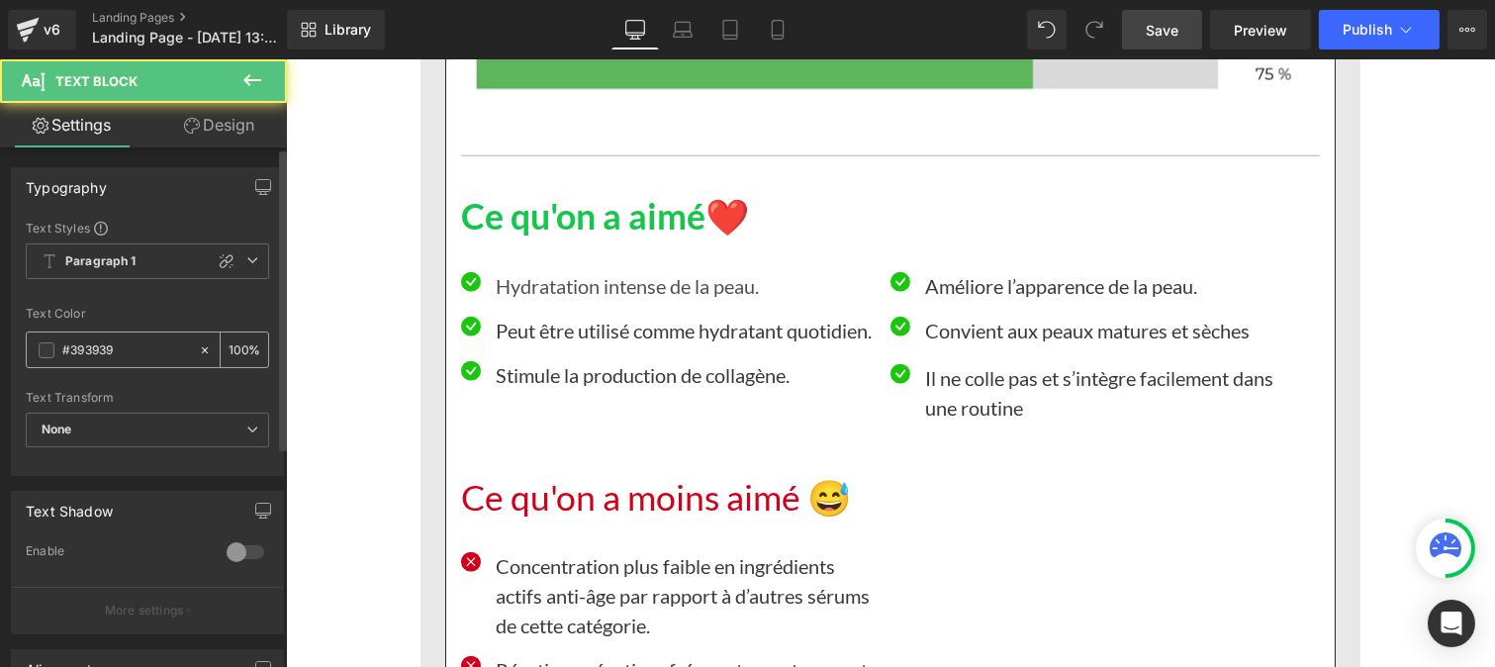
click at [125, 354] on input "#393939" at bounding box center [125, 350] width 127 height 22
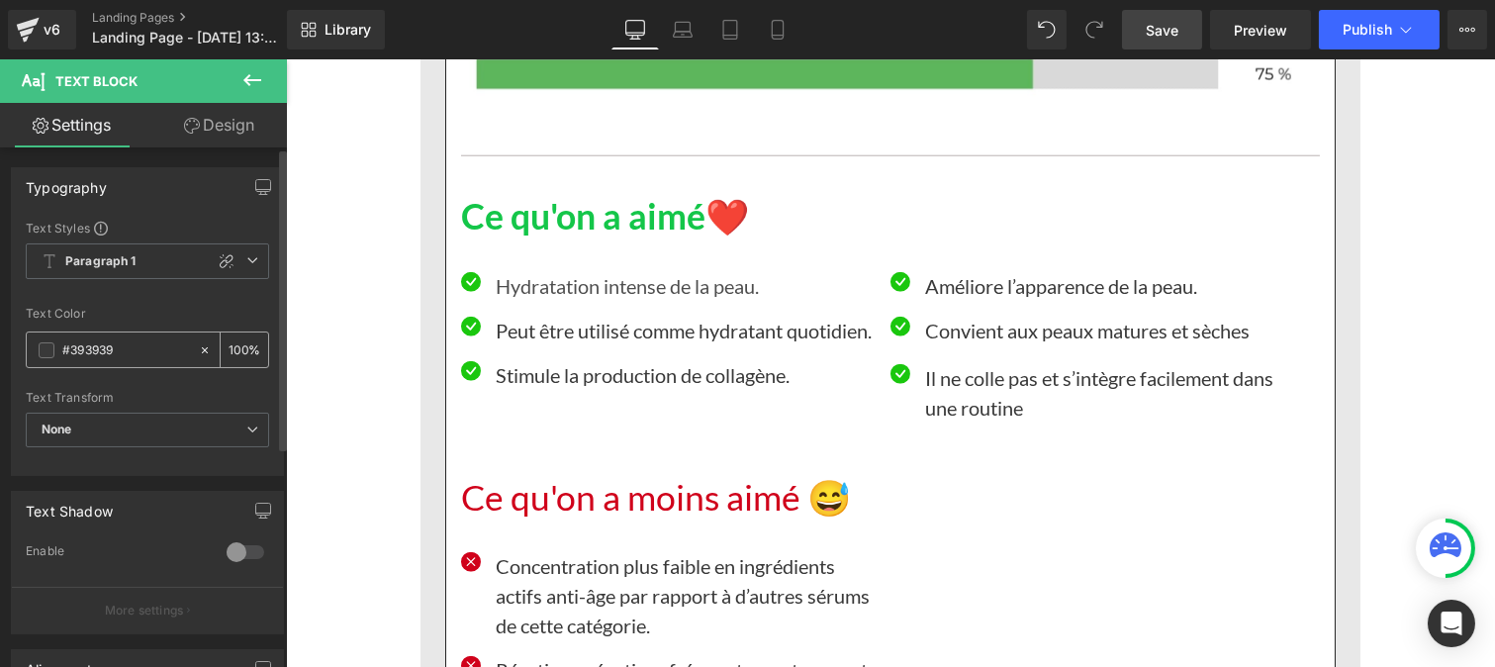
paste input "121212"
type input "#121212"
click at [234, 349] on input "100" at bounding box center [239, 349] width 20 height 22
type input "0"
type input "75"
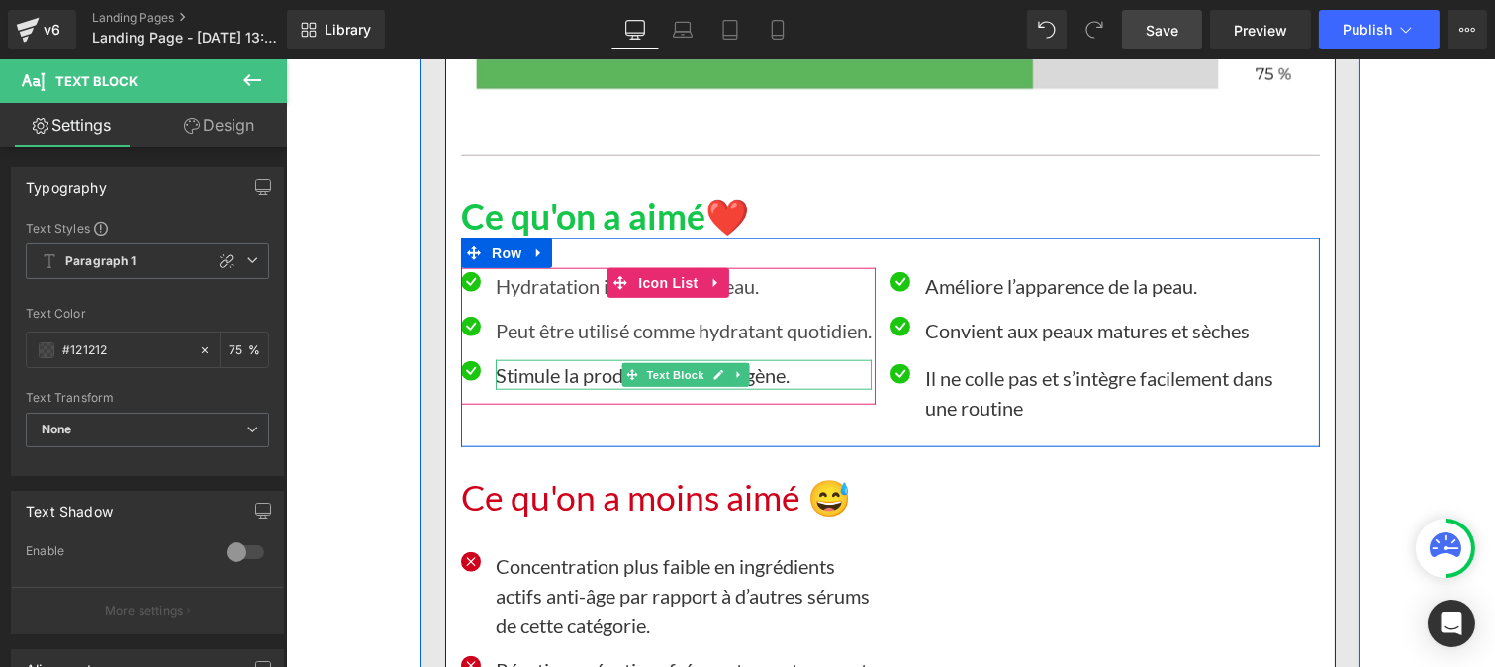
click at [551, 390] on p "Stimule la production de collagène." at bounding box center [683, 375] width 376 height 30
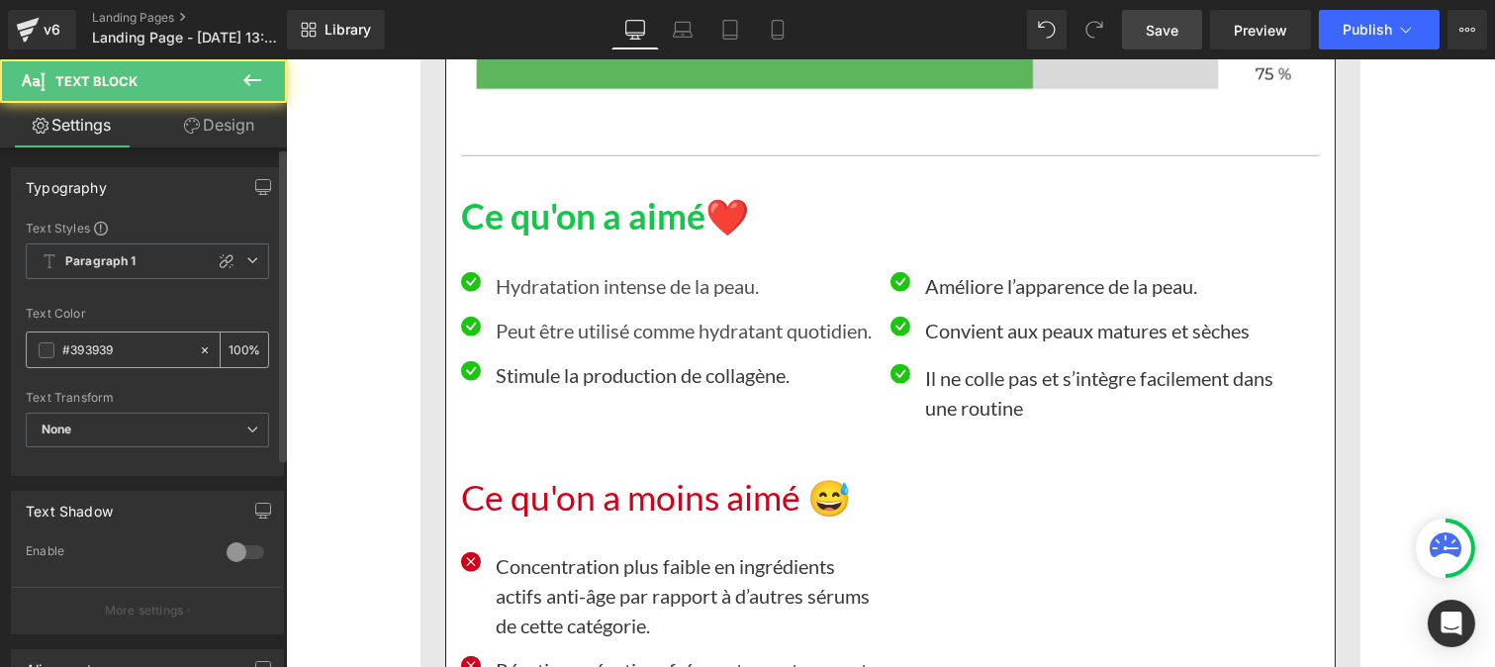
click at [131, 353] on input "#393939" at bounding box center [125, 350] width 127 height 22
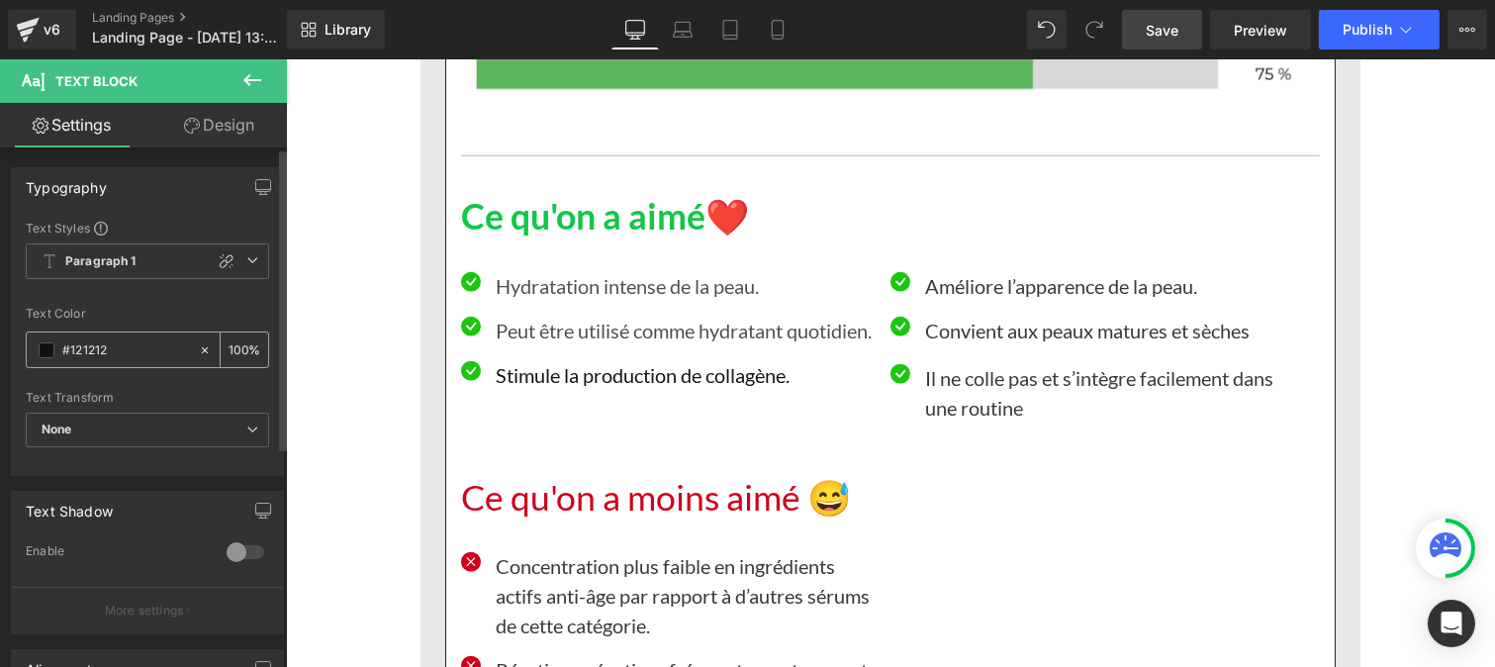
type input "#121212"
click at [238, 347] on input "100" at bounding box center [239, 349] width 20 height 22
type input "1"
type input "75"
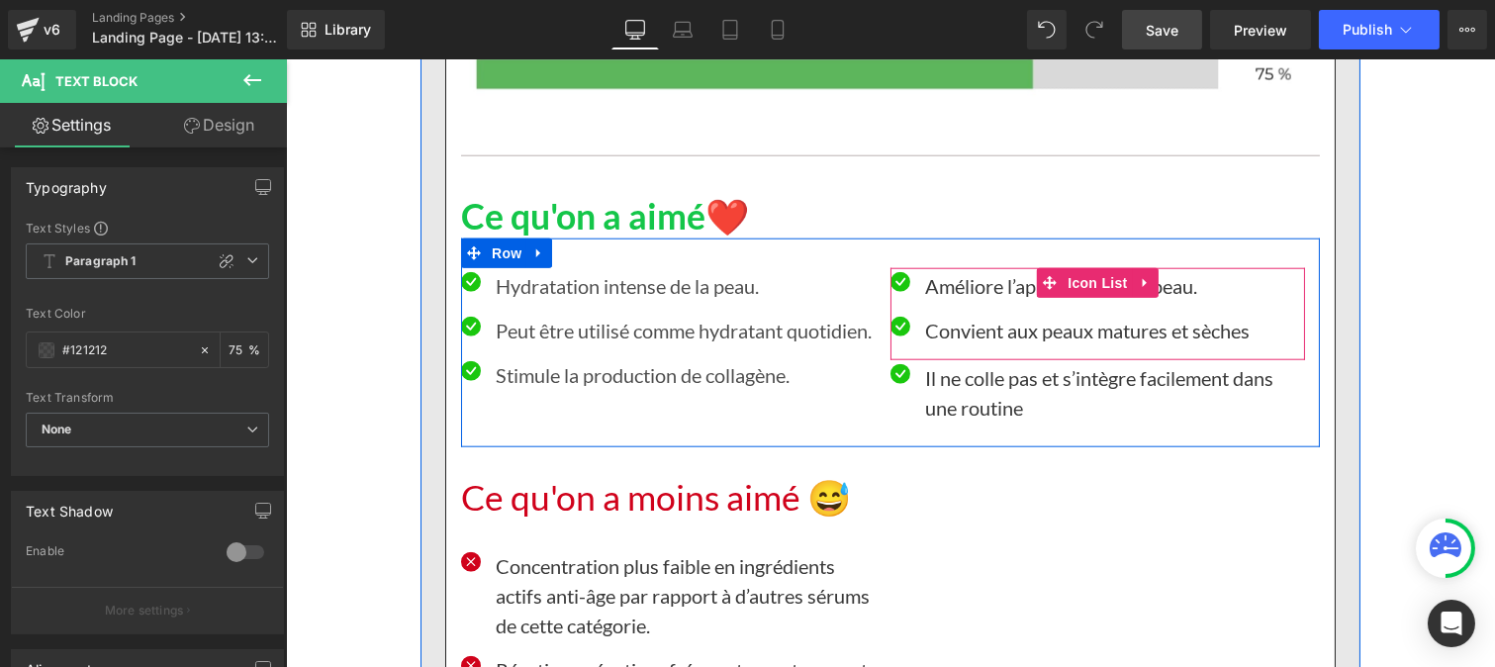
click at [941, 283] on p "Améliore l’apparence de la peau." at bounding box center [1086, 286] width 324 height 30
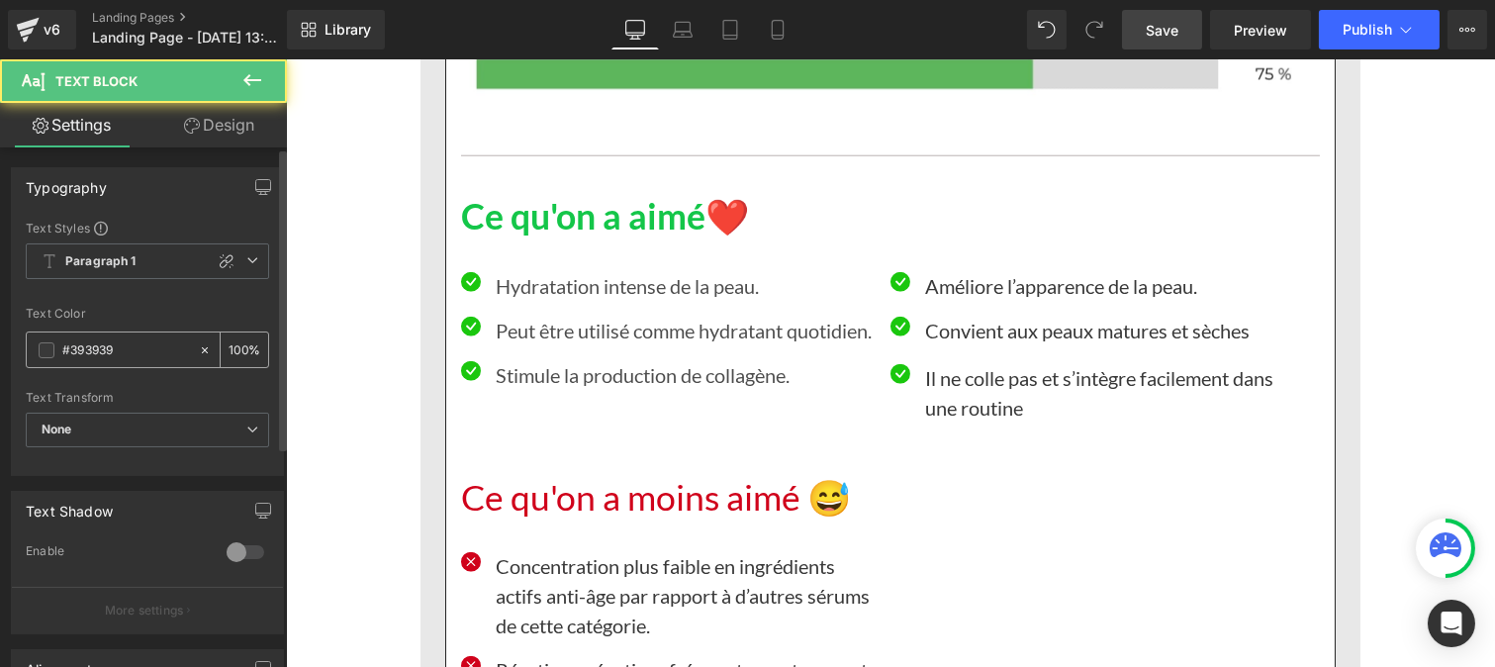
click at [135, 354] on input "#393939" at bounding box center [125, 350] width 127 height 22
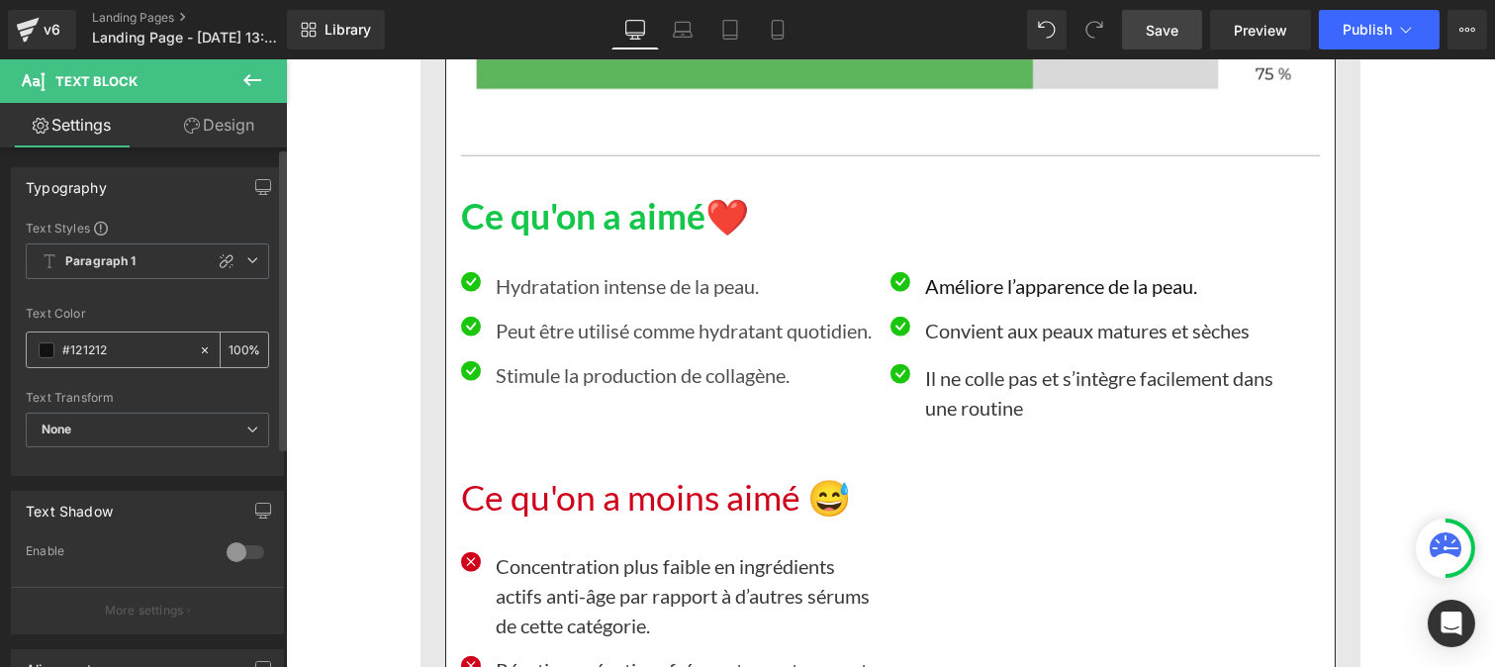
type input "#121212"
click at [234, 341] on input "100" at bounding box center [239, 349] width 20 height 22
type input "0"
type input "75"
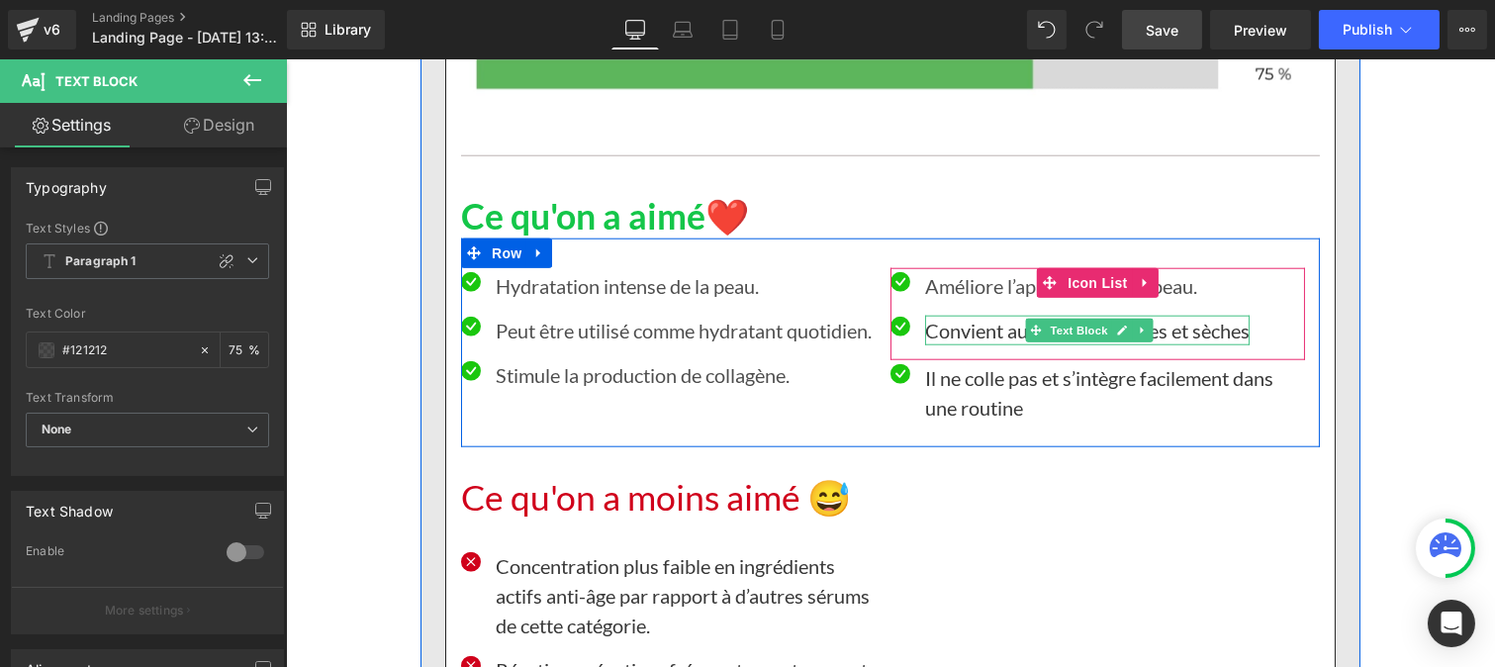
click at [959, 333] on p "Convient aux peaux matures et sèches" at bounding box center [1086, 331] width 324 height 30
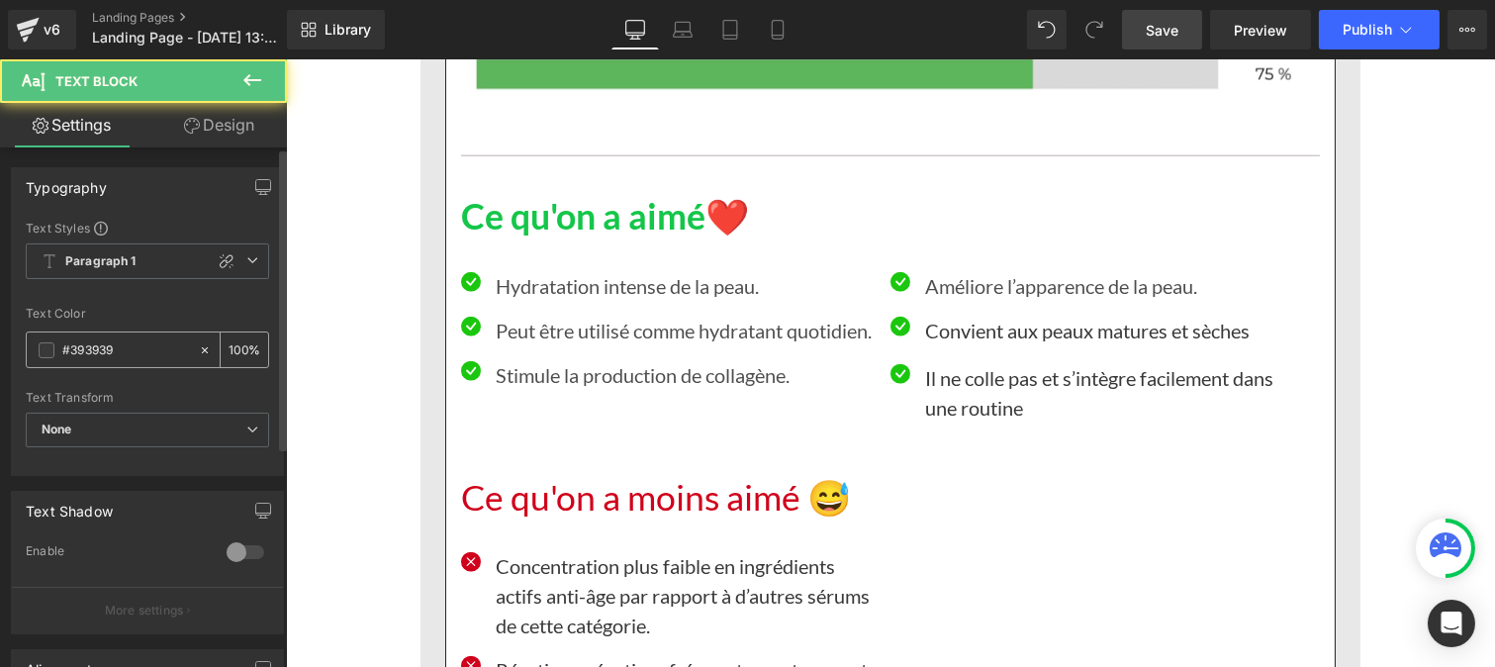
click at [137, 342] on input "#393939" at bounding box center [125, 350] width 127 height 22
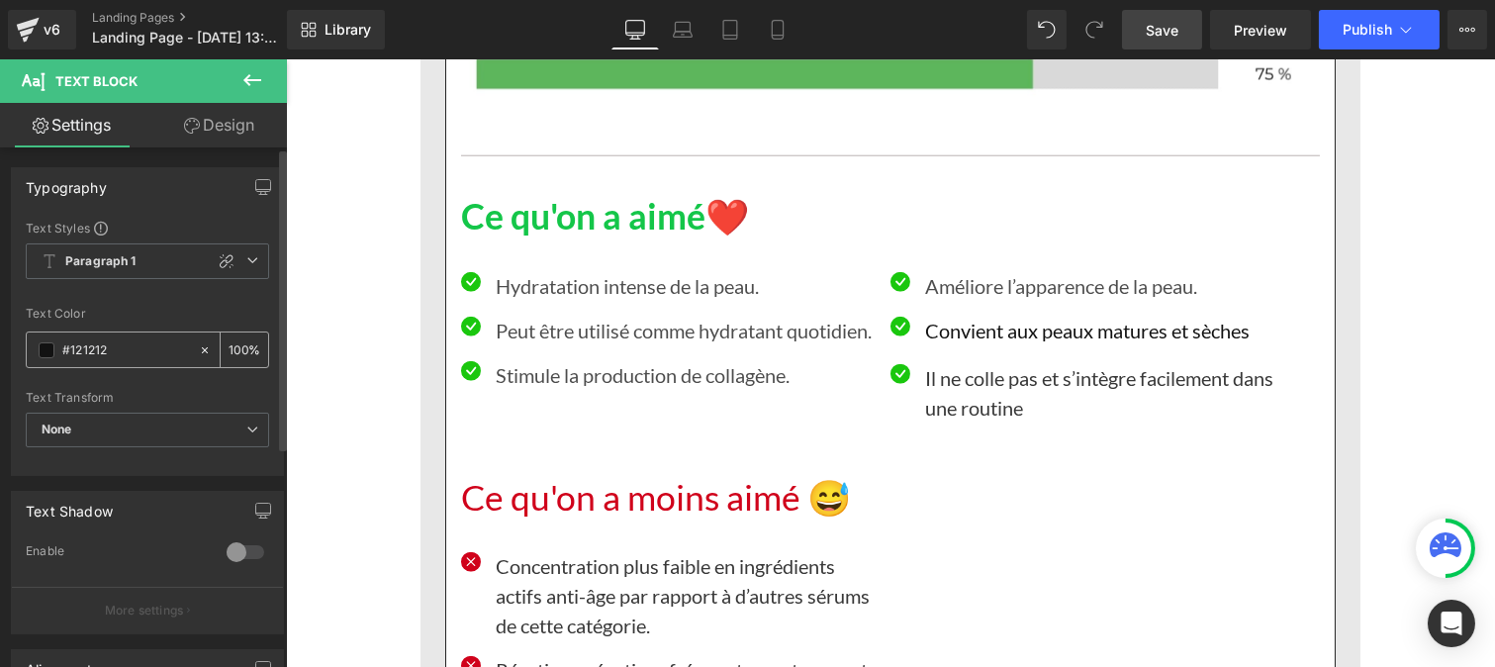
type input "#121212"
click at [234, 347] on input "100" at bounding box center [239, 349] width 20 height 22
type input "0"
type input "75"
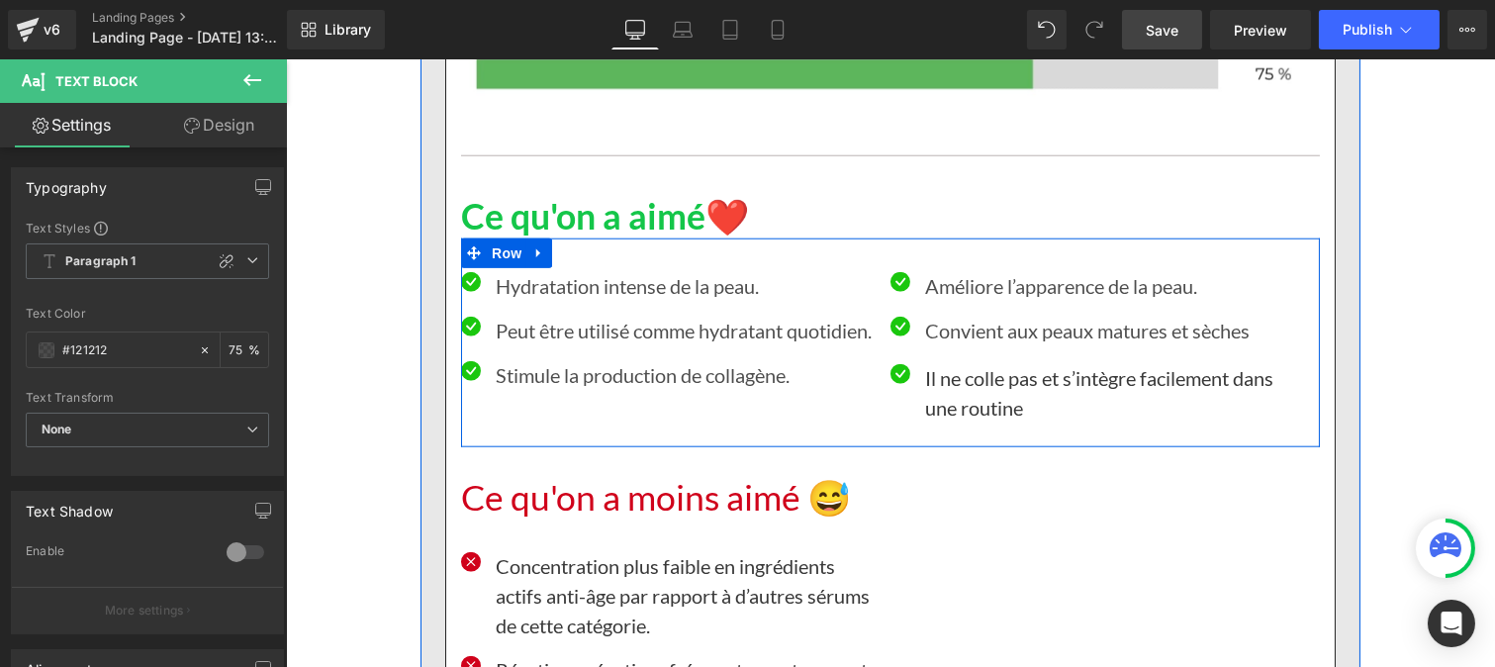
click at [953, 382] on p "Il ne colle pas et s’intègre facilement dans une routine" at bounding box center [1114, 392] width 380 height 59
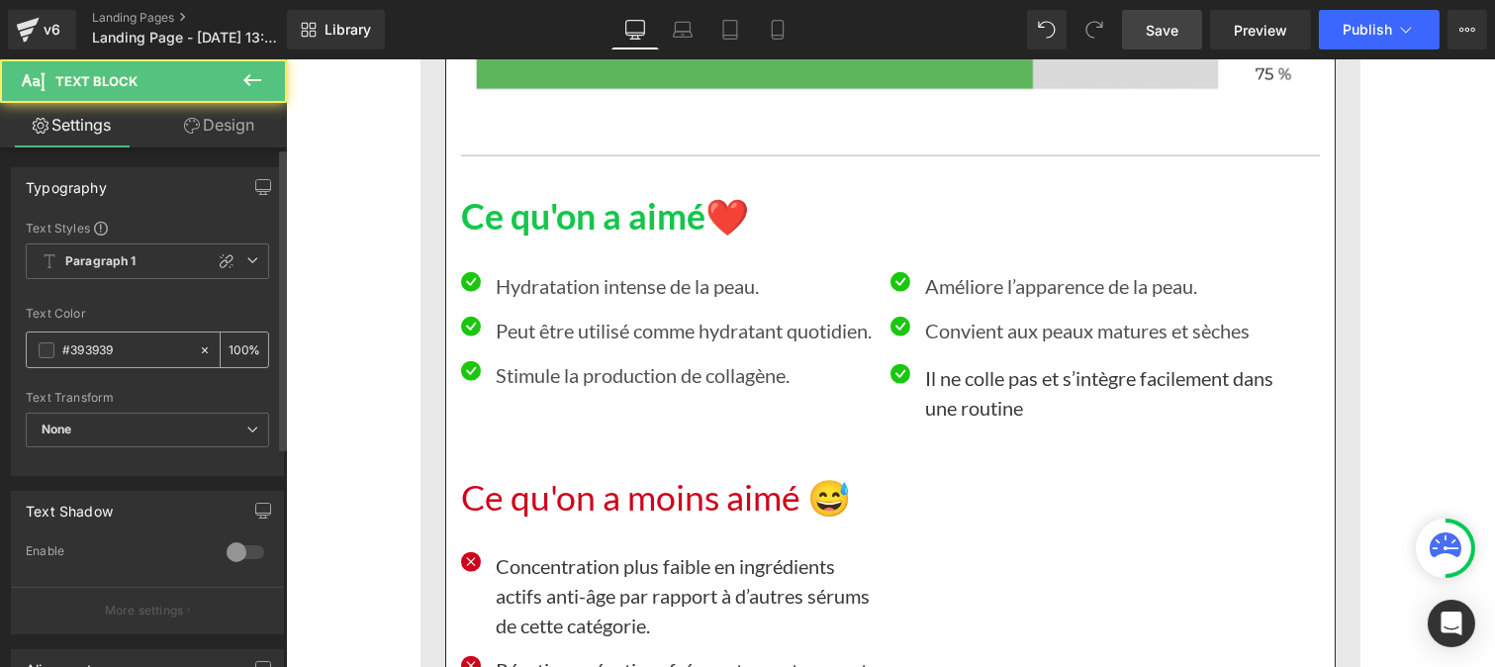
click at [132, 358] on input "#393939" at bounding box center [125, 350] width 127 height 22
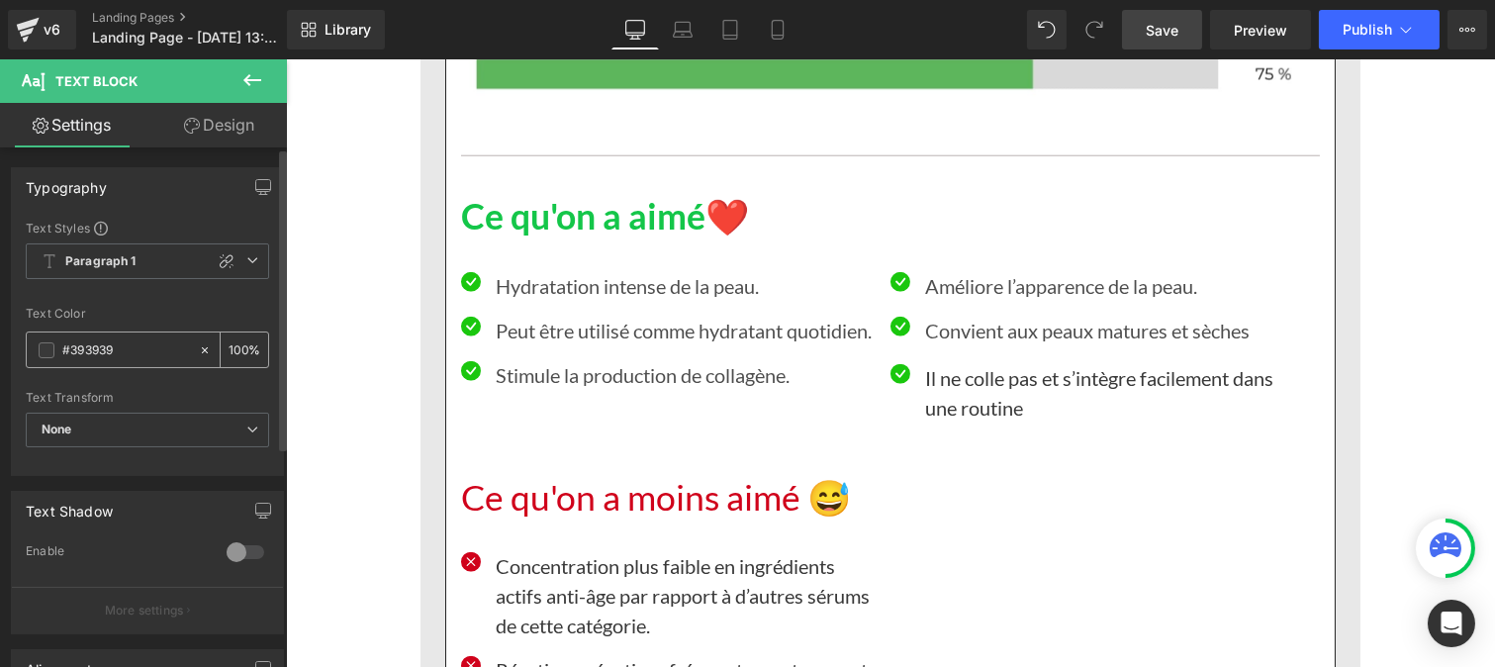
paste input "121212"
type input "#121212"
click at [235, 346] on input "100" at bounding box center [239, 349] width 20 height 22
type input "0"
type input "75"
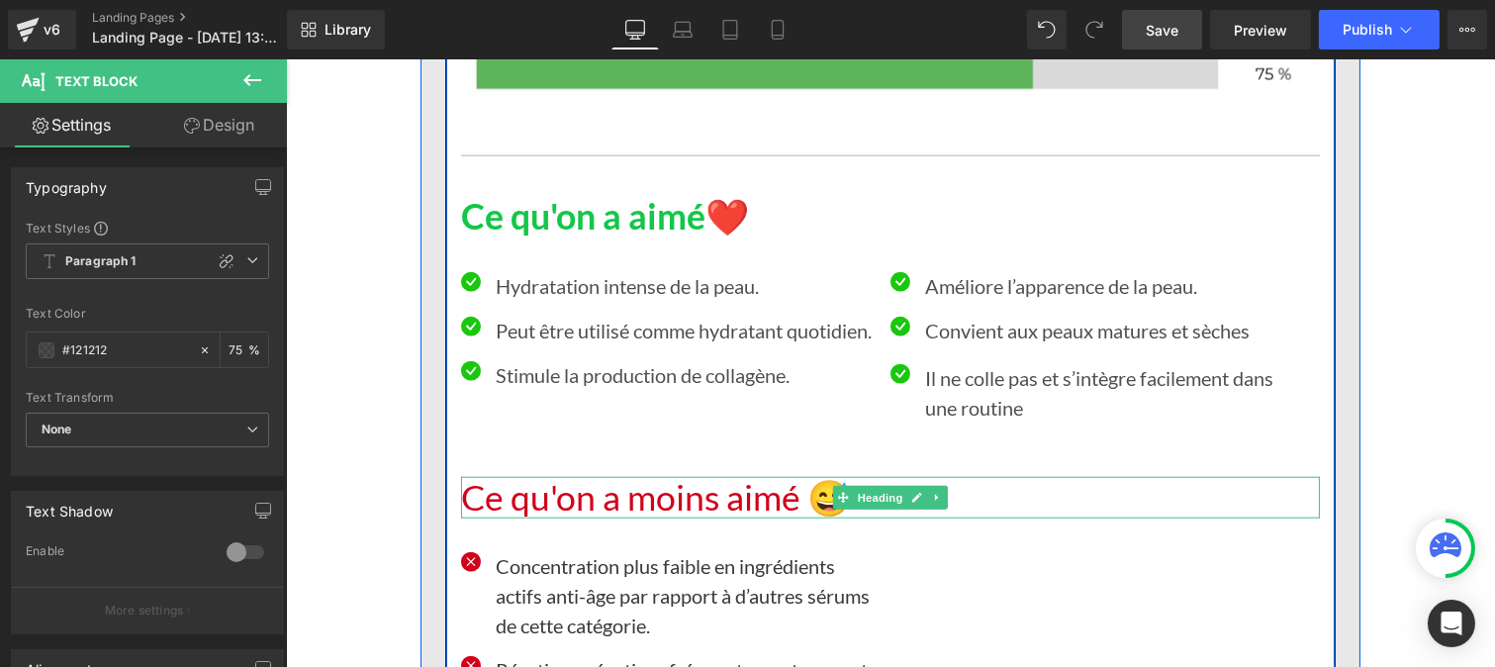
click at [516, 510] on h1 "Ce qu'on a moins aimé 😅" at bounding box center [889, 498] width 859 height 43
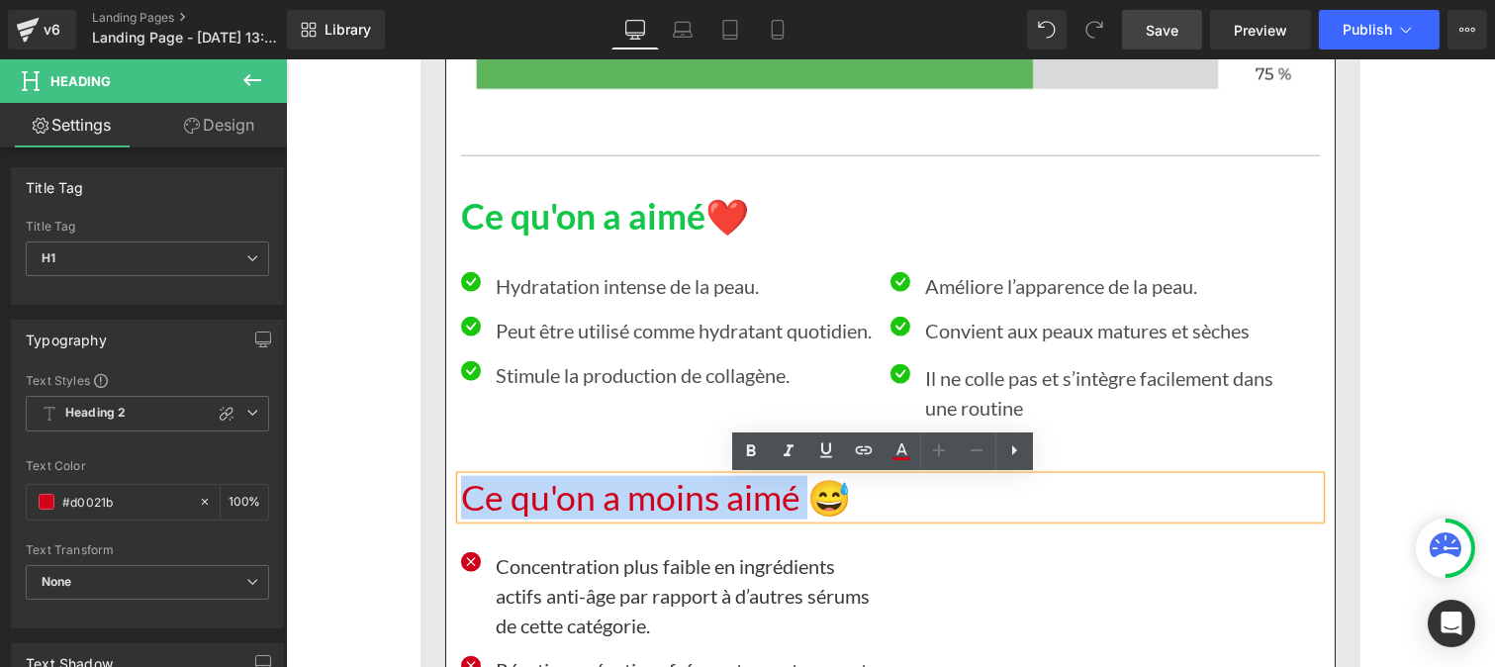
drag, startPoint x: 794, startPoint y: 495, endPoint x: 460, endPoint y: 496, distance: 334.4
click at [460, 496] on h1 "Ce qu'on a moins aimé 😅" at bounding box center [889, 498] width 859 height 43
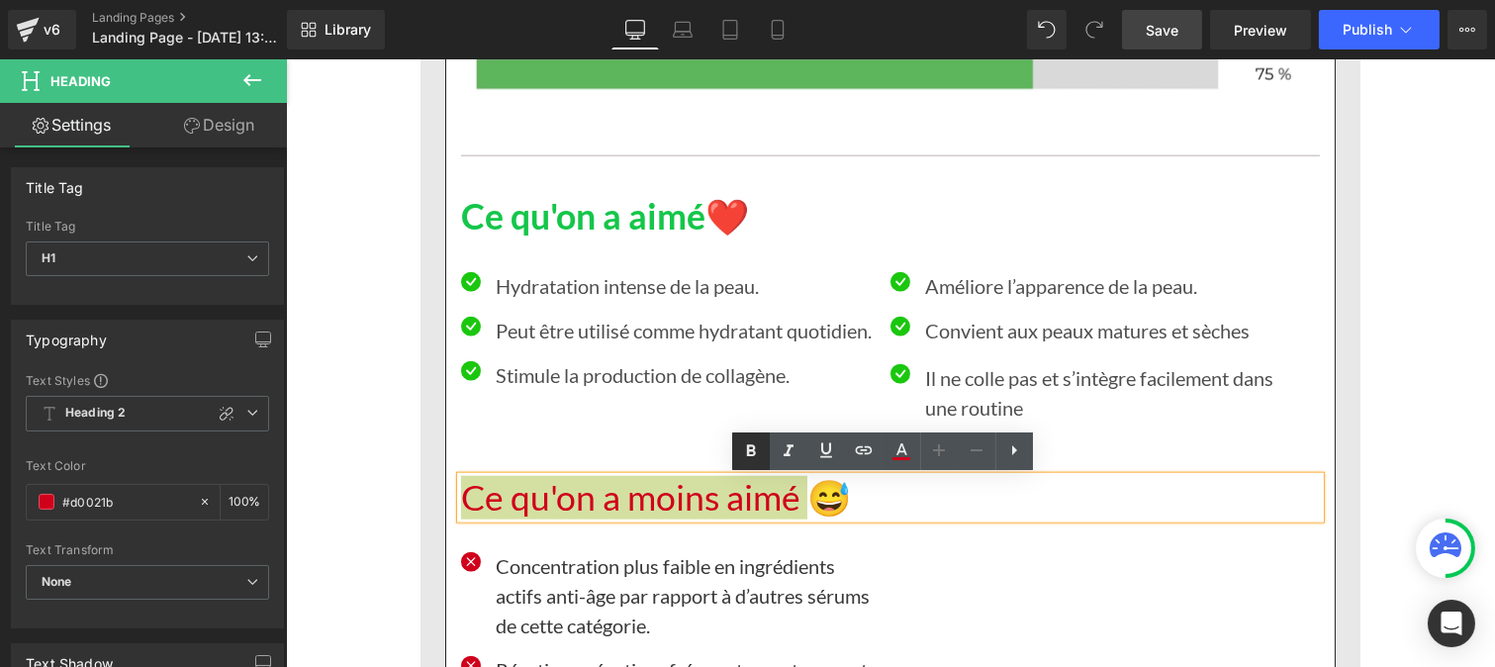
click at [748, 442] on icon at bounding box center [751, 451] width 24 height 24
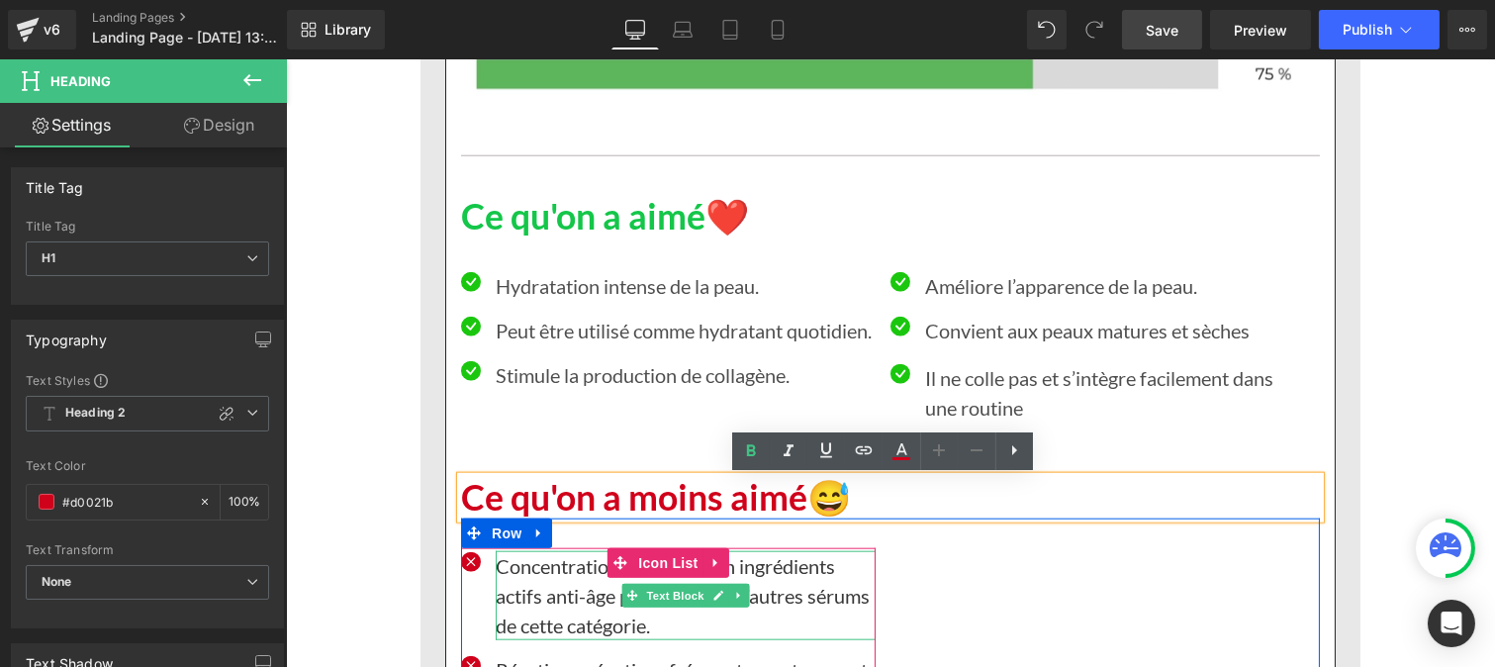
click at [525, 601] on p "Concentration plus faible en ingrédients actifs anti-âge par rapport à d’autres…" at bounding box center [685, 595] width 380 height 89
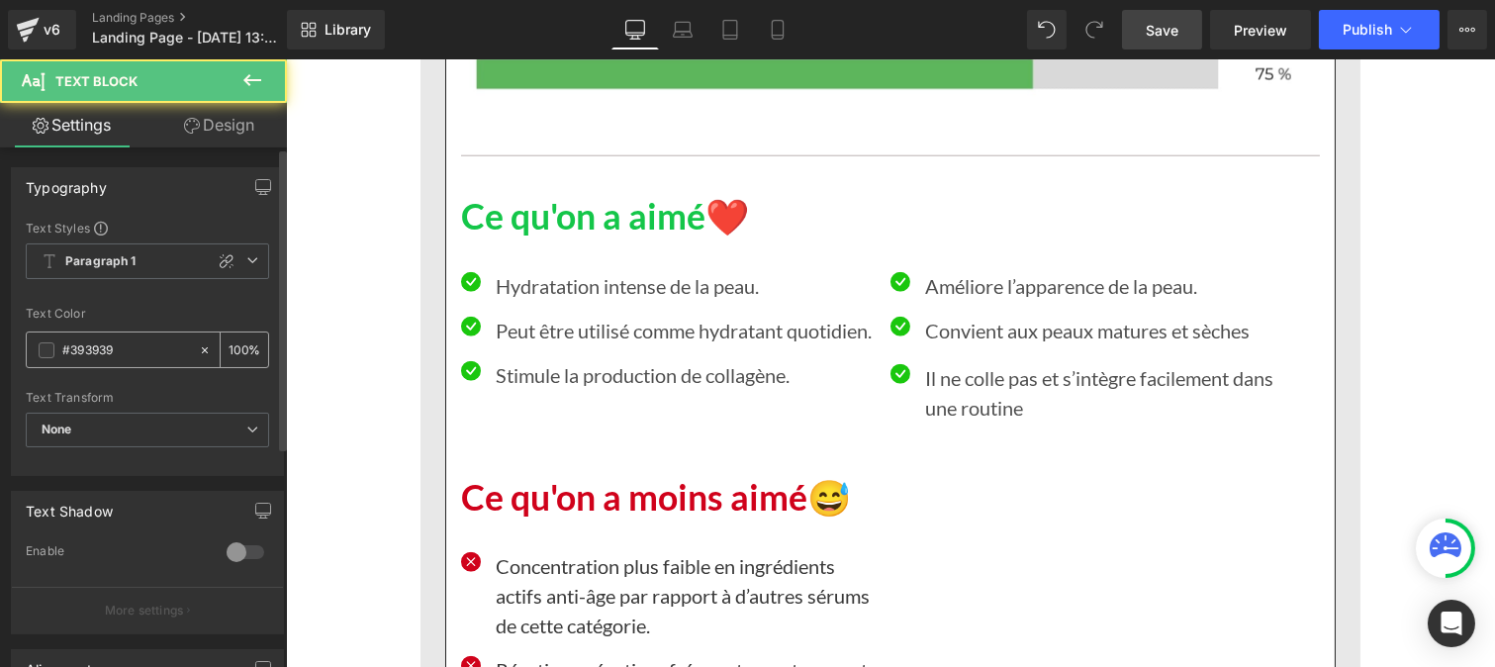
click at [116, 356] on input "#393939" at bounding box center [125, 350] width 127 height 22
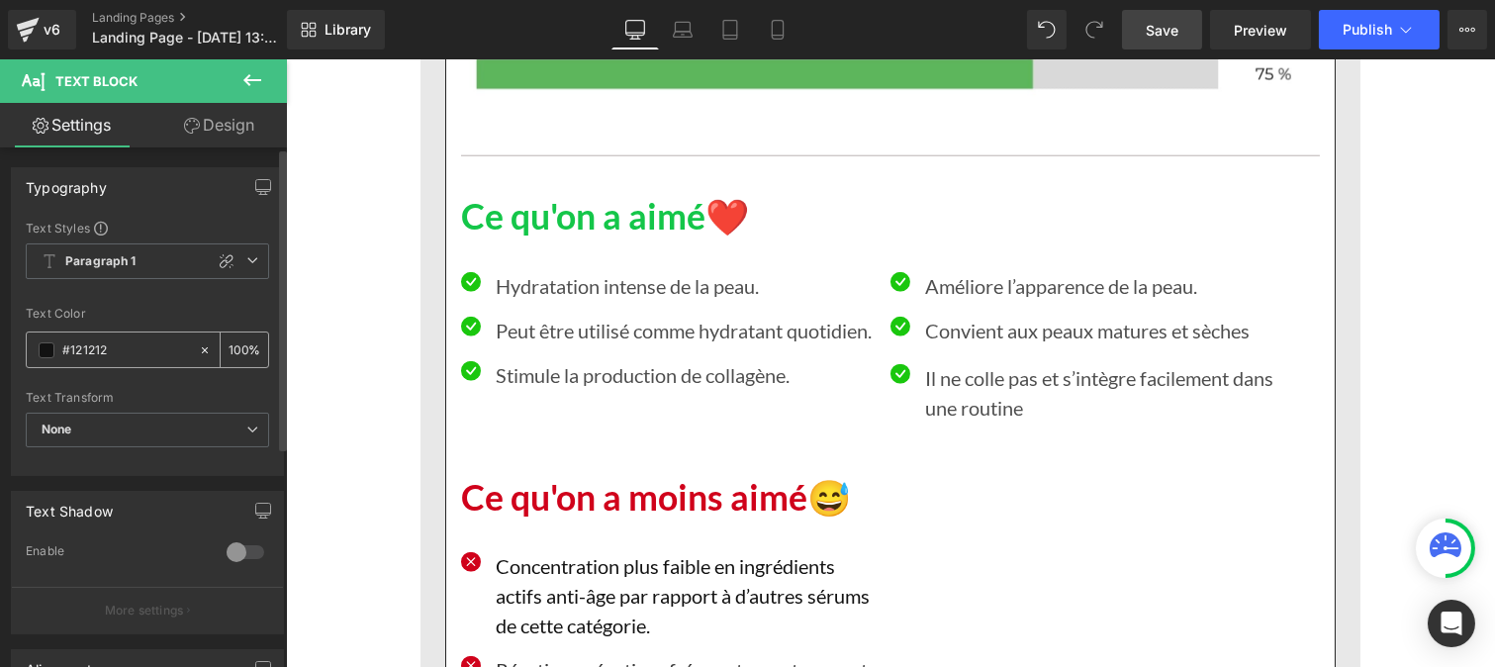
type input "#121212"
click at [237, 346] on input "100" at bounding box center [239, 349] width 20 height 22
type input "1"
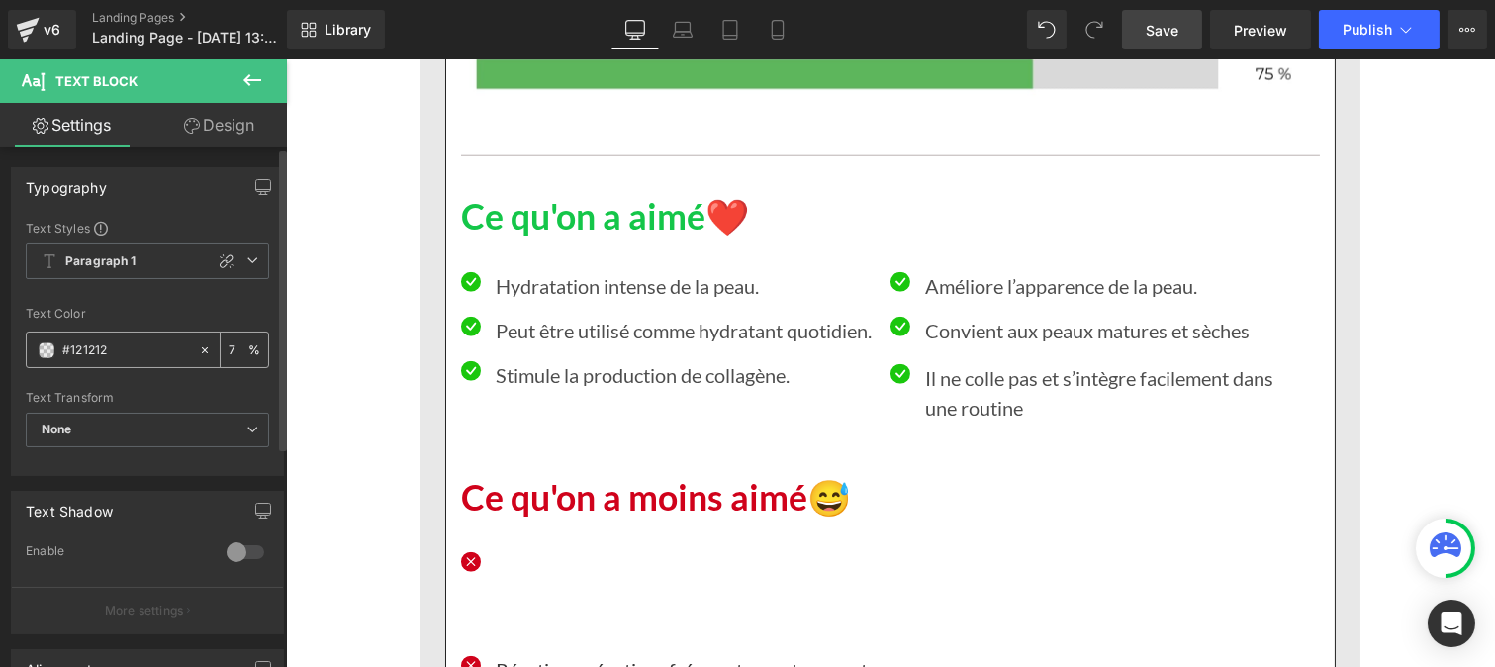
type input "75"
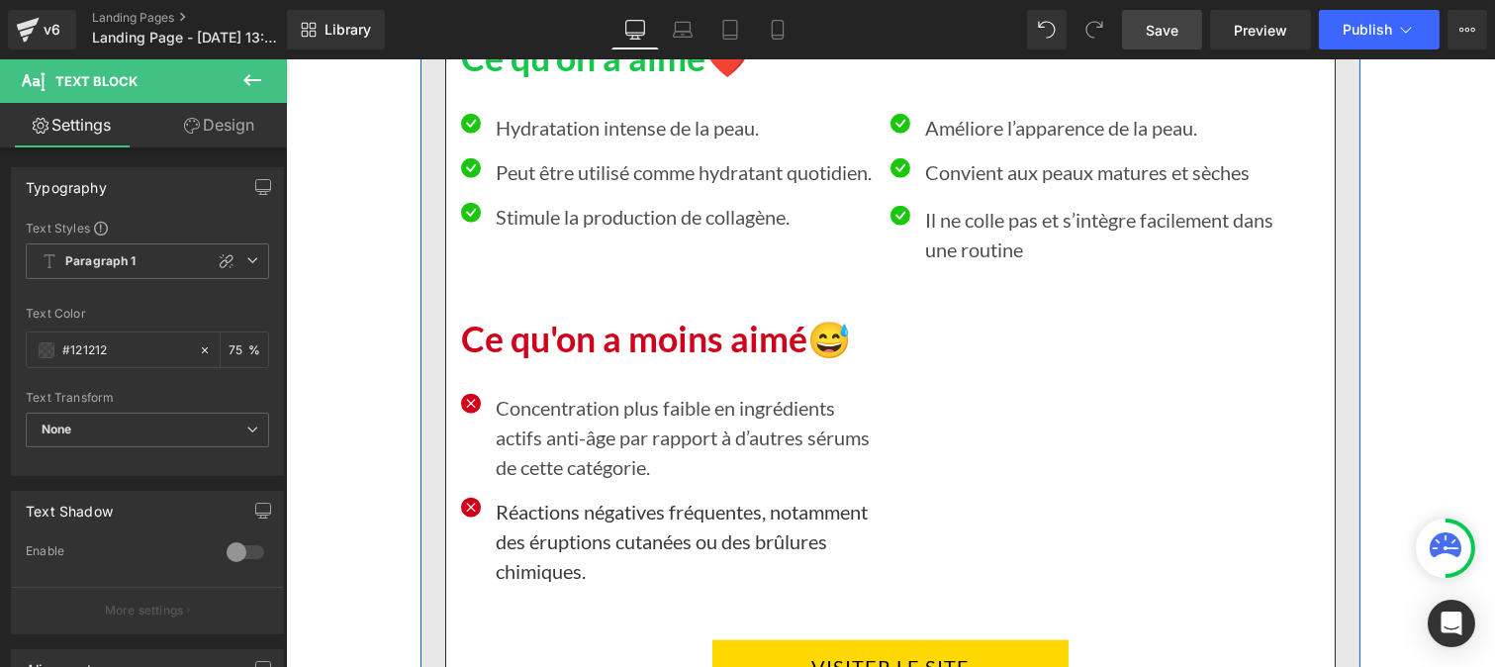
scroll to position [17412, 0]
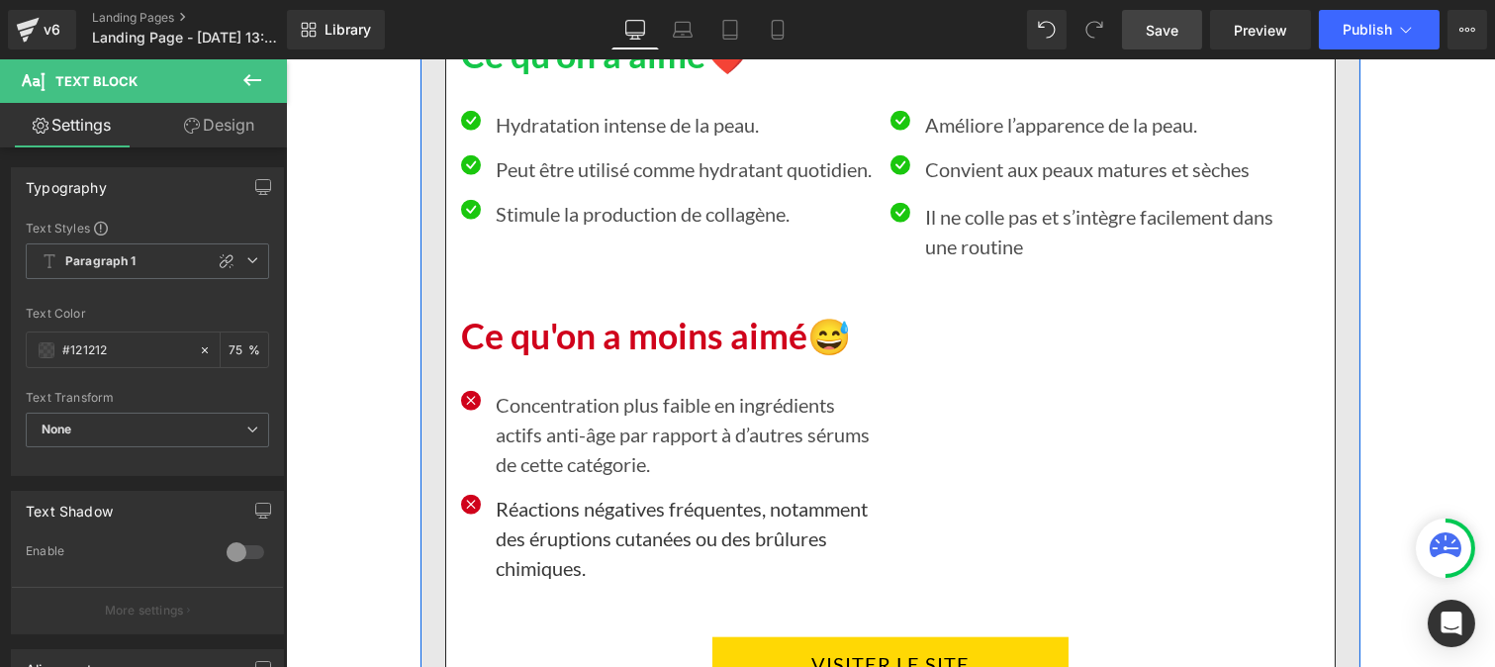
click at [523, 539] on p "Réactions négatives fréquentes, notamment des éruptions cutanées ou des brûlure…" at bounding box center [685, 538] width 380 height 89
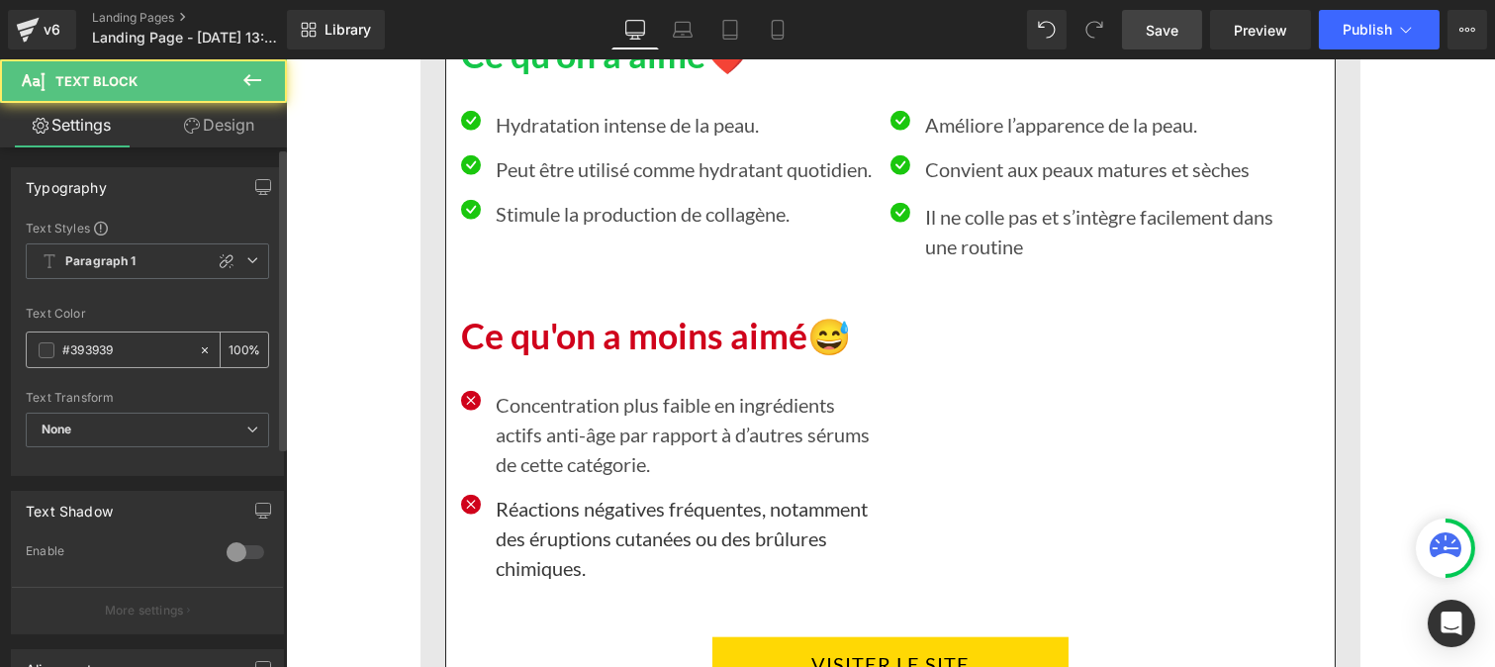
click at [132, 353] on input "#393939" at bounding box center [125, 350] width 127 height 22
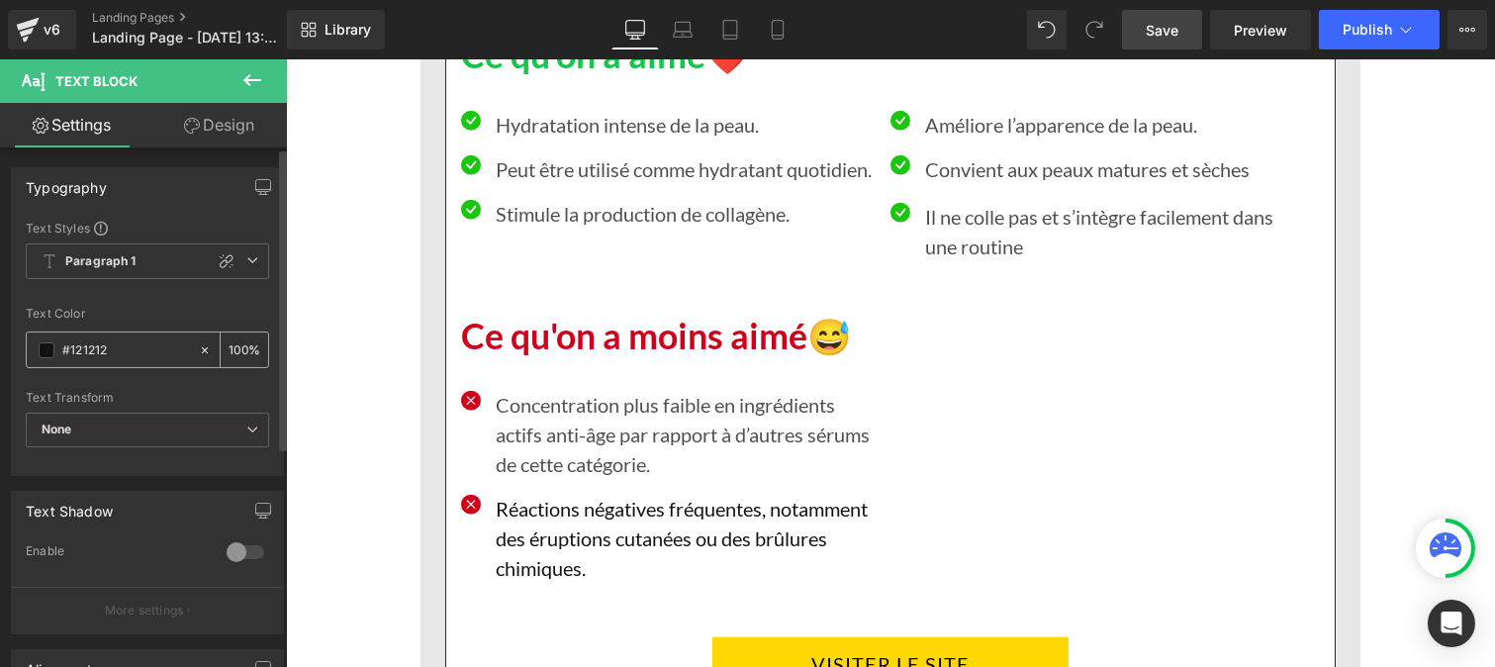
type input "#121212"
click at [233, 342] on input "100" at bounding box center [239, 349] width 20 height 22
type input "0"
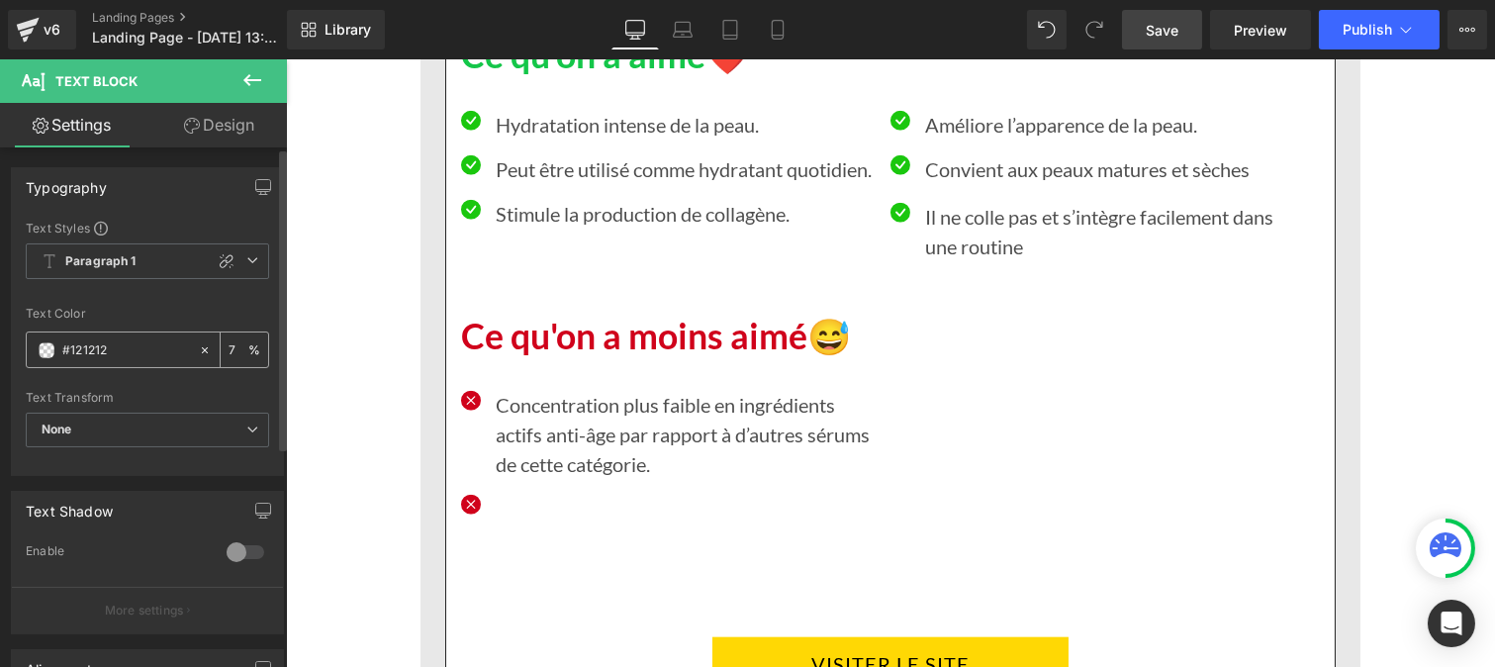
type input "75"
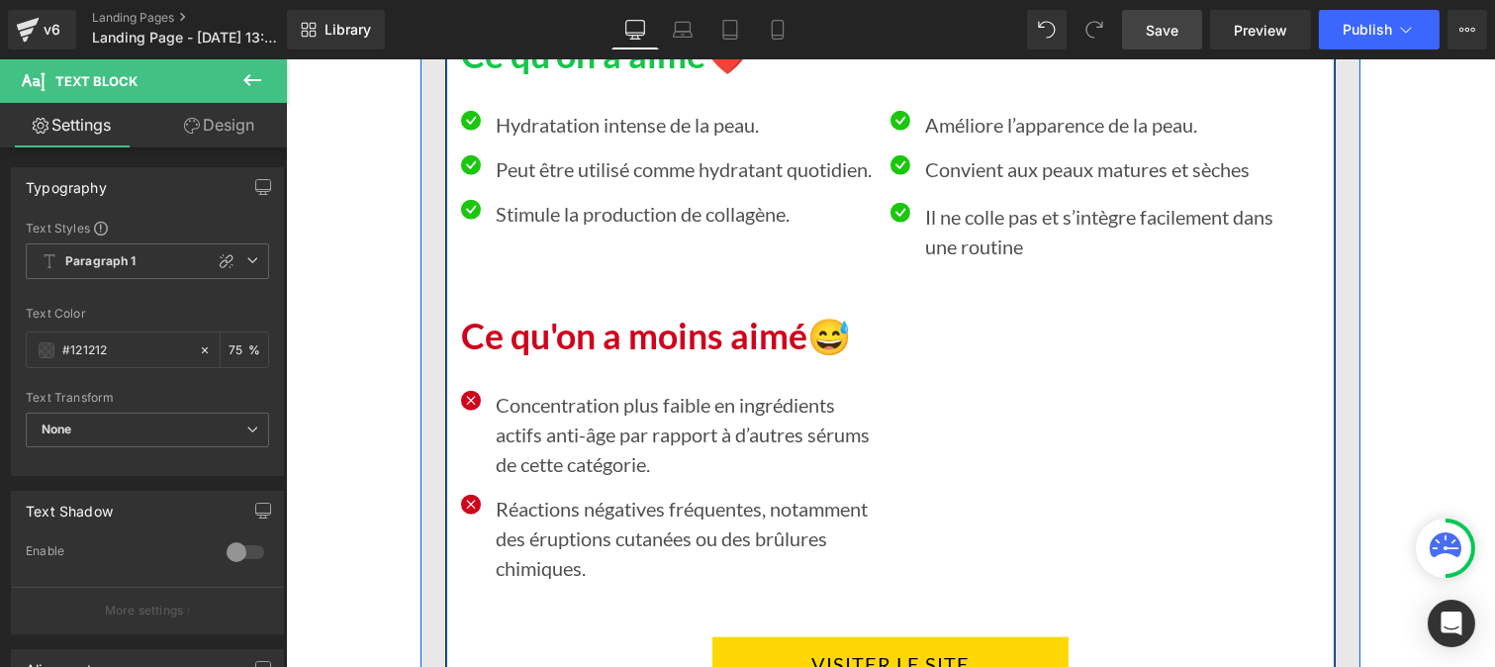
click at [649, 324] on span "Ce qu'on a moins aimé" at bounding box center [633, 336] width 346 height 43
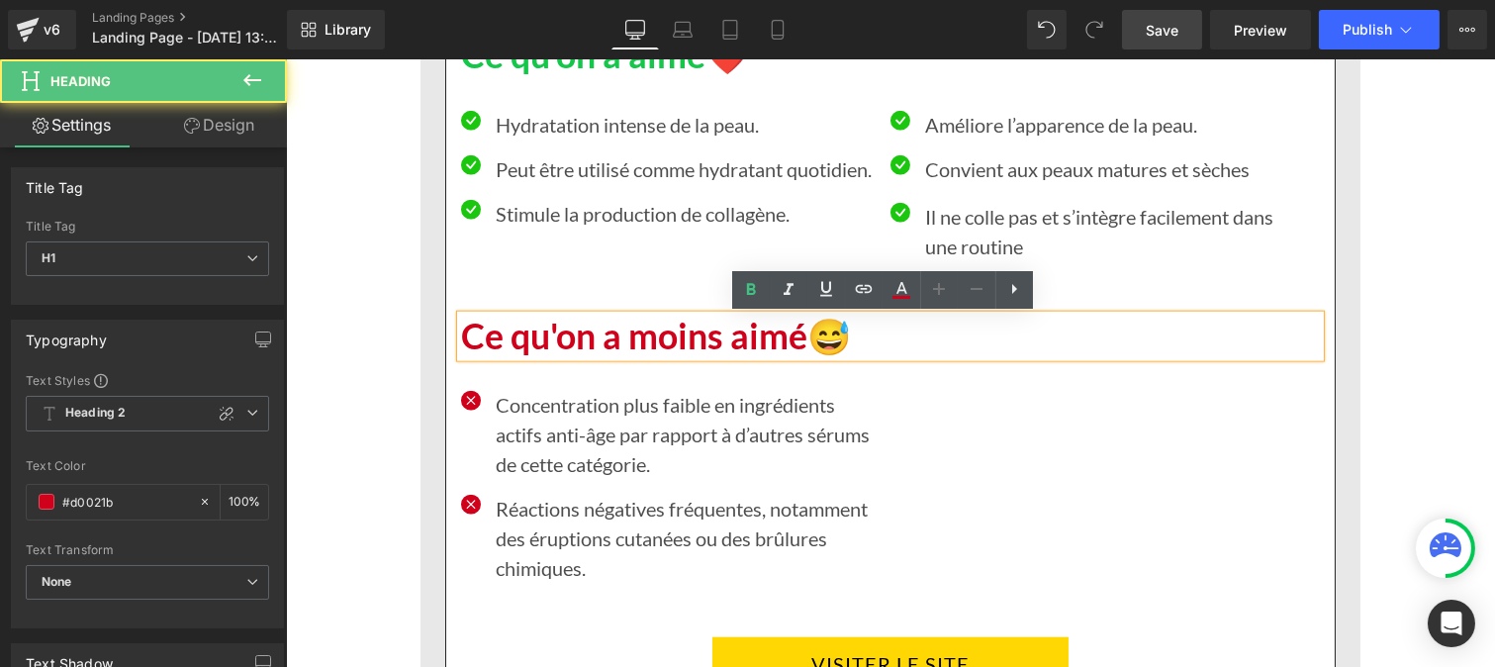
click at [550, 422] on p "Concentration plus faible en ingrédients actifs anti-âge par rapport à d’autres…" at bounding box center [685, 434] width 380 height 89
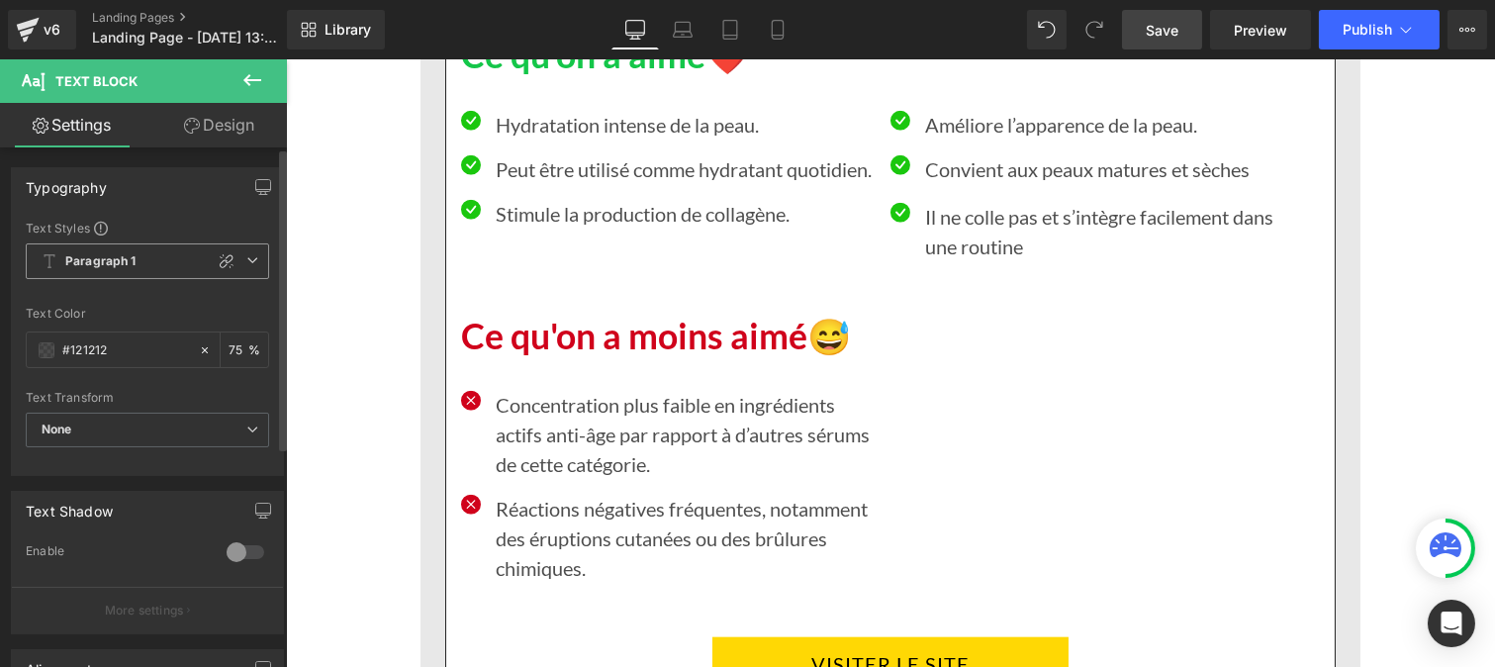
click at [102, 272] on span "Paragraph 1" at bounding box center [147, 261] width 243 height 36
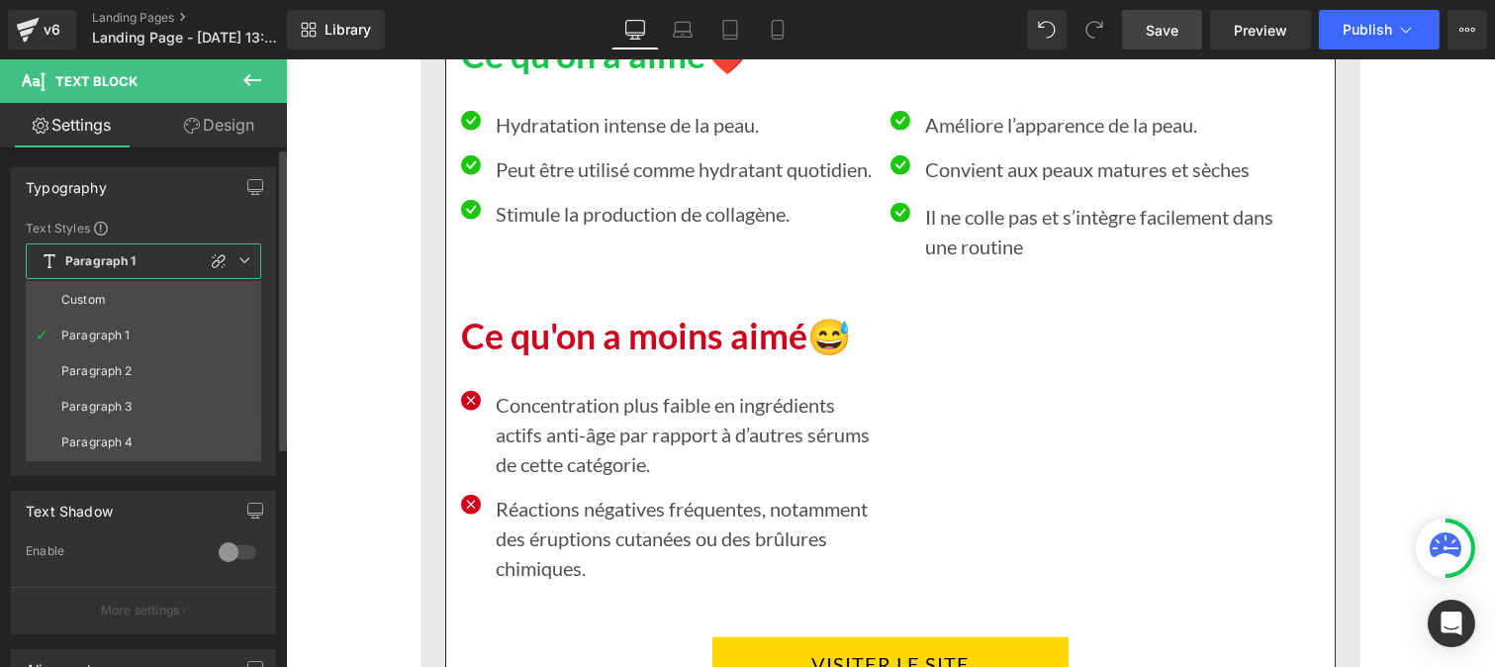
click at [91, 302] on div "Custom" at bounding box center [83, 300] width 45 height 14
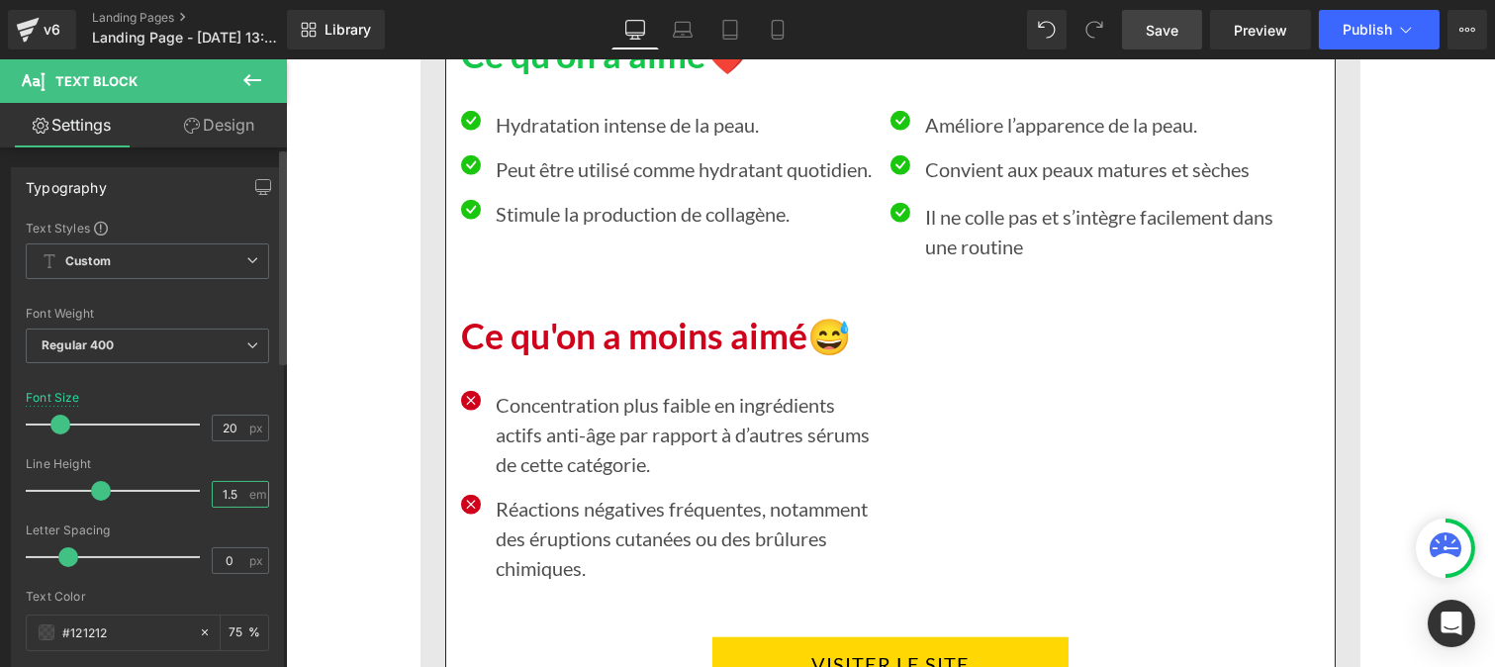
click at [226, 493] on input "1.5" at bounding box center [230, 494] width 35 height 25
type input "1"
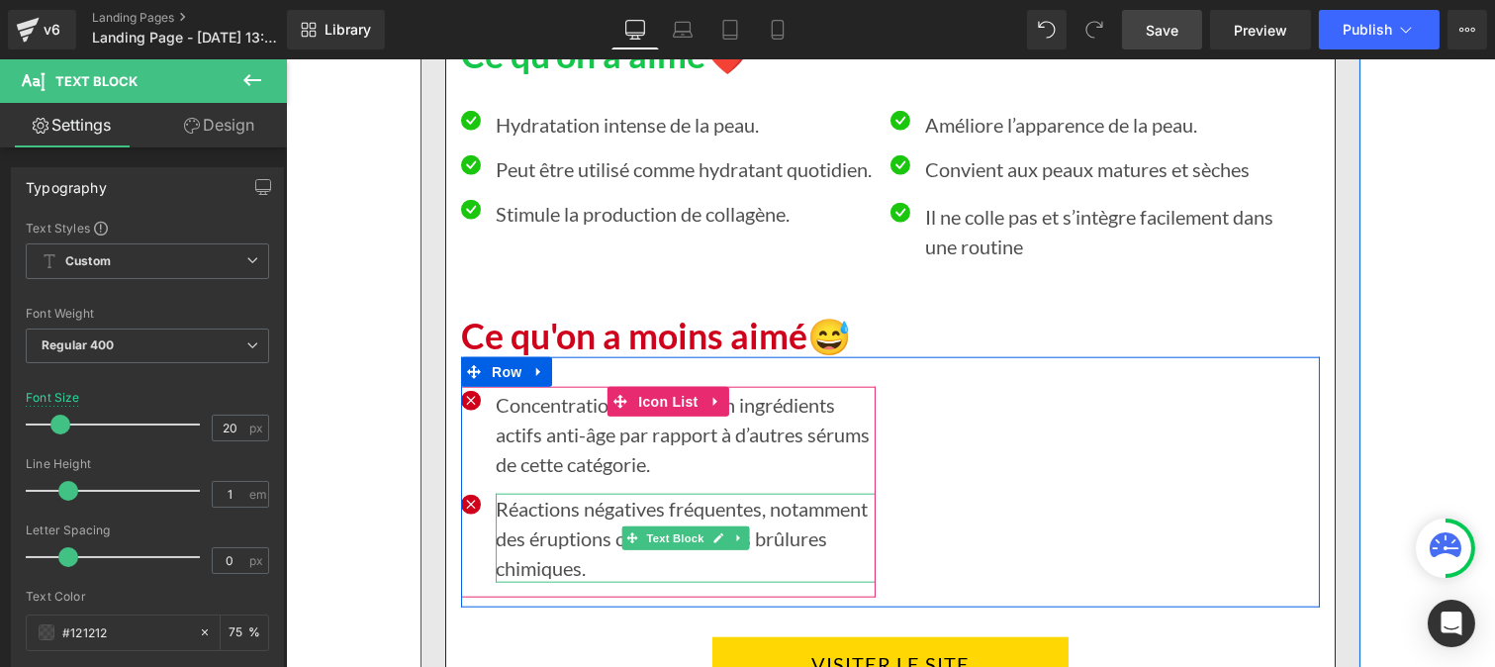
click at [551, 529] on p "Réactions négatives fréquentes, notamment des éruptions cutanées ou des brûlure…" at bounding box center [685, 538] width 380 height 89
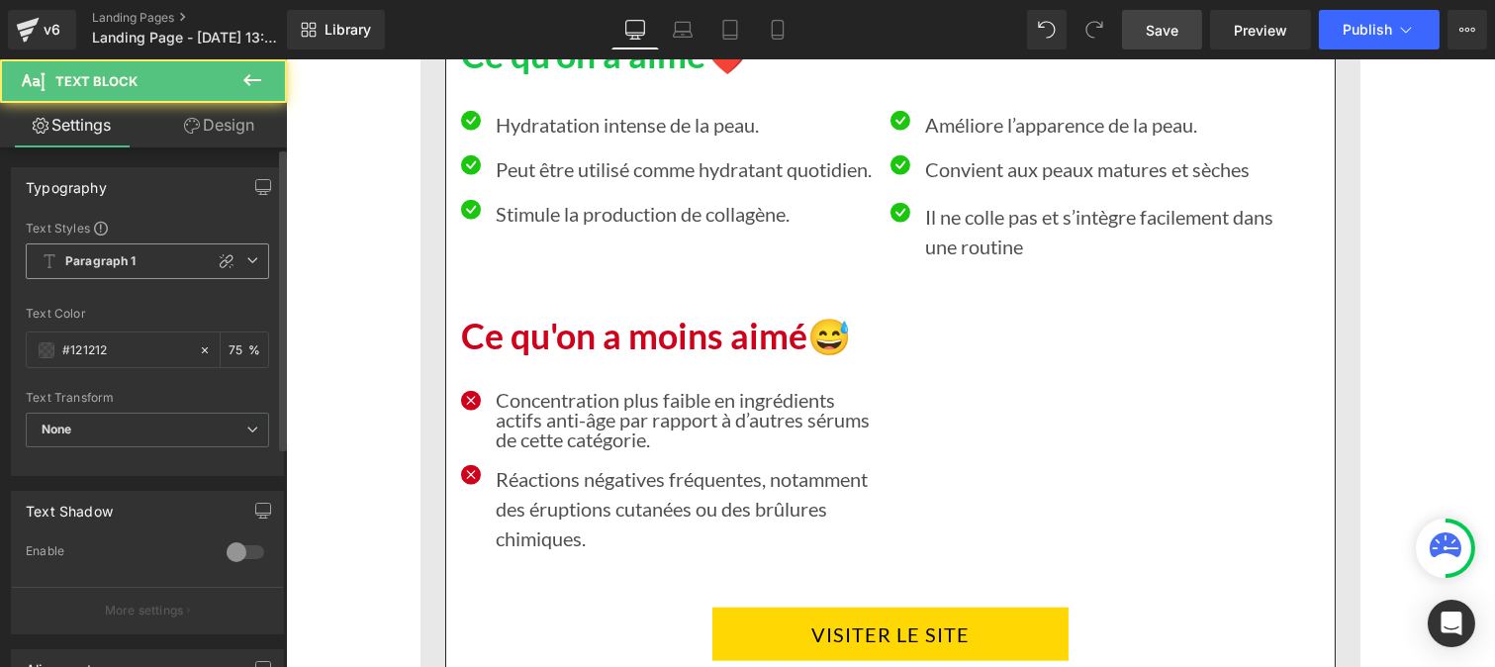
click at [101, 269] on b "Paragraph 1" at bounding box center [100, 261] width 71 height 17
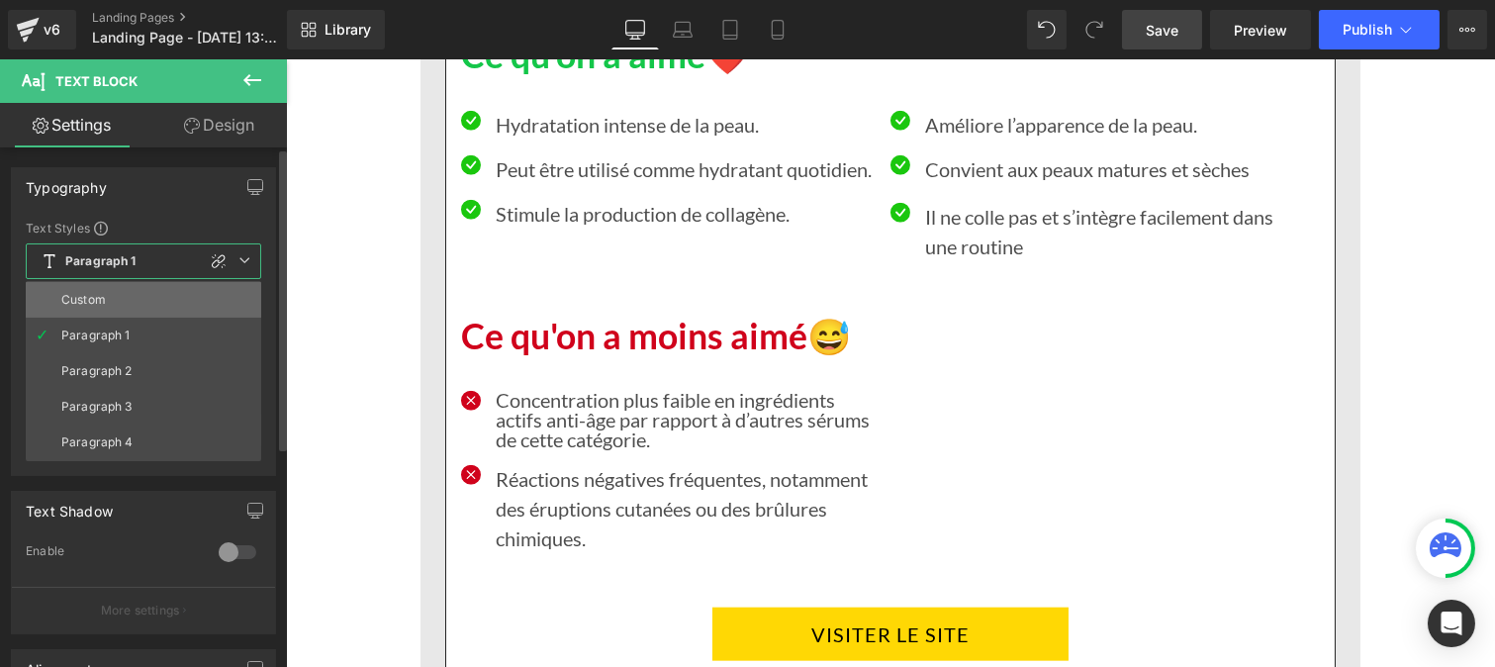
click at [95, 302] on div "Custom" at bounding box center [83, 300] width 45 height 14
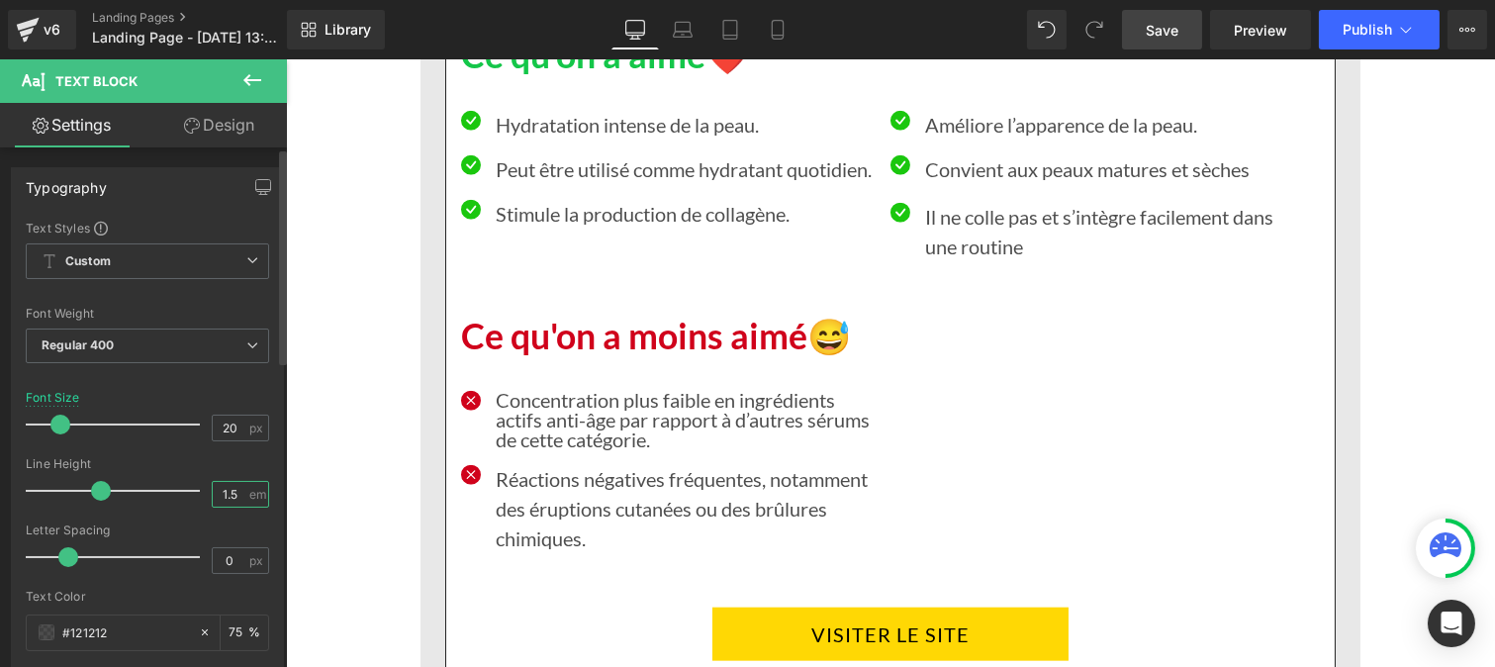
click at [239, 497] on input "1.5" at bounding box center [230, 494] width 35 height 25
type input "1"
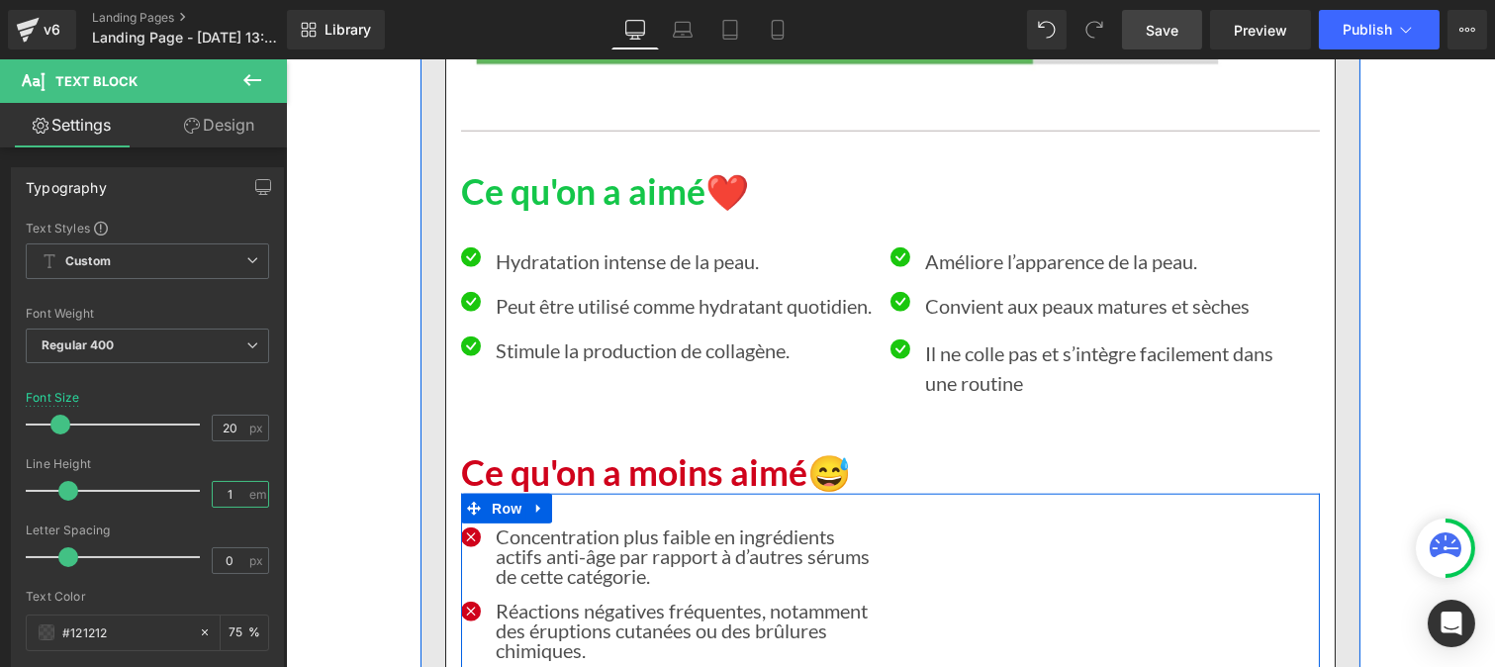
scroll to position [17274, 0]
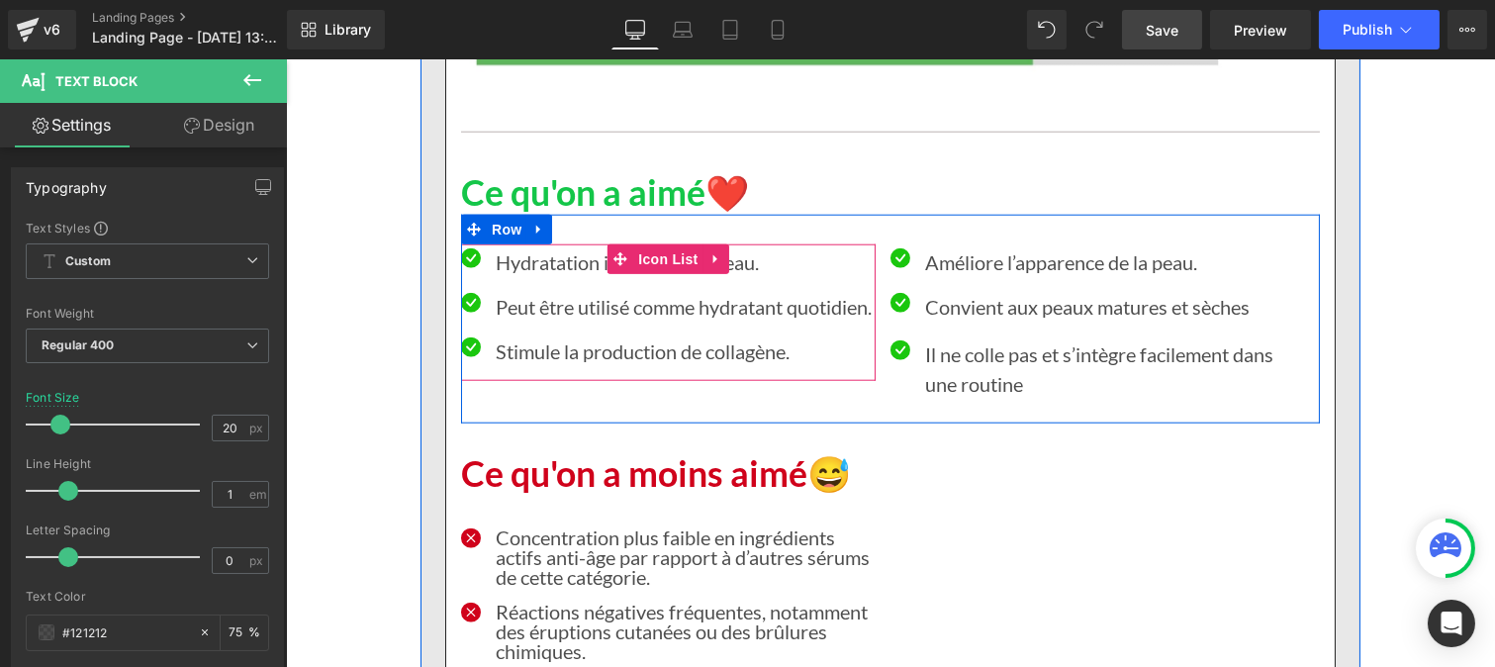
click at [513, 363] on ul "Icon Hydratation intense de la peau. Text Block Icon Peut être utilisé comme hy…" at bounding box center [665, 314] width 411 height 134
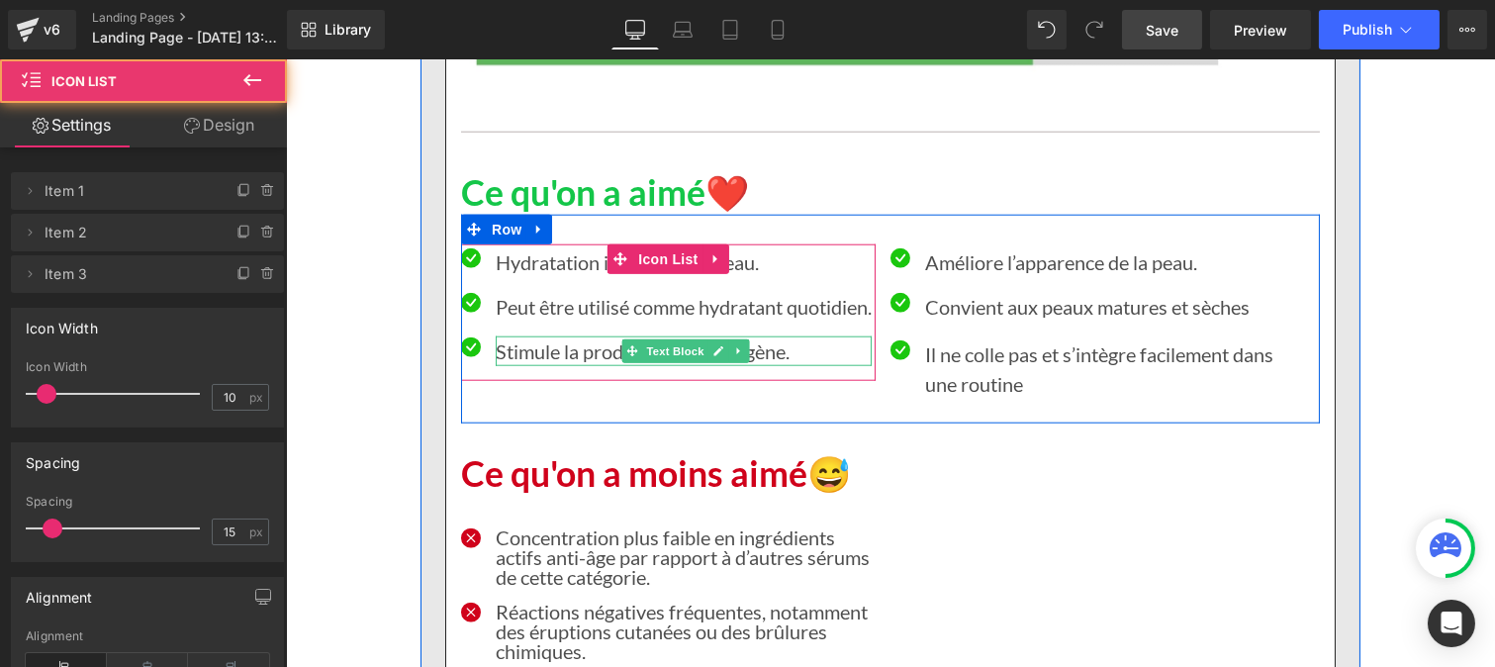
click at [507, 366] on p "Stimule la production de collagène." at bounding box center [683, 351] width 376 height 30
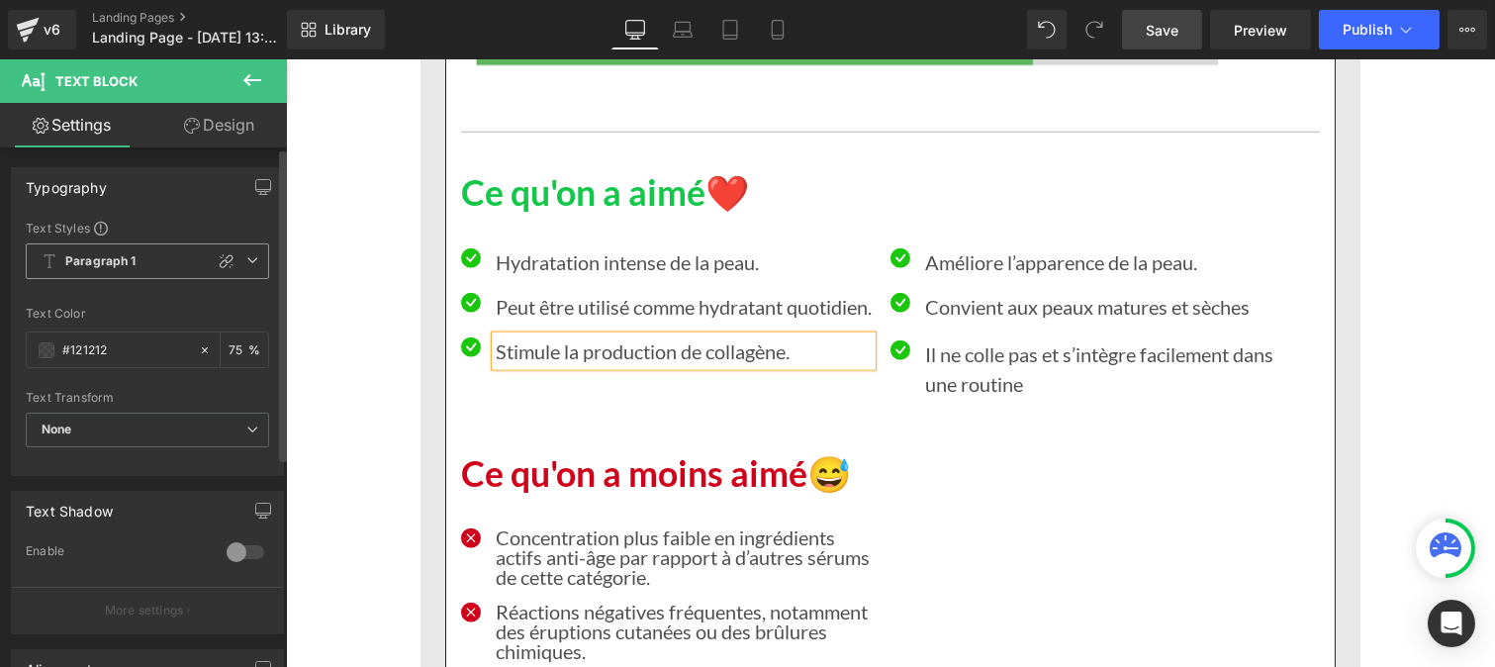
click at [117, 253] on b "Paragraph 1" at bounding box center [100, 261] width 71 height 17
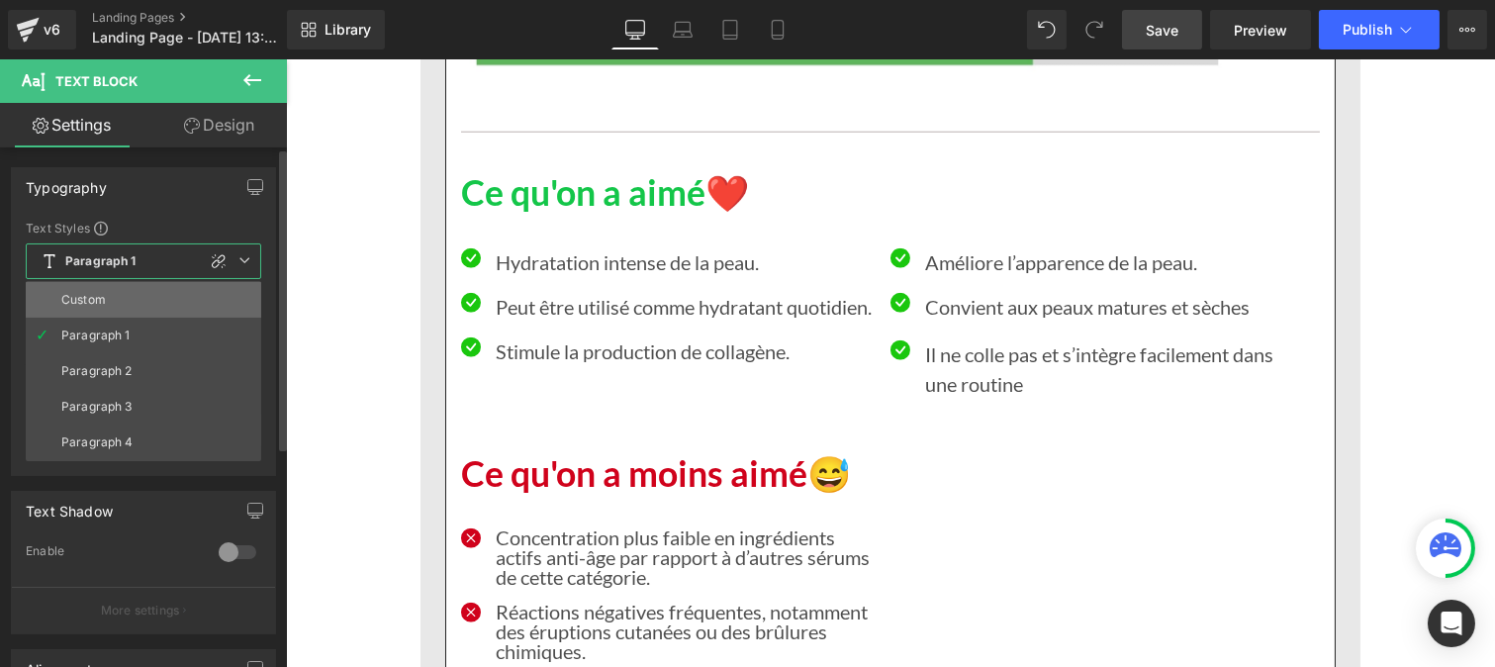
click at [104, 308] on li "Custom" at bounding box center [143, 300] width 235 height 36
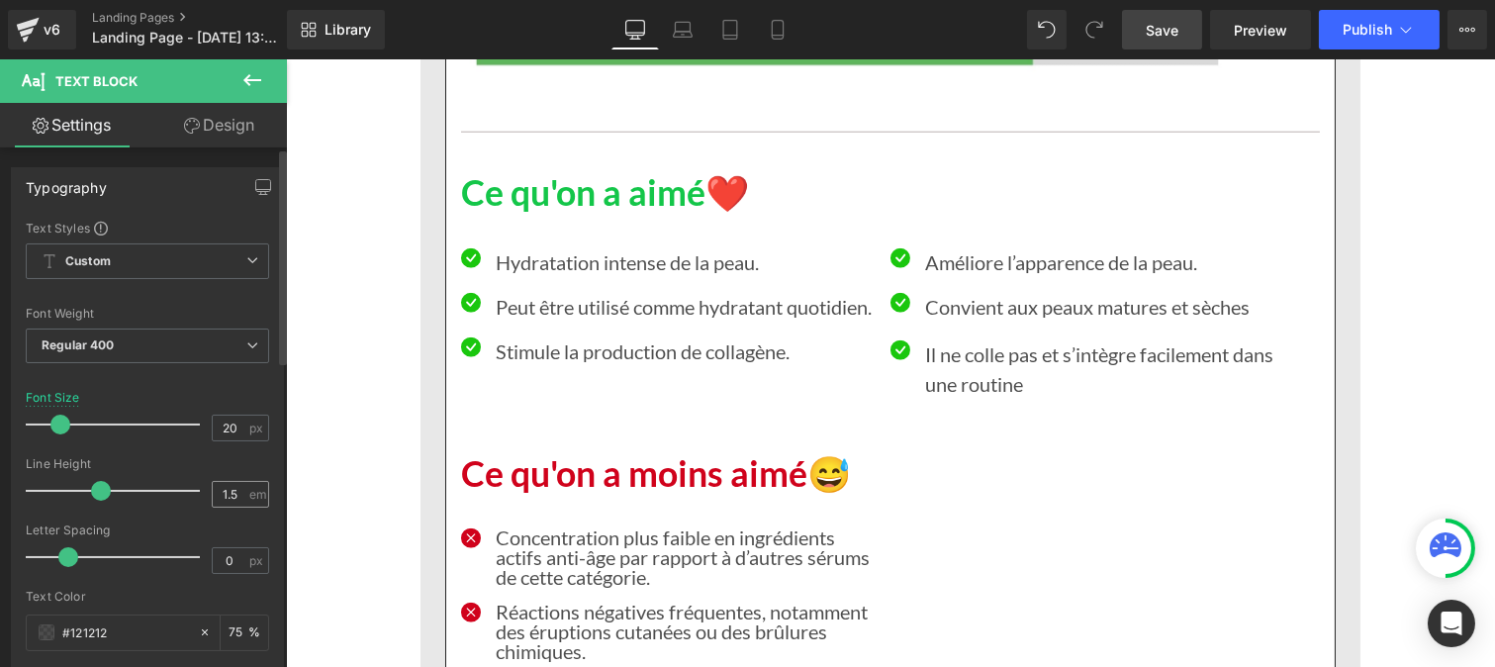
click at [240, 498] on div "1.5 em" at bounding box center [240, 494] width 57 height 27
click at [225, 498] on input "1.5" at bounding box center [230, 494] width 35 height 25
type input "1"
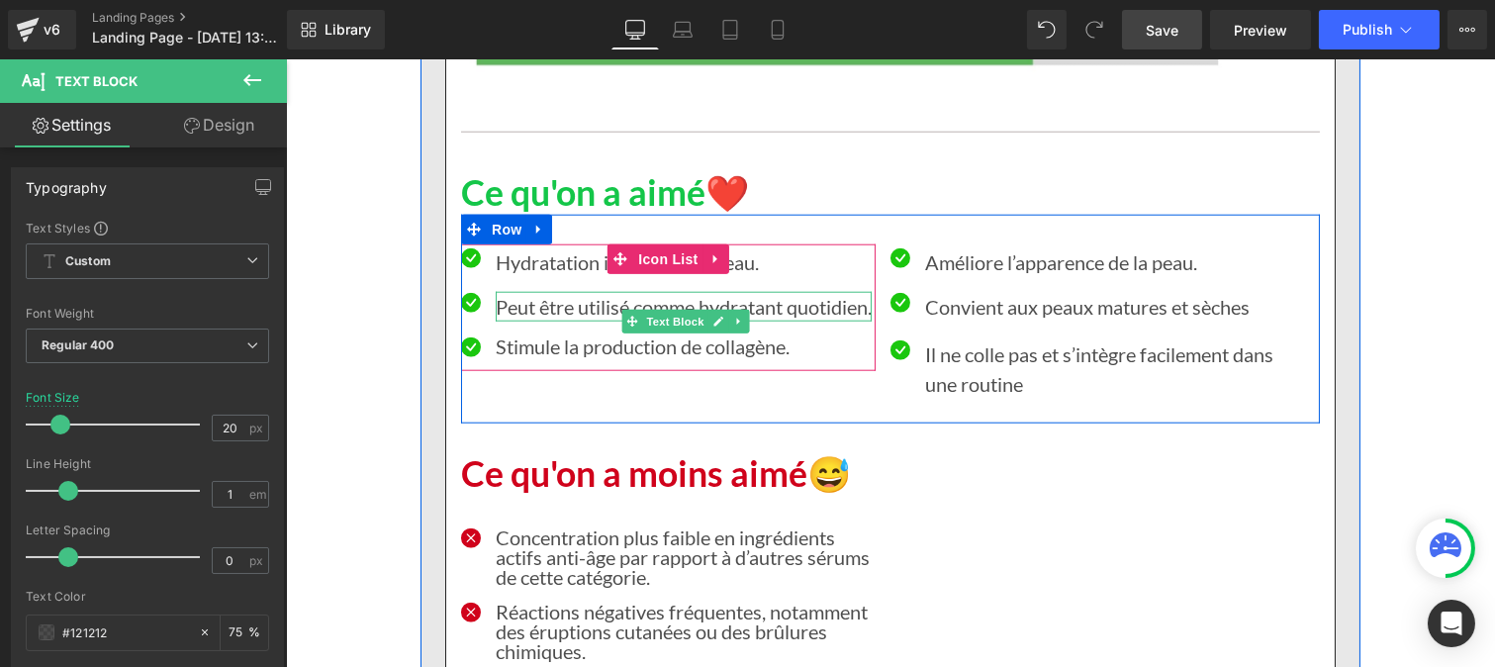
click at [502, 310] on p "Peut être utilisé comme hydratant quotidien." at bounding box center [683, 307] width 376 height 30
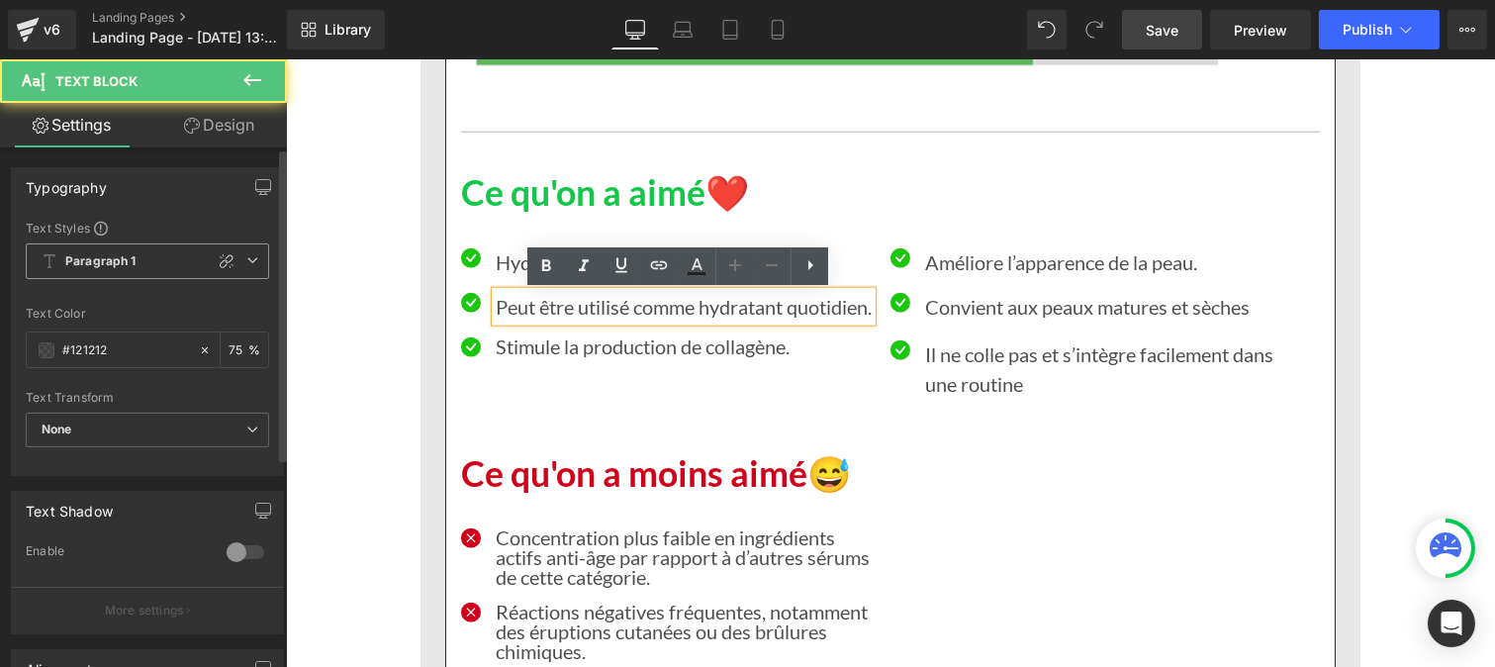
click at [136, 267] on span "Paragraph 1" at bounding box center [147, 261] width 243 height 36
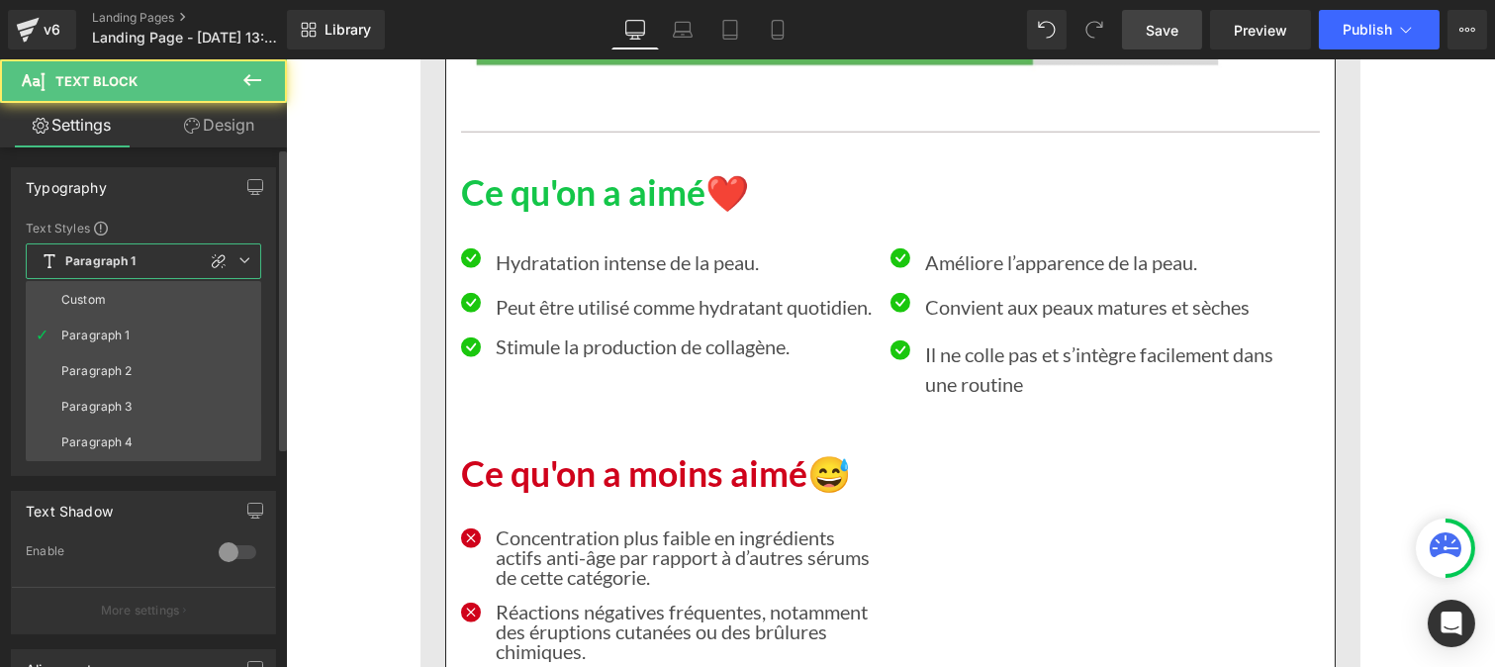
click at [119, 291] on li "Custom" at bounding box center [143, 300] width 235 height 36
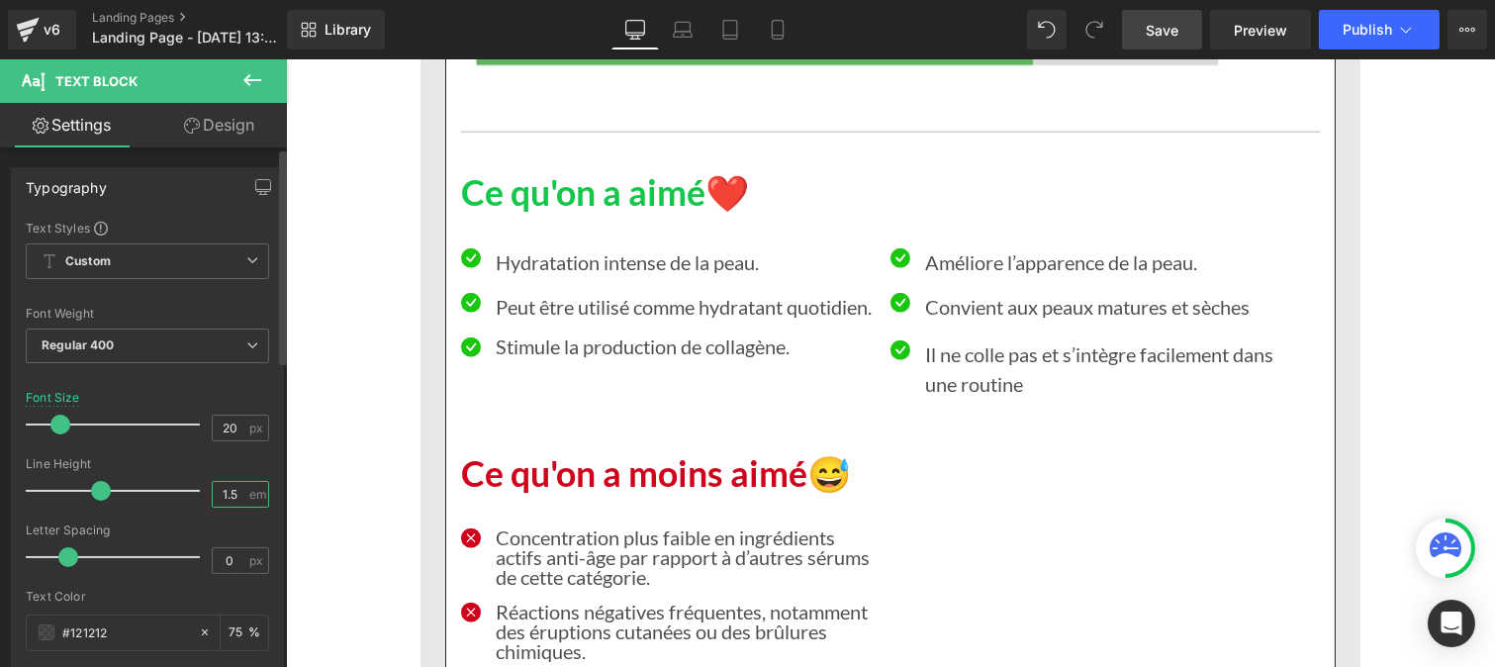
click at [232, 493] on input "1.5" at bounding box center [230, 494] width 35 height 25
type input "1"
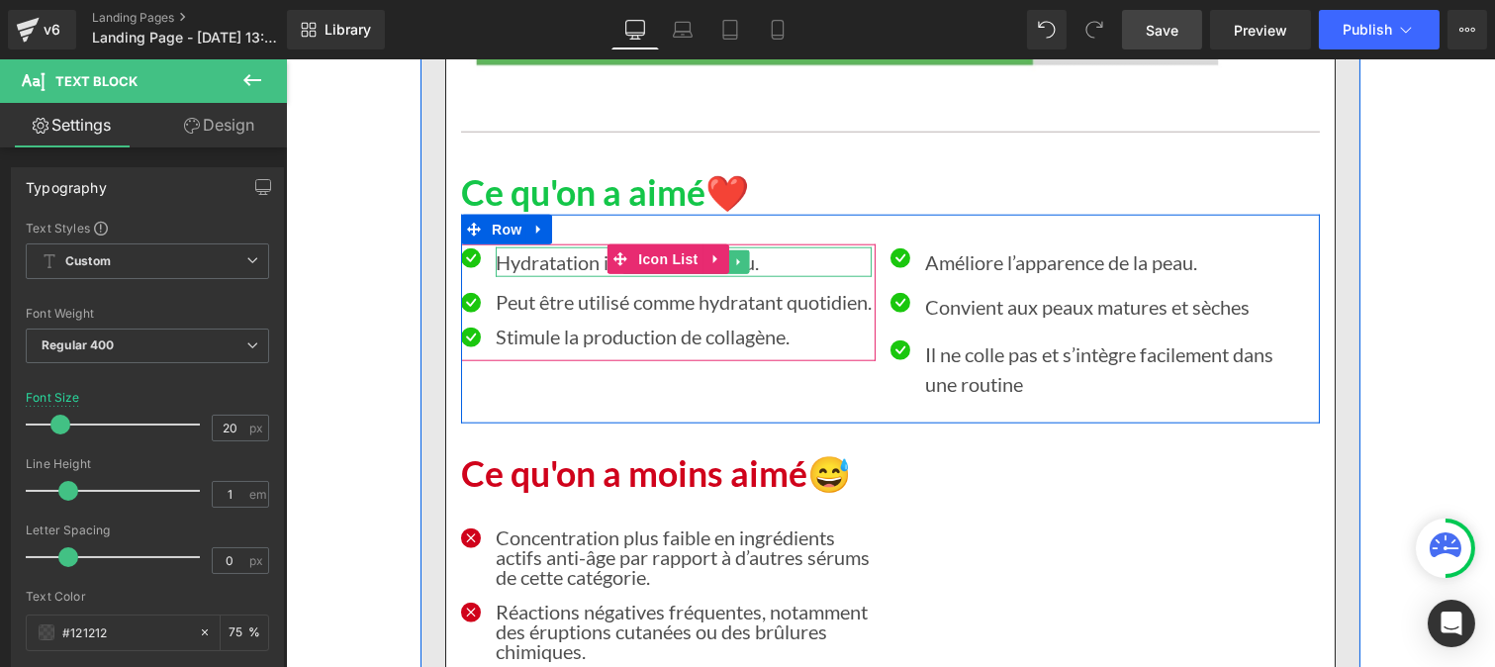
click at [539, 265] on p "Hydratation intense de la peau." at bounding box center [683, 262] width 376 height 30
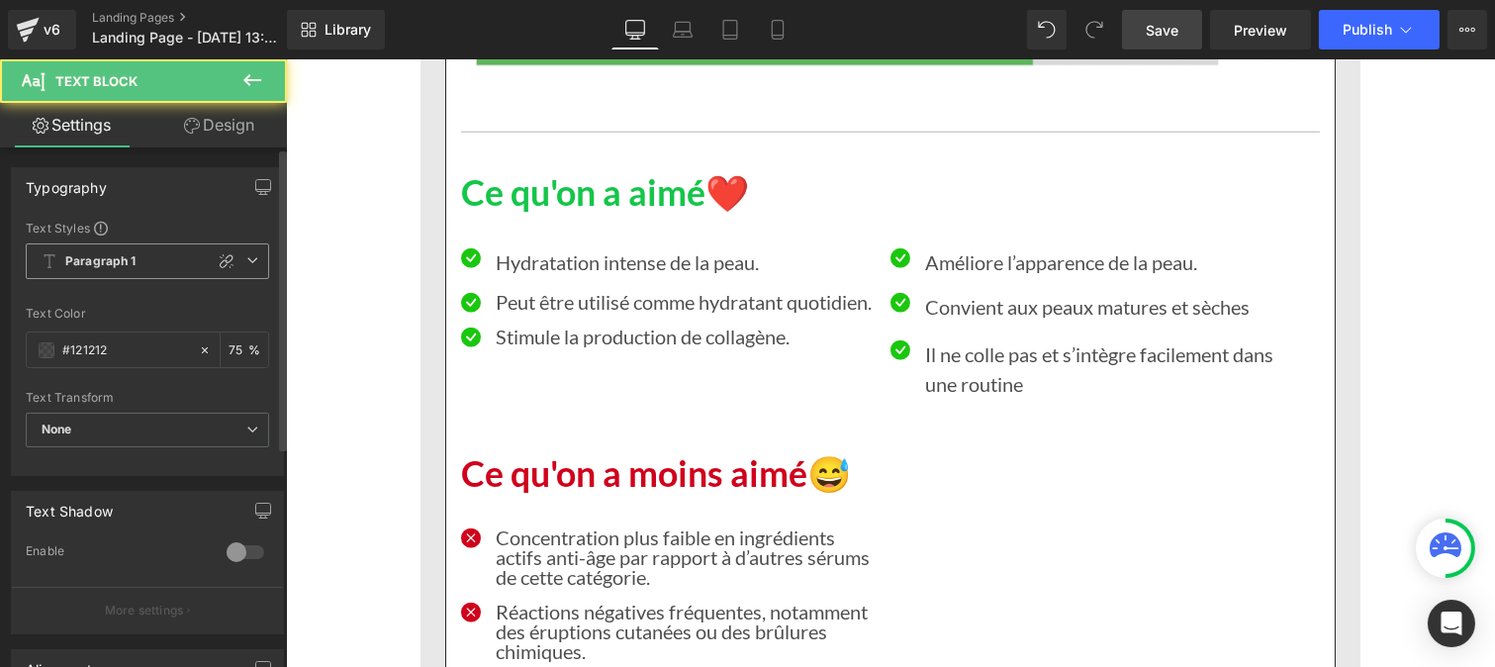
click at [106, 255] on b "Paragraph 1" at bounding box center [100, 261] width 71 height 17
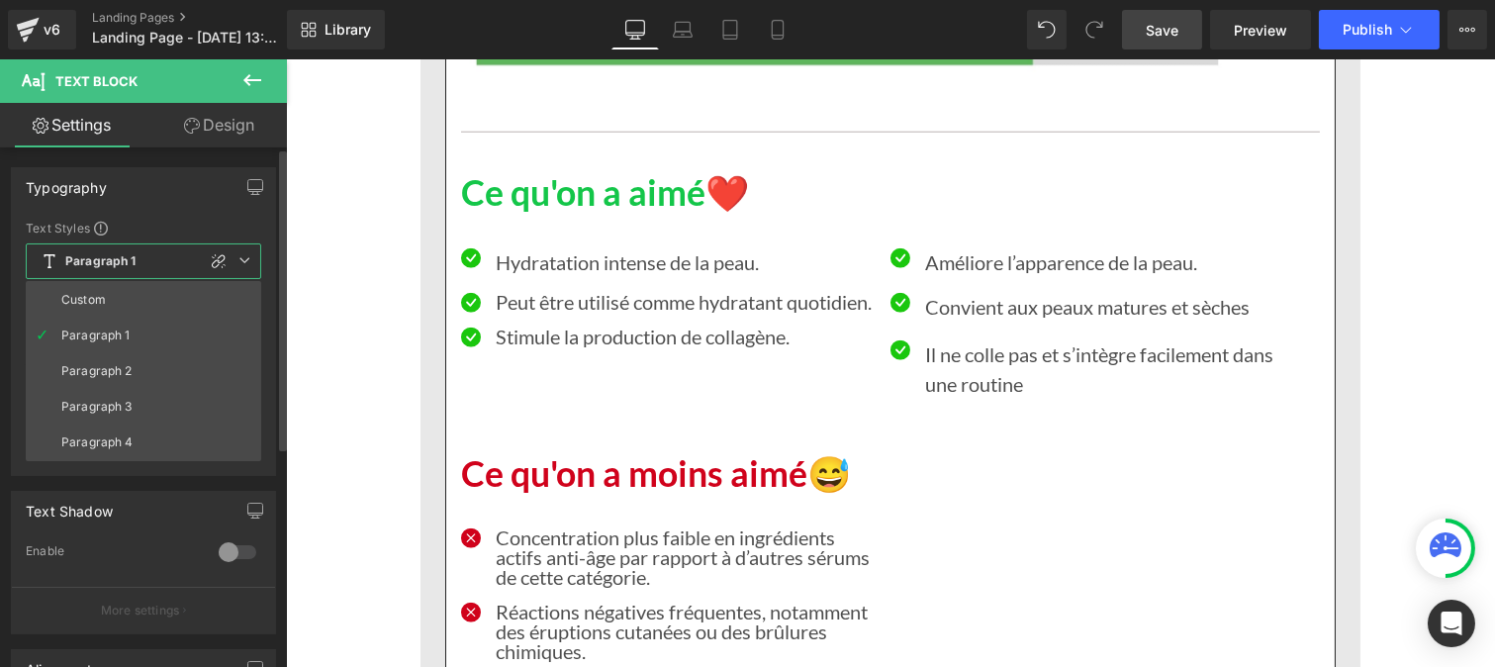
drag, startPoint x: 107, startPoint y: 299, endPoint x: 106, endPoint y: 255, distance: 43.5
click at [106, 255] on b "Paragraph 1" at bounding box center [100, 261] width 71 height 17
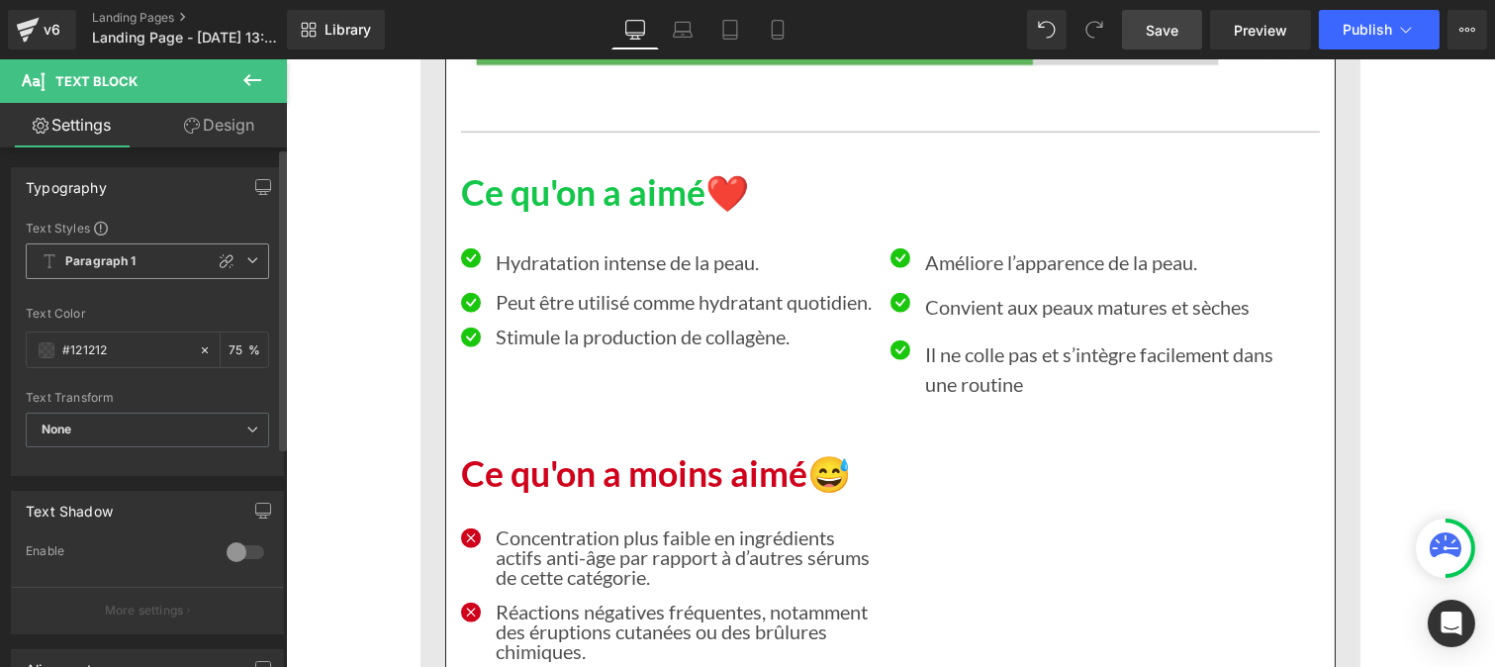
click at [140, 263] on span "Paragraph 1" at bounding box center [147, 261] width 243 height 36
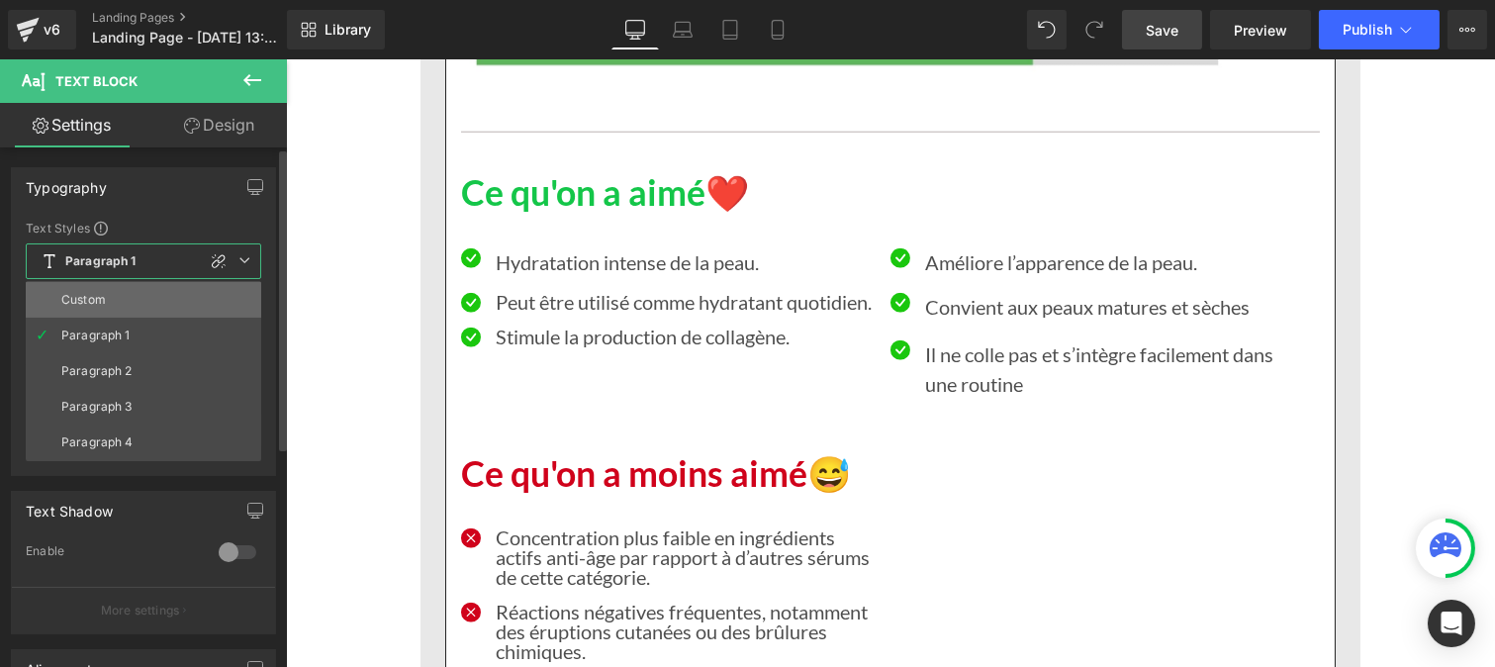
click at [123, 307] on li "Custom" at bounding box center [143, 300] width 235 height 36
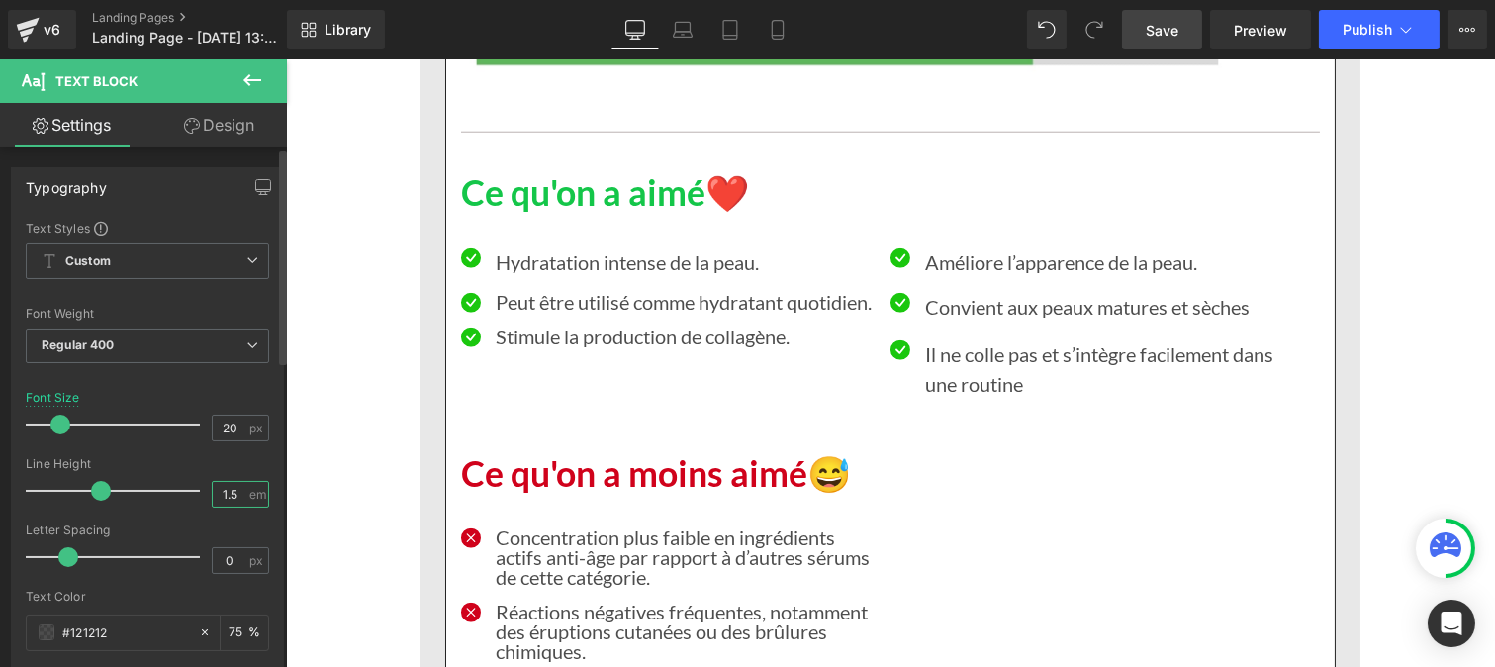
click at [235, 491] on input "1.5" at bounding box center [230, 494] width 35 height 25
type input "1"
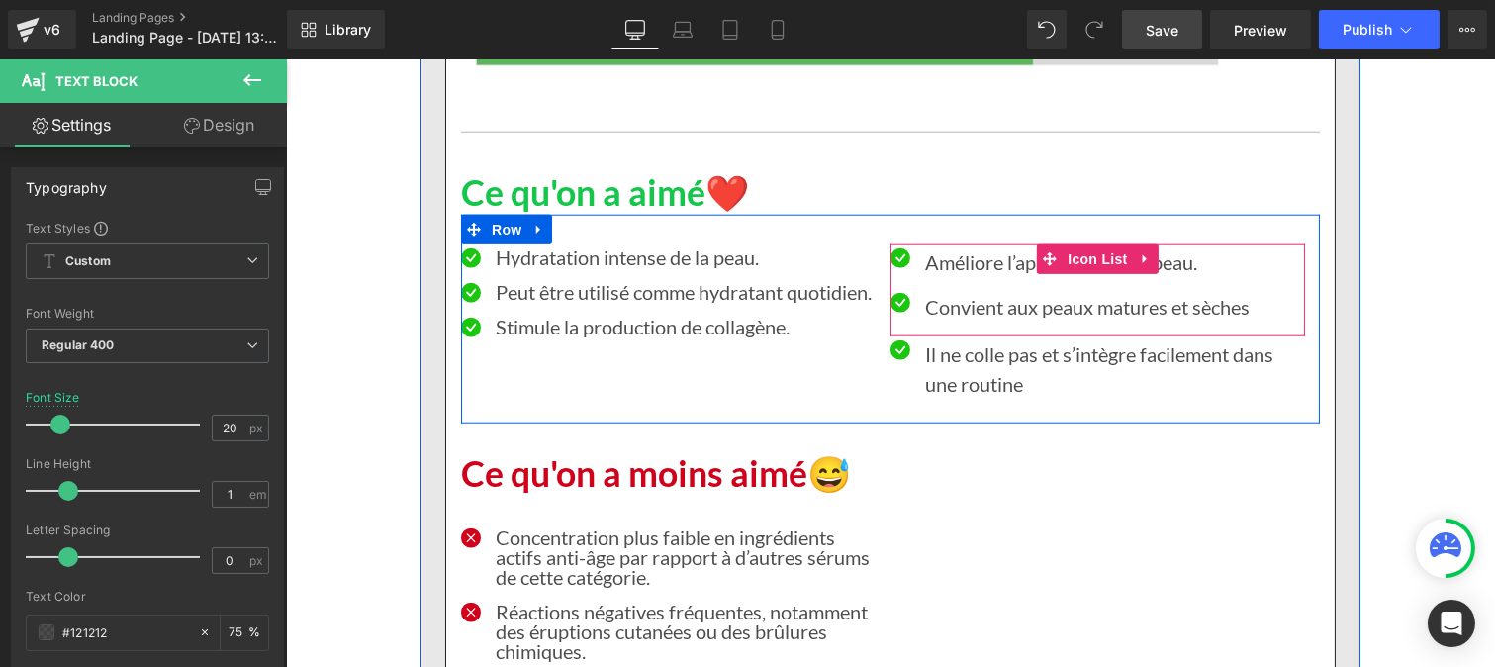
click at [947, 269] on p "Améliore l’apparence de la peau." at bounding box center [1086, 262] width 324 height 30
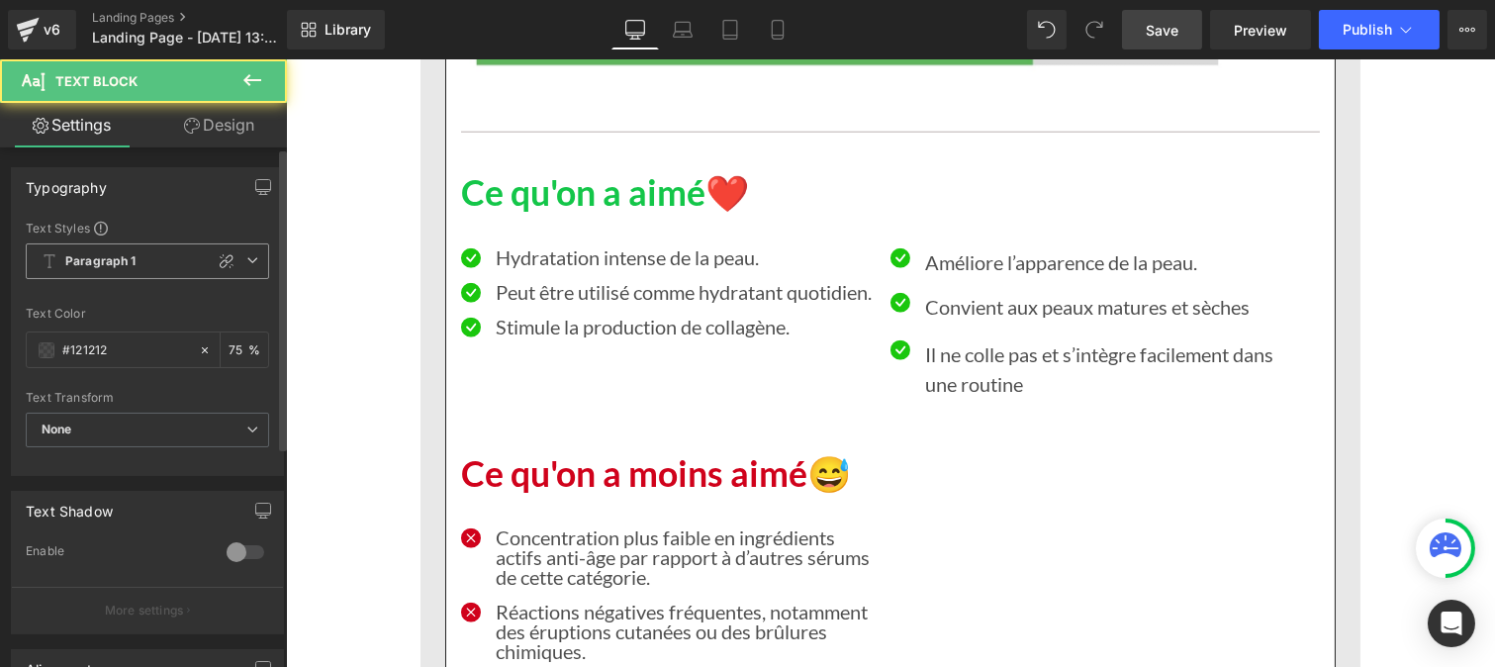
click at [139, 257] on span "Paragraph 1" at bounding box center [147, 261] width 243 height 36
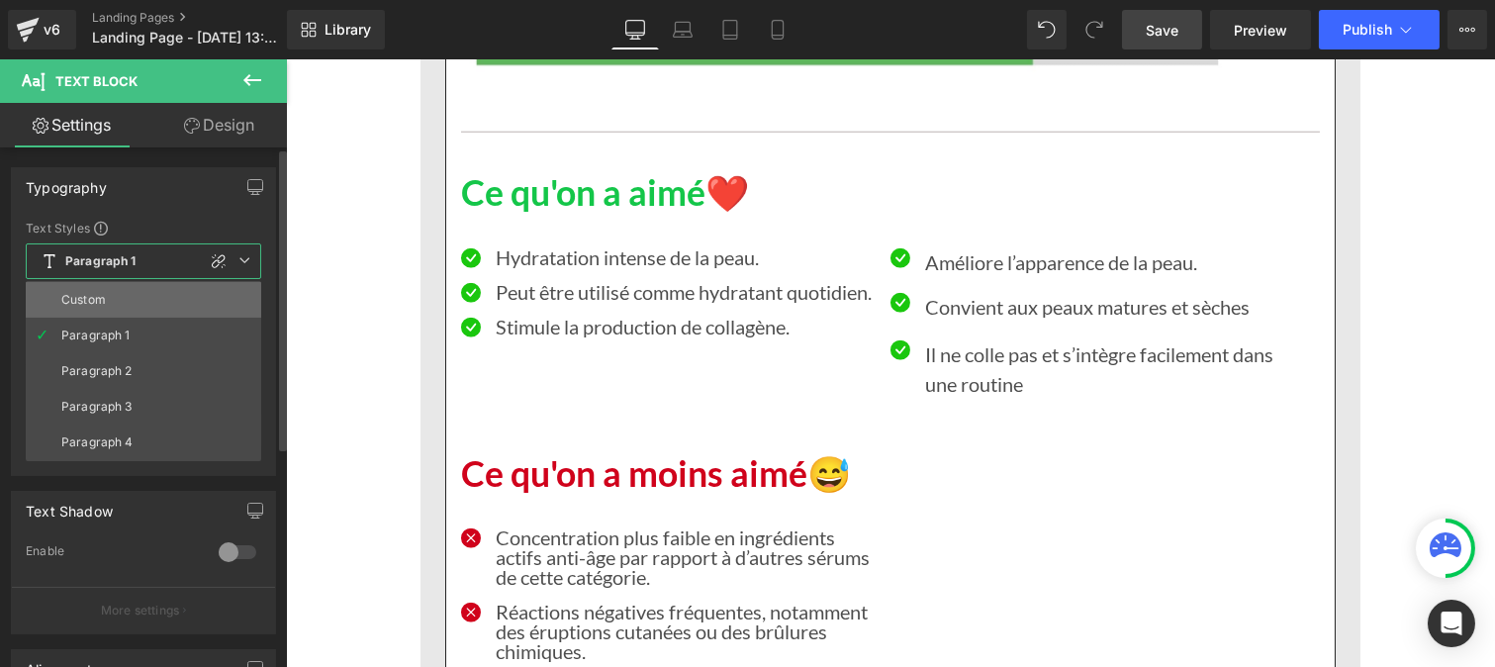
drag, startPoint x: 109, startPoint y: 302, endPoint x: 23, endPoint y: 430, distance: 154.8
click at [109, 302] on li "Custom" at bounding box center [143, 300] width 235 height 36
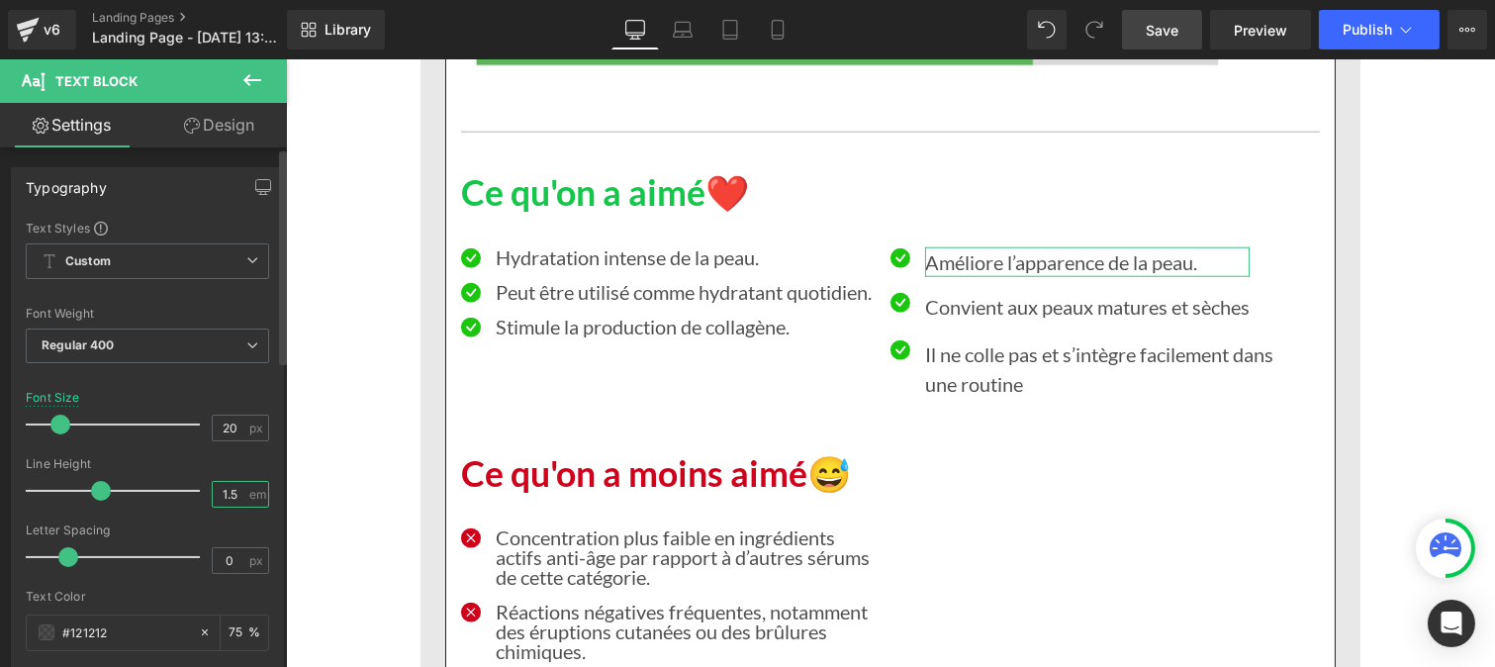
click at [233, 502] on input "1.5" at bounding box center [230, 494] width 35 height 25
type input "1"
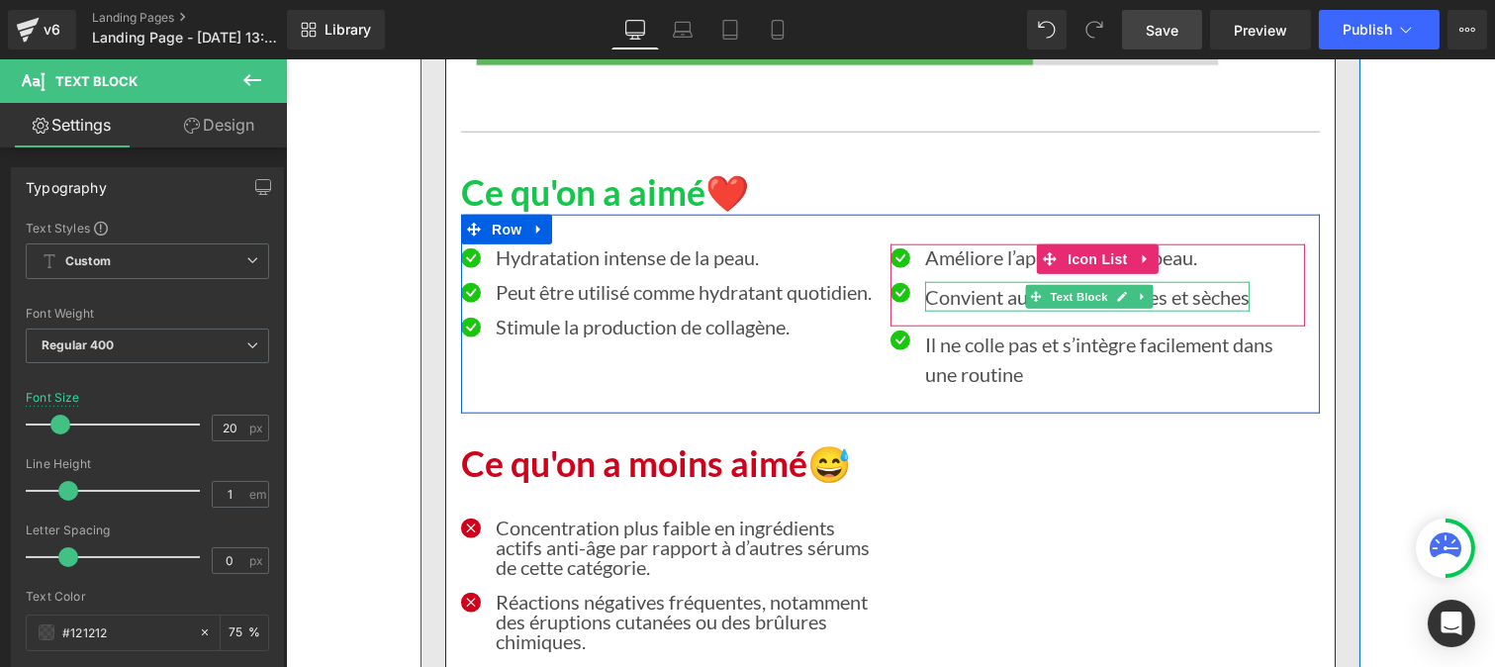
click at [971, 299] on p "Convient aux peaux matures et sèches" at bounding box center [1086, 297] width 324 height 30
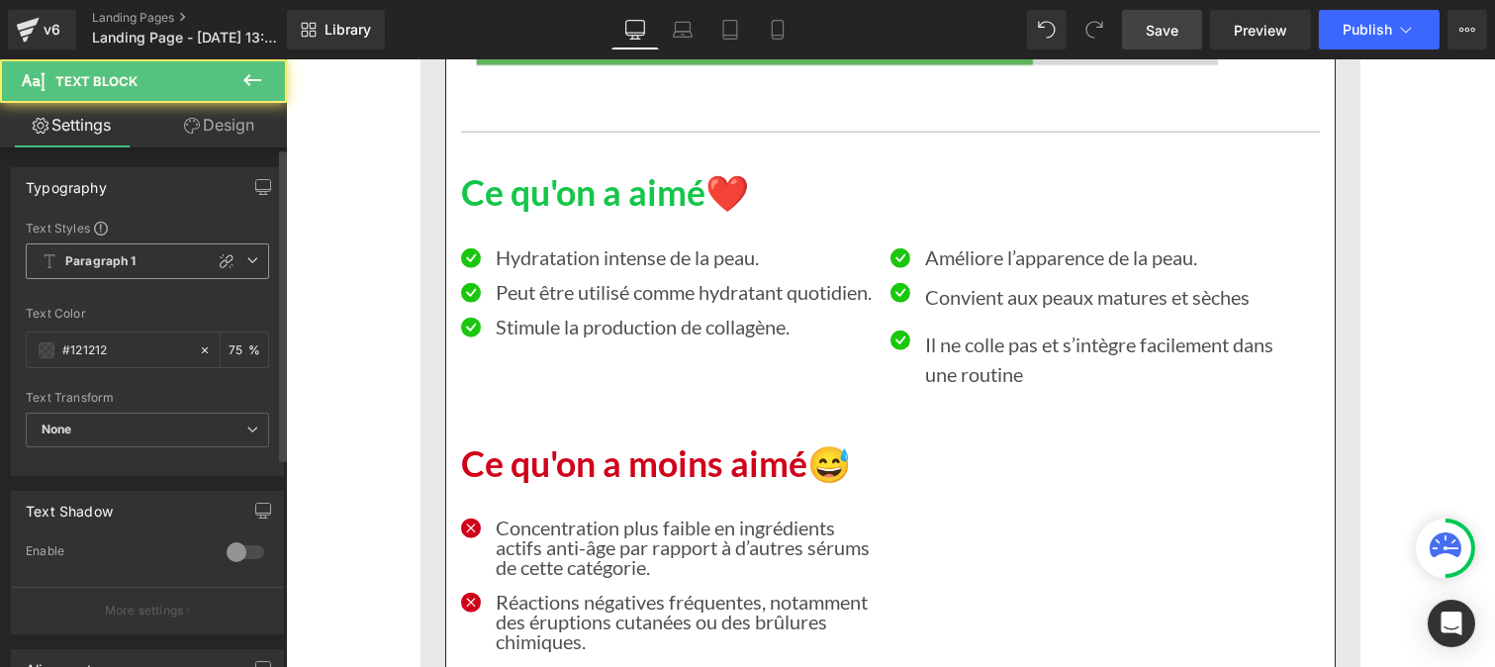
click at [101, 258] on b "Paragraph 1" at bounding box center [100, 261] width 71 height 17
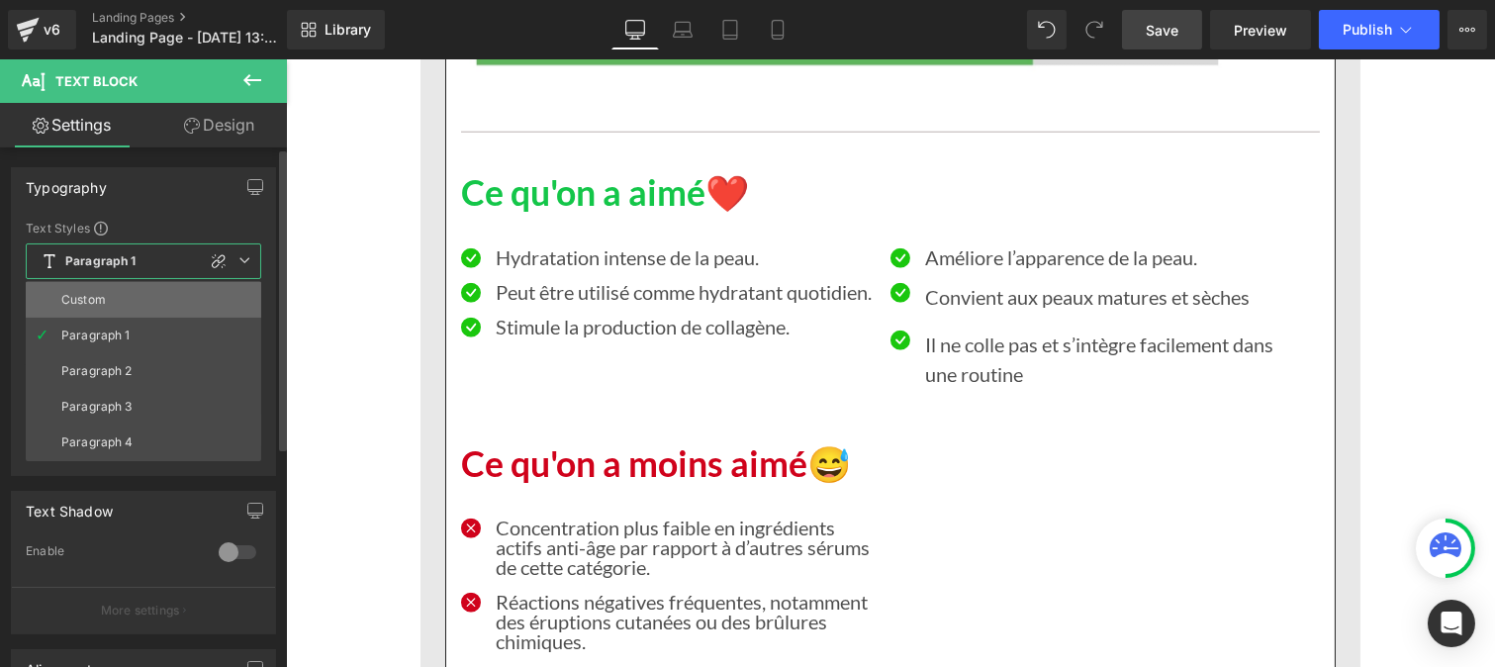
click at [117, 314] on li "Custom" at bounding box center [143, 300] width 235 height 36
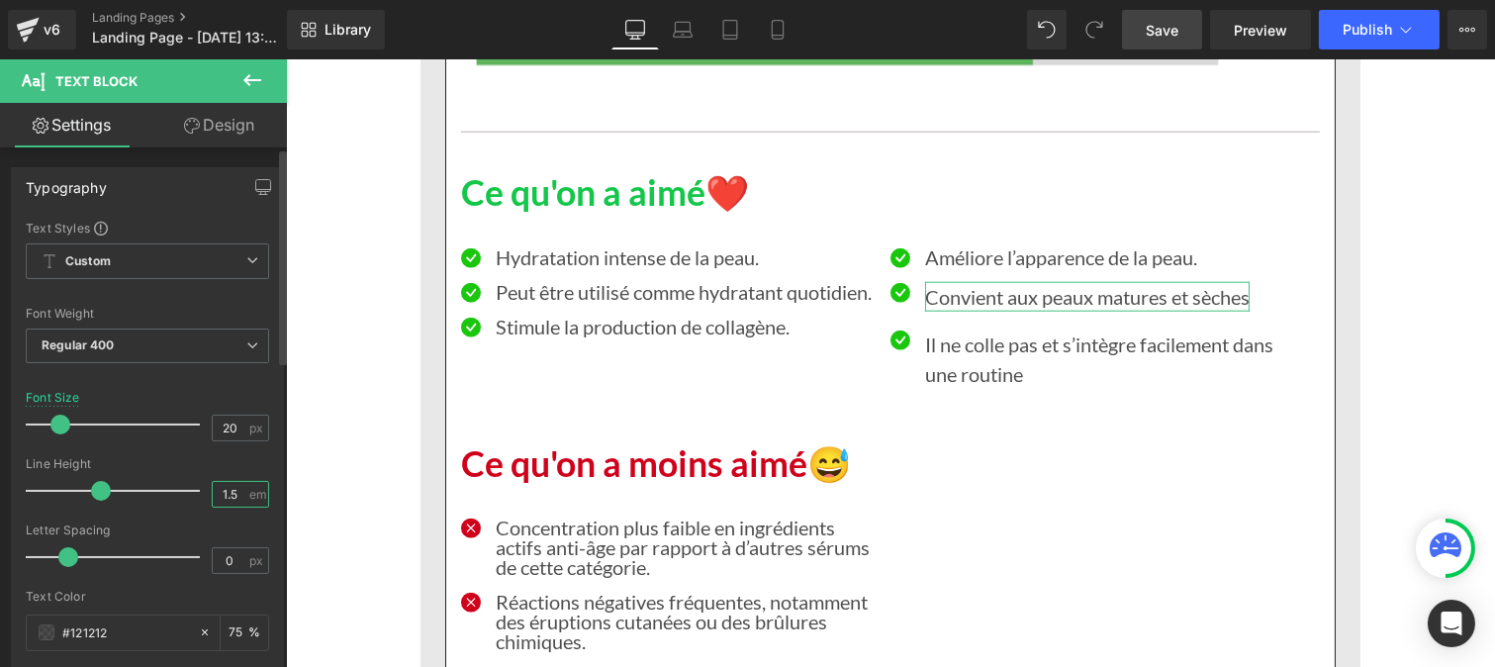
click at [232, 497] on input "1.5" at bounding box center [230, 494] width 35 height 25
type input "1"
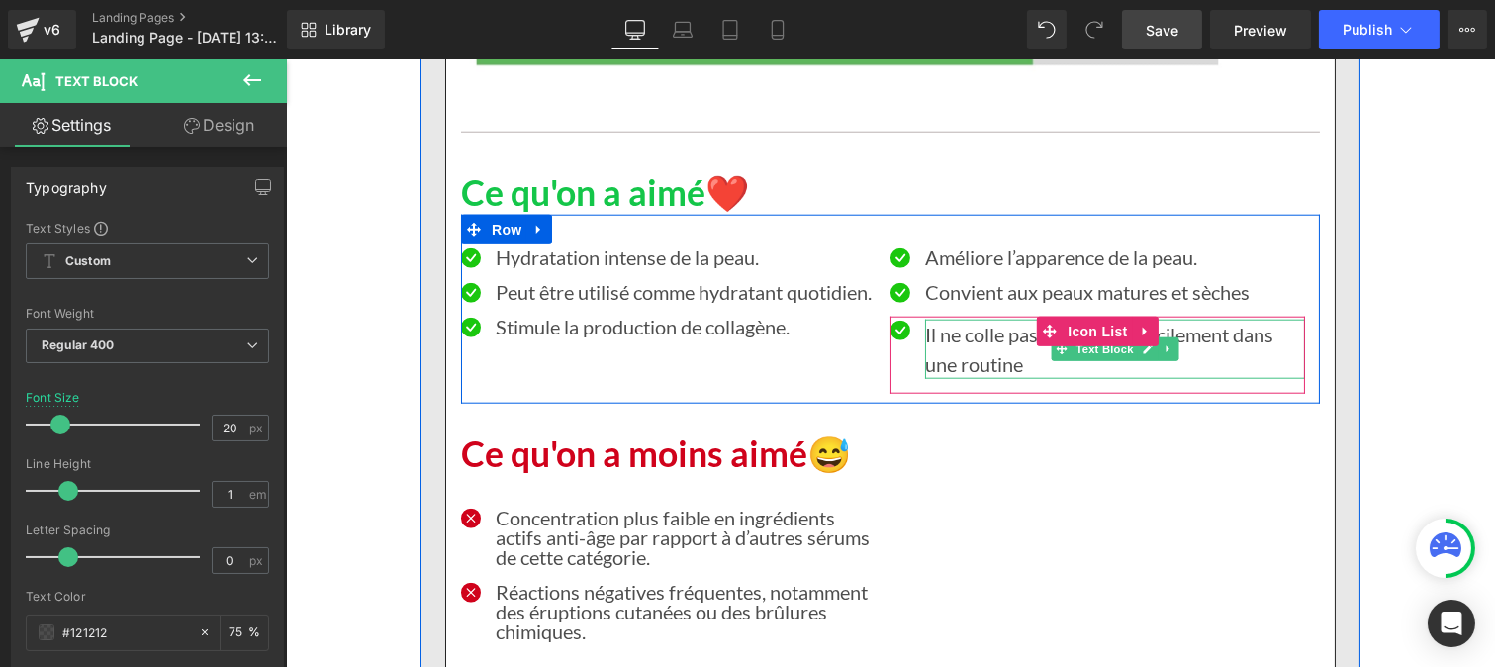
click at [952, 341] on p "Il ne colle pas et s’intègre facilement dans une routine" at bounding box center [1114, 349] width 380 height 59
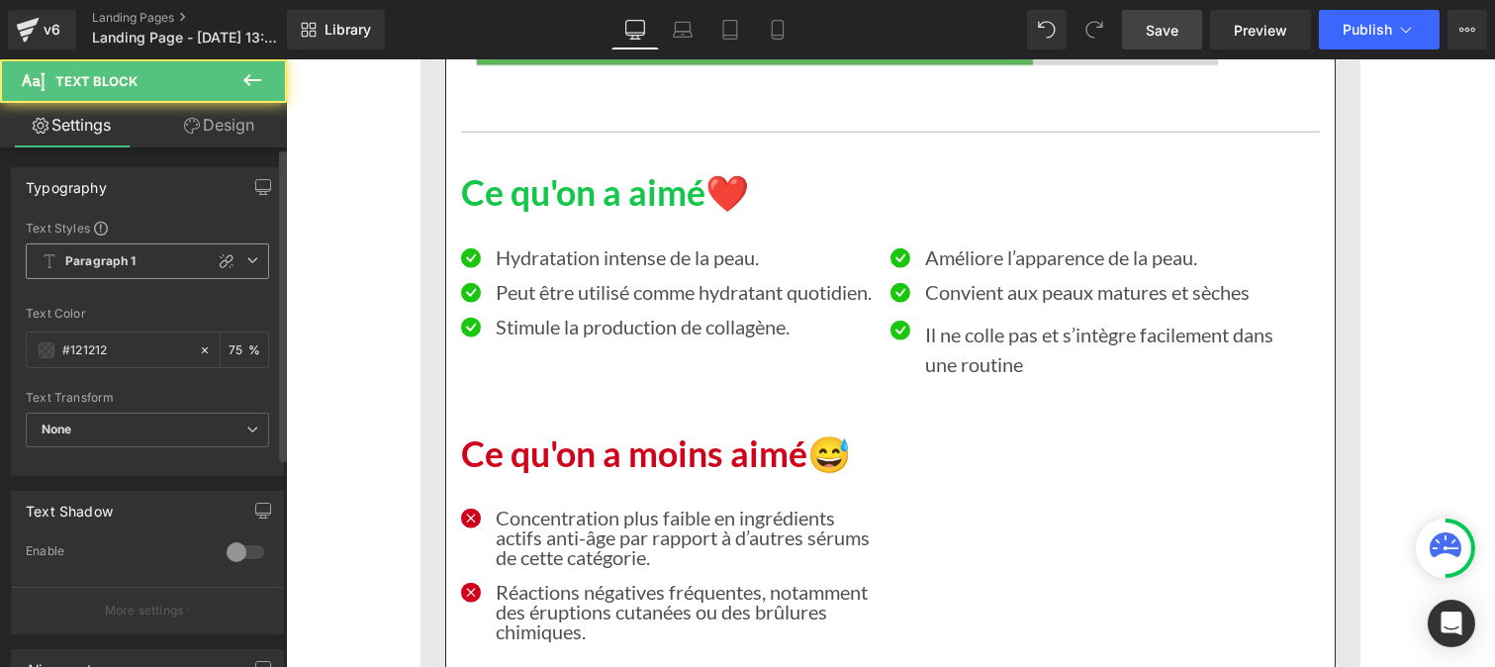
click at [91, 251] on span "Paragraph 1" at bounding box center [147, 261] width 243 height 36
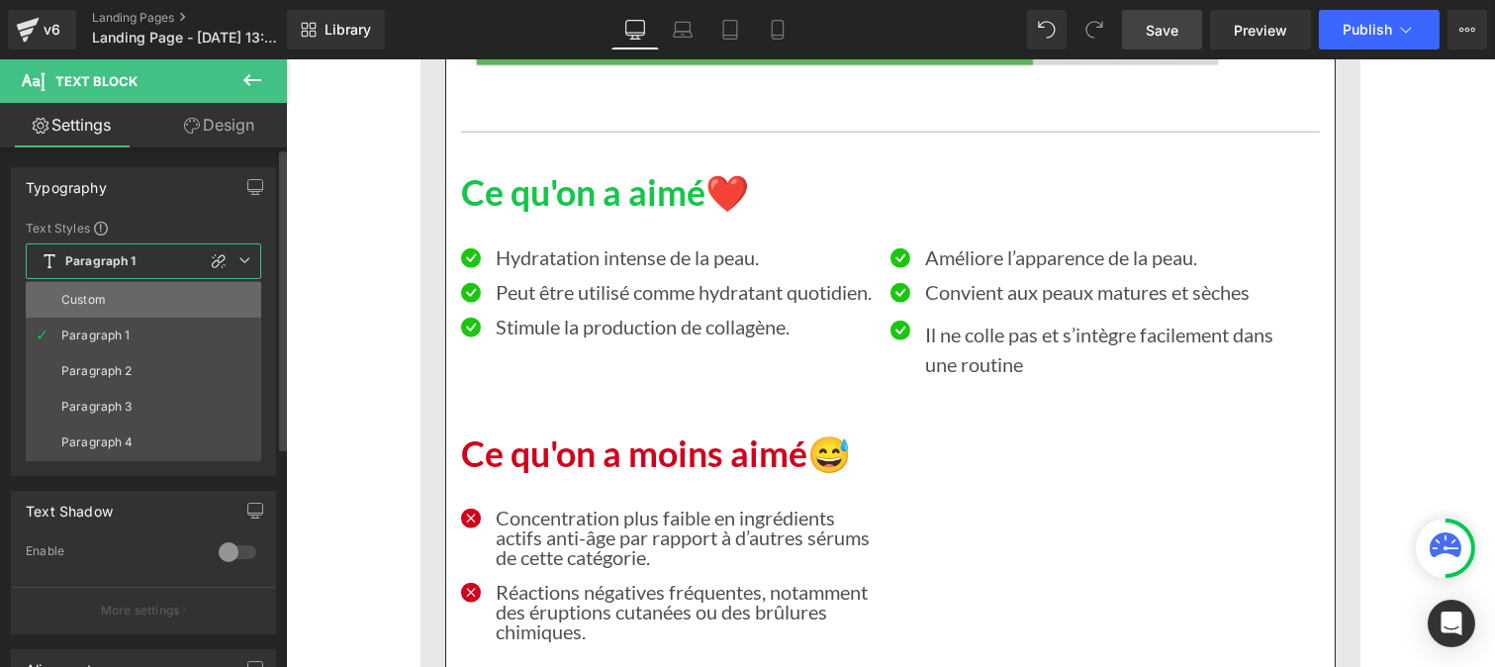
click at [89, 294] on div "Custom" at bounding box center [83, 300] width 45 height 14
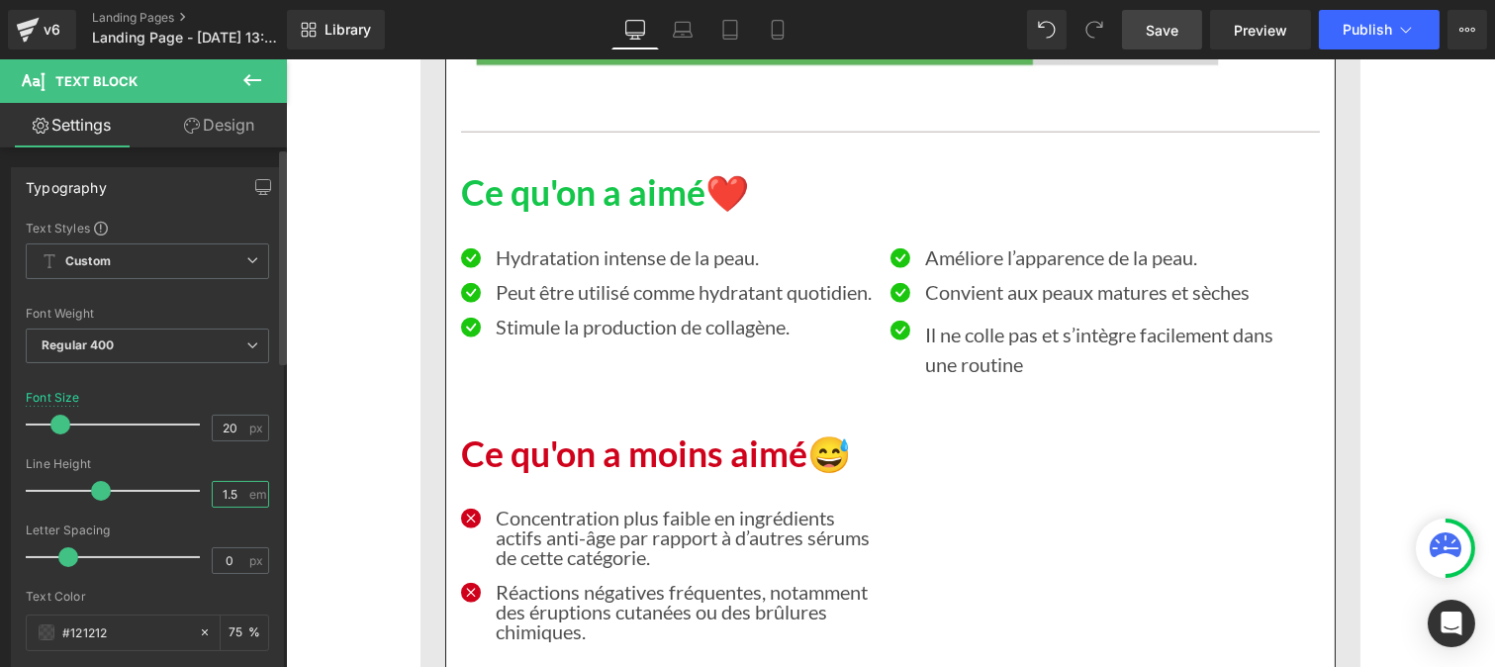
click at [226, 496] on input "1.5" at bounding box center [230, 494] width 35 height 25
type input "1"
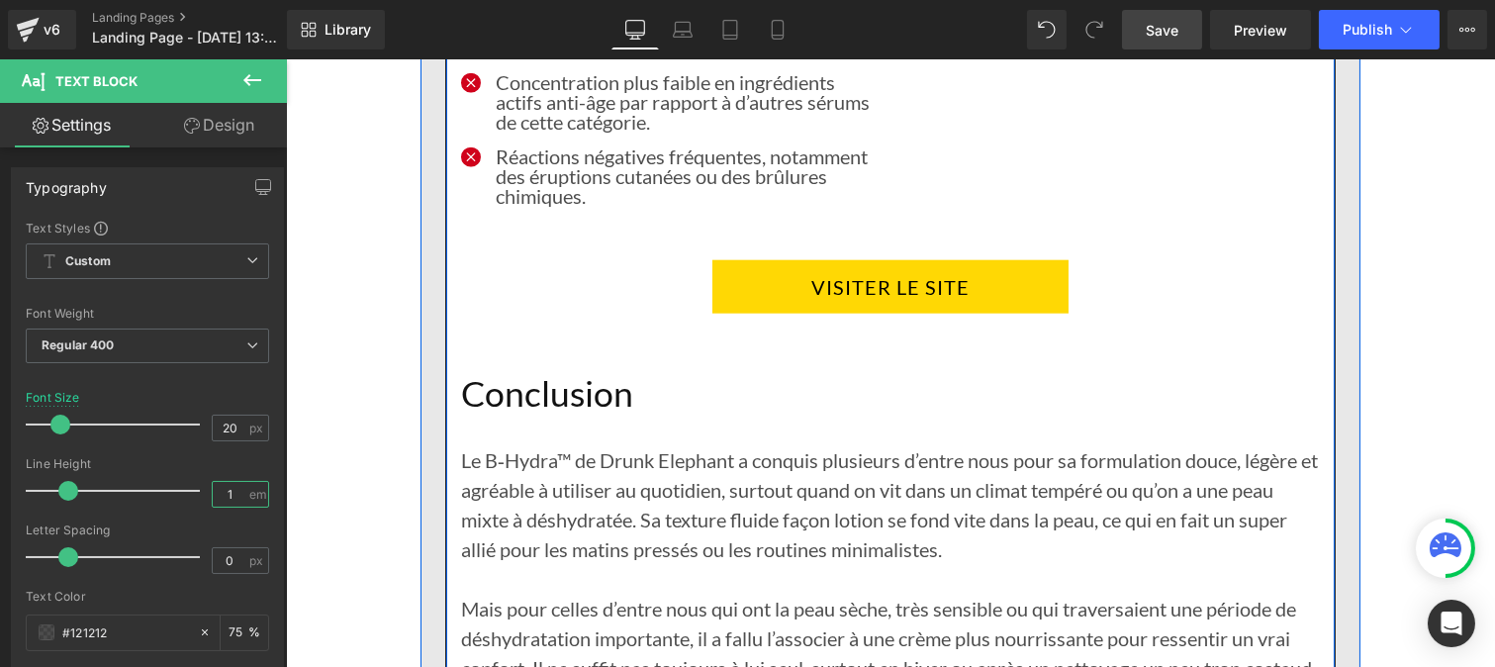
scroll to position [17692, 0]
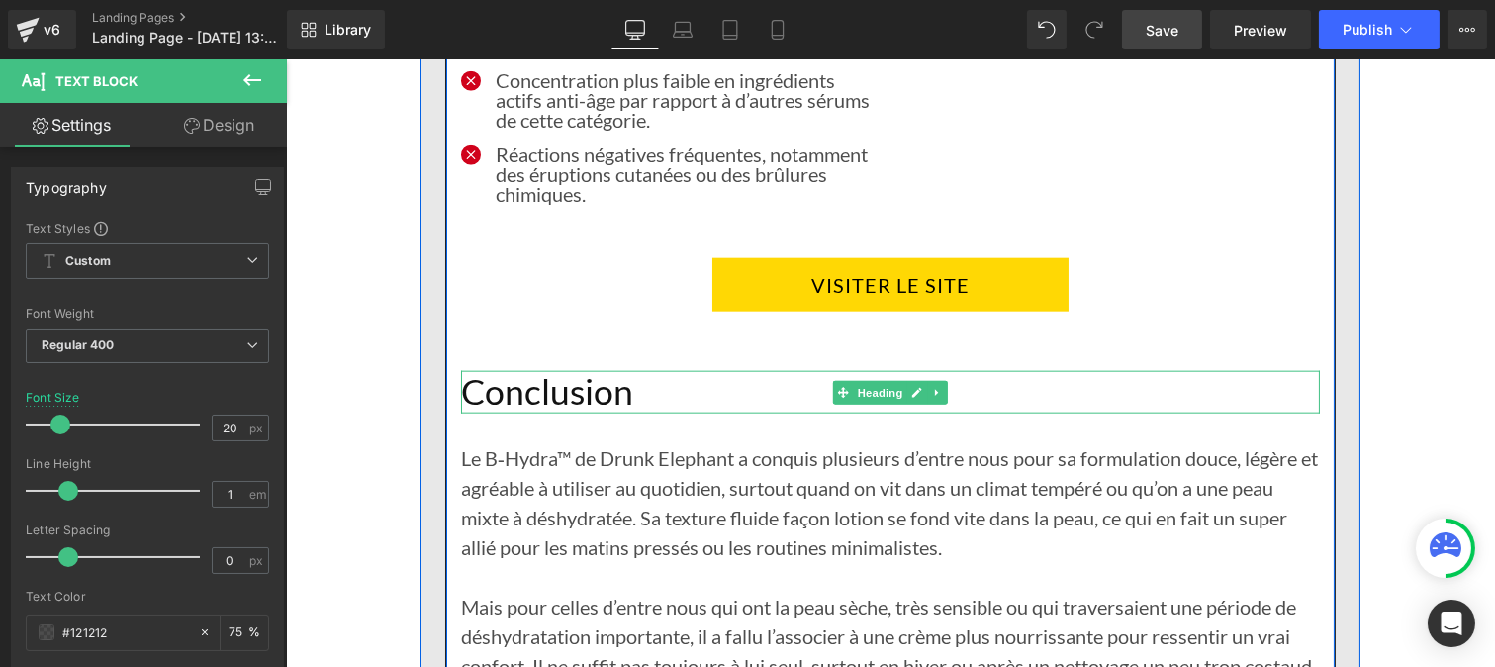
click at [581, 393] on h1 "Conclusion" at bounding box center [889, 392] width 859 height 43
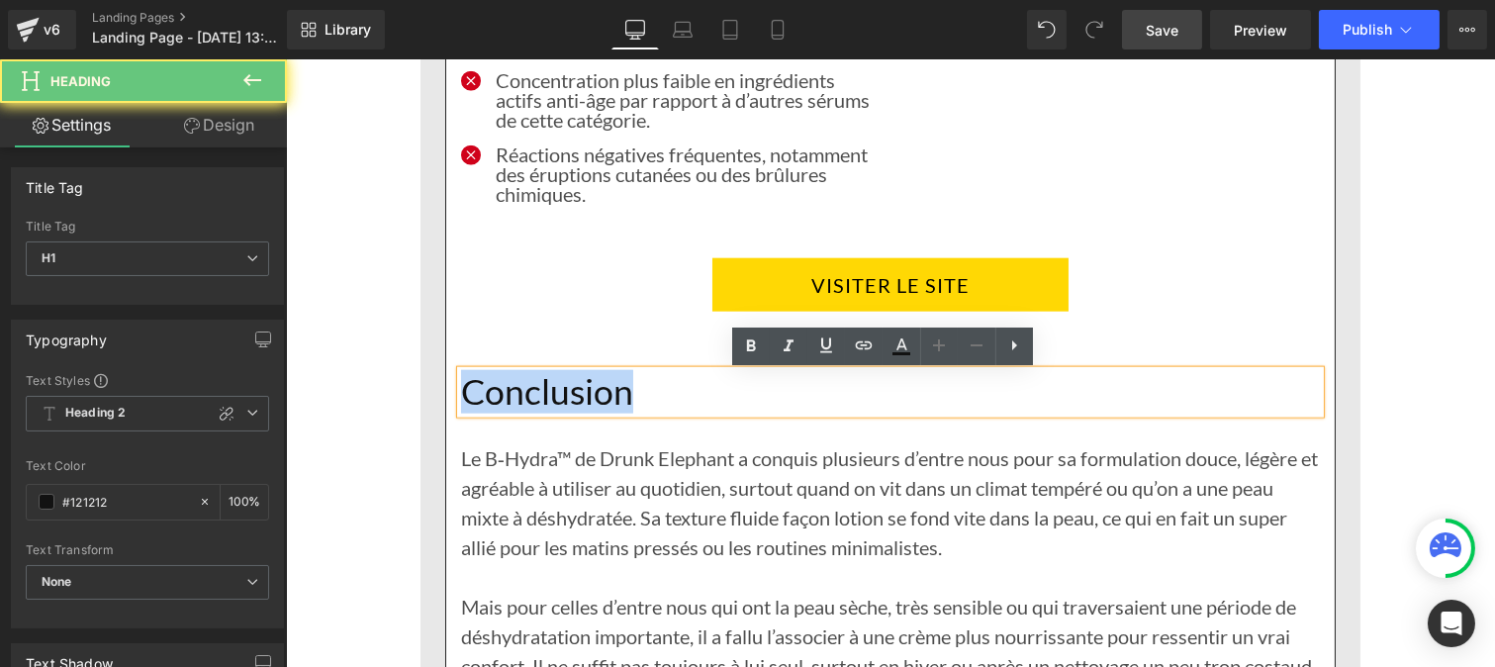
drag, startPoint x: 678, startPoint y: 388, endPoint x: 452, endPoint y: 390, distance: 225.6
click at [460, 390] on h1 "Conclusion" at bounding box center [889, 392] width 859 height 43
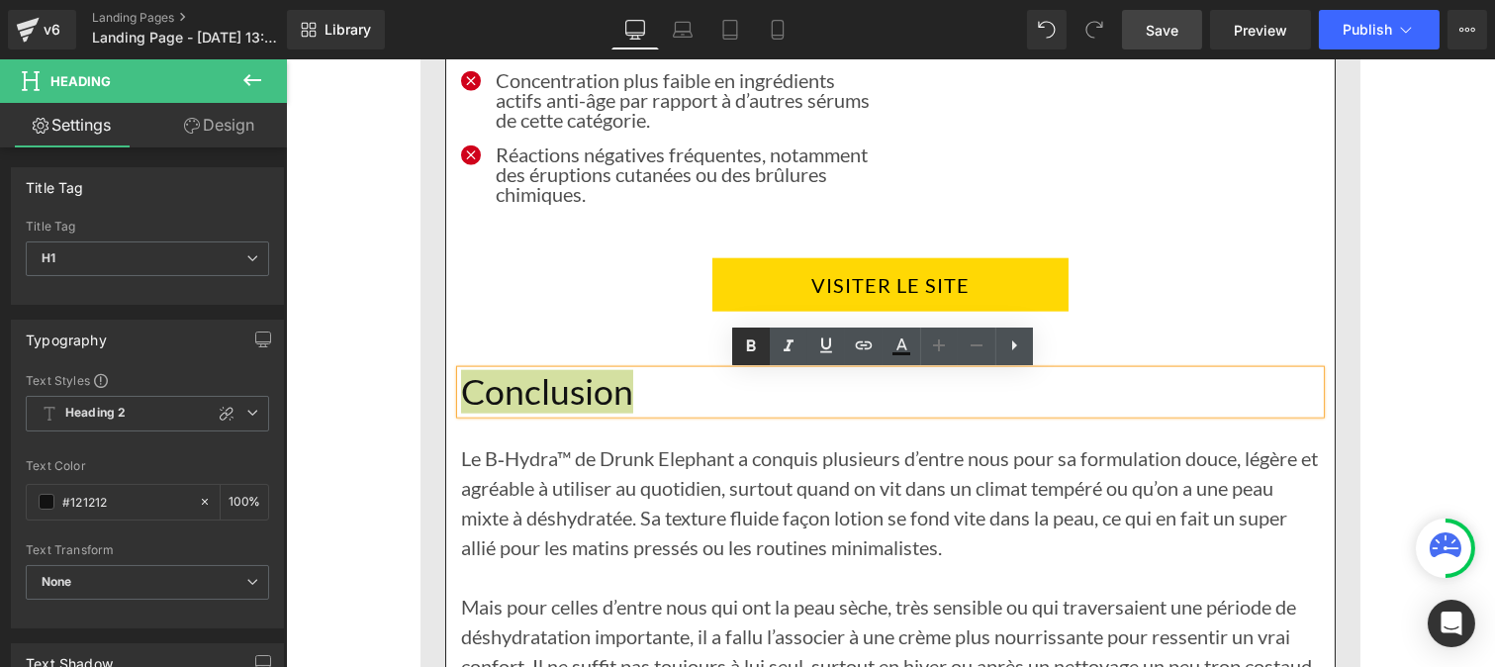
click at [755, 344] on icon at bounding box center [751, 346] width 24 height 24
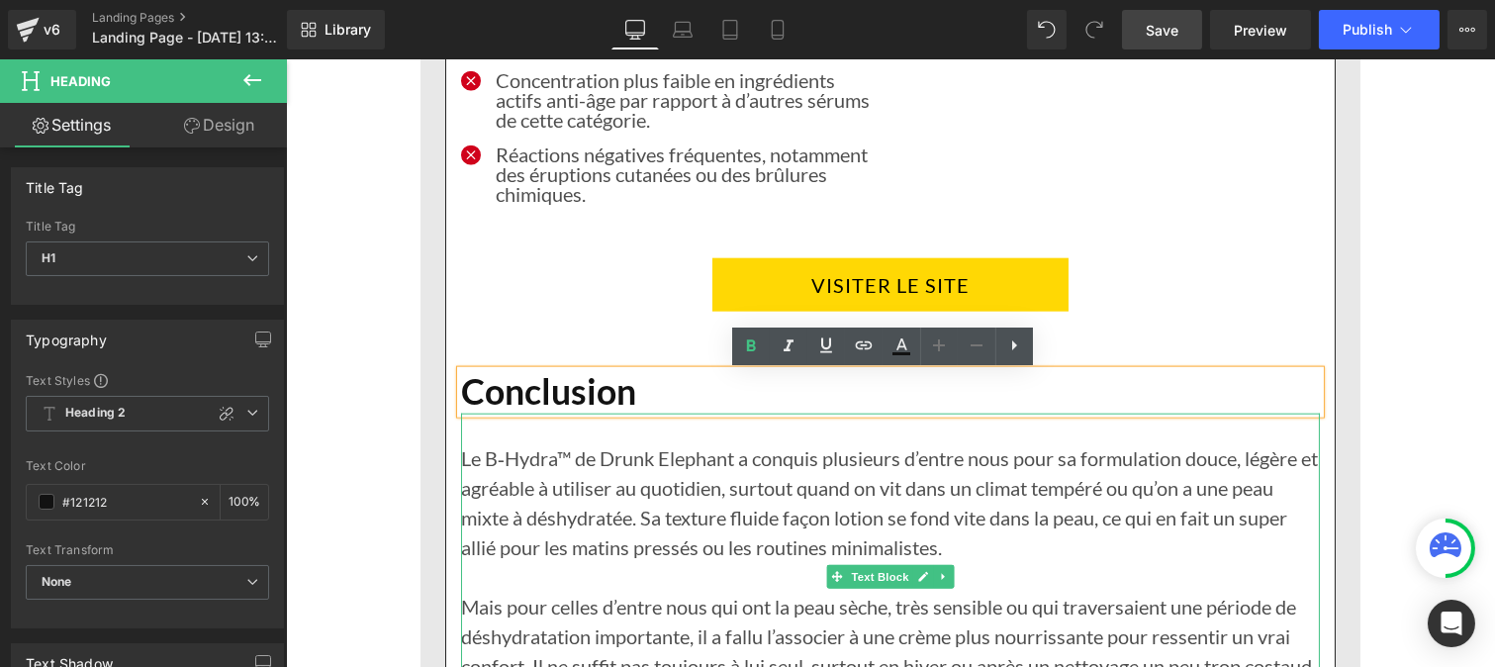
click at [545, 539] on div "Le B‑Hydra™ de Drunk Elephant a conquis plusieurs d’entre nous pour sa formulat…" at bounding box center [889, 547] width 859 height 267
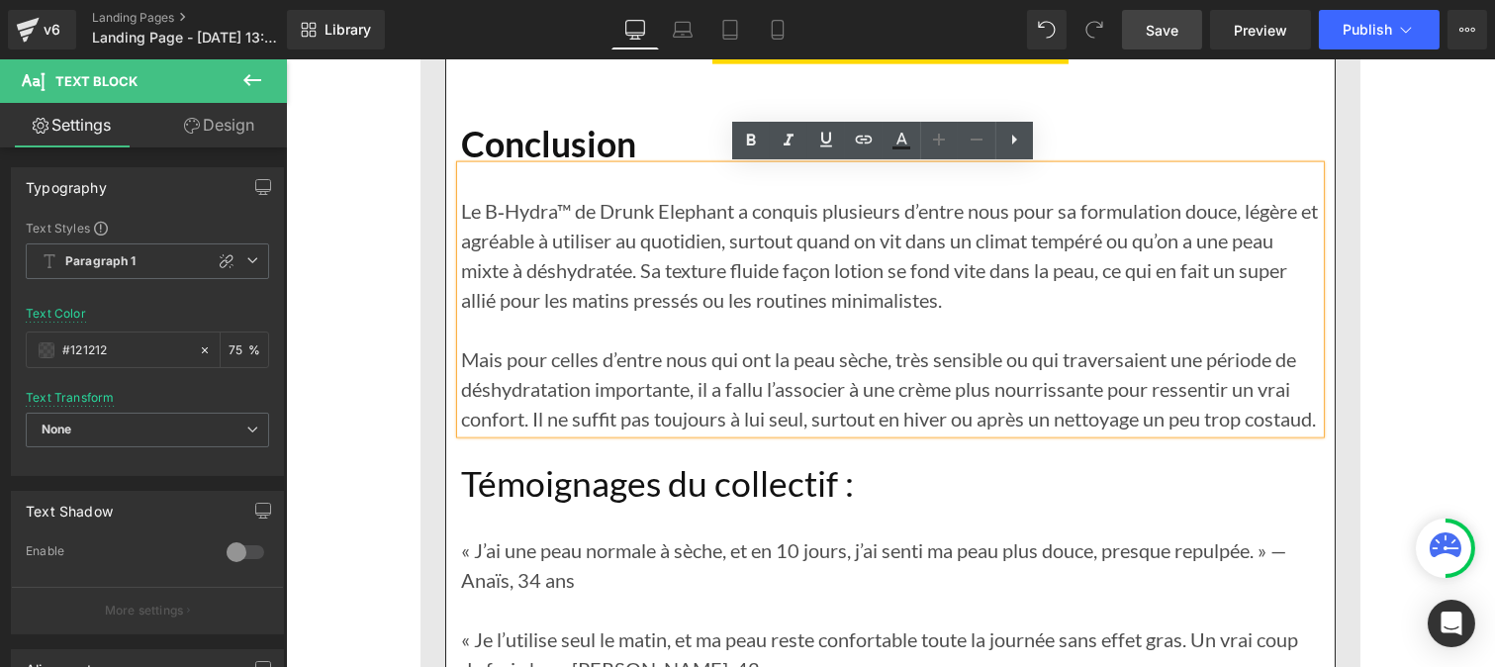
scroll to position [17999, 0]
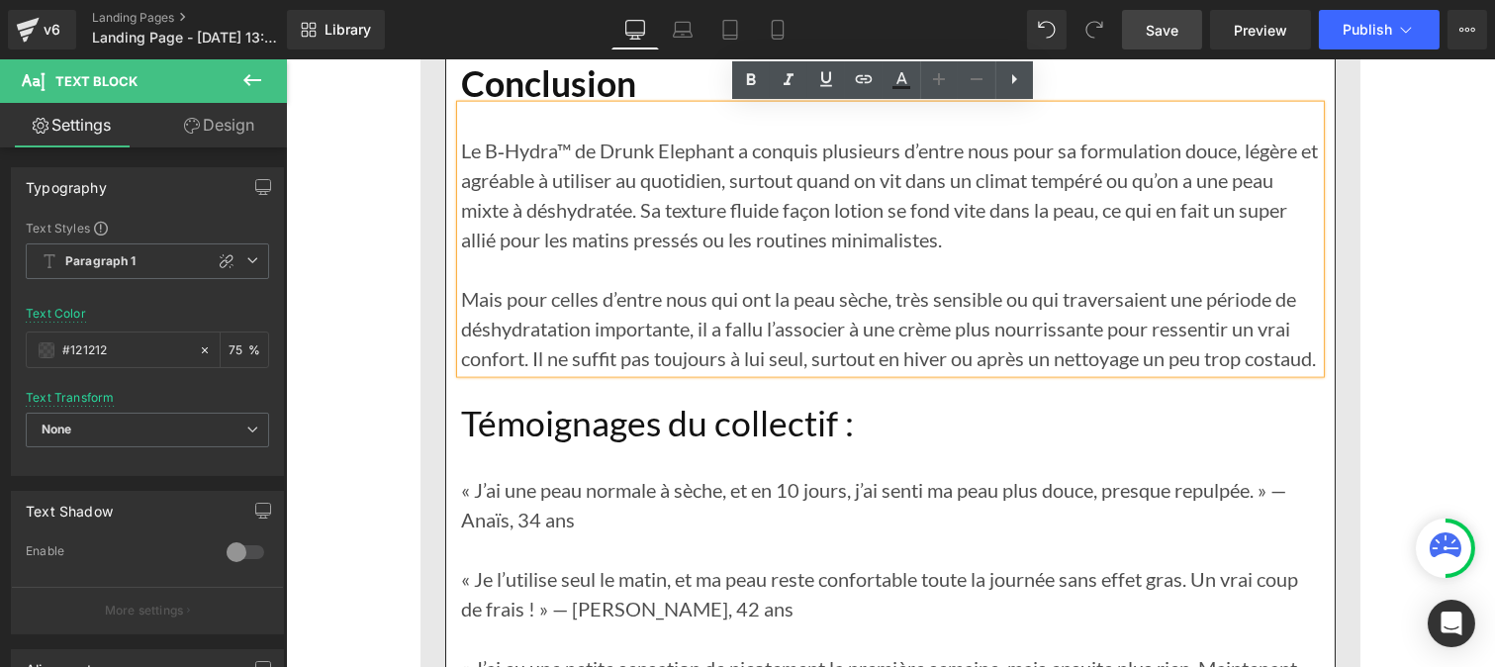
click at [532, 445] on h1 "Témoignages du collectif :" at bounding box center [889, 424] width 859 height 43
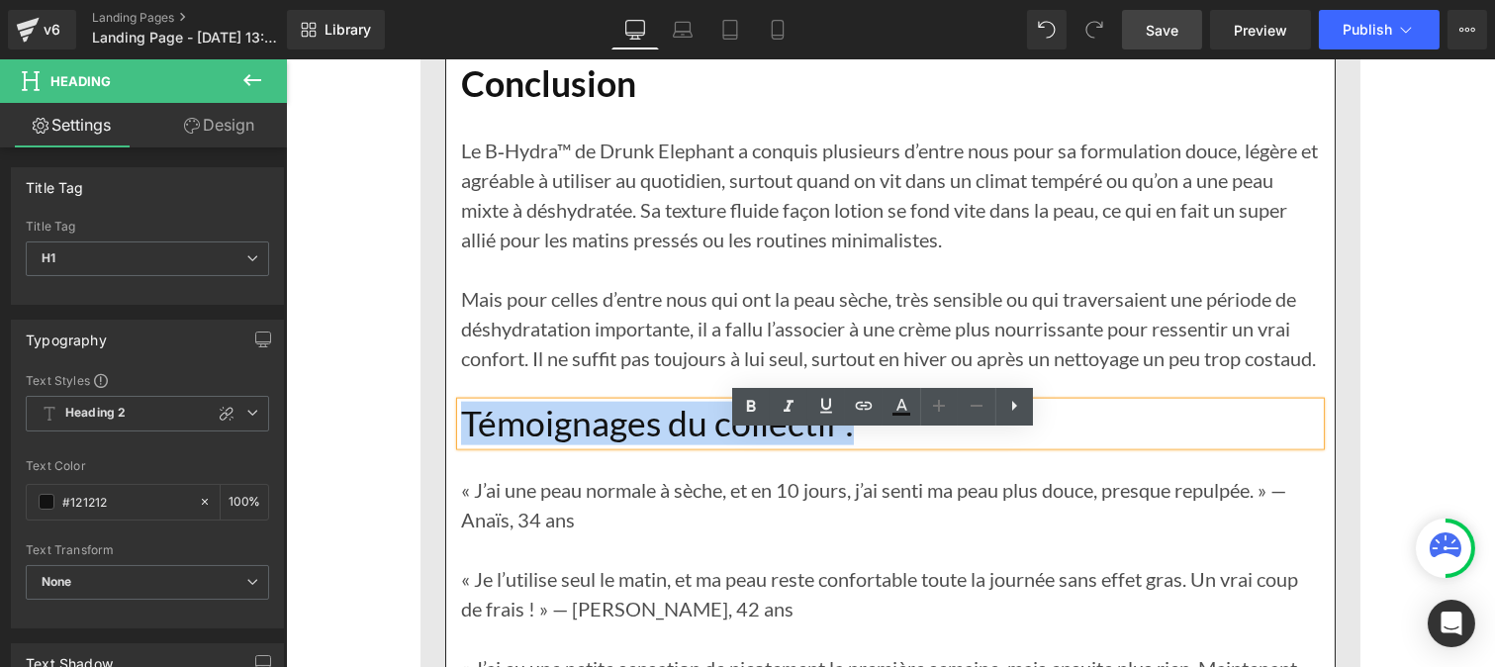
drag, startPoint x: 925, startPoint y: 465, endPoint x: 355, endPoint y: 458, distance: 569.9
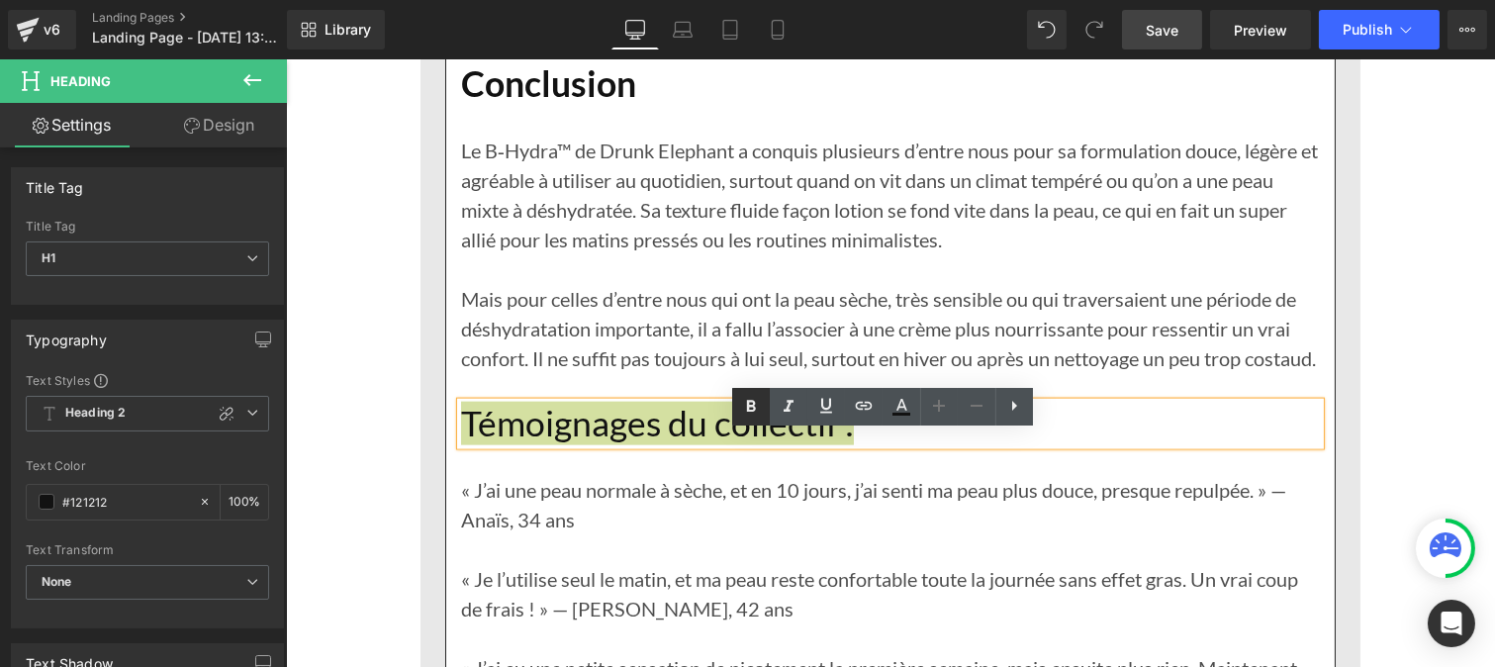
click at [747, 407] on icon at bounding box center [751, 407] width 9 height 12
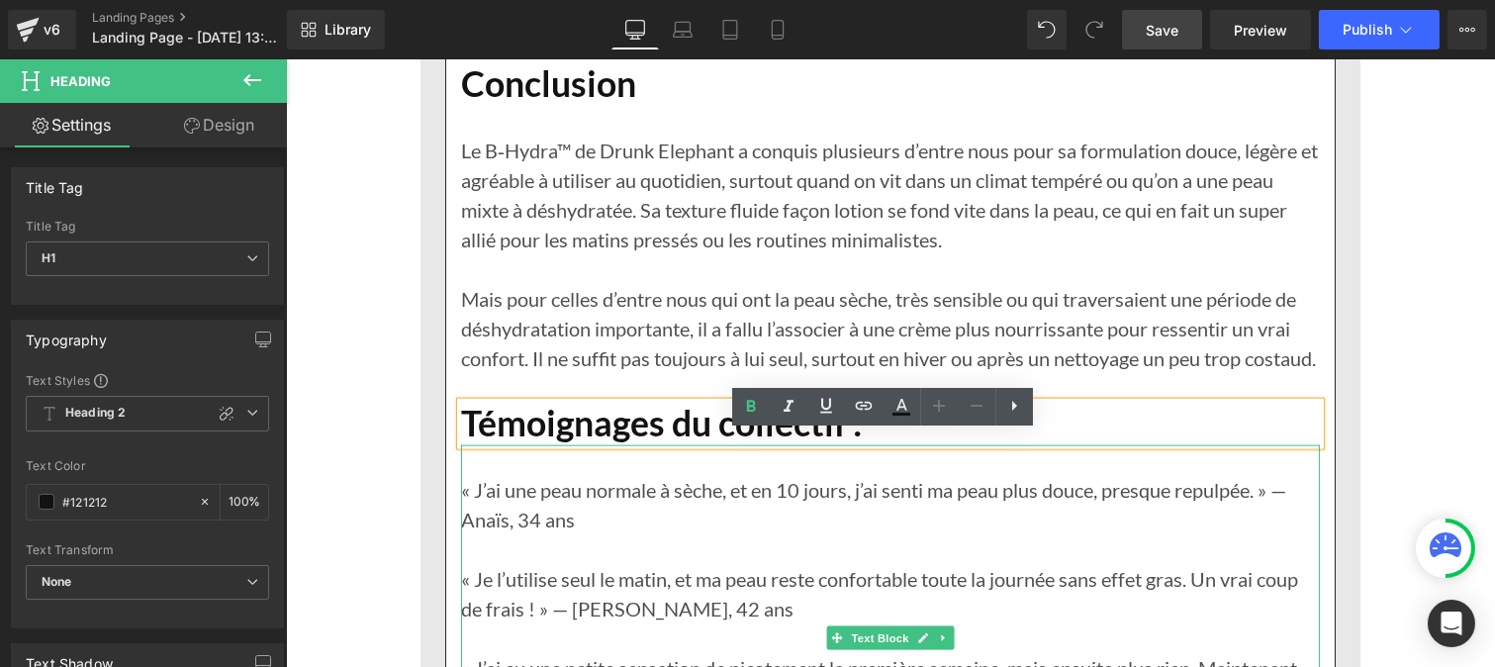
click at [516, 534] on p "« J’ai une peau normale à sèche, et en 10 jours, j’ai senti ma peau plus douce,…" at bounding box center [889, 504] width 859 height 59
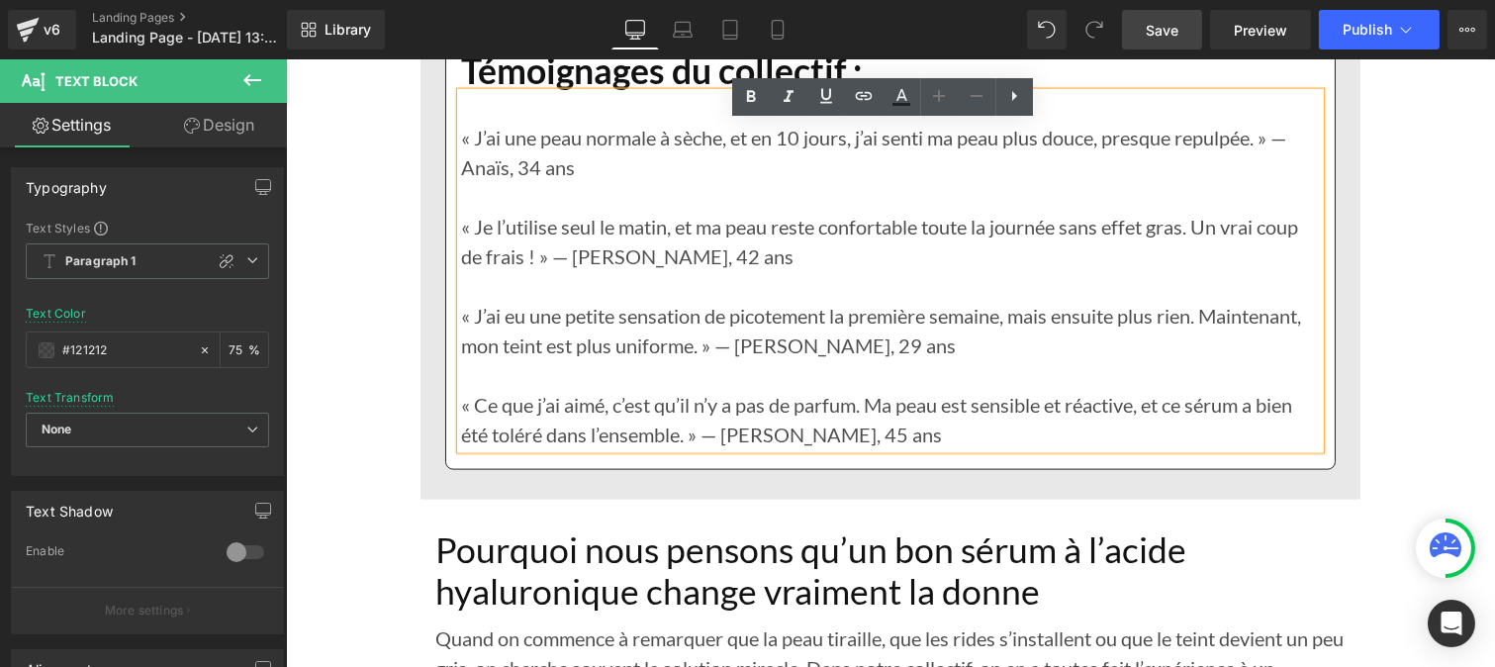
scroll to position [18477, 0]
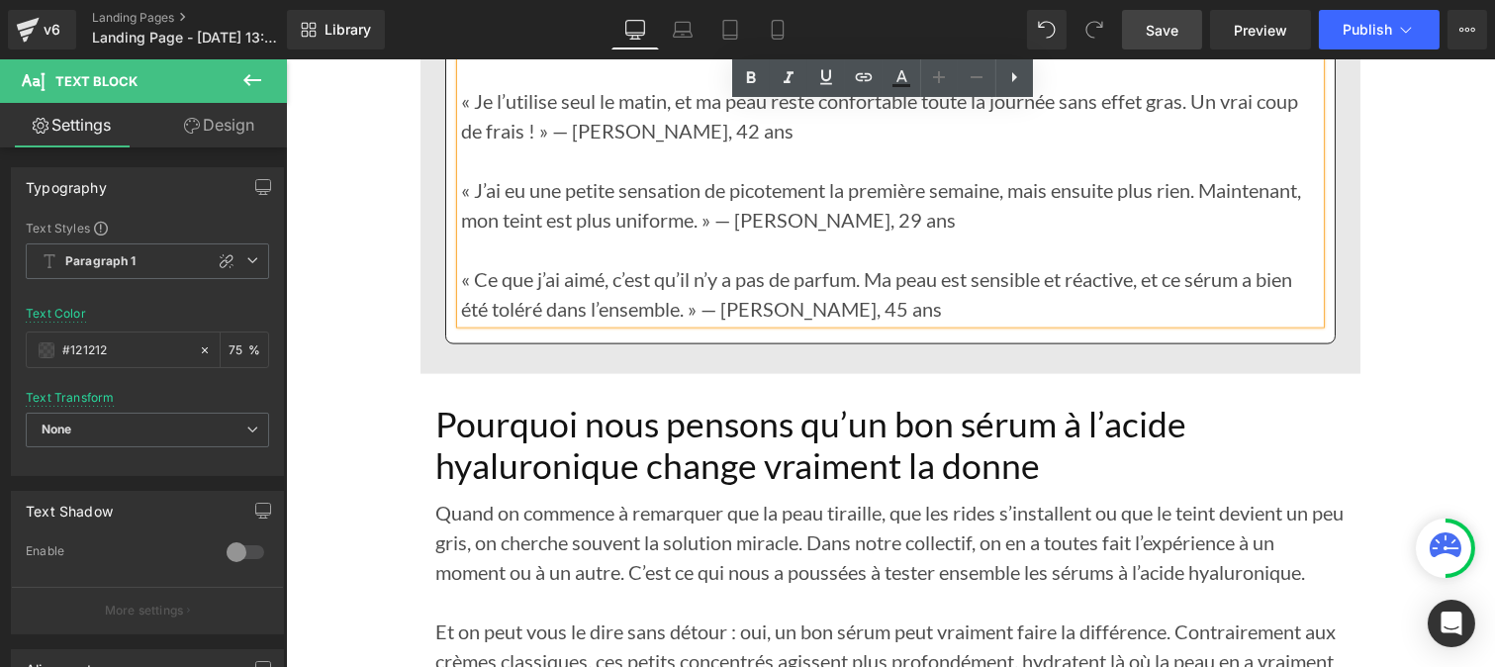
click at [486, 488] on h1 "Pourquoi nous pensons qu’un bon sérum à l’acide hyaluronique change vraiment la…" at bounding box center [889, 446] width 910 height 84
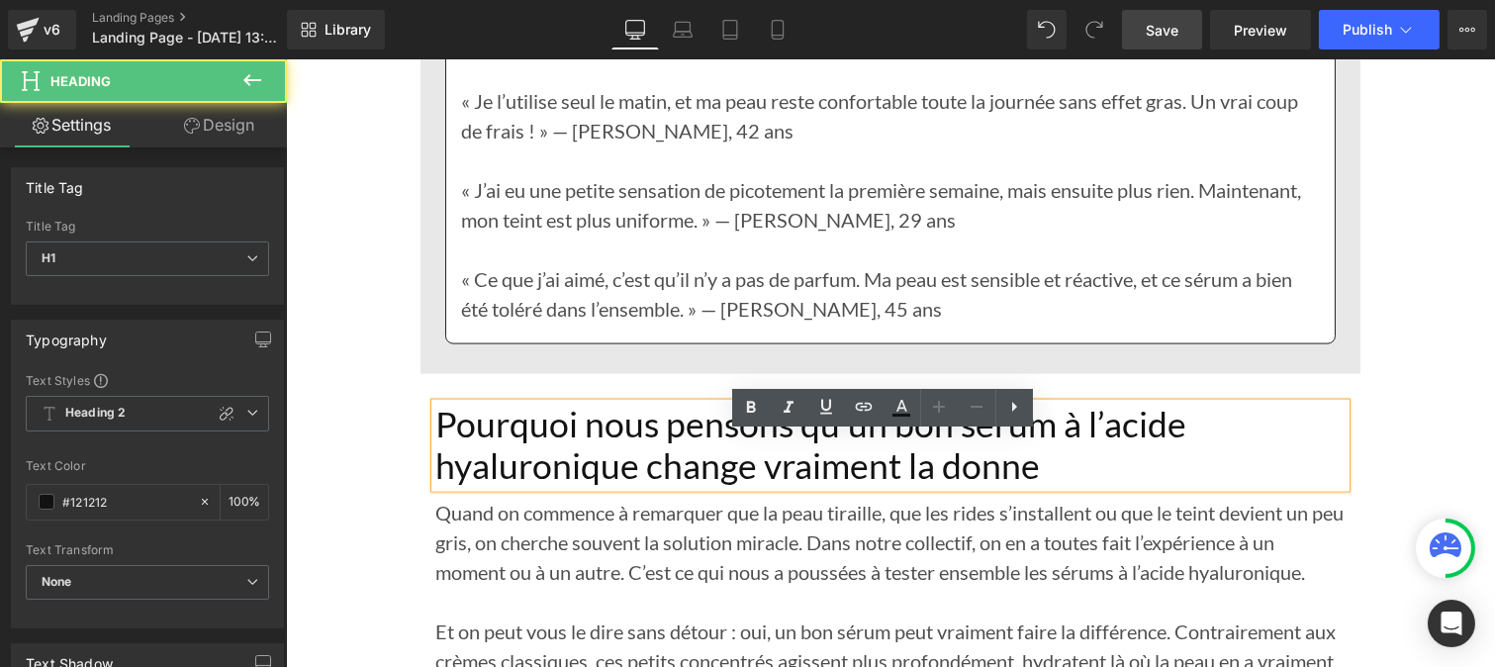
click at [1053, 488] on h1 "Pourquoi nous pensons qu’un bon sérum à l’acide hyaluronique change vraiment la…" at bounding box center [889, 446] width 910 height 84
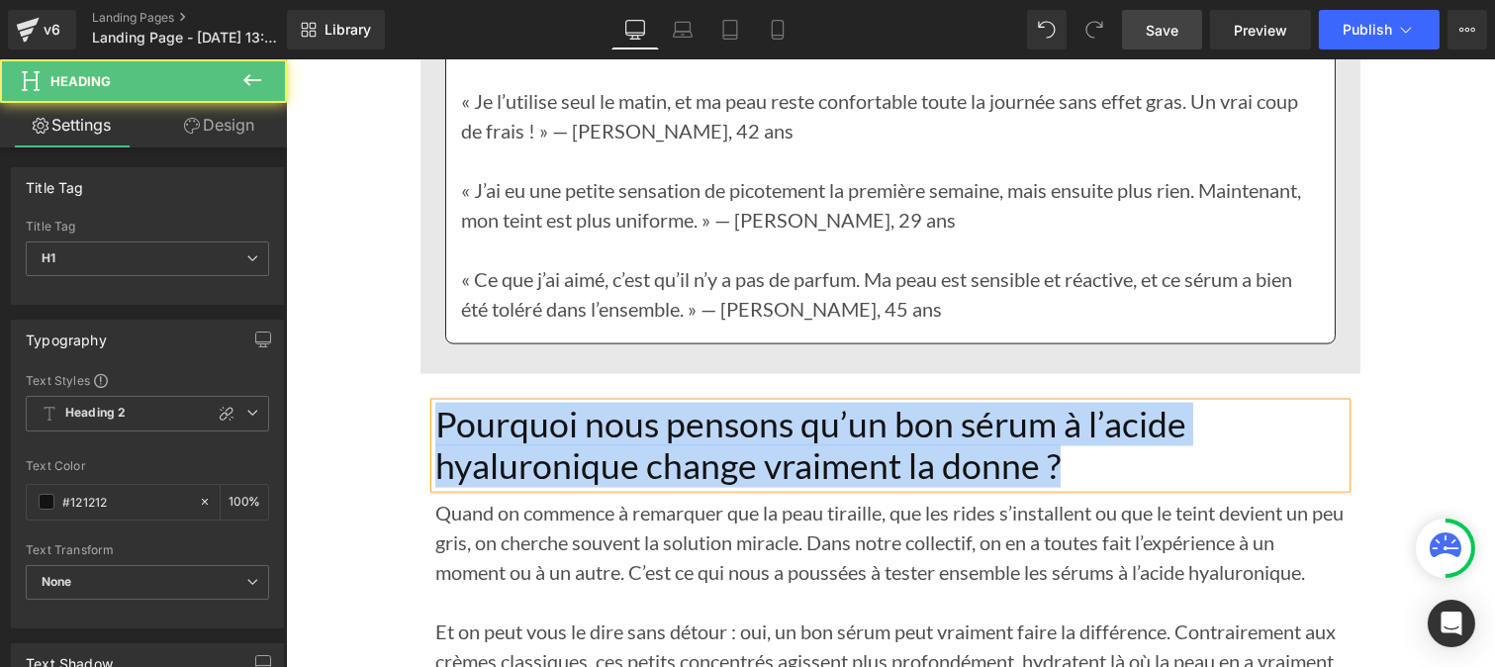
drag, startPoint x: 1053, startPoint y: 508, endPoint x: 427, endPoint y: 451, distance: 627.9
click at [434, 451] on h1 "Pourquoi nous pensons qu’un bon sérum à l’acide hyaluronique change vraiment la…" at bounding box center [889, 446] width 910 height 84
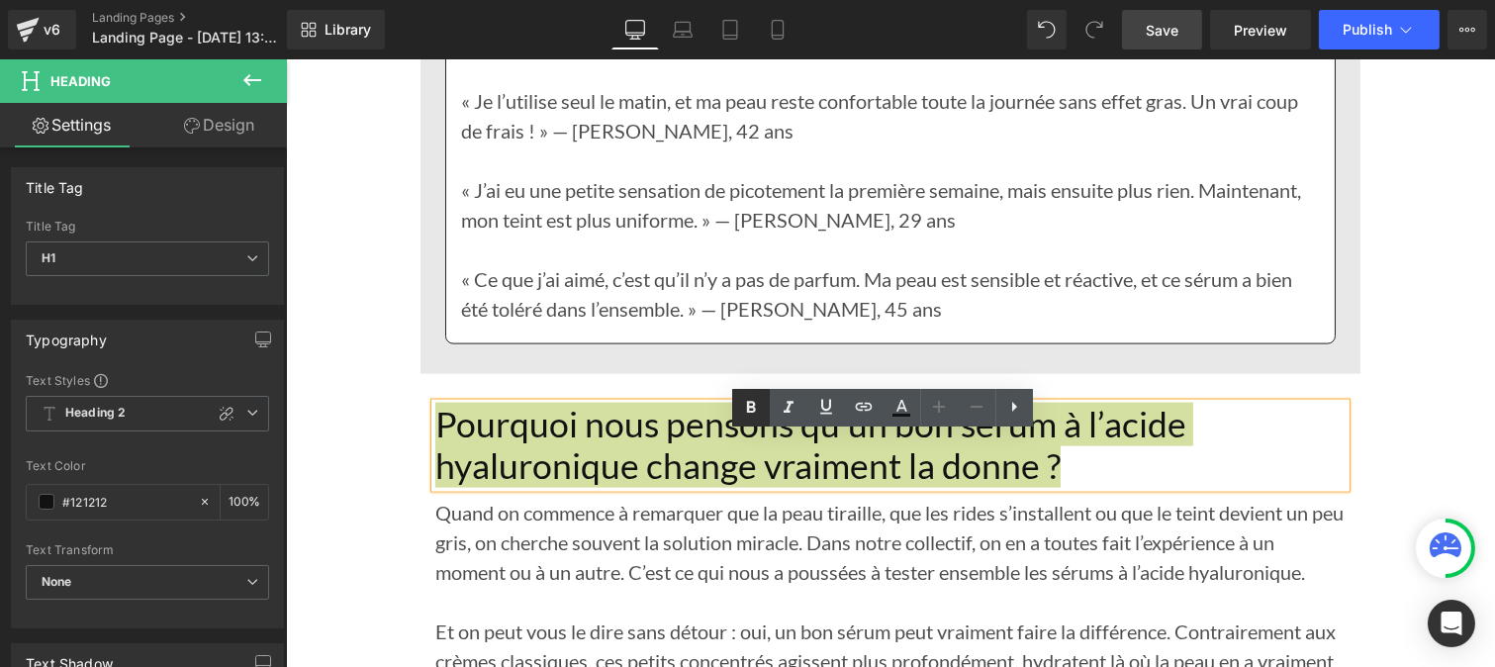
click at [750, 411] on icon at bounding box center [751, 407] width 9 height 12
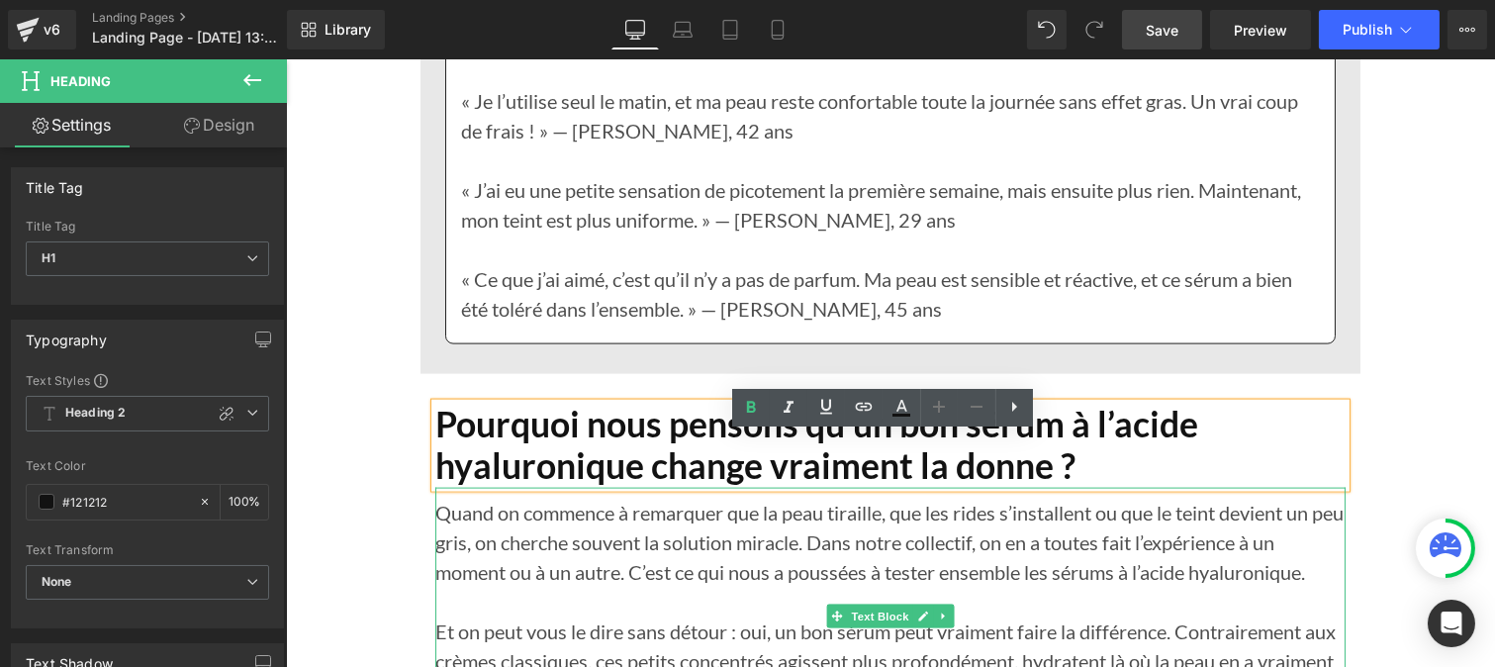
scroll to position [18673, 0]
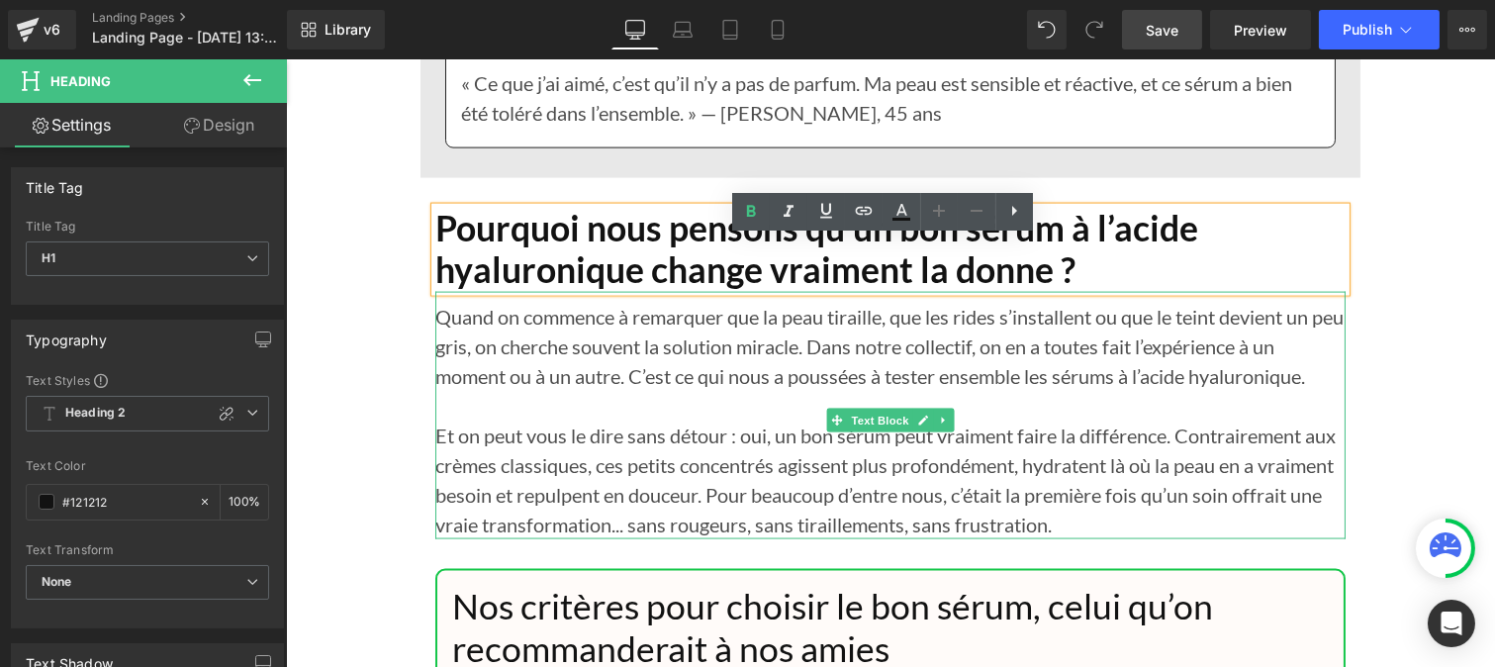
click at [550, 391] on p "Quand on commence à remarquer que la peau tiraille, que les rides s’installent …" at bounding box center [889, 346] width 910 height 89
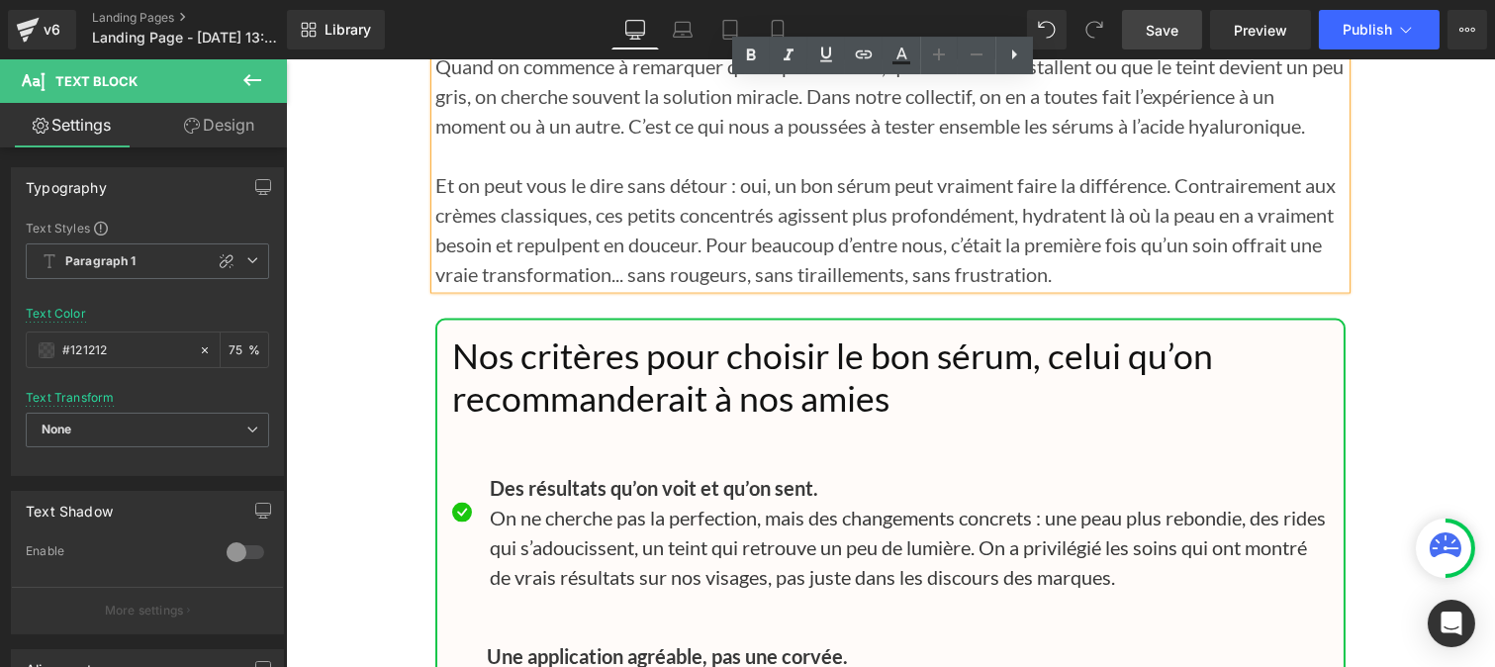
scroll to position [18927, 0]
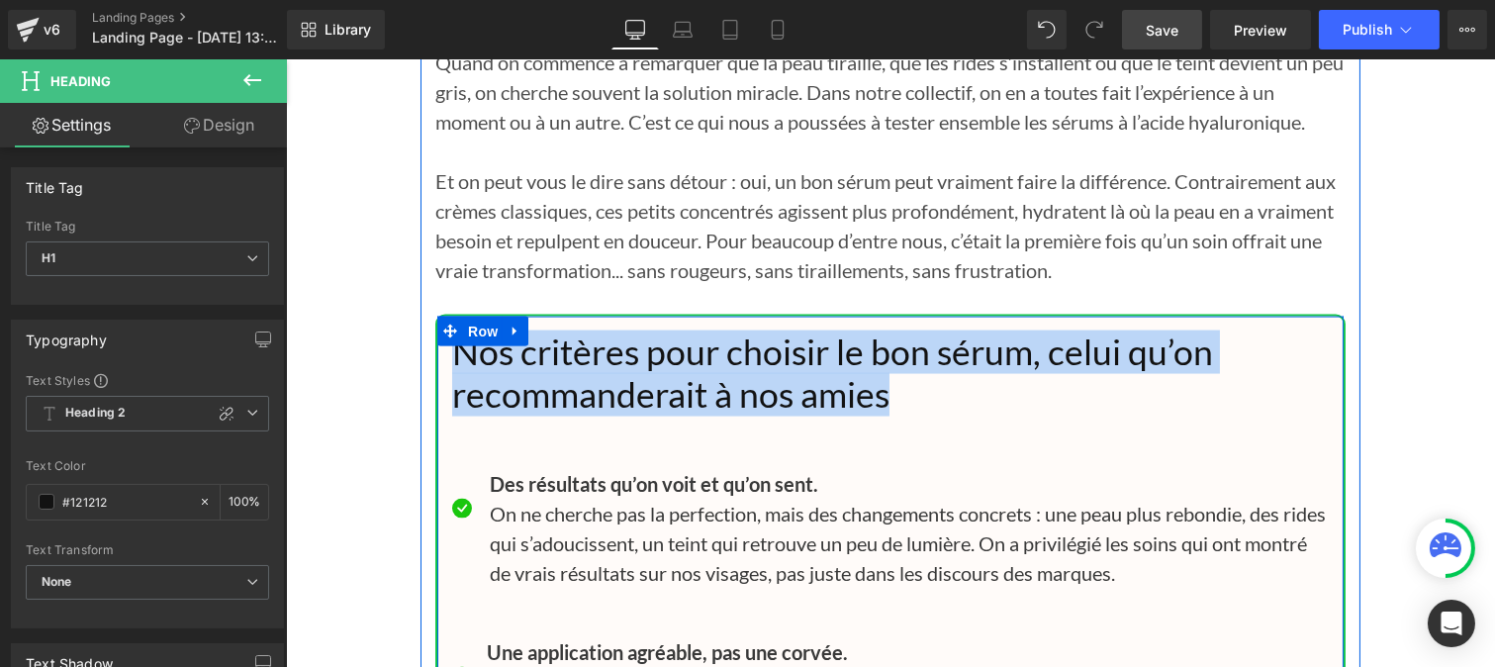
drag, startPoint x: 519, startPoint y: 379, endPoint x: 440, endPoint y: 391, distance: 80.0
click at [786, 407] on h1 "Nos critères pour choisir le bon sérum, celui qu’on recommanderait à nos amies" at bounding box center [889, 373] width 877 height 84
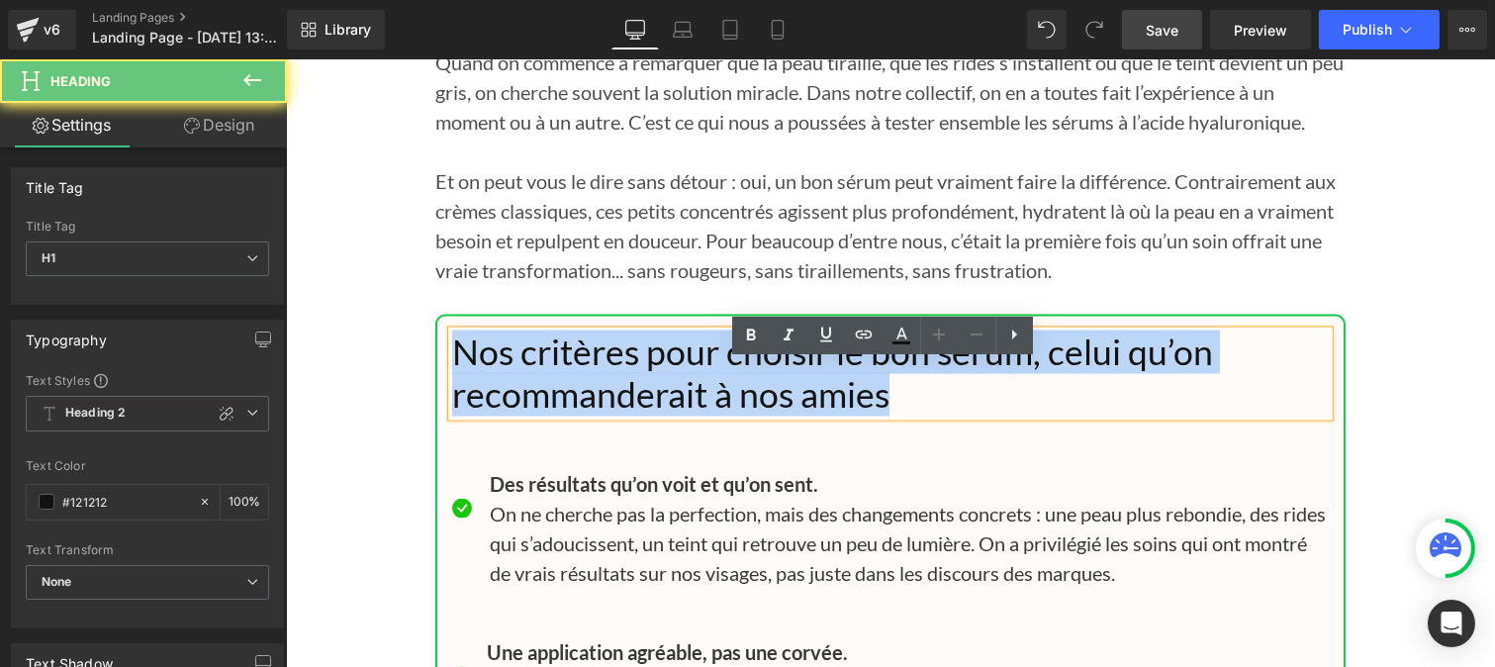
drag, startPoint x: 877, startPoint y: 427, endPoint x: 414, endPoint y: 382, distance: 465.2
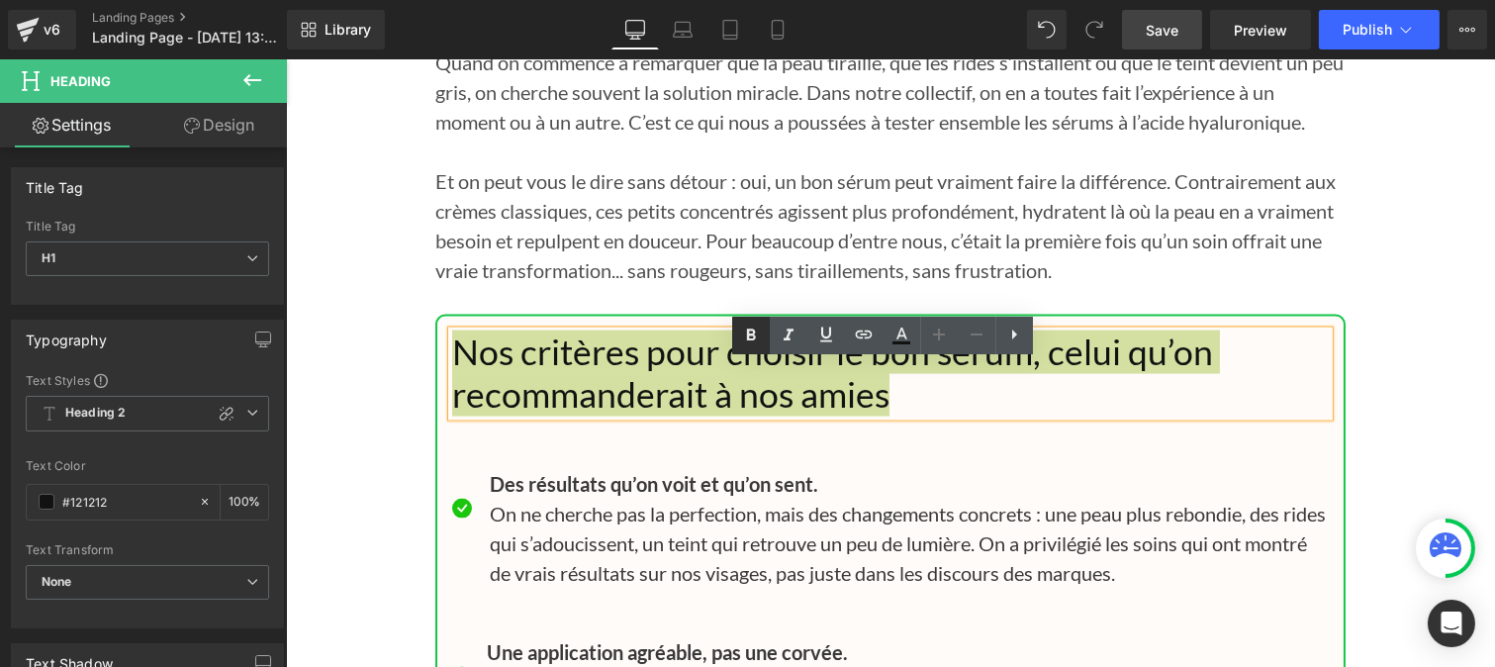
click at [763, 338] on link at bounding box center [751, 336] width 38 height 38
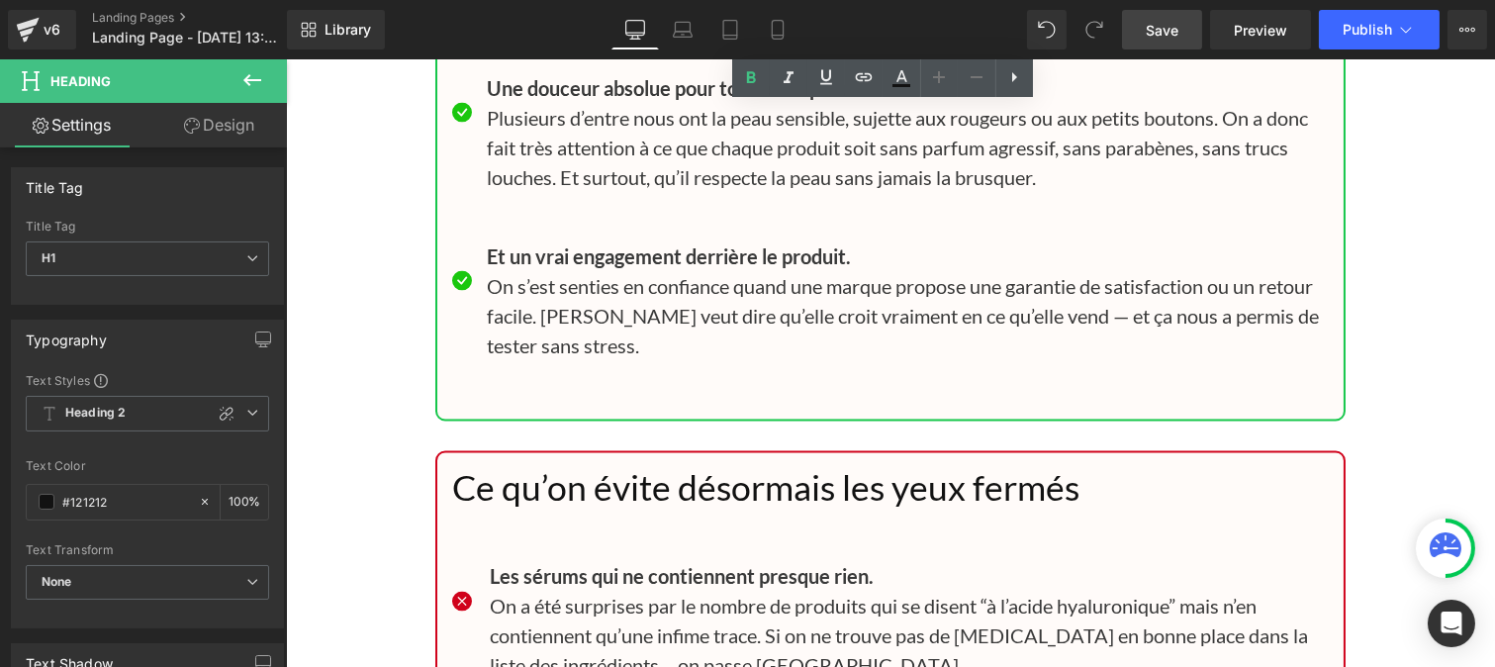
scroll to position [19837, 0]
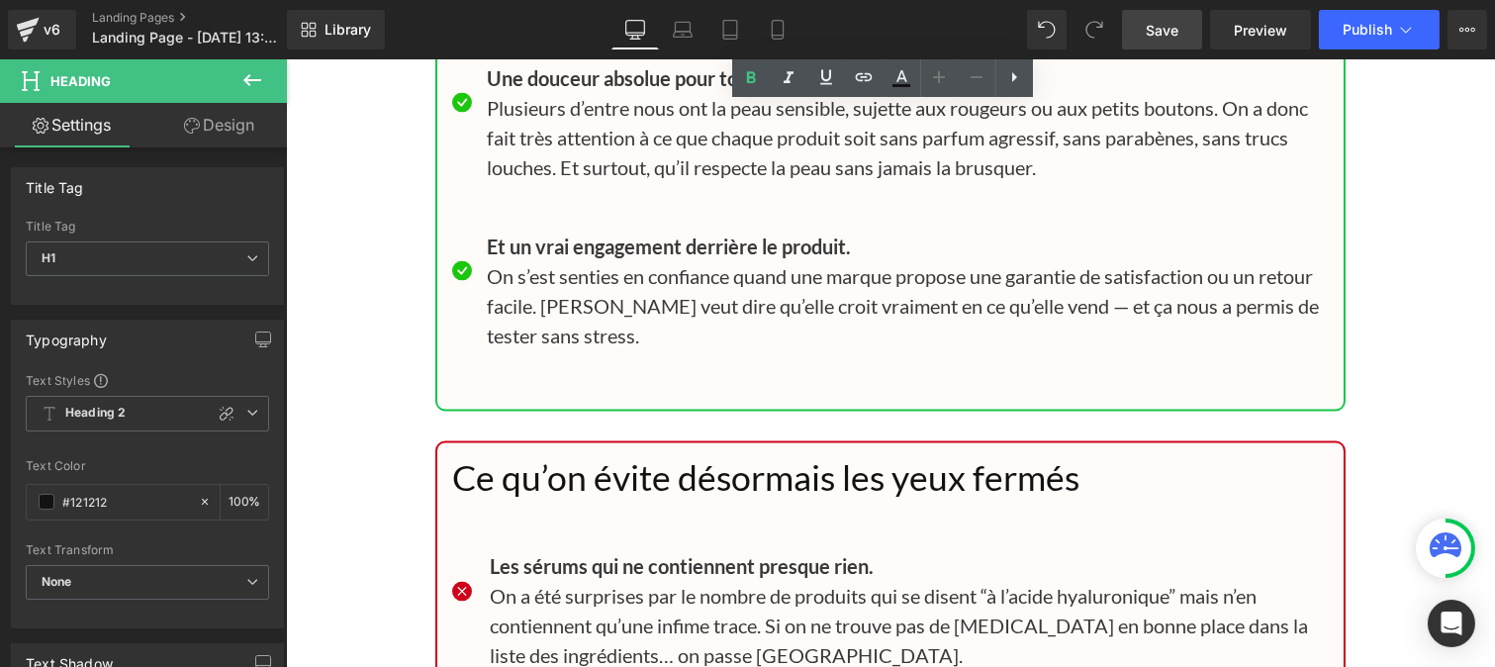
click at [589, 501] on h1 "Ce qu’on évite désormais les yeux fermés" at bounding box center [889, 479] width 877 height 43
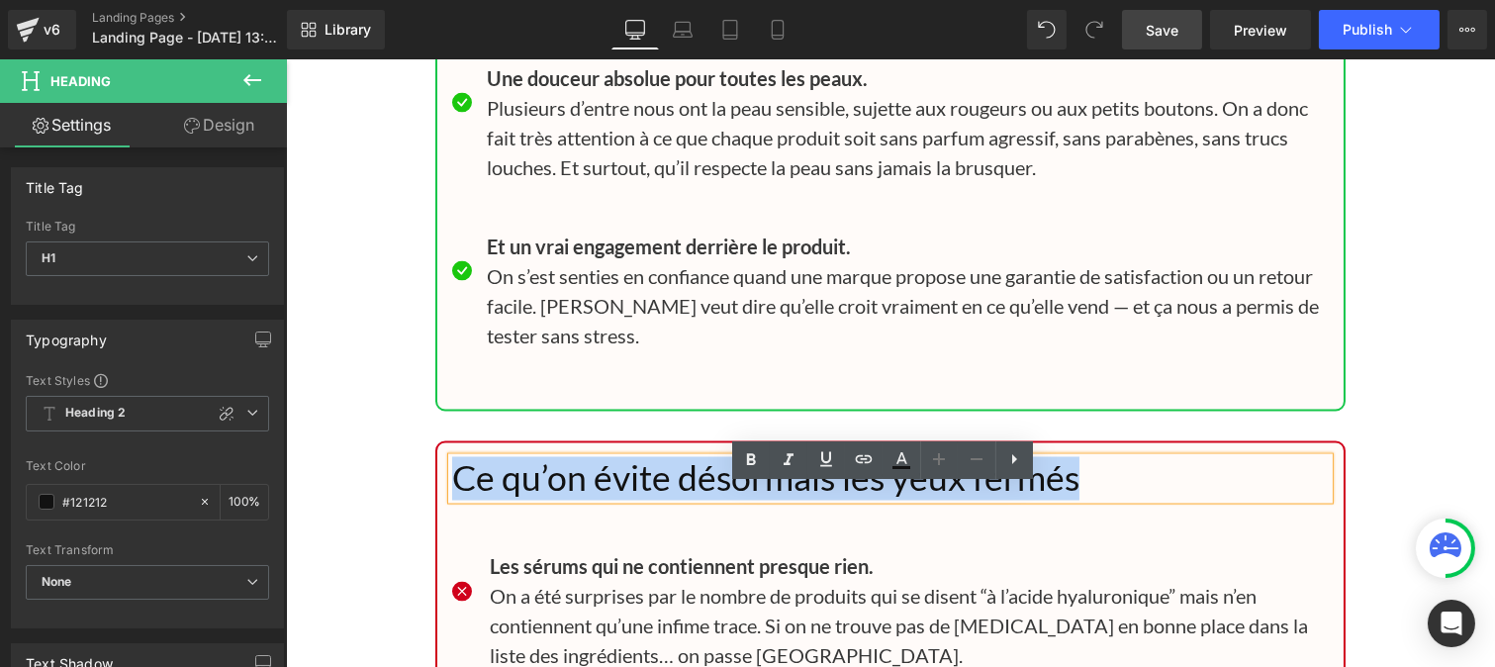
drag, startPoint x: 1075, startPoint y: 516, endPoint x: 433, endPoint y: 516, distance: 642.1
click at [436, 516] on div "Ce qu’on évite désormais les yeux fermés Heading Icon Les sérums qui ne contien…" at bounding box center [889, 673] width 906 height 431
click at [747, 480] on div "Ce qu’on évite désormais les yeux fermés" at bounding box center [889, 479] width 877 height 43
drag, startPoint x: 1103, startPoint y: 507, endPoint x: 452, endPoint y: 508, distance: 651.0
click at [452, 501] on h1 "Ce qu’on évite désormais les yeux fermés" at bounding box center [889, 479] width 877 height 43
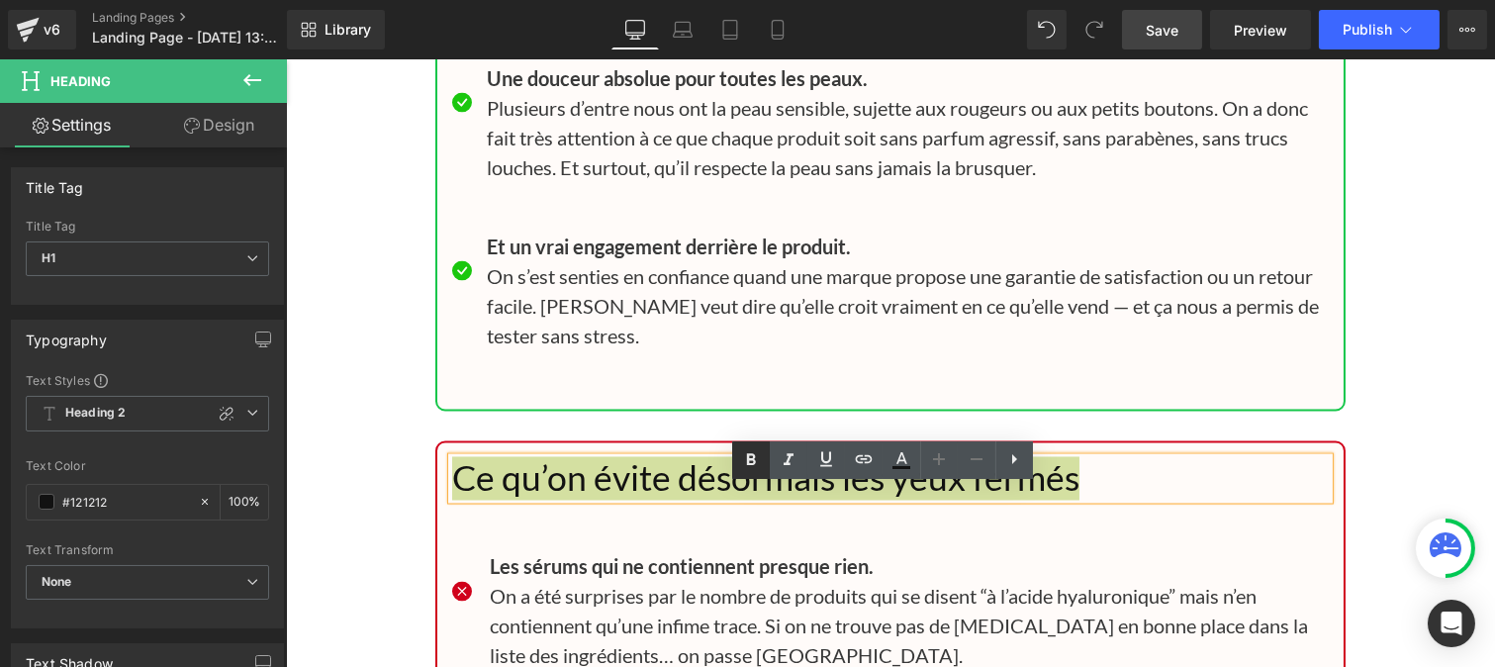
click at [742, 451] on icon at bounding box center [751, 460] width 24 height 24
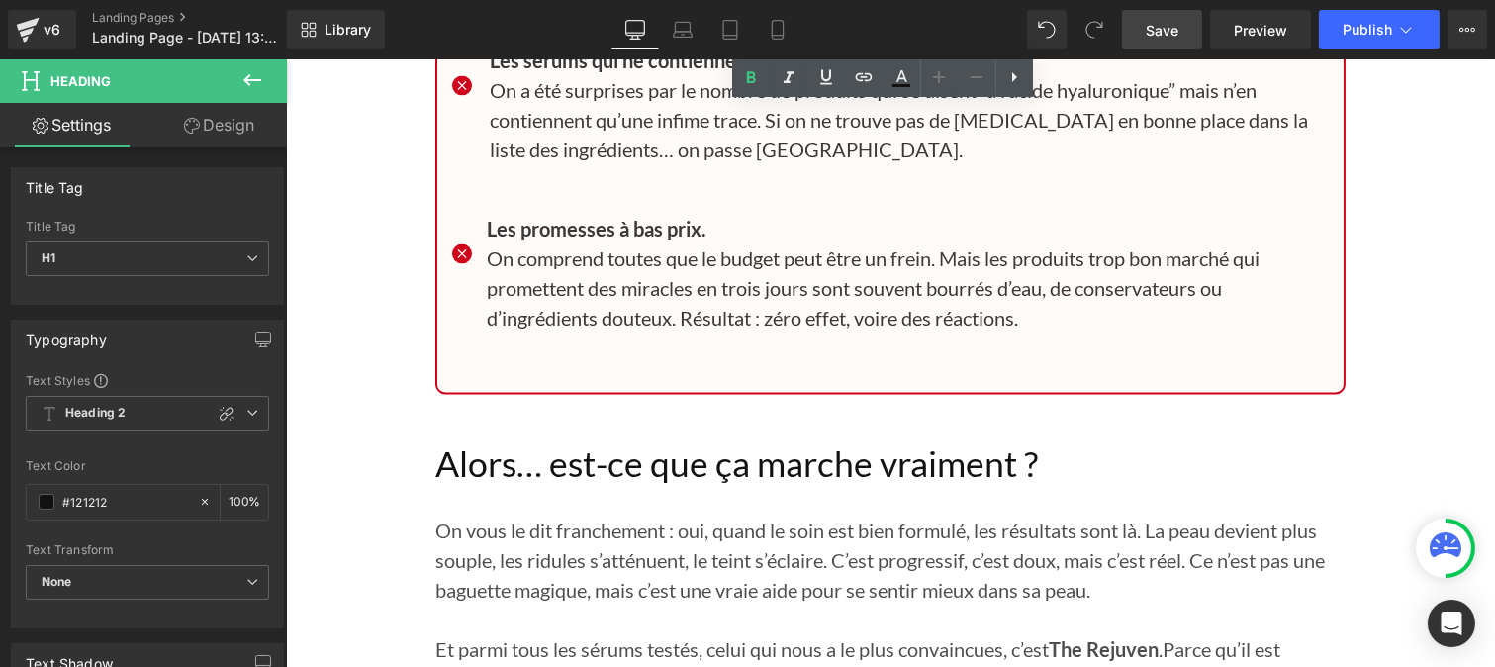
scroll to position [20396, 0]
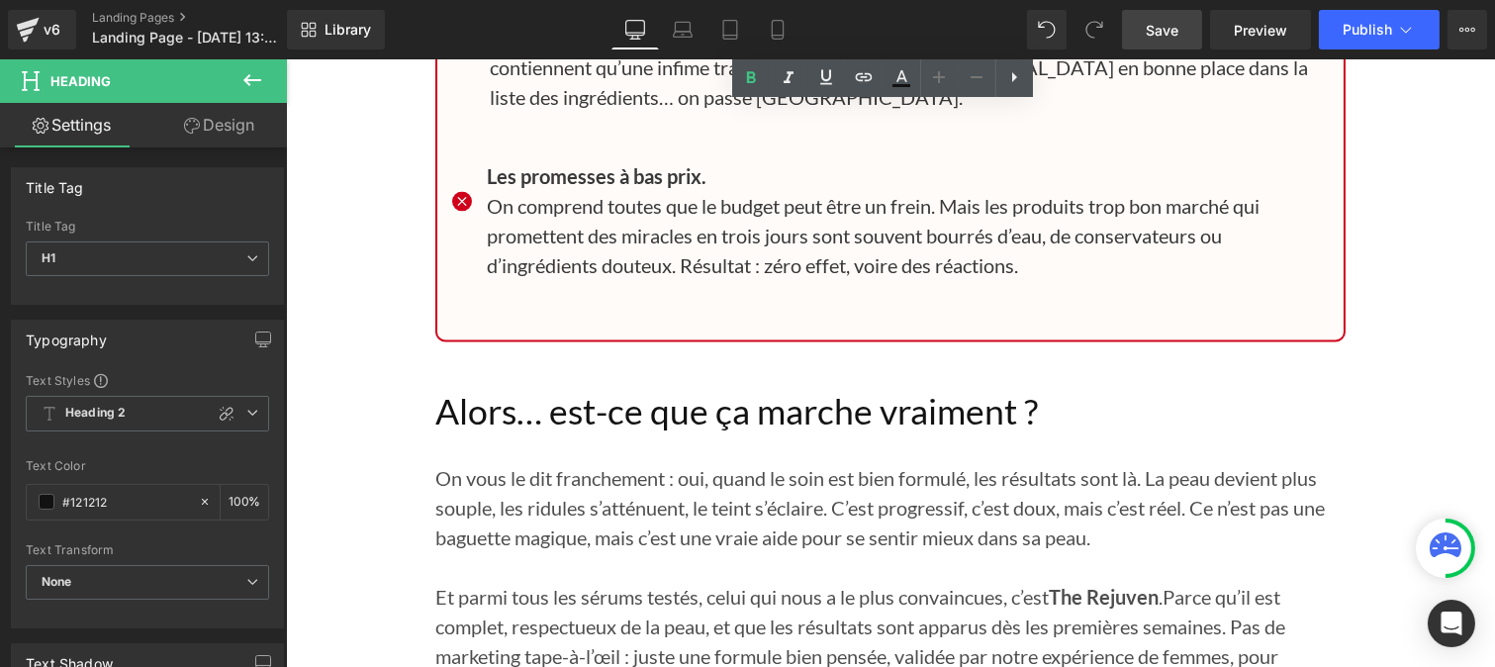
click at [686, 433] on h1 "Alors… est-ce que ça marche vraiment ?" at bounding box center [889, 412] width 910 height 43
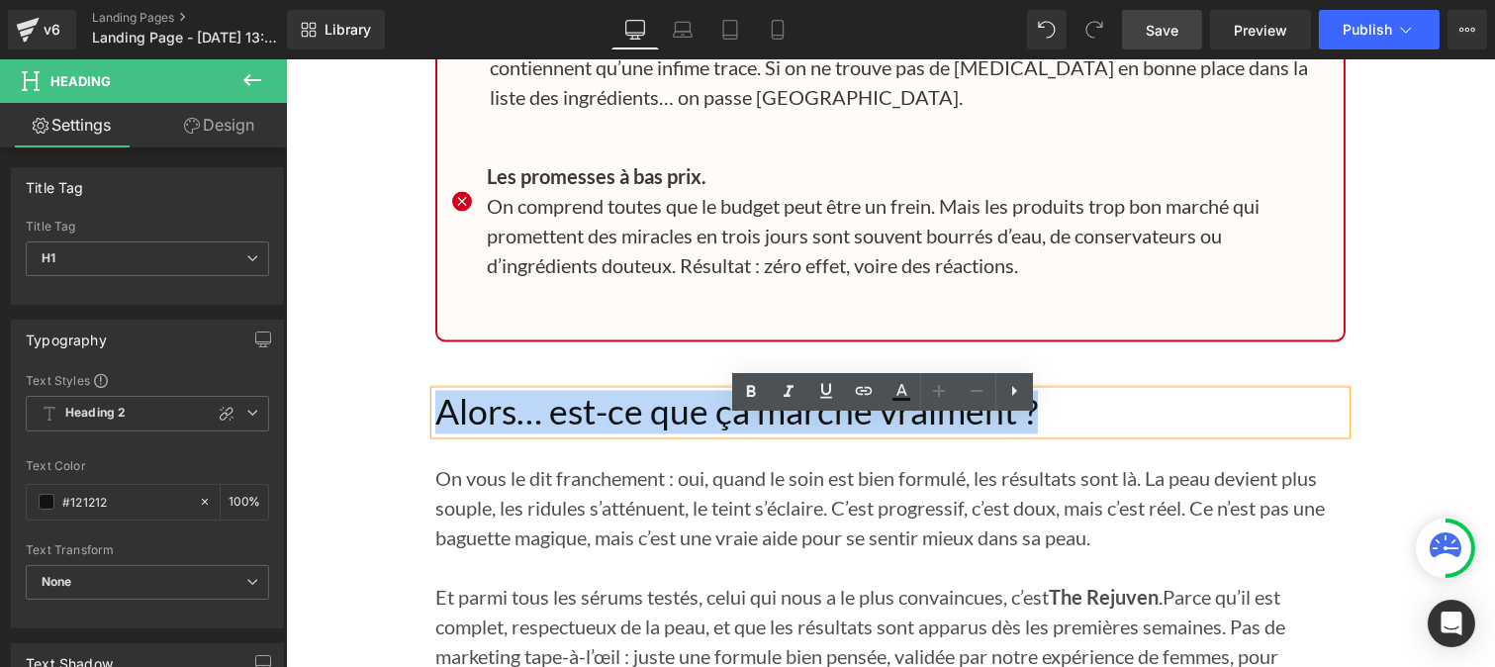
drag, startPoint x: 1033, startPoint y: 425, endPoint x: 429, endPoint y: 433, distance: 603.5
click at [434, 433] on h1 "Alors… est-ce que ça marche vraiment ?" at bounding box center [889, 412] width 910 height 43
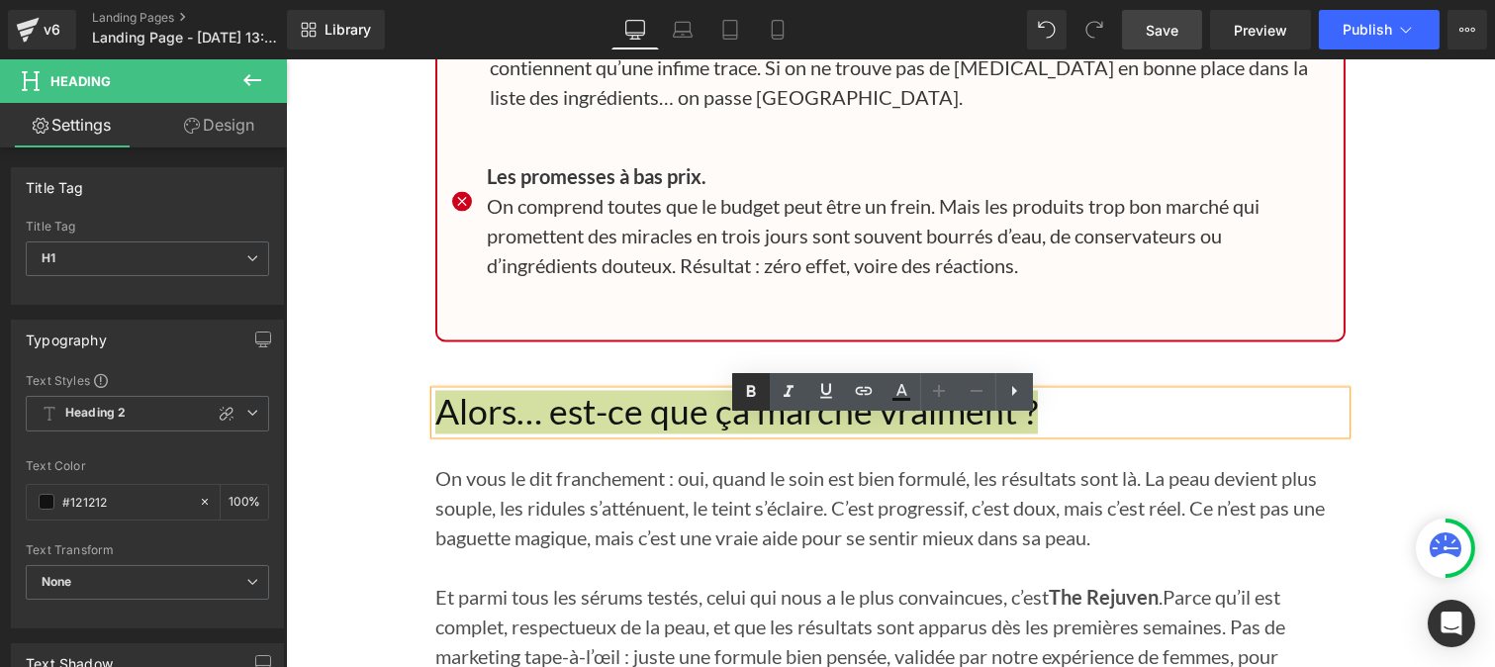
click at [748, 392] on icon at bounding box center [751, 391] width 9 height 12
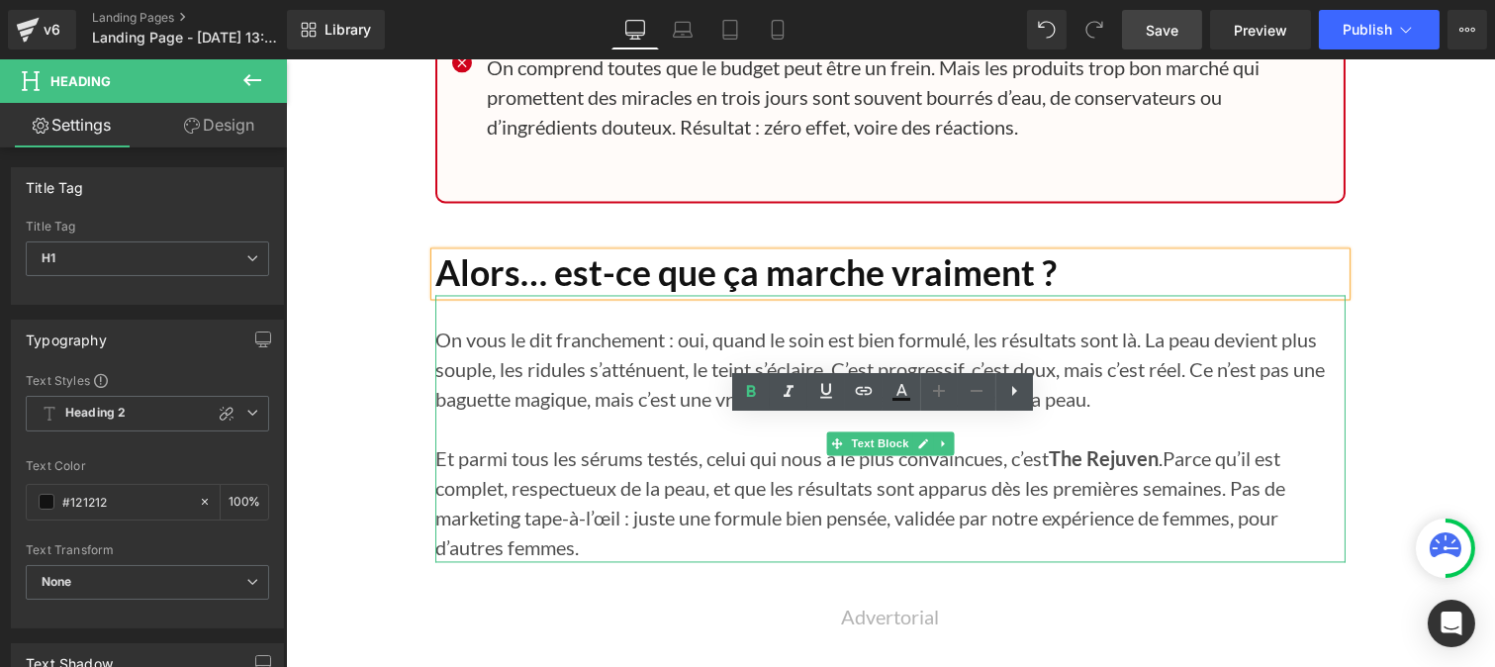
scroll to position [20536, 0]
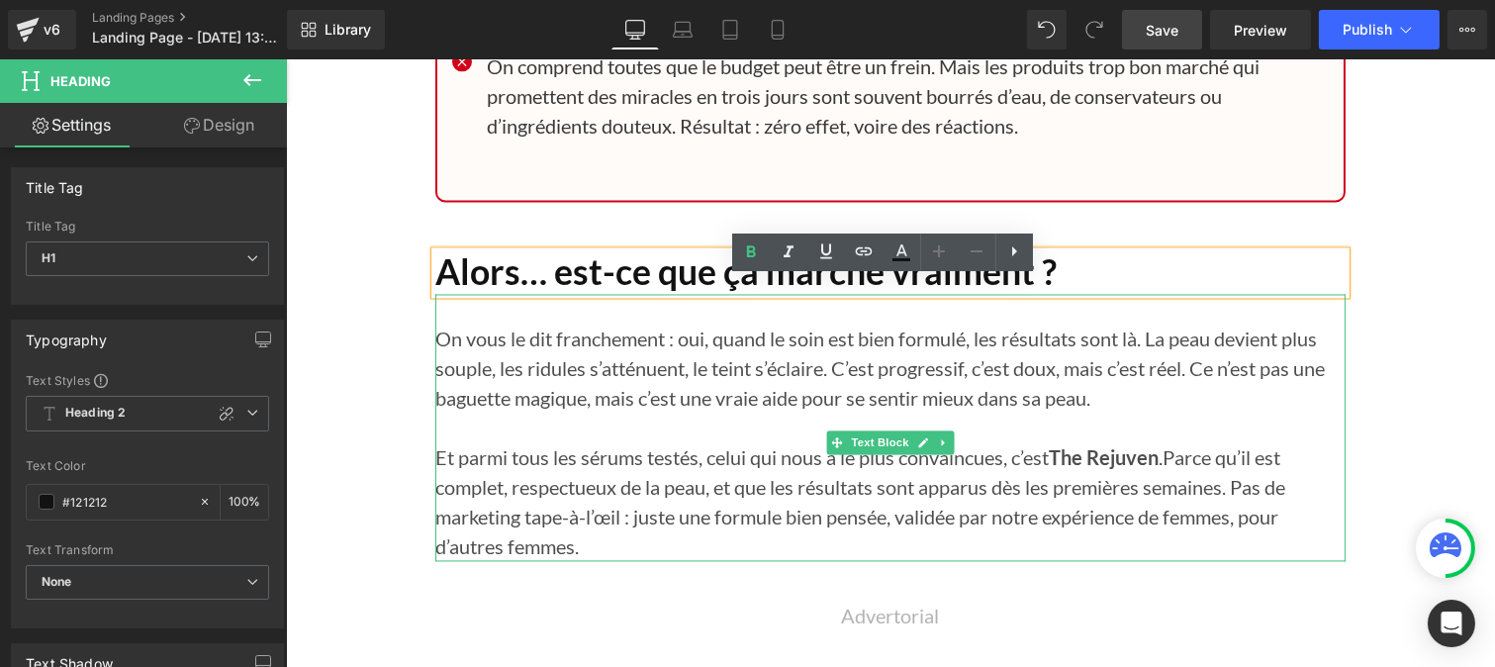
click at [598, 499] on p "Et parmi tous les sérums testés, celui qui nous a le plus convaincues, c’est Th…" at bounding box center [889, 501] width 910 height 119
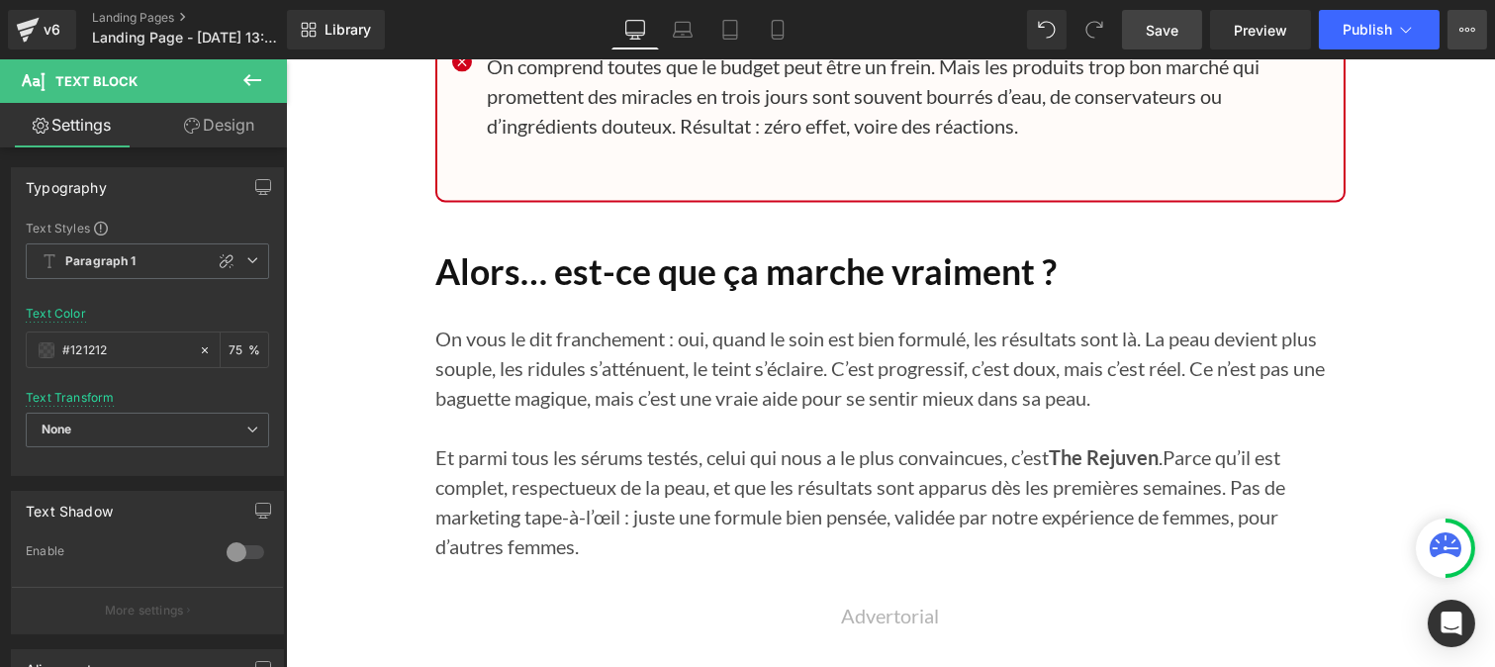
click at [1467, 24] on icon at bounding box center [1467, 30] width 16 height 16
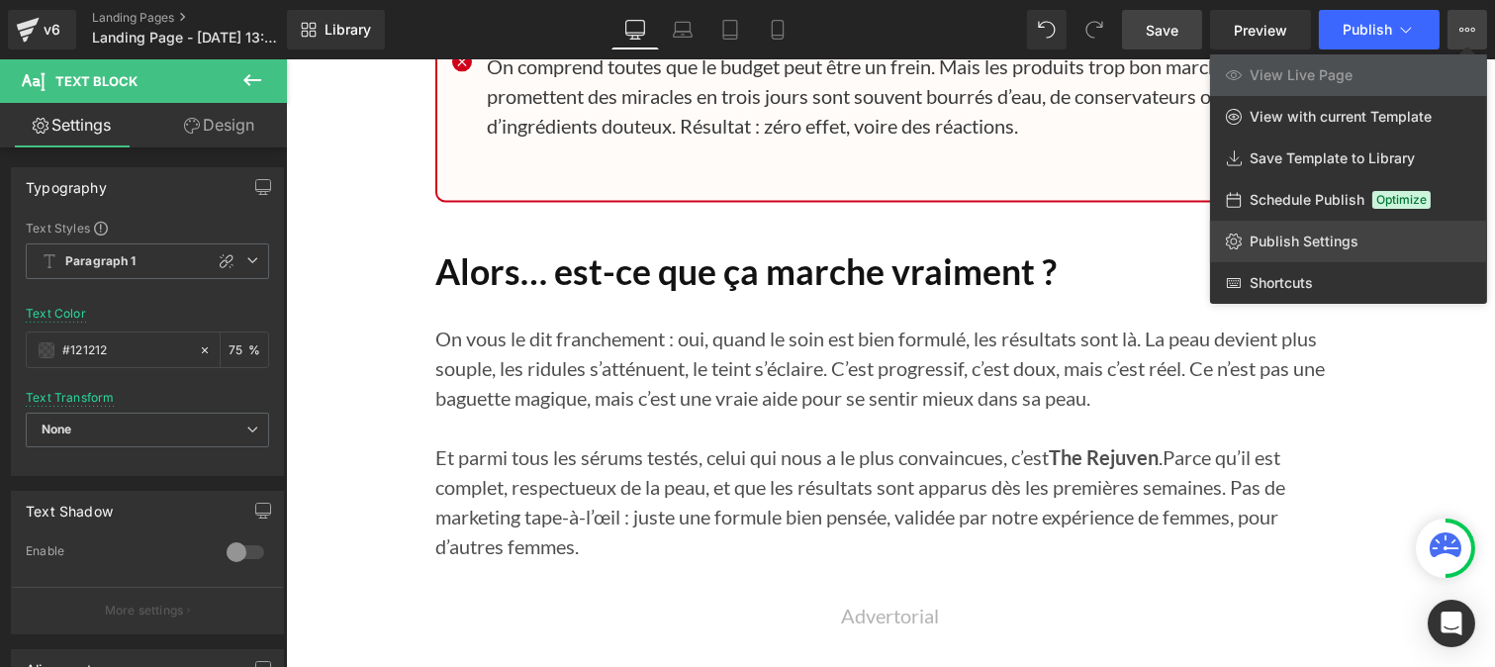
click at [1289, 243] on span "Publish Settings" at bounding box center [1303, 241] width 109 height 18
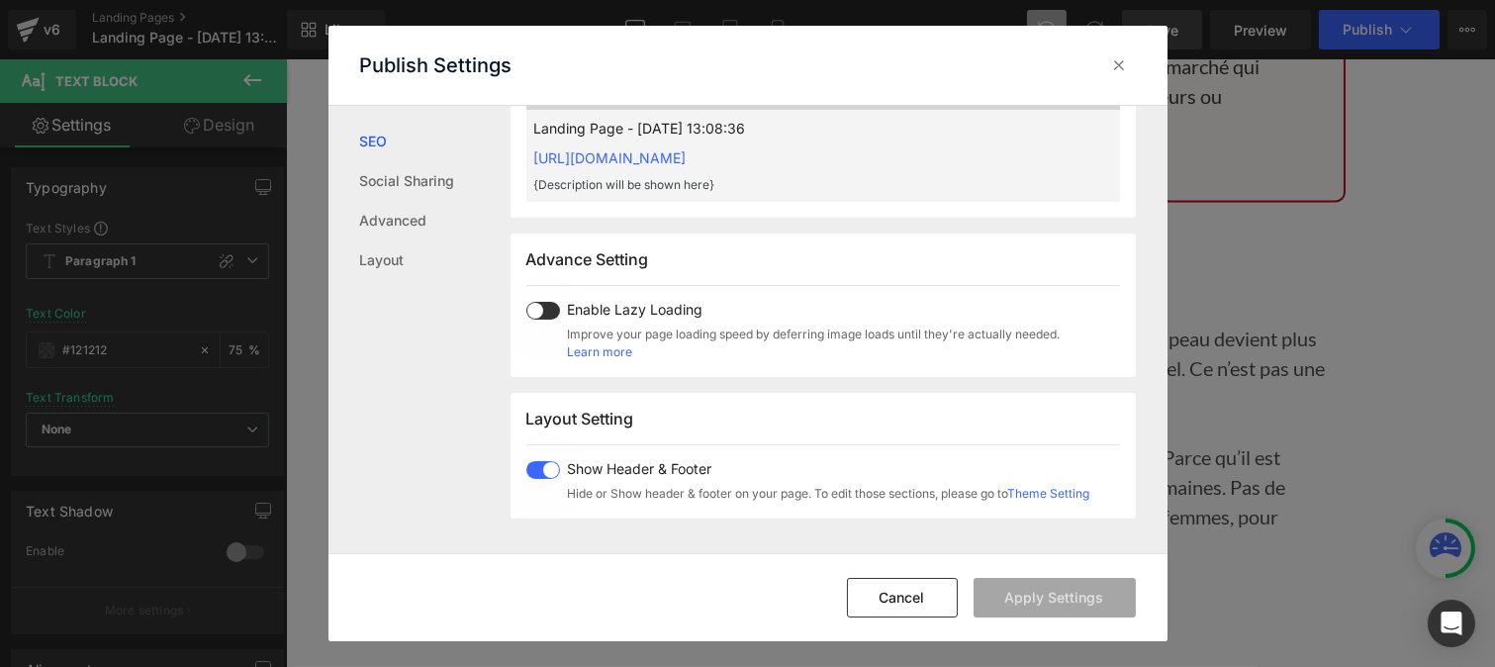
scroll to position [1179, 0]
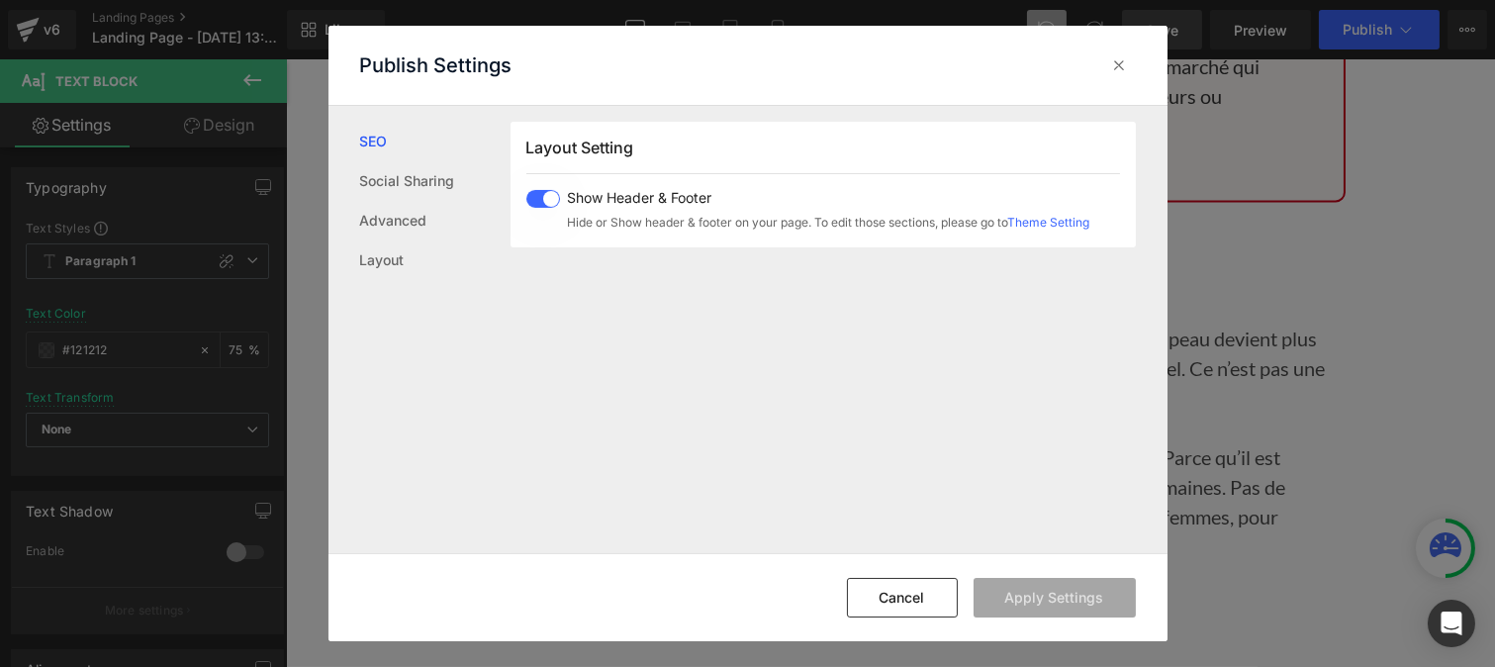
click at [538, 196] on span at bounding box center [543, 199] width 34 height 18
click at [1063, 600] on button "Apply Settings" at bounding box center [1054, 598] width 162 height 40
click at [1114, 70] on icon at bounding box center [1120, 65] width 20 height 20
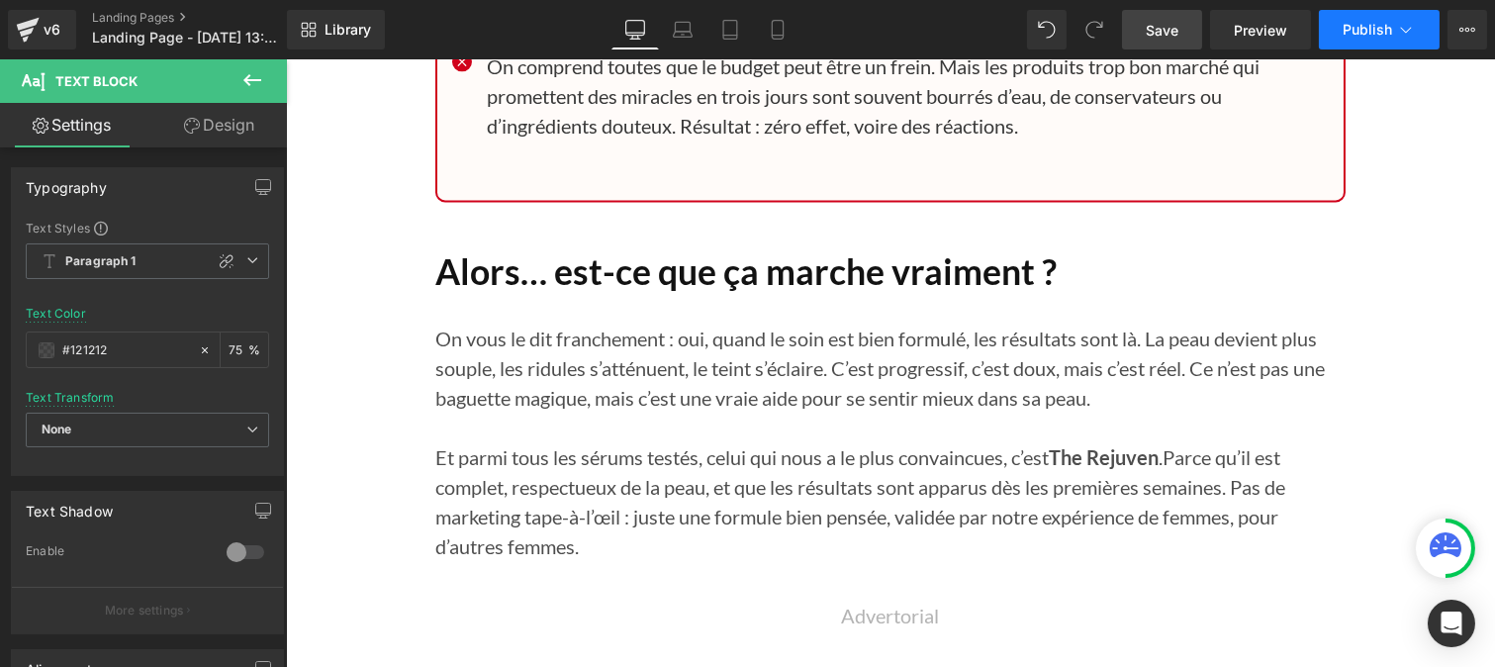
click at [1367, 26] on span "Publish" at bounding box center [1366, 30] width 49 height 16
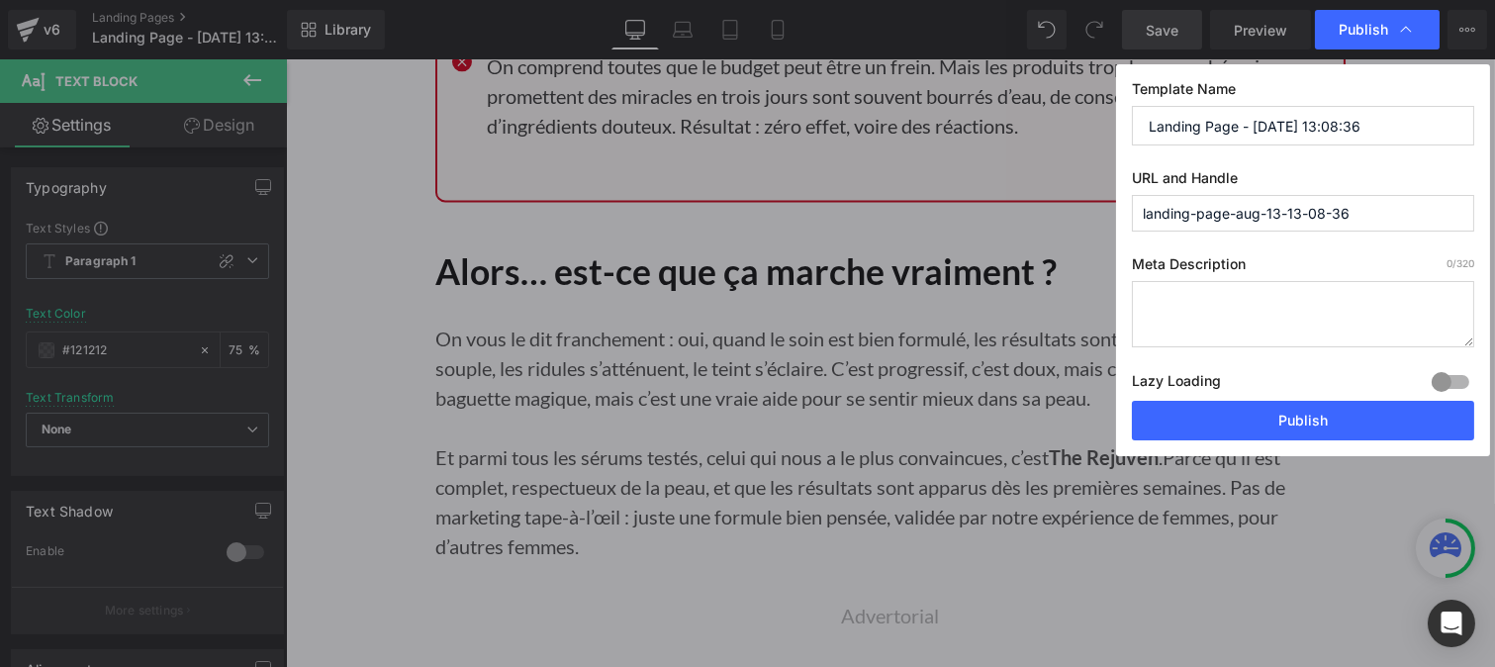
click at [1312, 124] on input "Landing Page - [DATE] 13:08:36" at bounding box center [1303, 126] width 342 height 40
paste input "Top 5 serums"
type input "Top 5 serums"
click at [1215, 214] on input "landing-page-aug-13-13-08-36" at bounding box center [1303, 213] width 342 height 37
paste input "es-serums"
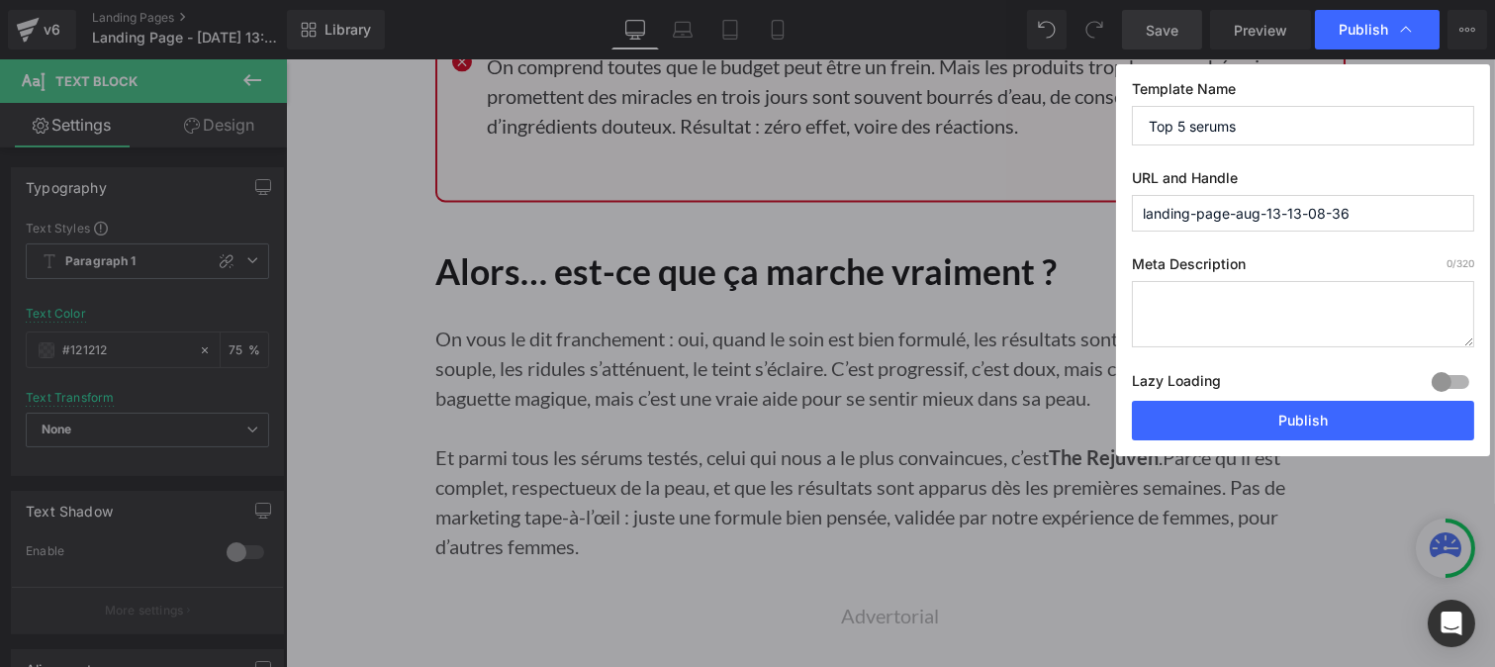
type input "les-serums"
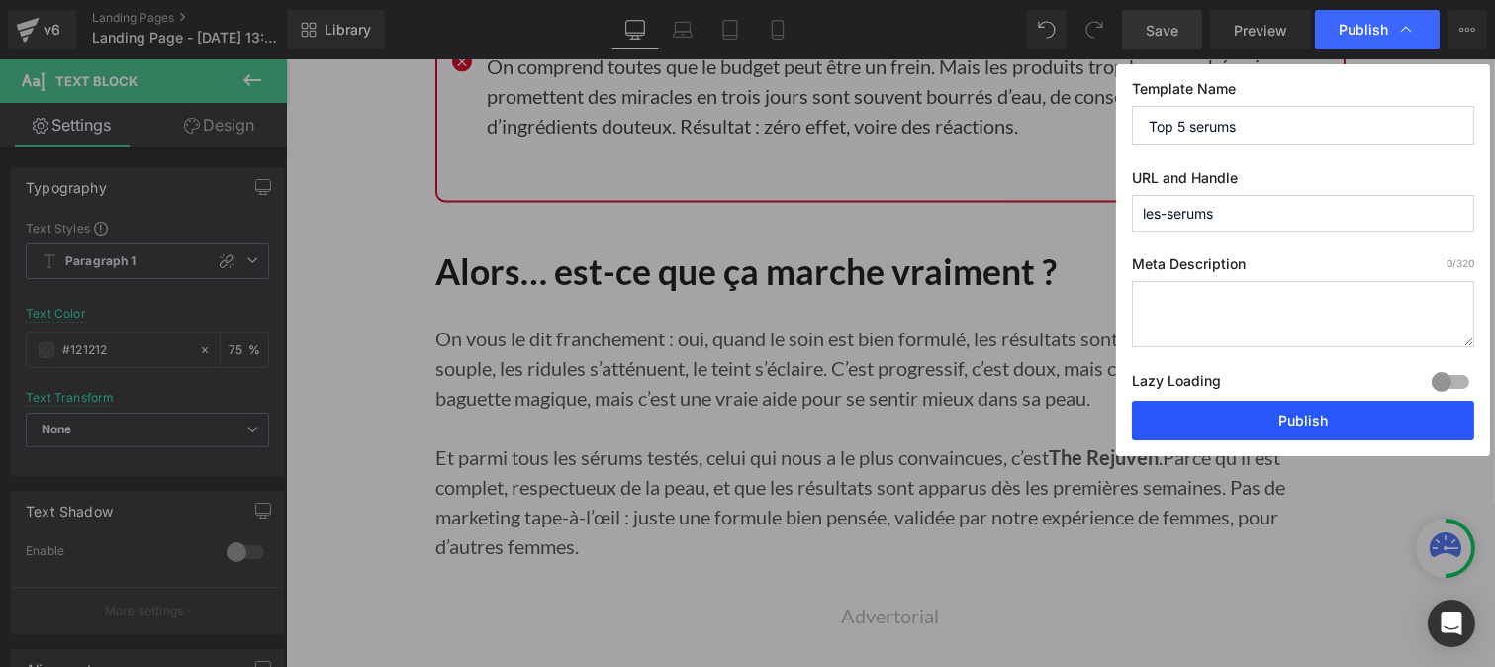
click at [1311, 430] on button "Publish" at bounding box center [1303, 421] width 342 height 40
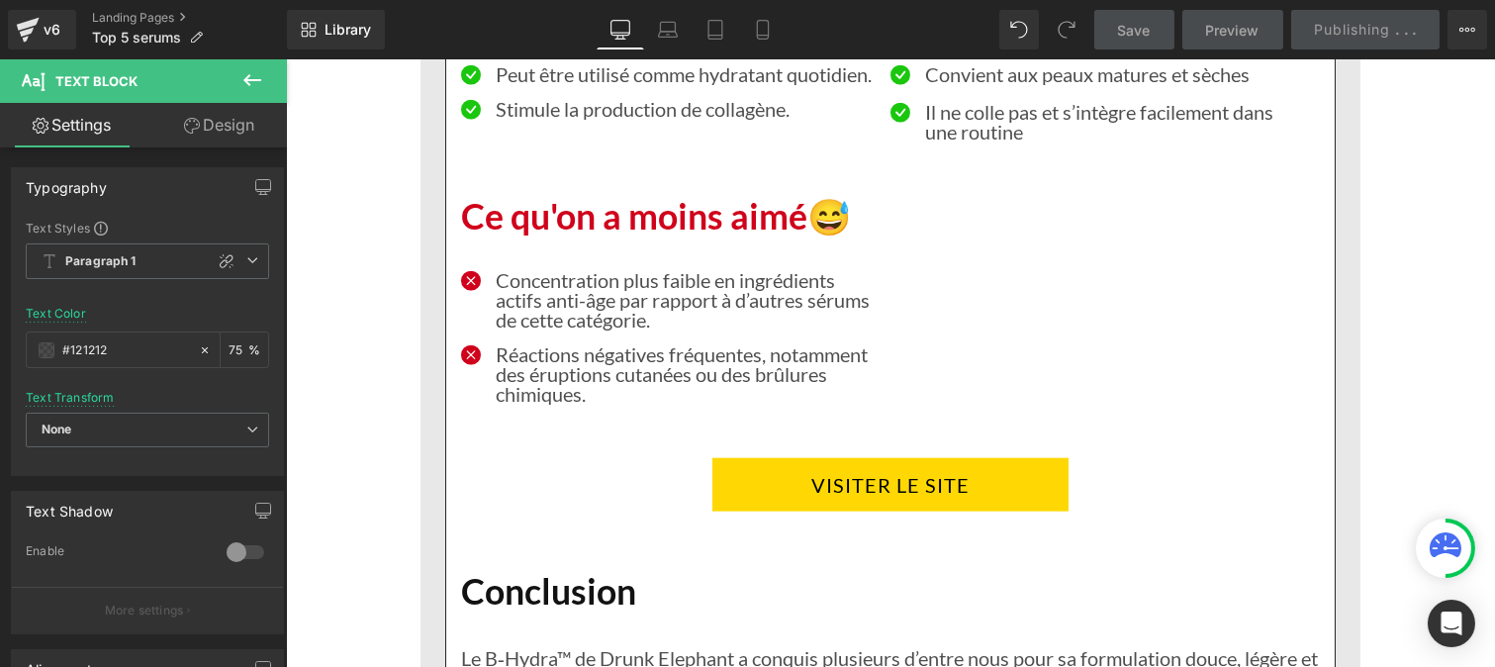
scroll to position [17676, 0]
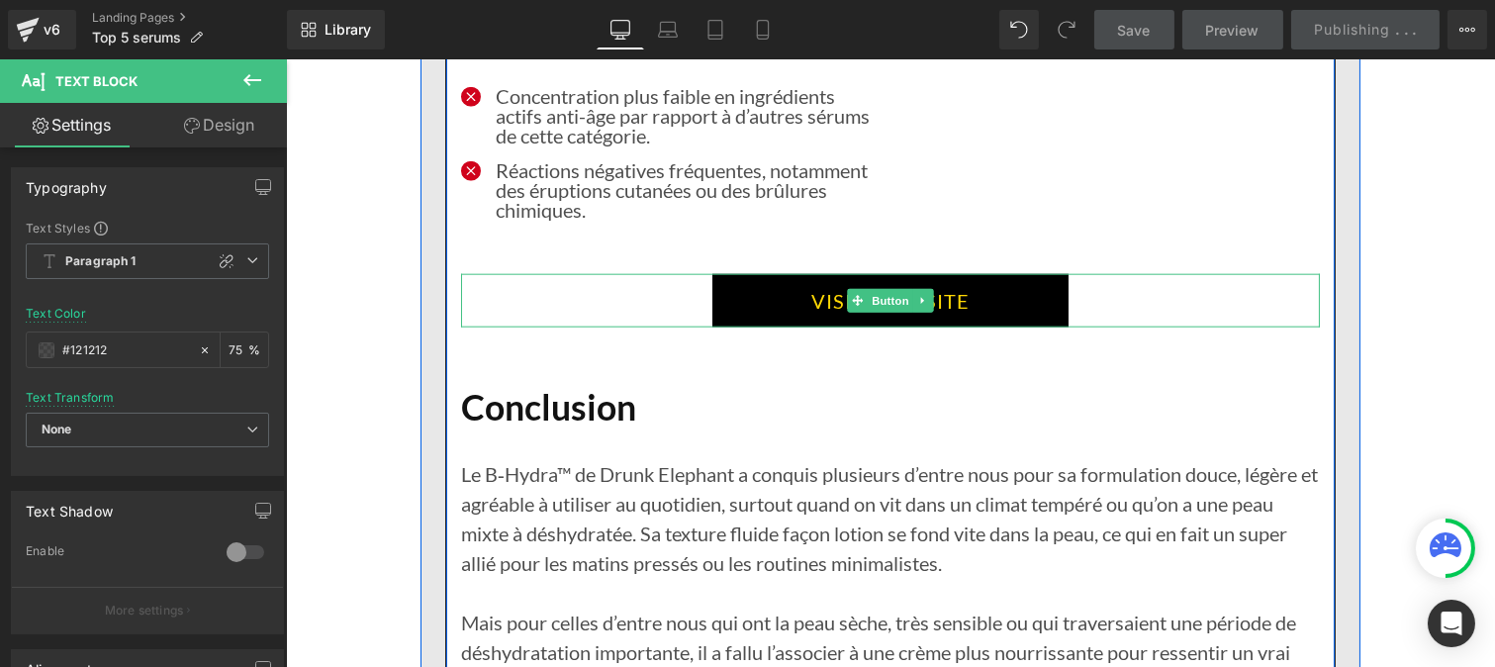
click at [779, 308] on link "VISITER LE SITE" at bounding box center [889, 300] width 356 height 53
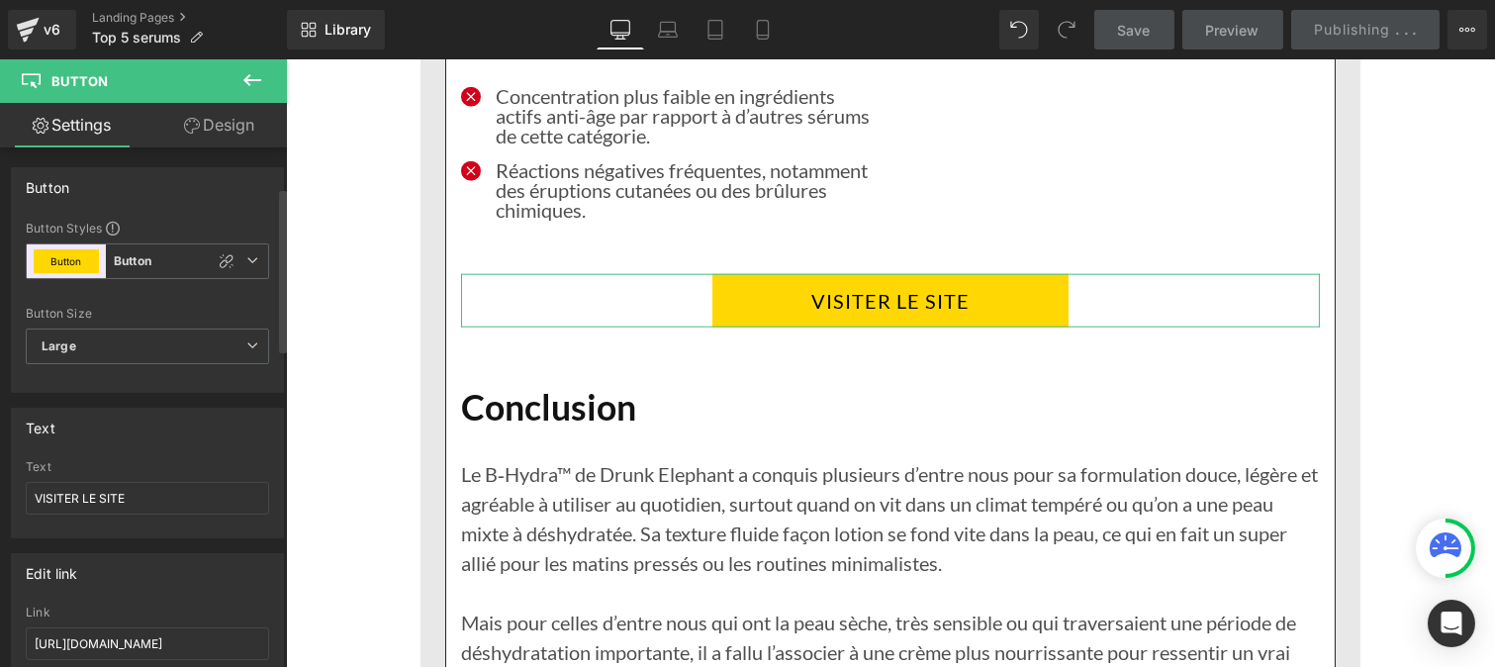
scroll to position [125, 0]
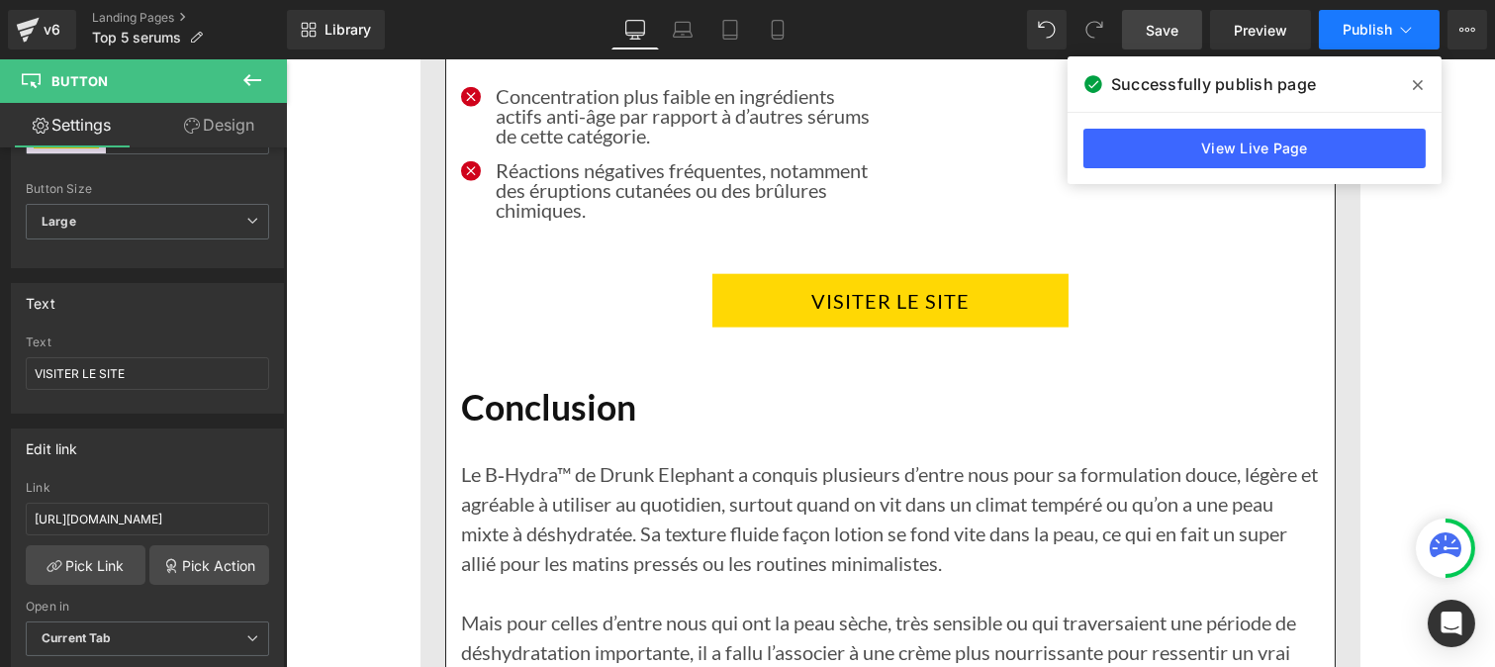
click at [1368, 26] on span "Publish" at bounding box center [1366, 30] width 49 height 16
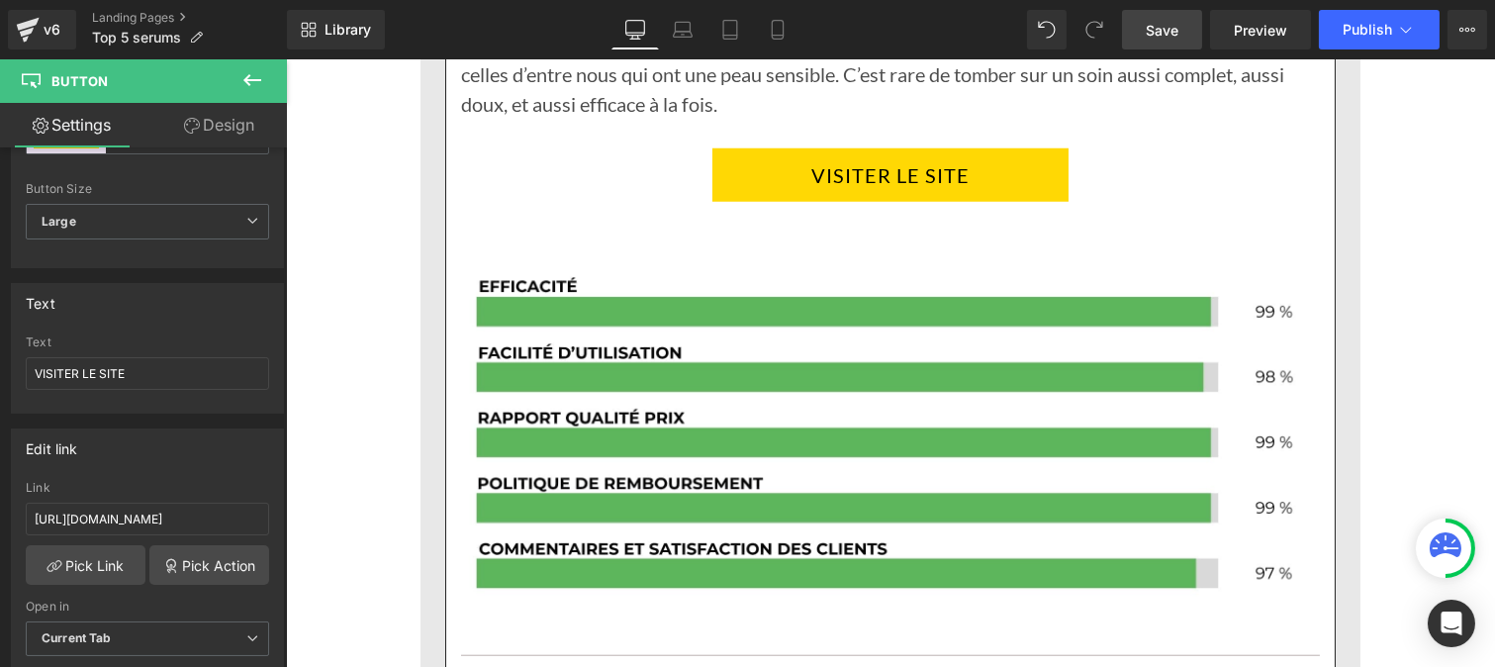
scroll to position [3400, 0]
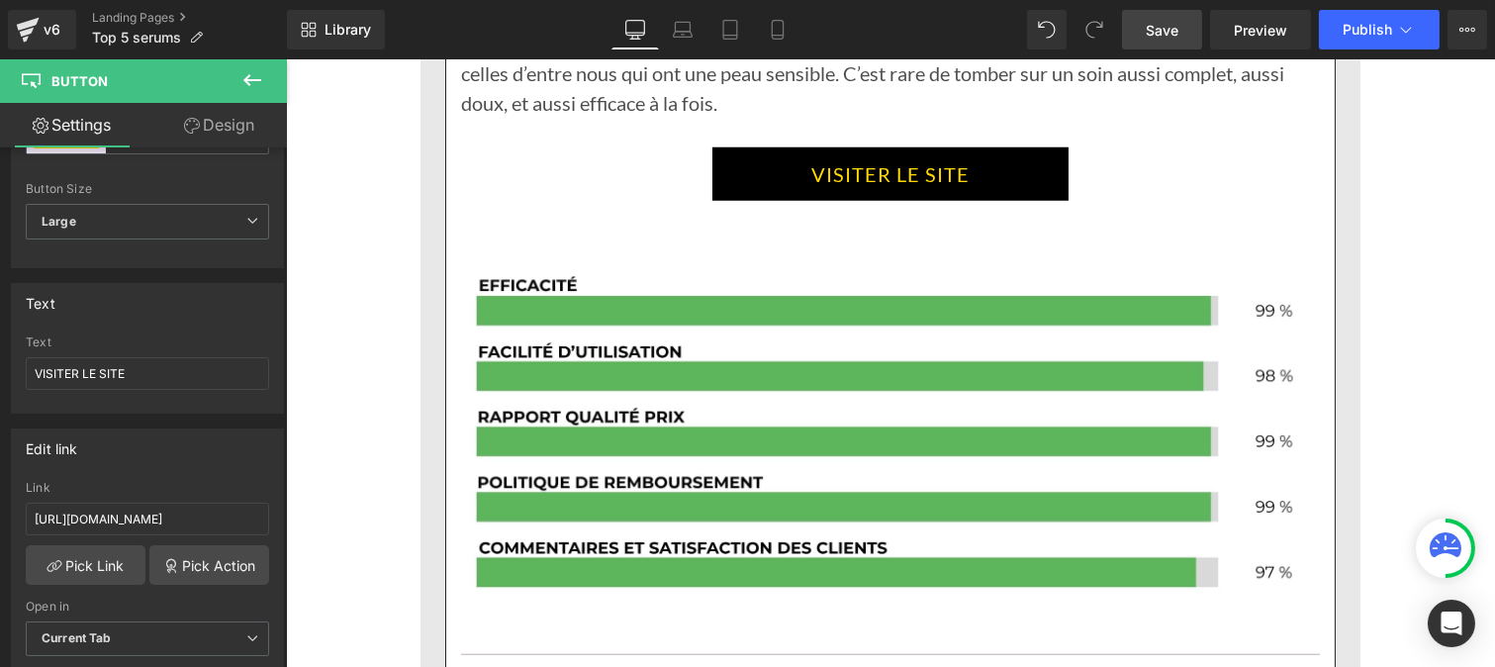
click at [773, 170] on link "VISITER LE SITE" at bounding box center [889, 173] width 356 height 53
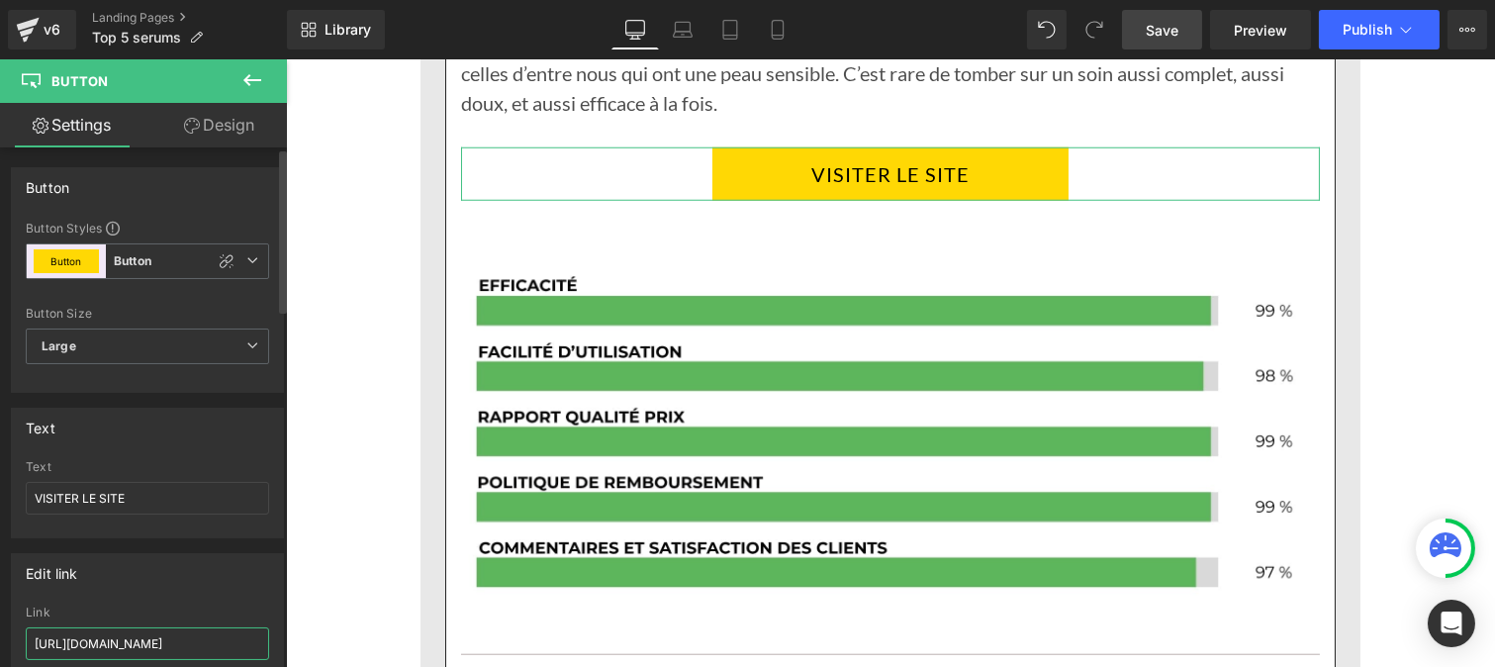
click at [143, 654] on input "[URL][DOMAIN_NAME]" at bounding box center [147, 643] width 243 height 33
paste input "roducts/rejuven-serum-de-nuit-anti-age"
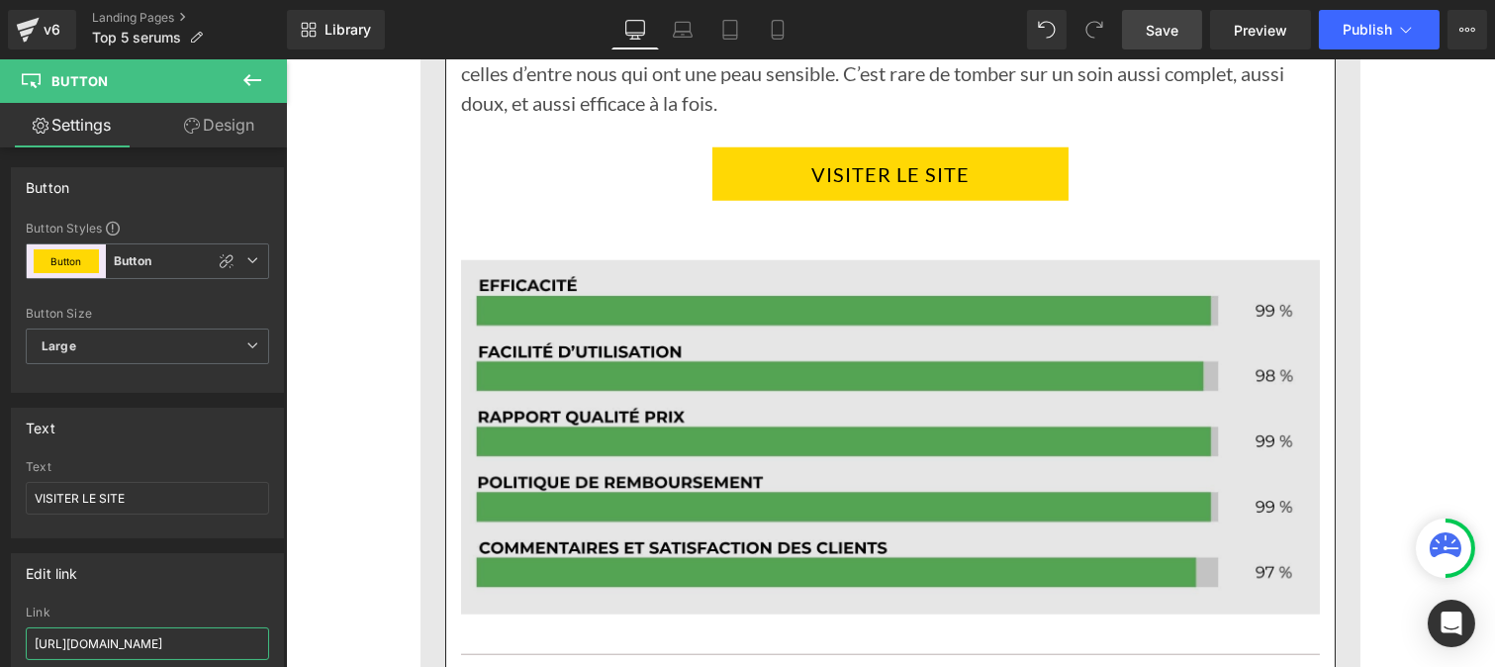
scroll to position [0, 114]
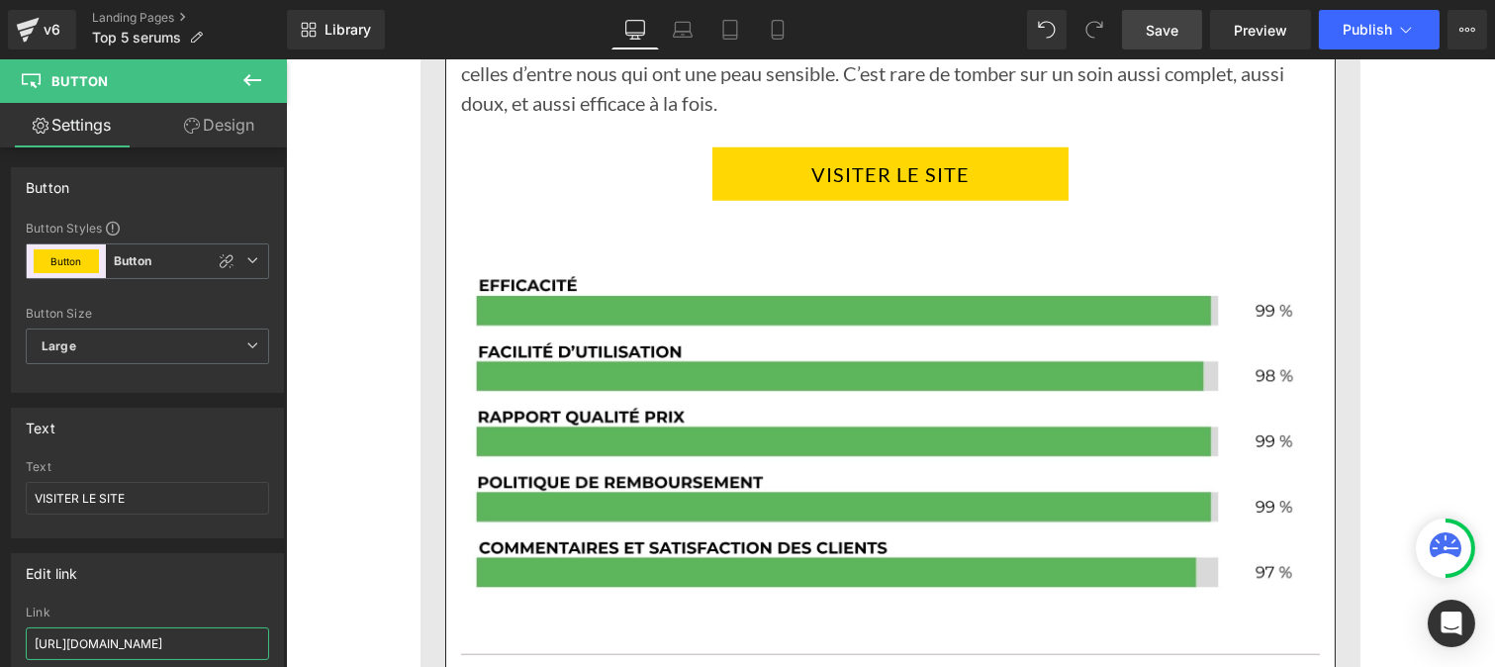
type input "[URL][DOMAIN_NAME]"
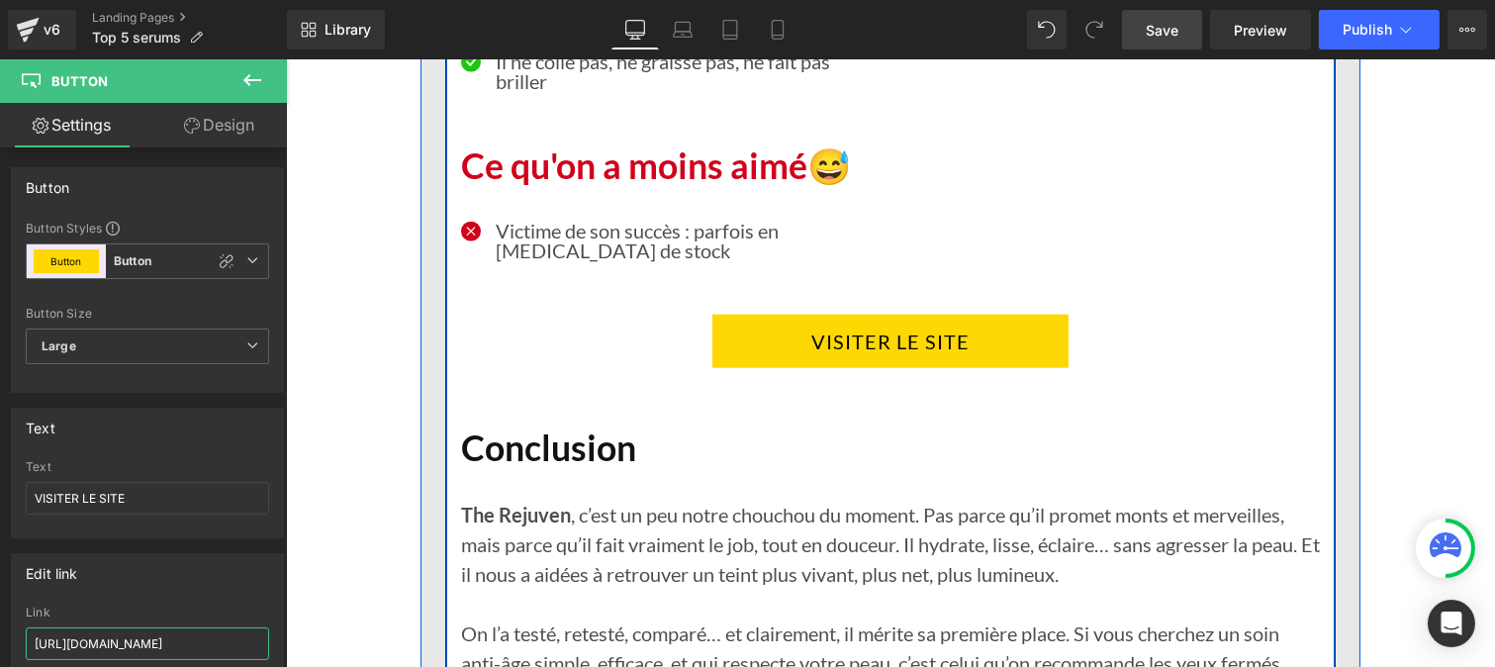
scroll to position [4324, 0]
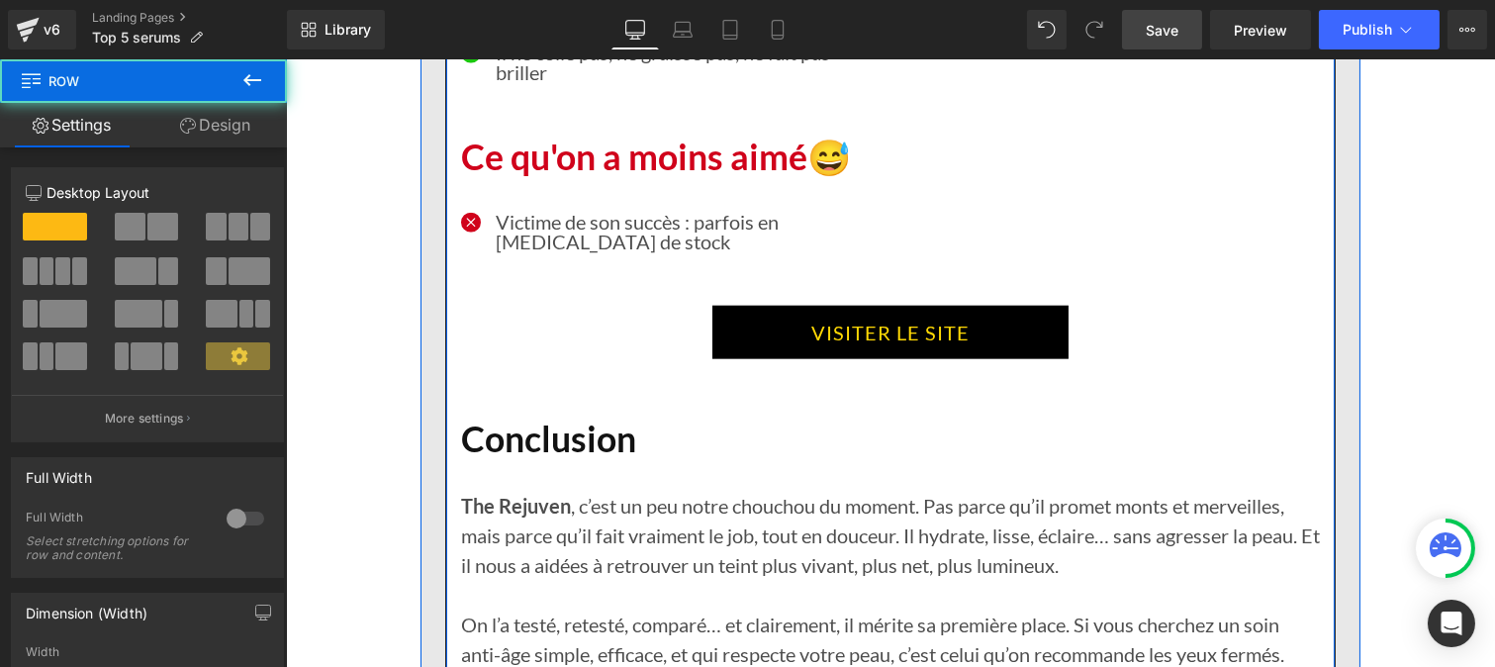
click at [813, 334] on link "VISITER LE SITE" at bounding box center [889, 332] width 356 height 53
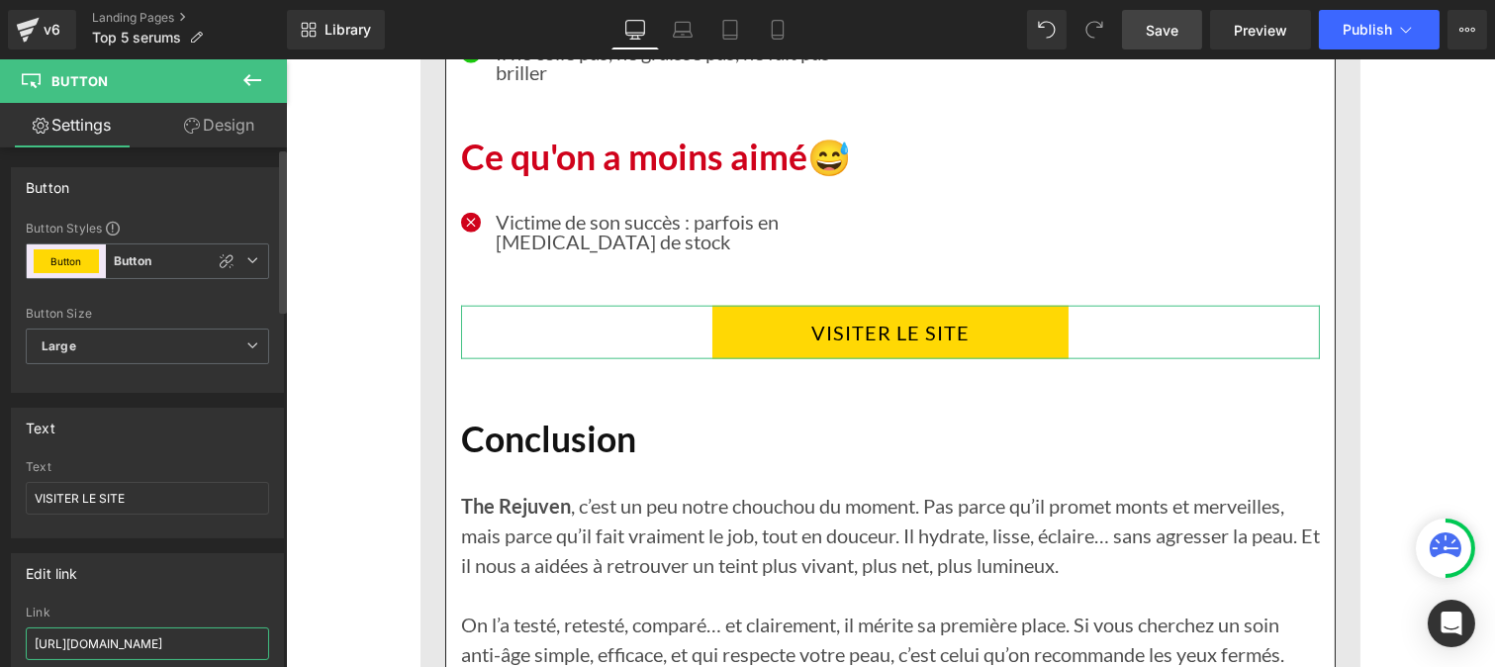
click at [134, 654] on input "[URL][DOMAIN_NAME]" at bounding box center [147, 643] width 243 height 33
type input "[URL][DOMAIN_NAME]"
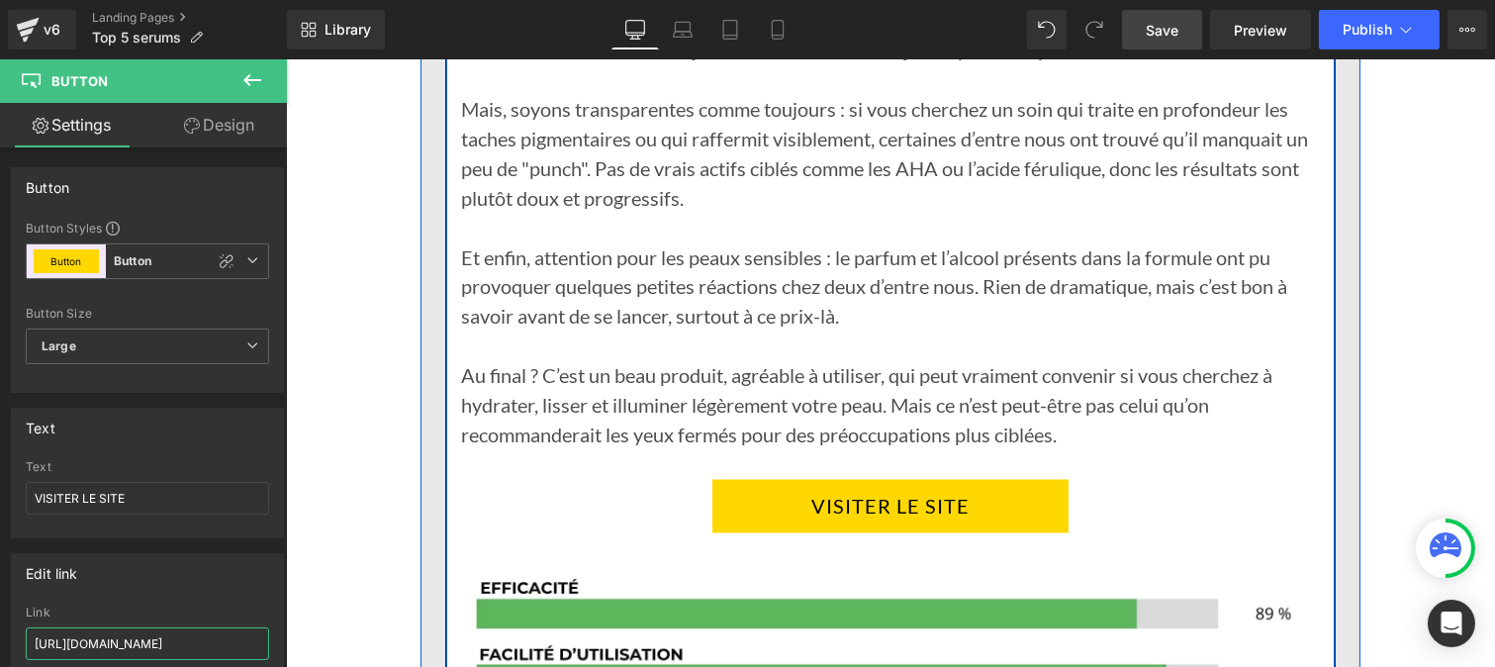
scroll to position [6507, 0]
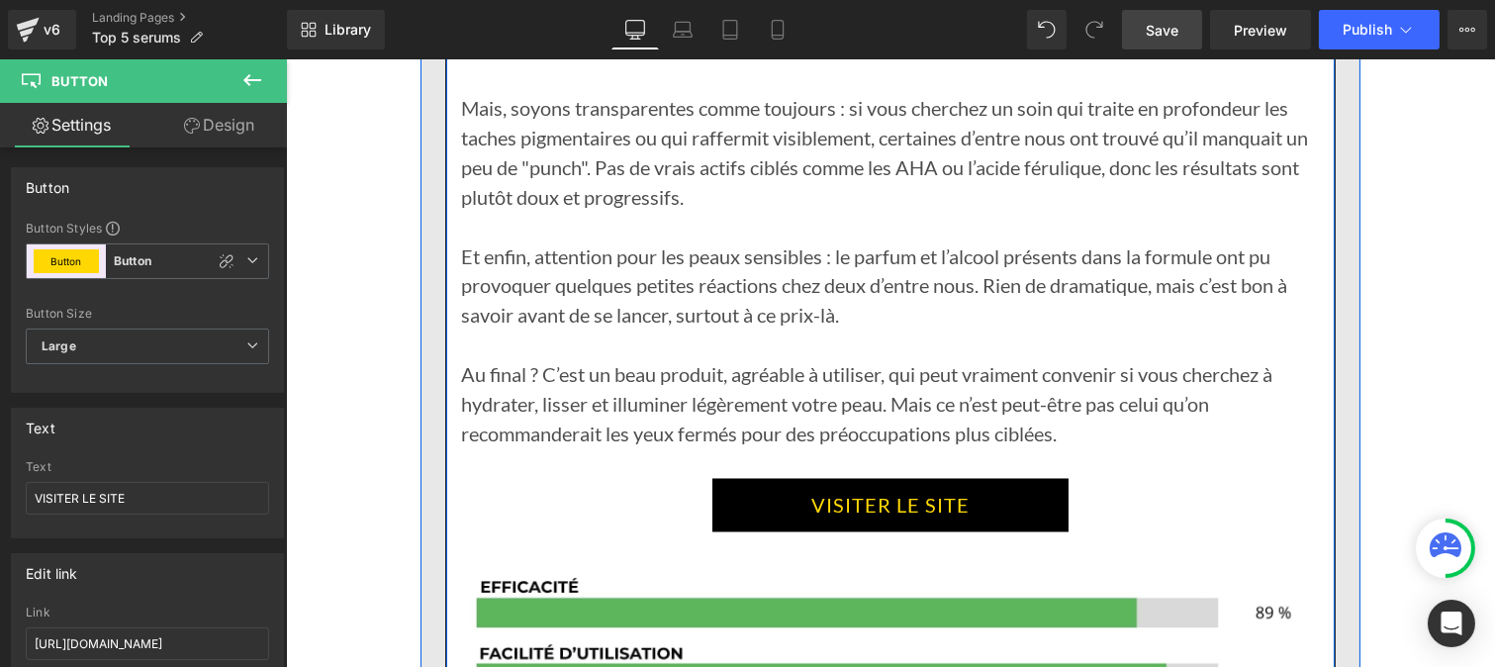
click at [786, 497] on link "VISITER LE SITE" at bounding box center [889, 505] width 356 height 53
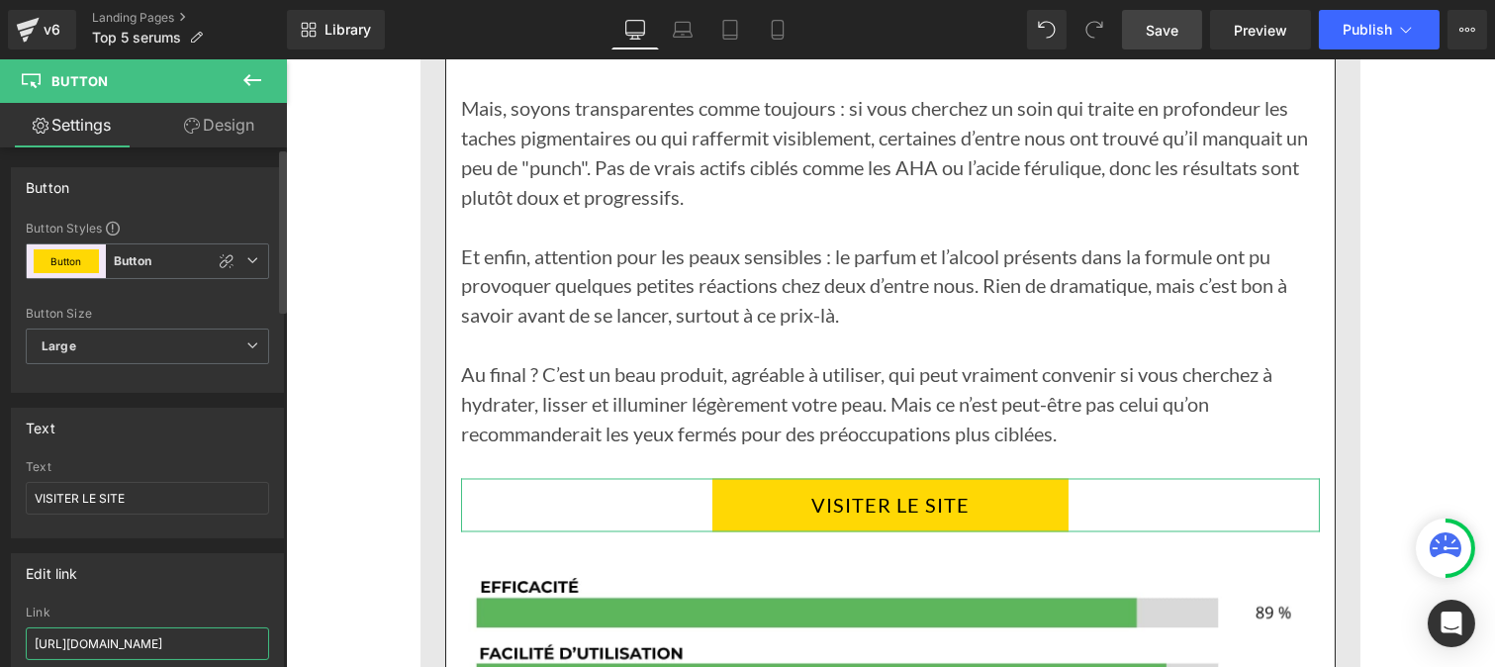
click at [139, 651] on input "[URL][DOMAIN_NAME]" at bounding box center [147, 643] width 243 height 33
paste input "roducts/rejuven-serum-de-nuit-anti-age"
type input "[URL][DOMAIN_NAME]"
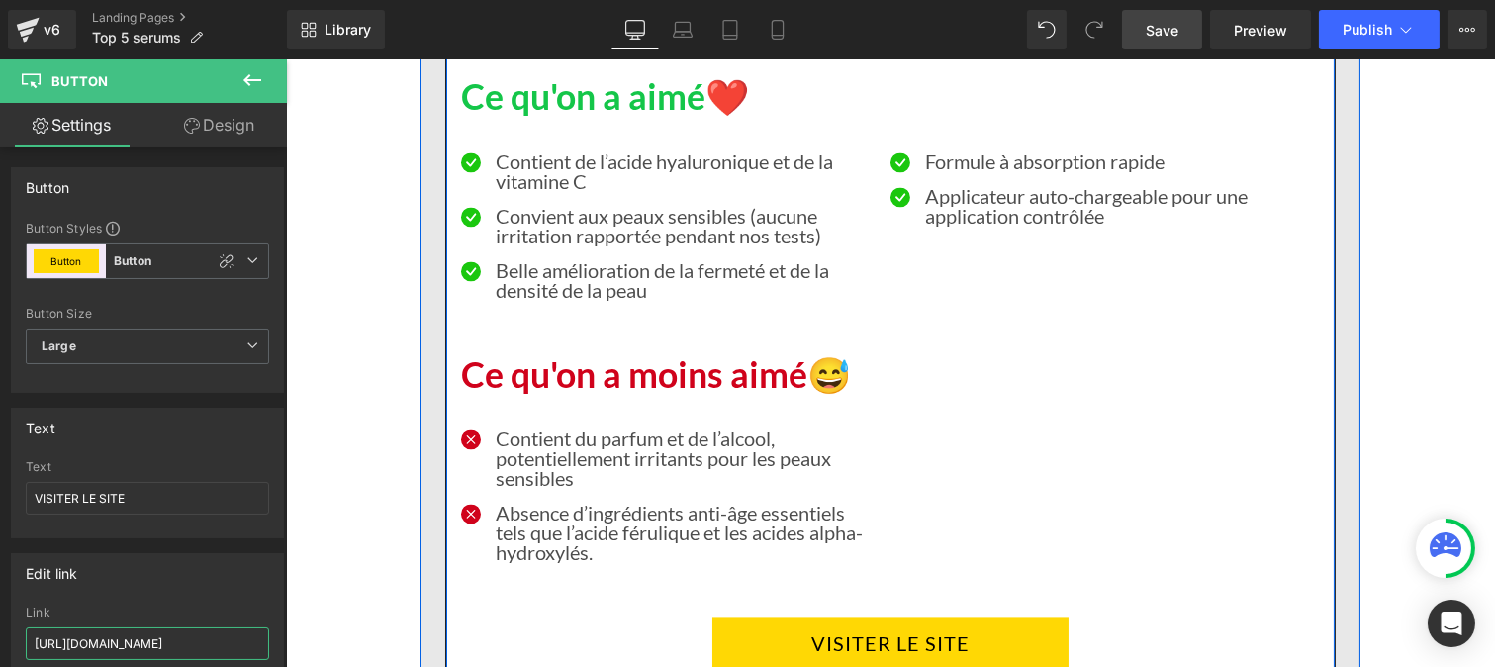
scroll to position [7428, 0]
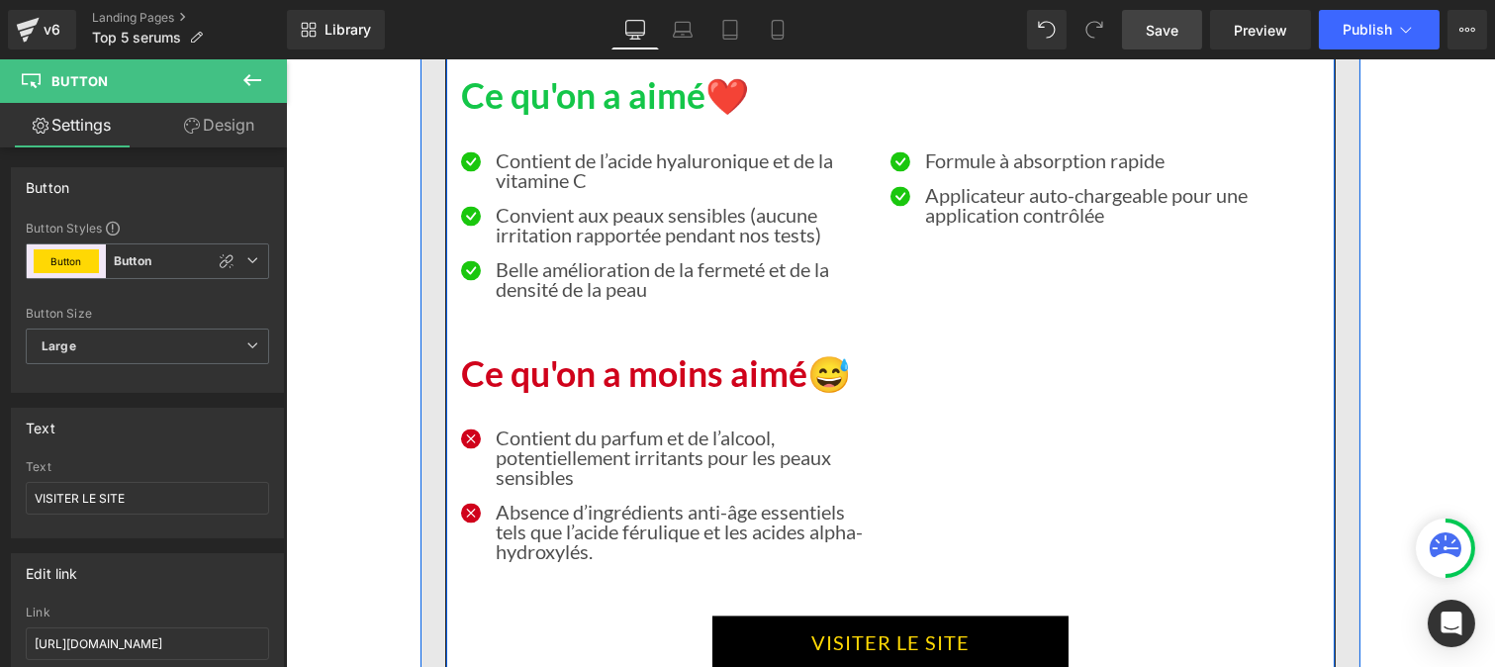
click at [779, 627] on link "VISITER LE SITE" at bounding box center [889, 641] width 356 height 53
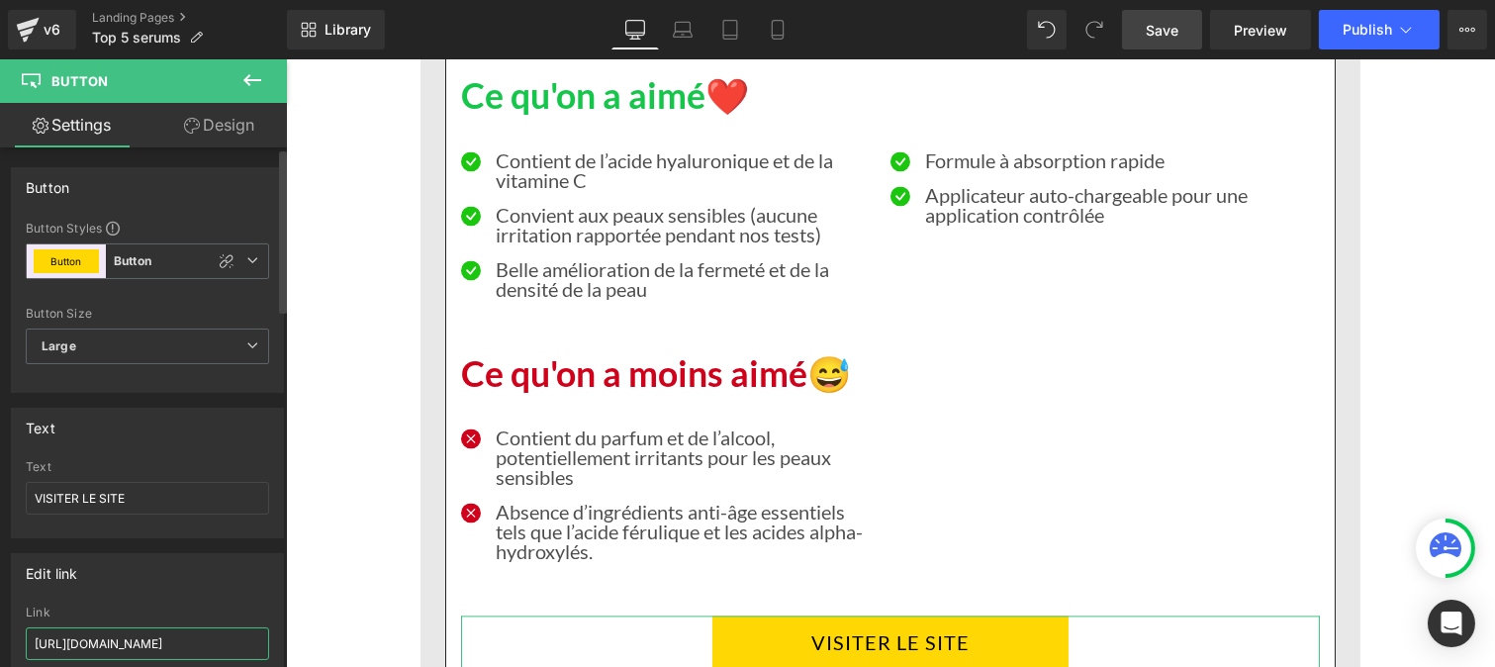
click at [111, 637] on input "[URL][DOMAIN_NAME]" at bounding box center [147, 643] width 243 height 33
paste input "roducts/rejuven-serum-de-nuit-anti-age"
type input "[URL][DOMAIN_NAME]"
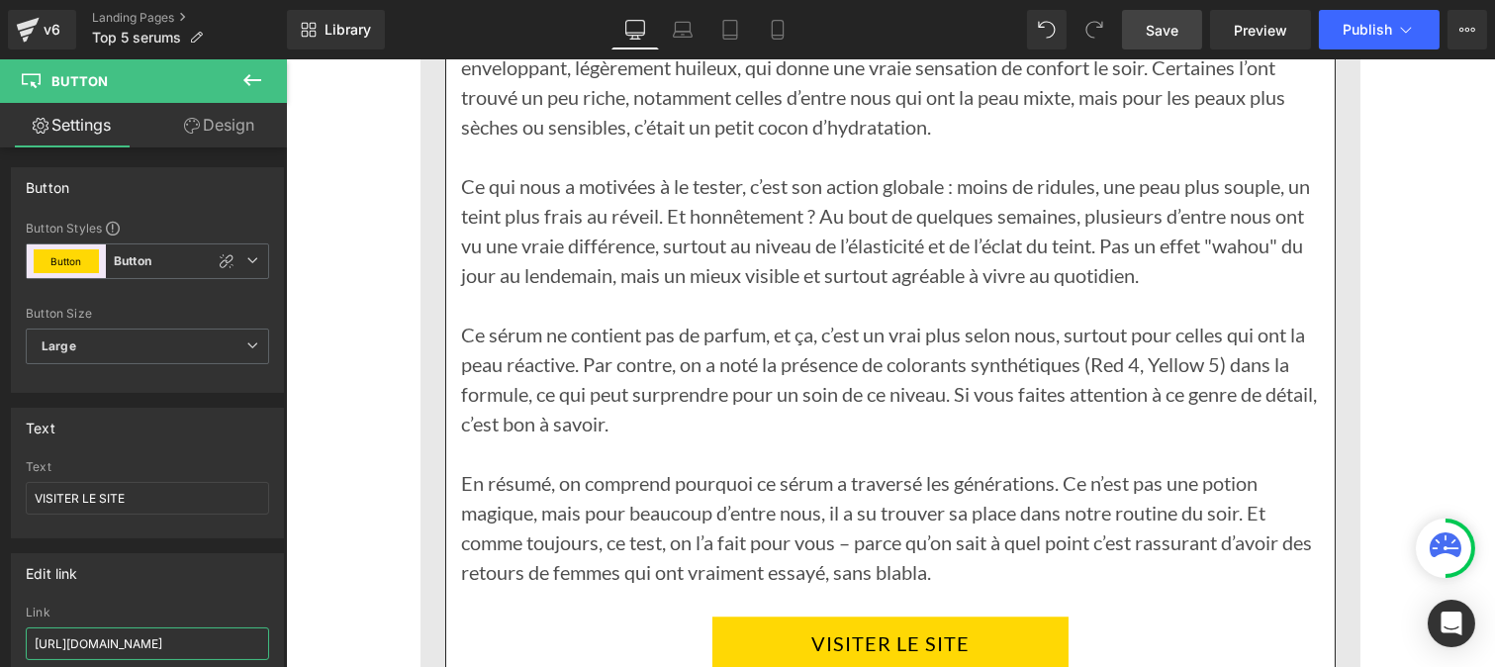
scroll to position [9665, 0]
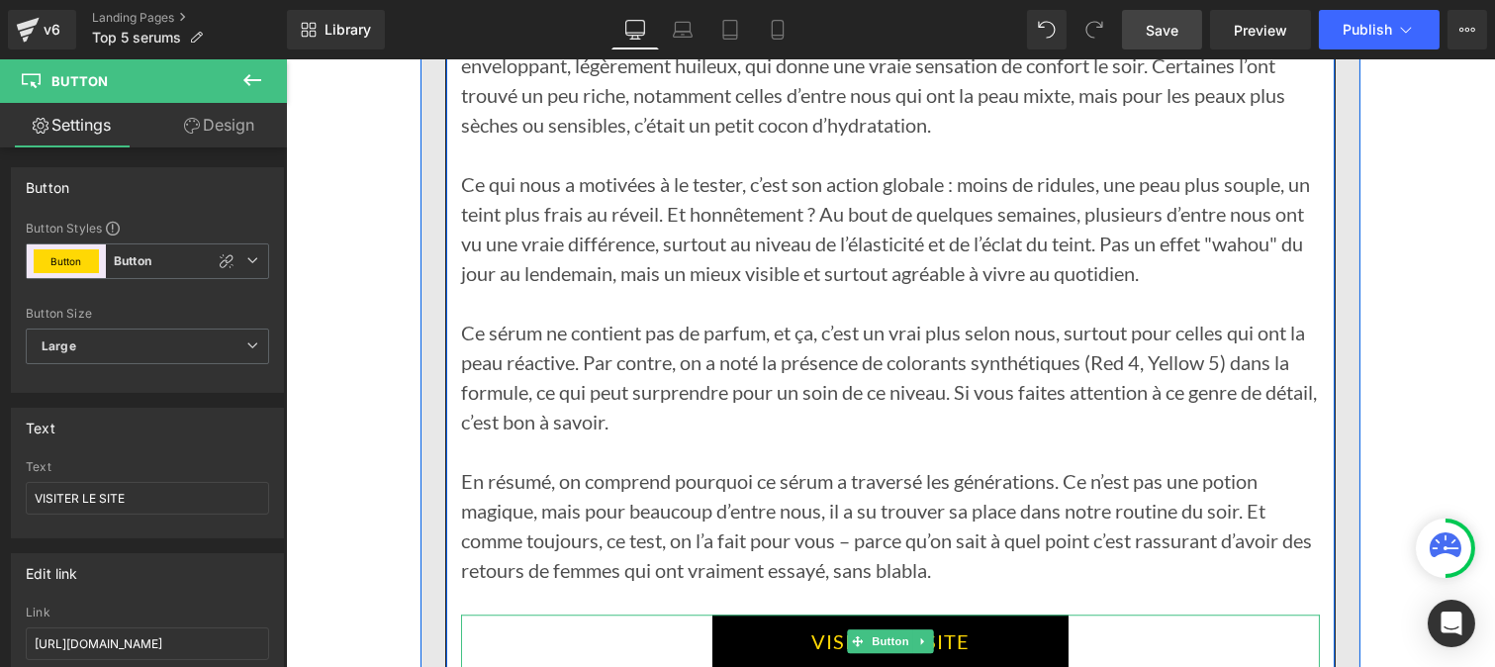
click at [820, 638] on link "VISITER LE SITE" at bounding box center [889, 640] width 356 height 53
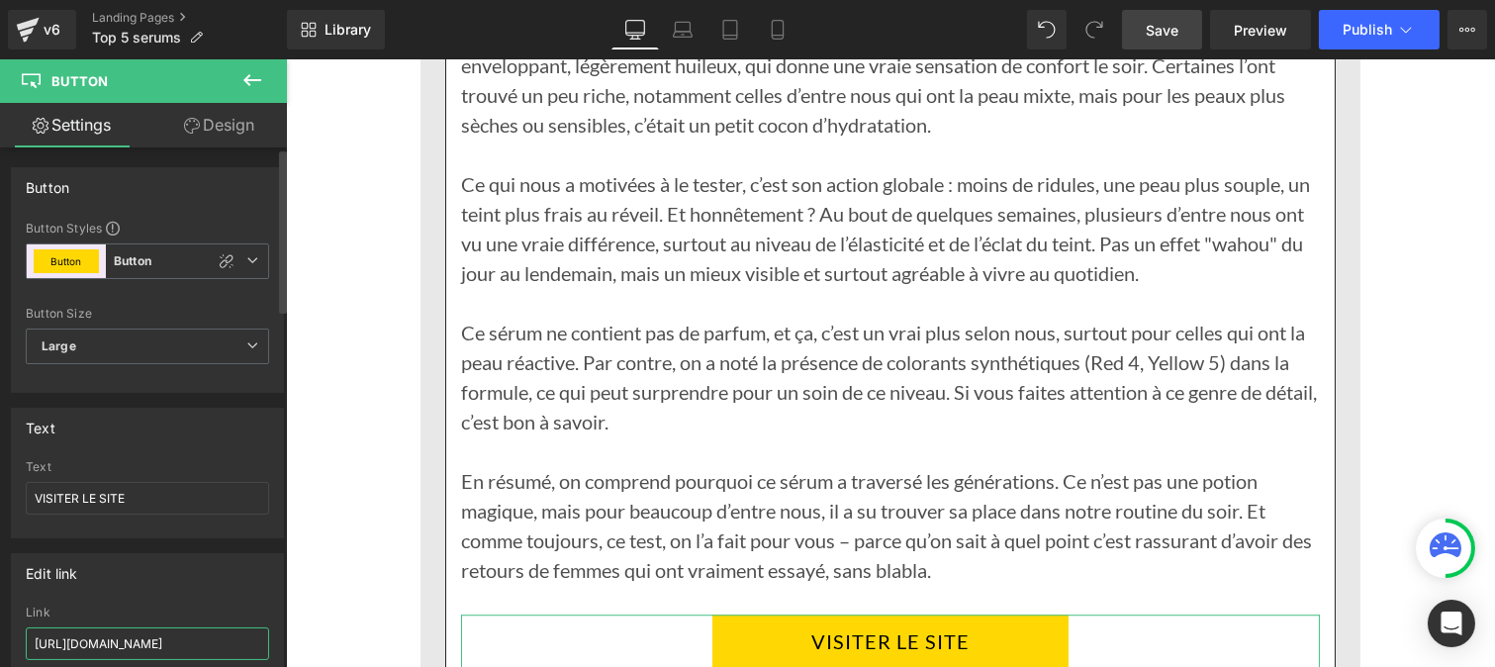
click at [156, 638] on input "[URL][DOMAIN_NAME]" at bounding box center [147, 643] width 243 height 33
type input "[URL][DOMAIN_NAME]"
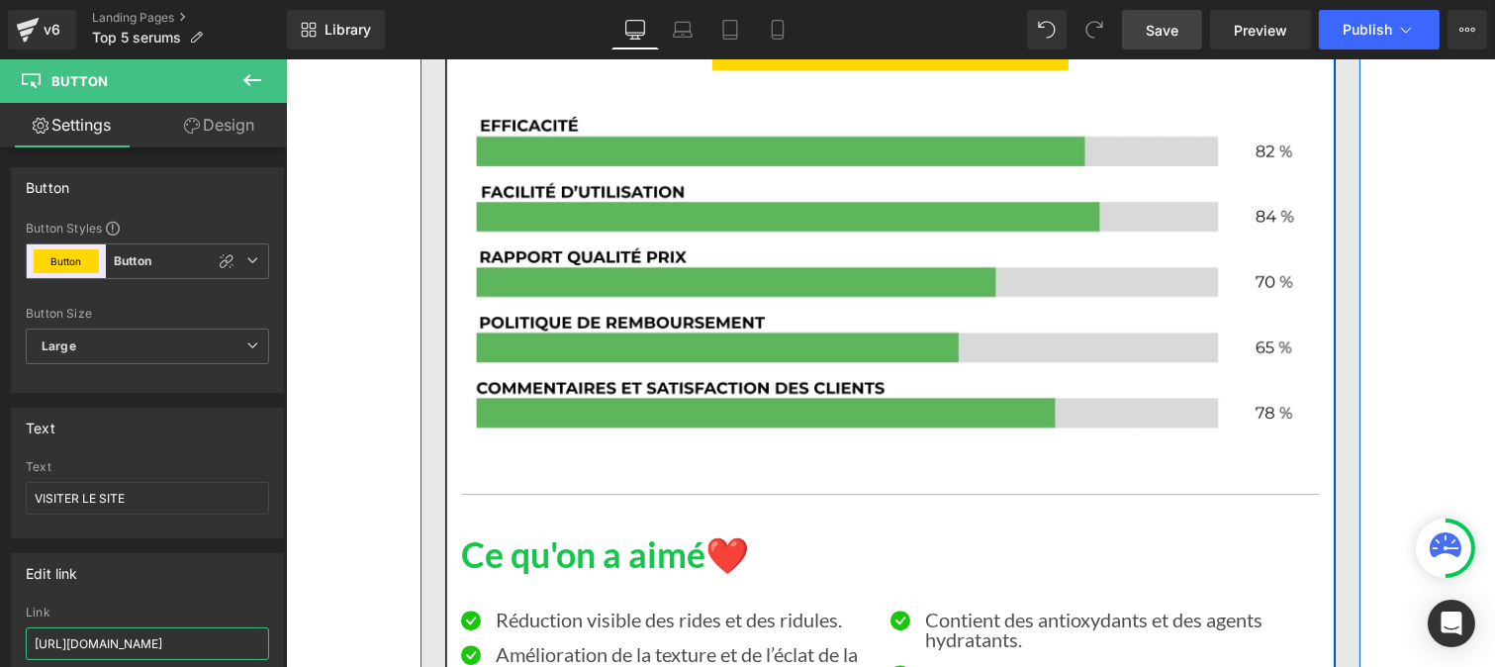
scroll to position [10769, 0]
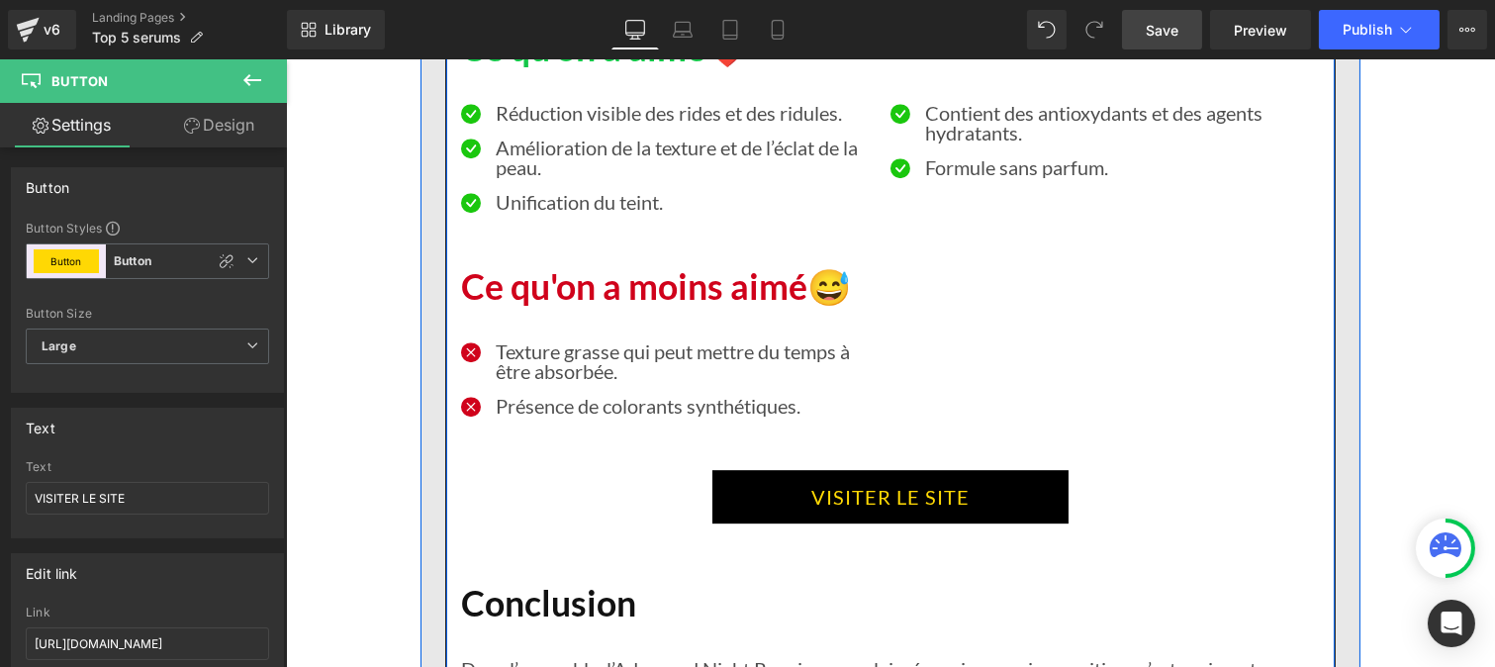
click at [789, 483] on link "VISITER LE SITE" at bounding box center [889, 496] width 356 height 53
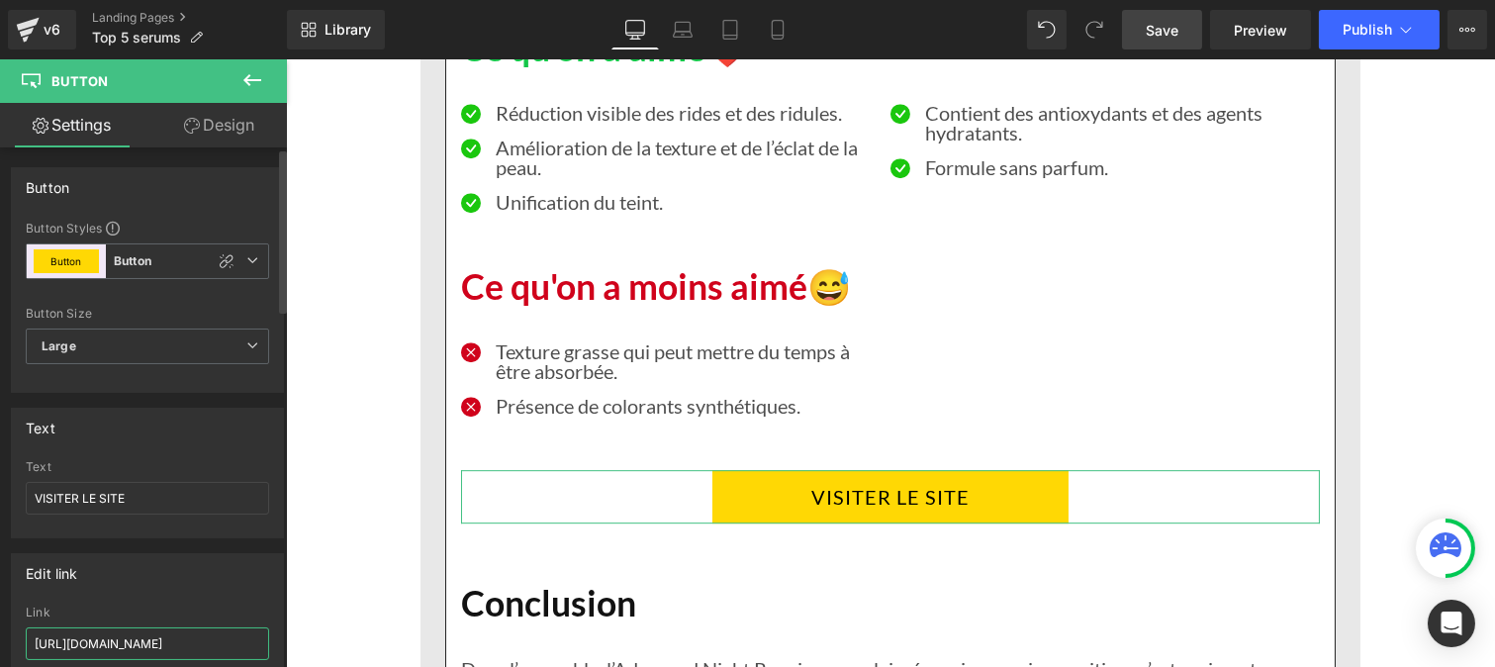
click at [149, 647] on input "[URL][DOMAIN_NAME]" at bounding box center [147, 643] width 243 height 33
paste input "roducts/rejuven-serum-de-nuit-anti-age"
type input "[URL][DOMAIN_NAME]"
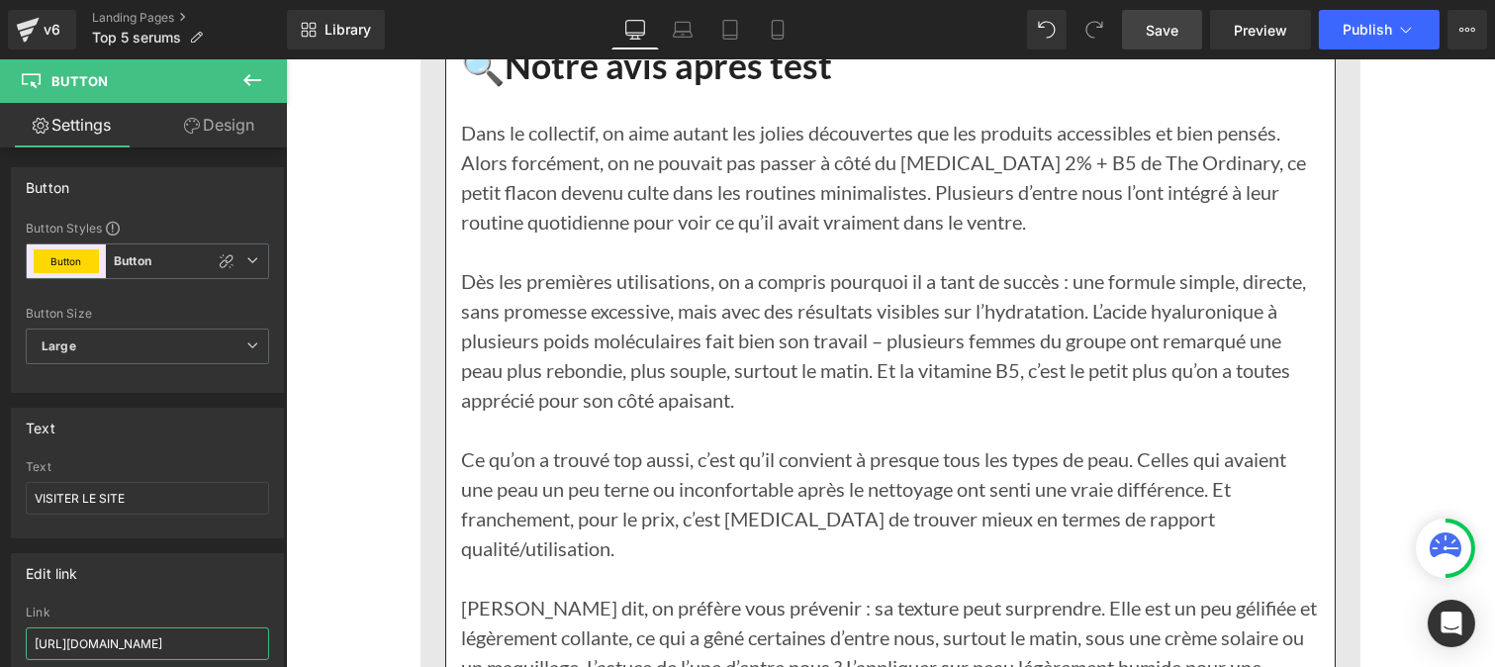
scroll to position [13037, 0]
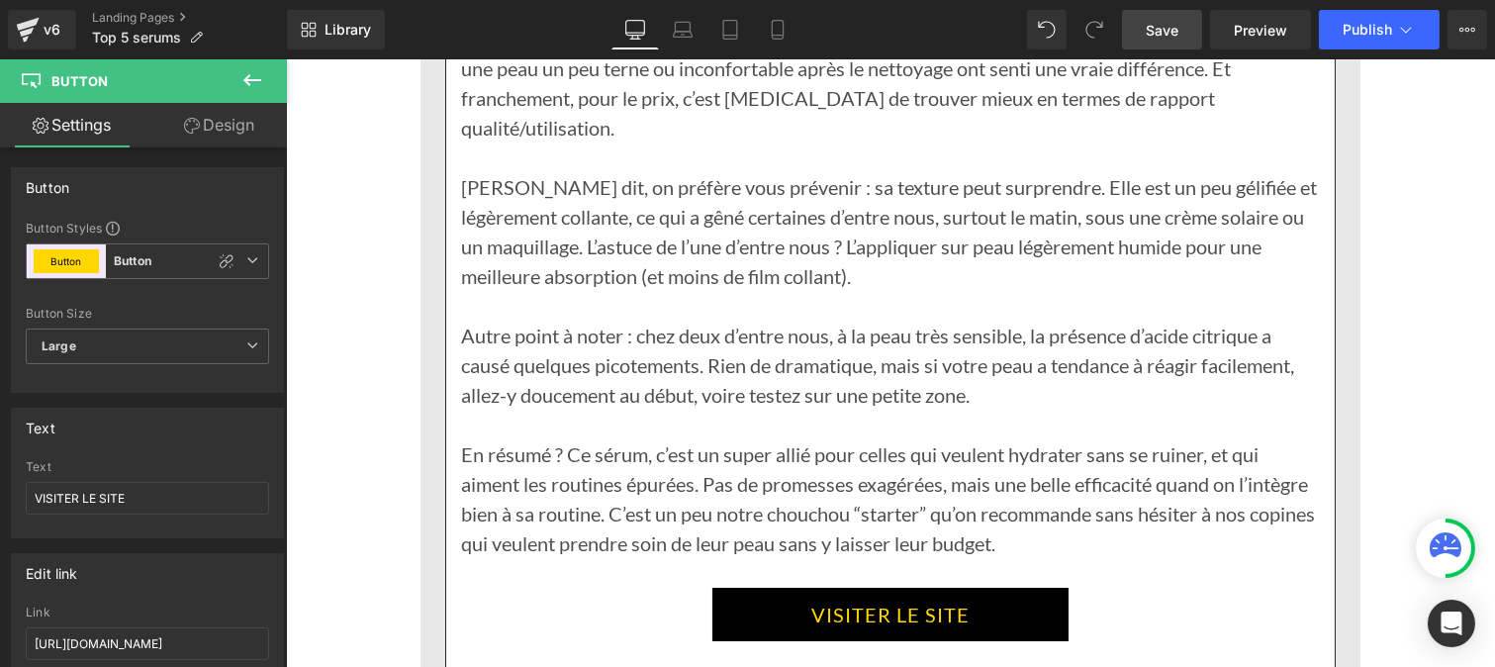
click at [788, 588] on link "VISITER LE SITE" at bounding box center [889, 614] width 356 height 53
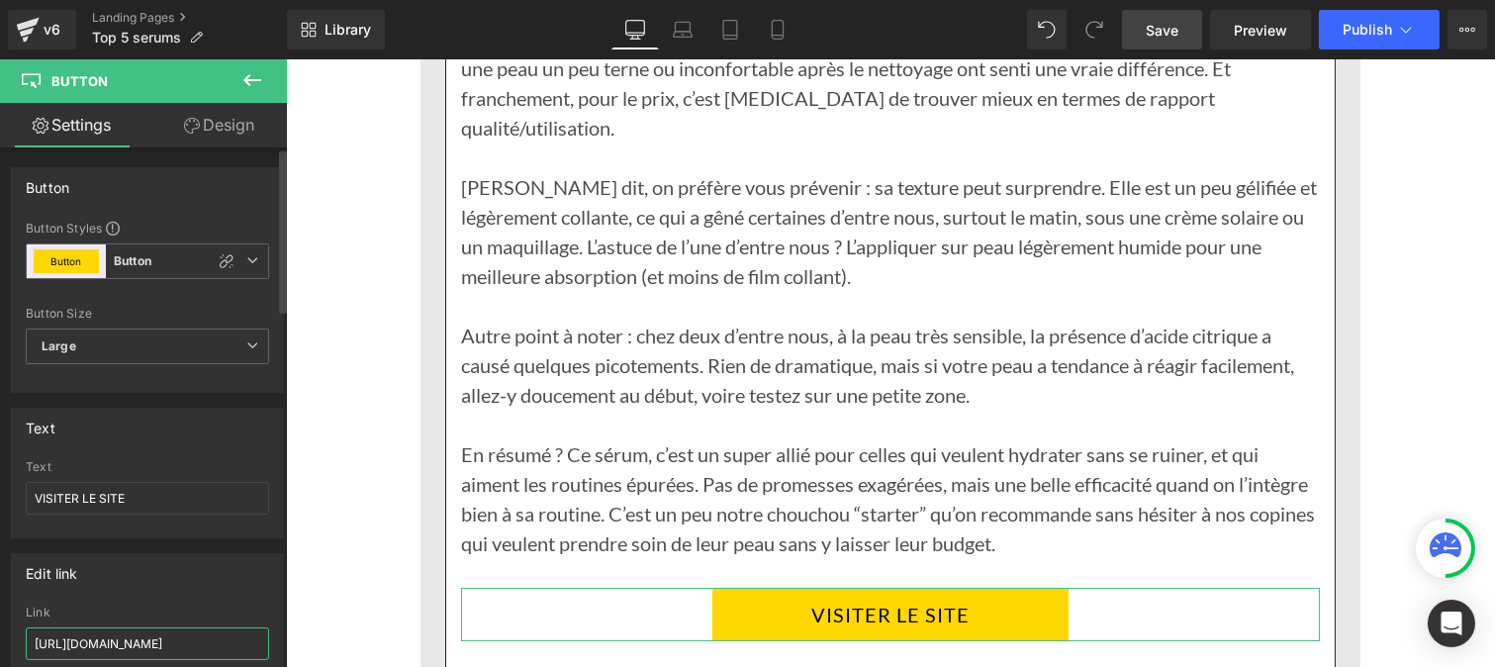
click at [117, 647] on input "[URL][DOMAIN_NAME]" at bounding box center [147, 643] width 243 height 33
type input "[URL][DOMAIN_NAME]"
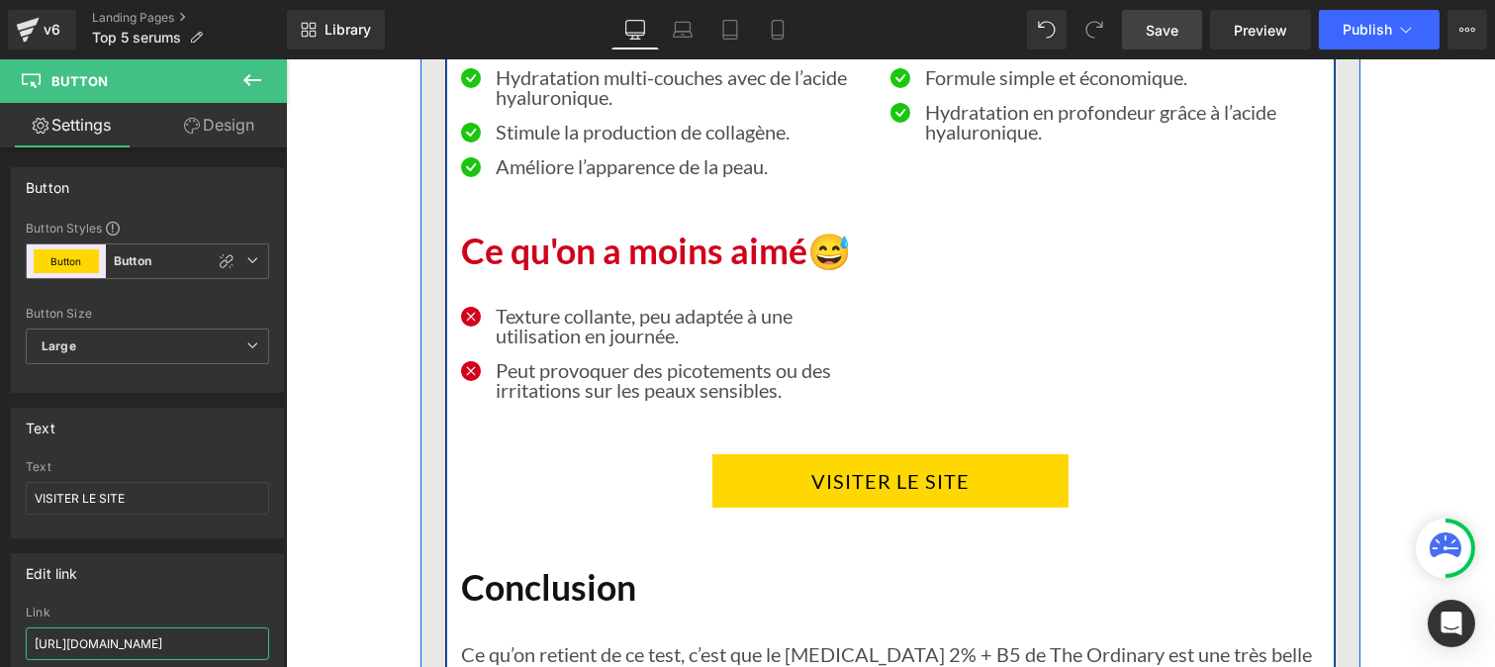
scroll to position [14150, 0]
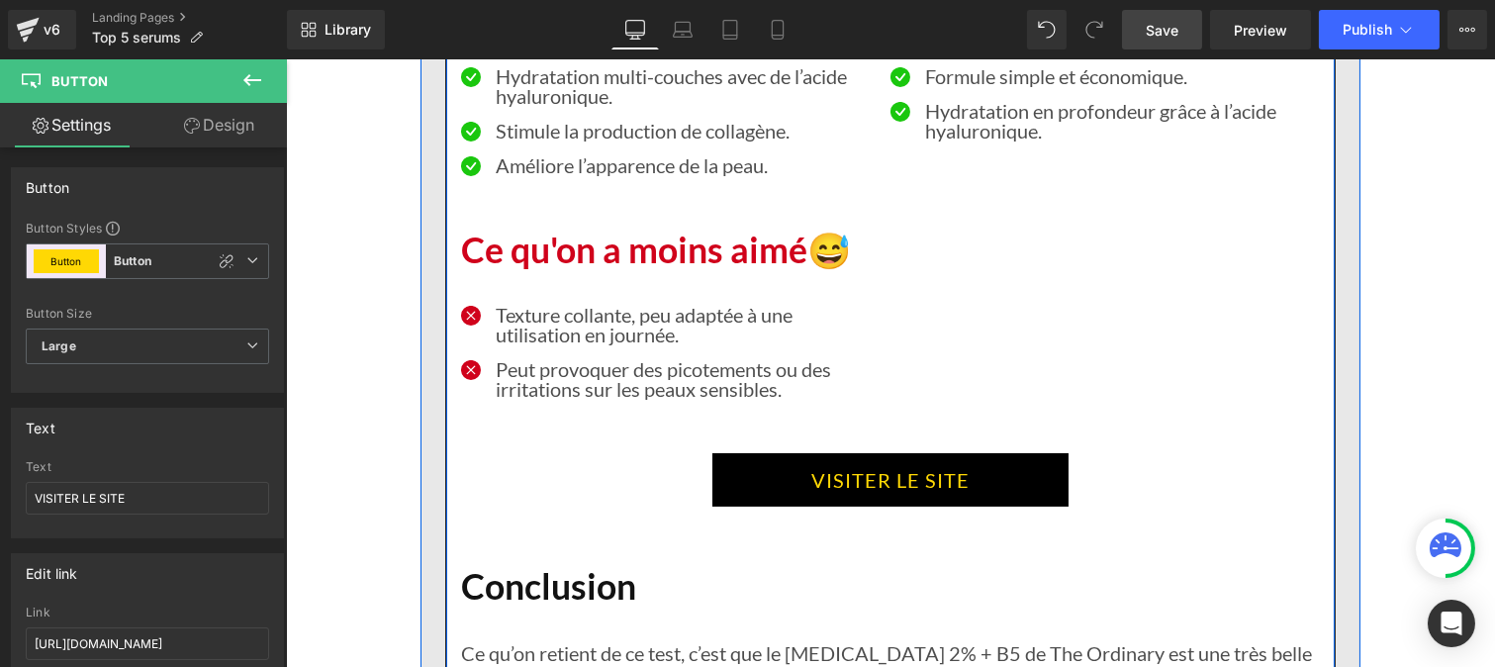
click at [775, 453] on link "VISITER LE SITE" at bounding box center [889, 479] width 356 height 53
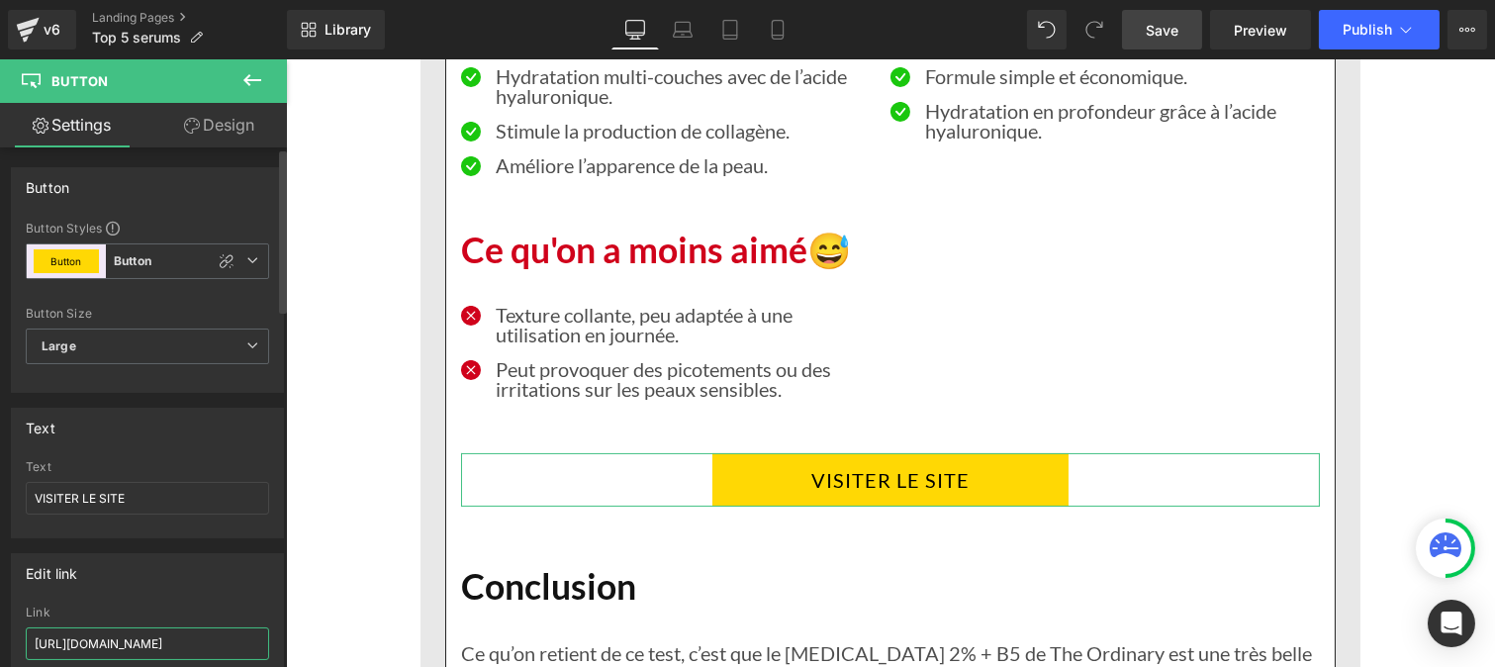
click at [180, 640] on input "[URL][DOMAIN_NAME]" at bounding box center [147, 643] width 243 height 33
paste input "roducts/rejuven-serum-de-nuit-anti-age"
type input "[URL][DOMAIN_NAME]"
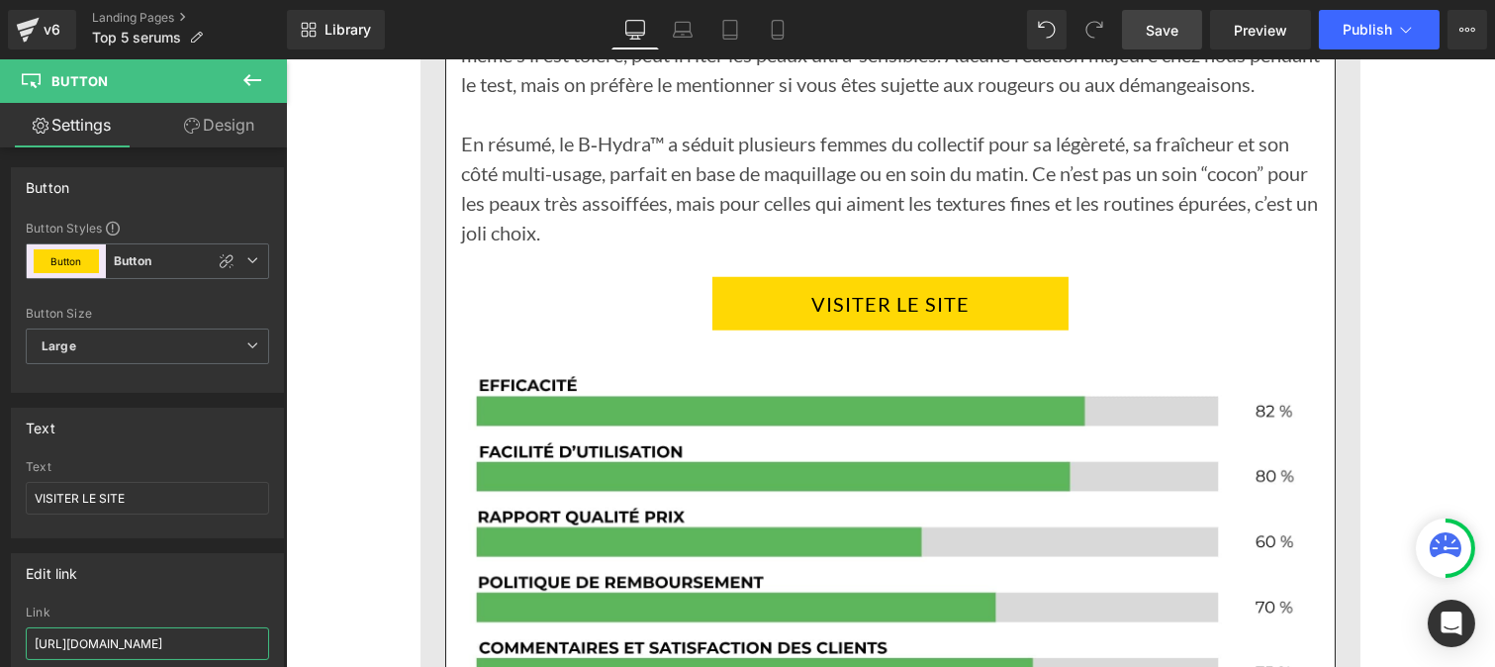
scroll to position [16673, 0]
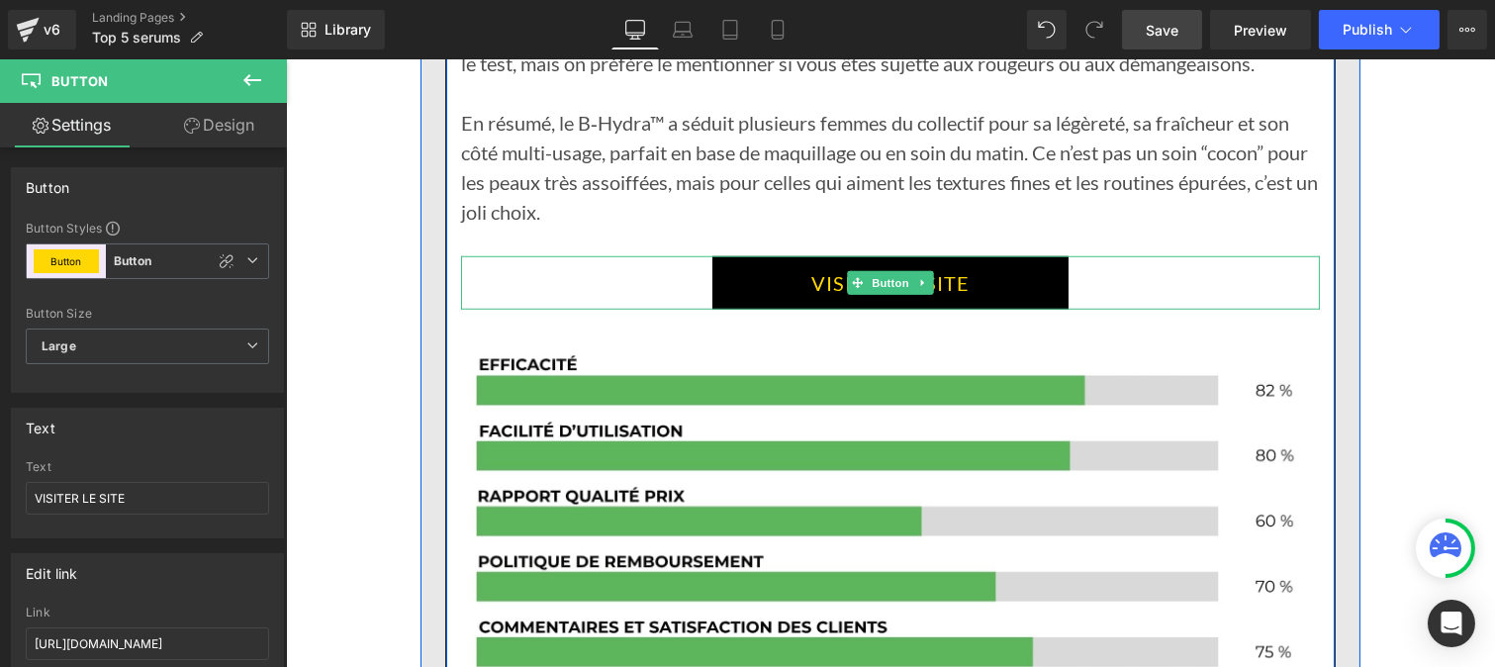
click at [746, 271] on link "VISITER LE SITE" at bounding box center [889, 282] width 356 height 53
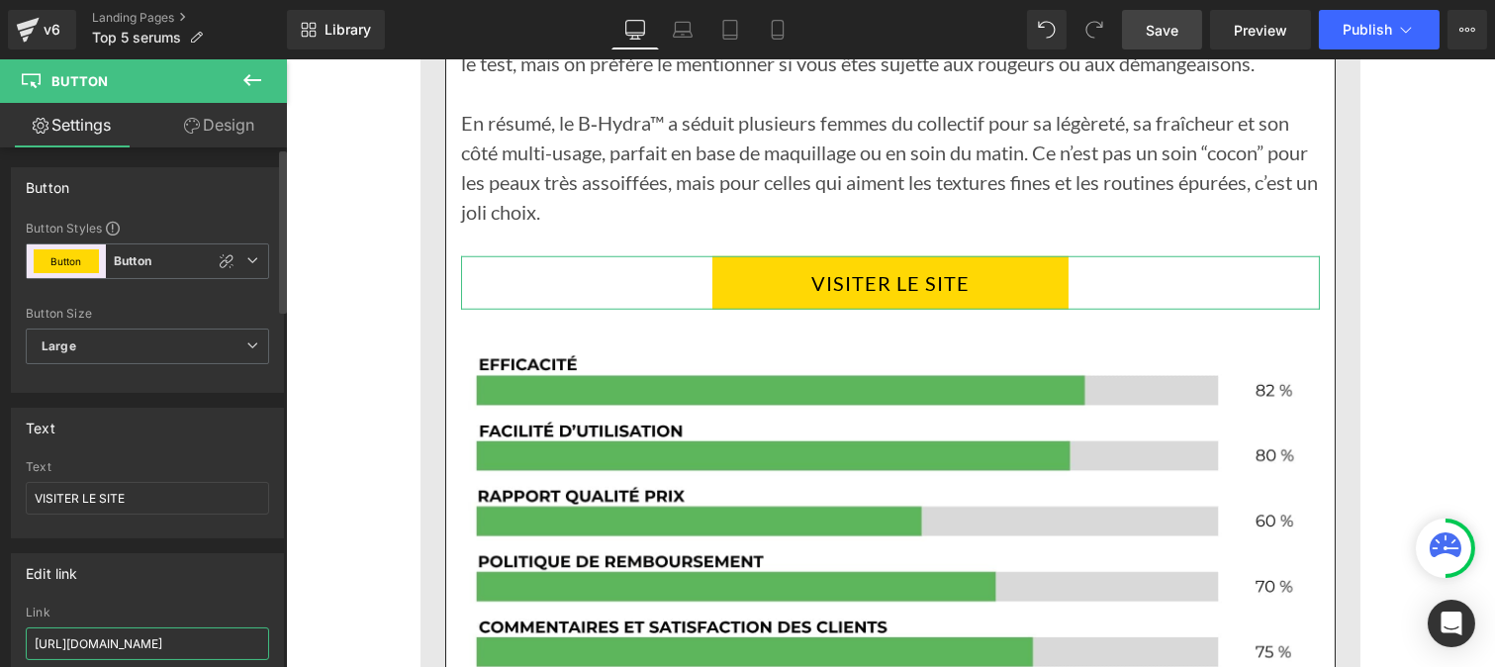
click at [134, 653] on input "[URL][DOMAIN_NAME]" at bounding box center [147, 643] width 243 height 33
paste input "roducts/rejuven-serum-de-nuit-anti-age"
type input "[URL][DOMAIN_NAME]"
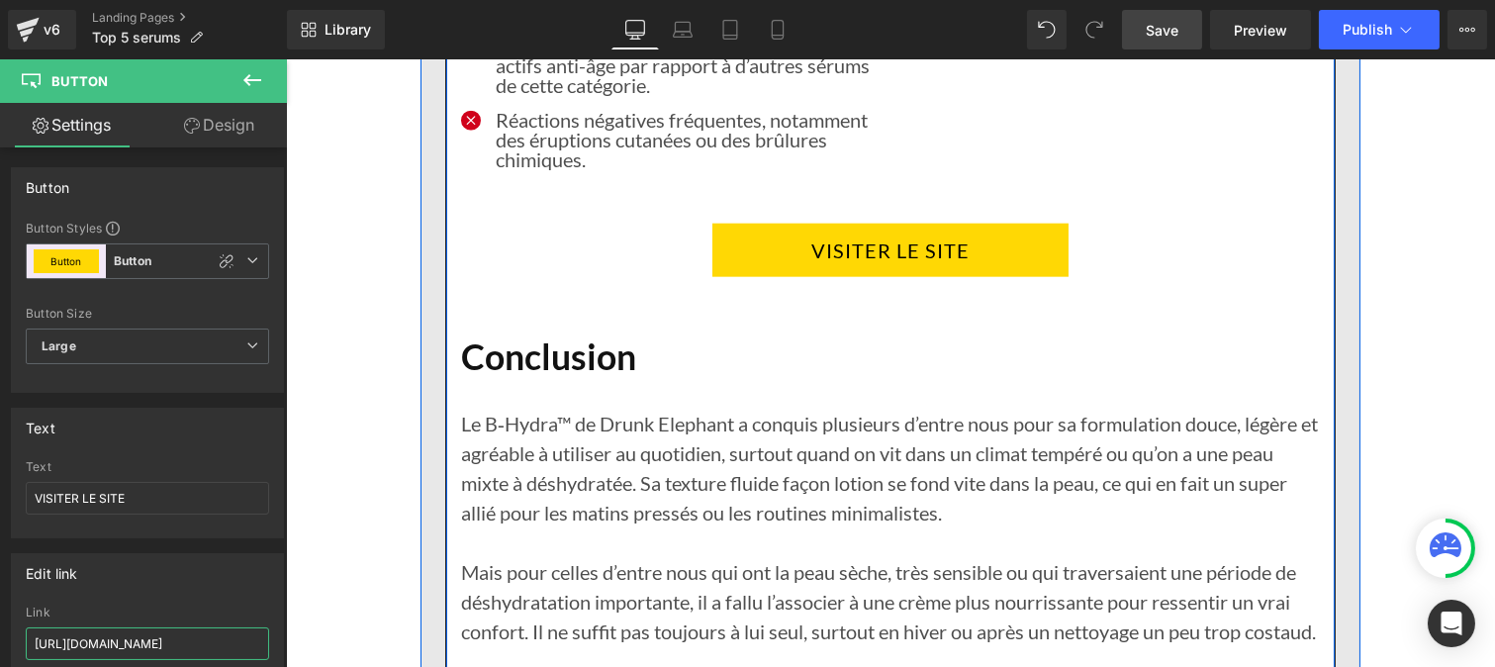
scroll to position [17735, 0]
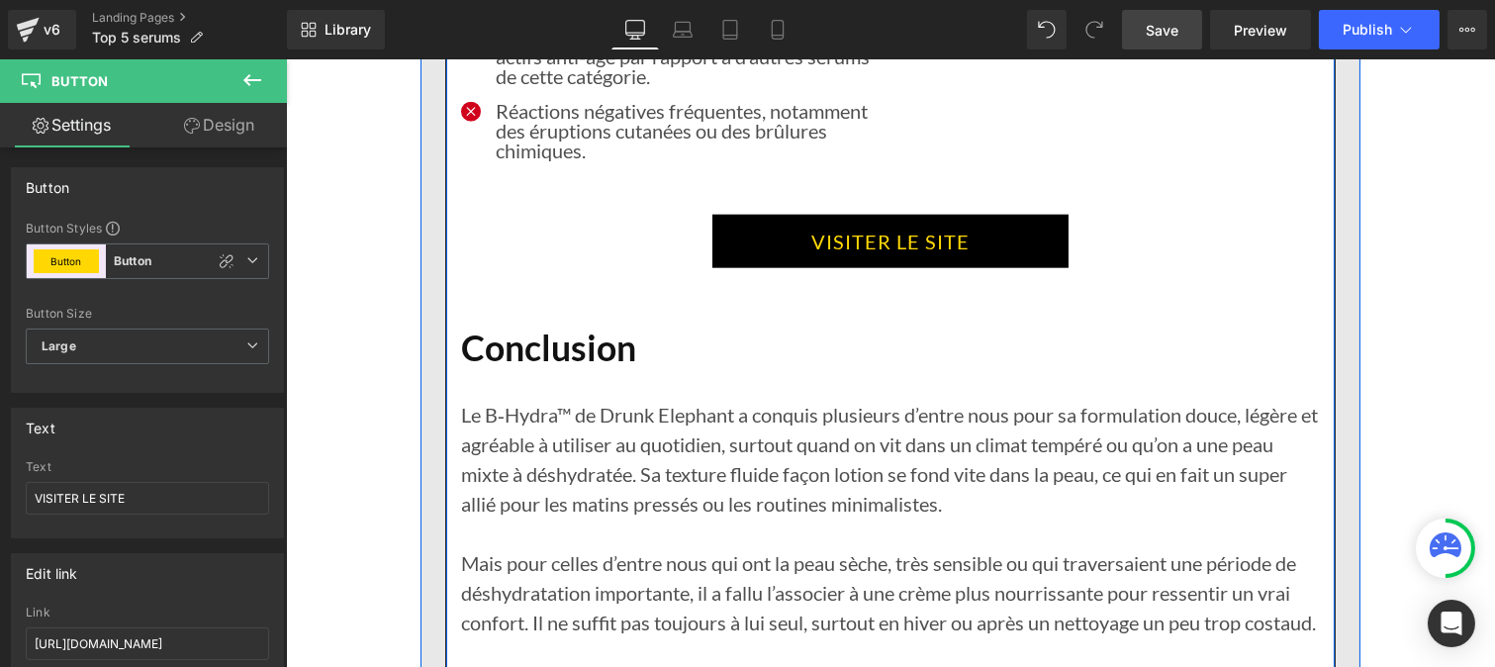
click at [774, 241] on link "VISITER LE SITE" at bounding box center [889, 241] width 356 height 53
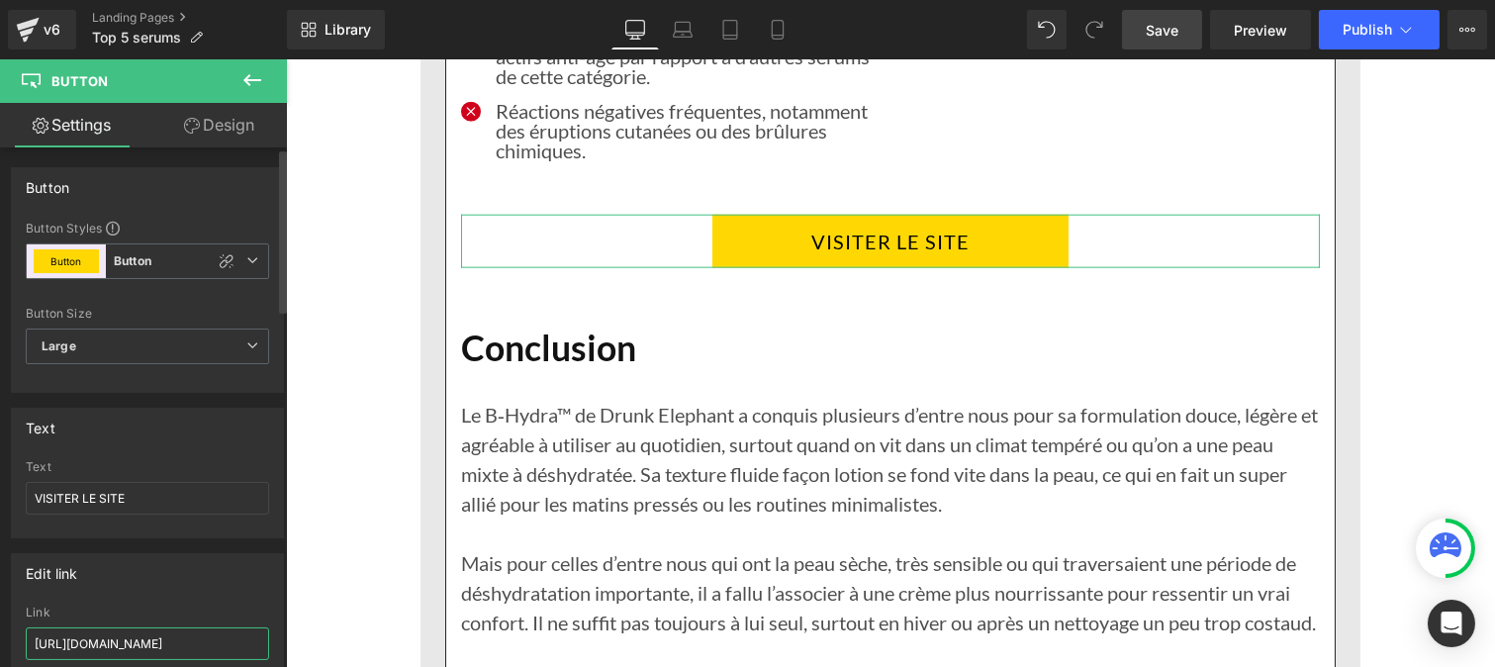
click at [148, 636] on input "[URL][DOMAIN_NAME]" at bounding box center [147, 643] width 243 height 33
paste input "roducts/rejuven-serum-de-nuit-anti-age"
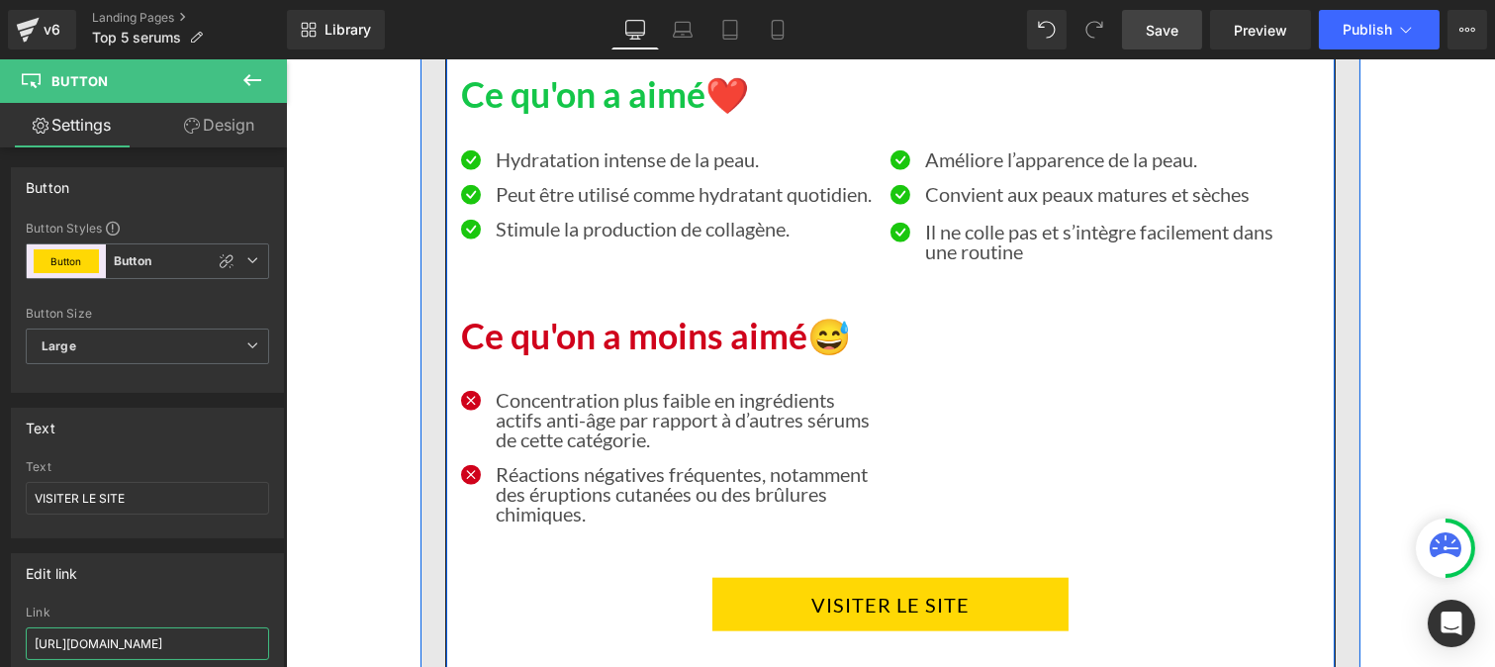
scroll to position [17370, 0]
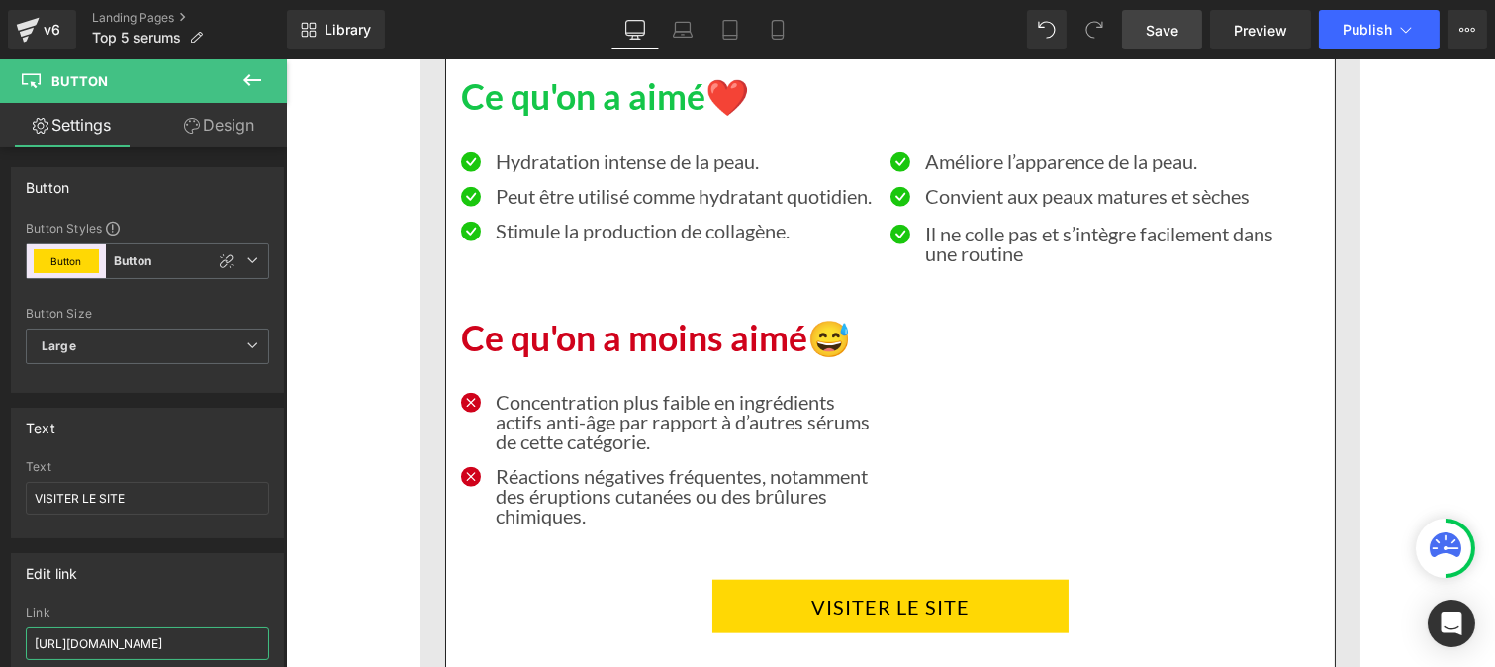
type input "[URL][DOMAIN_NAME]"
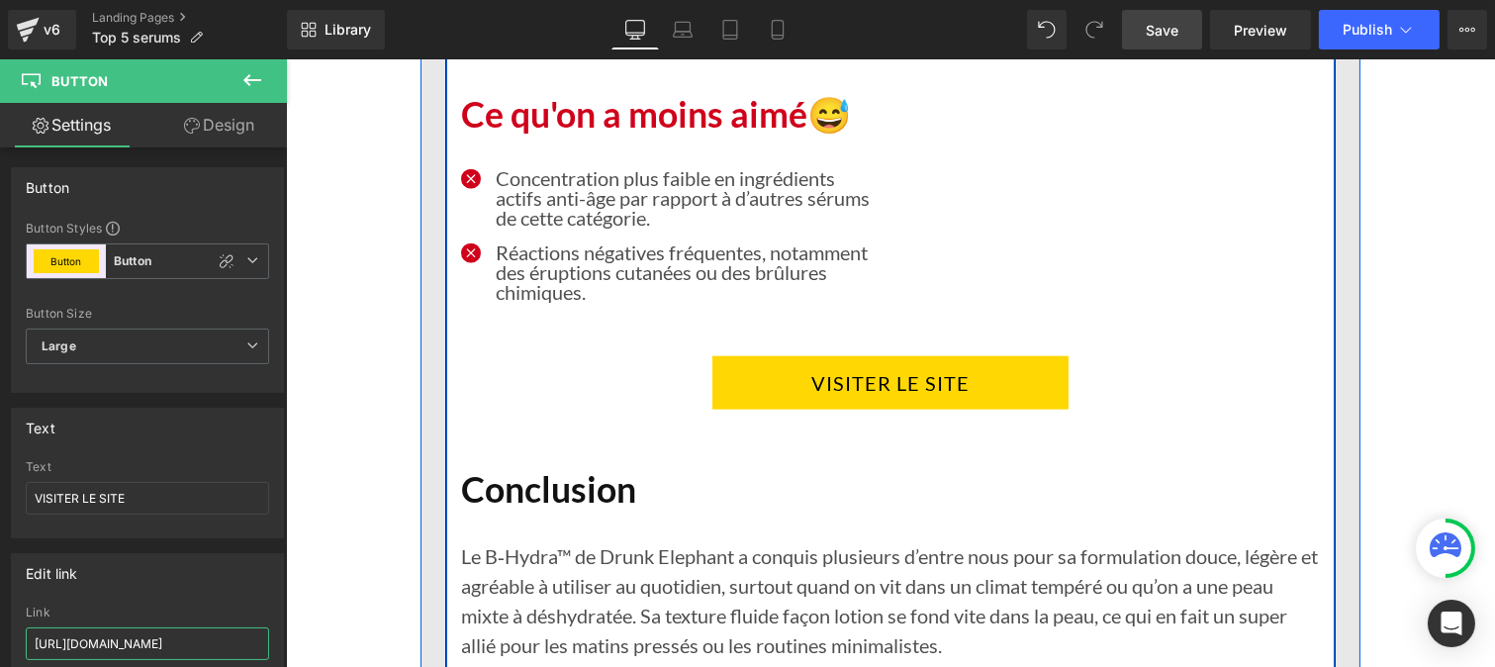
scroll to position [17595, 0]
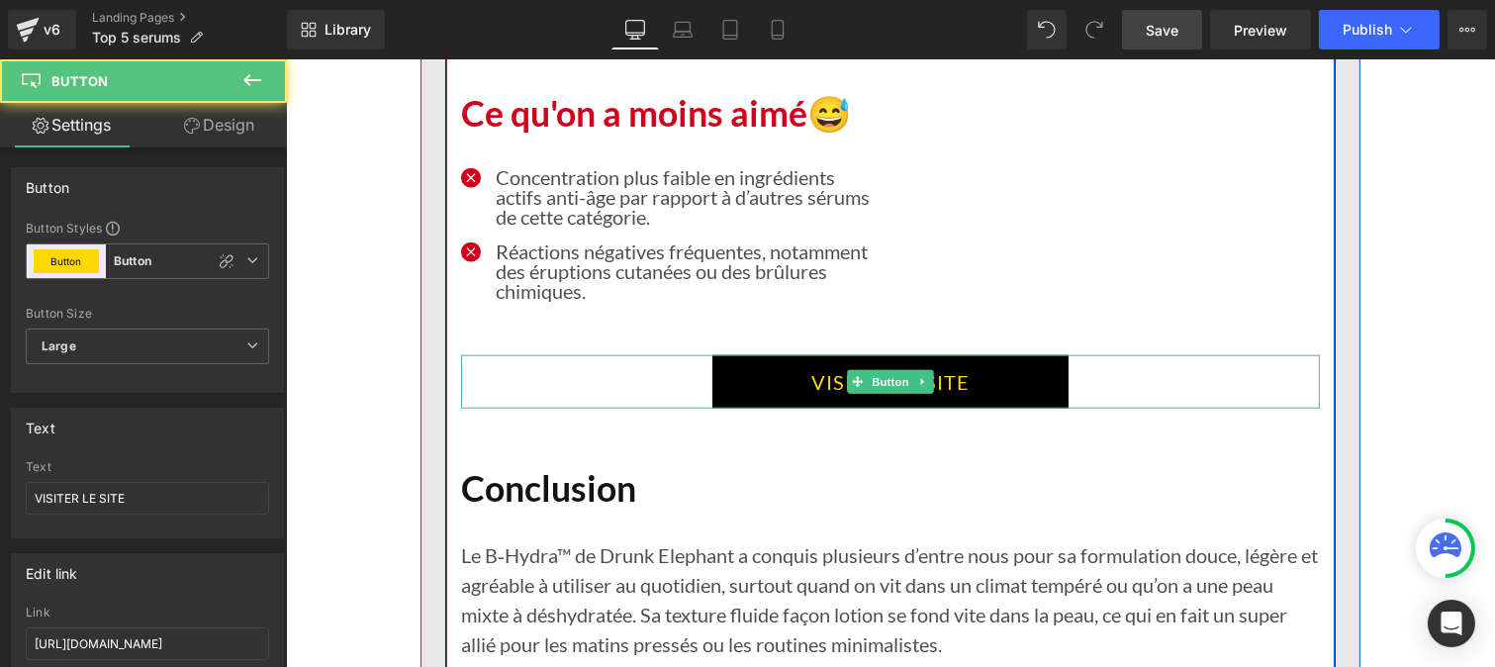
click at [802, 384] on link "VISITER LE SITE" at bounding box center [889, 381] width 356 height 53
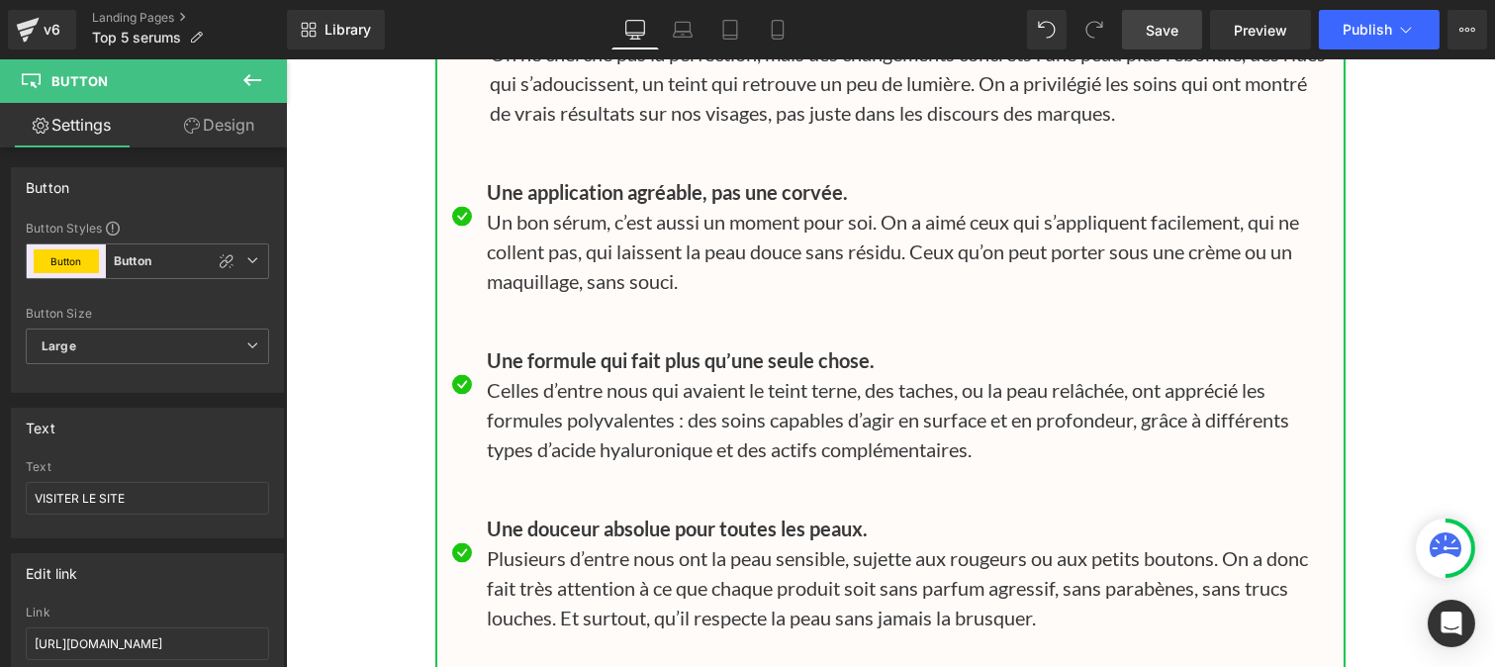
scroll to position [19407, 0]
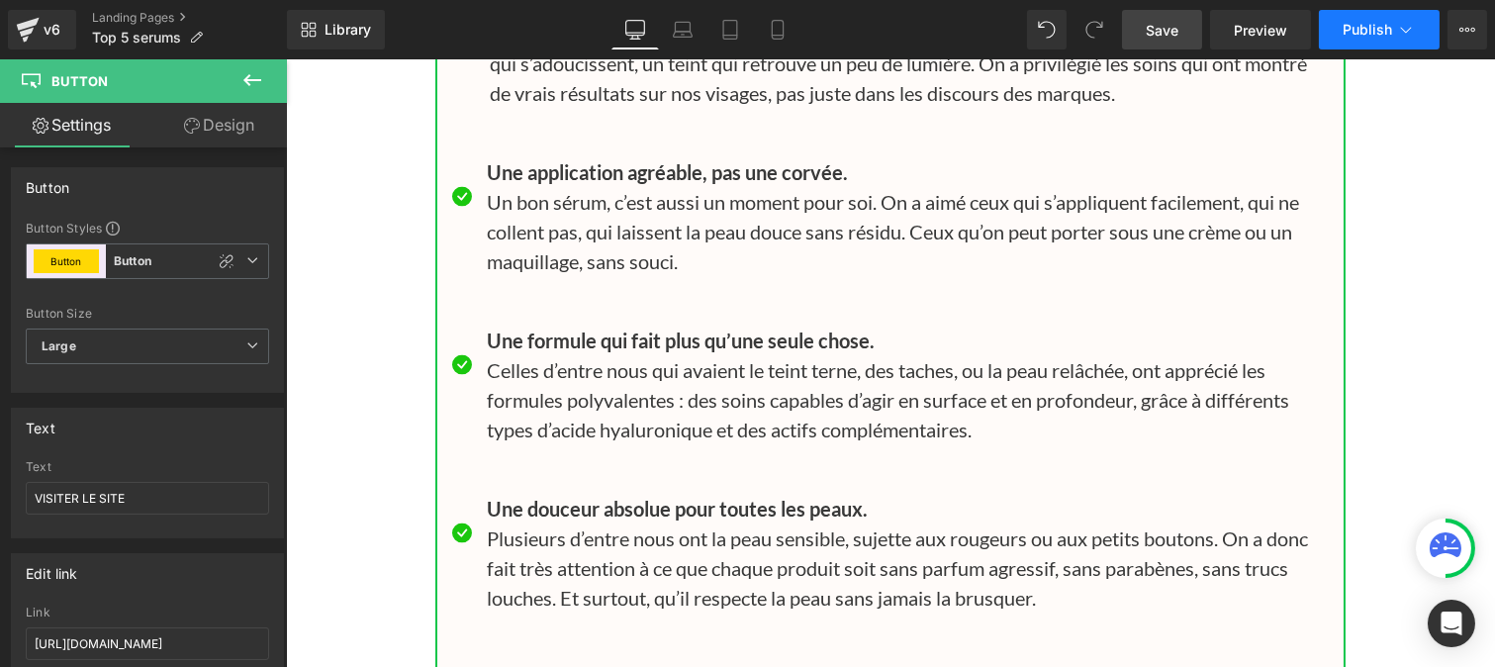
click at [1376, 41] on button "Publish" at bounding box center [1379, 30] width 121 height 40
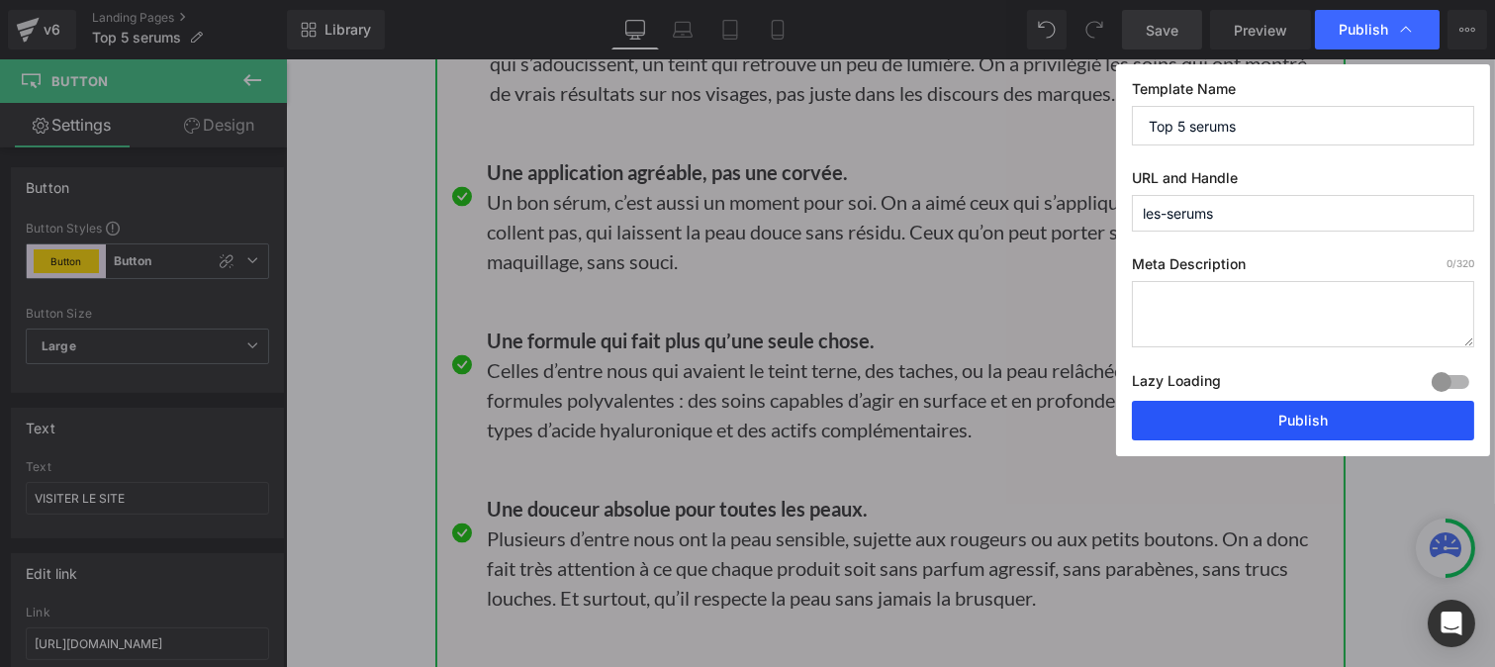
click at [1250, 409] on button "Publish" at bounding box center [1303, 421] width 342 height 40
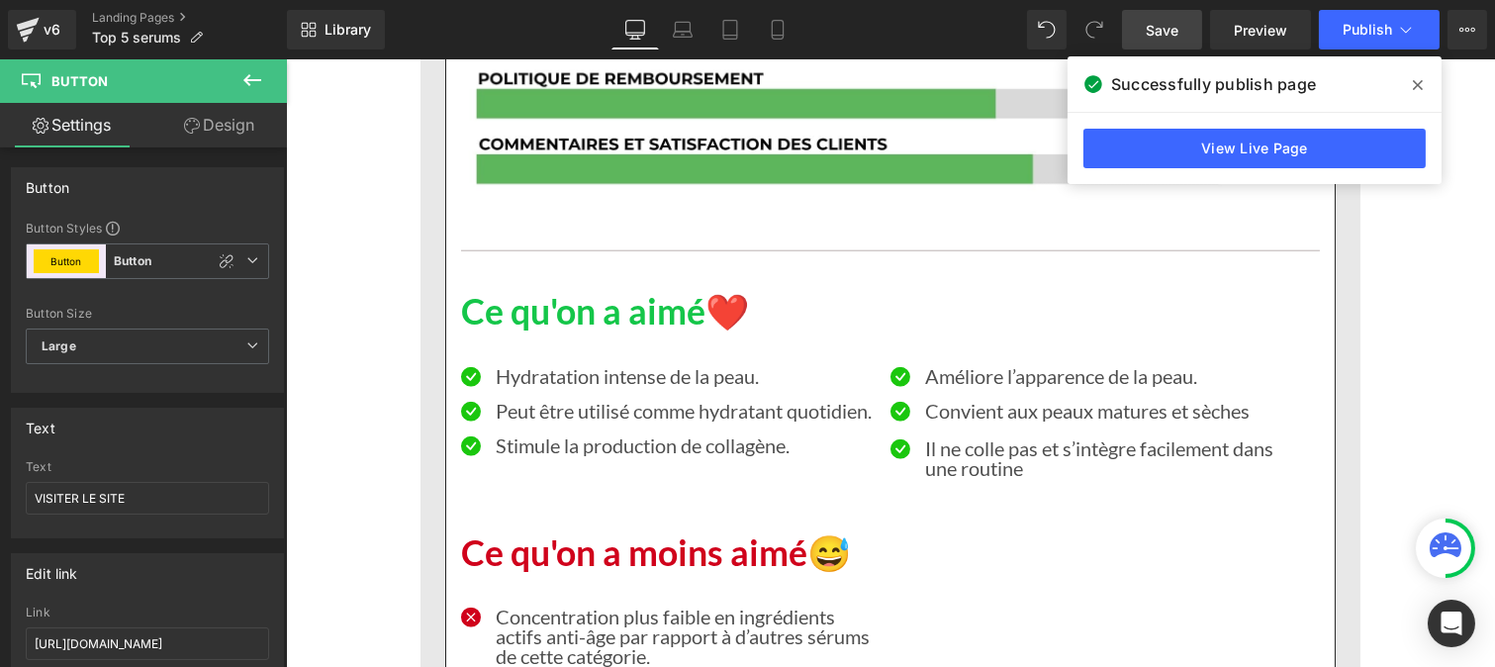
scroll to position [17156, 0]
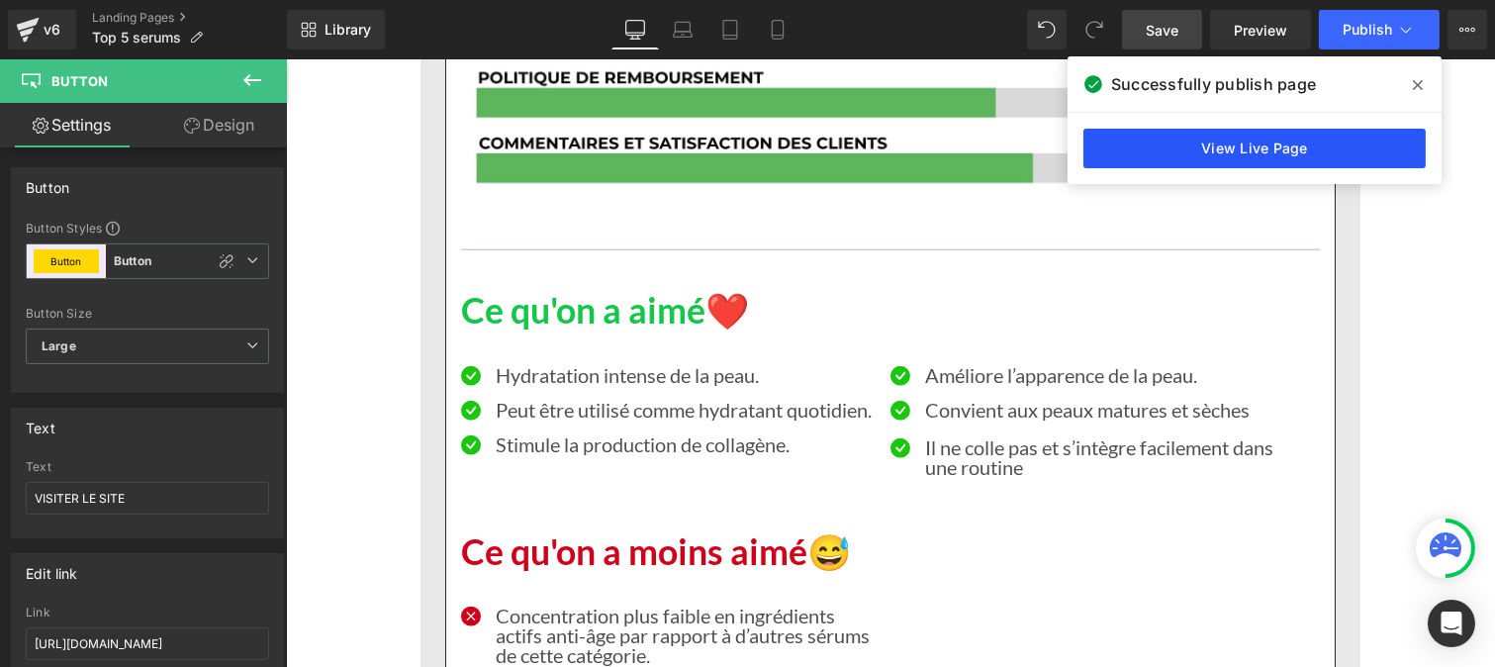
click at [1228, 161] on link "View Live Page" at bounding box center [1254, 149] width 342 height 40
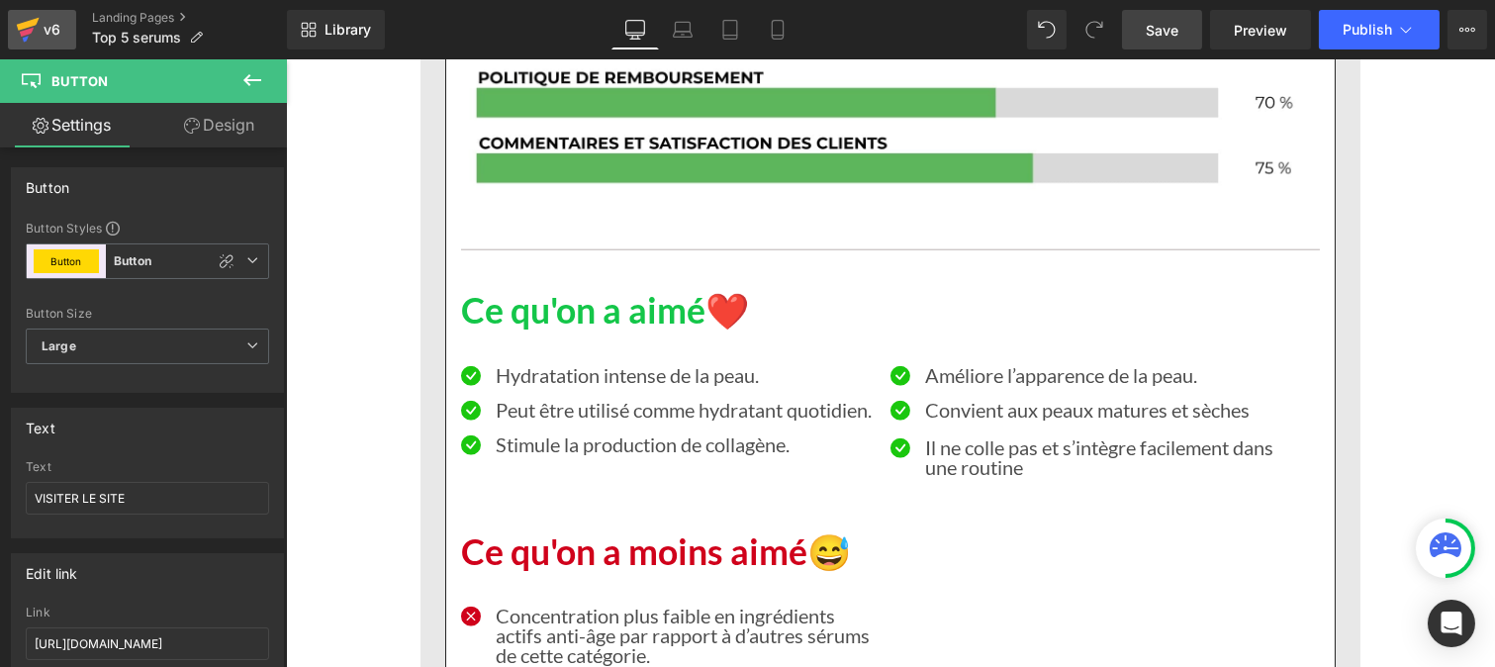
click at [61, 32] on div "v6" at bounding box center [52, 30] width 25 height 26
